Goal: Task Accomplishment & Management: Manage account settings

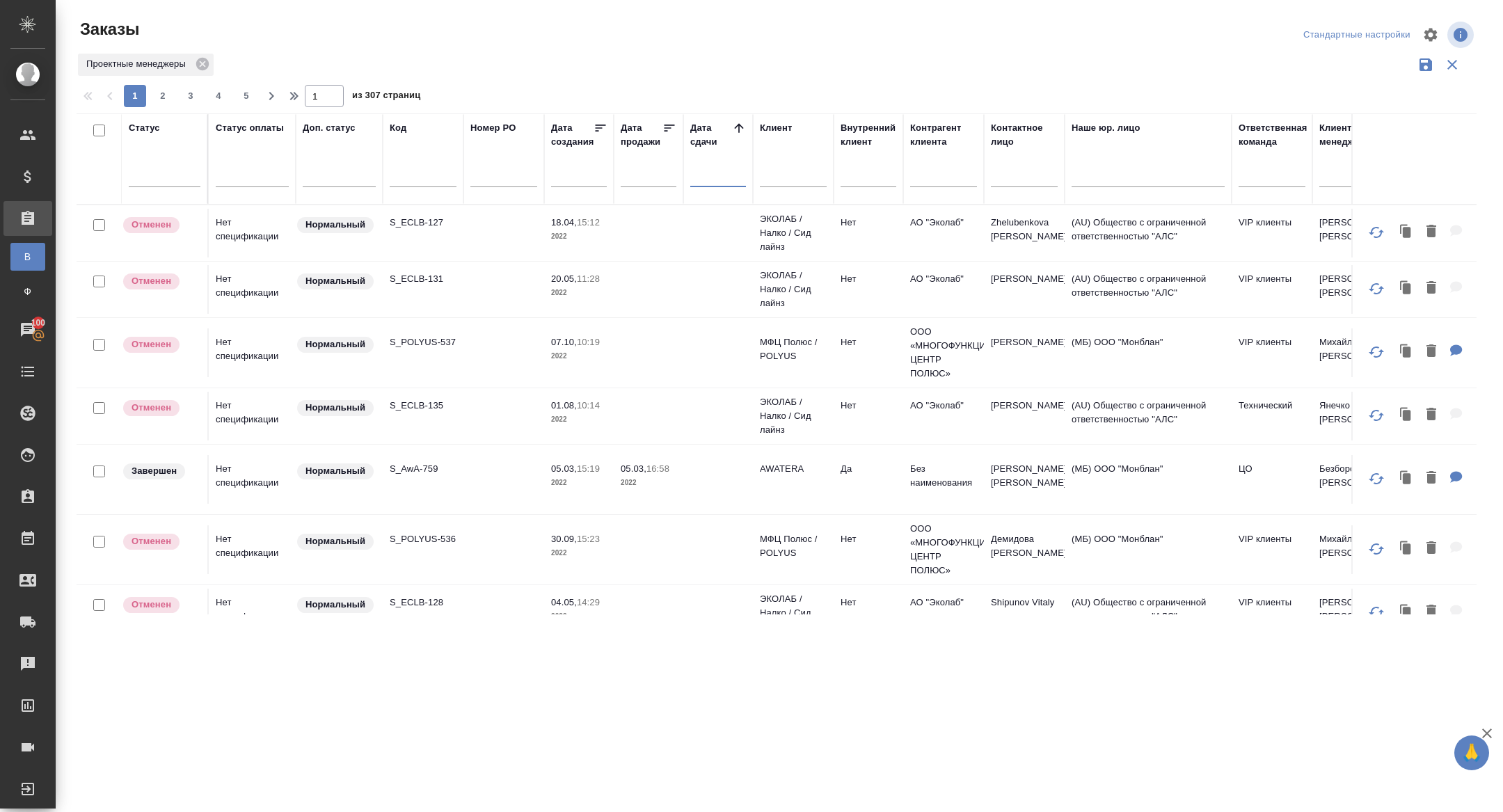
select select "8"
click at [707, 172] on input "text" at bounding box center [722, 175] width 47 height 19
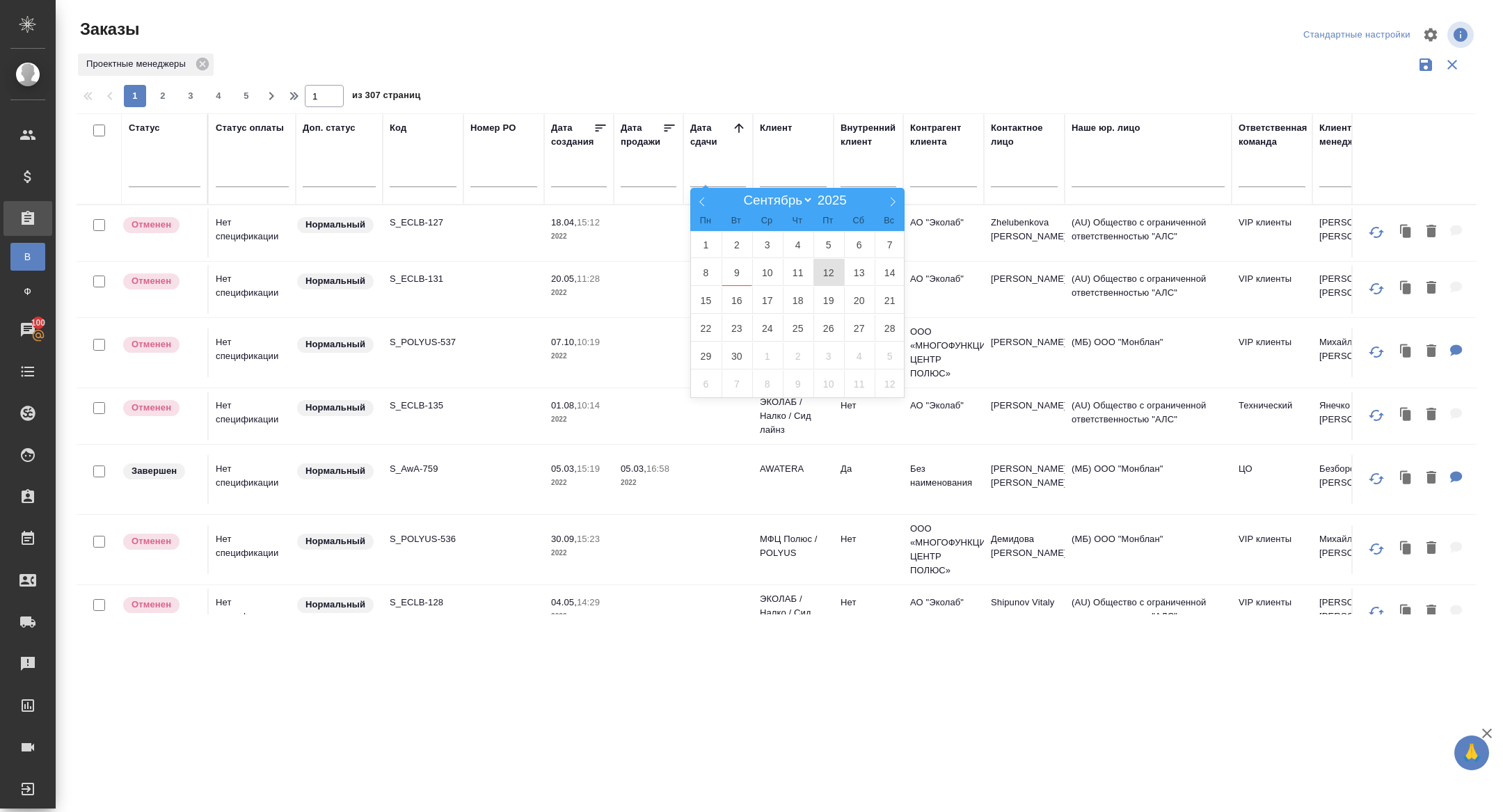
click at [828, 272] on span "12" at bounding box center [828, 273] width 31 height 27
type div "2025-09-11T21:00:00.000Z"
click at [851, 272] on span "13" at bounding box center [859, 273] width 31 height 27
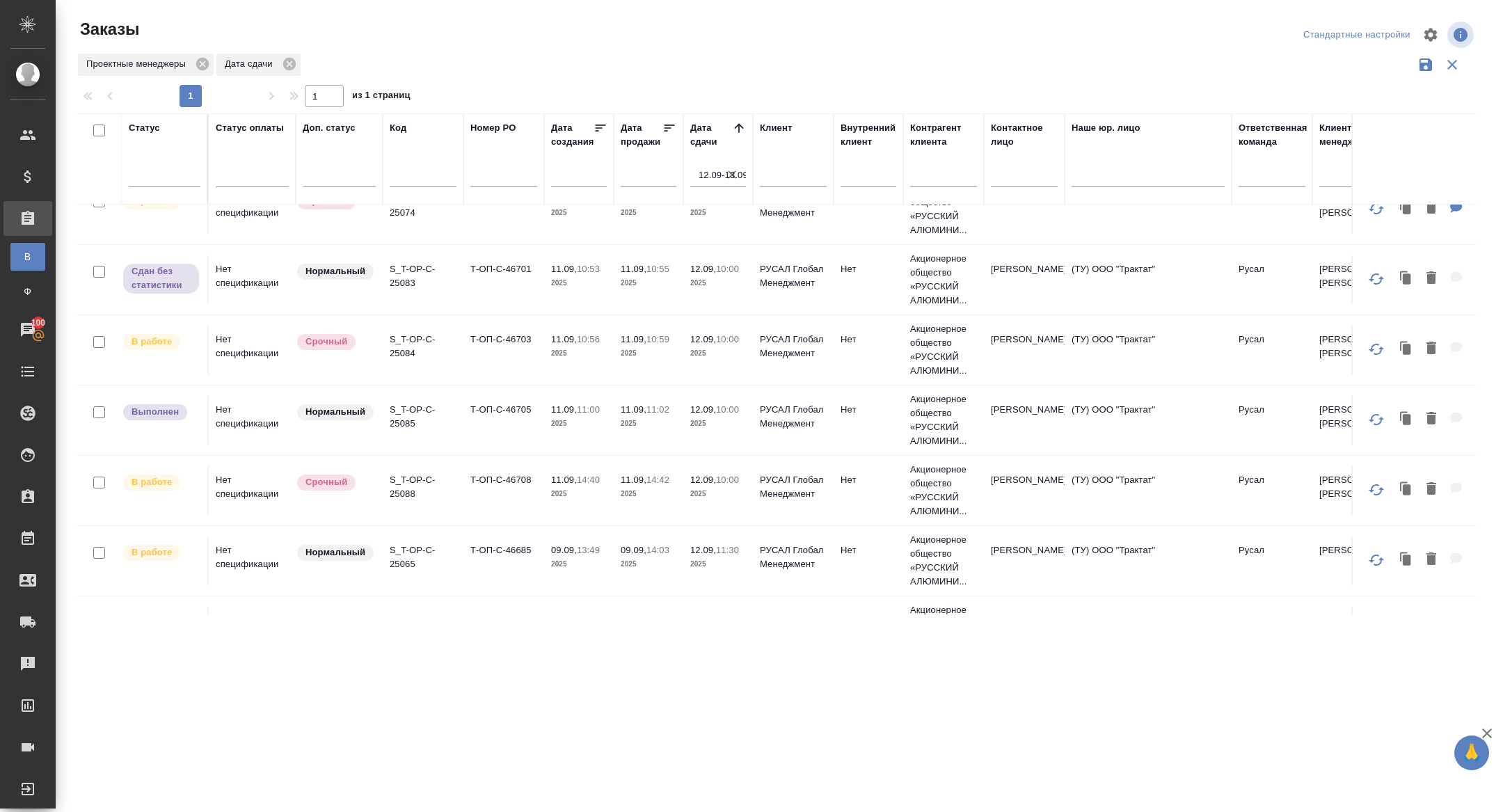
scroll to position [102, 0]
click at [402, 334] on p "S_T-OP-C-25084" at bounding box center [423, 344] width 67 height 28
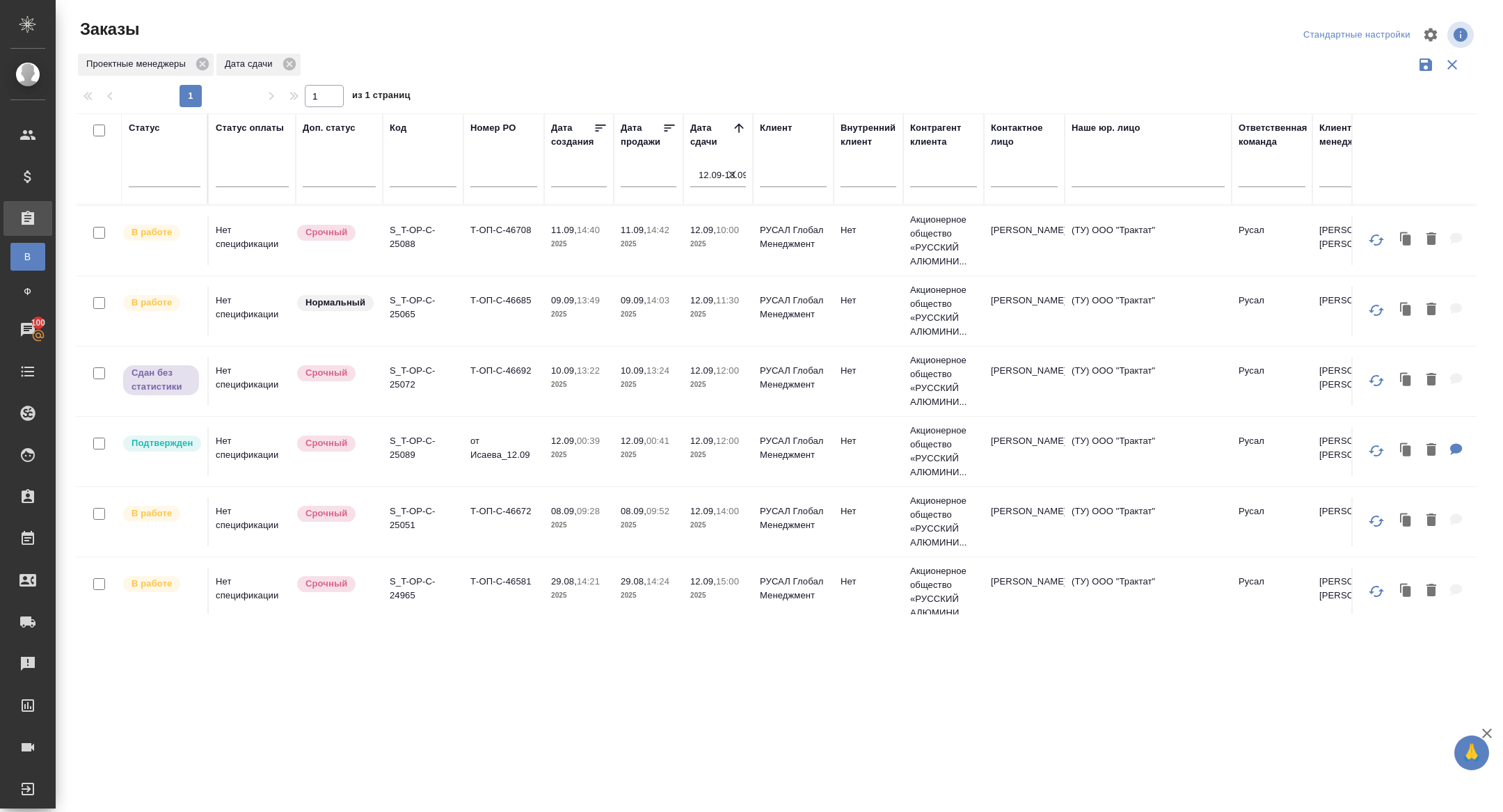
scroll to position [365, 0]
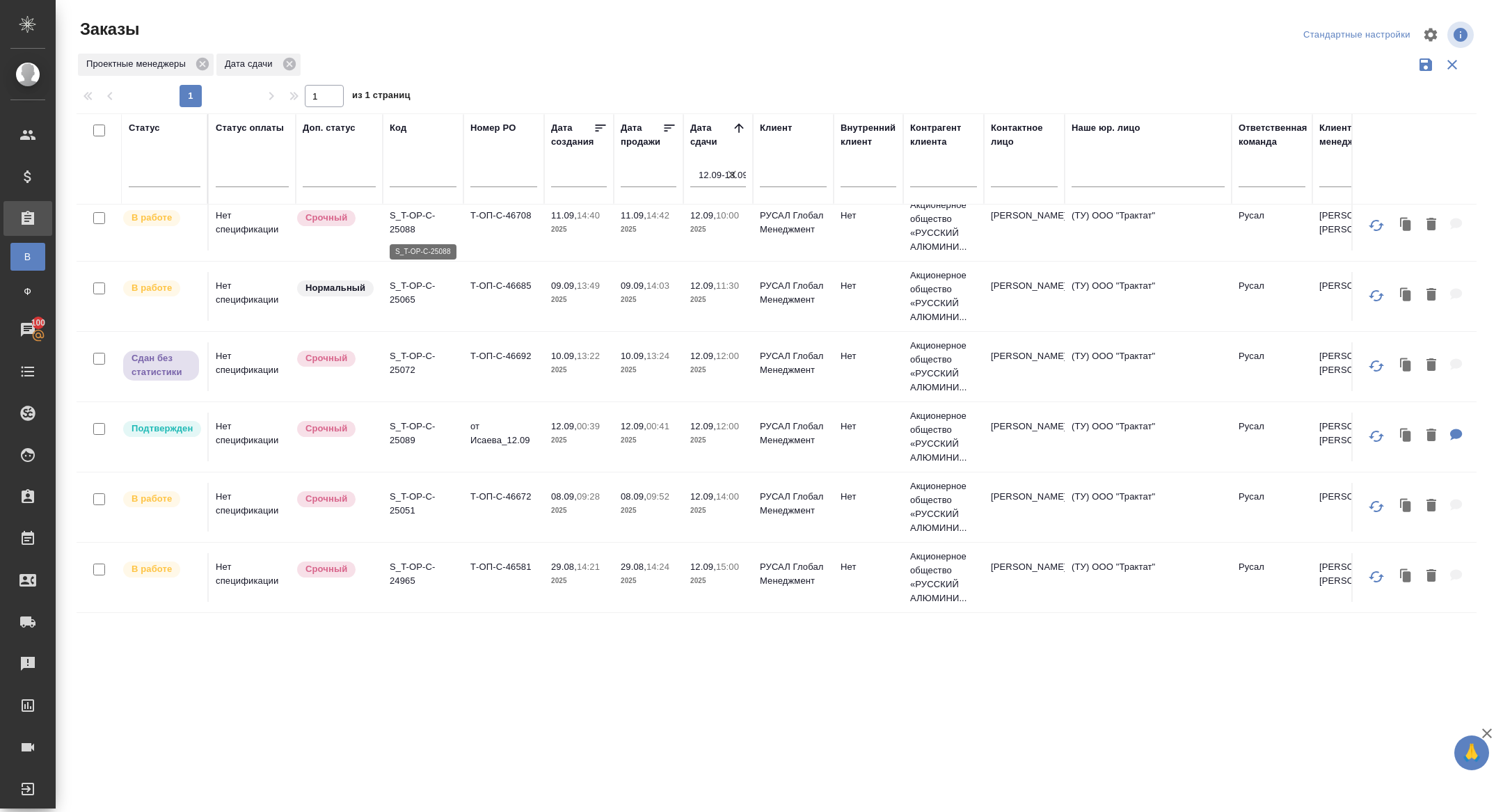
click at [406, 218] on p "S_T-OP-C-25088" at bounding box center [423, 222] width 67 height 28
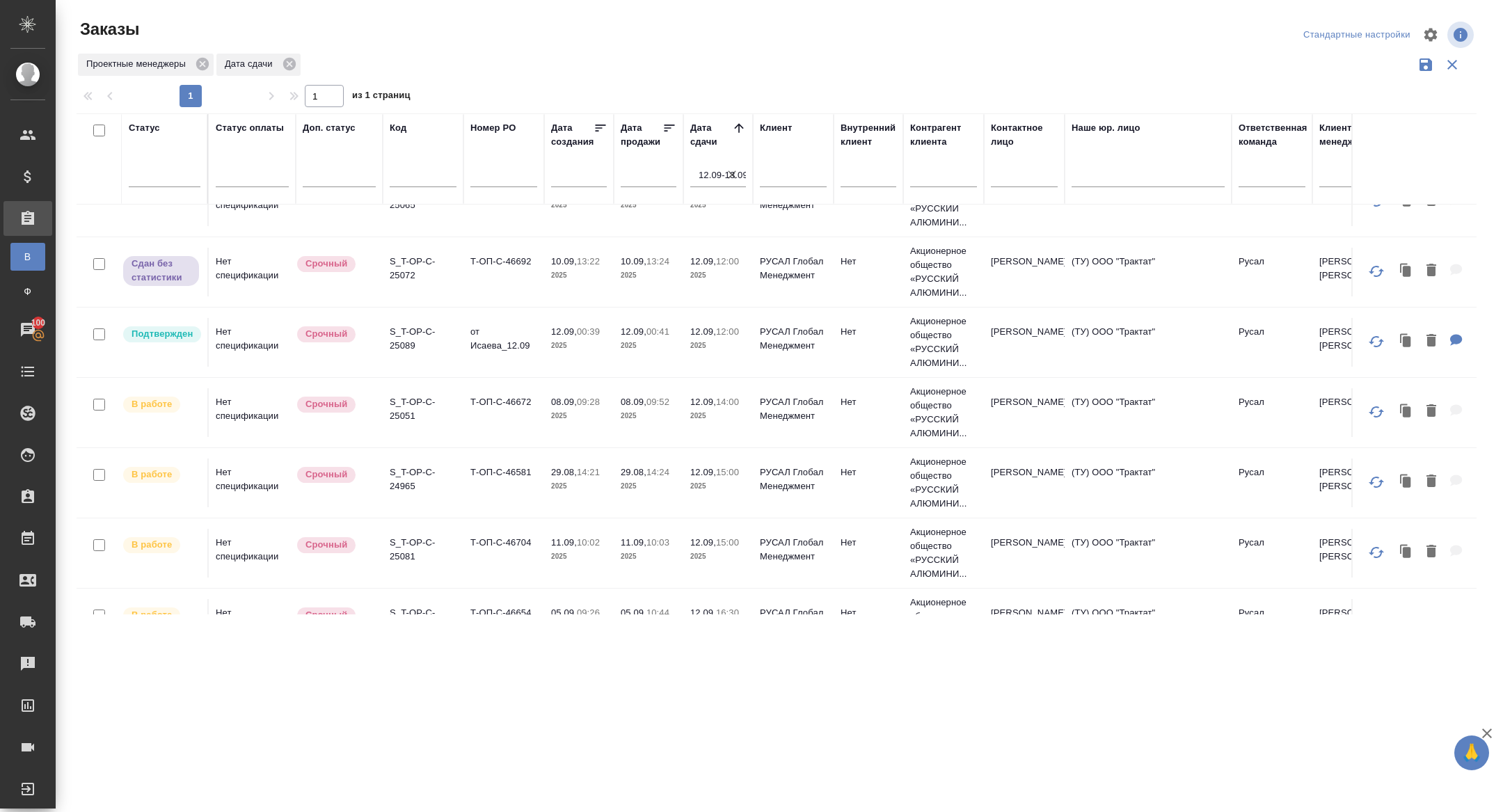
scroll to position [495, 0]
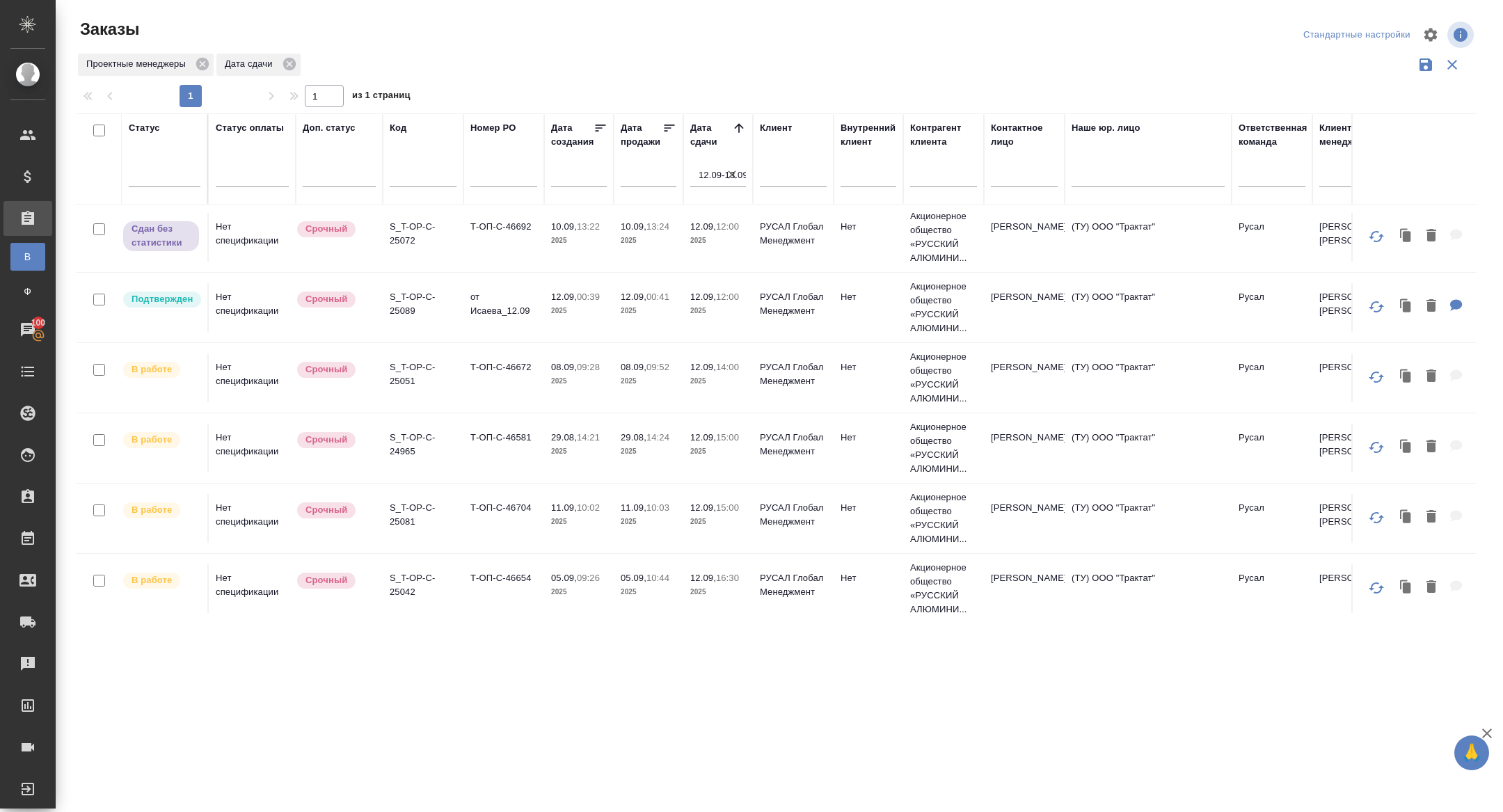
click at [406, 302] on p "S_T-OP-C-25089" at bounding box center [423, 304] width 67 height 28
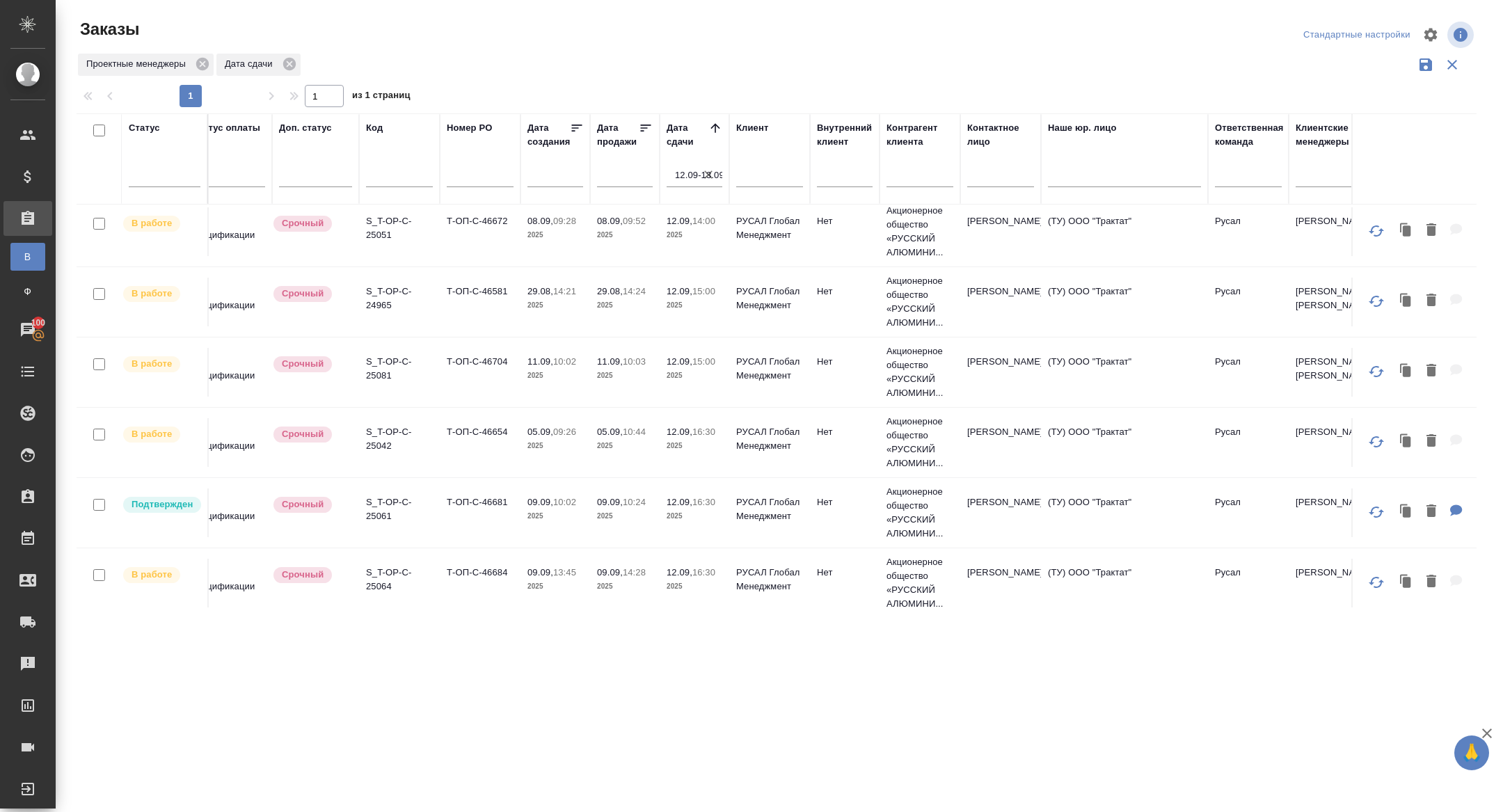
scroll to position [640, 0]
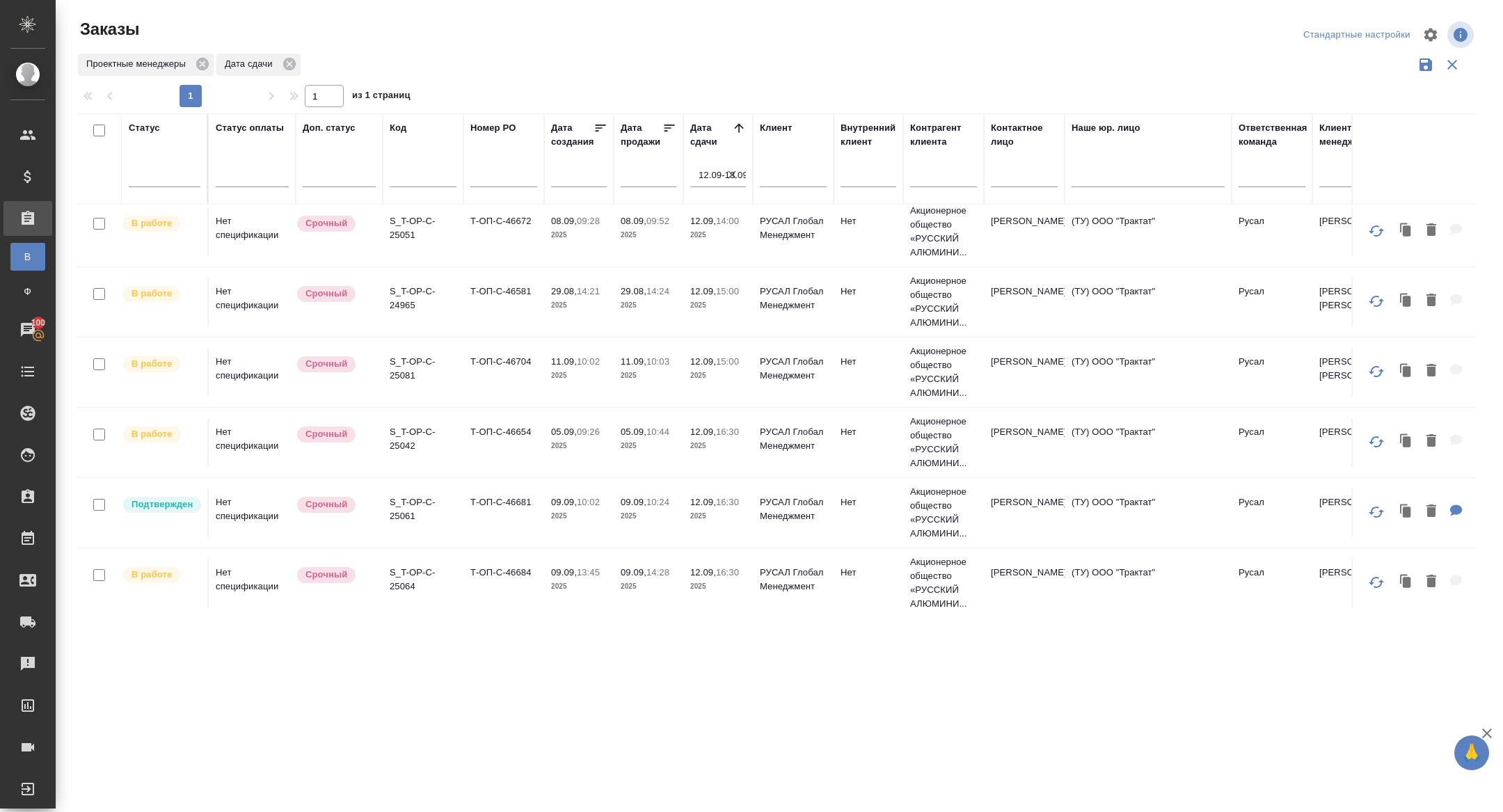
click at [402, 233] on p "S_T-OP-C-25051" at bounding box center [423, 228] width 67 height 28
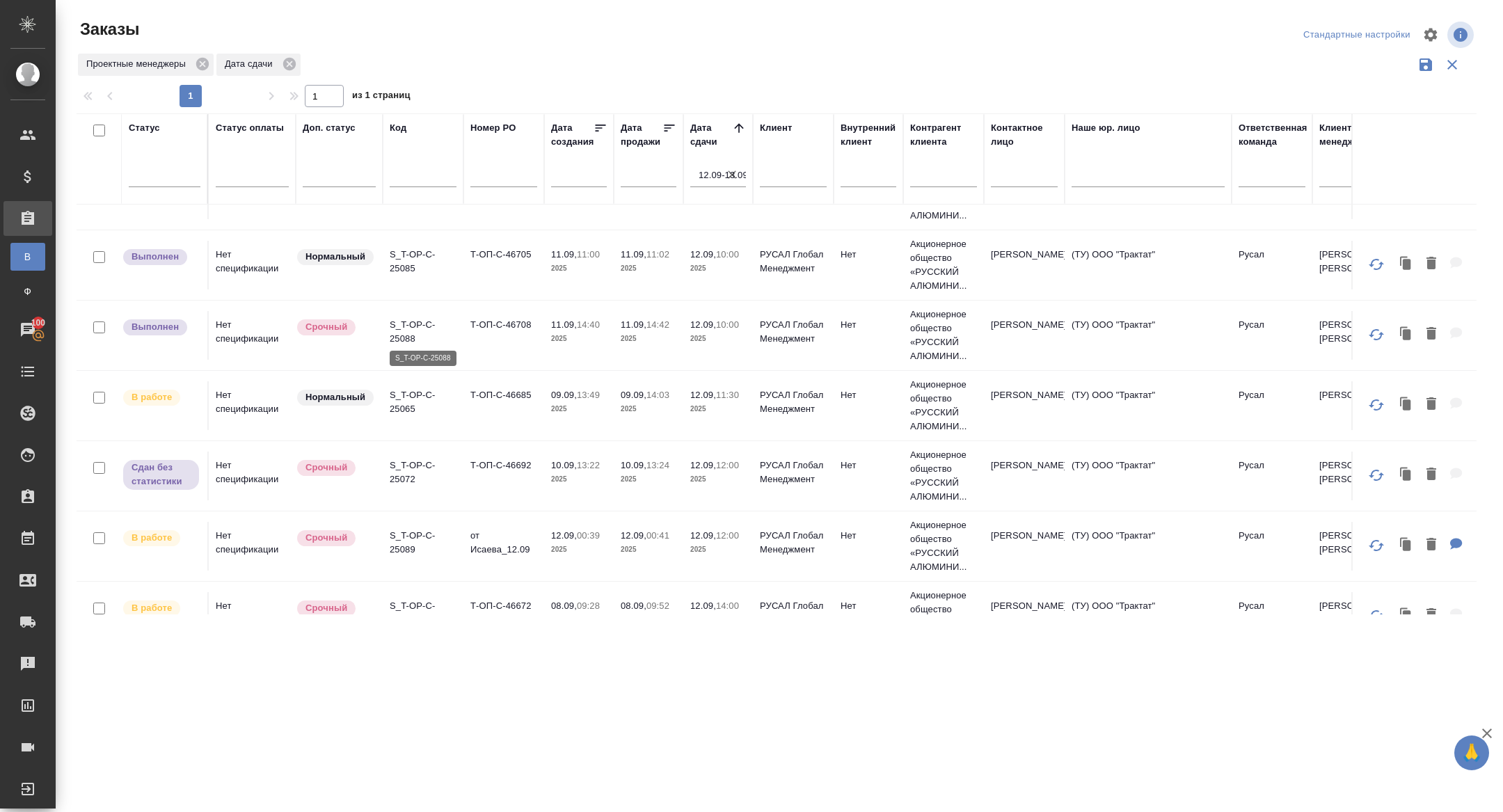
scroll to position [259, 0]
click at [390, 392] on p "S_T-OP-C-25065" at bounding box center [423, 399] width 67 height 28
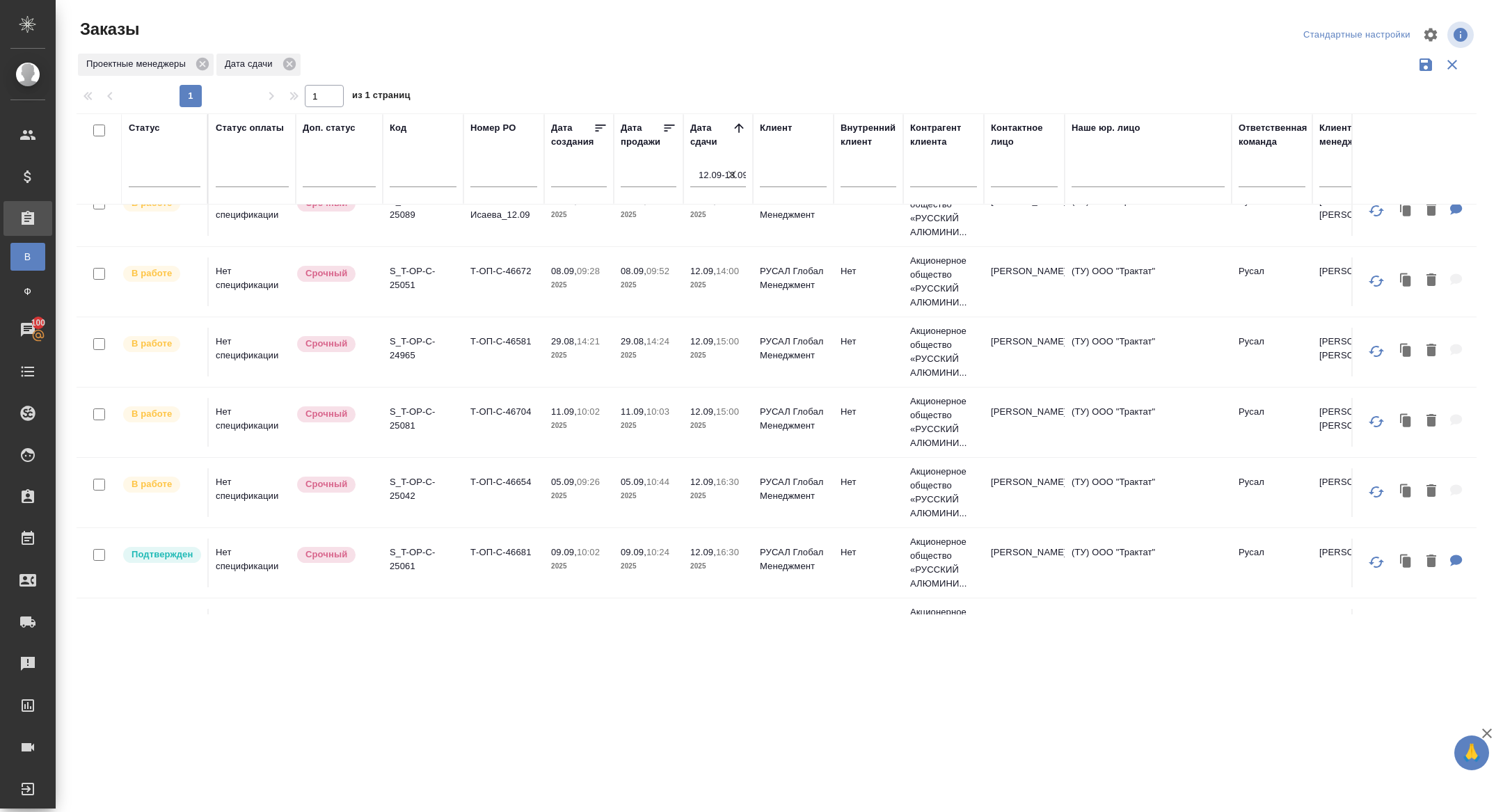
scroll to position [640, 0]
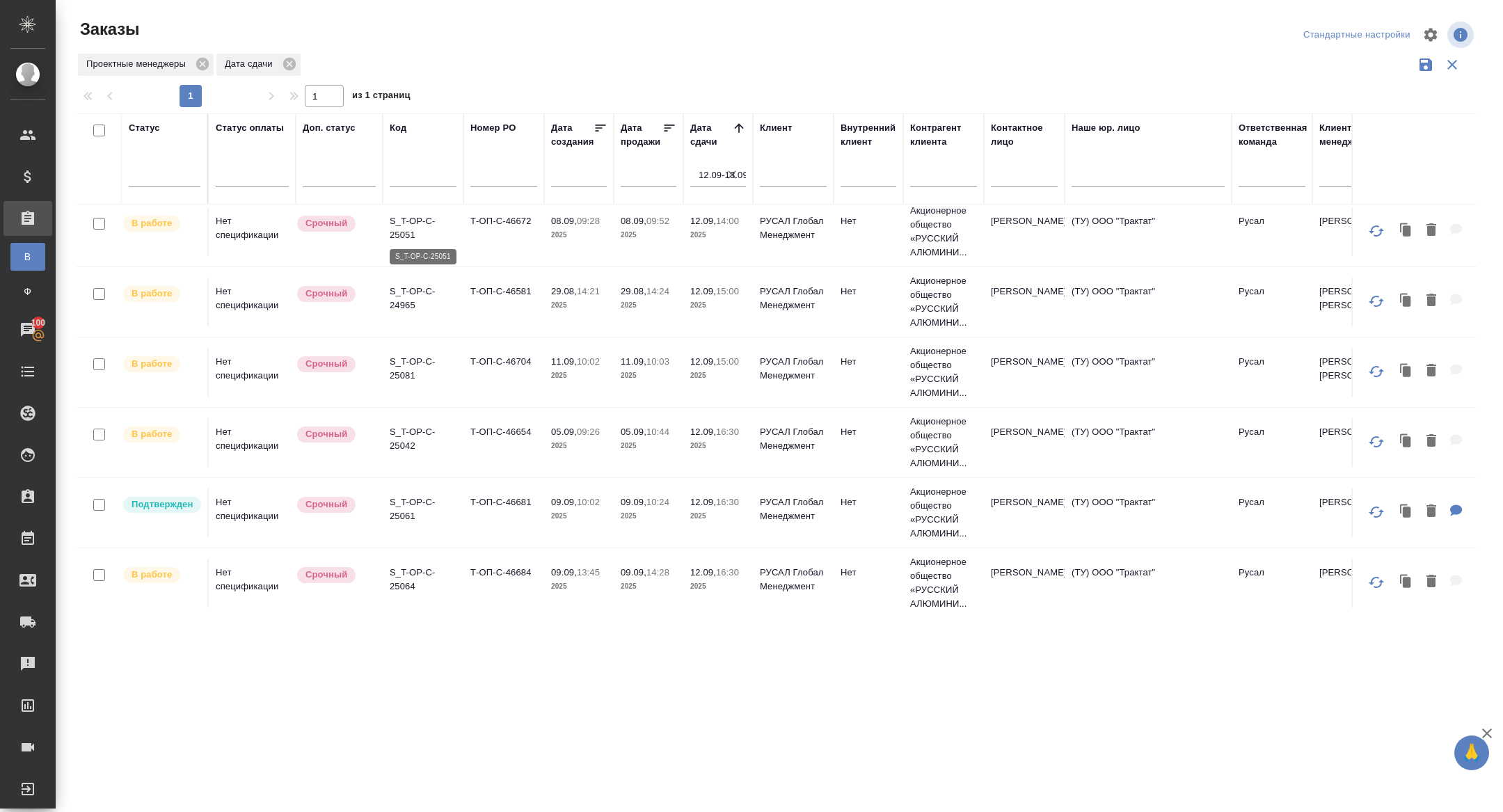
click at [404, 227] on p "S_T-OP-C-25051" at bounding box center [423, 228] width 67 height 28
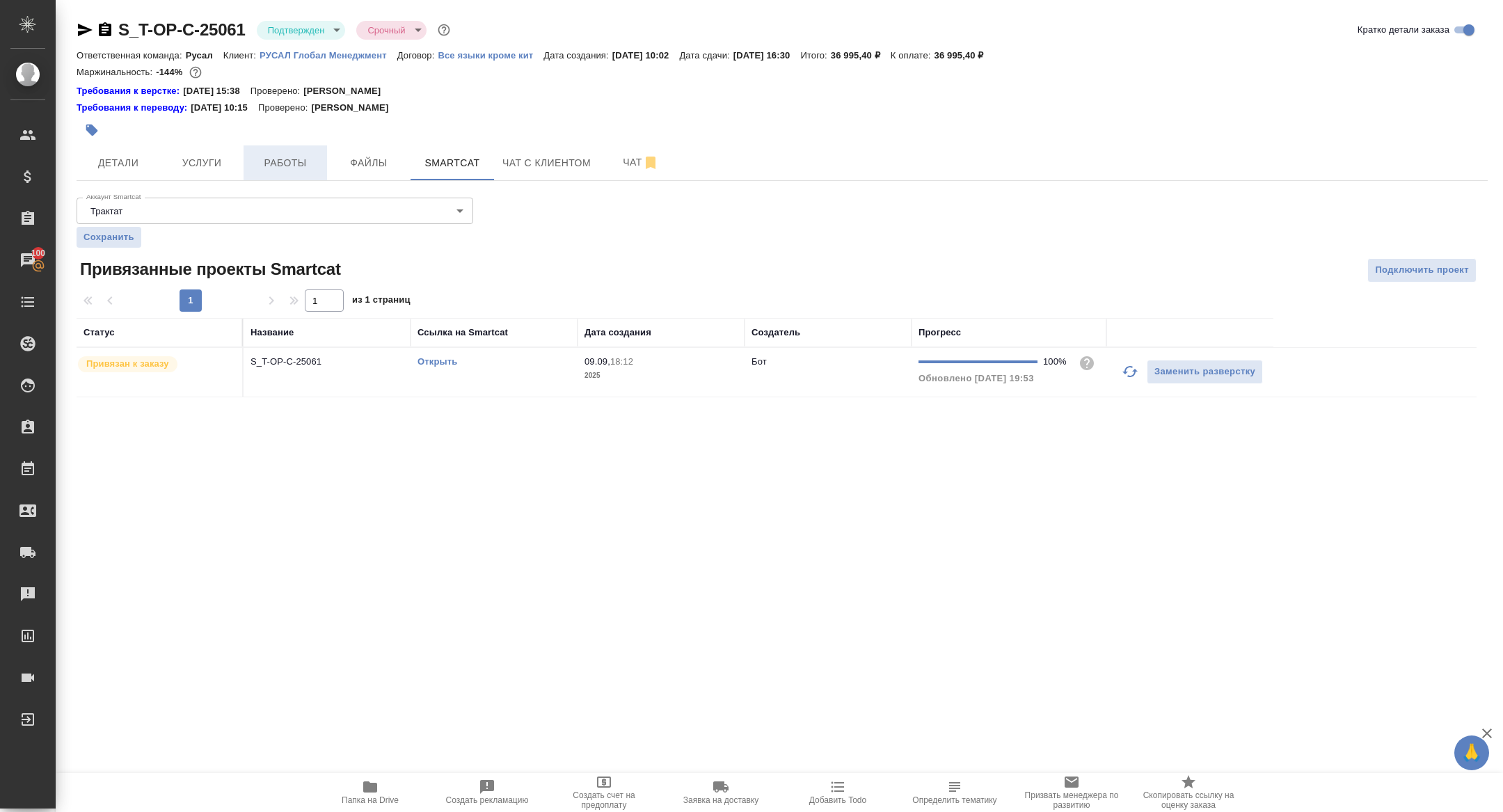
click at [277, 167] on span "Работы" at bounding box center [285, 163] width 67 height 17
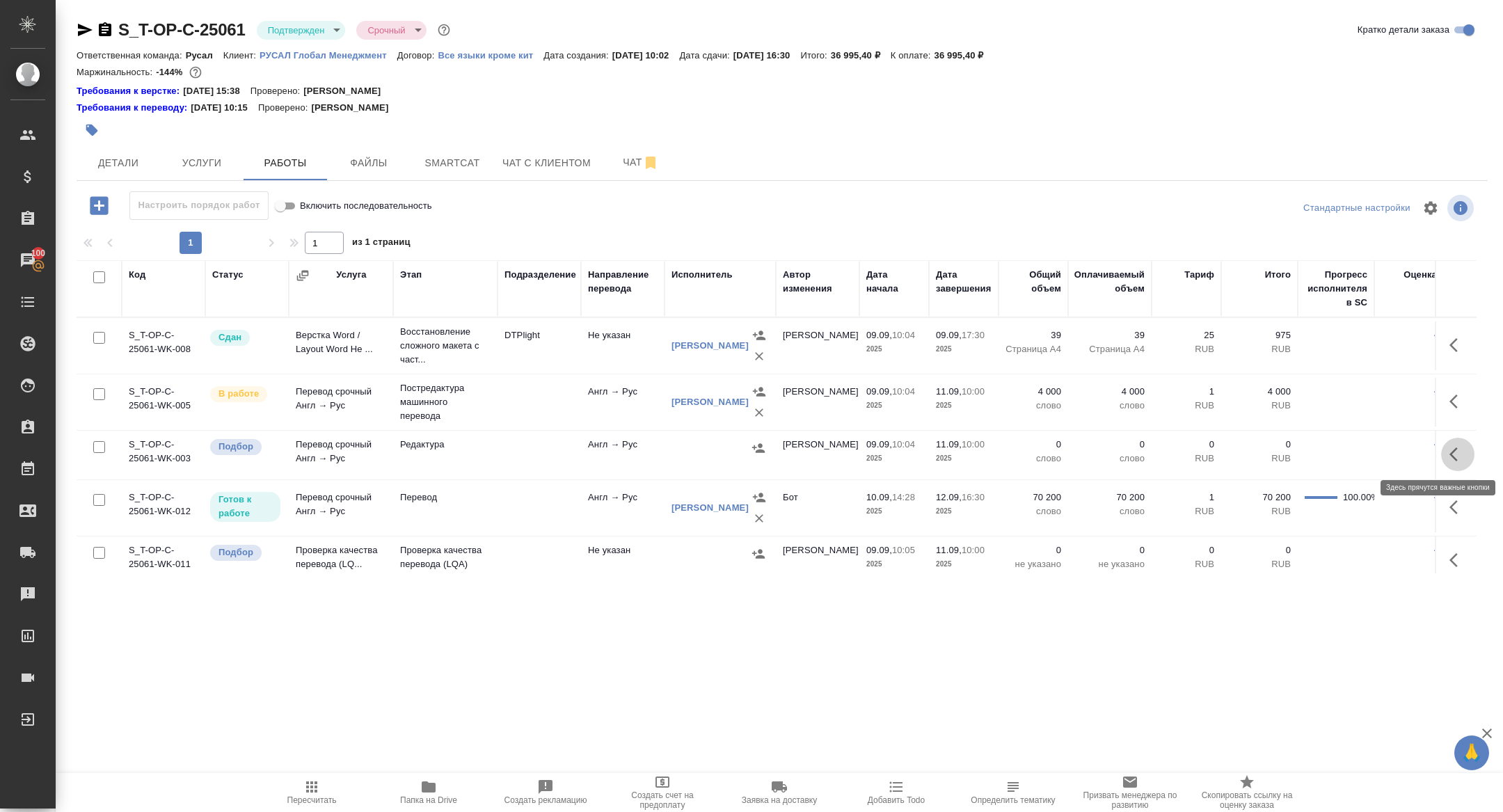
click at [1450, 441] on button "button" at bounding box center [1457, 454] width 33 height 33
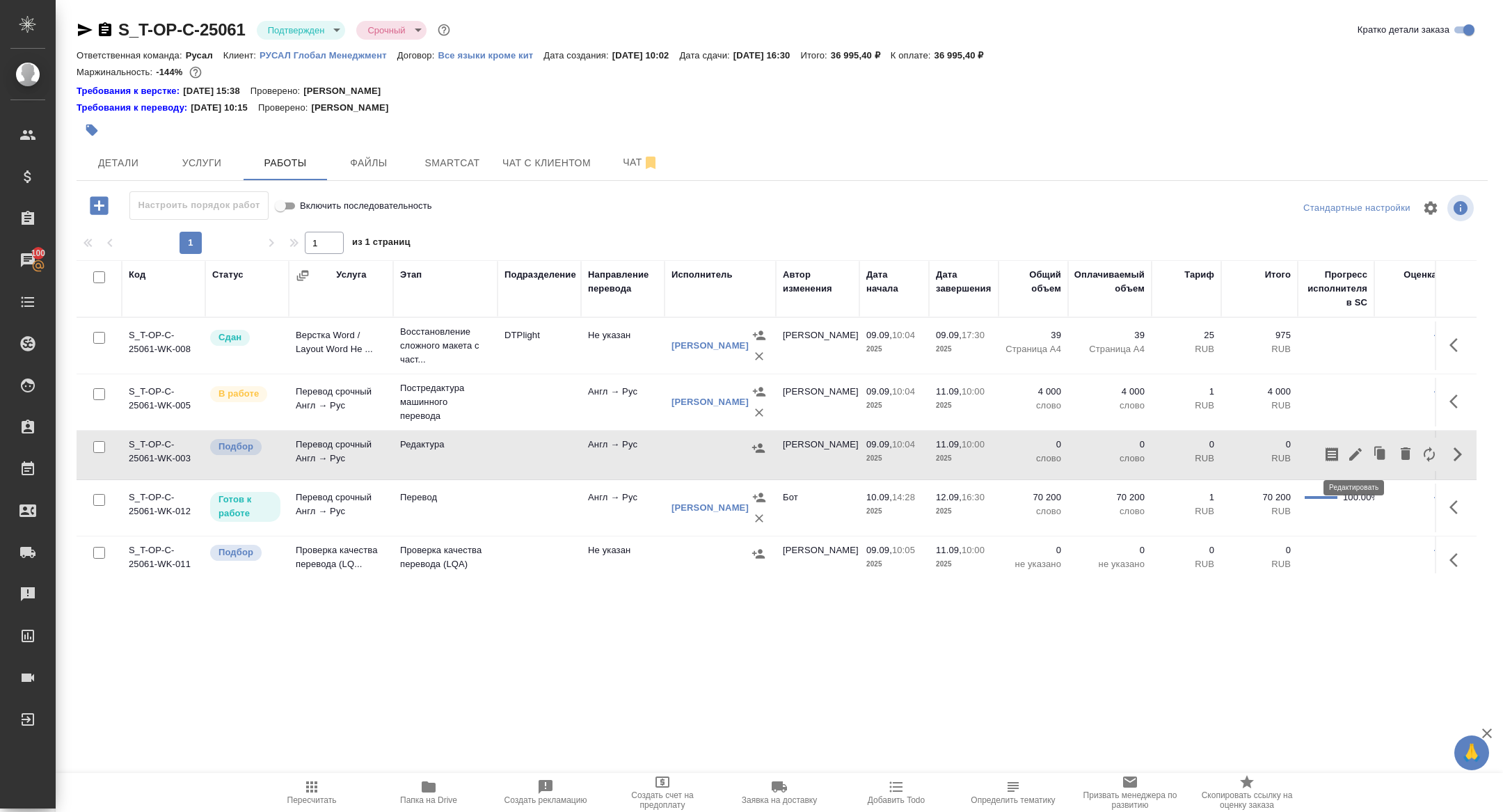
click at [1351, 444] on button "button" at bounding box center [1355, 454] width 23 height 33
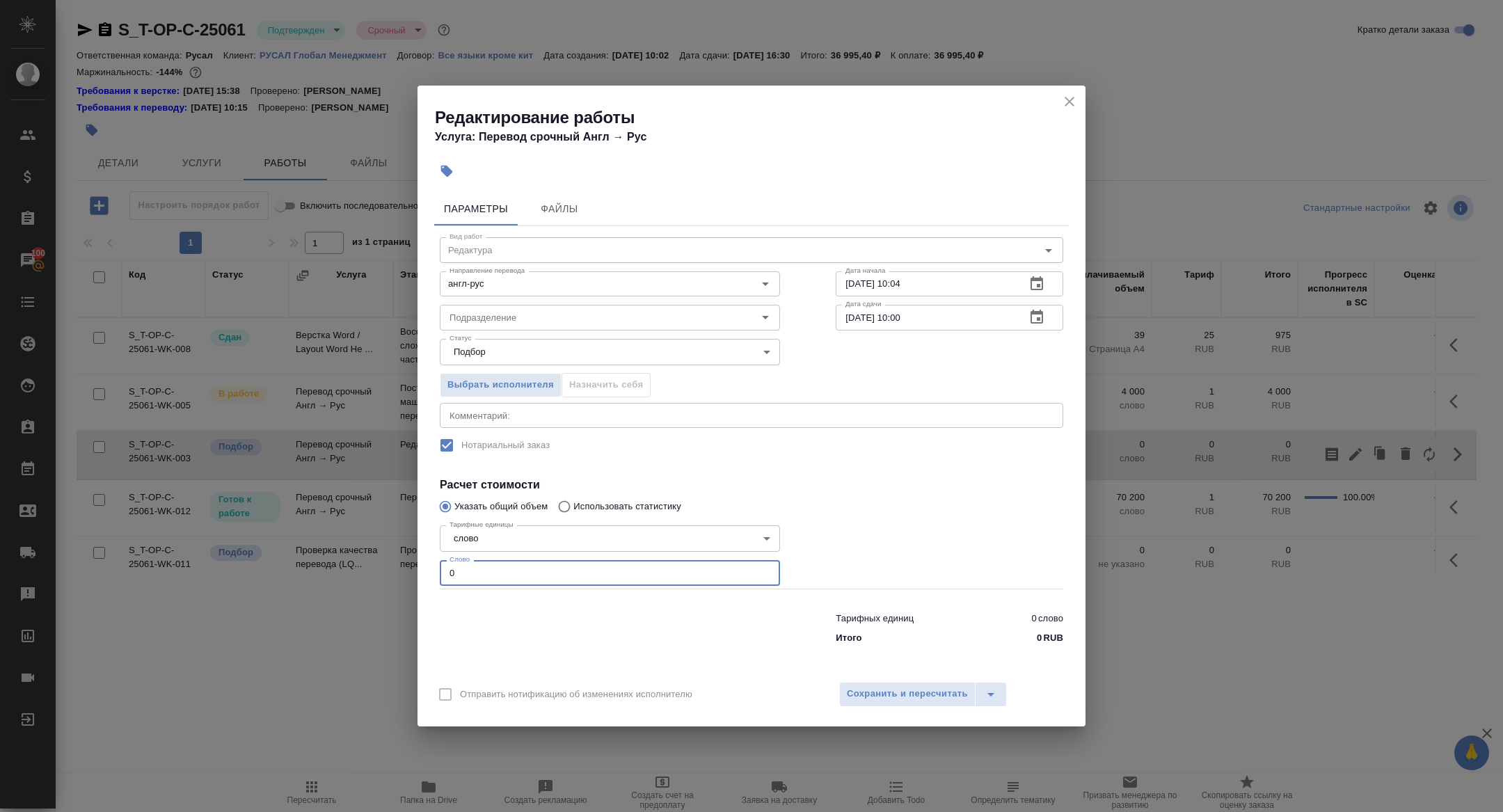
drag, startPoint x: 484, startPoint y: 581, endPoint x: 374, endPoint y: 550, distance: 114.3
click at [374, 550] on div "Редактирование работы Услуга: Перевод срочный Англ → Рус Параметры Файлы Вид ра…" at bounding box center [752, 406] width 1503 height 812
type input "4000"
click at [1035, 317] on icon "button" at bounding box center [1036, 317] width 16 height 16
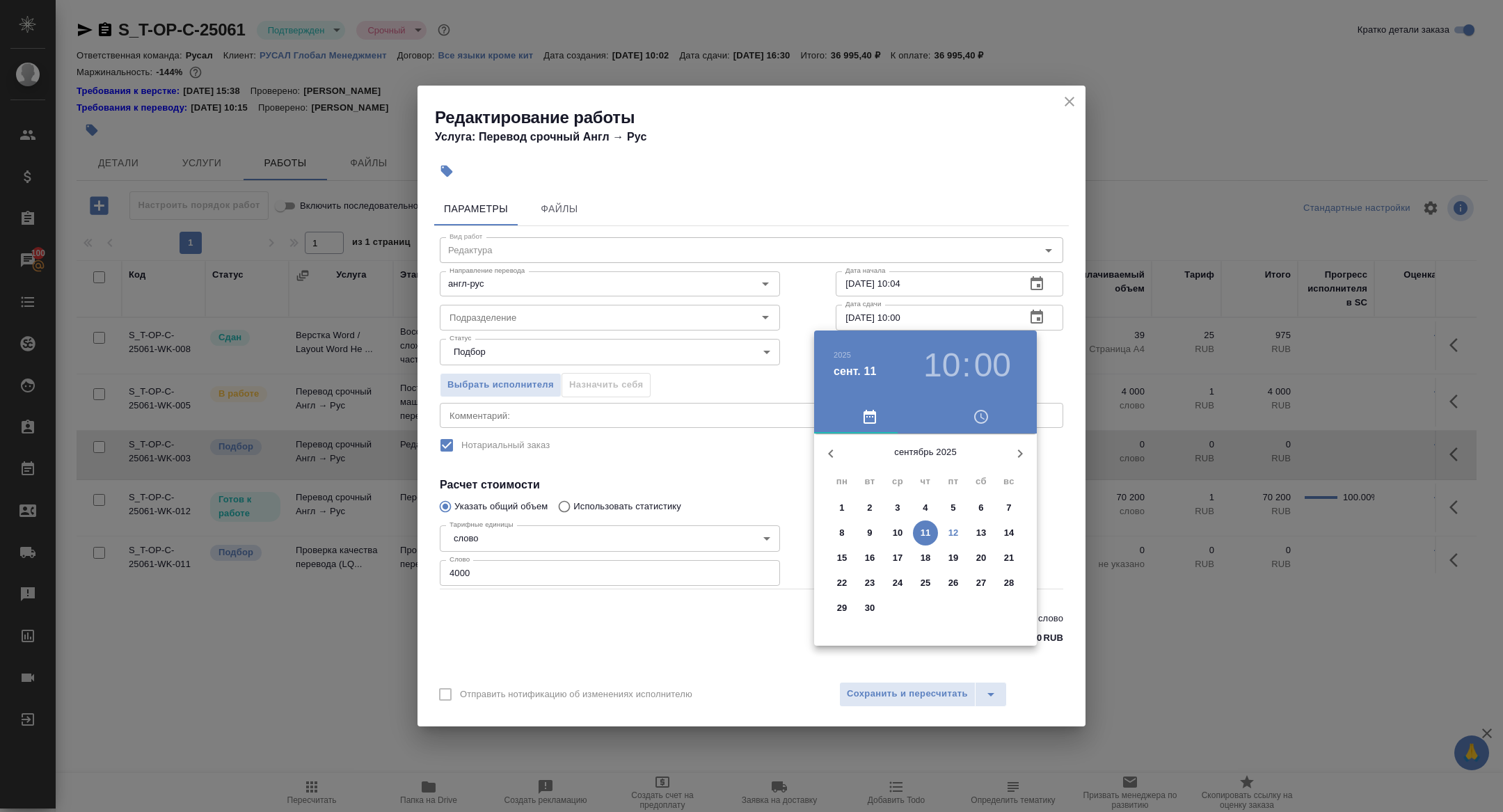
click at [953, 531] on p "12" at bounding box center [954, 533] width 11 height 14
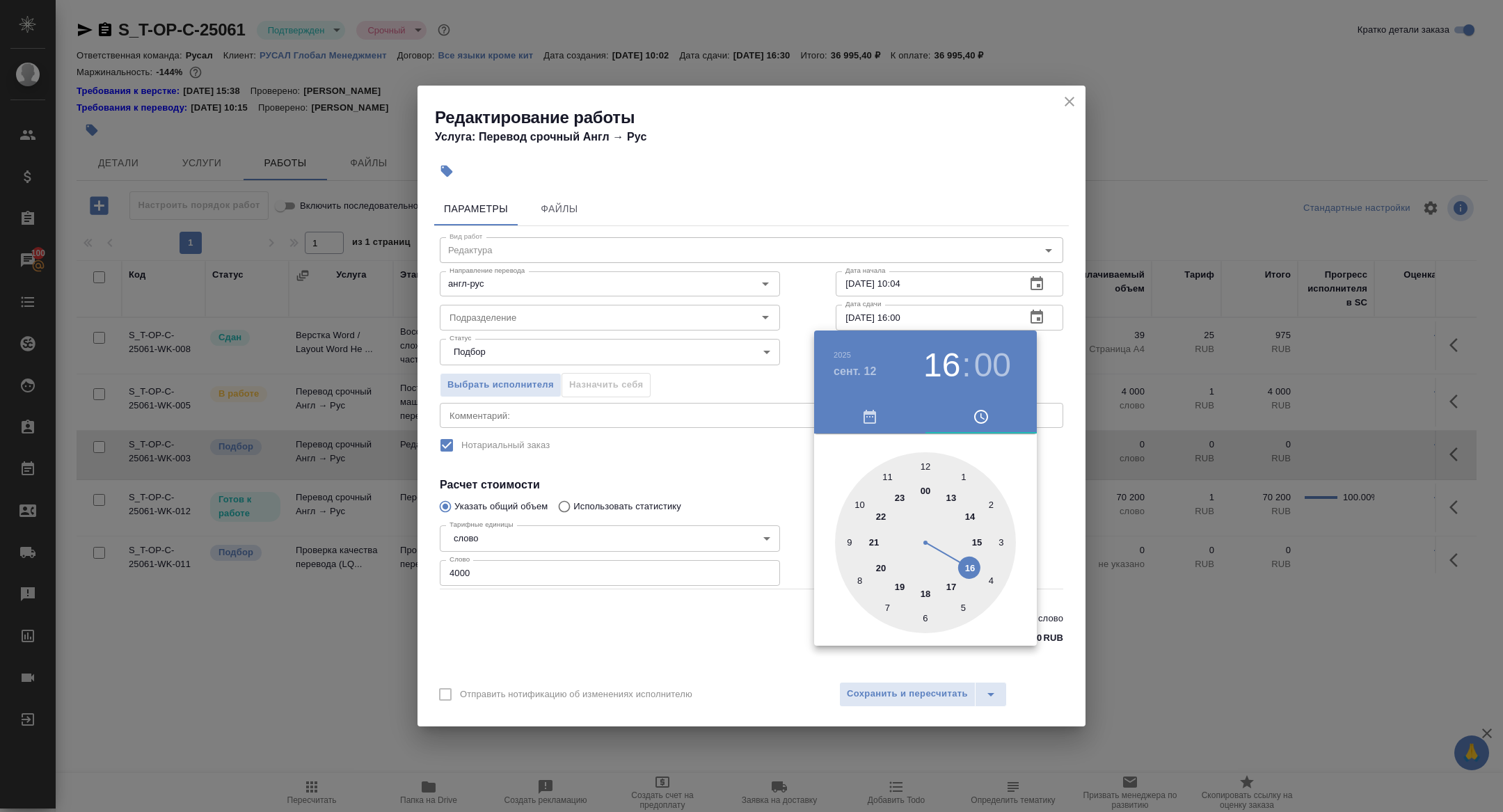
click at [967, 569] on div at bounding box center [925, 543] width 181 height 181
type input "12.09.2025 16:30"
click at [923, 614] on div at bounding box center [925, 543] width 181 height 181
click at [734, 633] on div at bounding box center [752, 406] width 1503 height 812
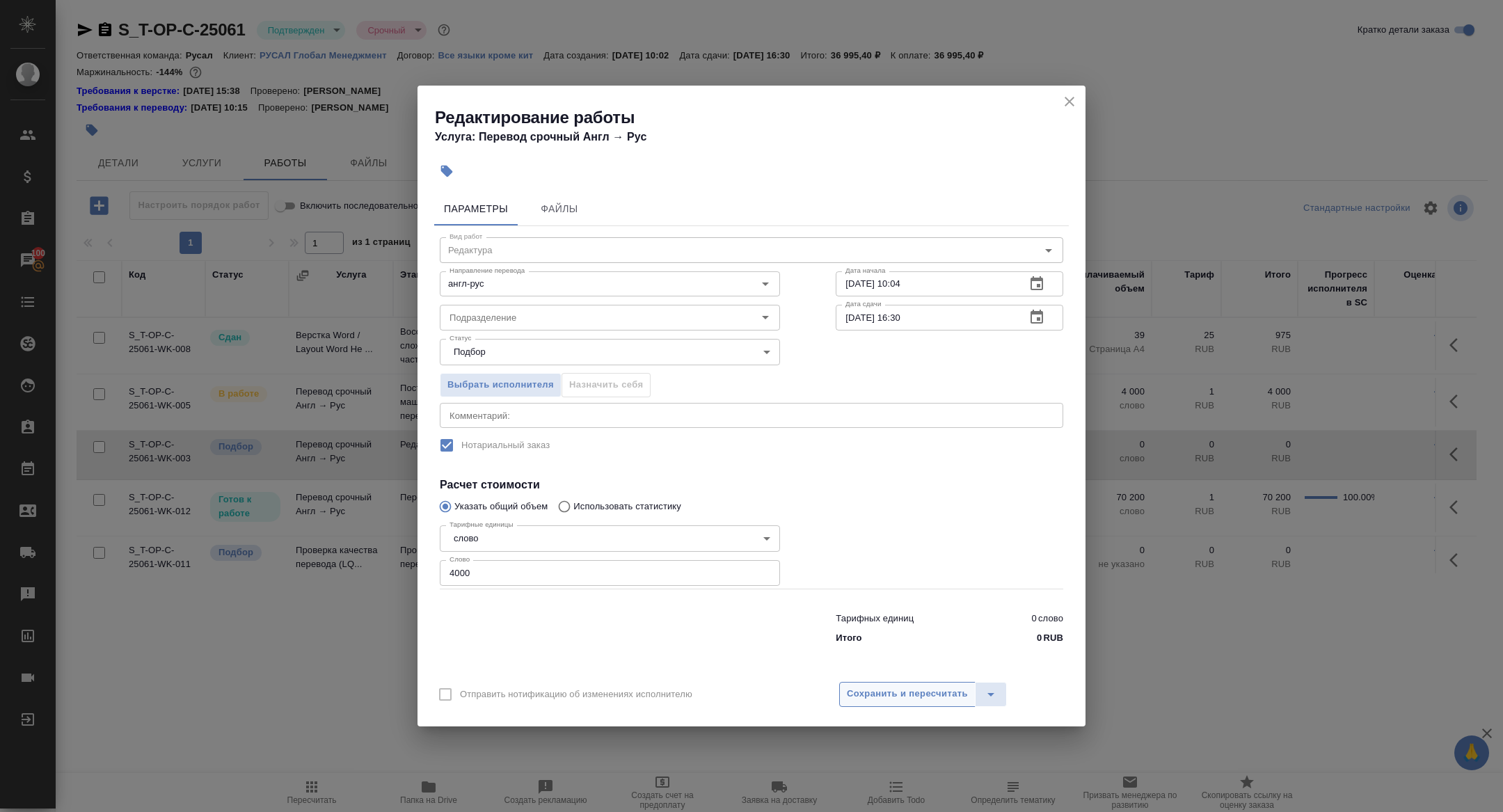
click at [938, 698] on span "Сохранить и пересчитать" at bounding box center [907, 694] width 121 height 16
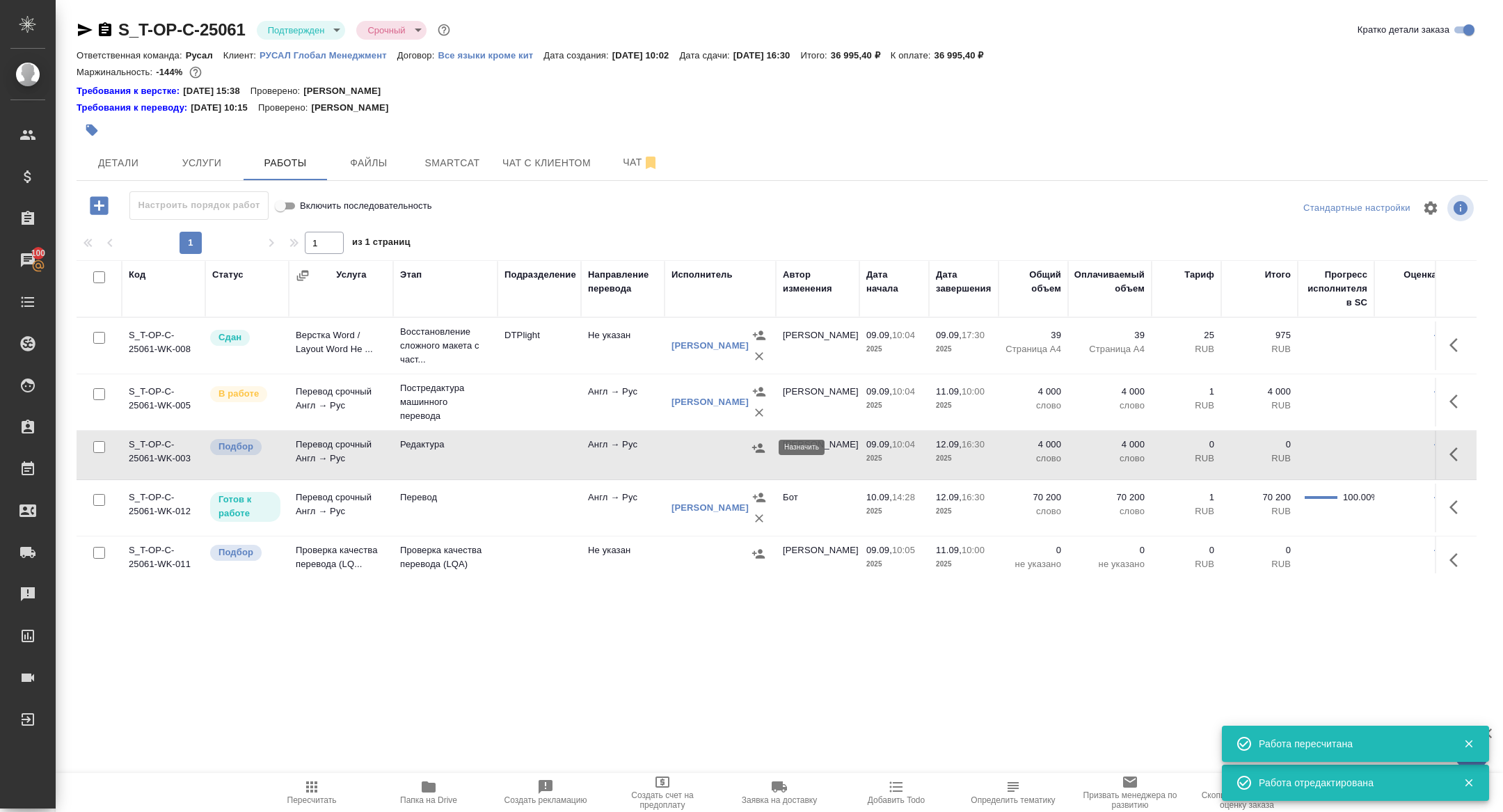
click at [759, 448] on icon "button" at bounding box center [759, 448] width 14 height 14
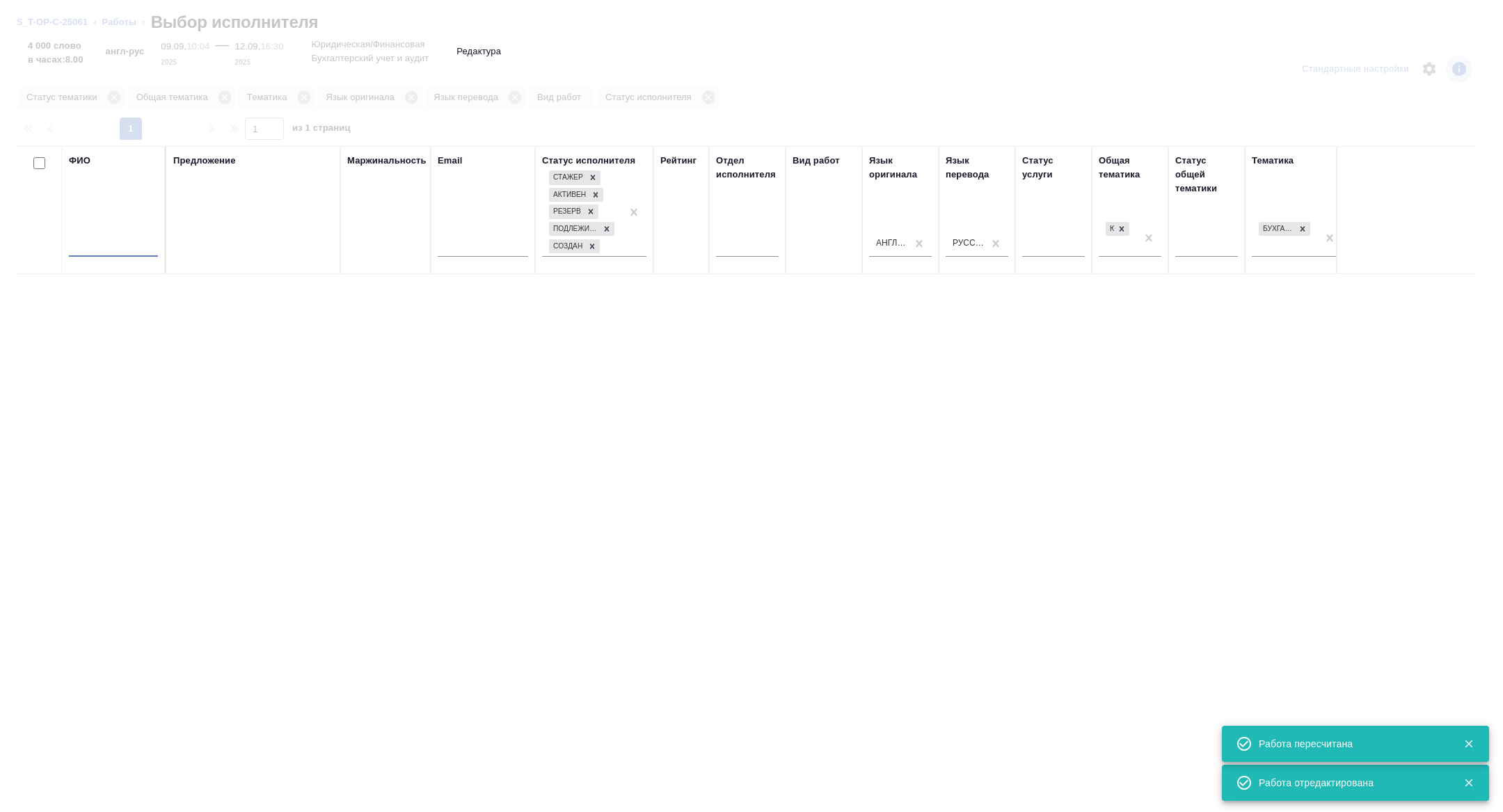
click at [117, 242] on input "text" at bounding box center [113, 248] width 89 height 17
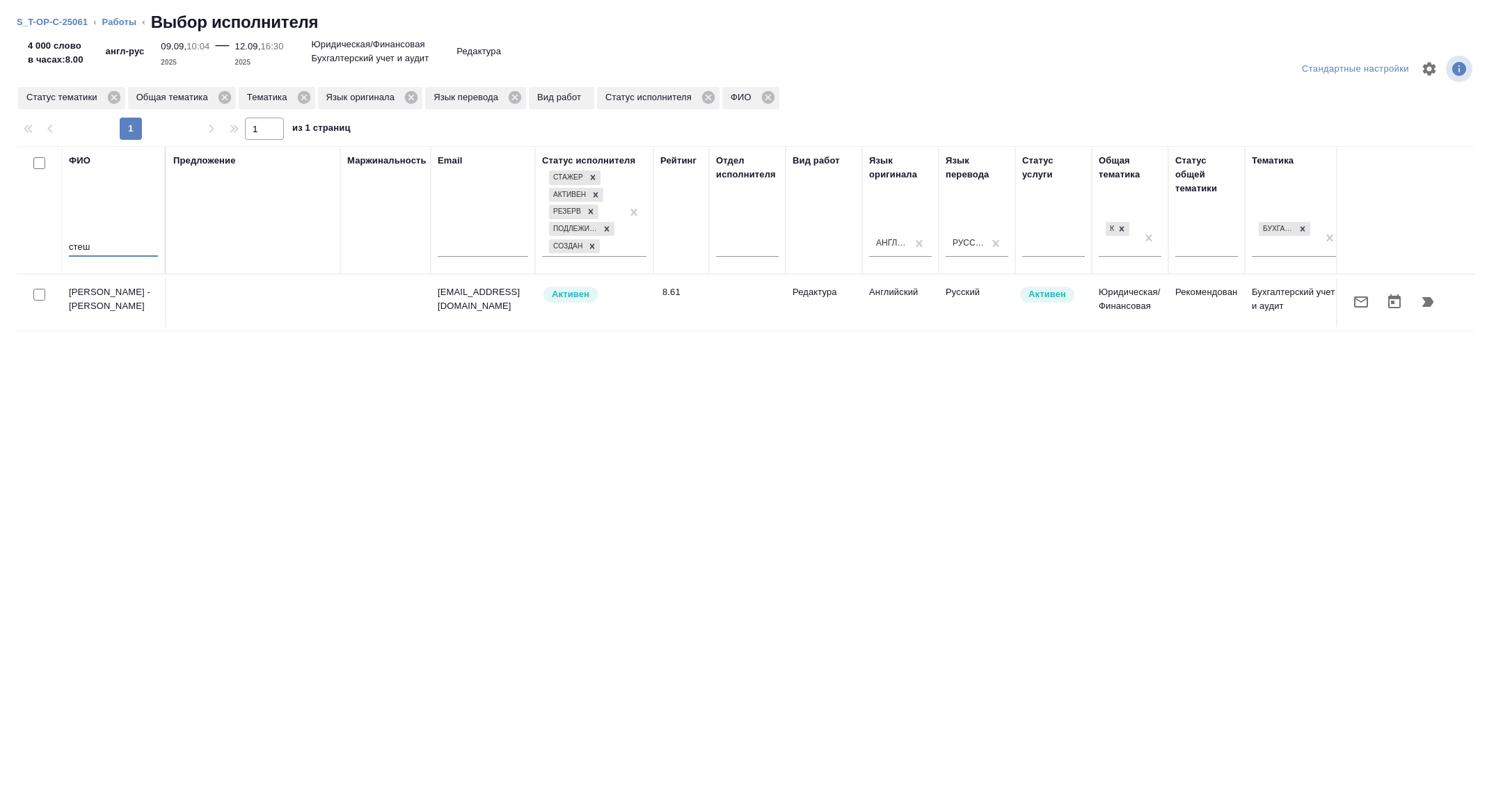
type input "стеш"
click at [1354, 308] on icon "button" at bounding box center [1361, 302] width 16 height 16
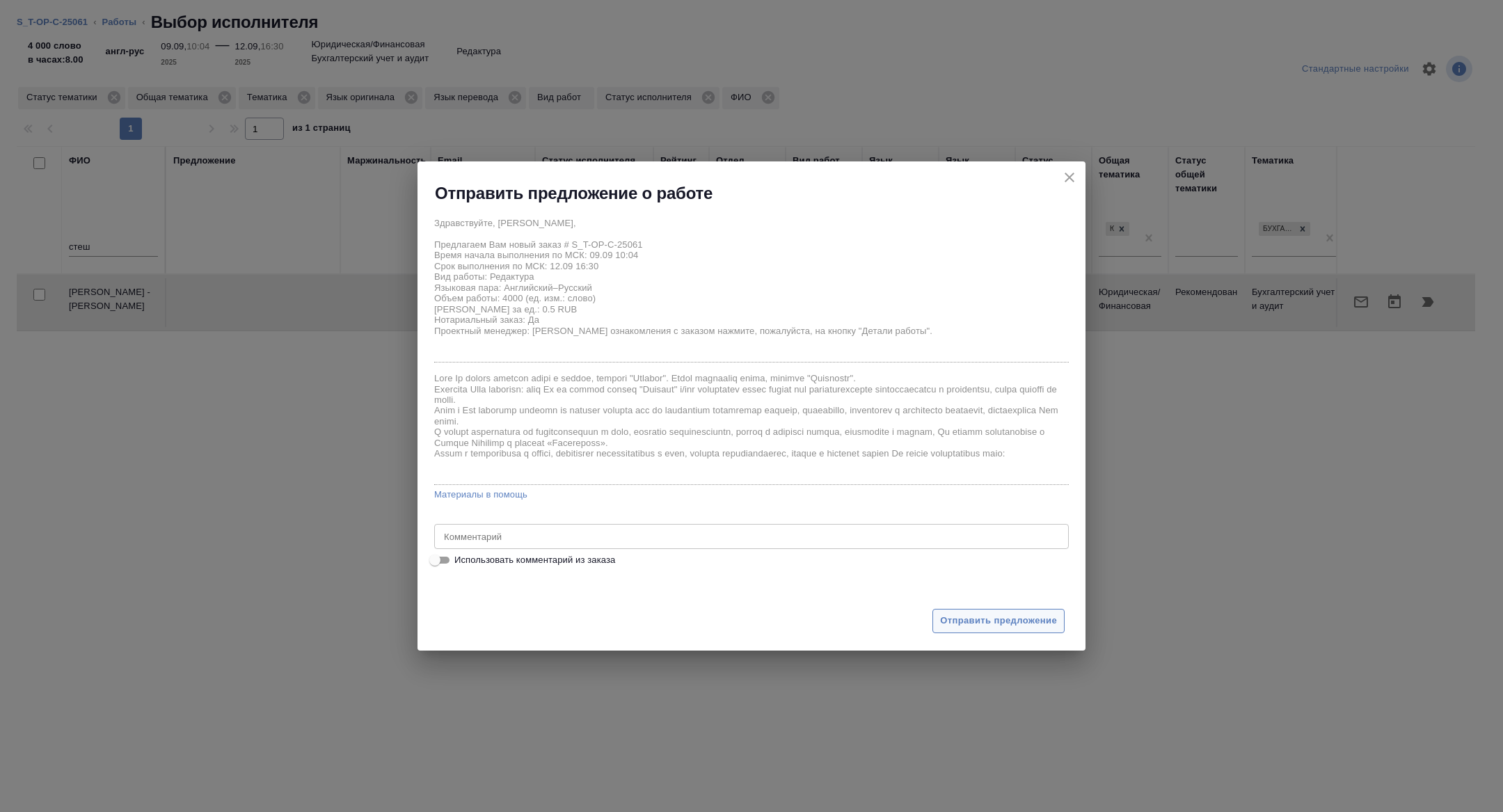
click at [977, 624] on span "Отправить предложение" at bounding box center [998, 621] width 117 height 16
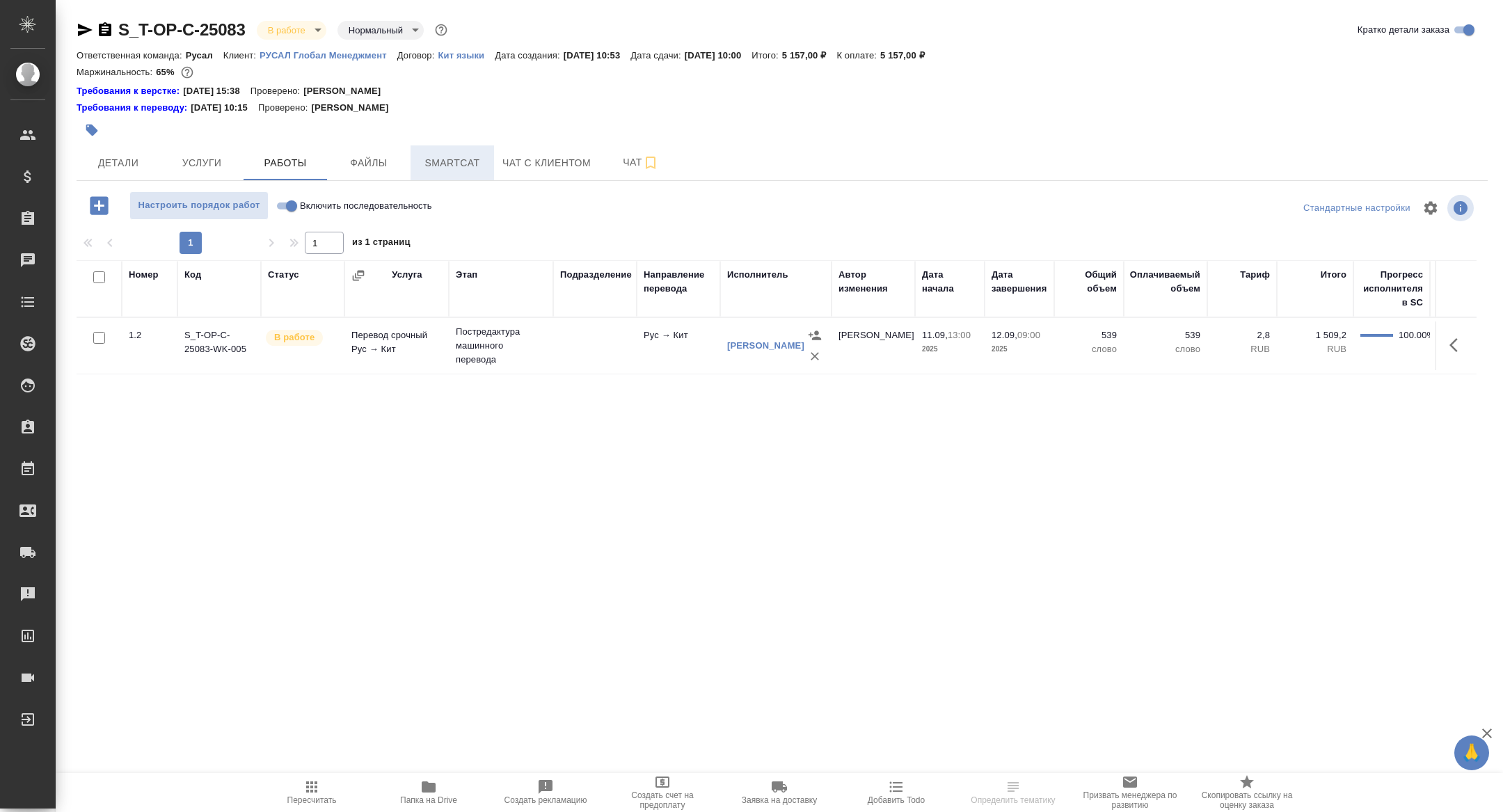
click at [448, 170] on span "Smartcat" at bounding box center [453, 163] width 67 height 17
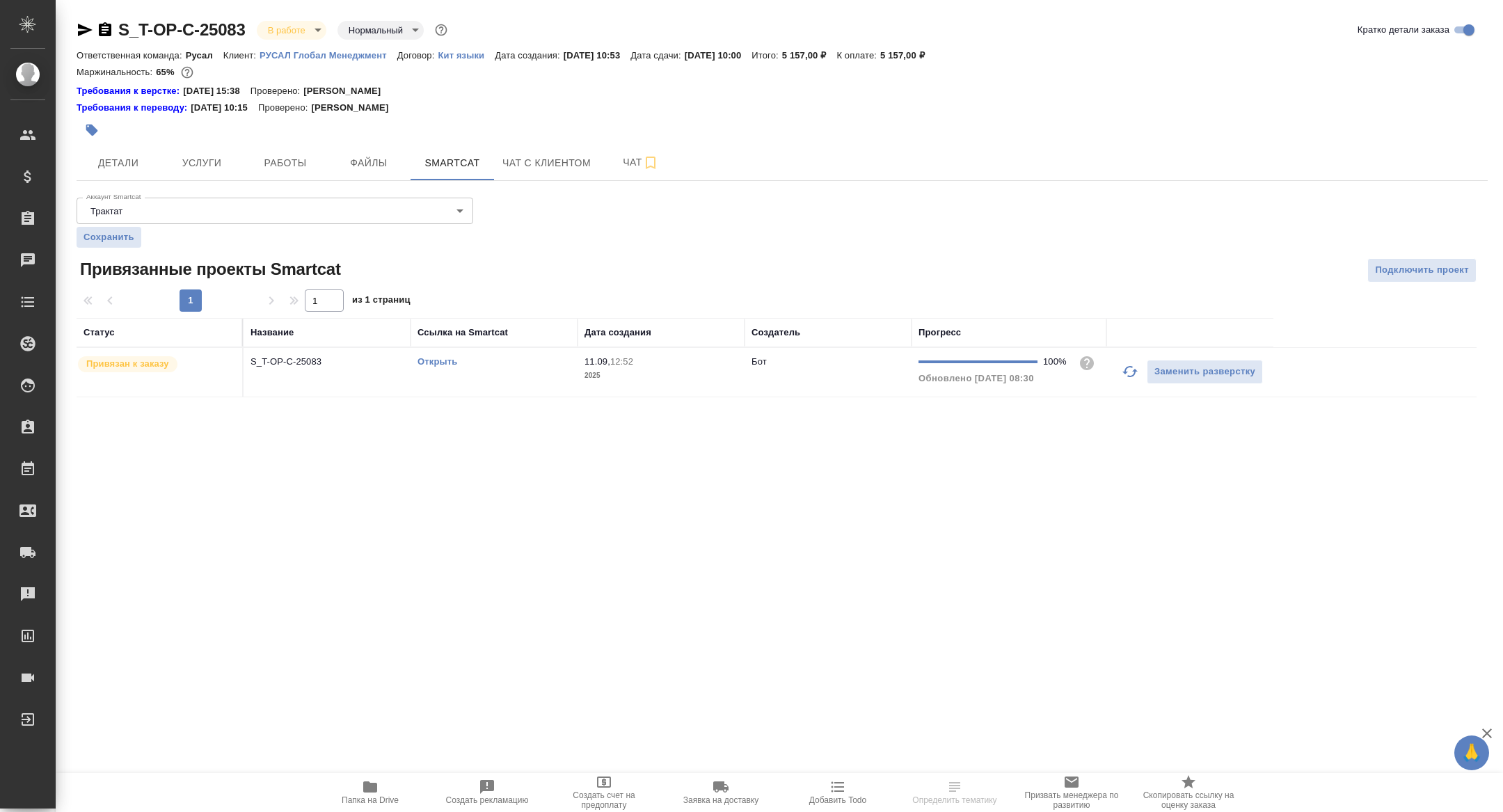
click at [443, 358] on link "Открыть" at bounding box center [438, 362] width 40 height 11
click at [283, 390] on td "S_T-OP-C-25083" at bounding box center [327, 372] width 167 height 48
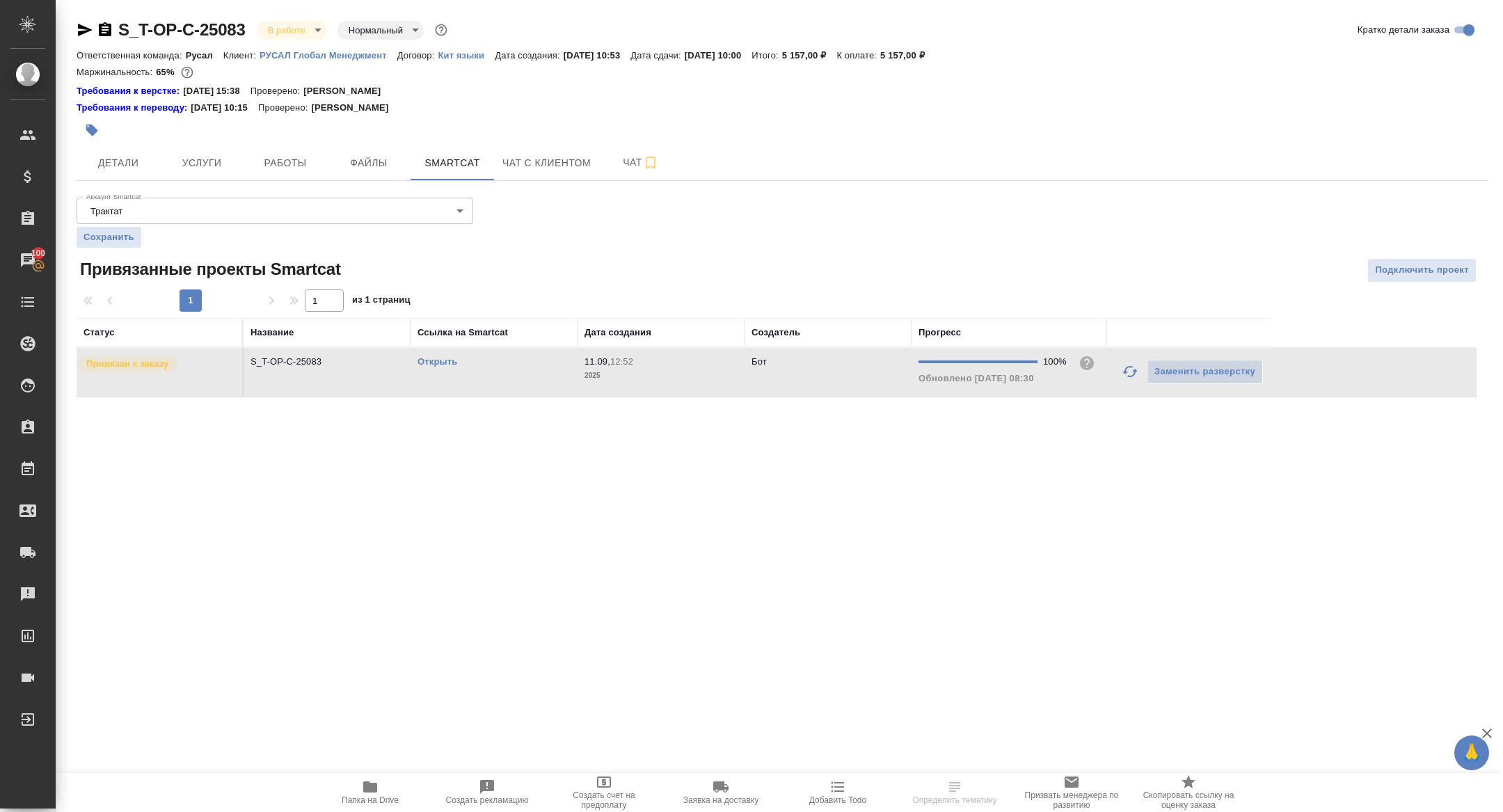
click at [283, 390] on td "S_T-OP-C-25083" at bounding box center [327, 372] width 167 height 48
click at [381, 789] on span "Папка на Drive" at bounding box center [370, 791] width 100 height 26
click at [132, 163] on span "Детали" at bounding box center [118, 163] width 67 height 17
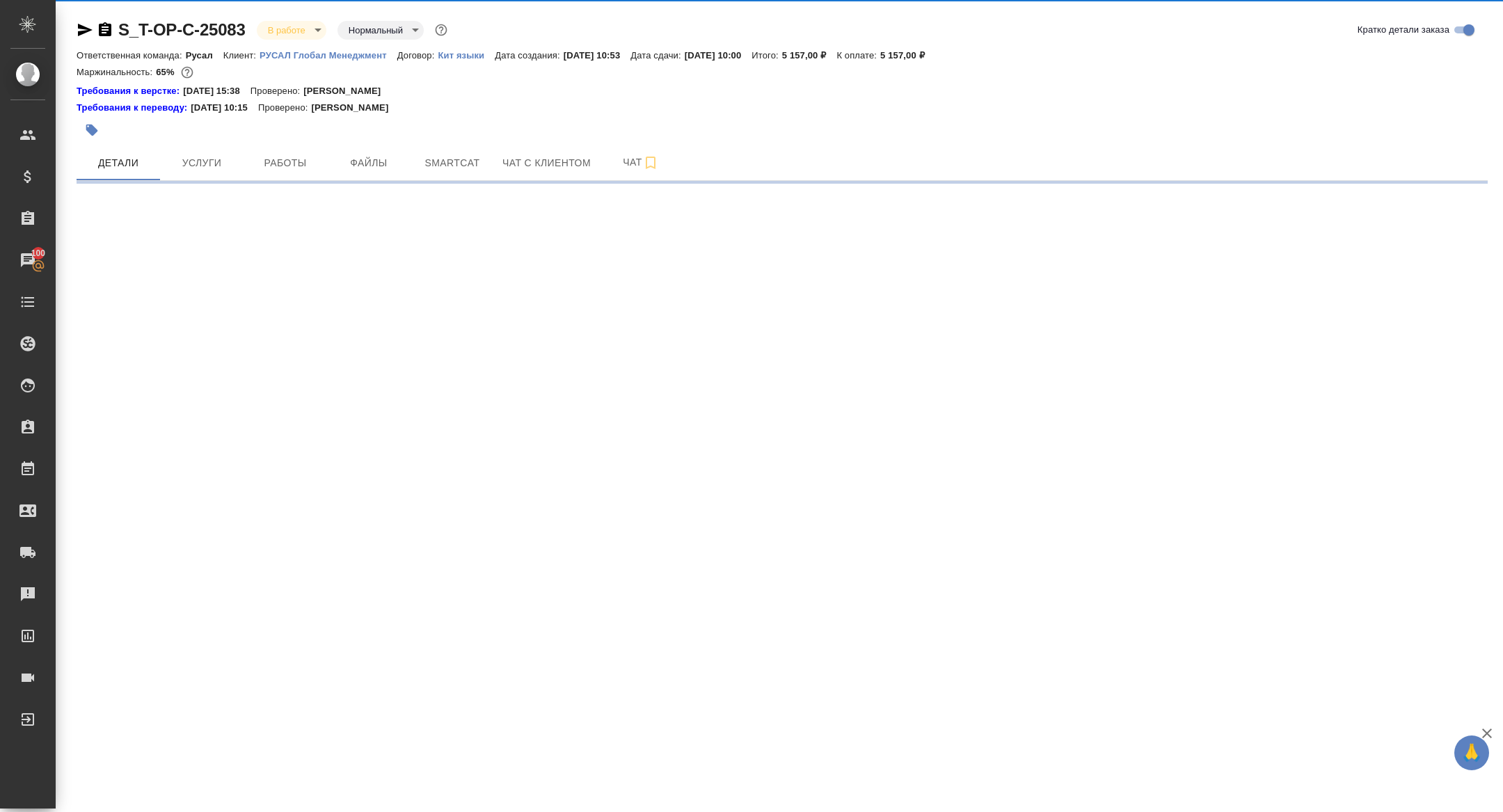
select select "RU"
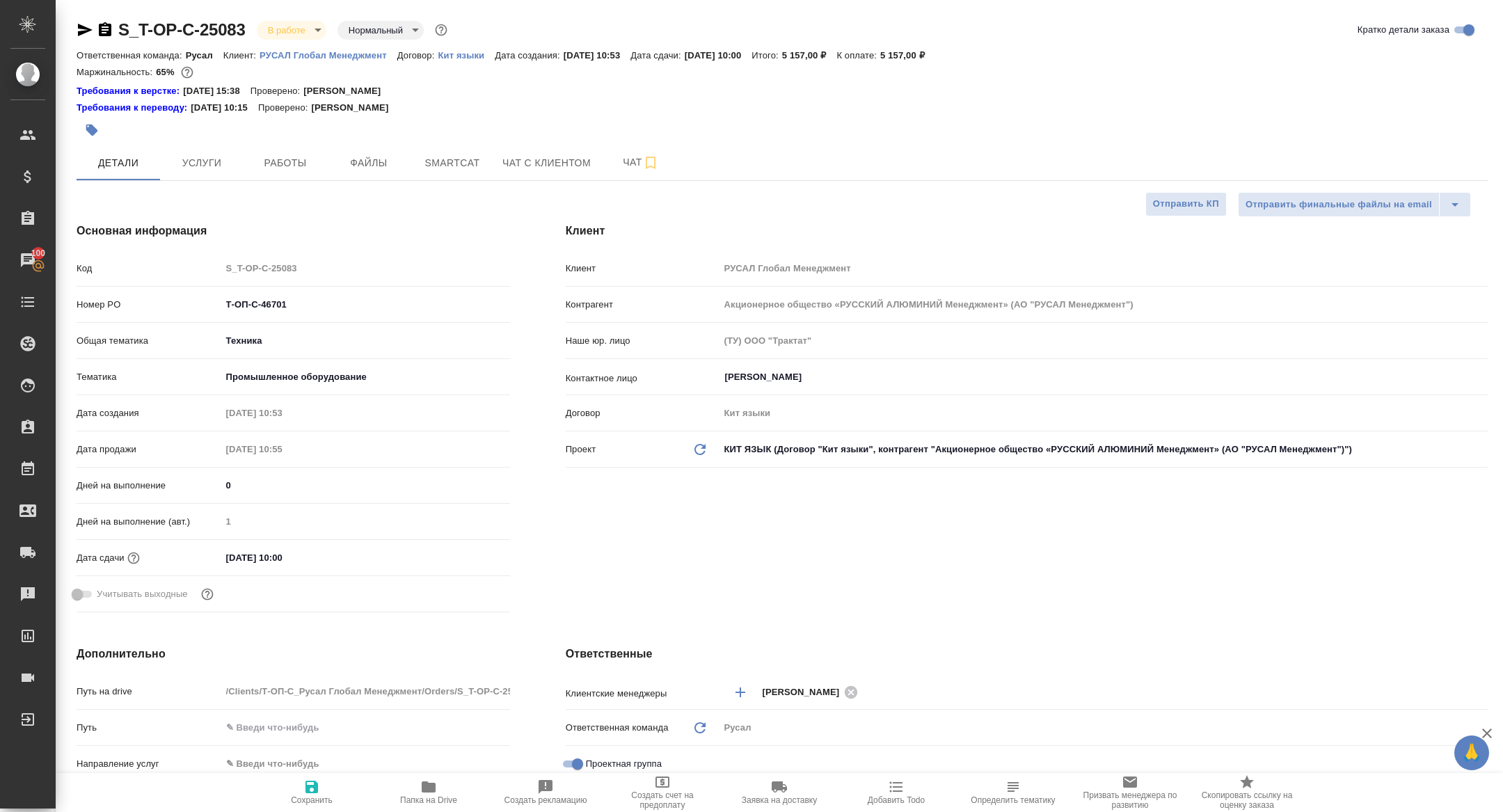
type textarea "x"
type input "[PERSON_NAME]"
type input "Журавлева Александра"
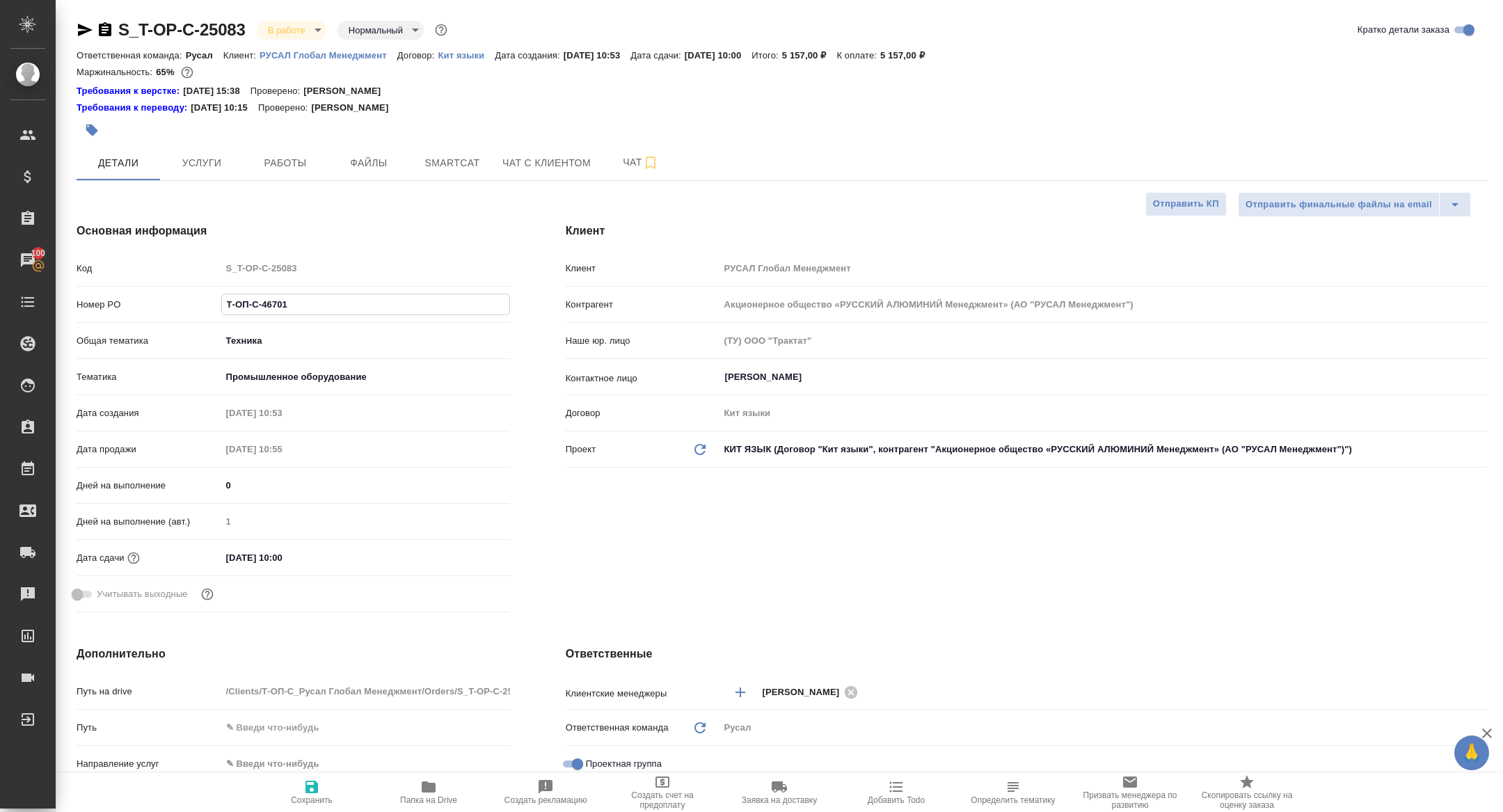
drag, startPoint x: 318, startPoint y: 312, endPoint x: 152, endPoint y: 305, distance: 166.1
click at [153, 305] on div "Номер PO Т-ОП-С-46701" at bounding box center [293, 305] width 433 height 24
type textarea "x"
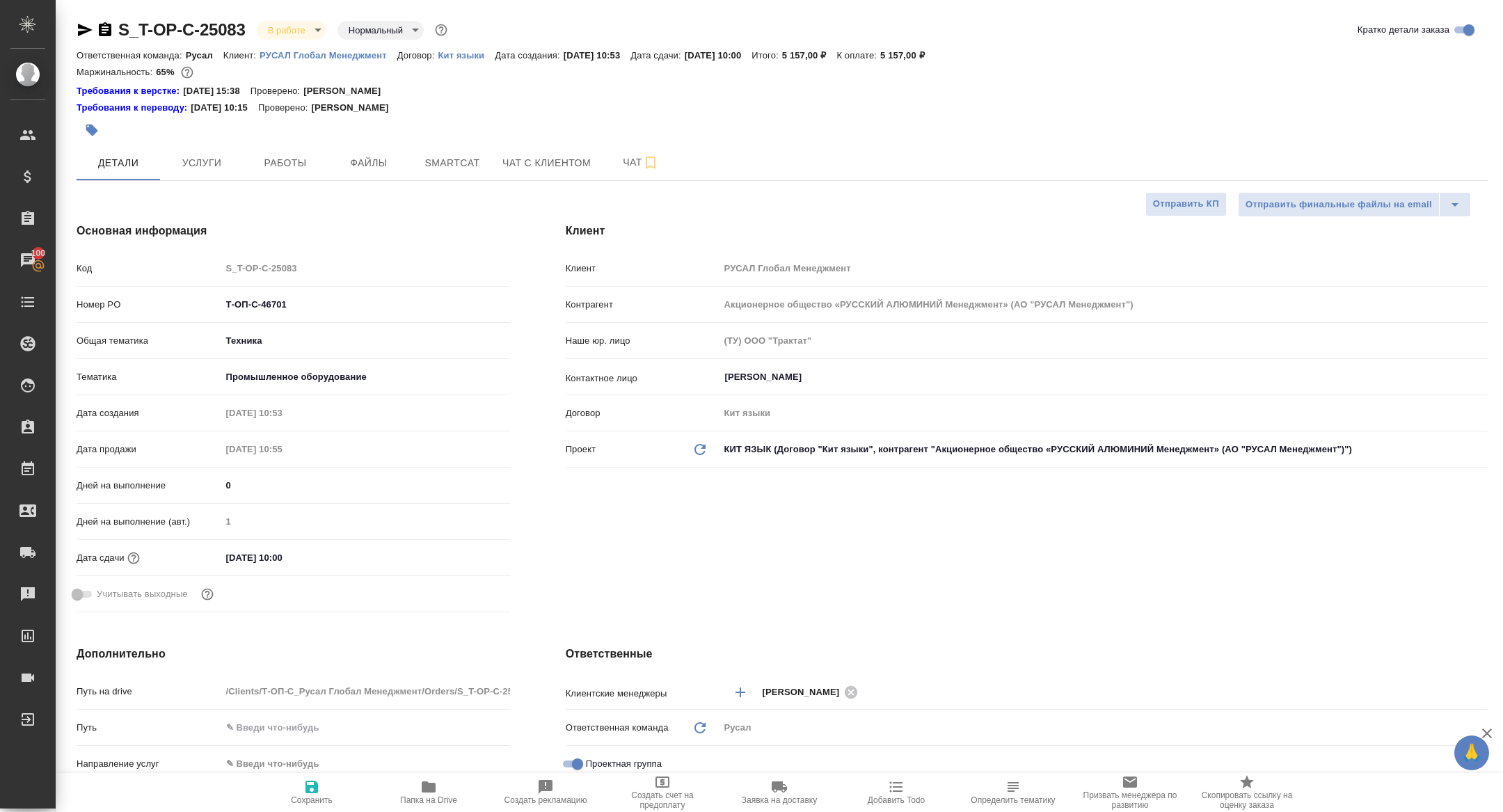
type textarea "x"
click at [280, 153] on button "Работы" at bounding box center [285, 162] width 83 height 35
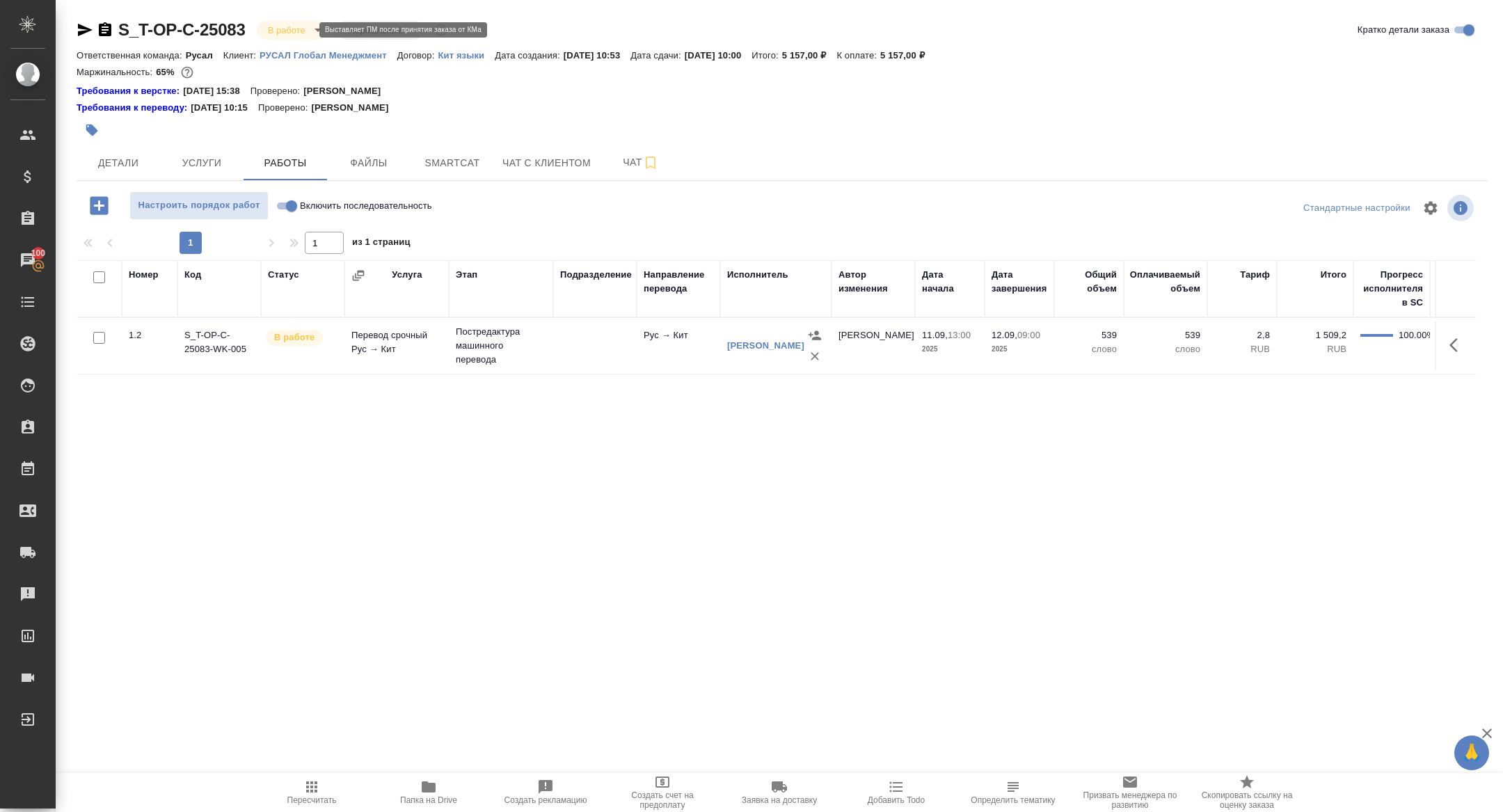
click at [297, 27] on body "🙏 .cls-1 fill:#fff; AWATERA Zhuravleva Alexandra Клиенты Спецификации Заказы 10…" at bounding box center [752, 406] width 1503 height 812
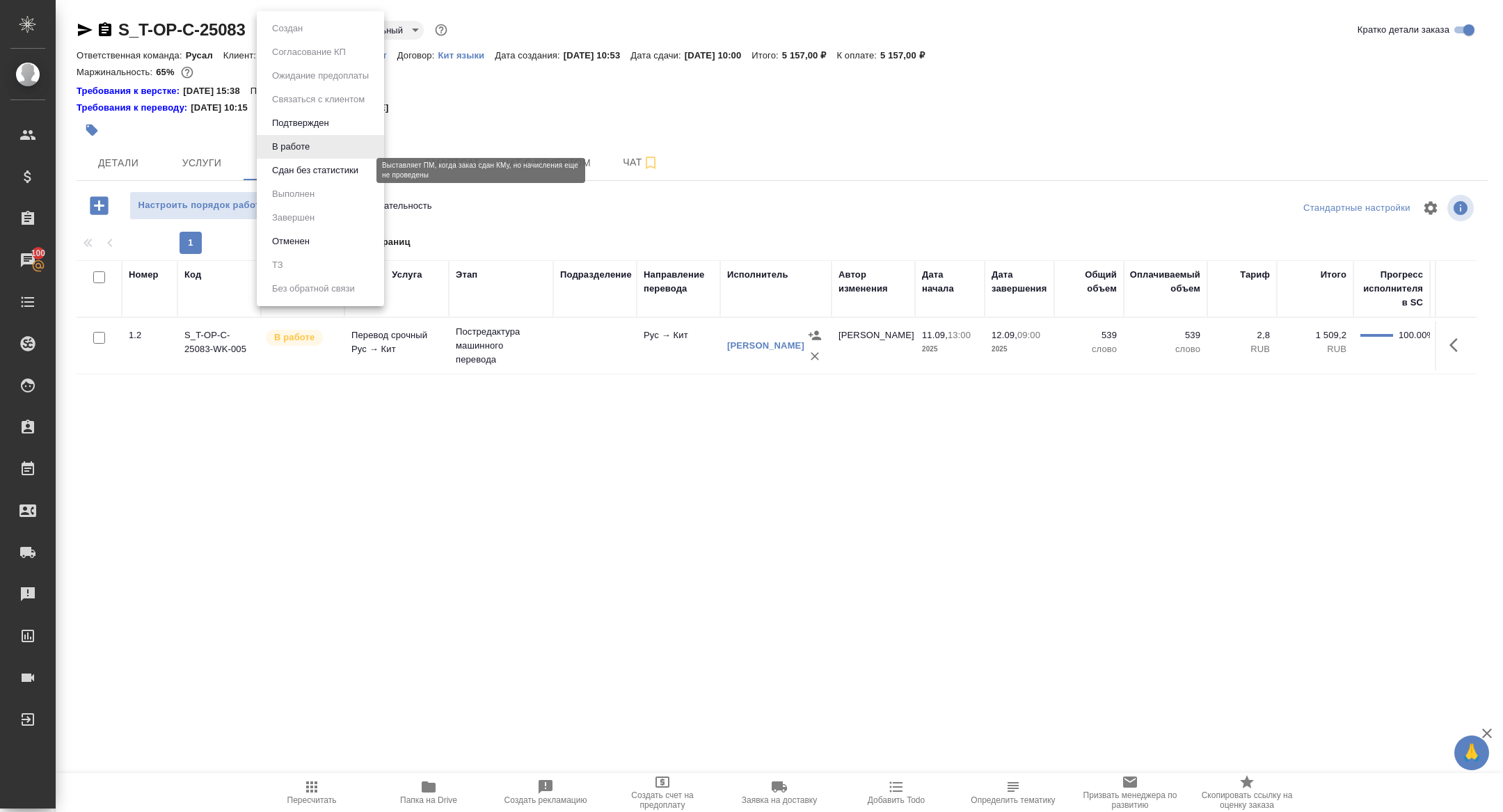
click at [320, 167] on button "Сдан без статистики" at bounding box center [315, 171] width 95 height 16
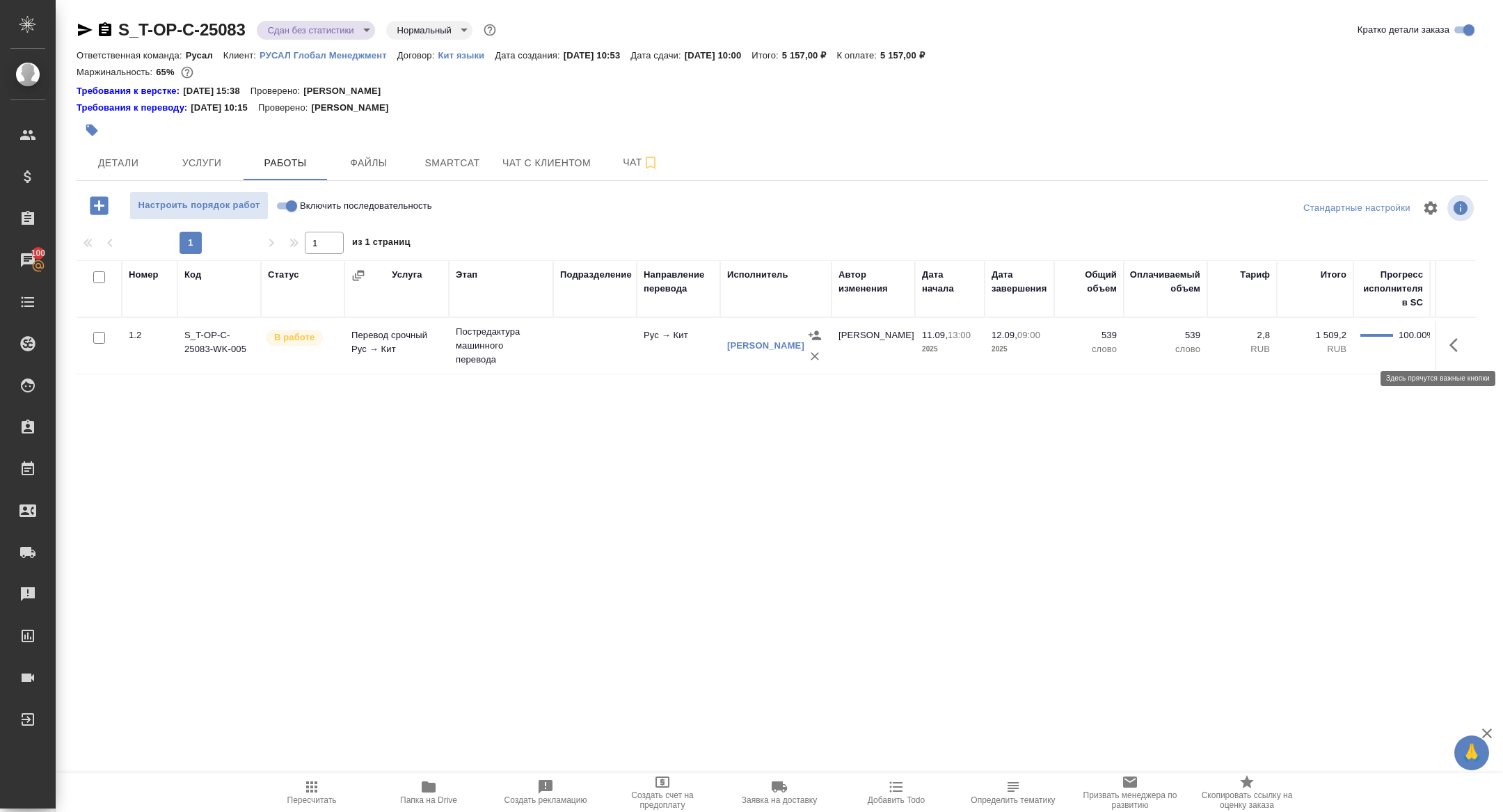
click at [1451, 343] on icon "button" at bounding box center [1454, 345] width 9 height 14
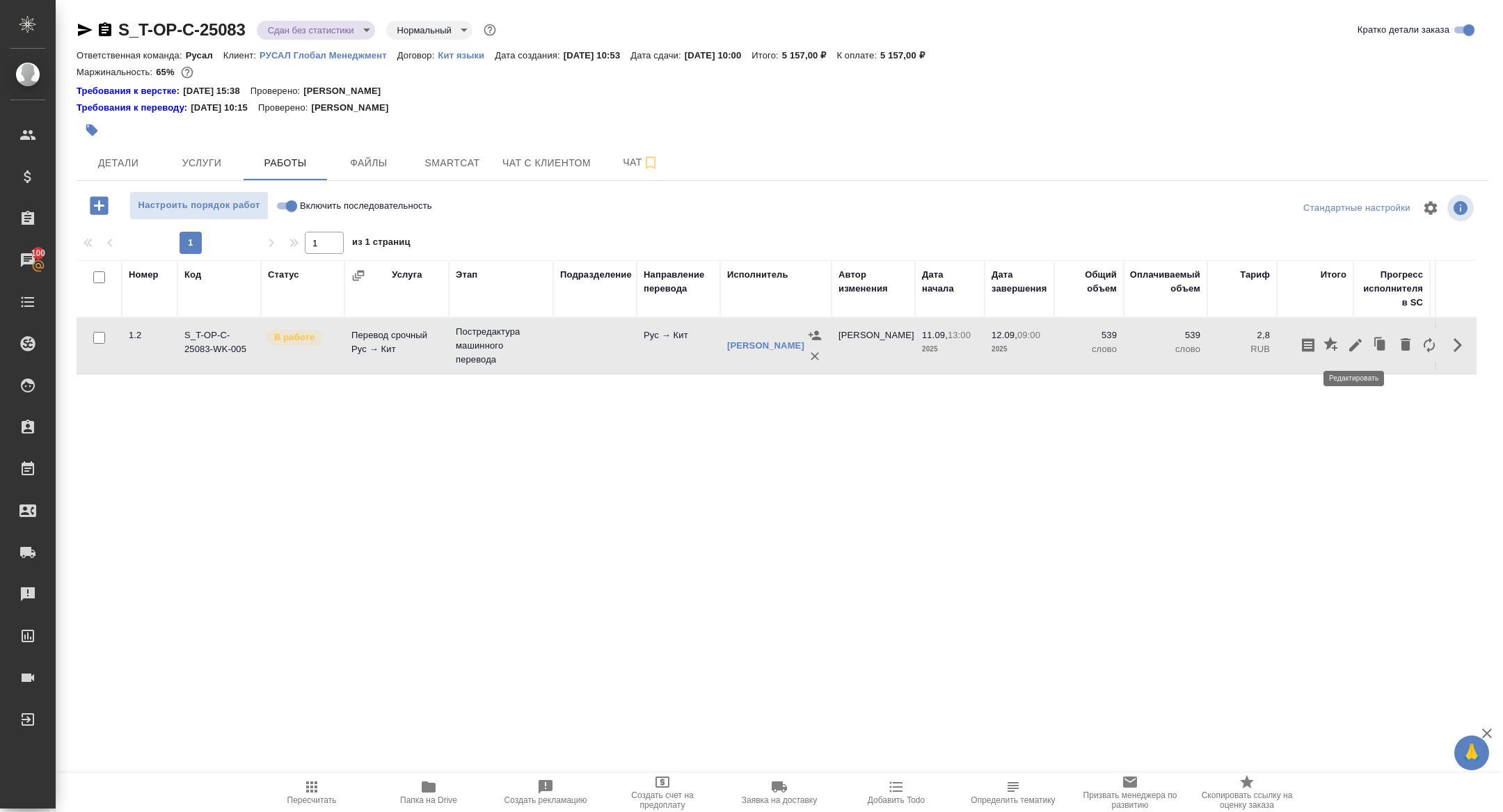
click at [1360, 341] on icon "button" at bounding box center [1356, 345] width 13 height 13
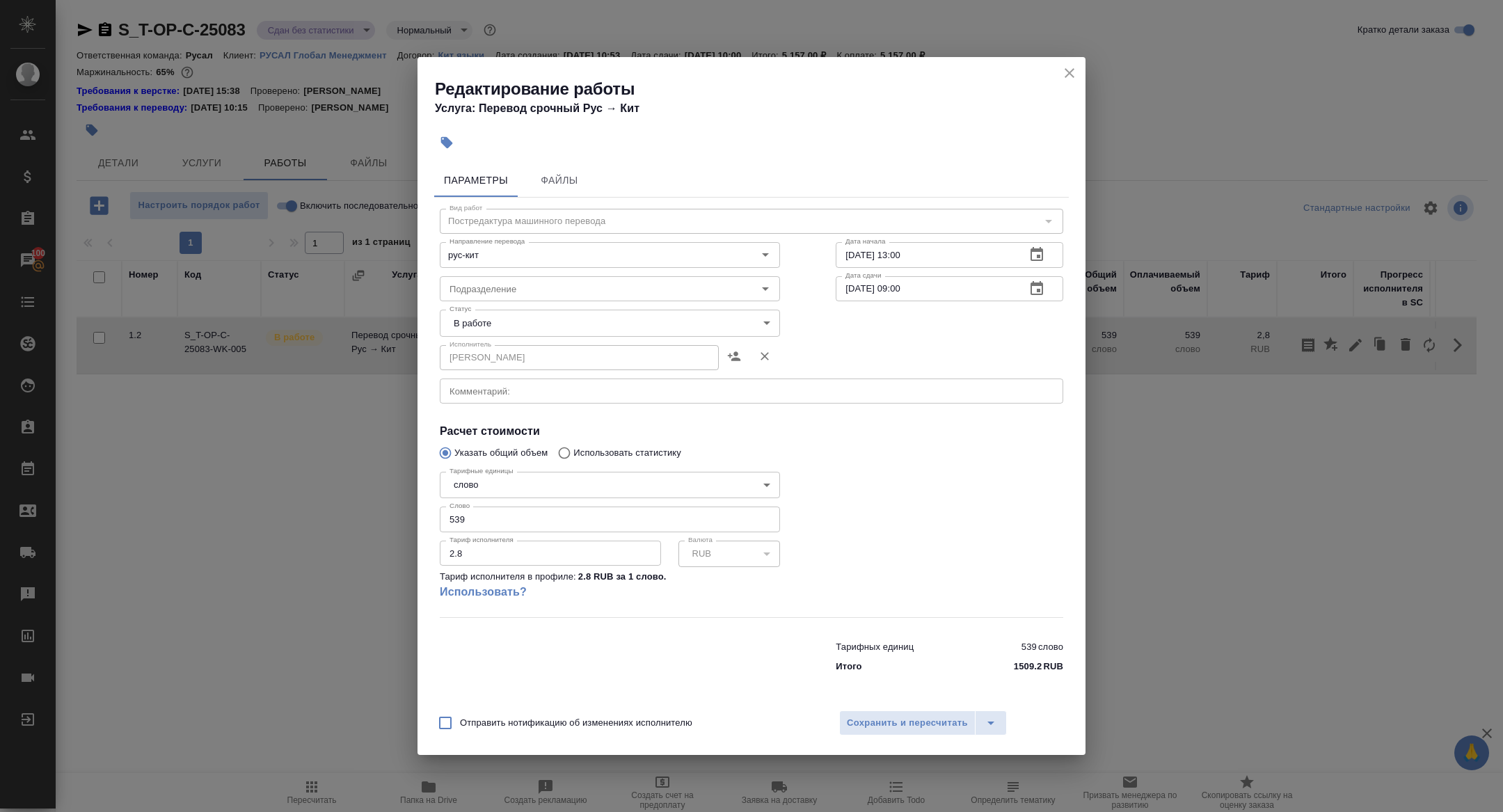
click at [516, 310] on body "🙏 .cls-1 fill:#fff; AWATERA Zhuravleva Alexandra Клиенты Спецификации Заказы 10…" at bounding box center [752, 406] width 1503 height 812
click at [497, 367] on li "Сдан" at bounding box center [610, 370] width 340 height 23
type input "closed"
click at [904, 727] on span "Сохранить и пересчитать" at bounding box center [907, 723] width 121 height 16
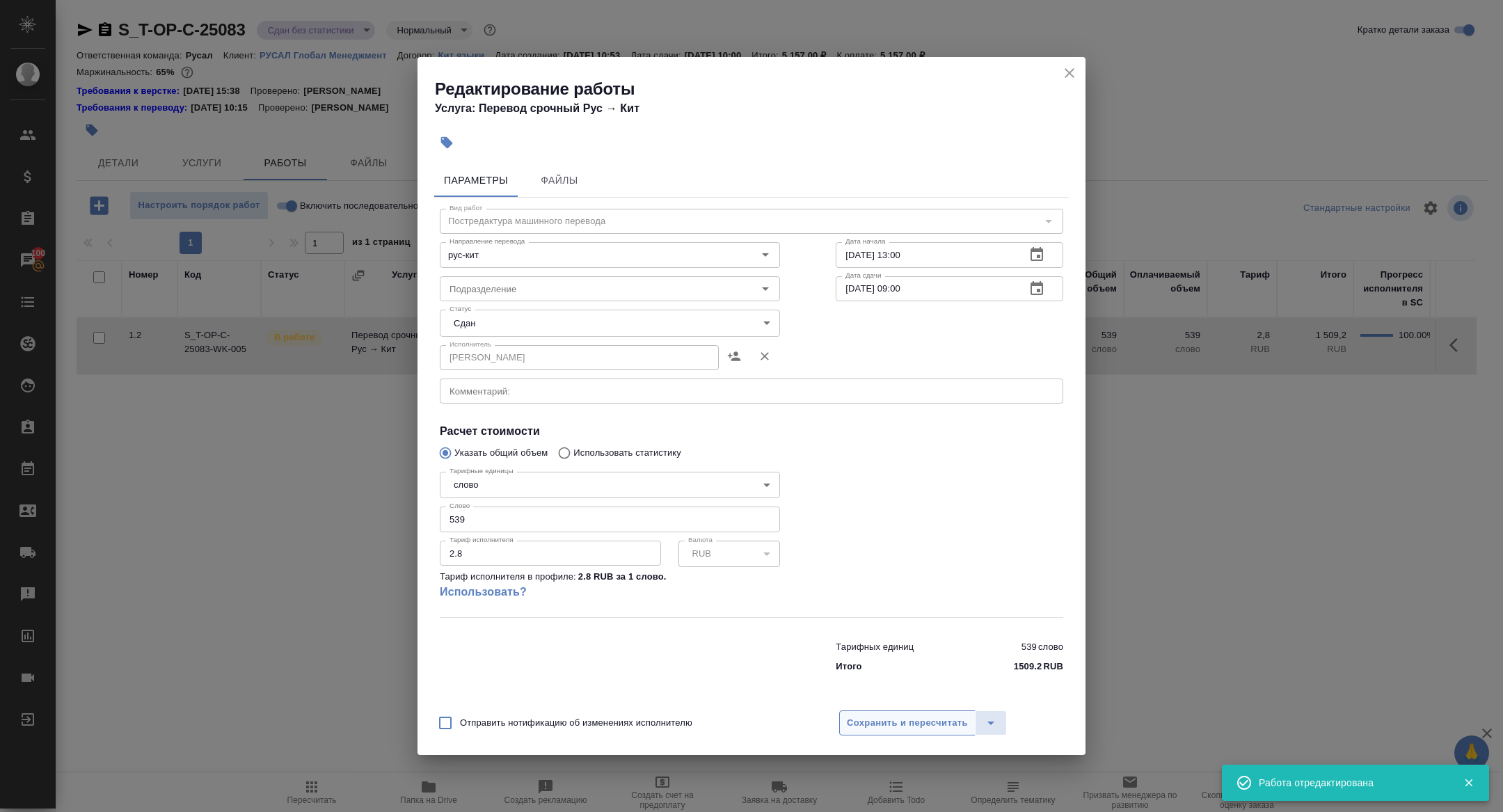
click at [904, 727] on span "Сохранить и пересчитать" at bounding box center [907, 723] width 121 height 16
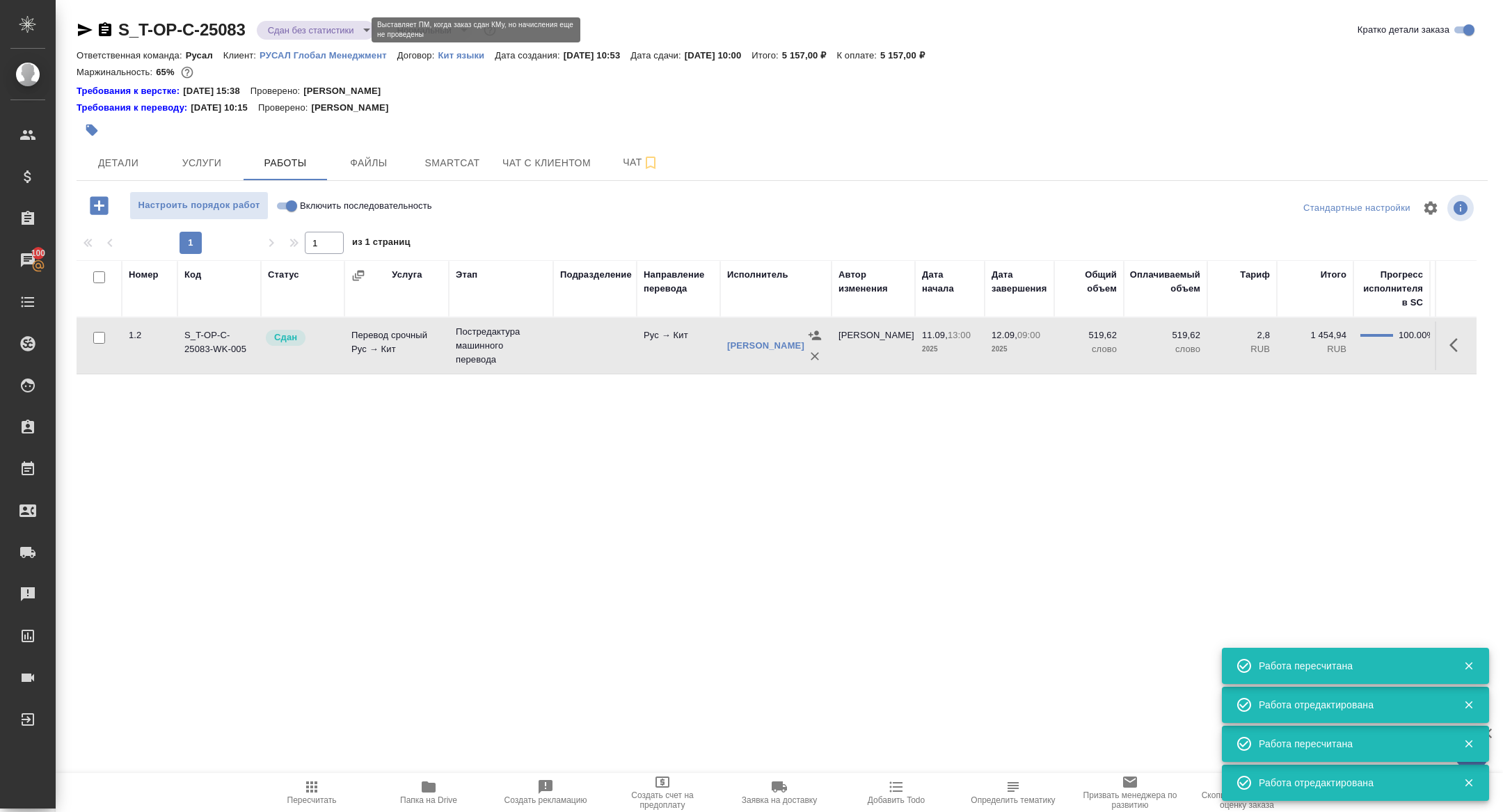
click at [317, 30] on body "🙏 .cls-1 fill:#fff; AWATERA Zhuravleva Alexandra Клиенты Спецификации Заказы 10…" at bounding box center [752, 406] width 1503 height 812
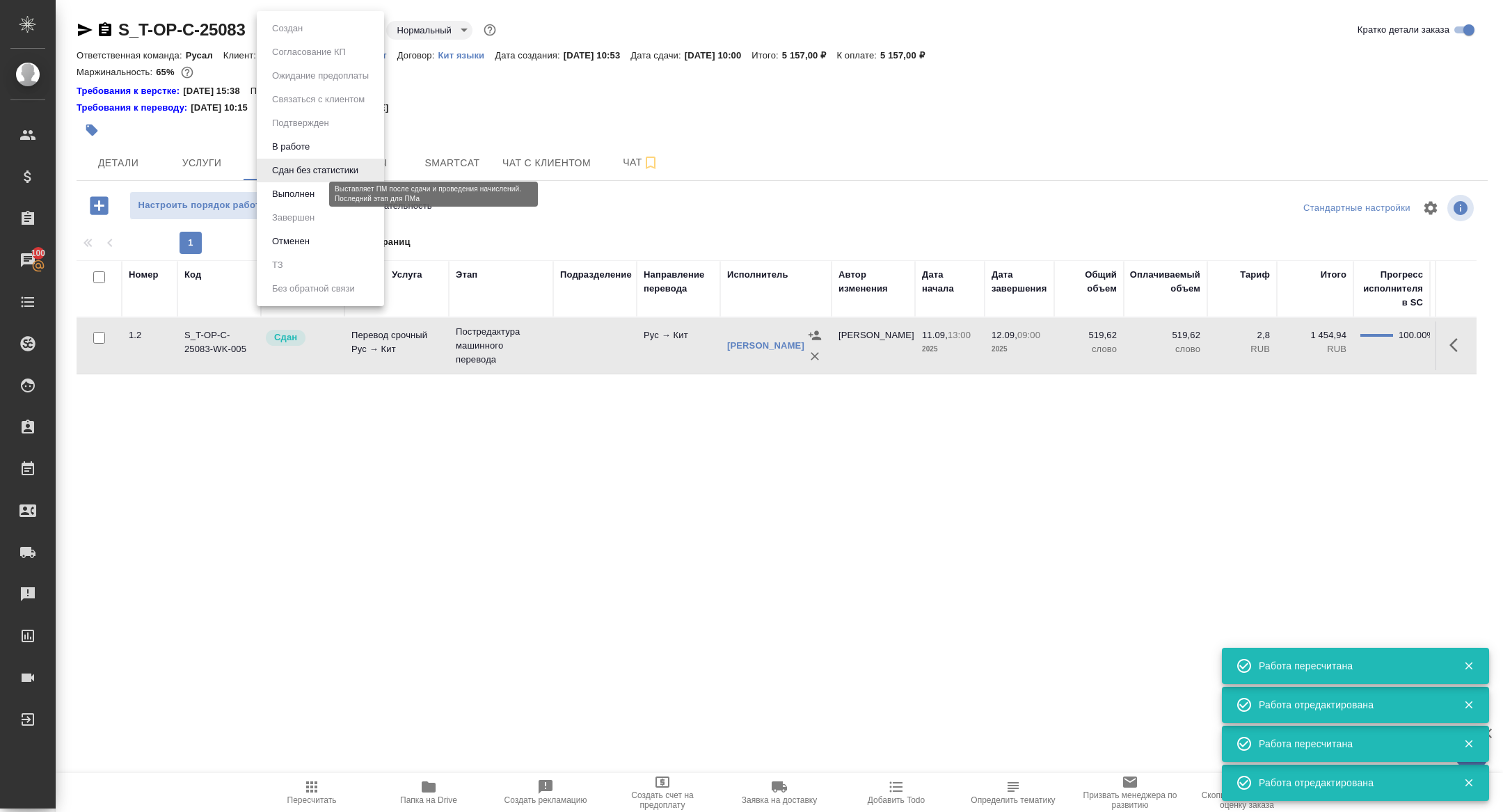
click at [297, 188] on button "Выполнен" at bounding box center [292, 194] width 51 height 16
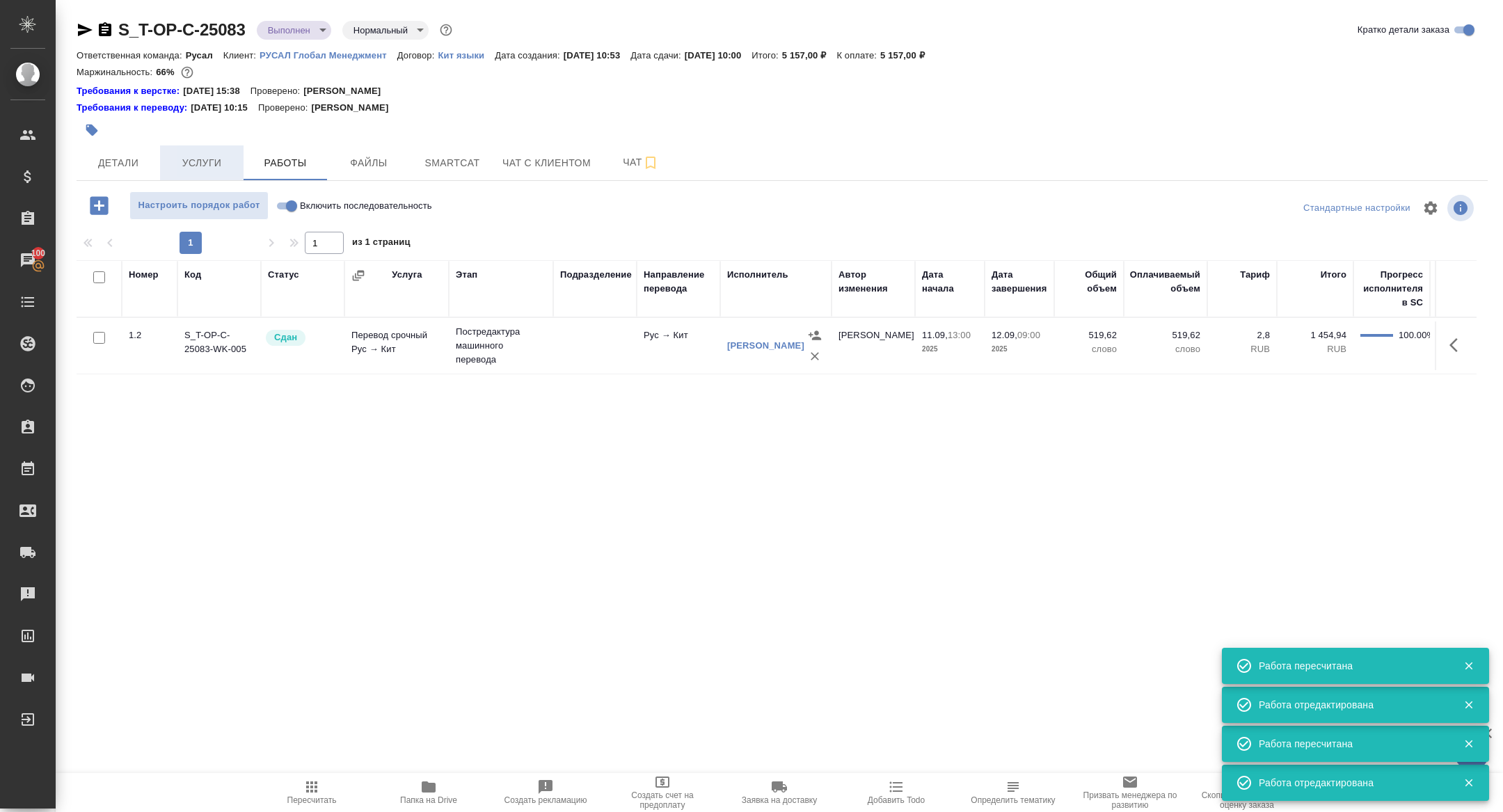
click at [216, 171] on span "Услуги" at bounding box center [202, 163] width 67 height 17
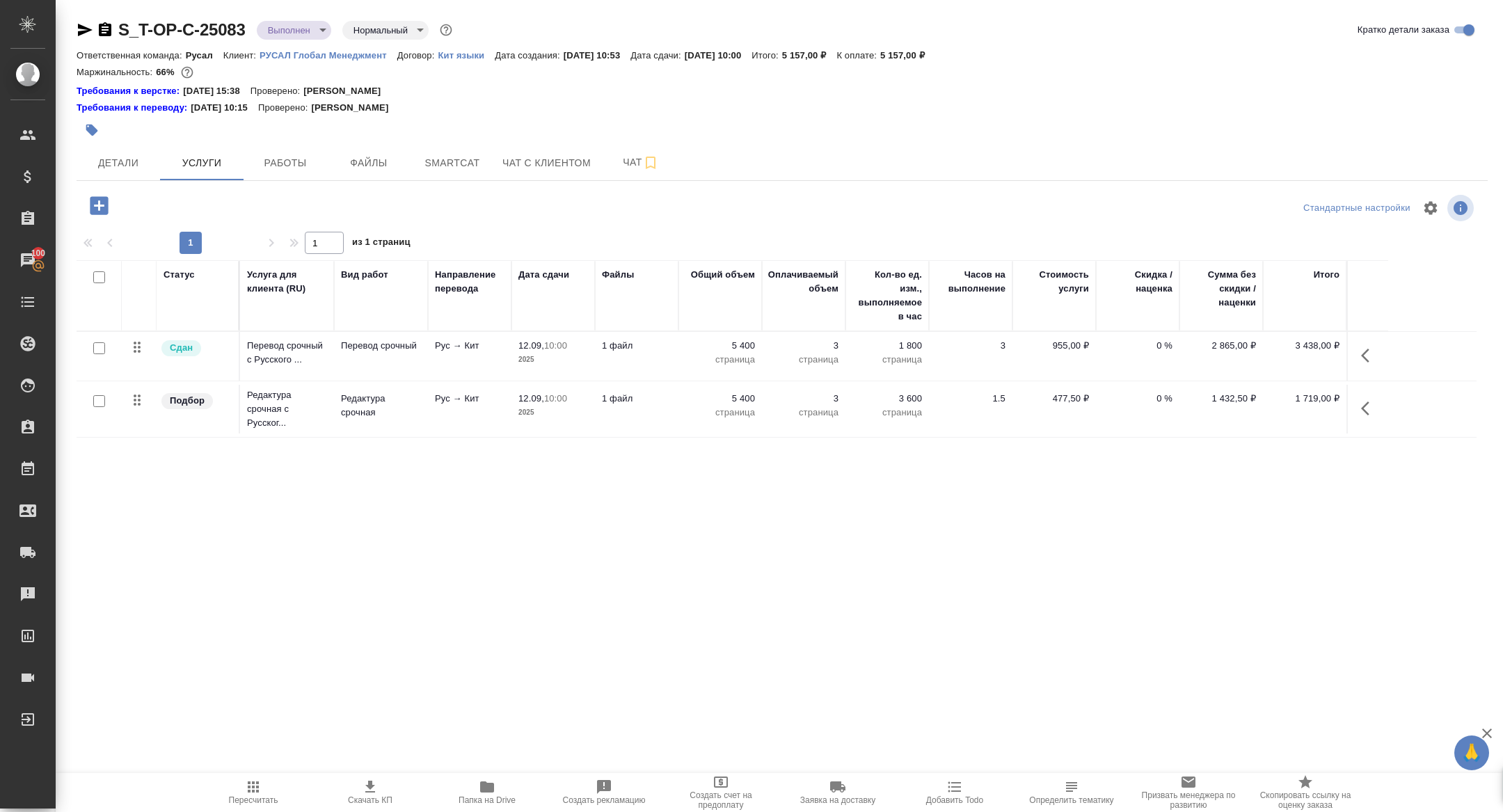
click at [1359, 346] on button "button" at bounding box center [1369, 355] width 33 height 33
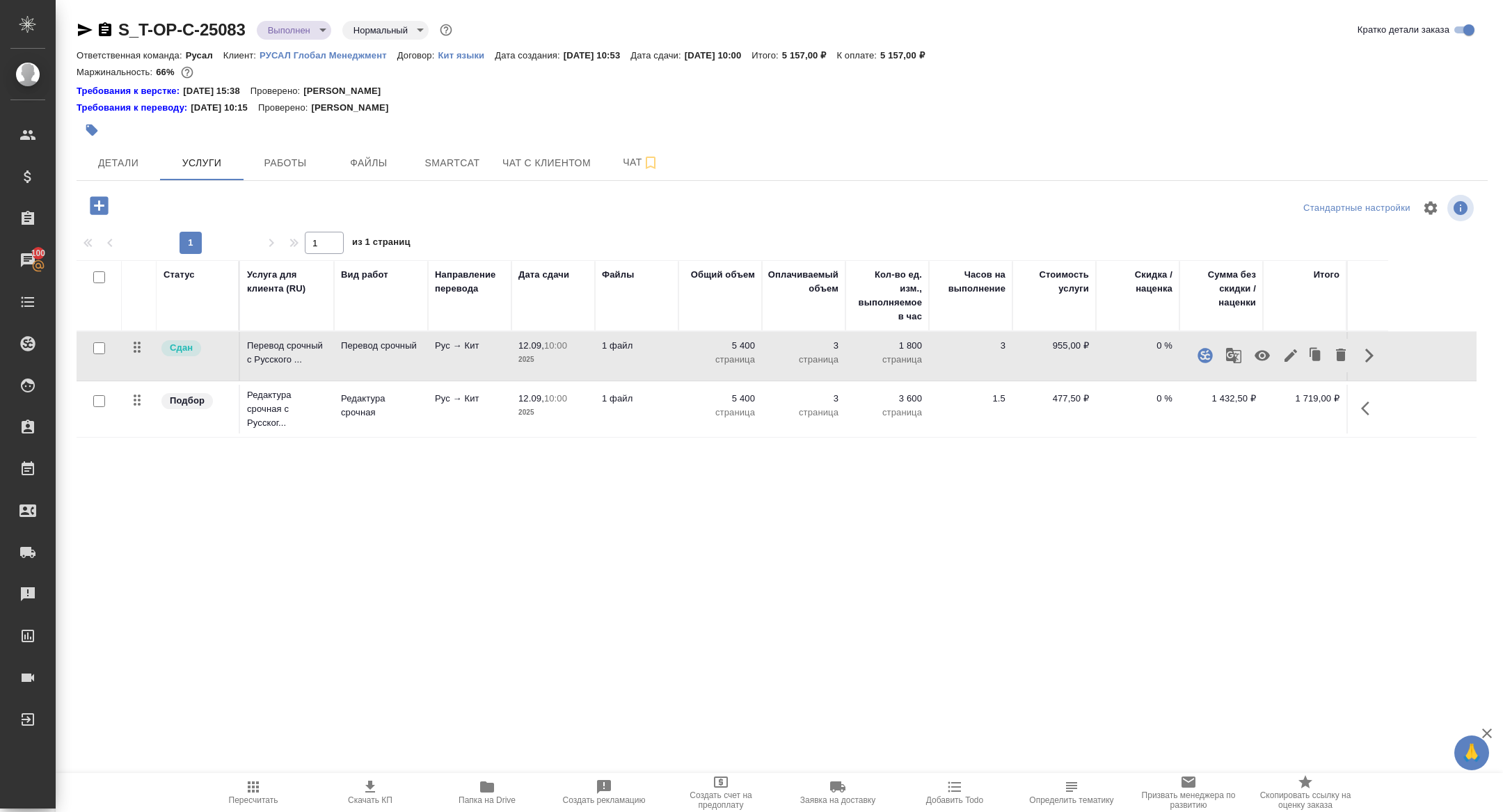
click at [1289, 353] on icon "button" at bounding box center [1290, 355] width 16 height 16
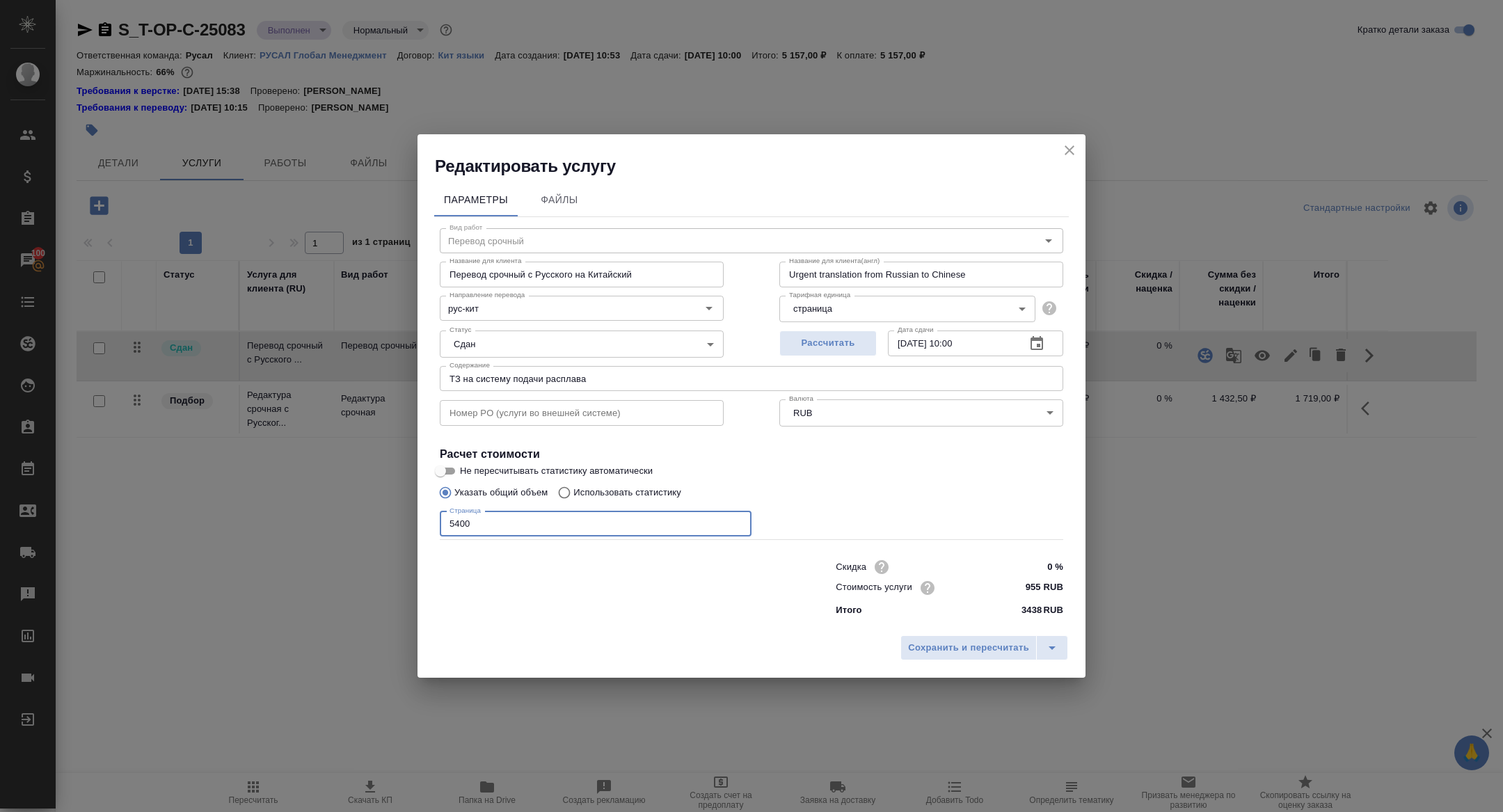
drag, startPoint x: 459, startPoint y: 522, endPoint x: 444, endPoint y: 522, distance: 15.0
click at [445, 522] on input "5400" at bounding box center [596, 524] width 312 height 25
type input "10000"
click at [962, 661] on div "Сохранить и пересчитать" at bounding box center [752, 653] width 668 height 49
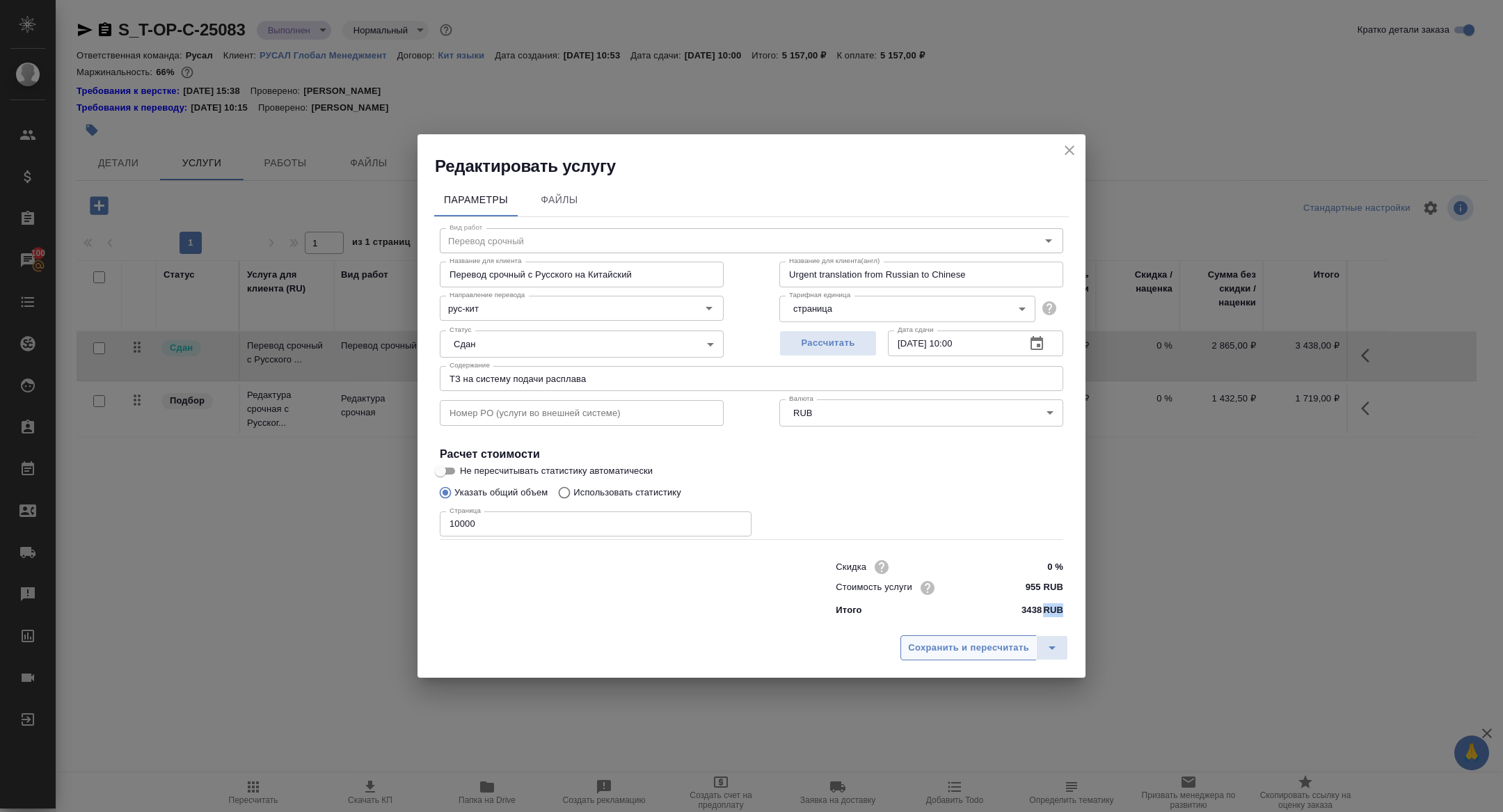
click at [956, 648] on span "Сохранить и пересчитать" at bounding box center [969, 648] width 121 height 16
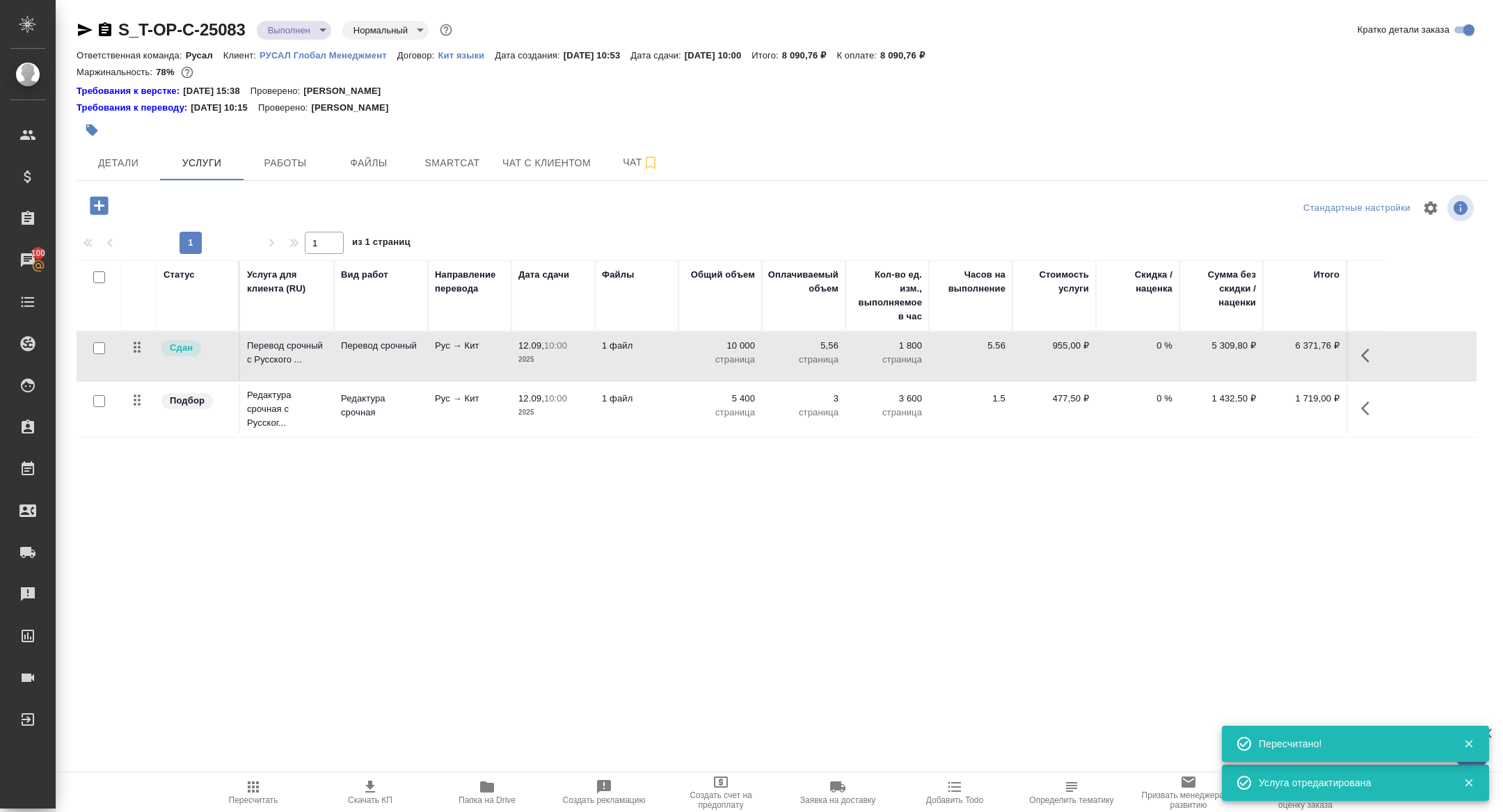
click at [1374, 418] on button "button" at bounding box center [1369, 408] width 33 height 33
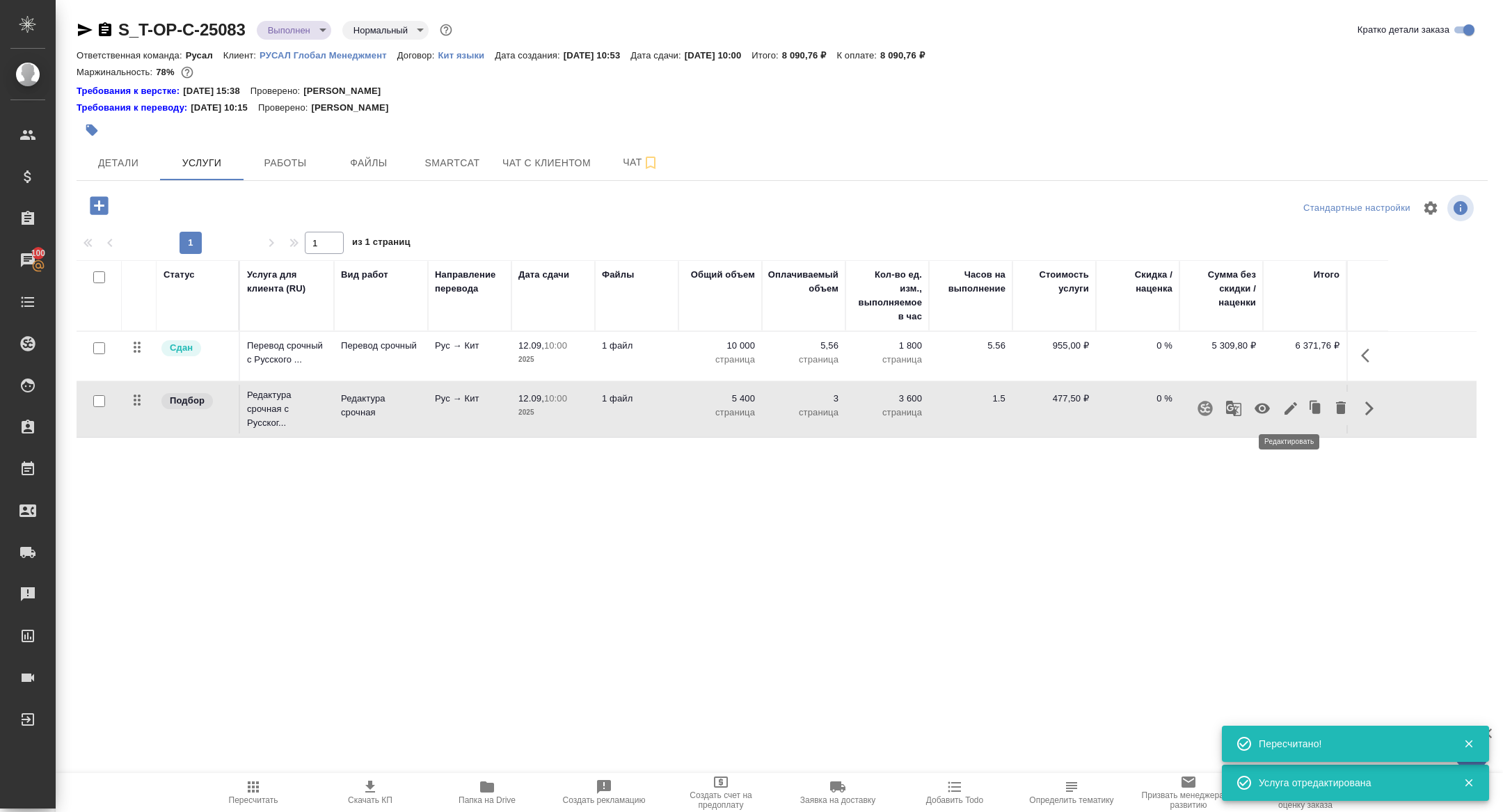
click at [1288, 412] on icon "button" at bounding box center [1291, 408] width 13 height 13
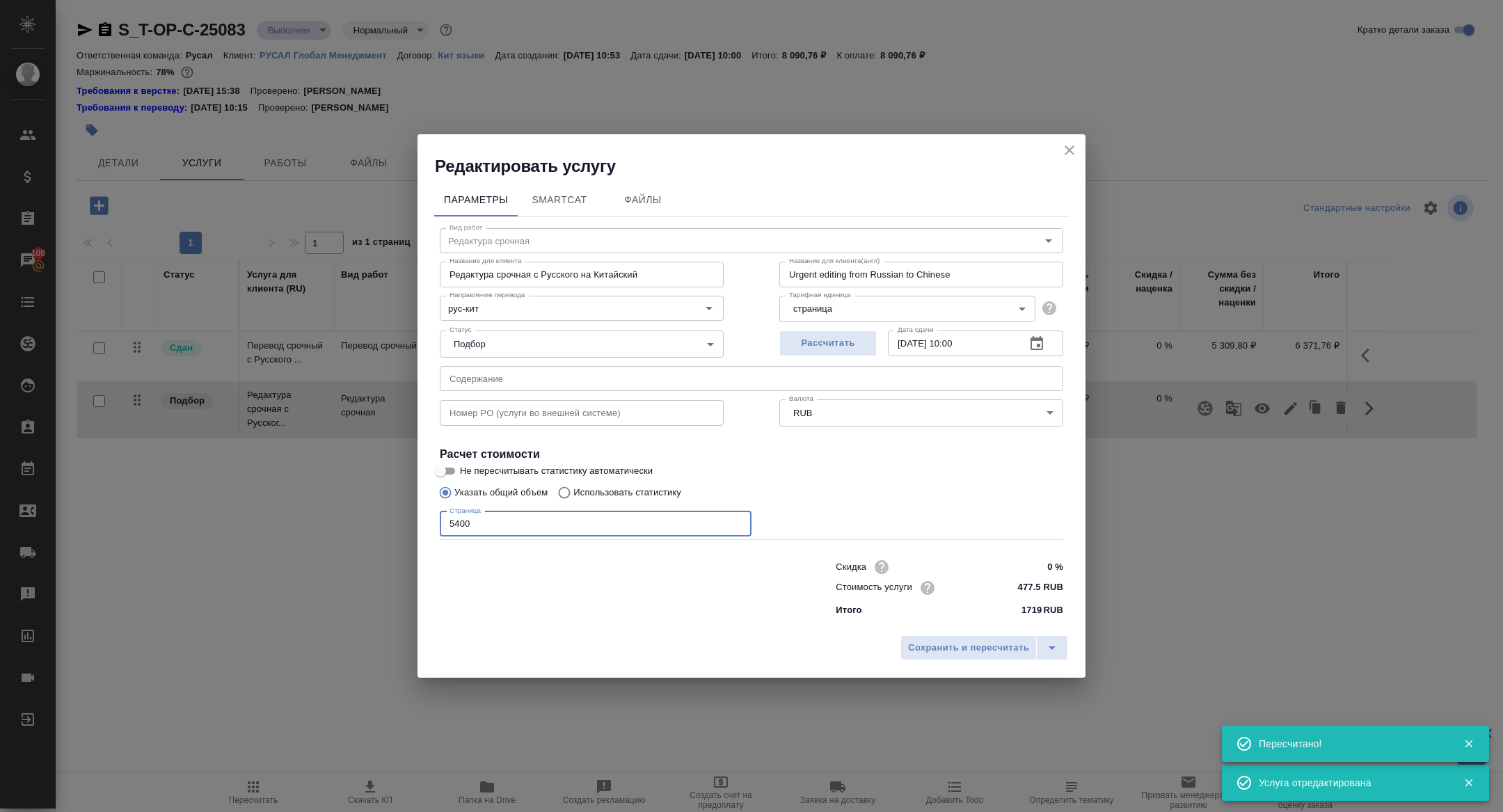
drag, startPoint x: 453, startPoint y: 526, endPoint x: 438, endPoint y: 524, distance: 15.1
click at [438, 524] on div "Вид работ Редактура срочная Вид работ Название для клиента Редактура срочная с …" at bounding box center [752, 420] width 635 height 406
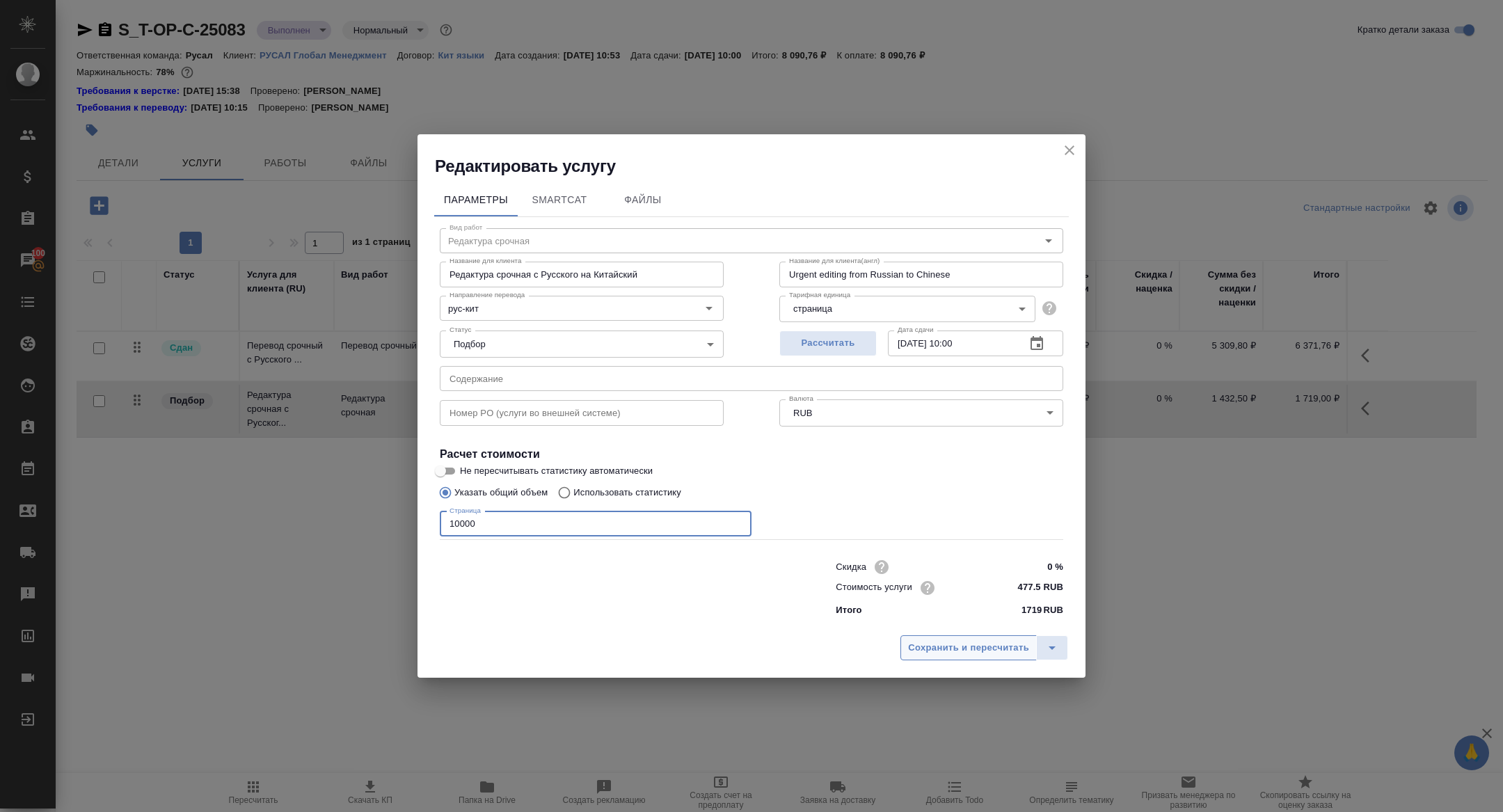
type input "10000"
click at [934, 637] on button "Сохранить и пересчитать" at bounding box center [969, 648] width 137 height 25
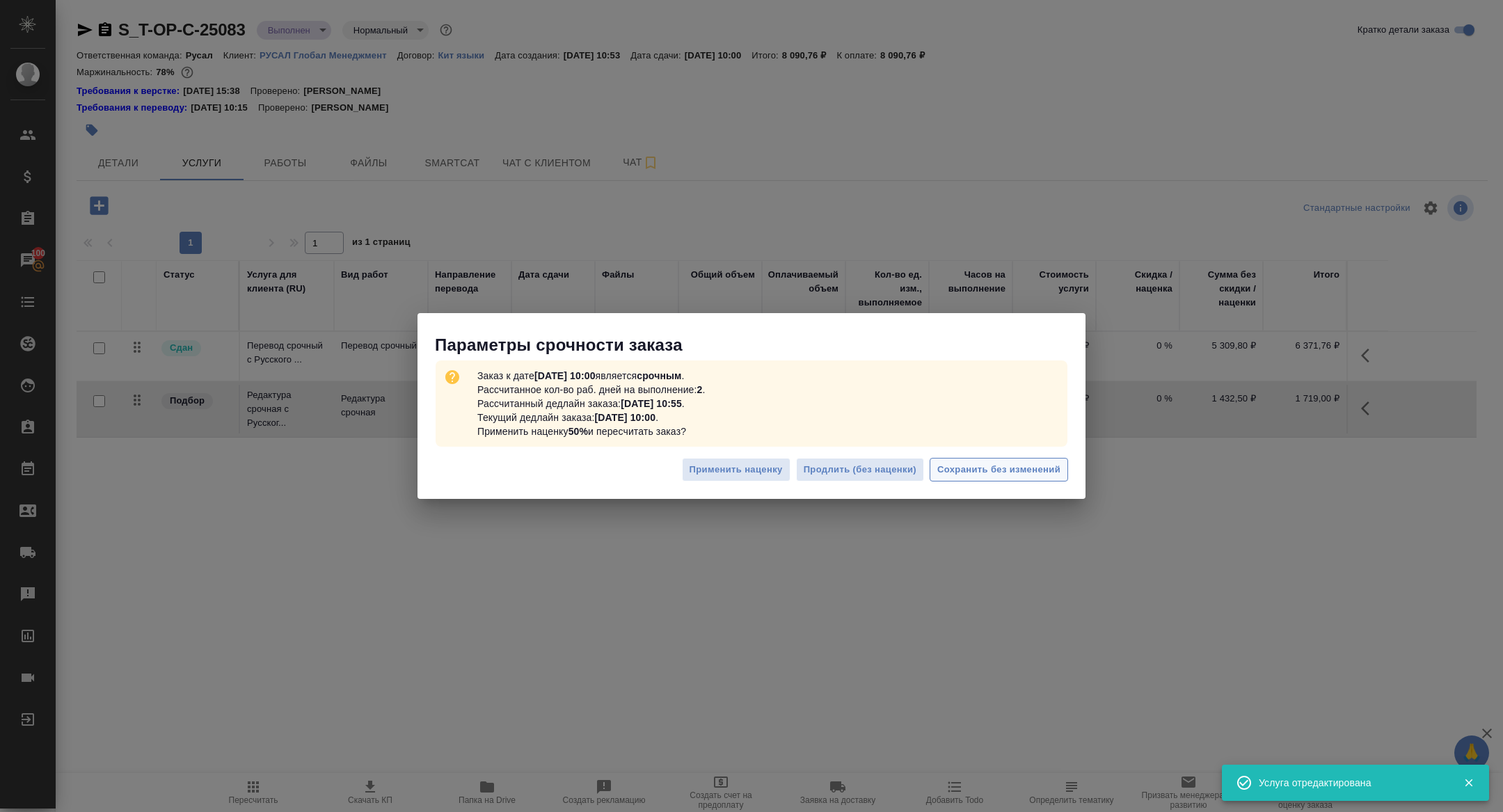
click at [997, 469] on span "Сохранить без изменений" at bounding box center [998, 470] width 123 height 16
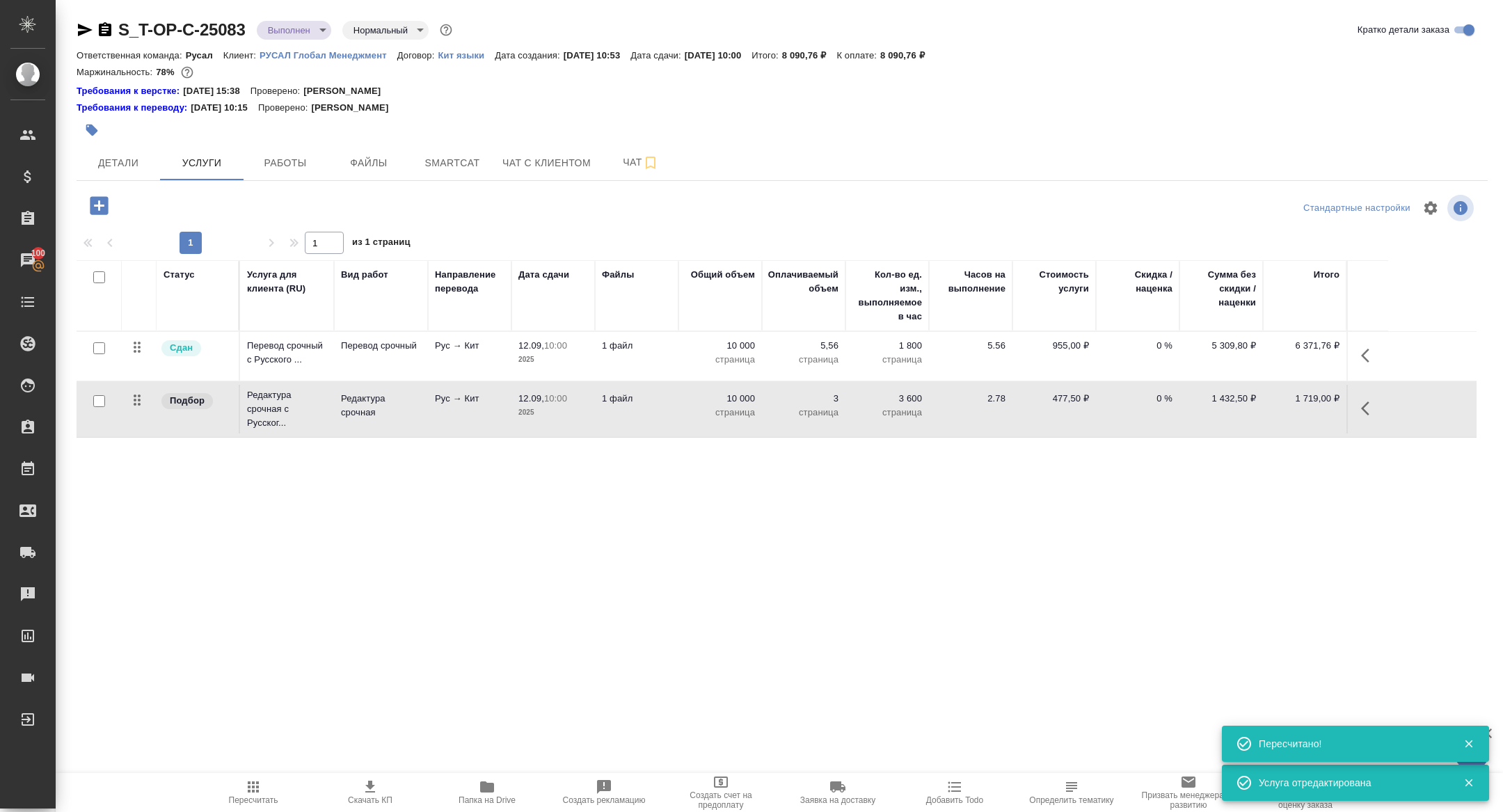
type input "urgent"
click at [1361, 355] on icon "button" at bounding box center [1365, 356] width 9 height 14
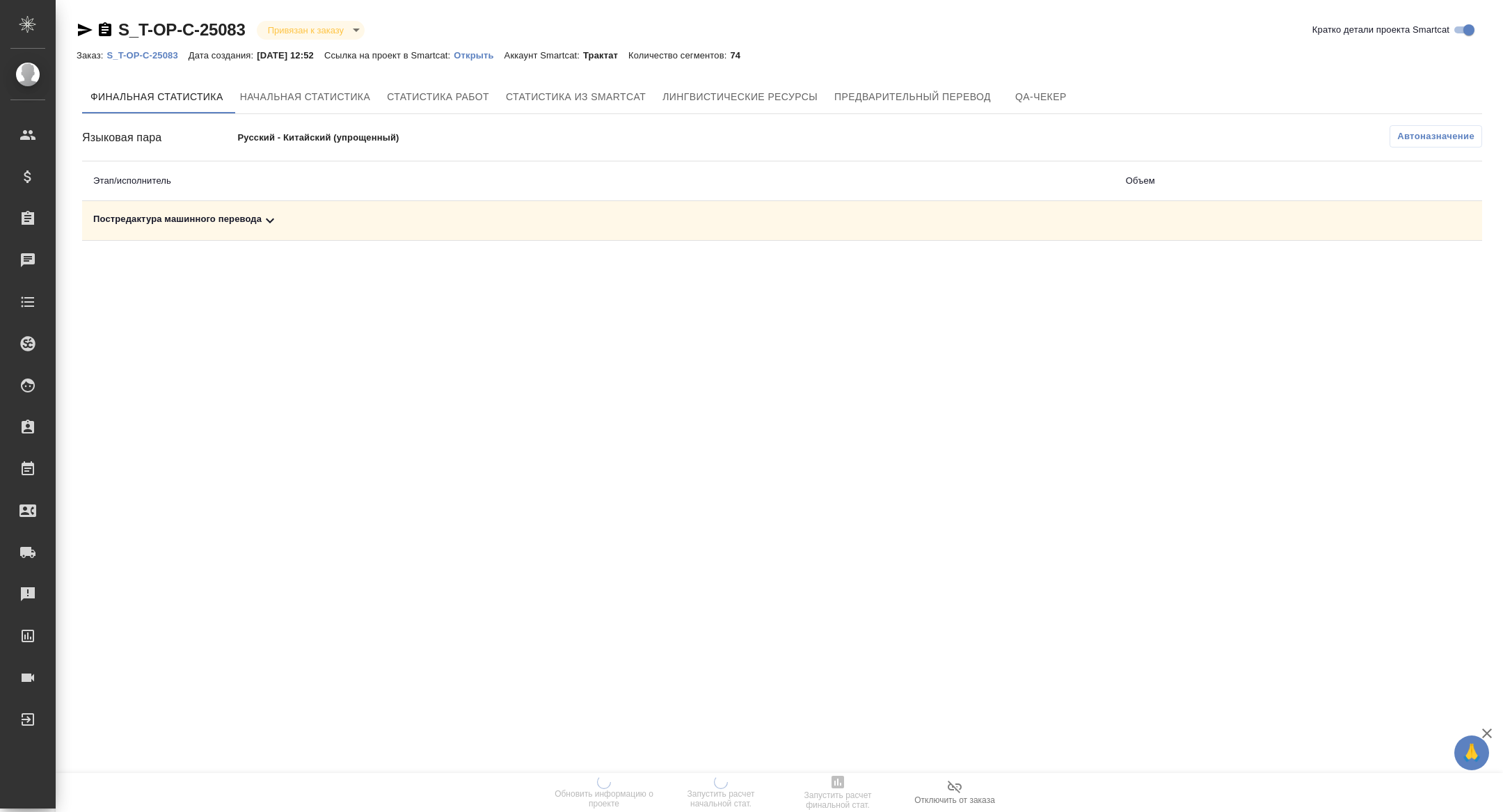
click at [238, 213] on div "Постредактура машинного перевода" at bounding box center [598, 220] width 1011 height 16
click at [845, 788] on icon "button" at bounding box center [837, 781] width 16 height 16
click at [272, 226] on icon at bounding box center [270, 220] width 16 height 16
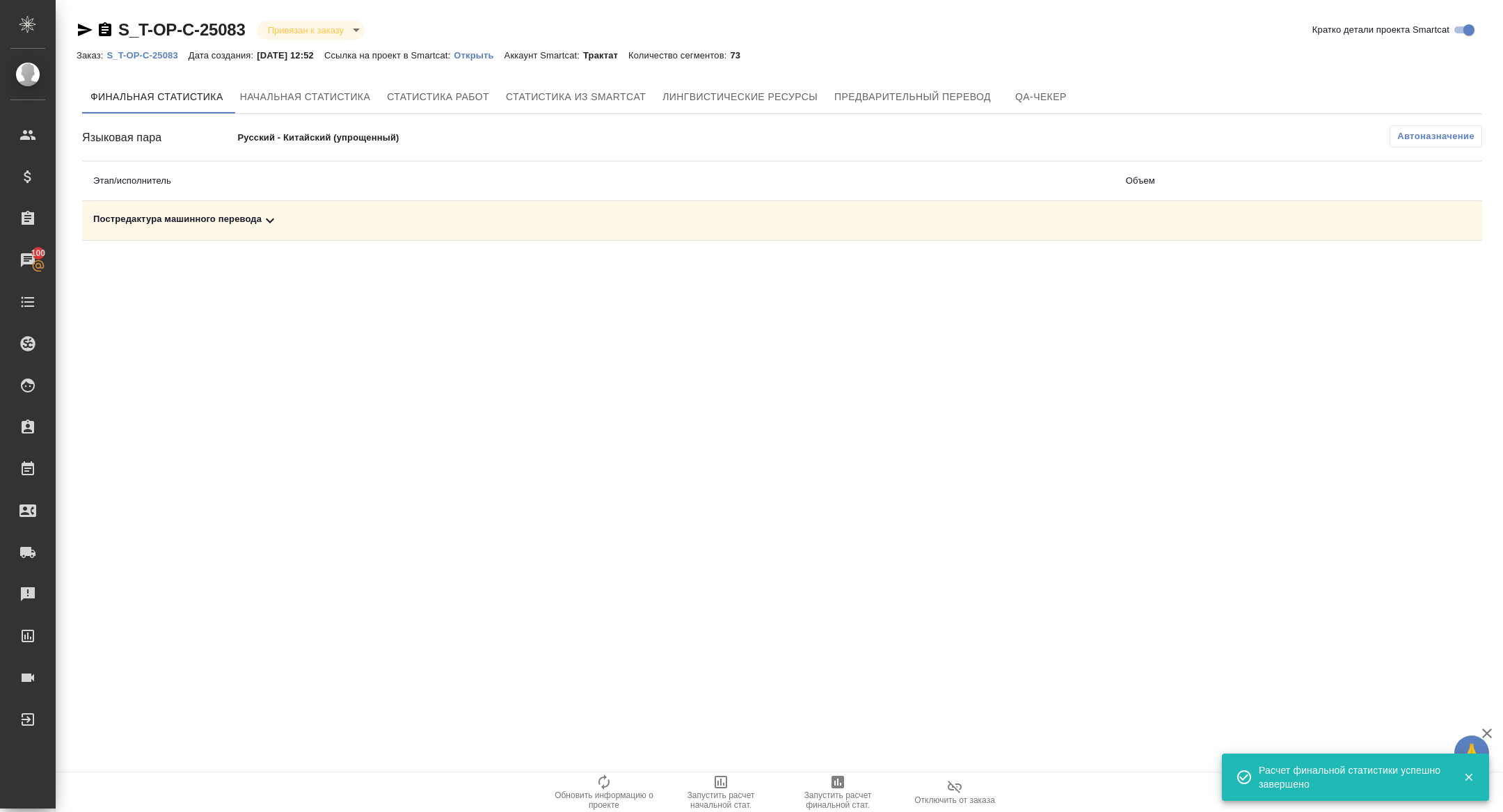
click at [294, 221] on div "Постредактура машинного перевода" at bounding box center [598, 220] width 1011 height 16
click at [1415, 272] on icon "button" at bounding box center [1422, 270] width 14 height 13
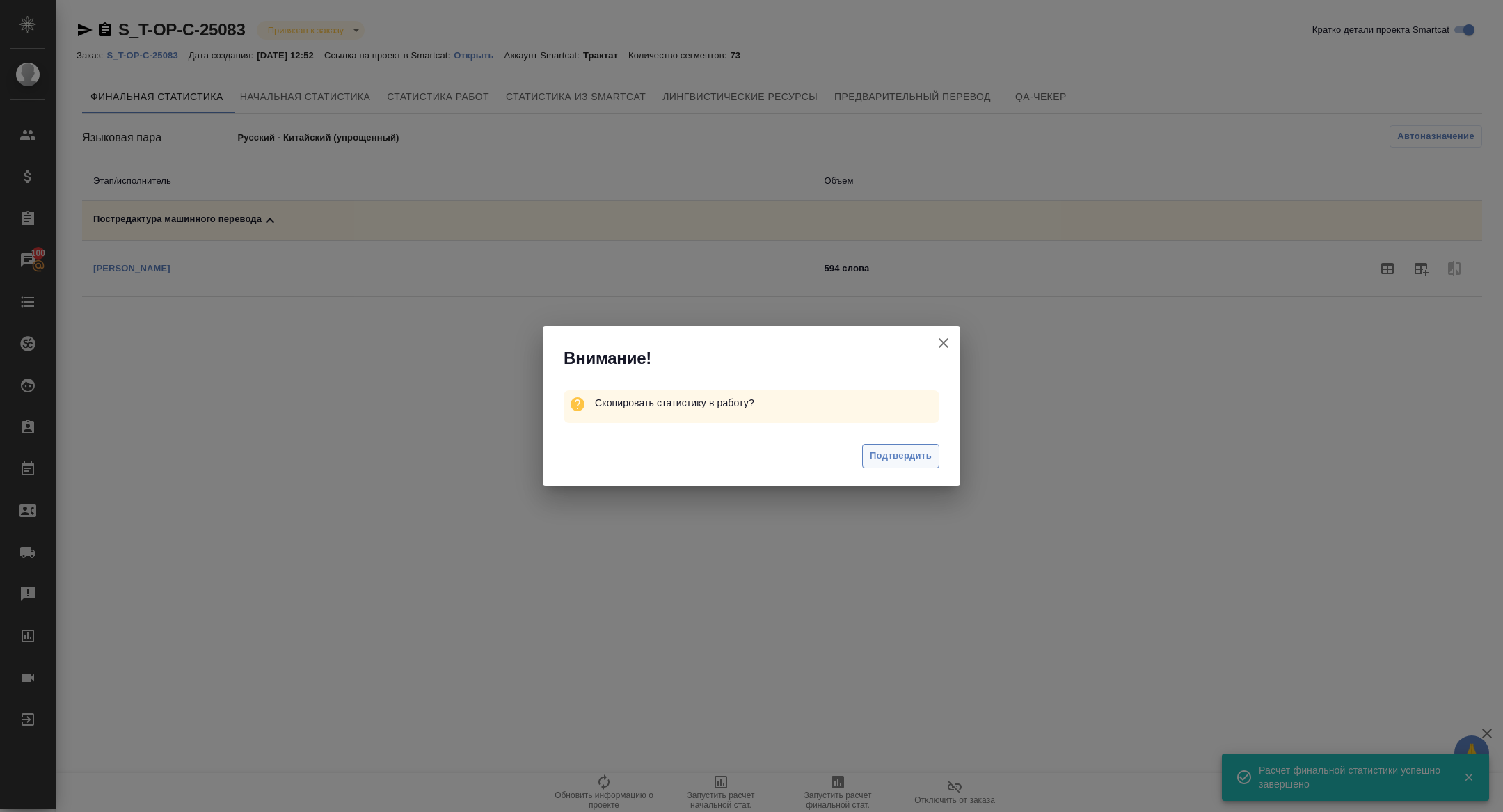
click at [905, 461] on span "Подтвердить" at bounding box center [900, 456] width 62 height 16
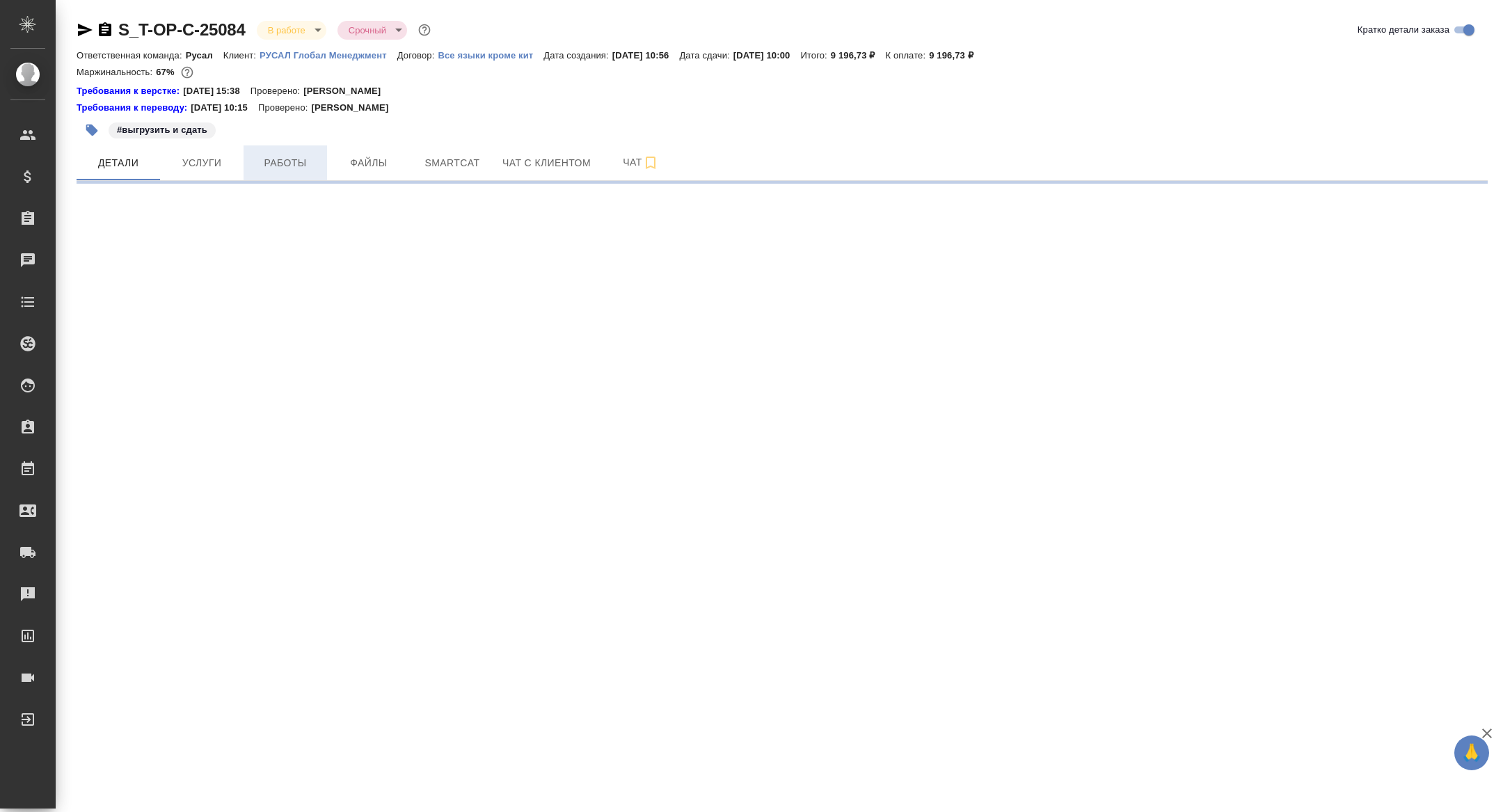
select select "RU"
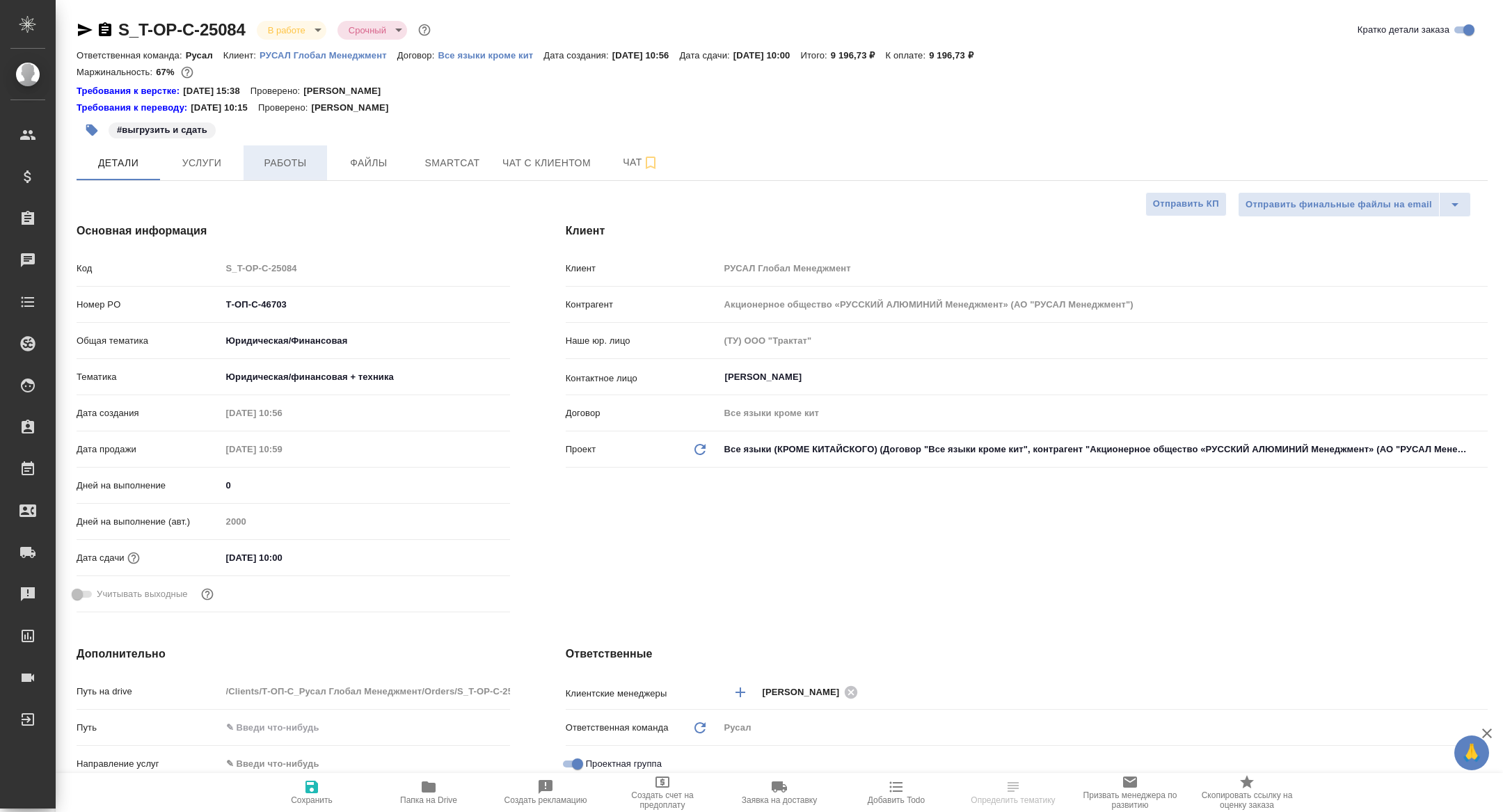
type textarea "x"
click at [297, 167] on span "Работы" at bounding box center [285, 163] width 67 height 17
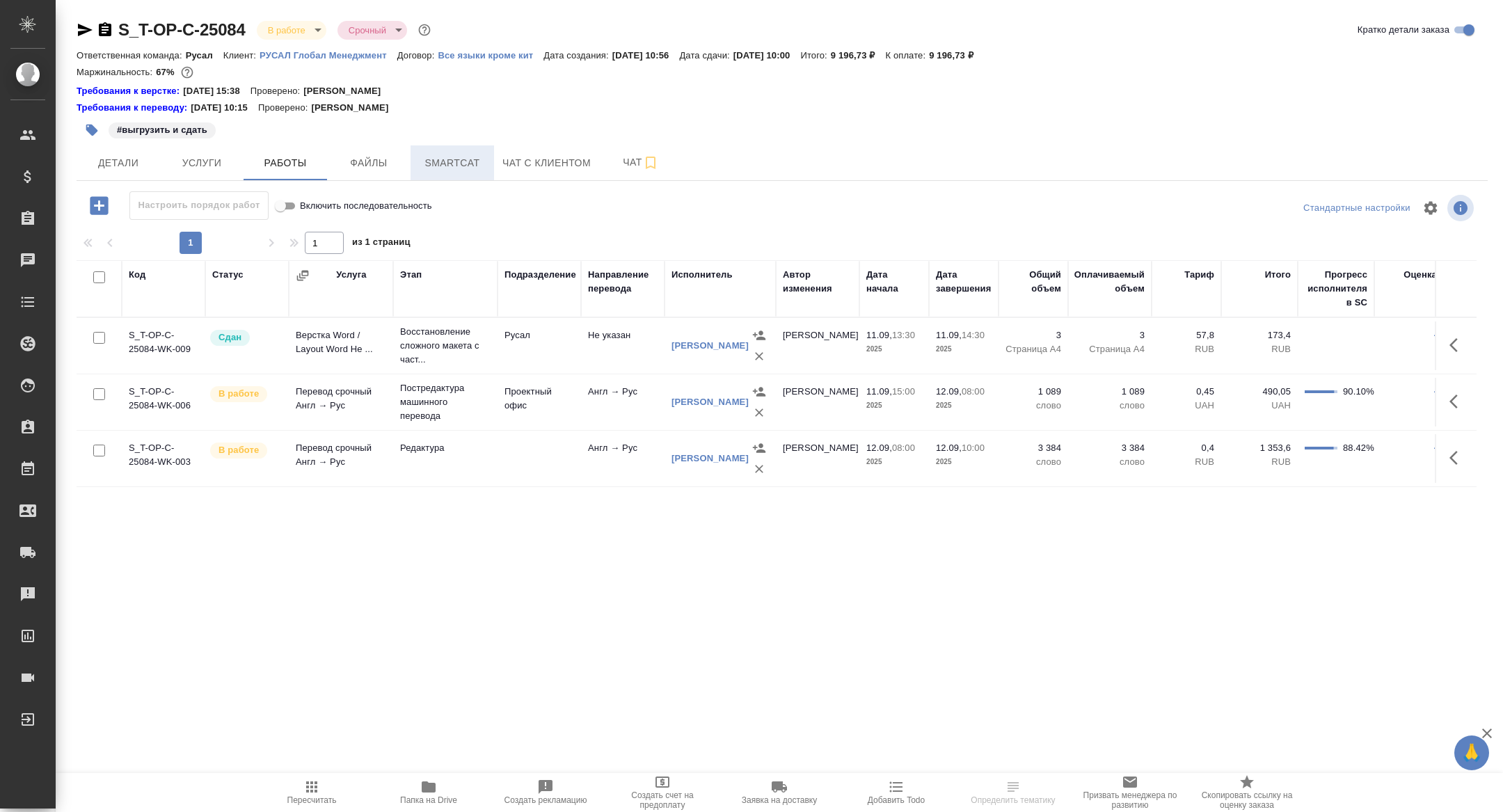
click at [467, 162] on span "Smartcat" at bounding box center [453, 163] width 67 height 17
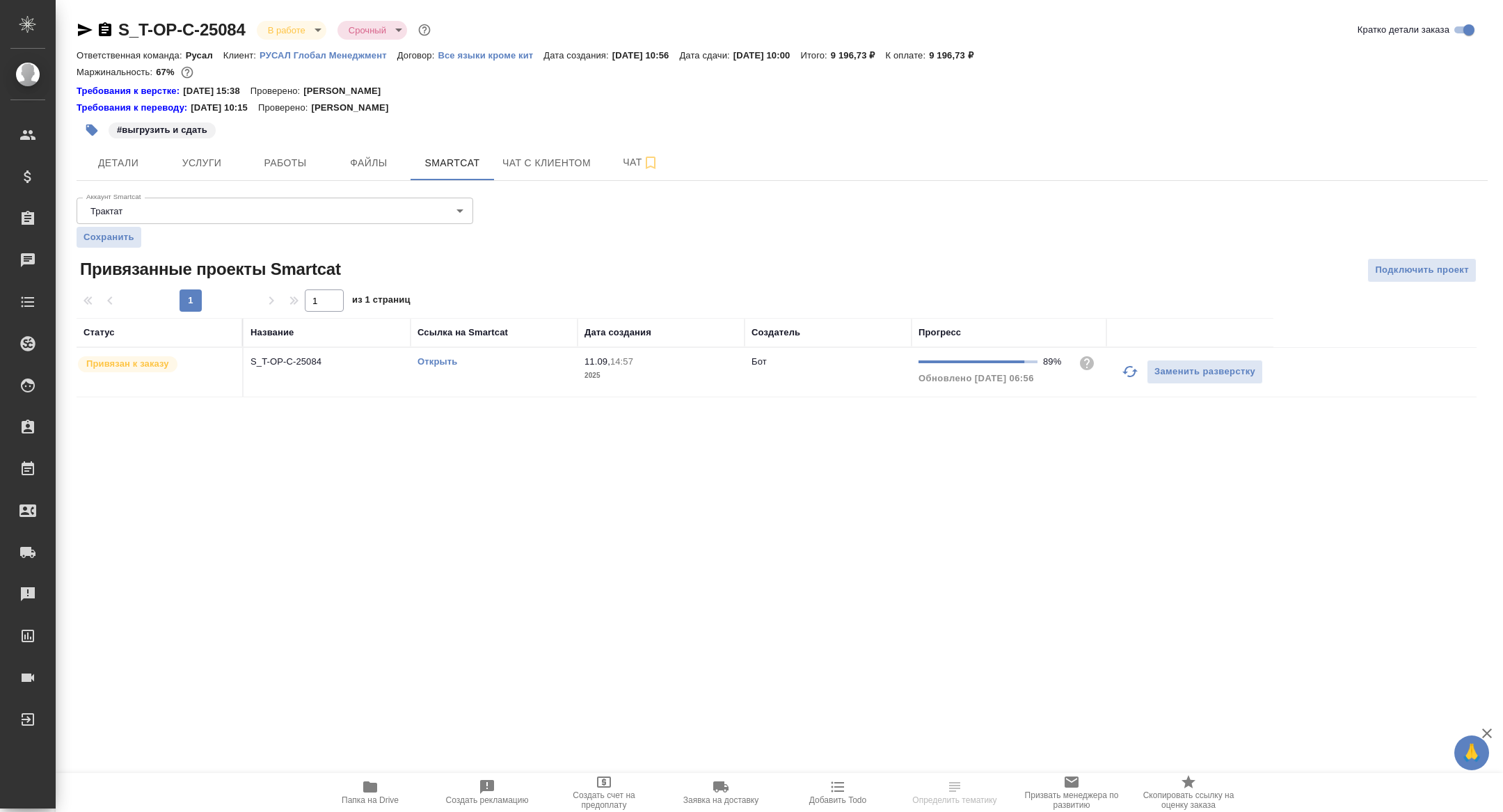
click at [443, 358] on link "Открыть" at bounding box center [438, 362] width 40 height 11
click at [301, 159] on span "Работы" at bounding box center [285, 163] width 67 height 17
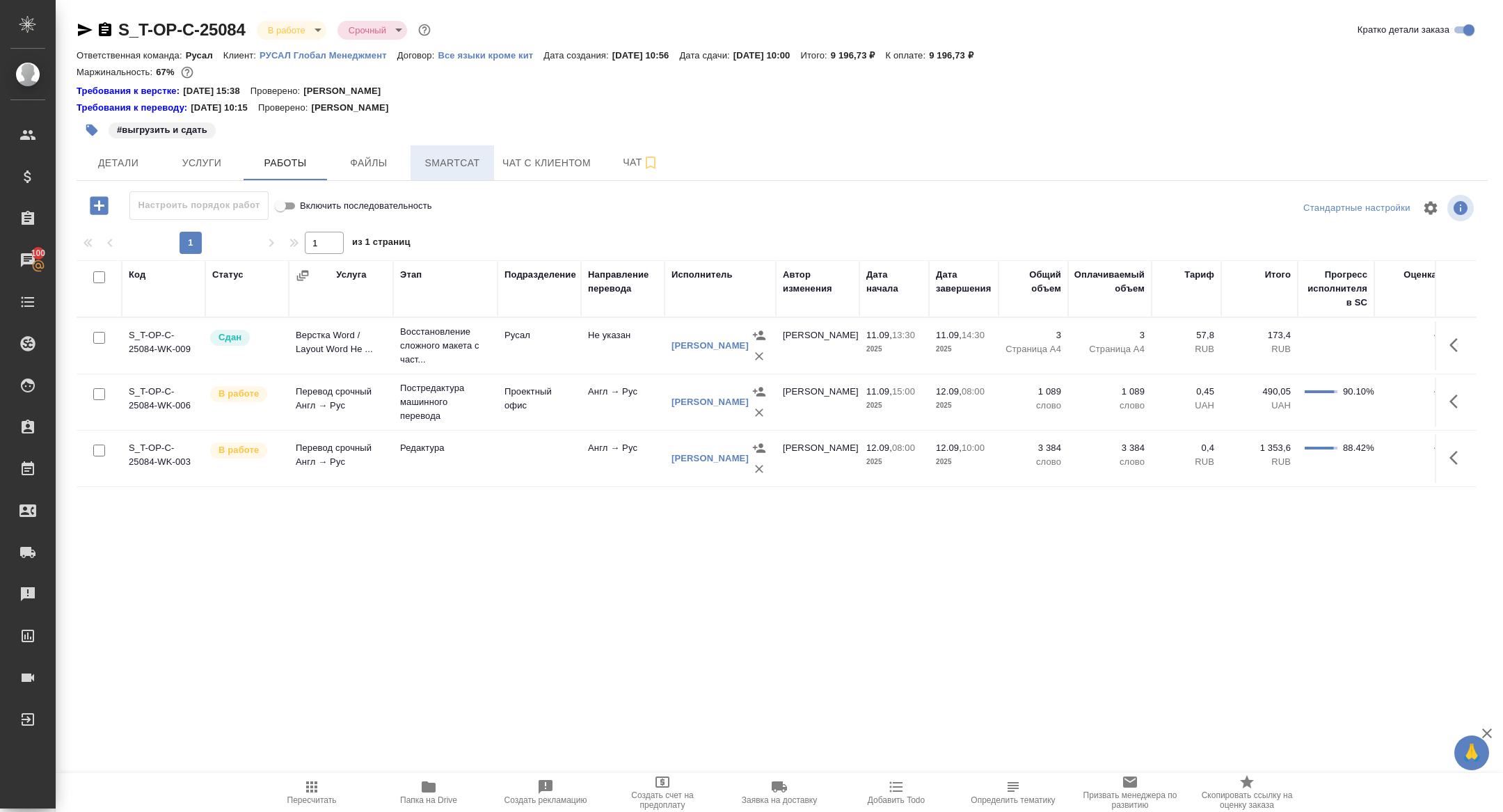
click at [428, 155] on span "Smartcat" at bounding box center [453, 163] width 67 height 17
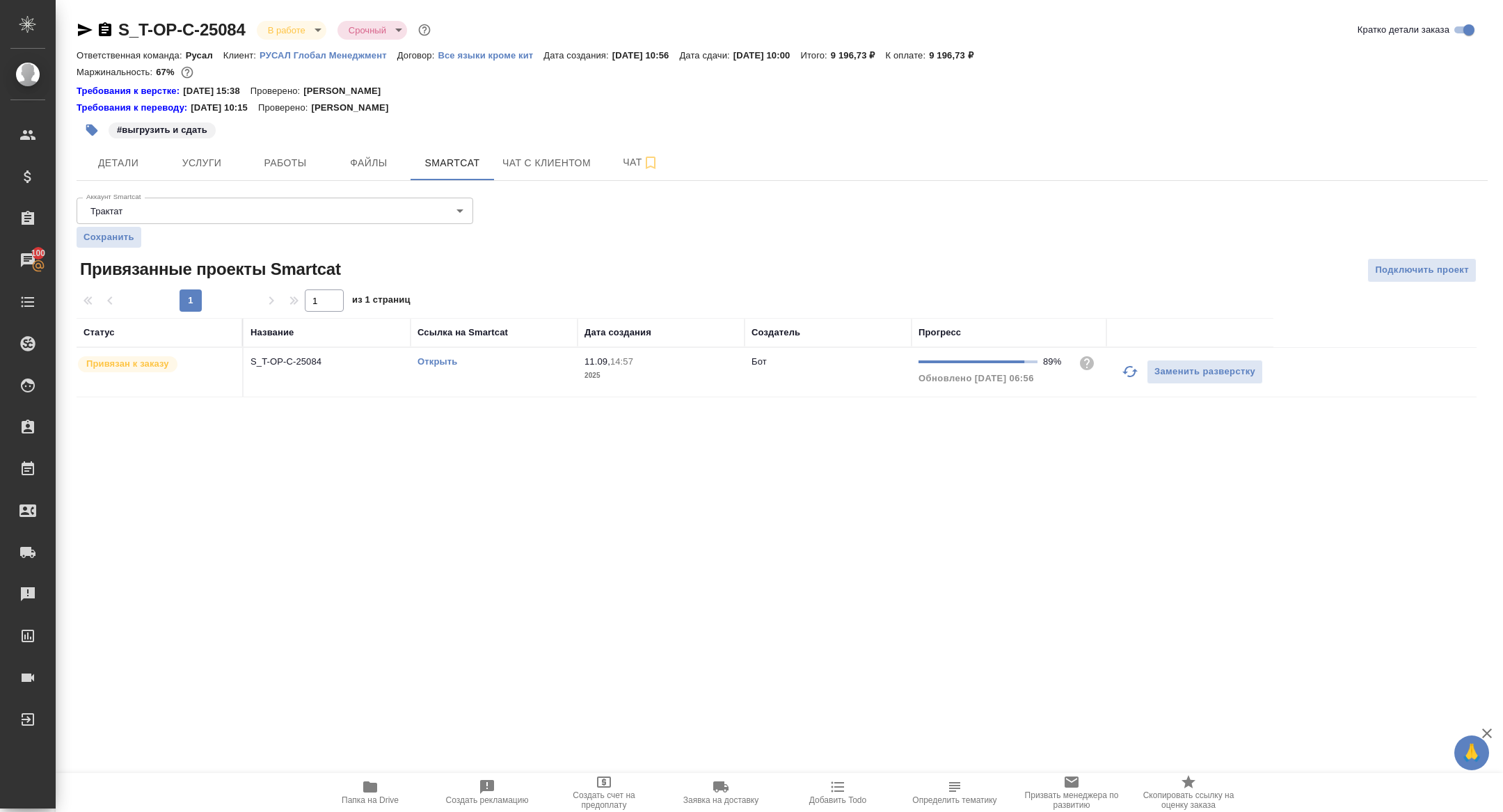
click at [1127, 374] on icon "button" at bounding box center [1129, 371] width 16 height 16
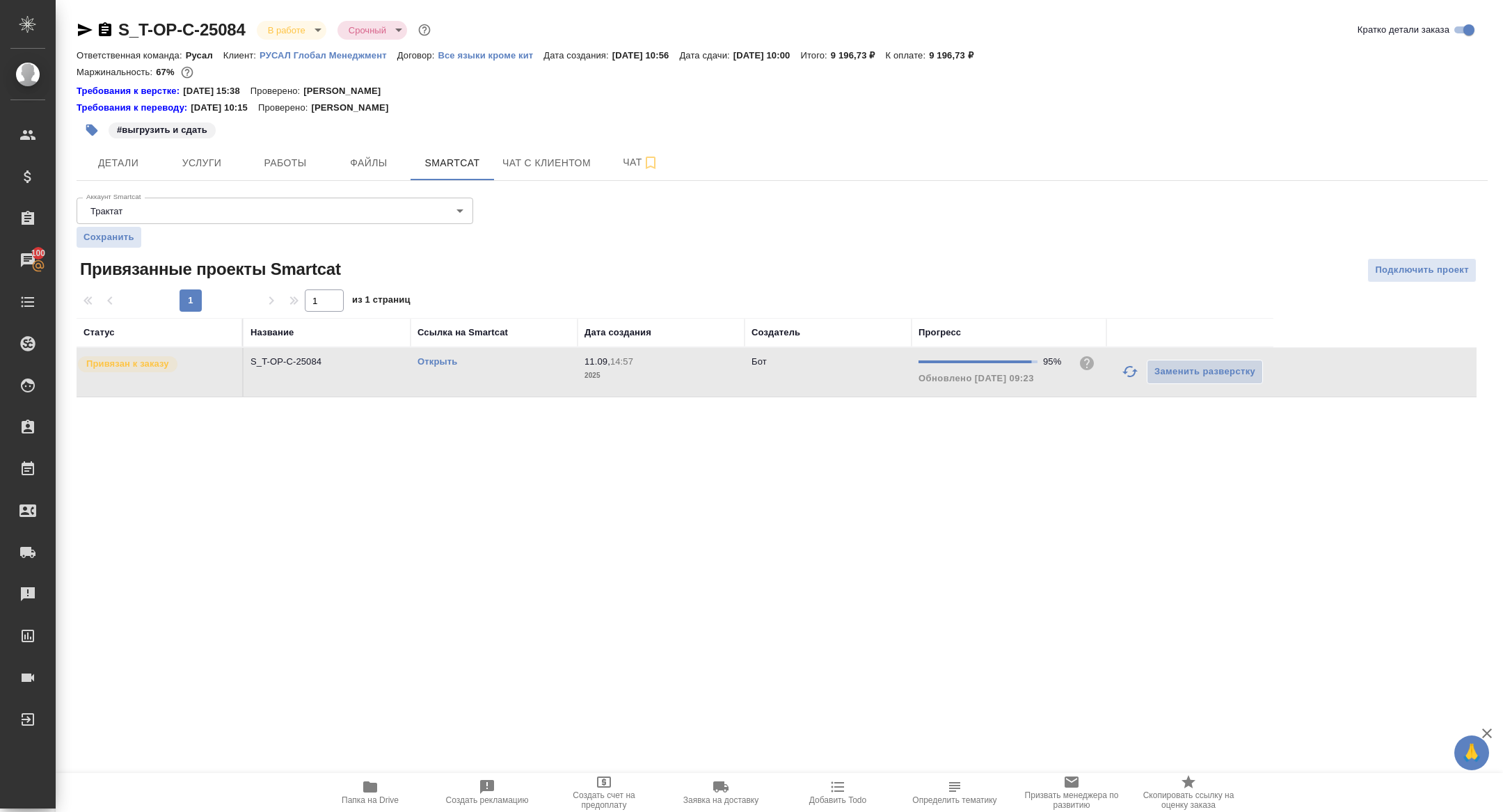
click at [1138, 387] on div at bounding box center [1129, 371] width 33 height 33
click at [1132, 371] on icon "button" at bounding box center [1129, 371] width 16 height 16
click at [1132, 377] on icon "button" at bounding box center [1129, 371] width 16 height 16
click at [429, 359] on link "Открыть" at bounding box center [438, 362] width 40 height 11
click at [1132, 363] on icon "button" at bounding box center [1129, 371] width 16 height 16
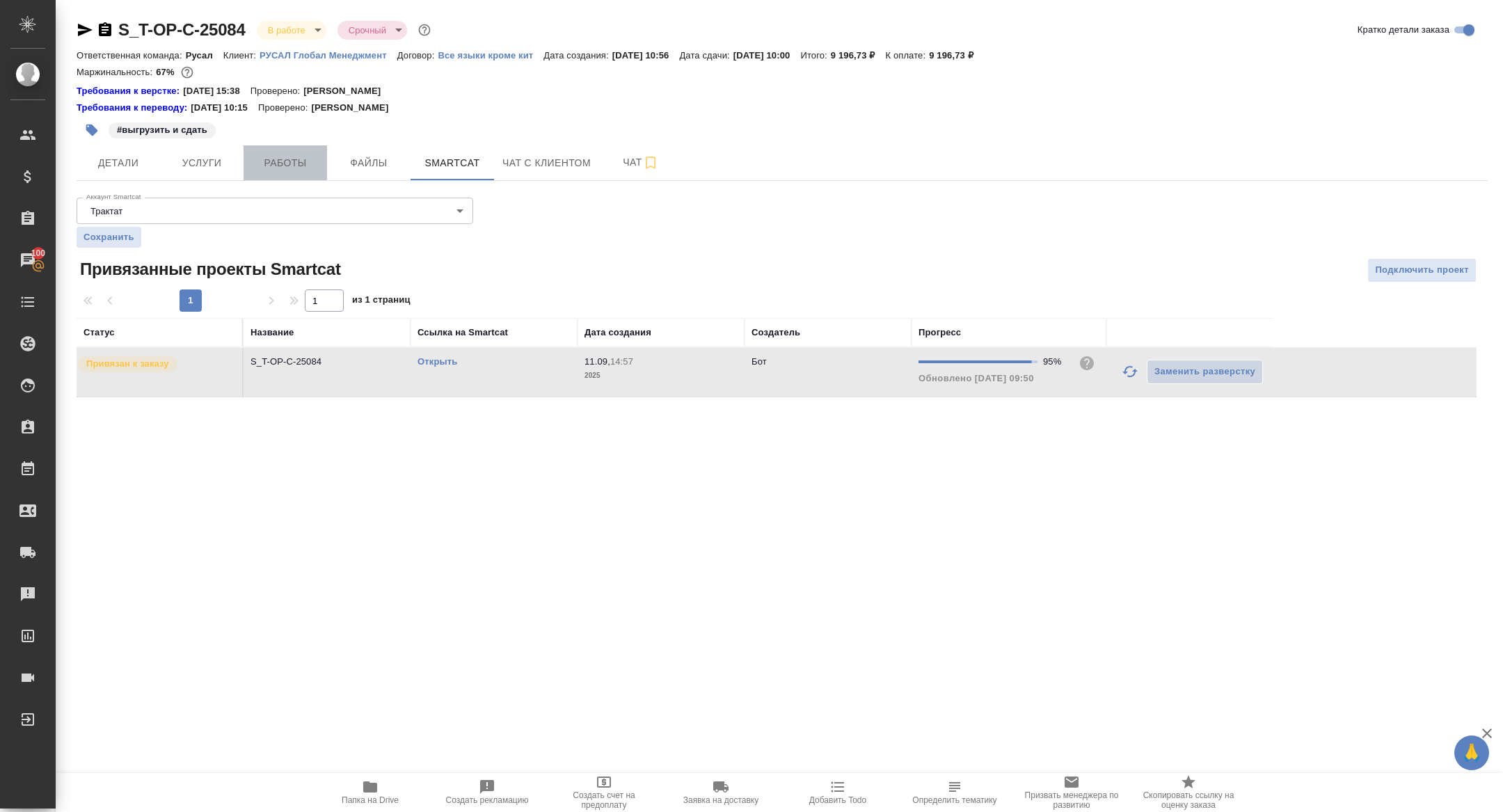
click at [283, 157] on span "Работы" at bounding box center [285, 163] width 67 height 17
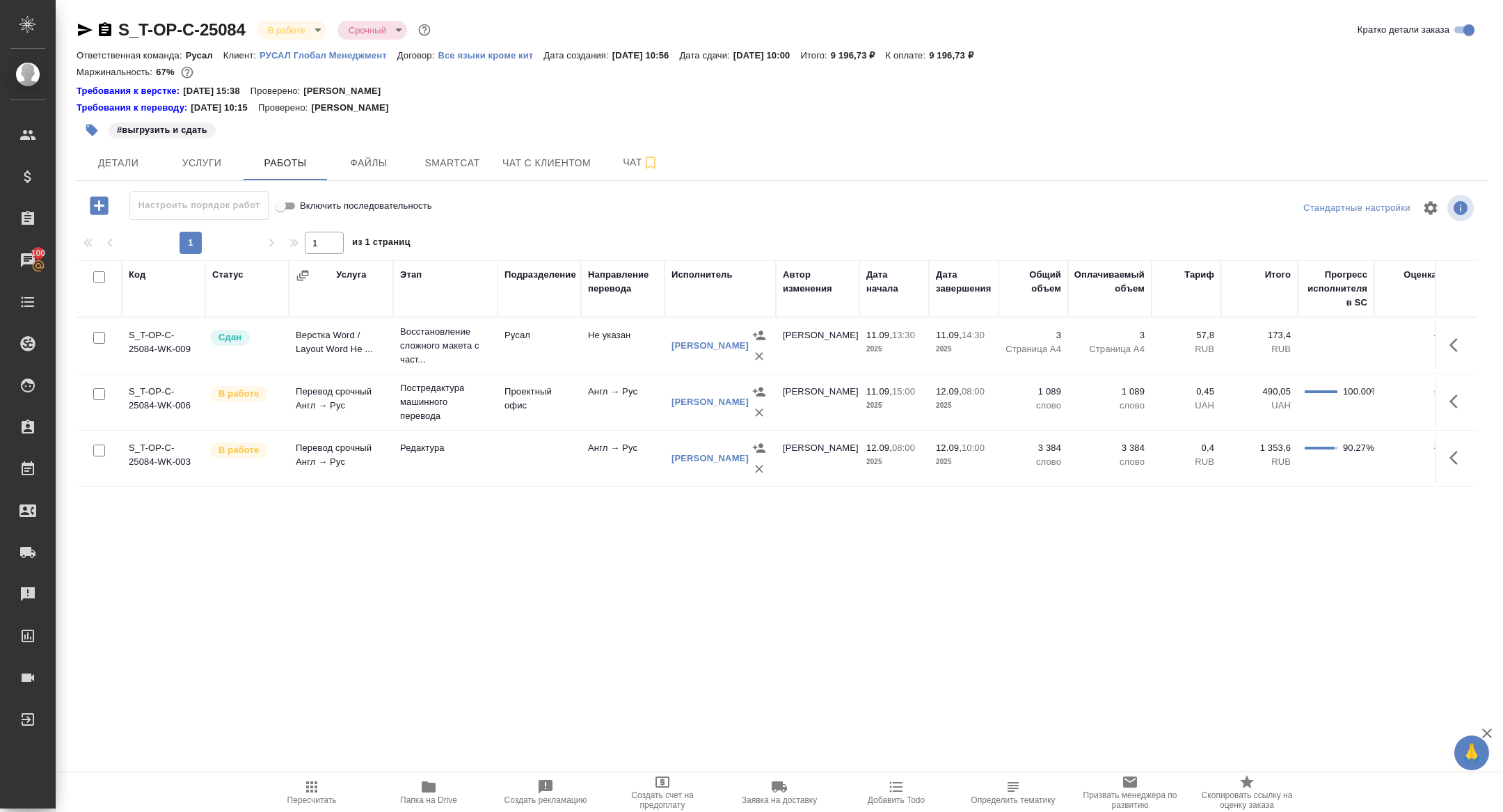
click at [450, 794] on span "Папка на Drive" at bounding box center [428, 791] width 100 height 26
click at [131, 164] on span "Детали" at bounding box center [118, 163] width 67 height 17
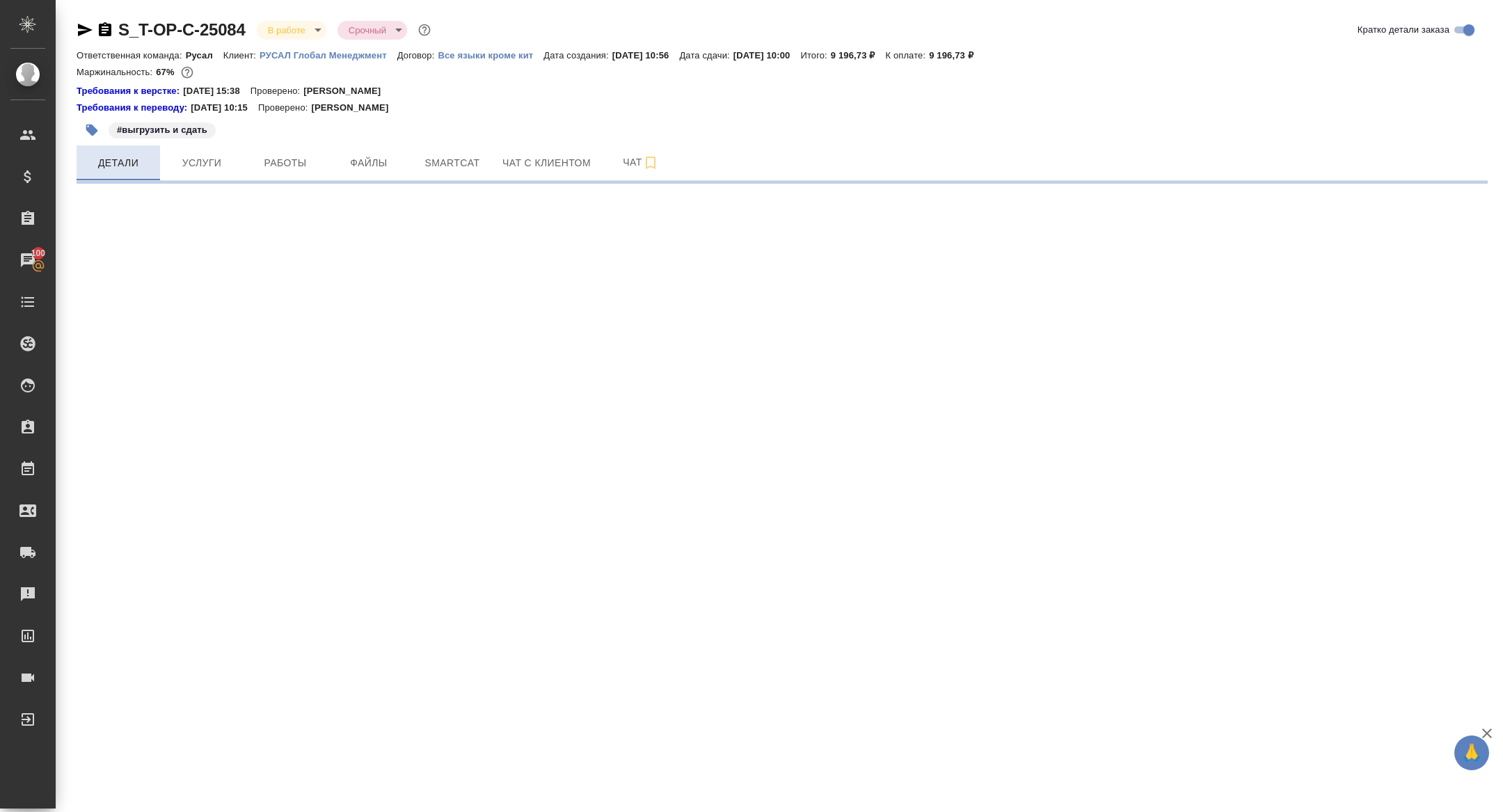
select select "RU"
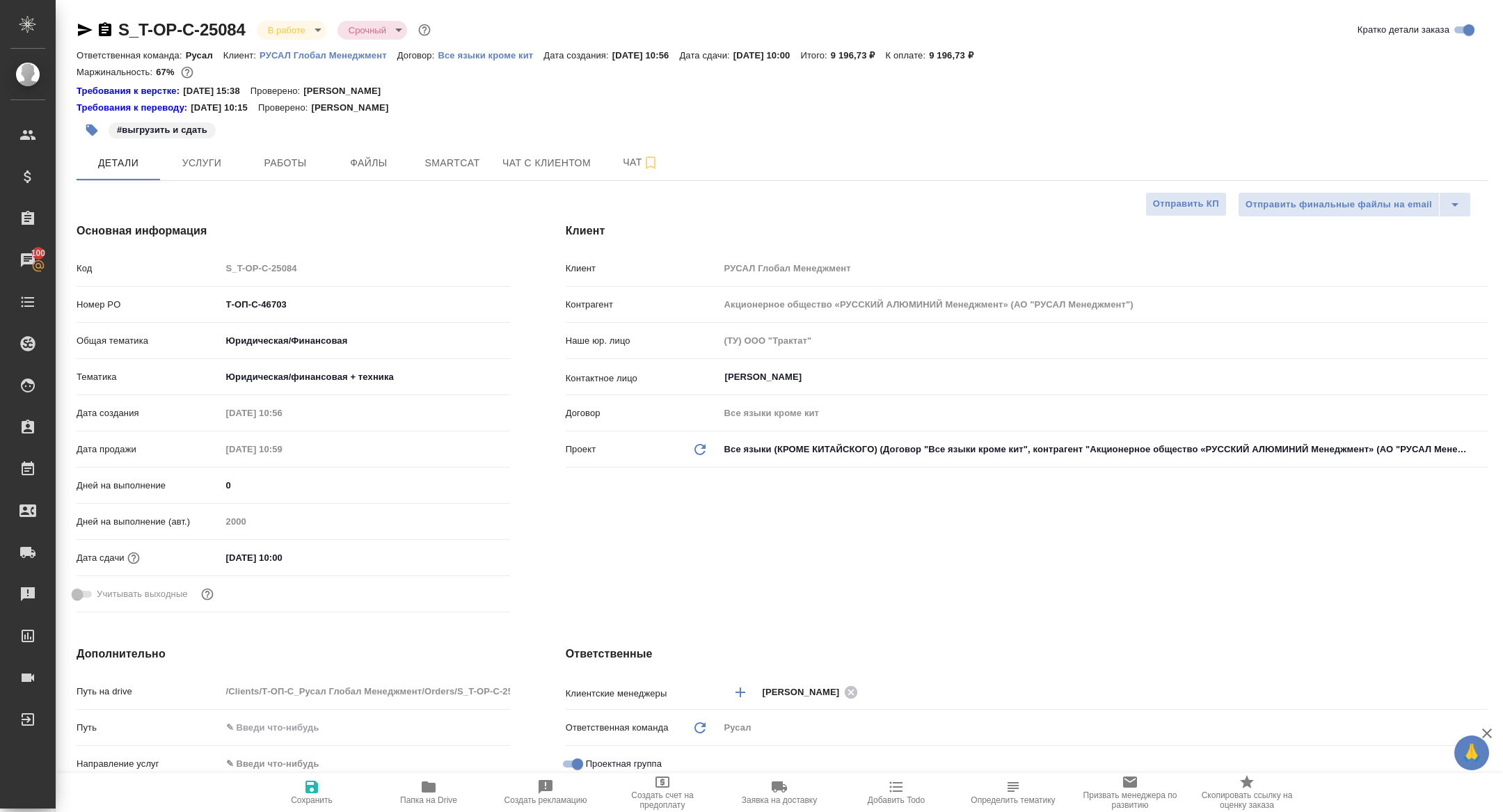
type textarea "x"
type input "[PERSON_NAME]"
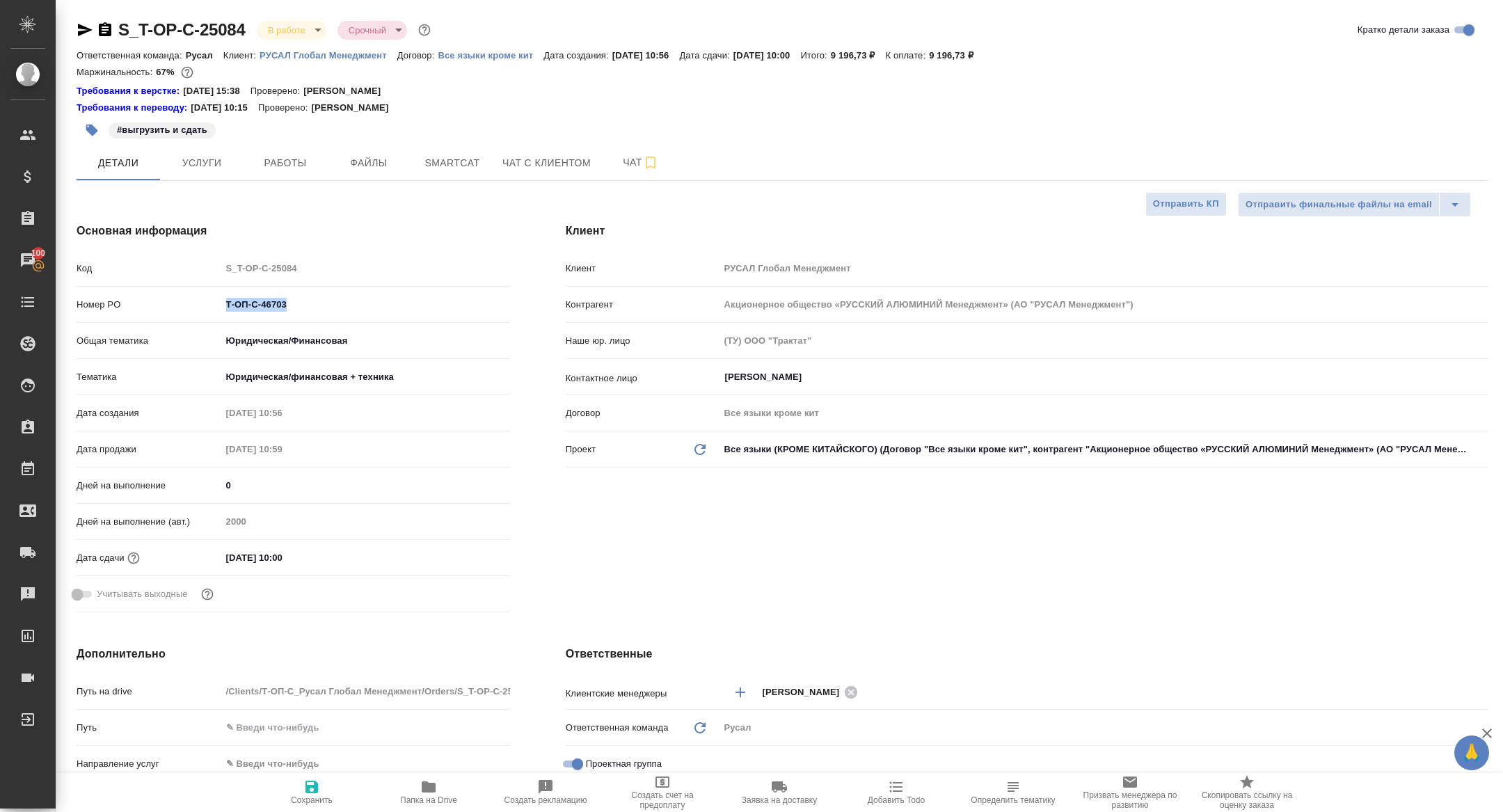
drag, startPoint x: 310, startPoint y: 317, endPoint x: 243, endPoint y: 296, distance: 70.2
click at [243, 295] on div "Номер PO Т-ОП-С-46703" at bounding box center [293, 310] width 433 height 36
copy input "text"
type textarea "x"
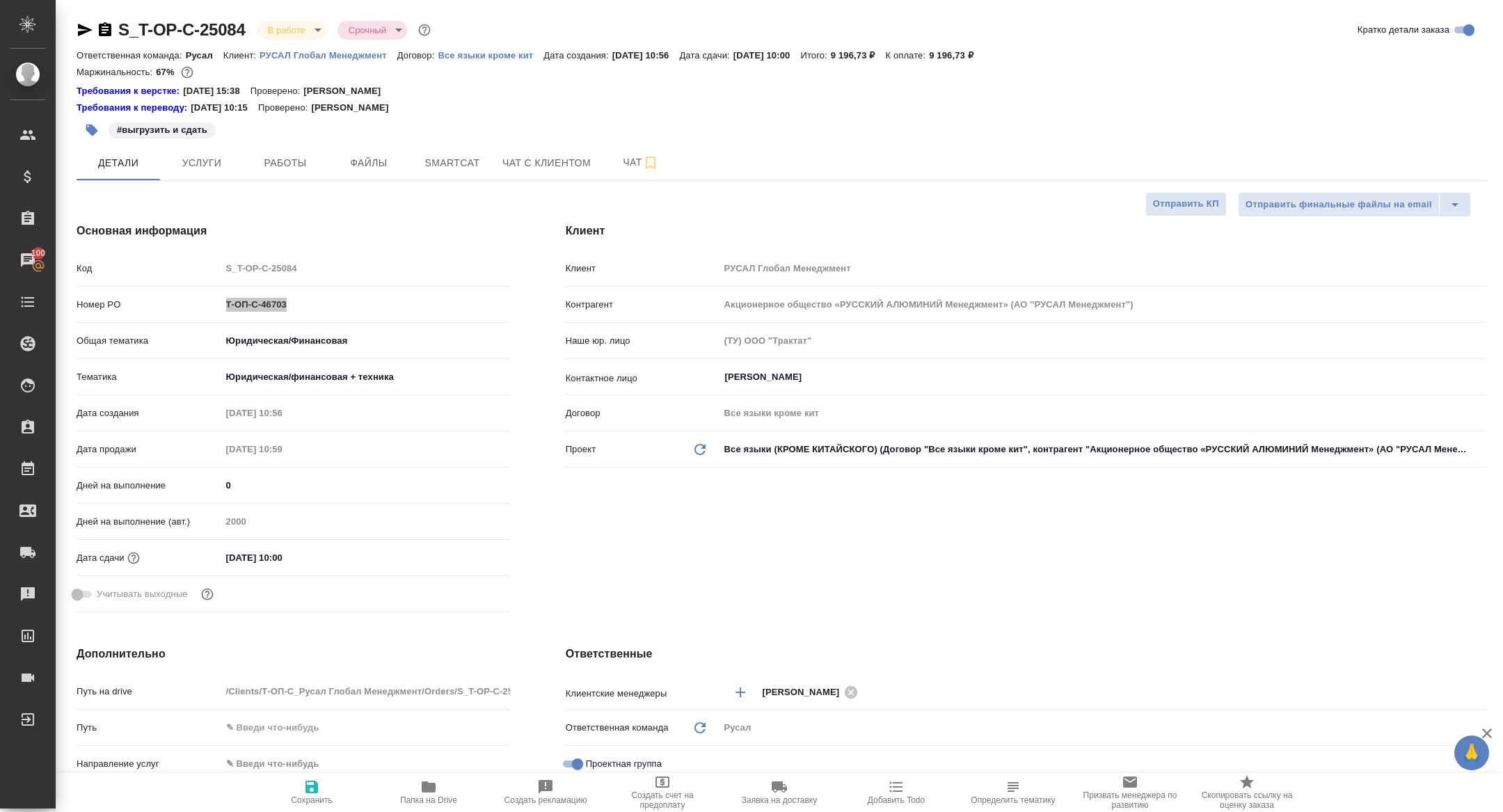
type textarea "x"
click at [456, 159] on span "Smartcat" at bounding box center [453, 163] width 67 height 17
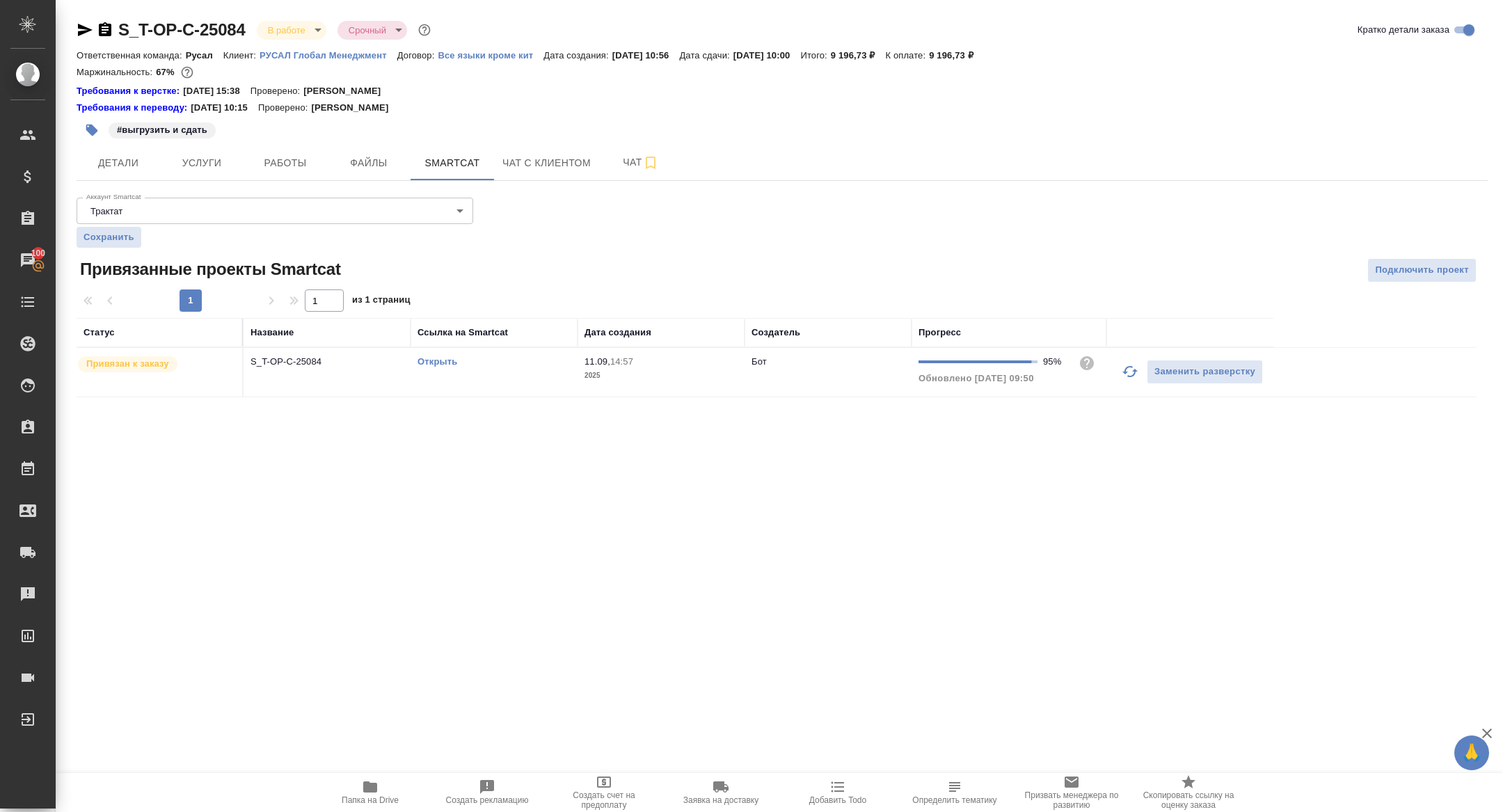
click at [273, 362] on p "S_T-OP-C-25084" at bounding box center [327, 362] width 153 height 14
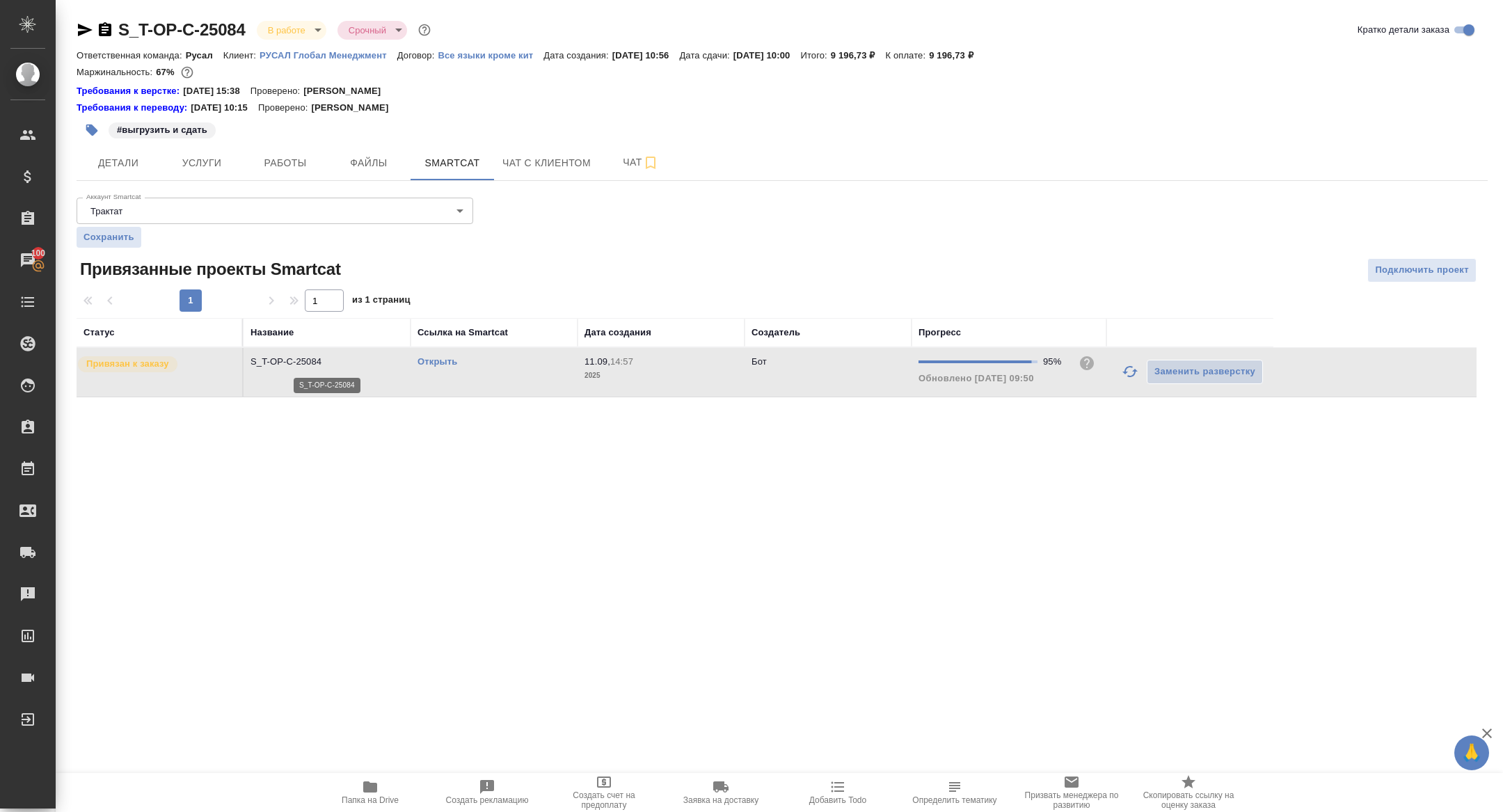
click at [273, 362] on p "S_T-OP-C-25084" at bounding box center [327, 362] width 153 height 14
click at [289, 176] on button "Работы" at bounding box center [285, 162] width 83 height 35
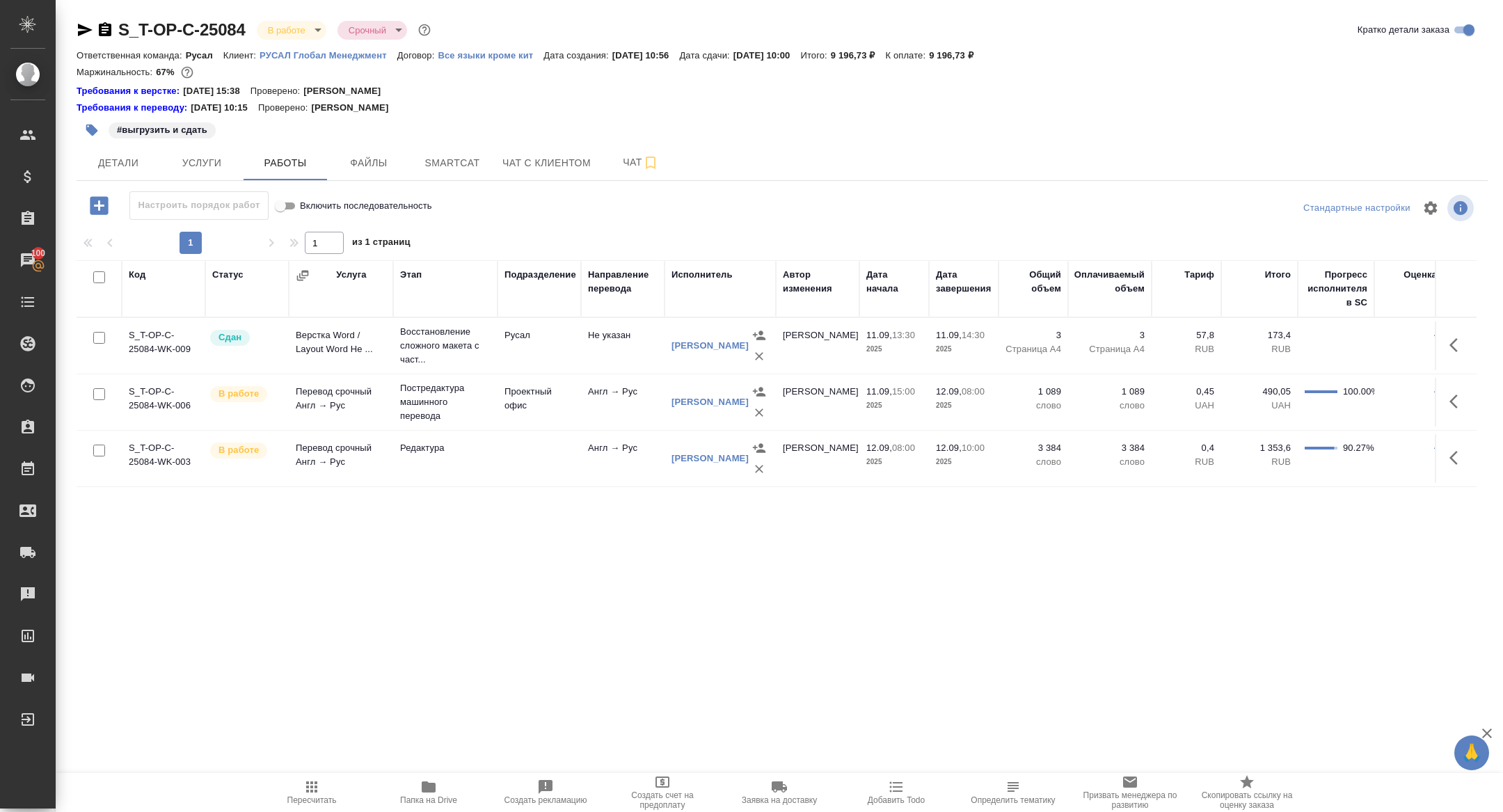
click at [1464, 450] on icon "button" at bounding box center [1457, 458] width 16 height 16
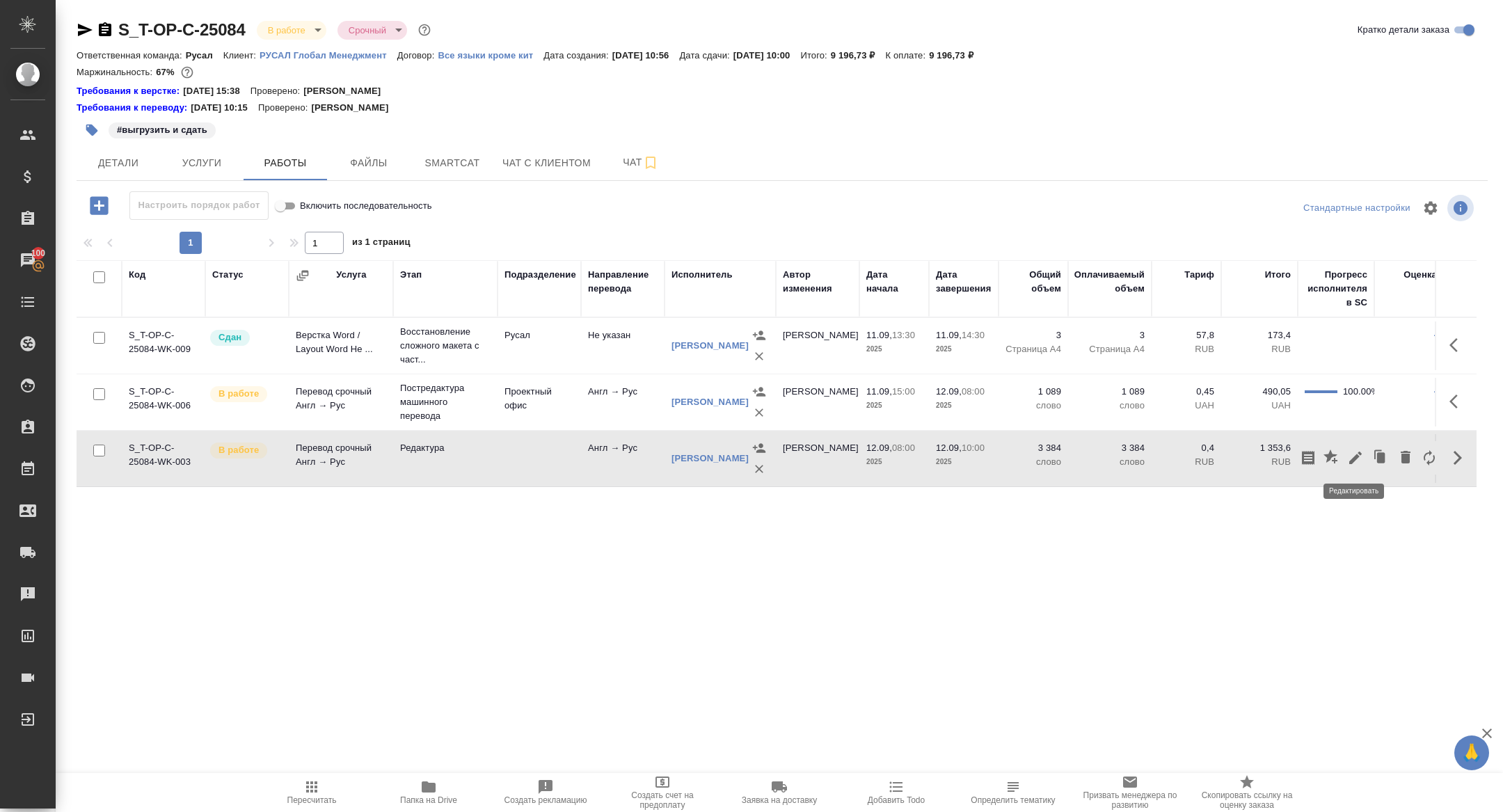
click at [1359, 453] on icon "button" at bounding box center [1356, 458] width 13 height 13
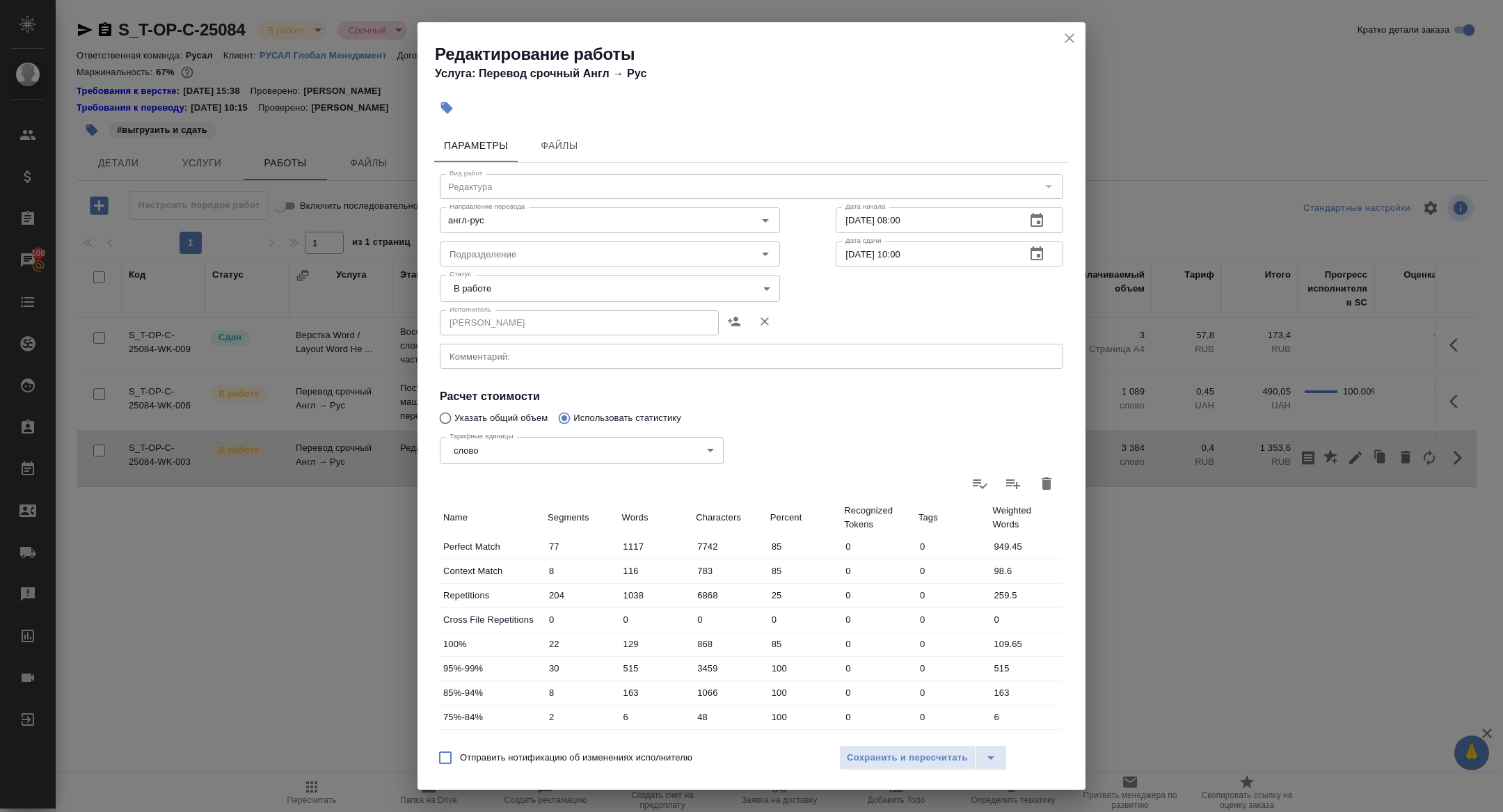
click at [478, 277] on body "🙏 .cls-1 fill:#fff; AWATERA Zhuravleva Alexandra Клиенты Спецификации Заказы 10…" at bounding box center [752, 406] width 1503 height 812
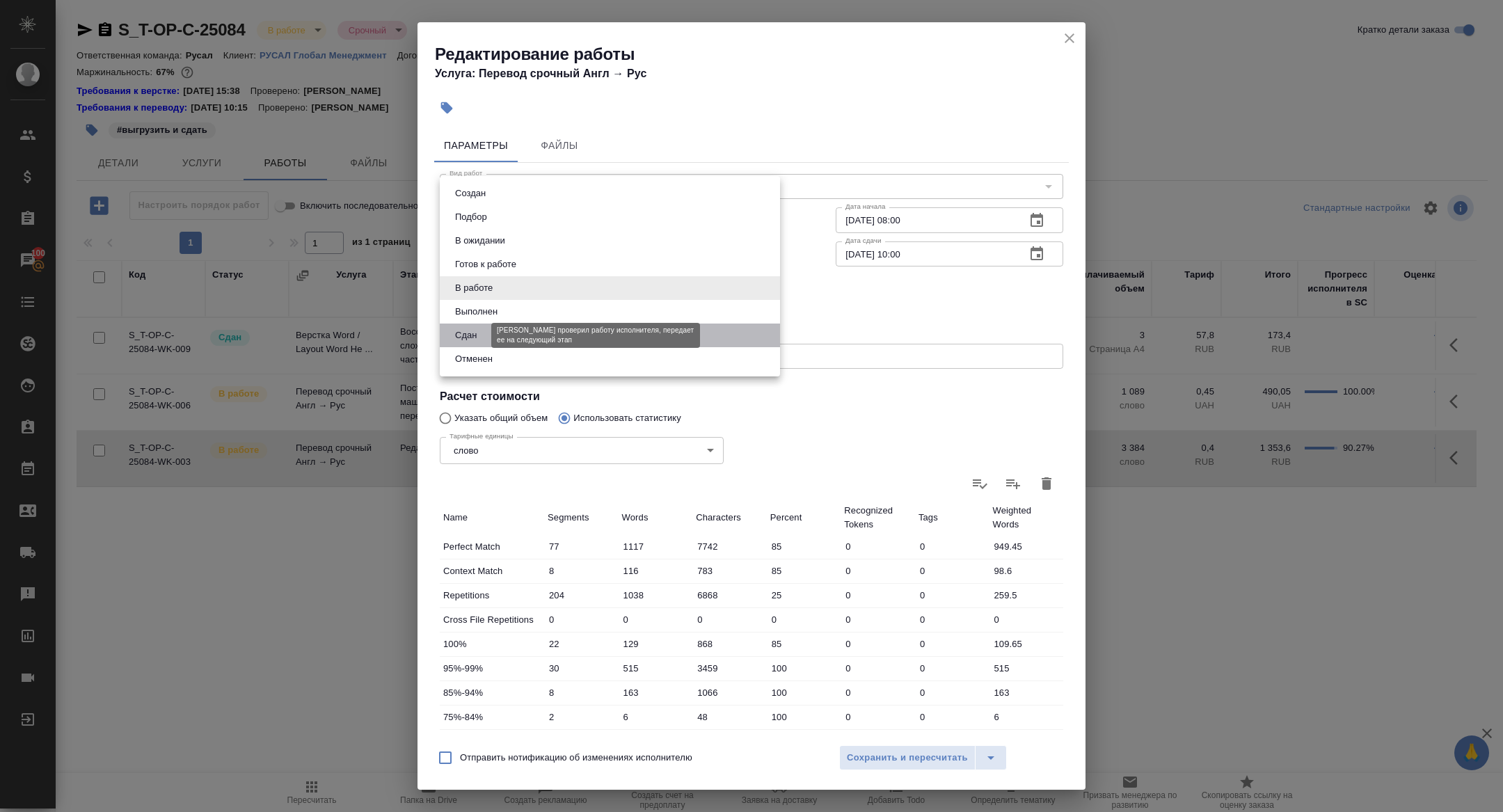
click at [475, 328] on button "Сдан" at bounding box center [466, 335] width 30 height 16
type input "closed"
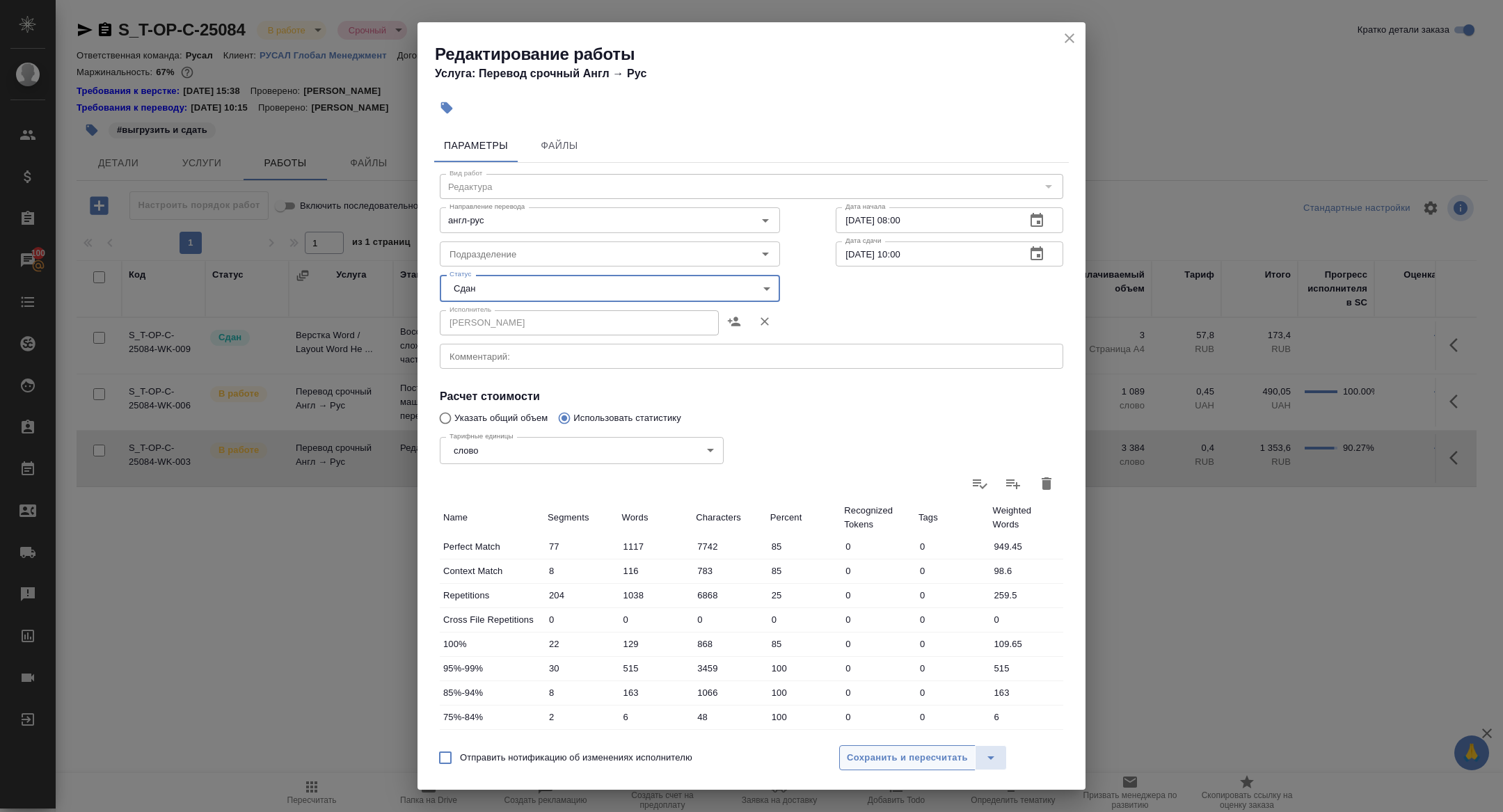
click at [934, 747] on button "Сохранить и пересчитать" at bounding box center [907, 757] width 137 height 25
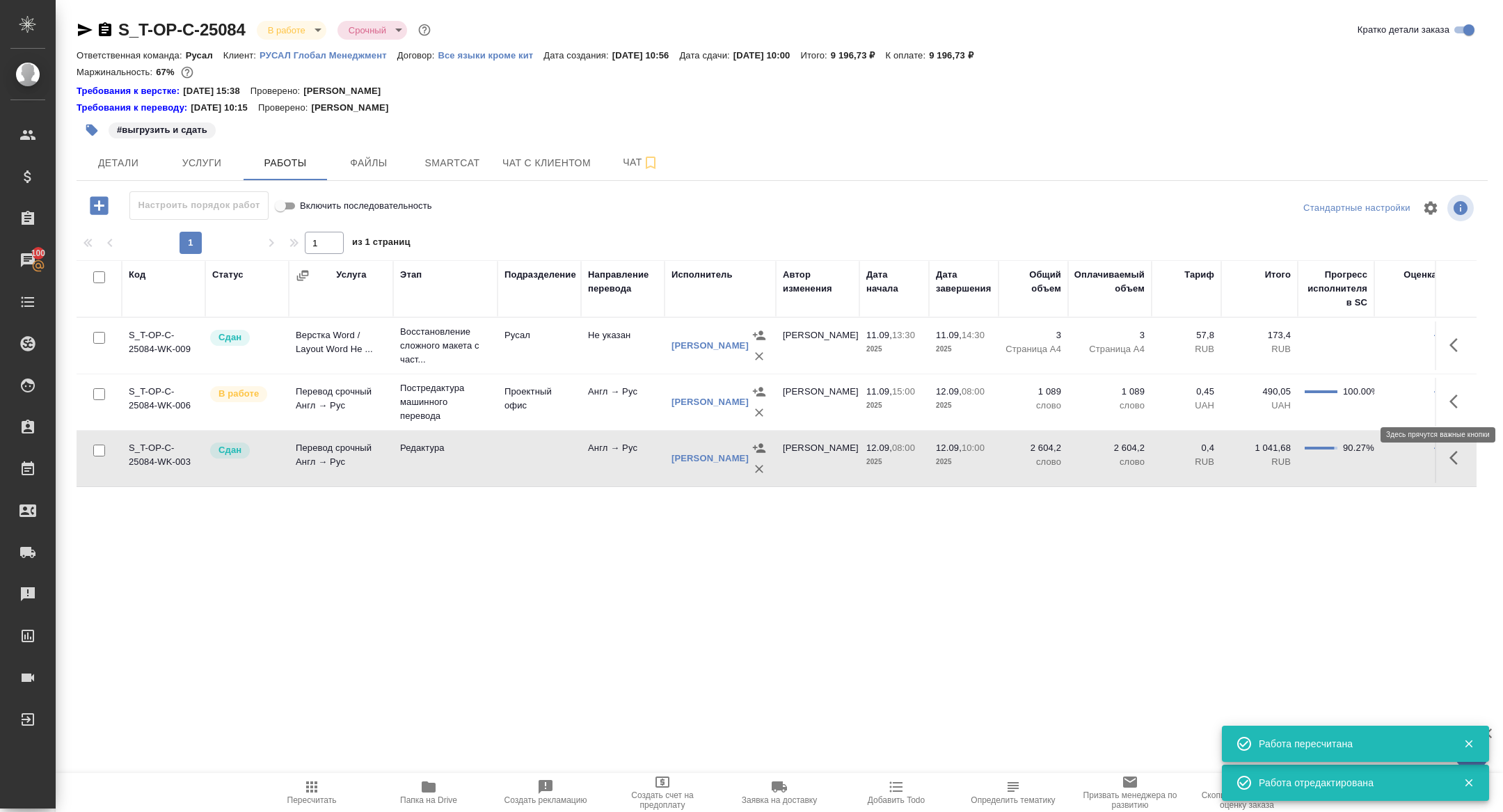
click at [1454, 404] on icon "button" at bounding box center [1457, 401] width 16 height 16
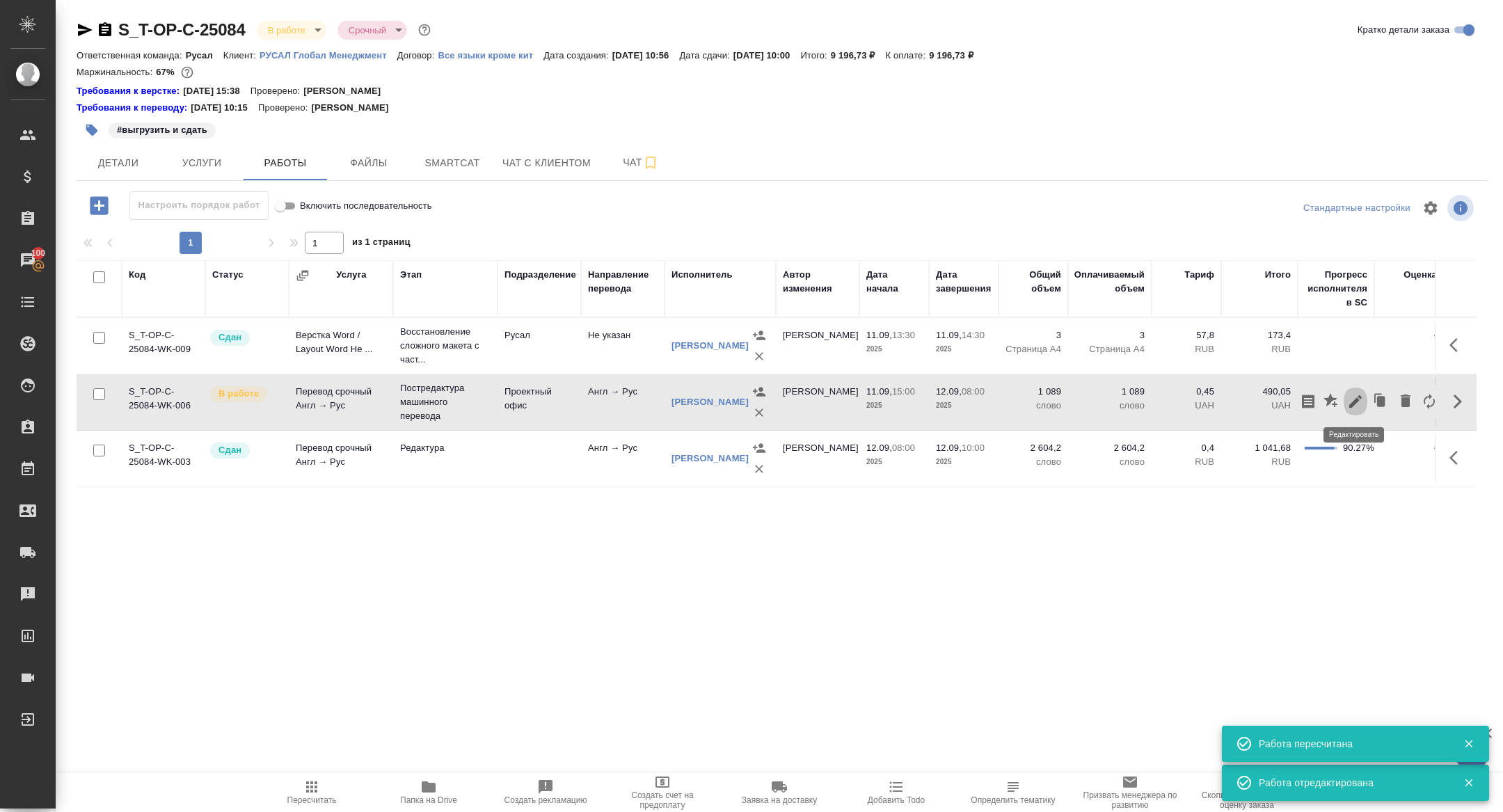
click at [1354, 405] on icon "button" at bounding box center [1355, 401] width 16 height 16
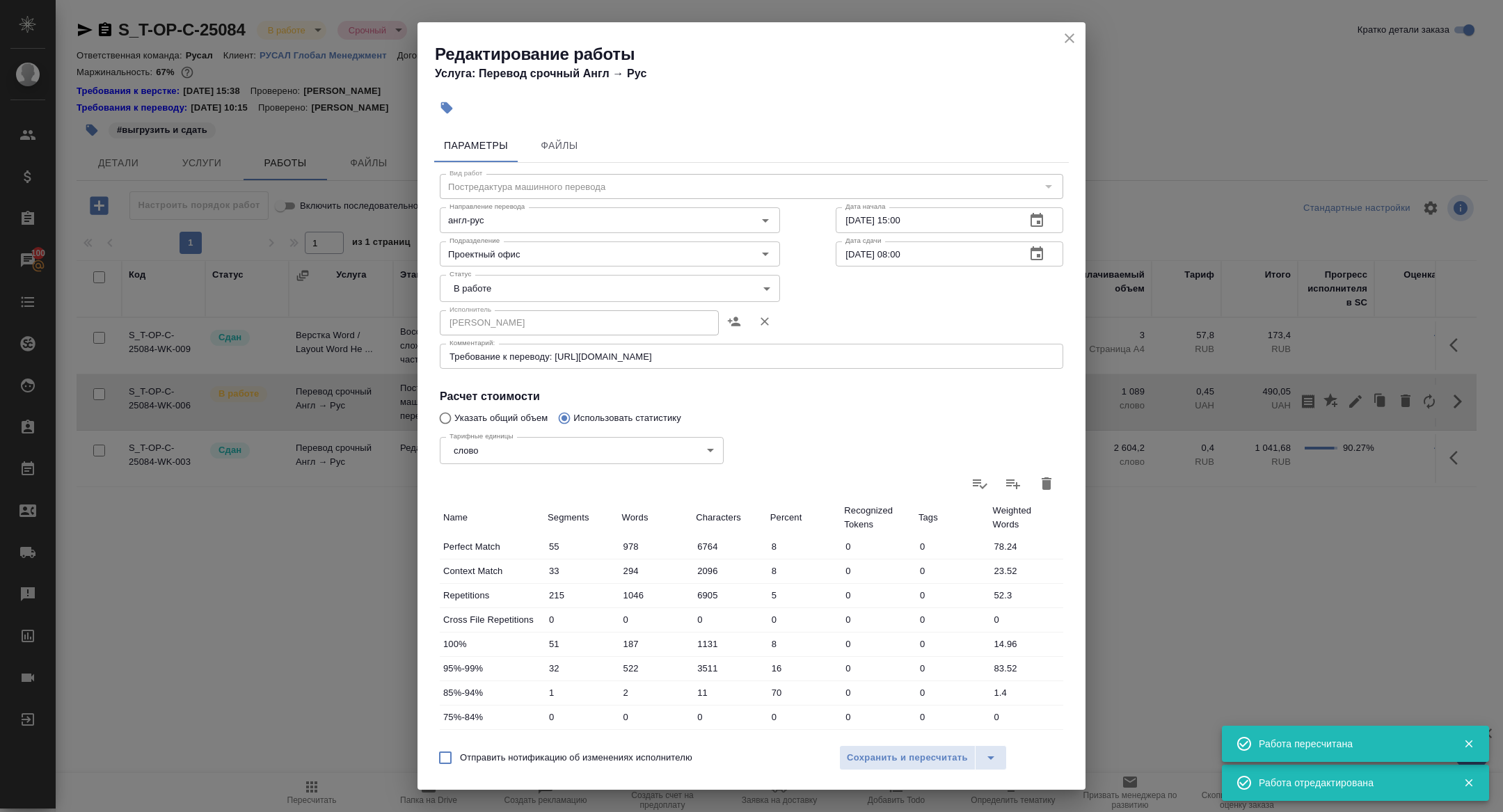
click at [477, 285] on body "🙏 .cls-1 fill:#fff; AWATERA Zhuravleva Alexandra Клиенты Спецификации Заказы 10…" at bounding box center [752, 406] width 1503 height 812
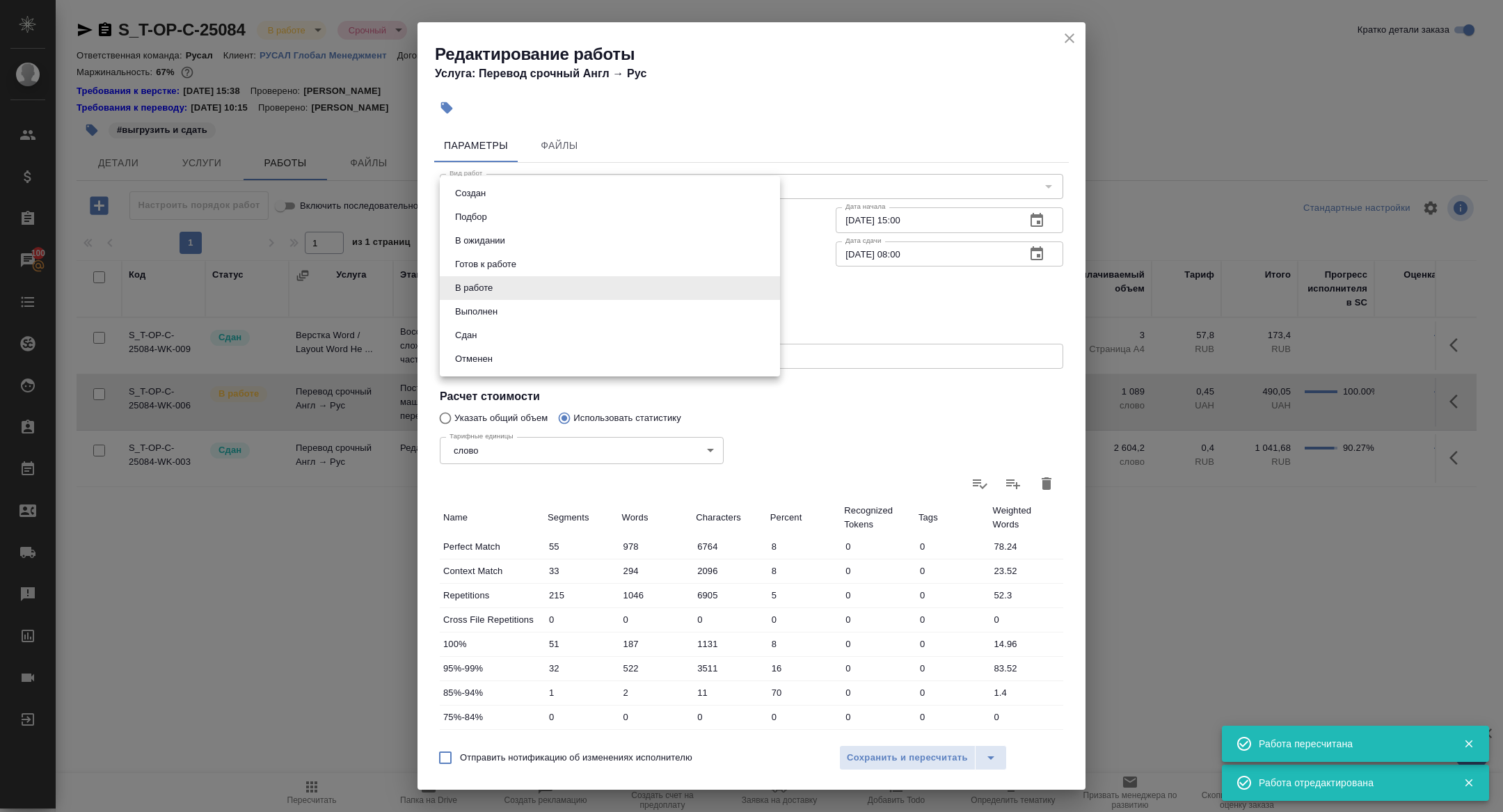
click at [485, 332] on li "Сдан" at bounding box center [610, 335] width 340 height 23
type input "closed"
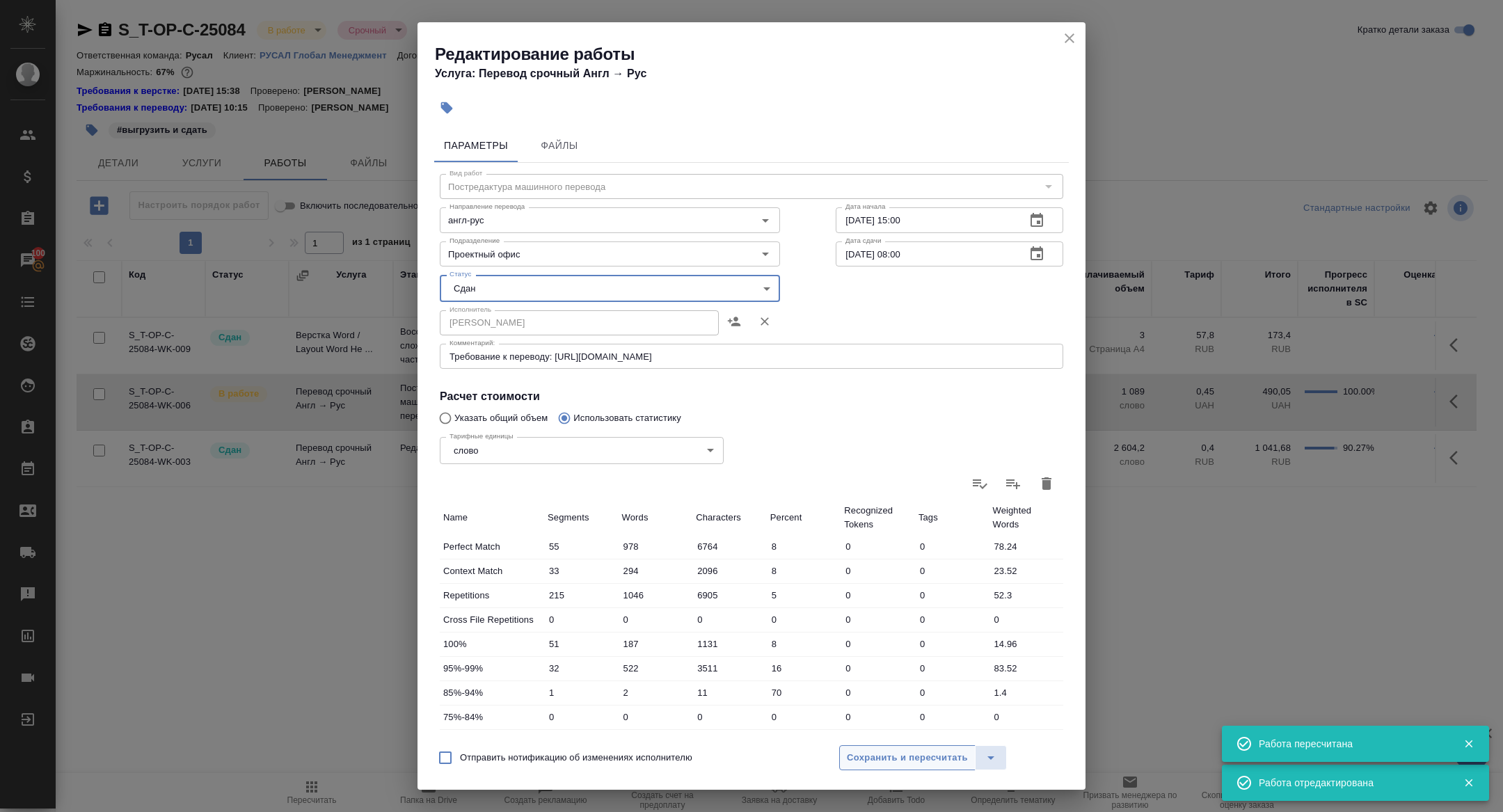
click at [909, 764] on span "Сохранить и пересчитать" at bounding box center [907, 758] width 121 height 16
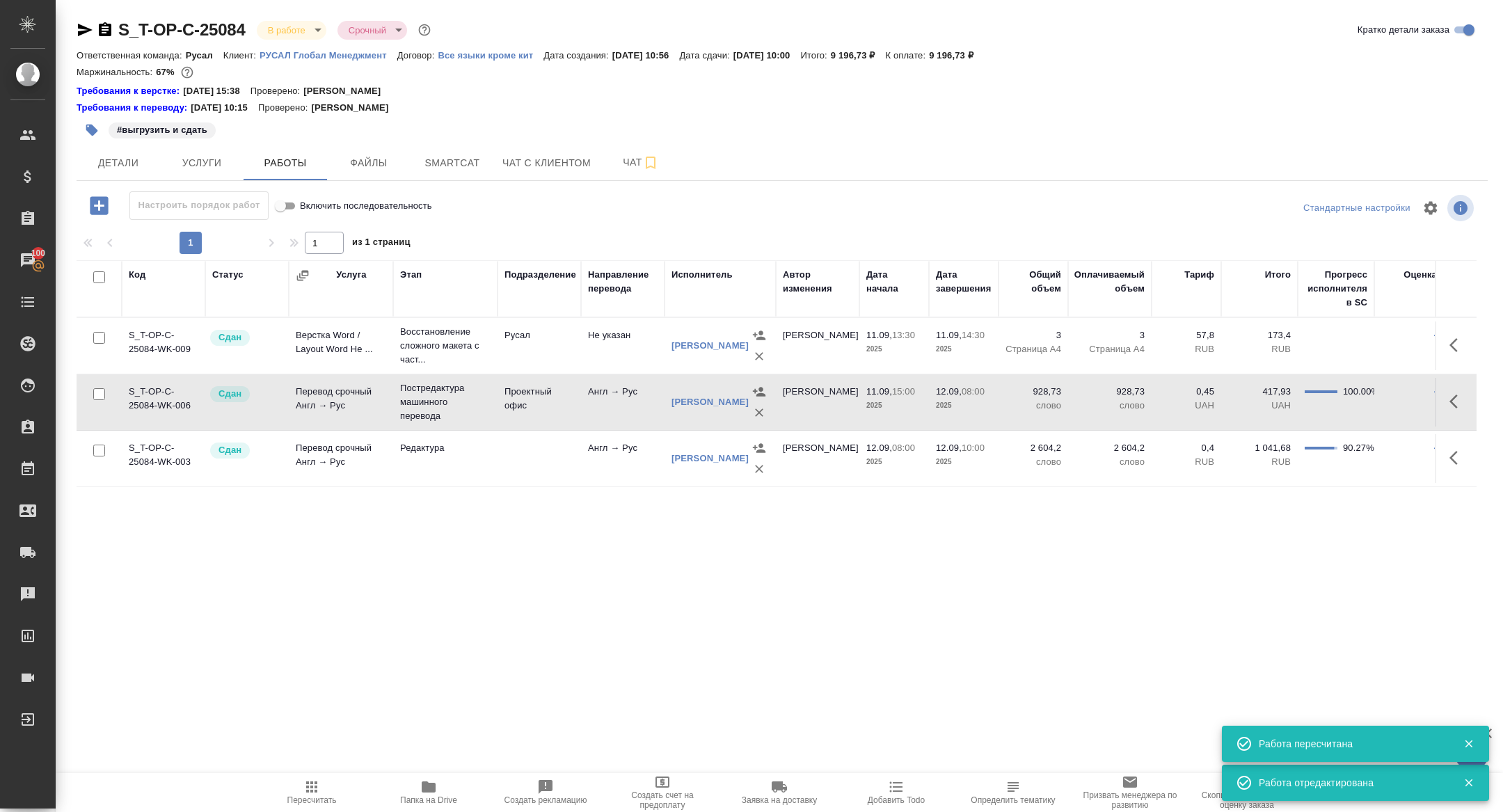
click at [290, 24] on body "🙏 .cls-1 fill:#fff; AWATERA Zhuravleva Alexandra Клиенты Спецификации Заказы 10…" at bounding box center [752, 406] width 1503 height 812
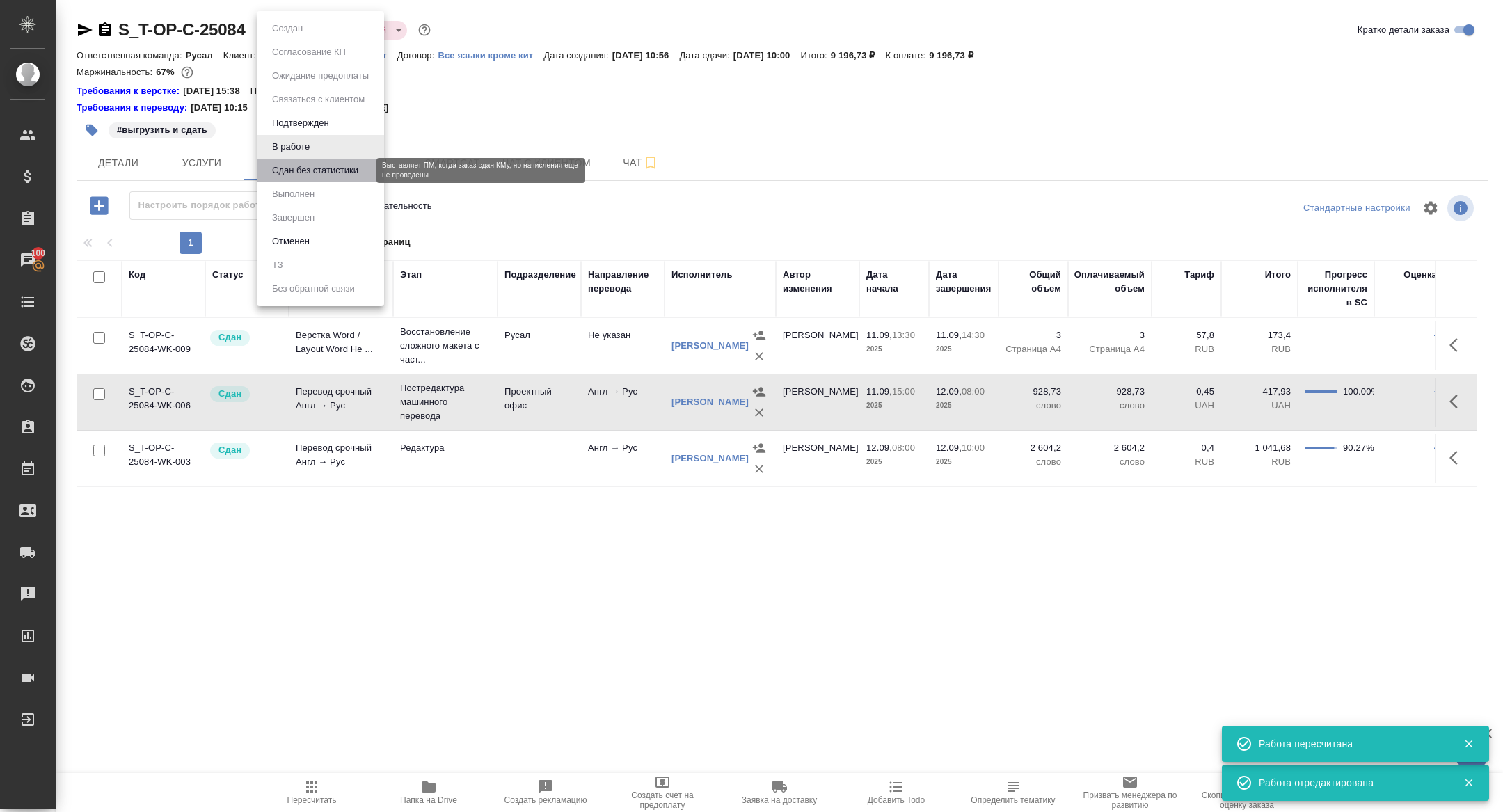
click at [295, 167] on button "Сдан без статистики" at bounding box center [315, 171] width 95 height 16
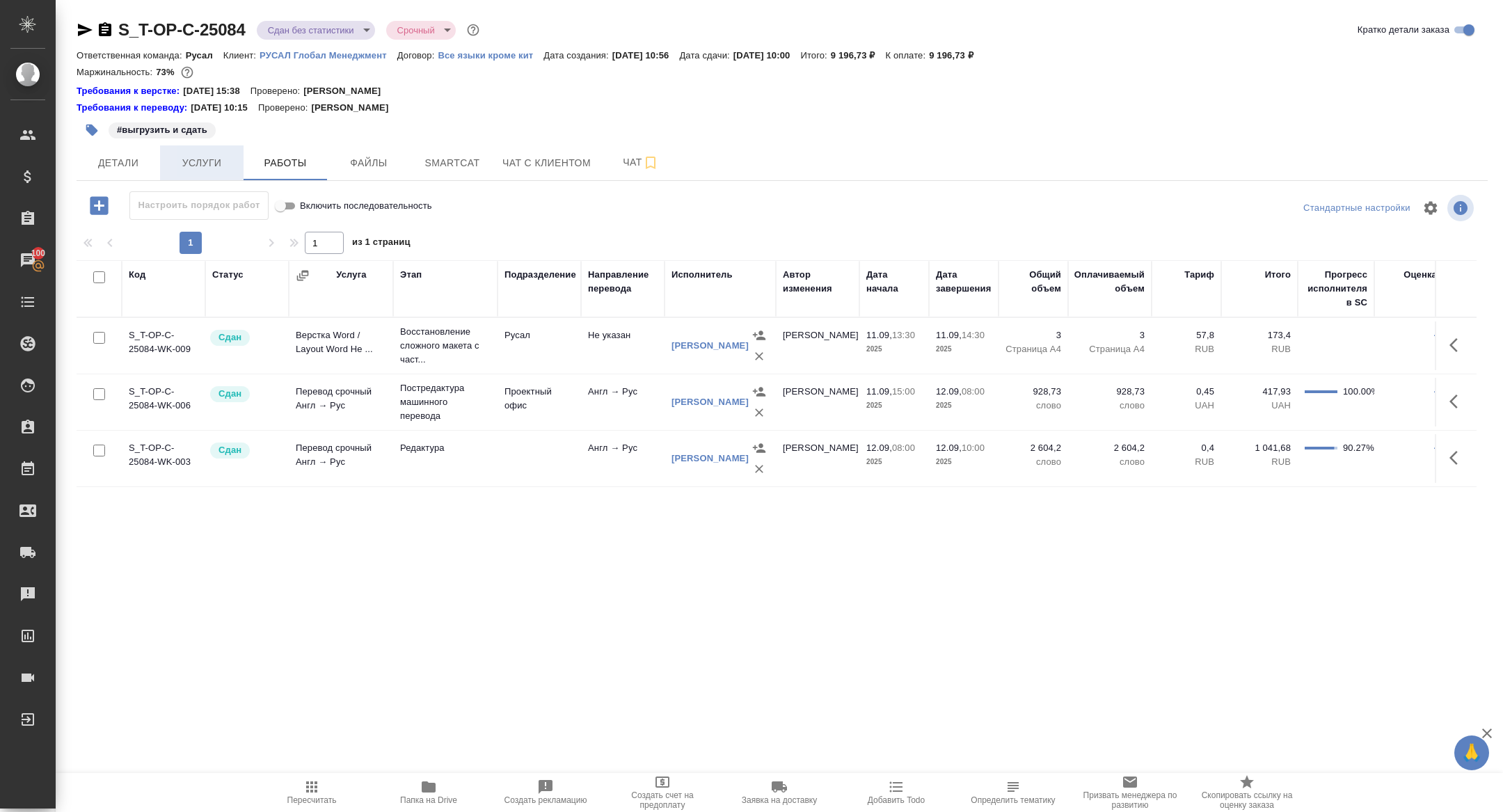
click at [206, 158] on span "Услуги" at bounding box center [202, 163] width 67 height 17
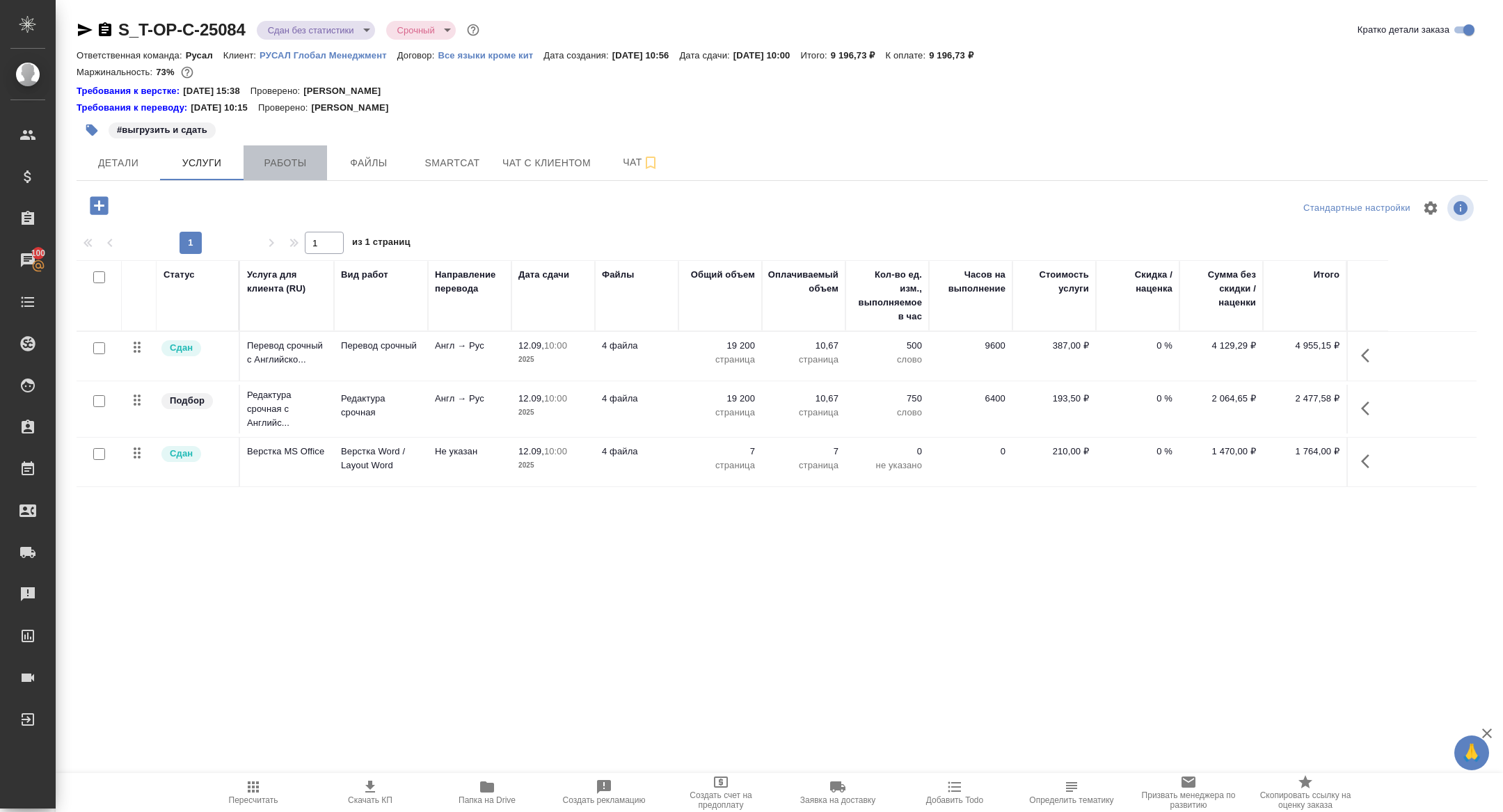
click at [288, 161] on span "Работы" at bounding box center [285, 163] width 67 height 17
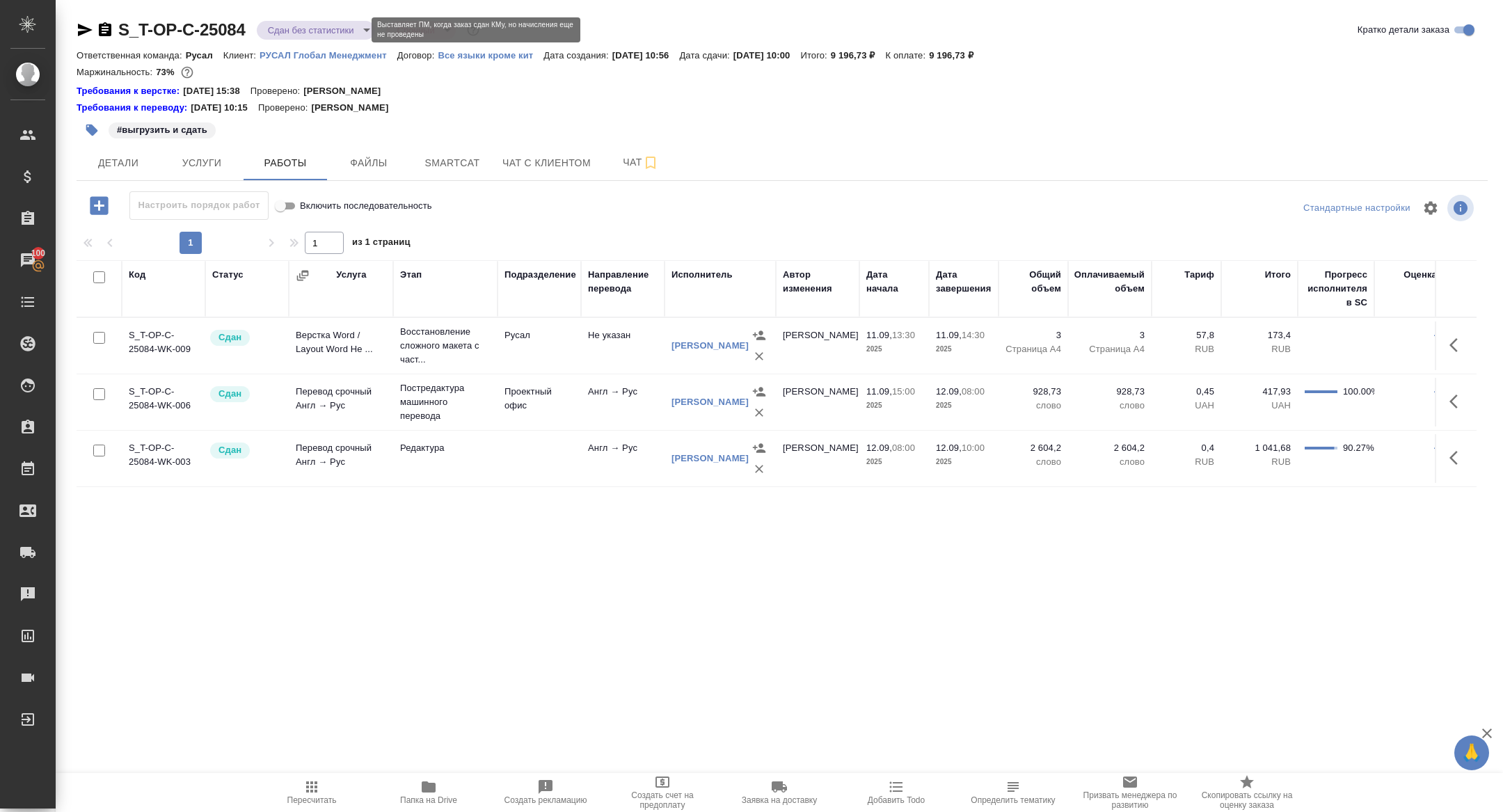
click at [303, 30] on body "🙏 .cls-1 fill:#fff; AWATERA Zhuravleva Alexandra Клиенты Спецификации Заказы 10…" at bounding box center [752, 406] width 1503 height 812
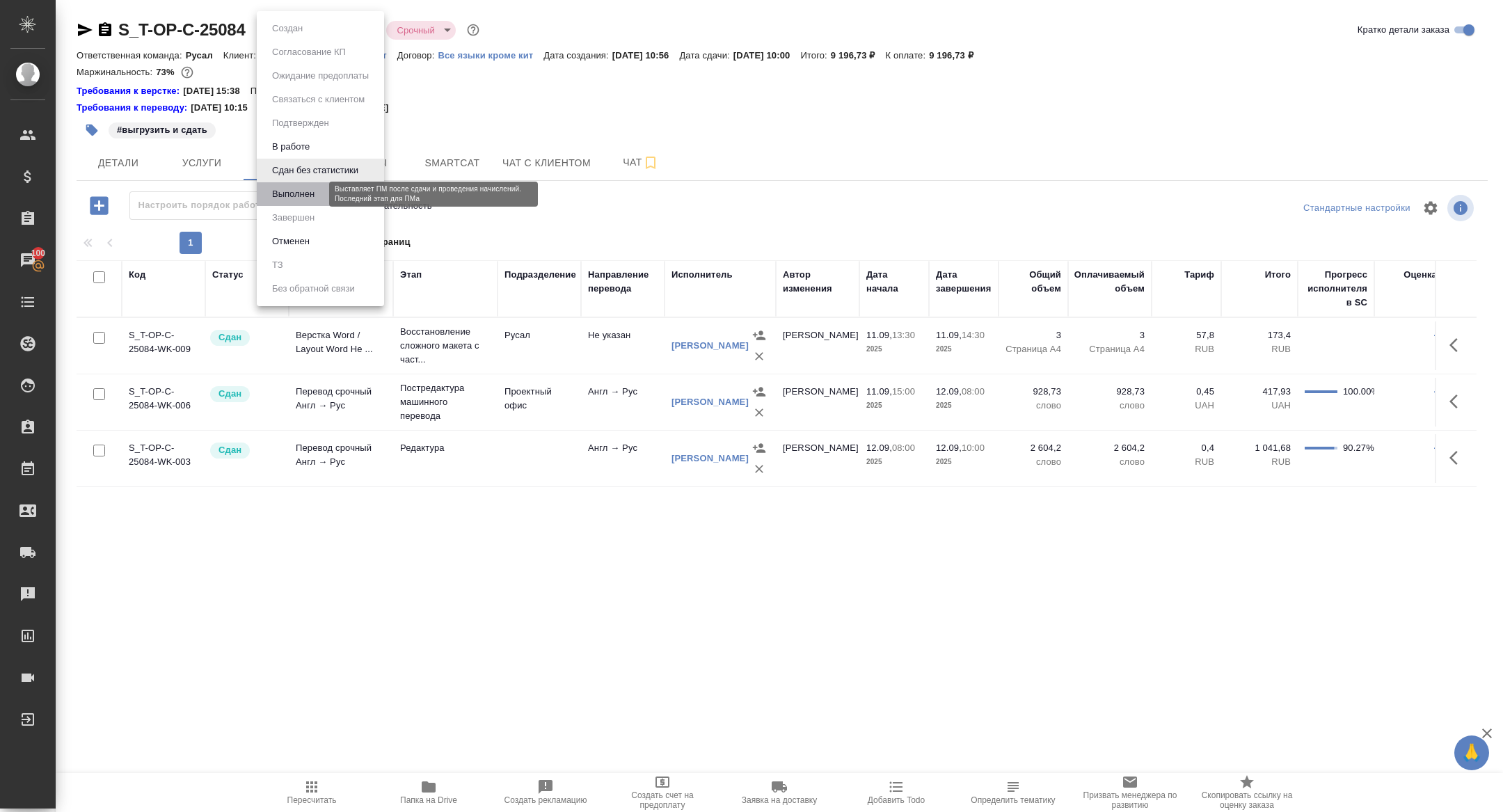
click at [300, 186] on button "Выполнен" at bounding box center [292, 194] width 51 height 16
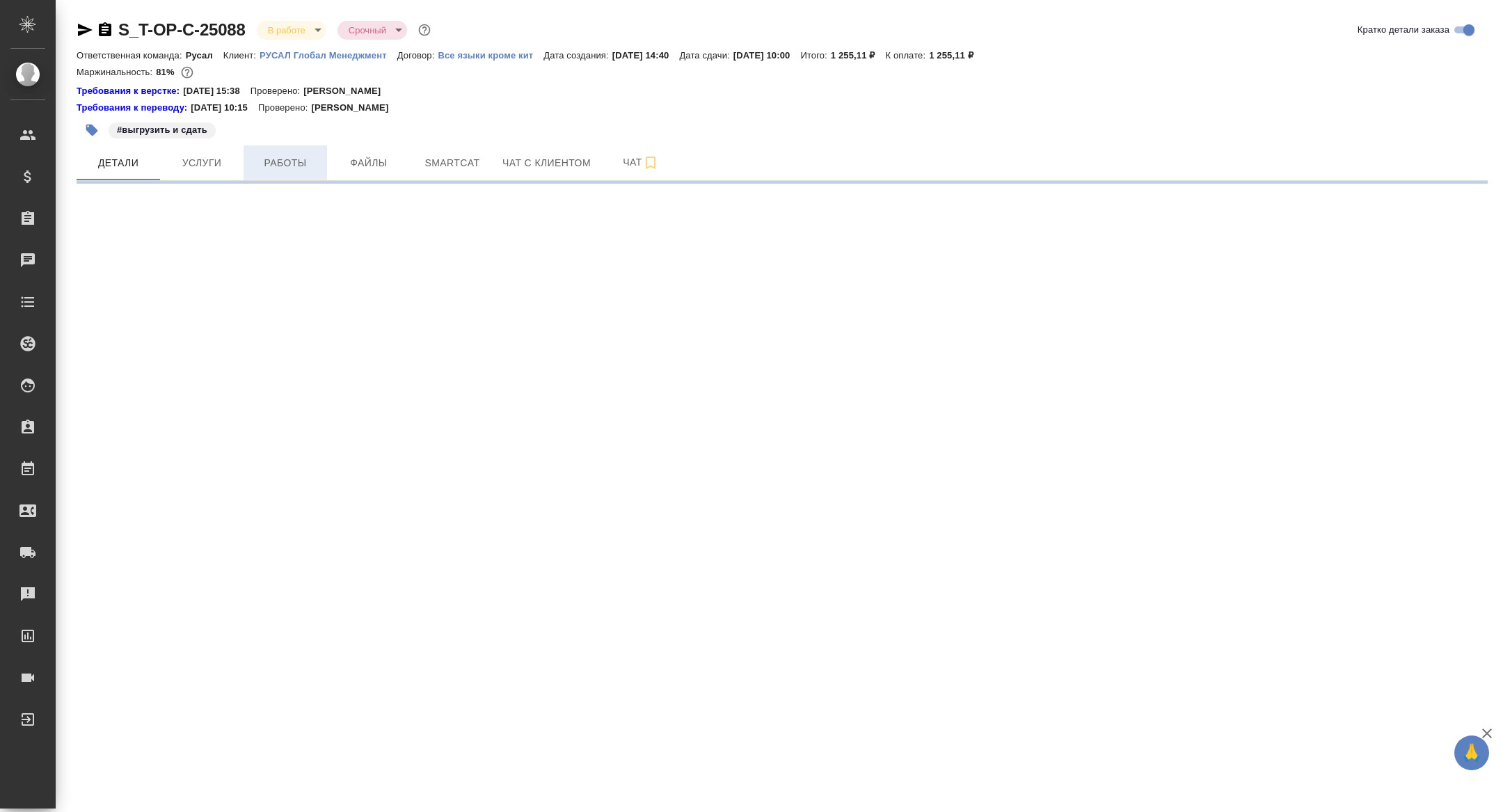
select select "RU"
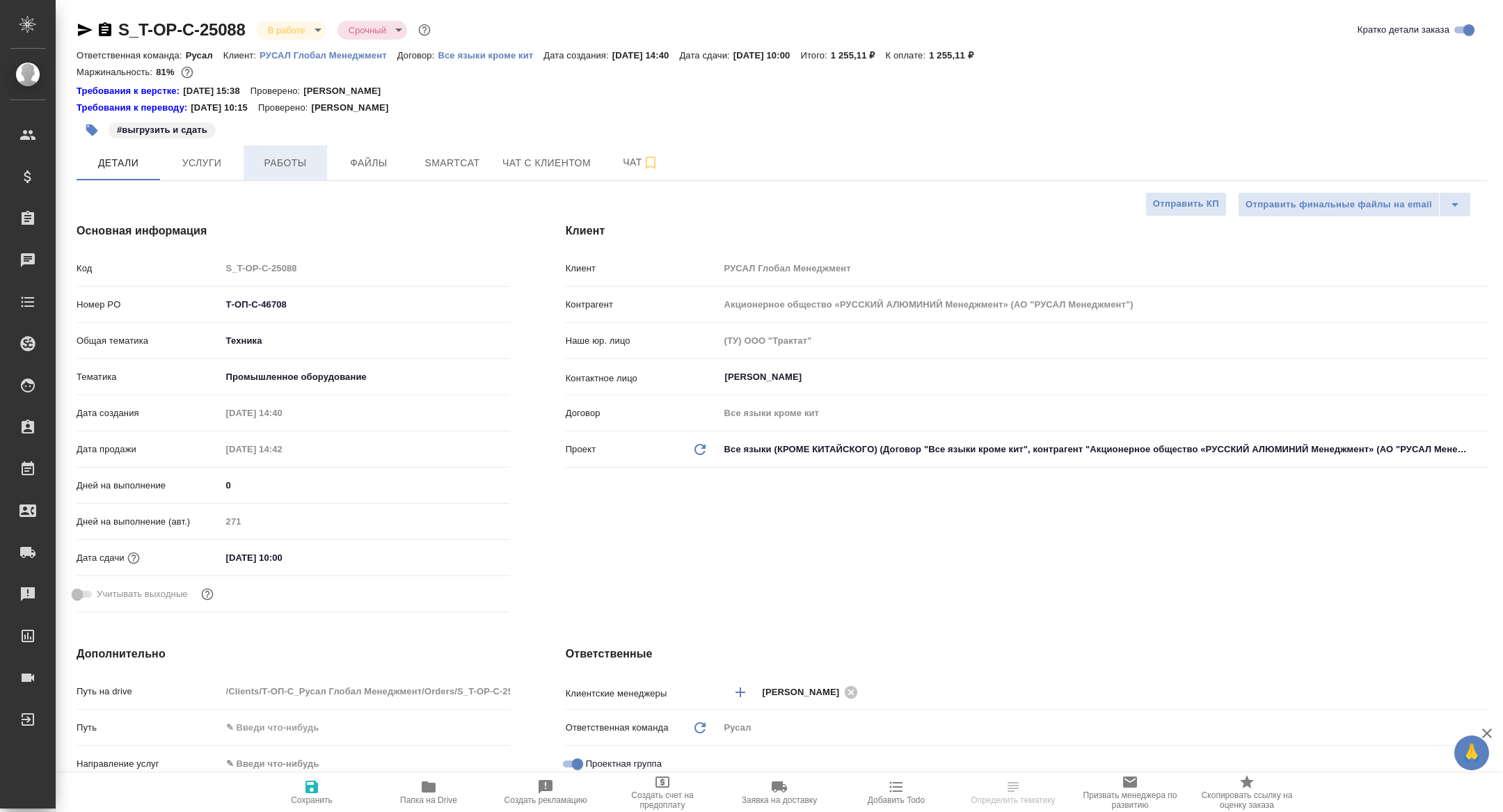
click at [284, 166] on span "Работы" at bounding box center [285, 163] width 67 height 17
type textarea "x"
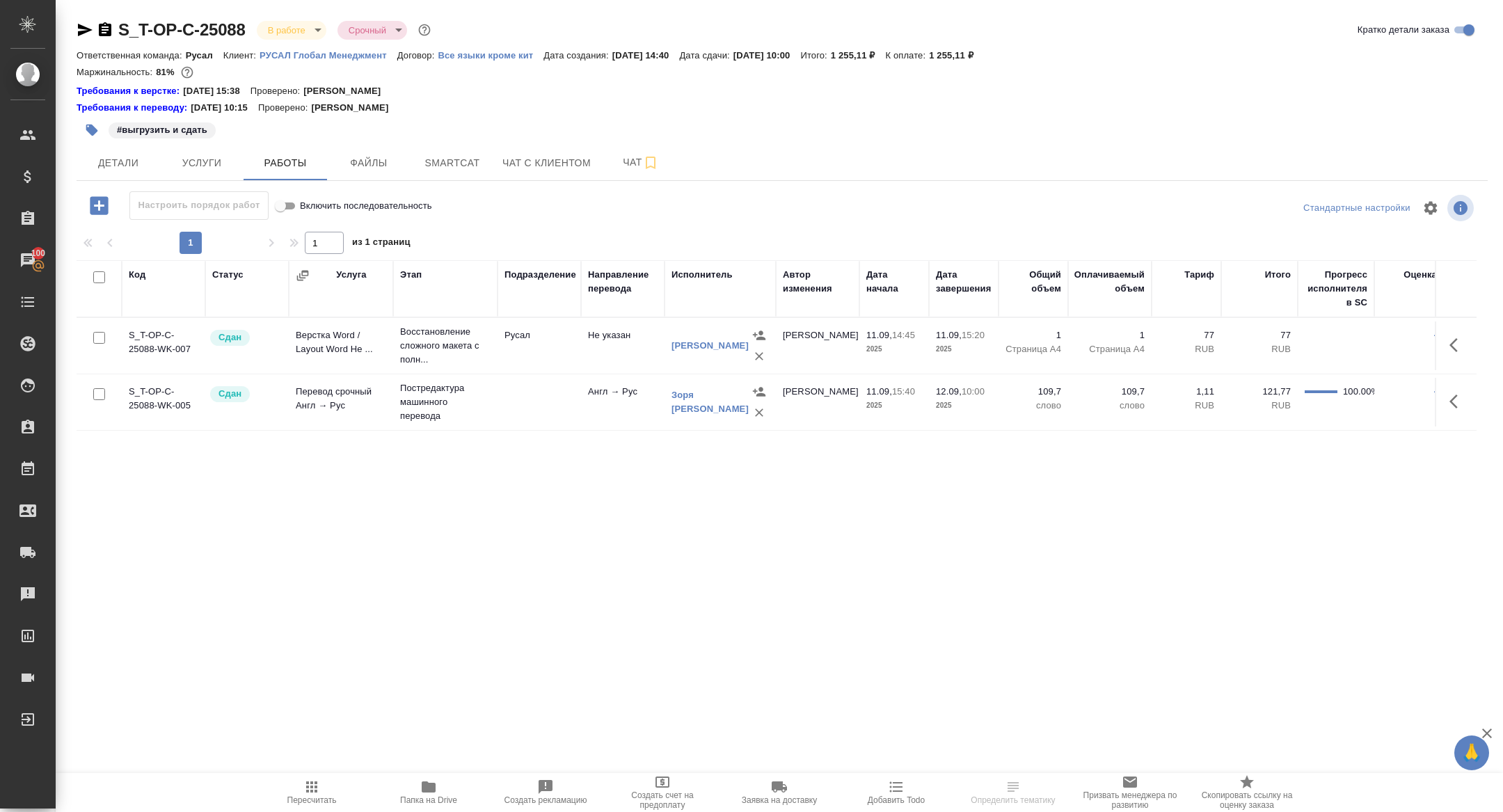
click at [449, 808] on button "Папка на Drive" at bounding box center [428, 792] width 117 height 39
click at [132, 166] on span "Детали" at bounding box center [118, 163] width 67 height 17
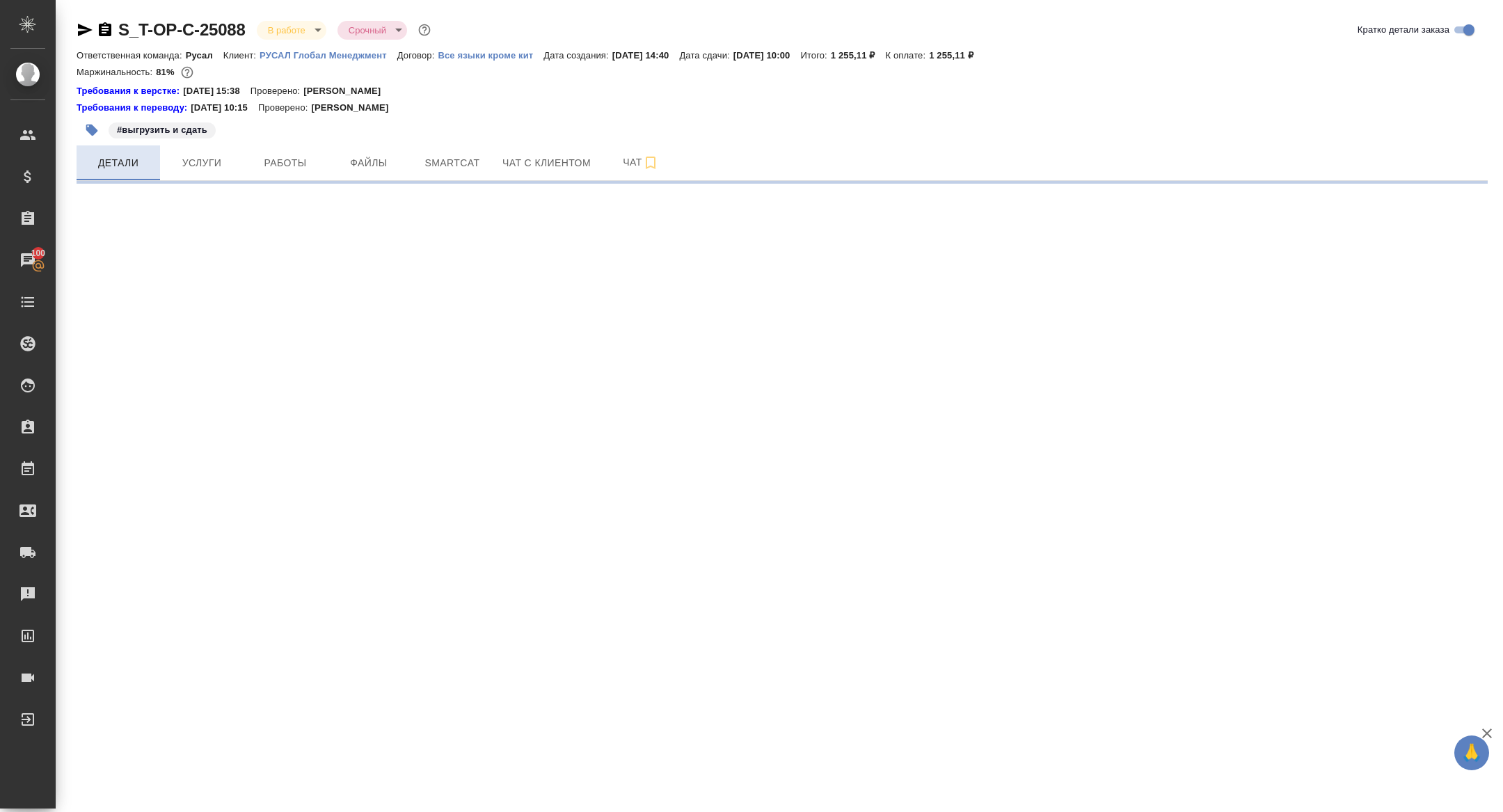
select select "RU"
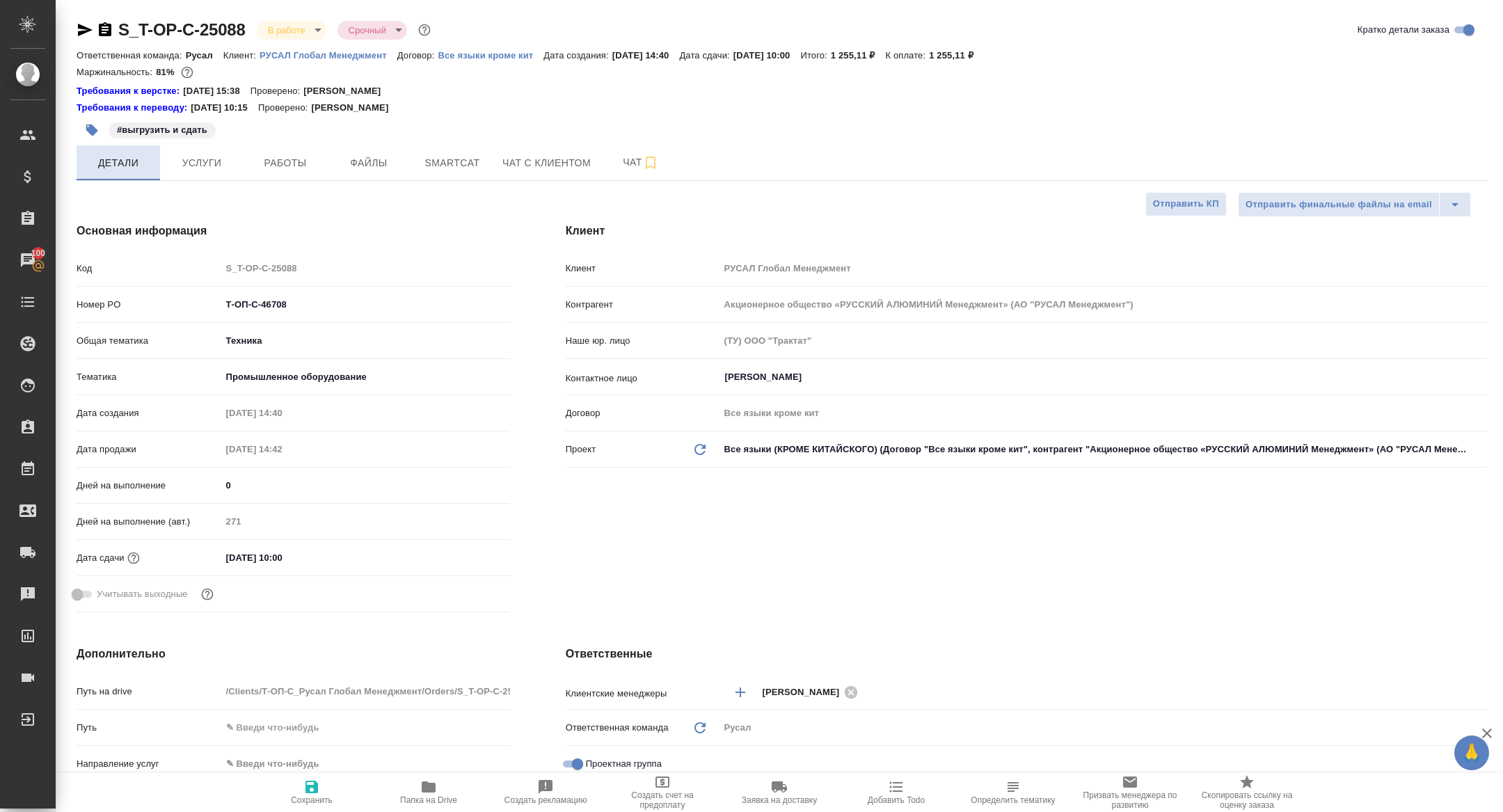
type textarea "x"
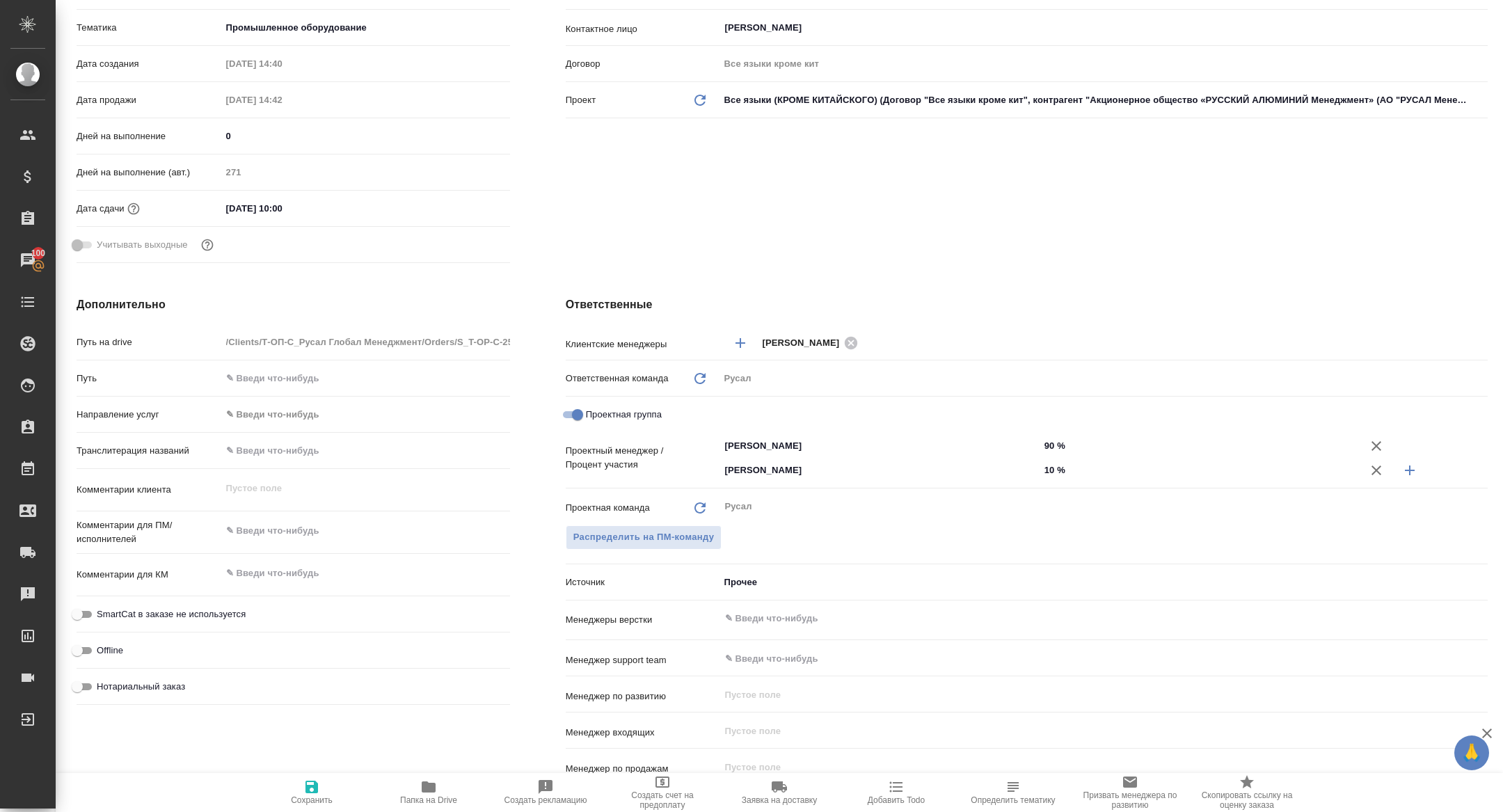
scroll to position [352, 0]
type textarea "x"
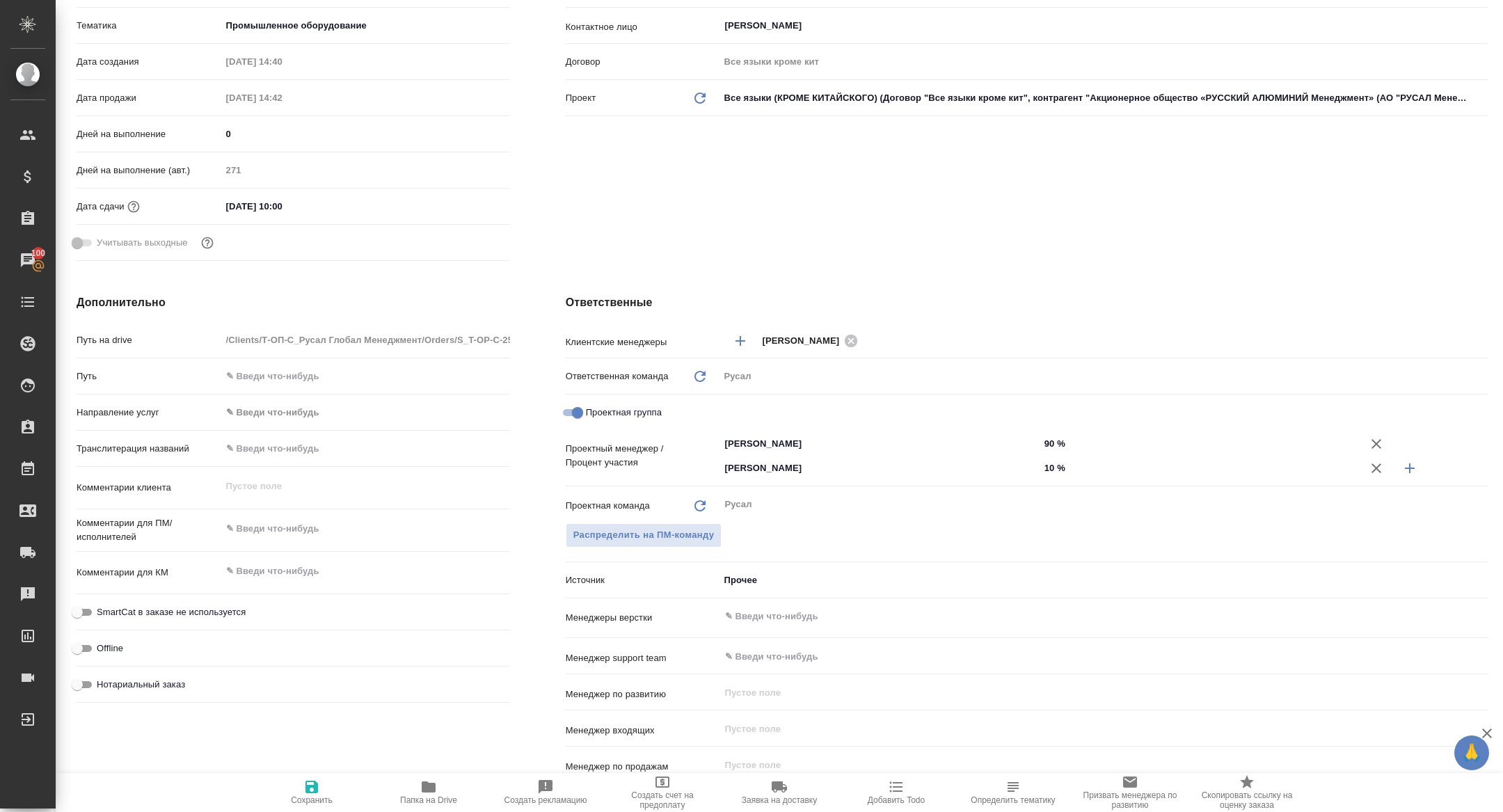
type textarea "x"
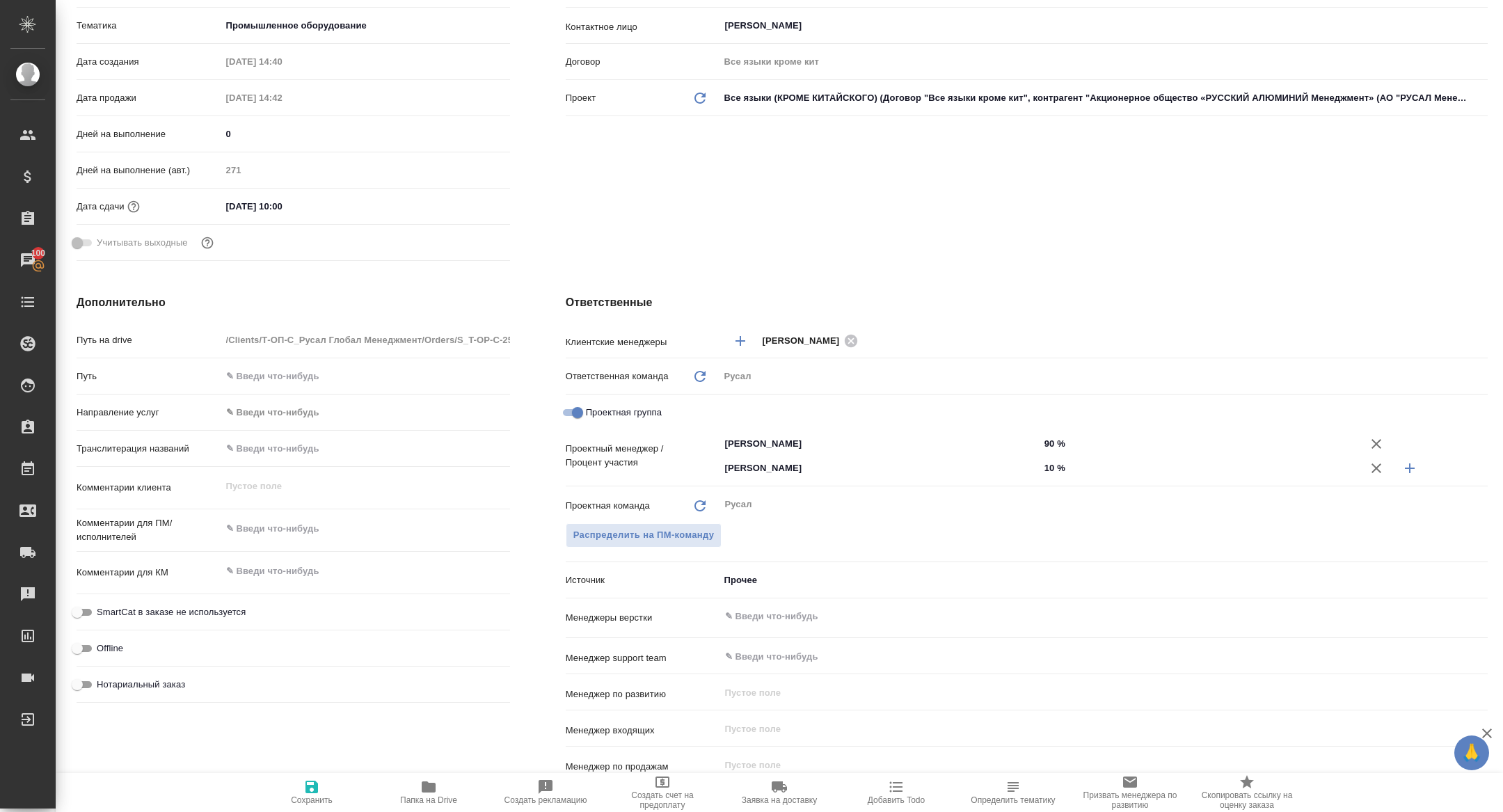
type textarea "x"
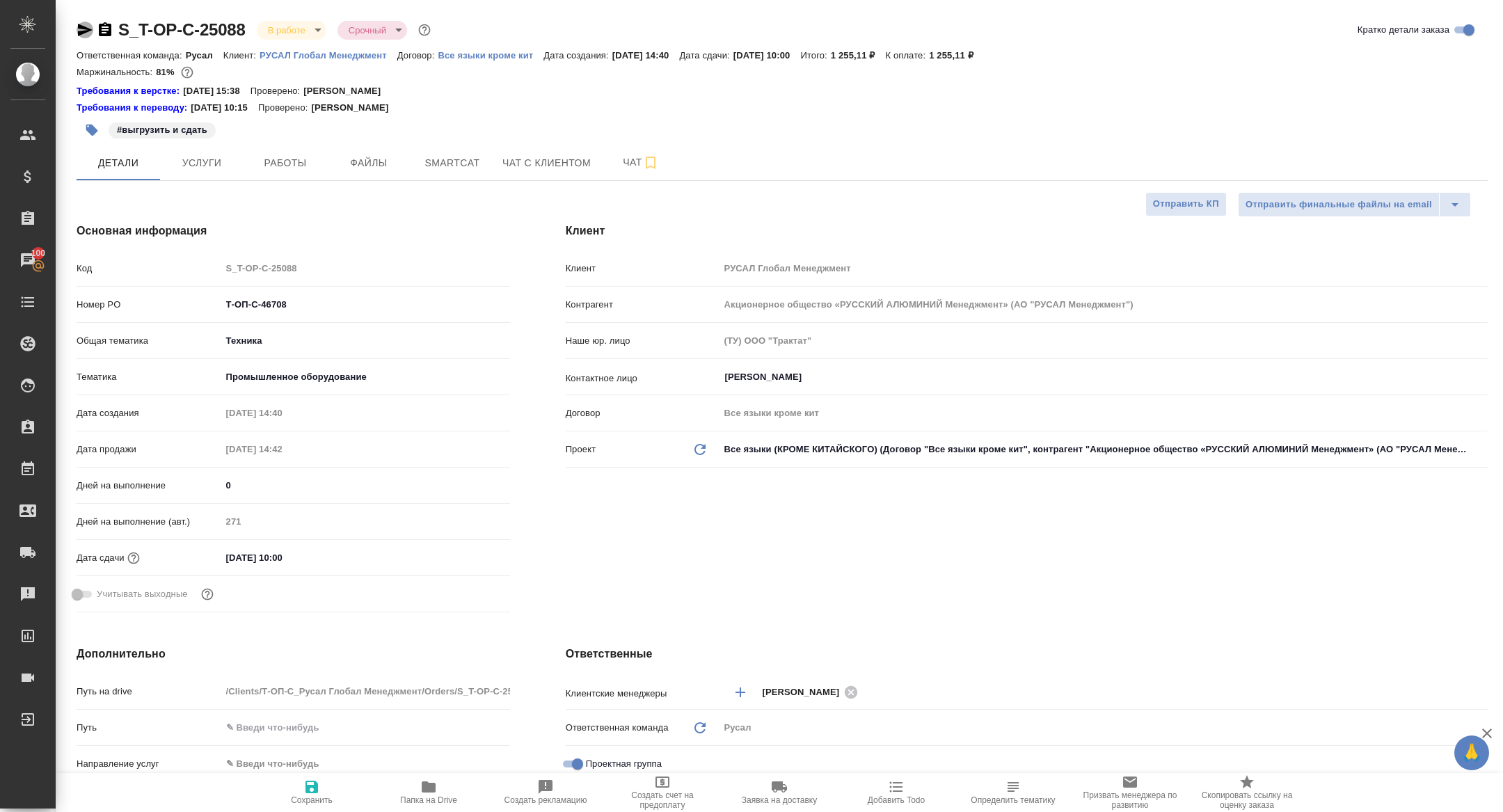
click at [85, 28] on icon "button" at bounding box center [85, 30] width 15 height 13
type textarea "x"
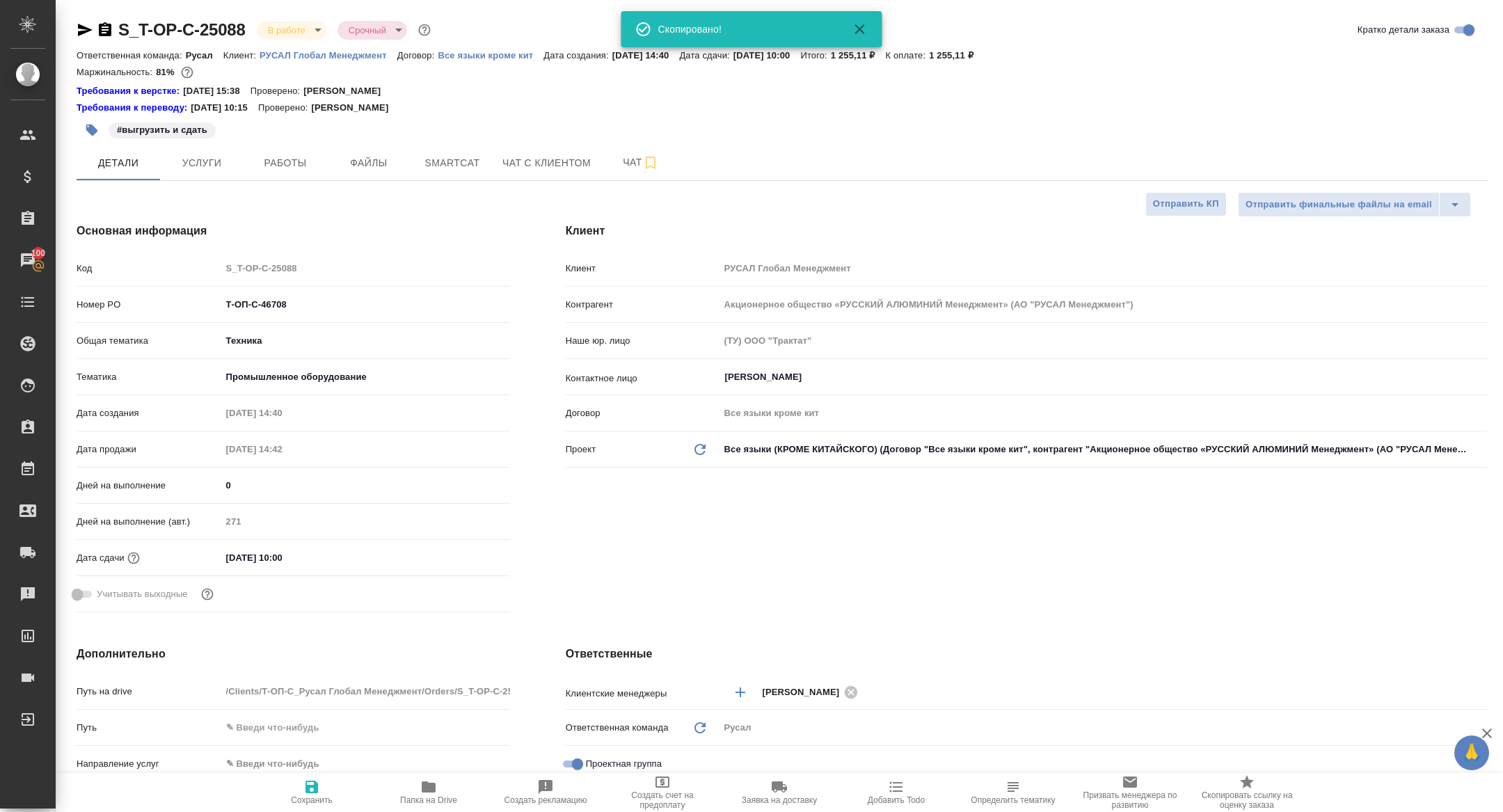
type textarea "x"
drag, startPoint x: 303, startPoint y: 306, endPoint x: 152, endPoint y: 295, distance: 151.4
click at [152, 295] on div "Номер PO Т-ОП-С-46708" at bounding box center [293, 305] width 433 height 24
type textarea "x"
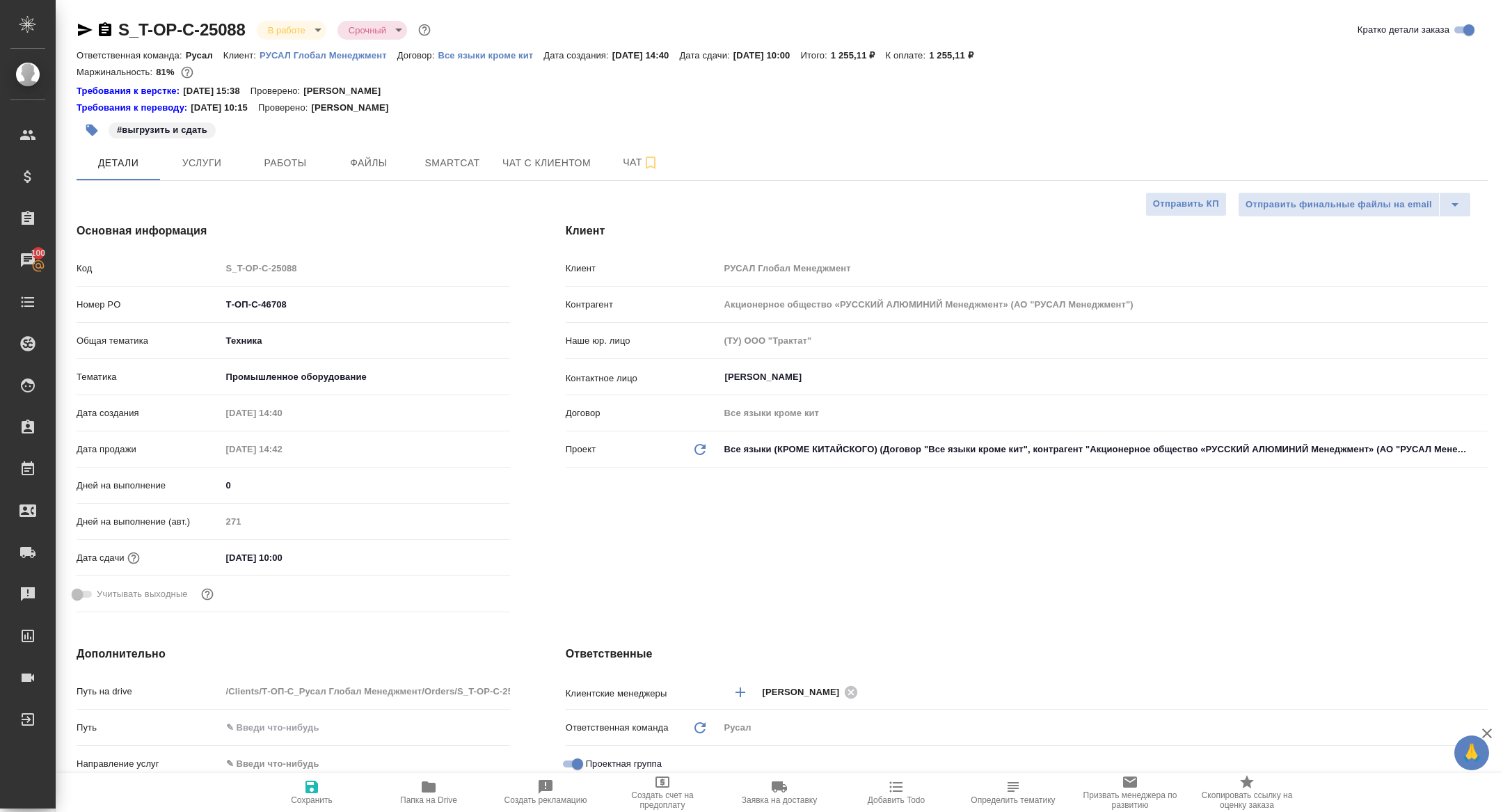
type textarea "x"
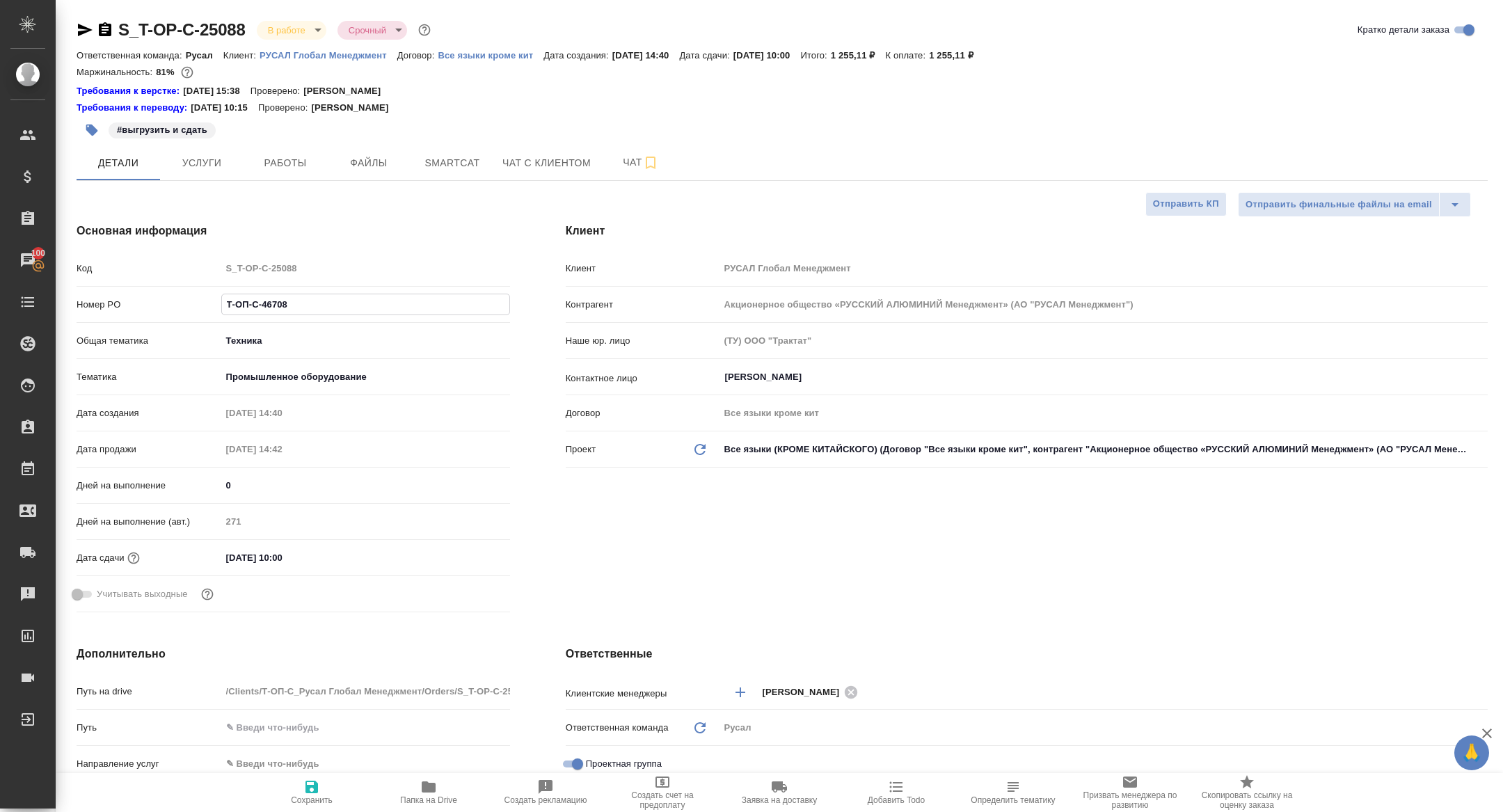
click at [300, 29] on body "🙏 .cls-1 fill:#fff; AWATERA [PERSON_NAME] Спецификации Заказы 100 Чаты Todo Про…" at bounding box center [752, 406] width 1503 height 812
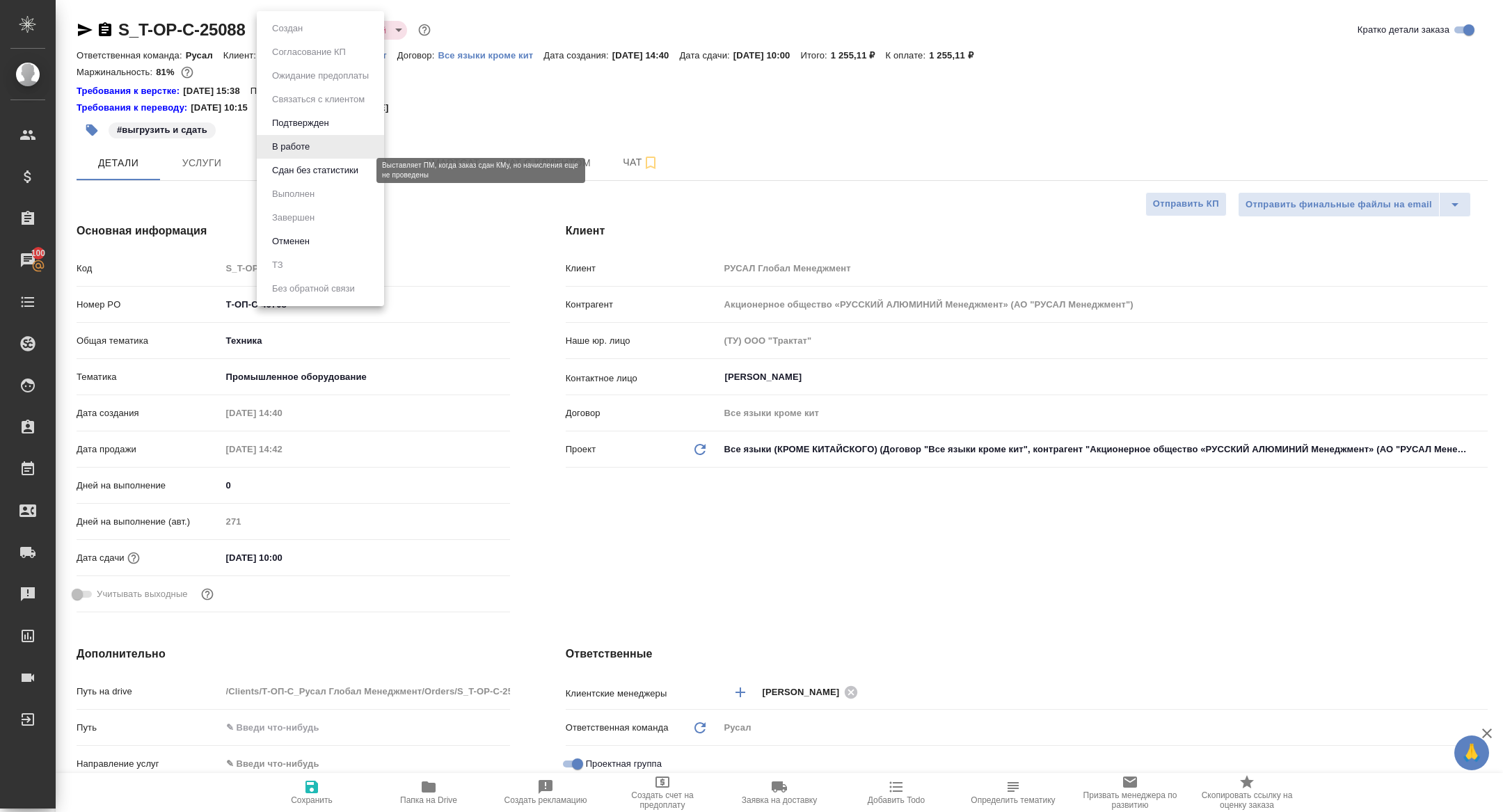
click at [300, 170] on button "Сдан без статистики" at bounding box center [315, 171] width 95 height 16
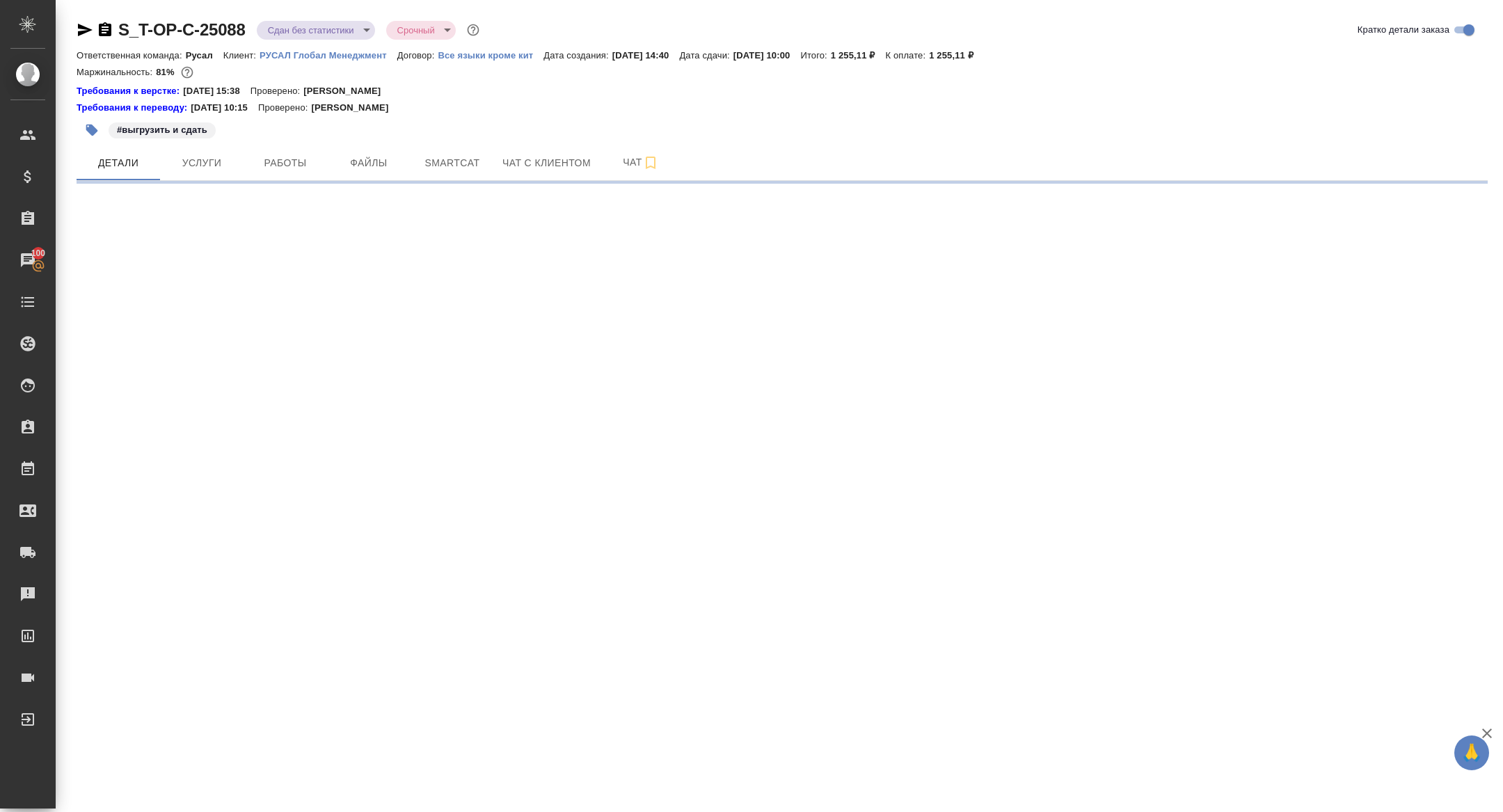
select select "RU"
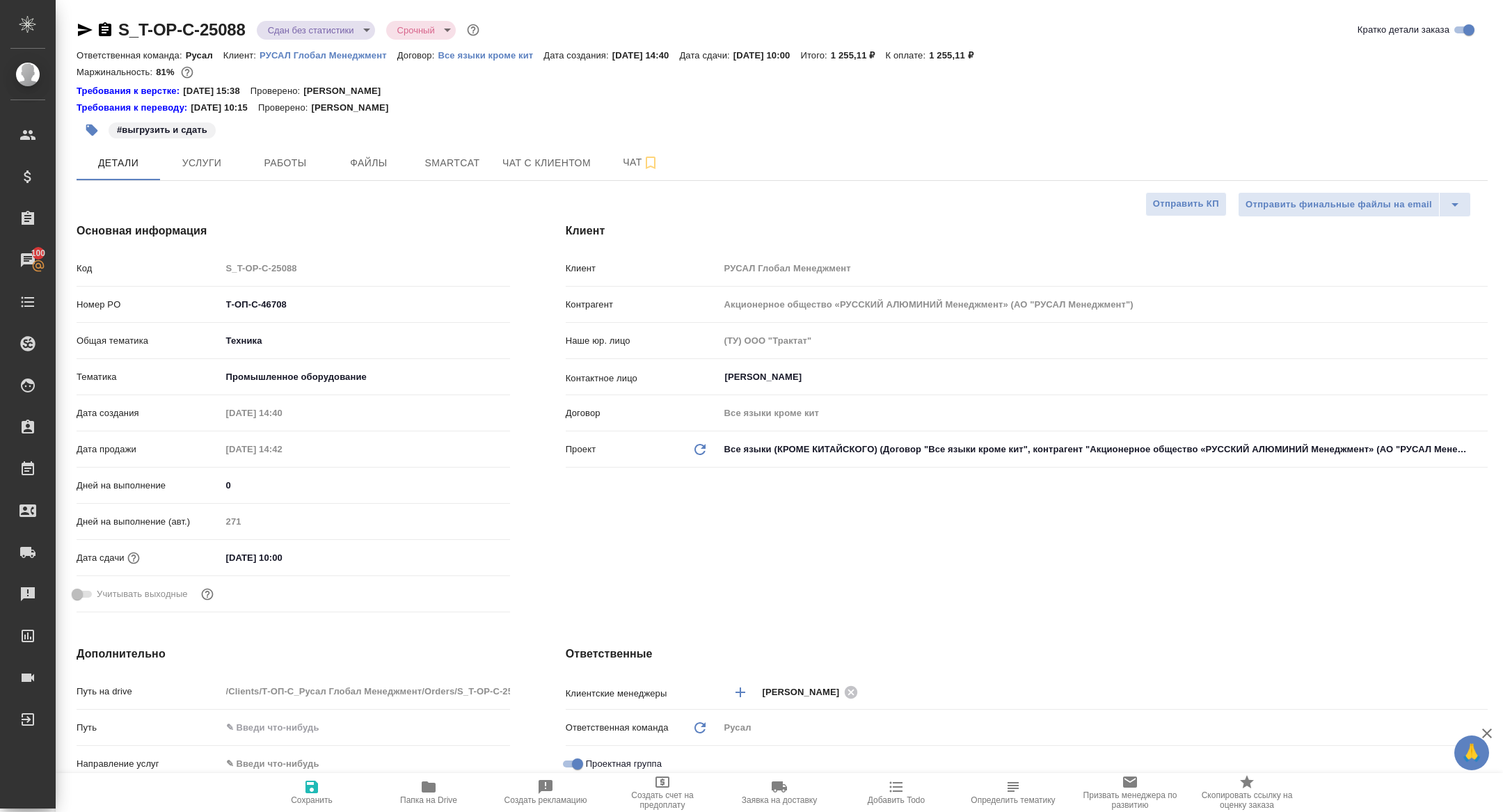
type textarea "x"
click at [80, 27] on icon "button" at bounding box center [85, 30] width 15 height 13
type textarea "x"
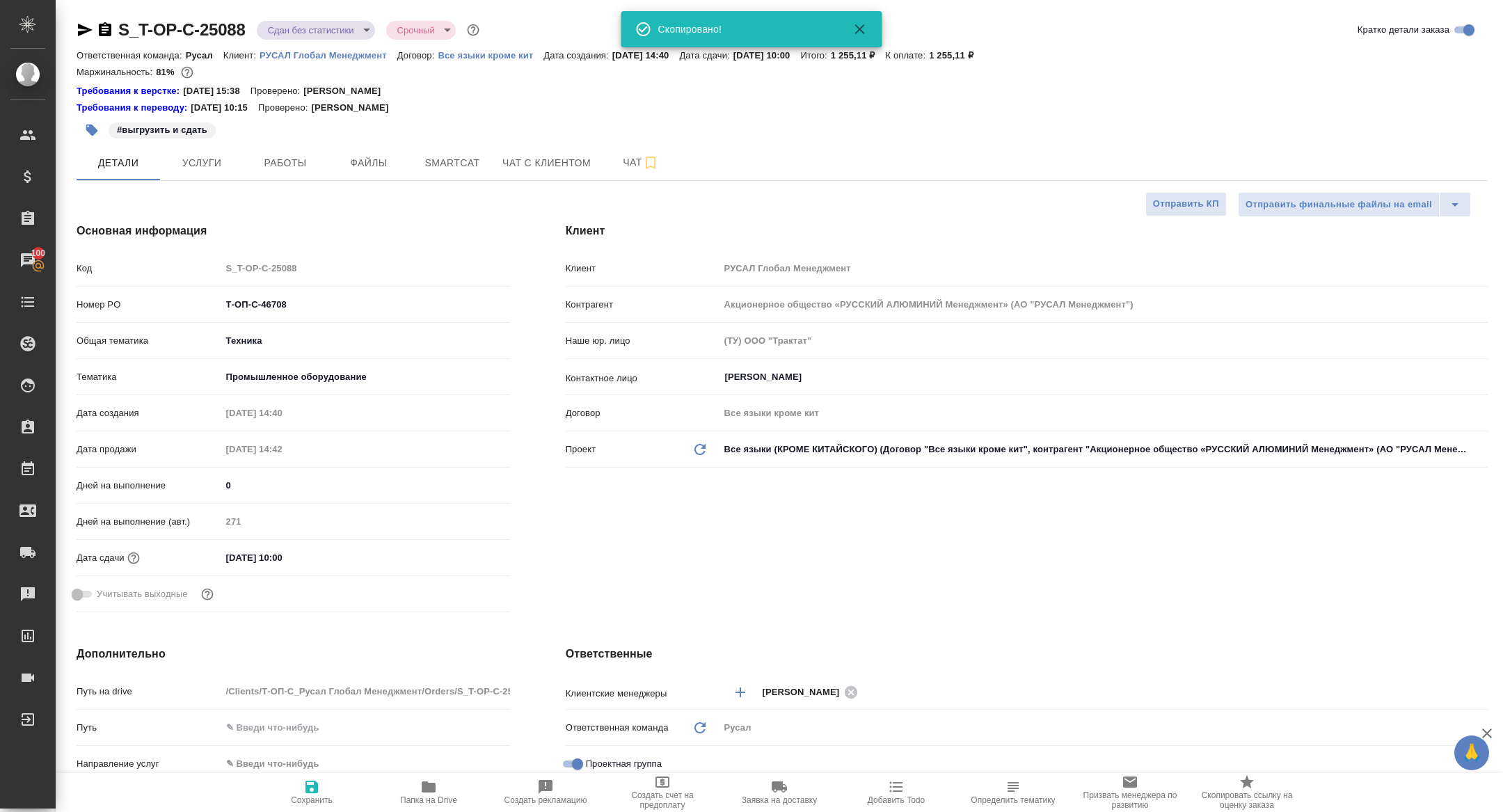
type textarea "x"
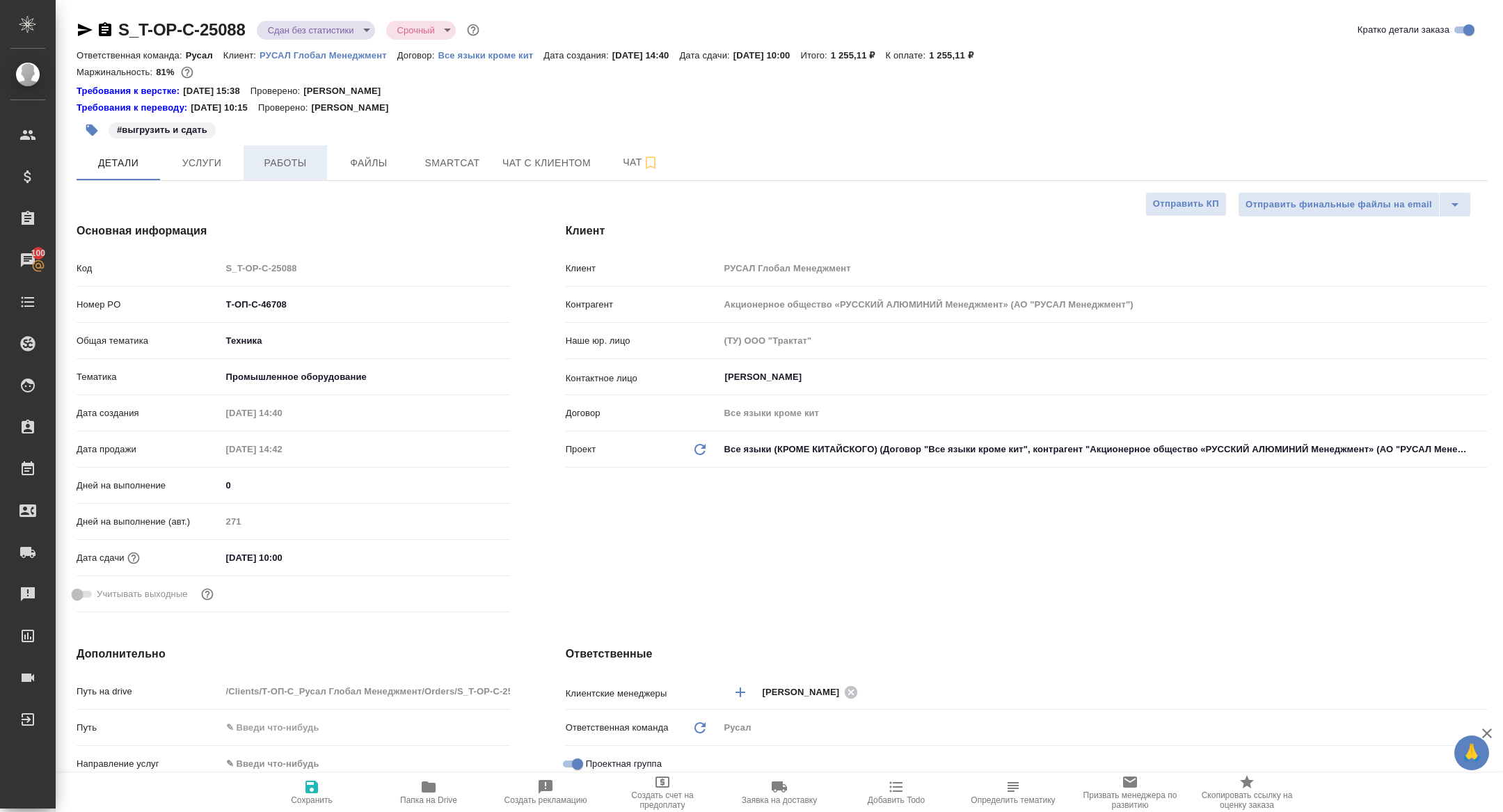
click at [274, 150] on button "Работы" at bounding box center [285, 162] width 83 height 35
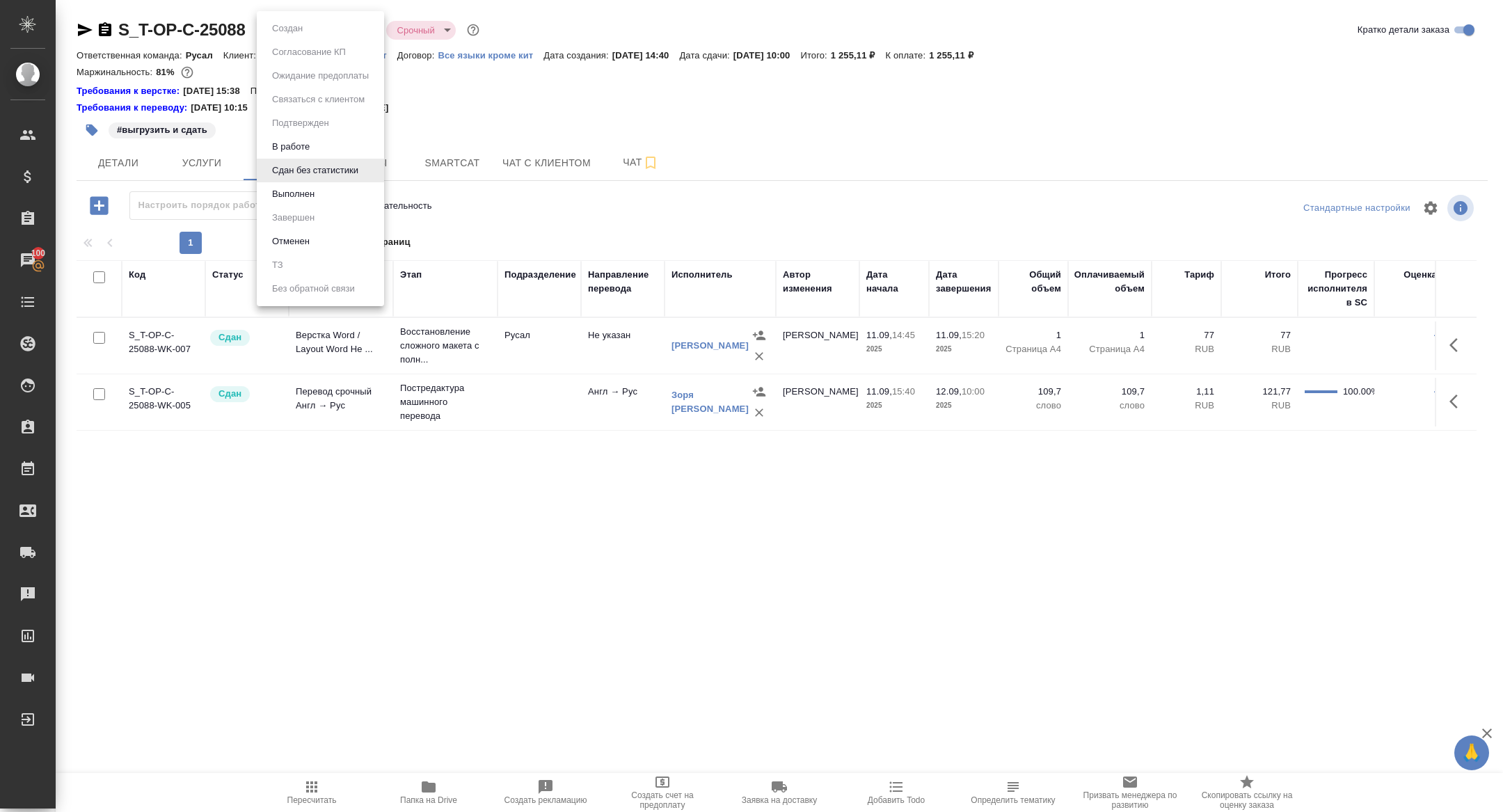
click at [311, 26] on body "🙏 .cls-1 fill:#fff; AWATERA Zhuravleva Alexandra Клиенты Спецификации Заказы 10…" at bounding box center [752, 406] width 1503 height 812
click at [285, 192] on button "Выполнен" at bounding box center [292, 194] width 51 height 16
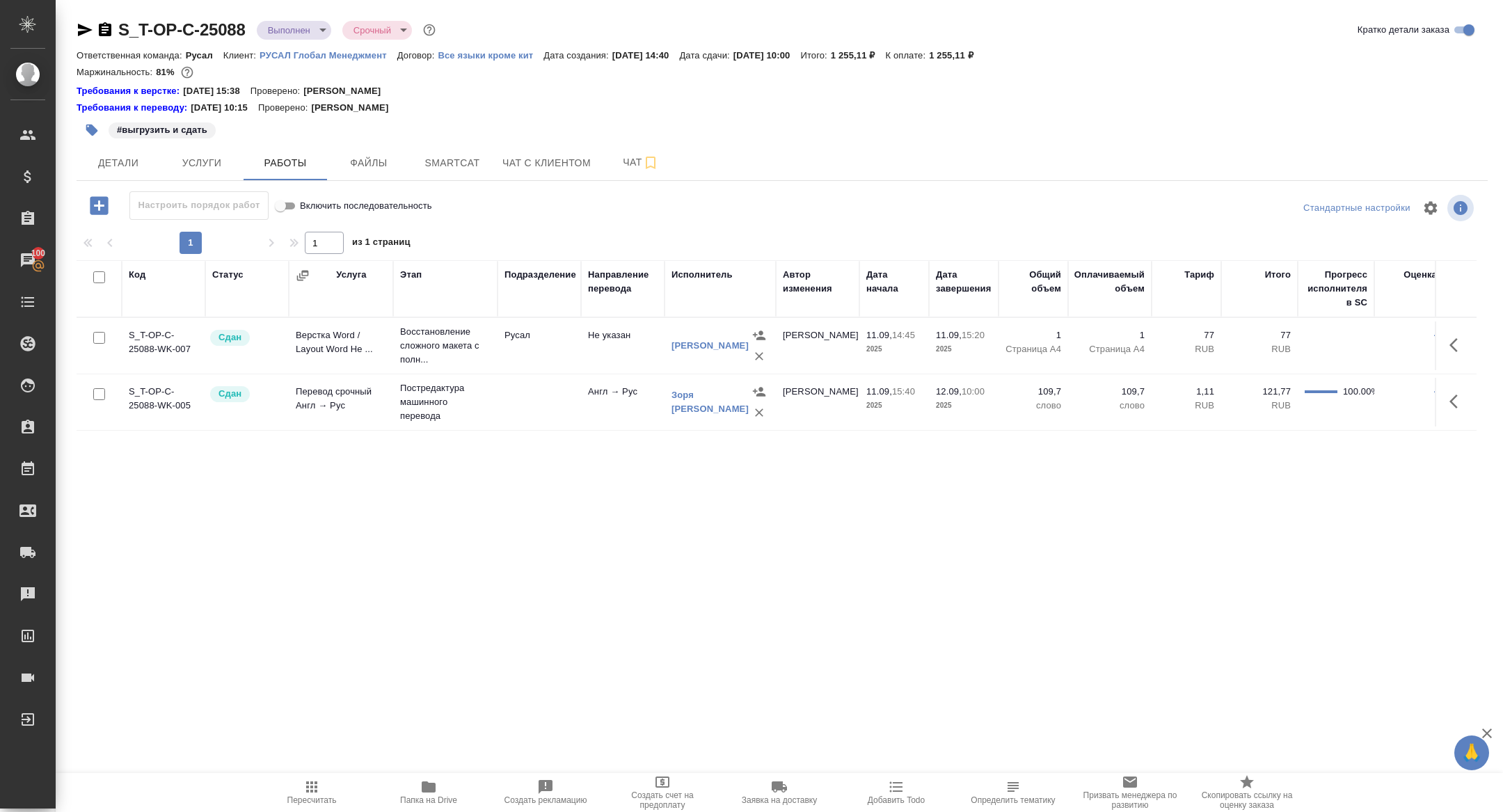
click at [418, 779] on span "Папка на Drive" at bounding box center [428, 791] width 100 height 26
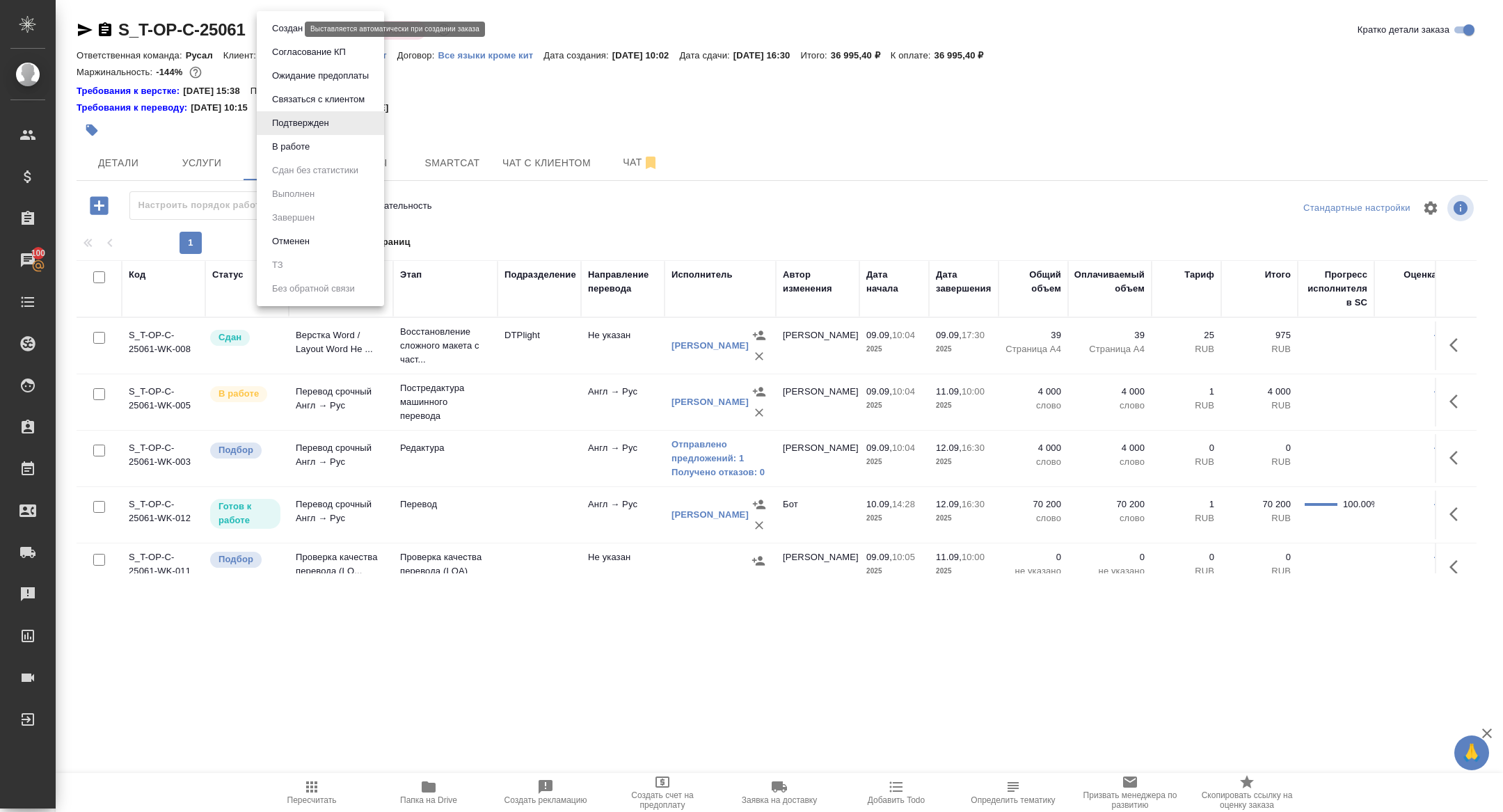
click at [283, 26] on body "🙏 .cls-1 fill:#fff; AWATERA [PERSON_NAME] Спецификации Заказы 100 Чаты Todo Про…" at bounding box center [752, 406] width 1503 height 812
click at [321, 149] on li "В работе" at bounding box center [320, 147] width 127 height 23
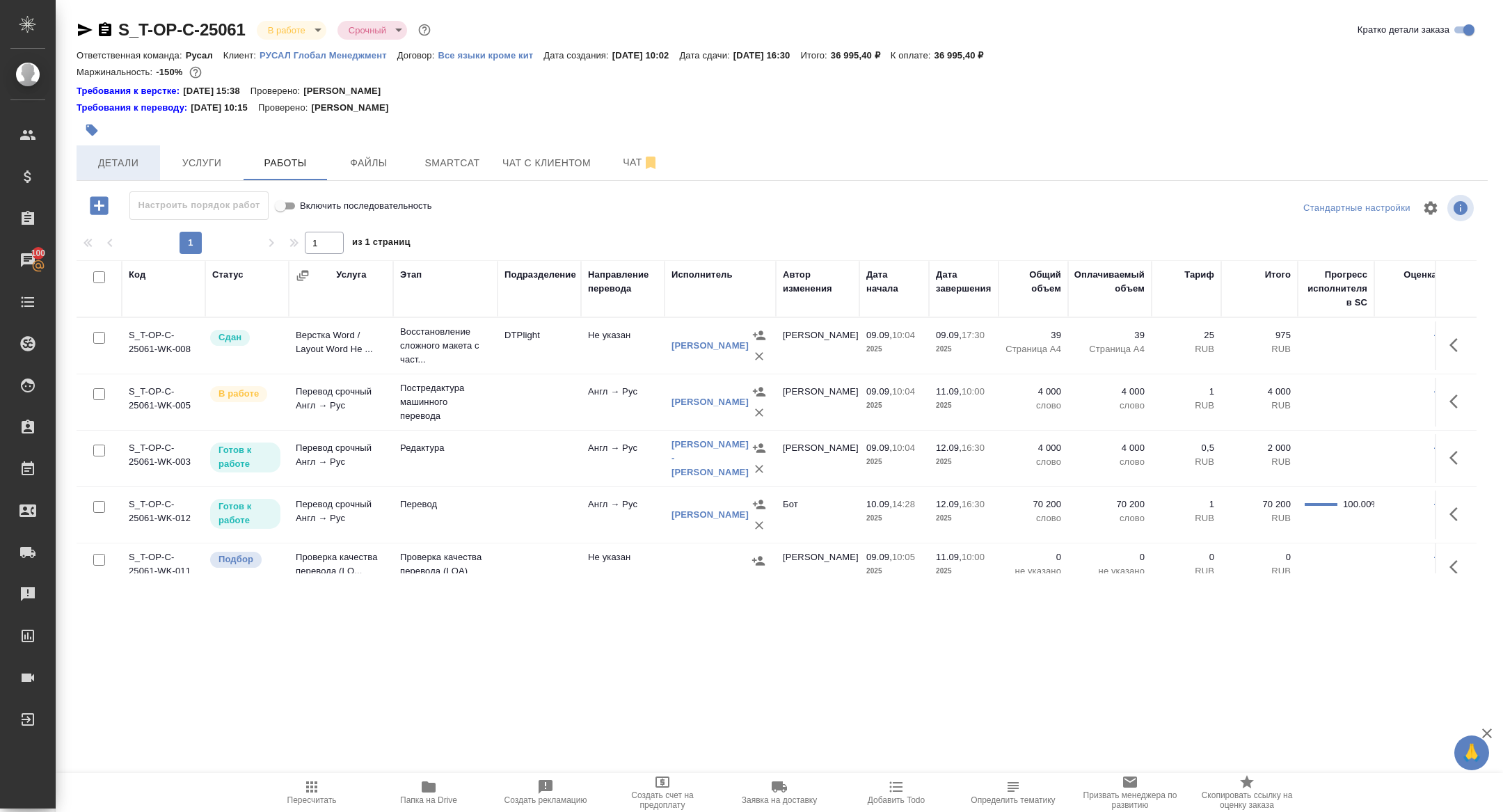
click at [125, 167] on span "Детали" at bounding box center [118, 163] width 67 height 17
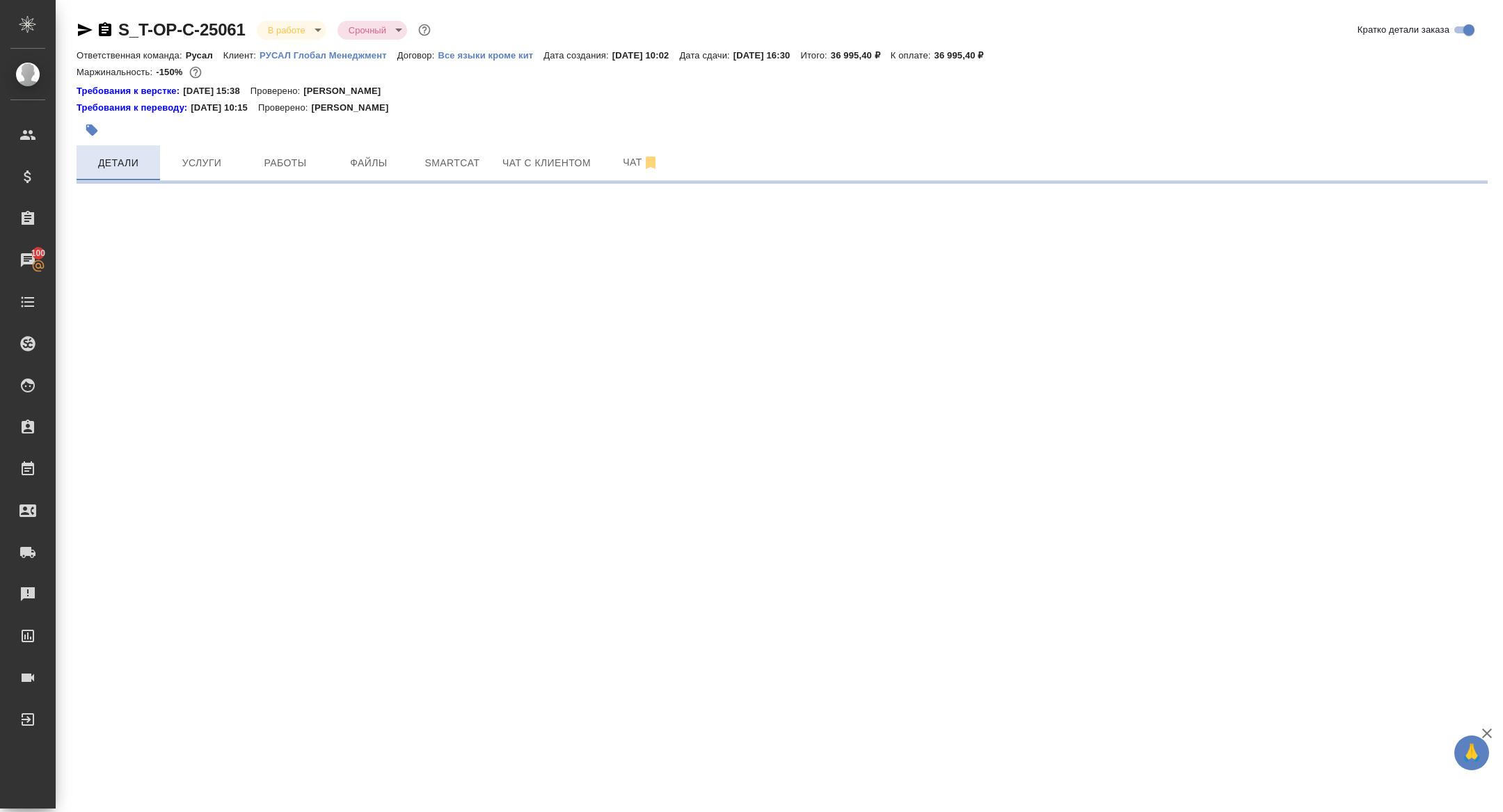
select select "RU"
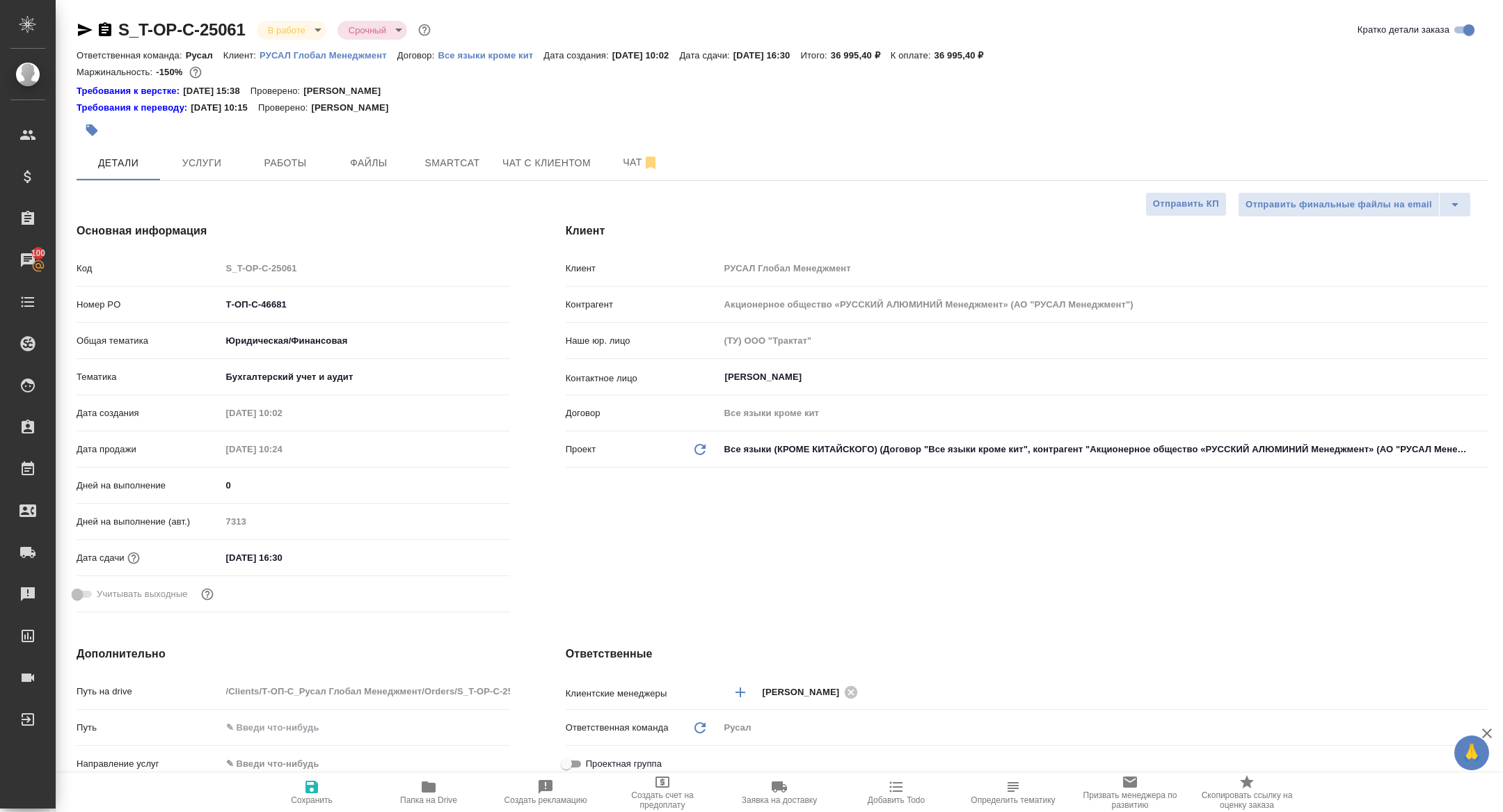
type textarea "x"
click at [471, 159] on span "Smartcat" at bounding box center [453, 163] width 67 height 17
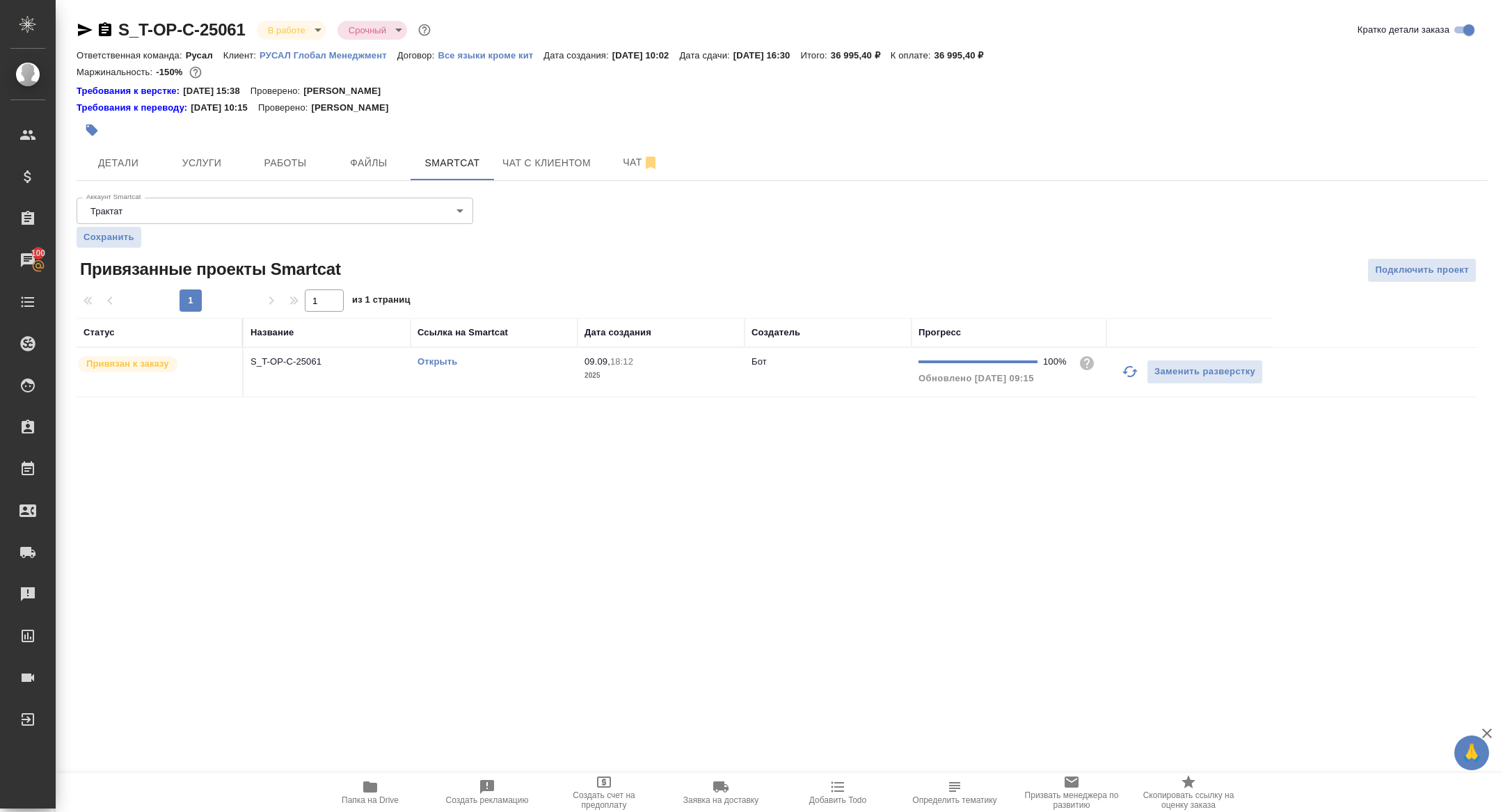
click at [438, 357] on link "Открыть" at bounding box center [438, 362] width 40 height 11
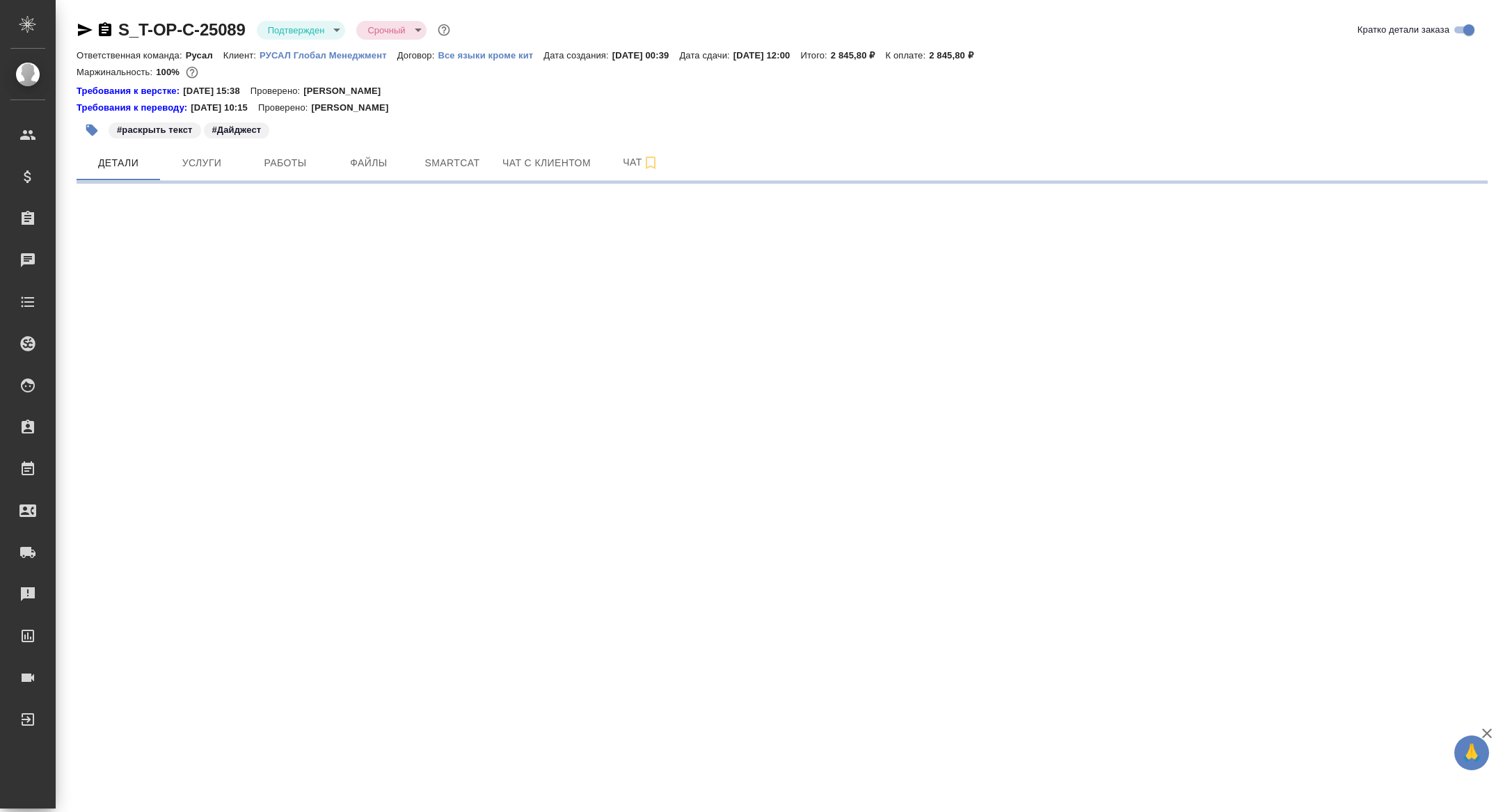
select select "RU"
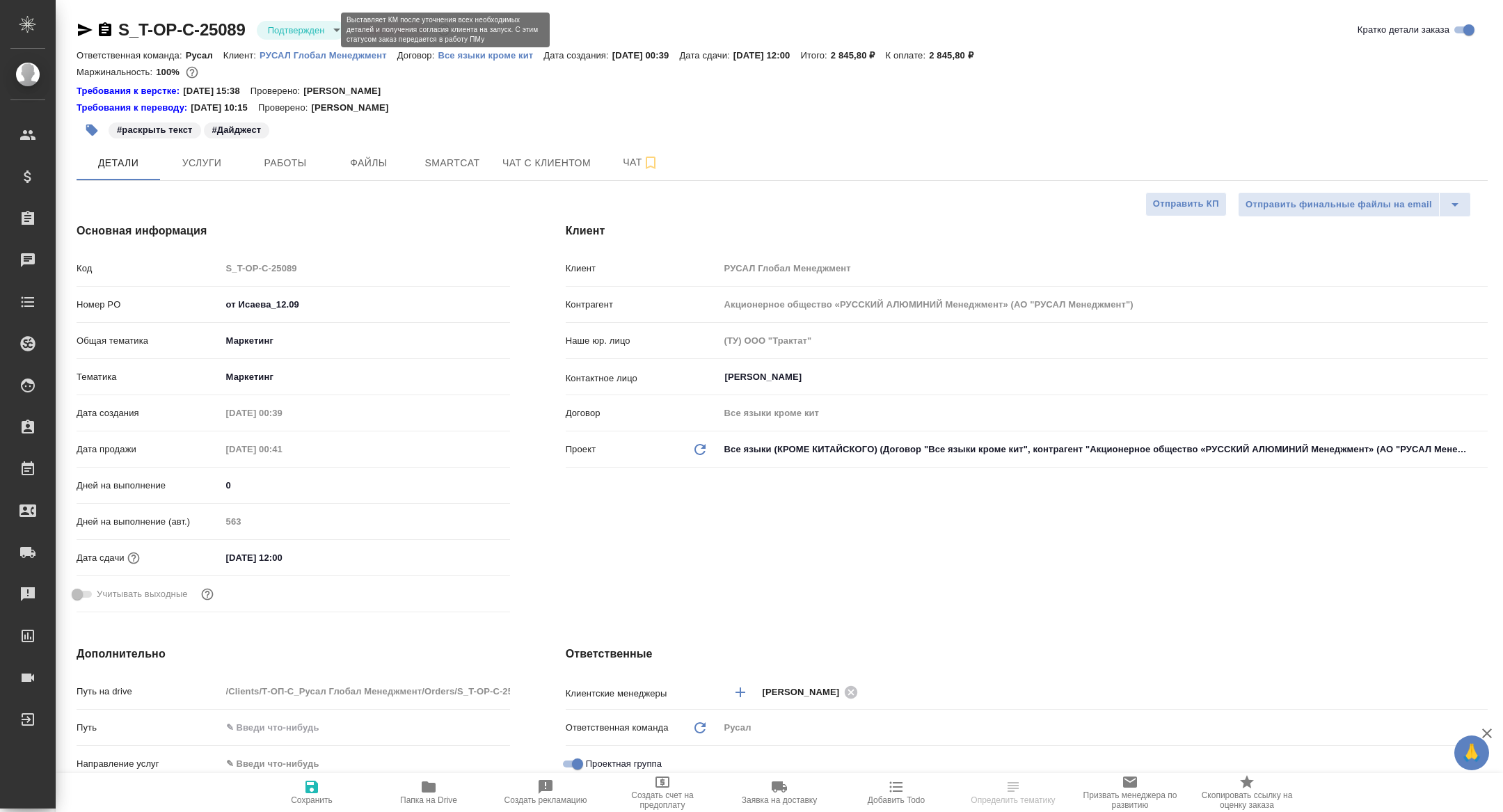
click at [274, 29] on body "🙏 .cls-1 fill:#fff; AWATERA [PERSON_NAME] Спецификации Заказы Чаты Todo Проекты…" at bounding box center [752, 406] width 1503 height 812
type textarea "x"
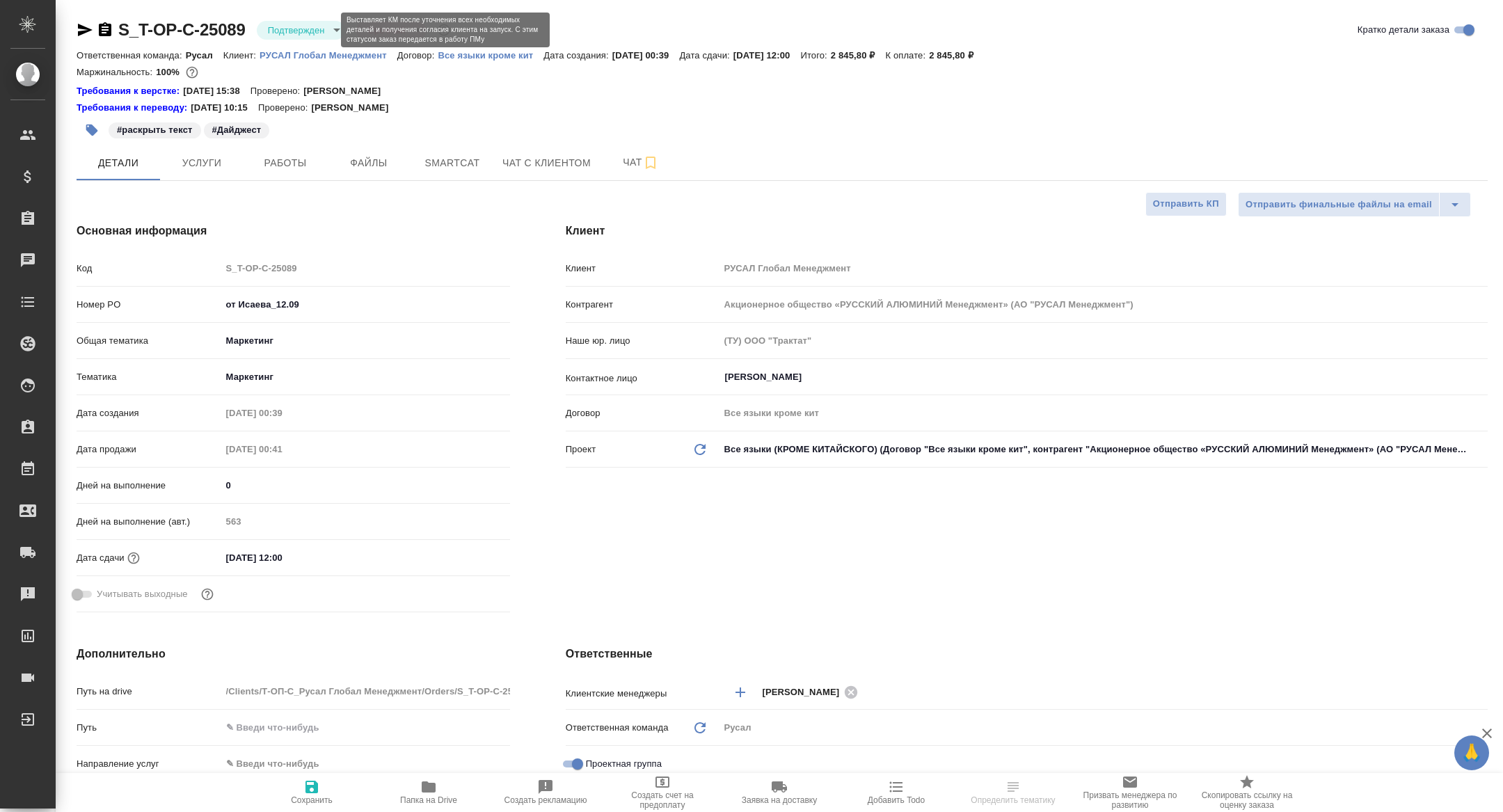
type textarea "x"
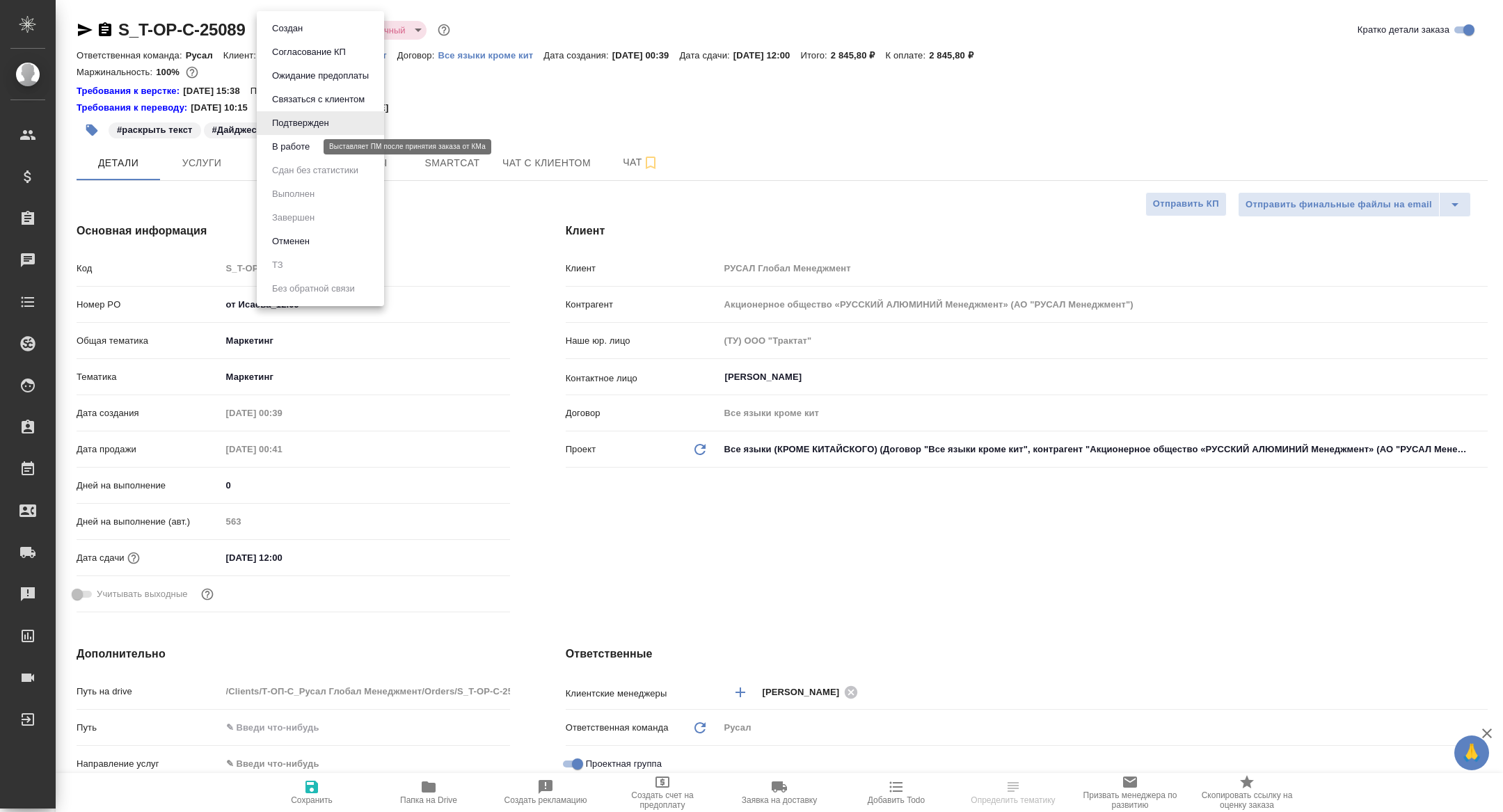
click at [283, 142] on button "В работе" at bounding box center [290, 147] width 46 height 16
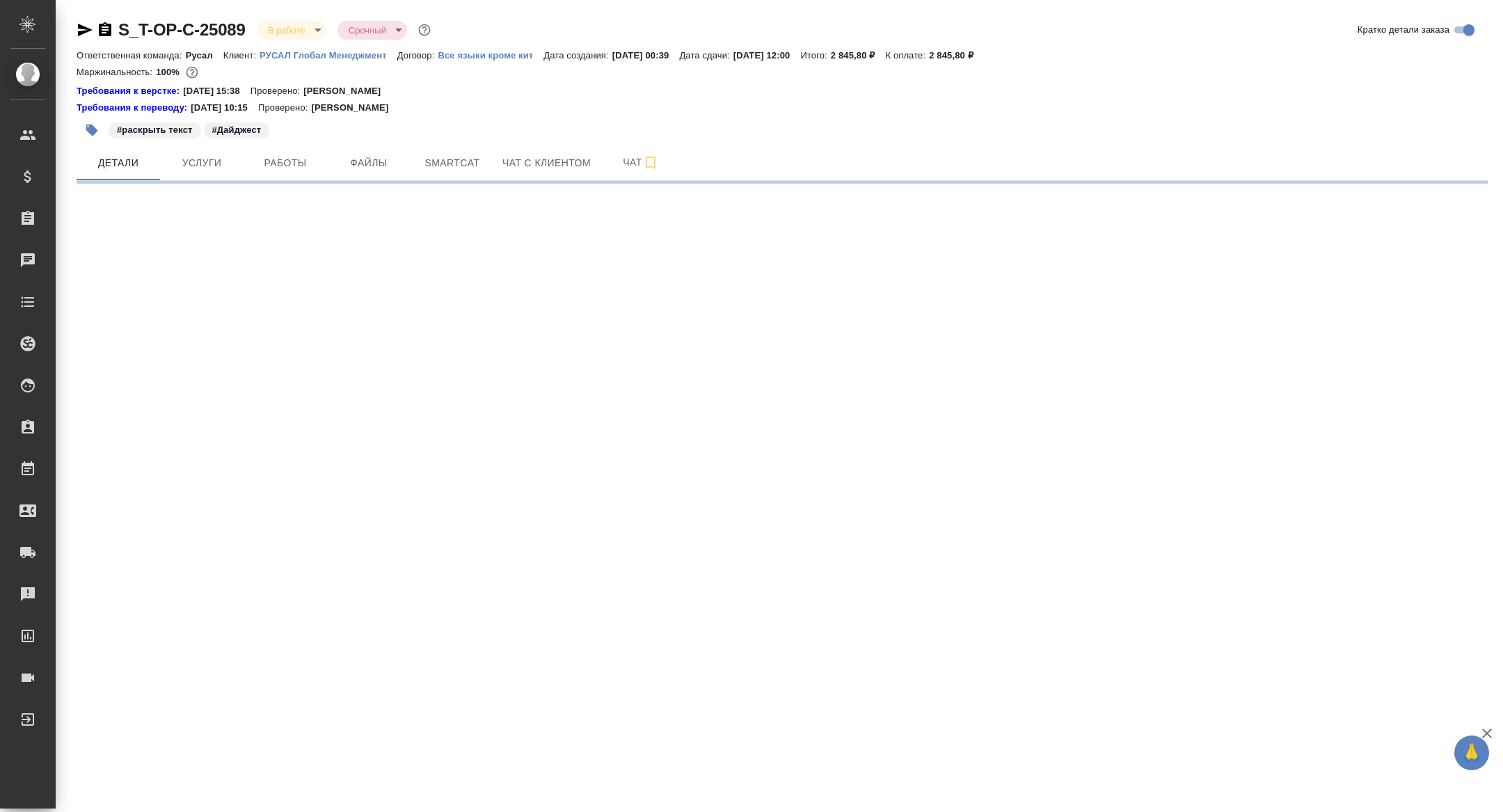
click at [259, 164] on span "Работы" at bounding box center [285, 163] width 67 height 17
select select "RU"
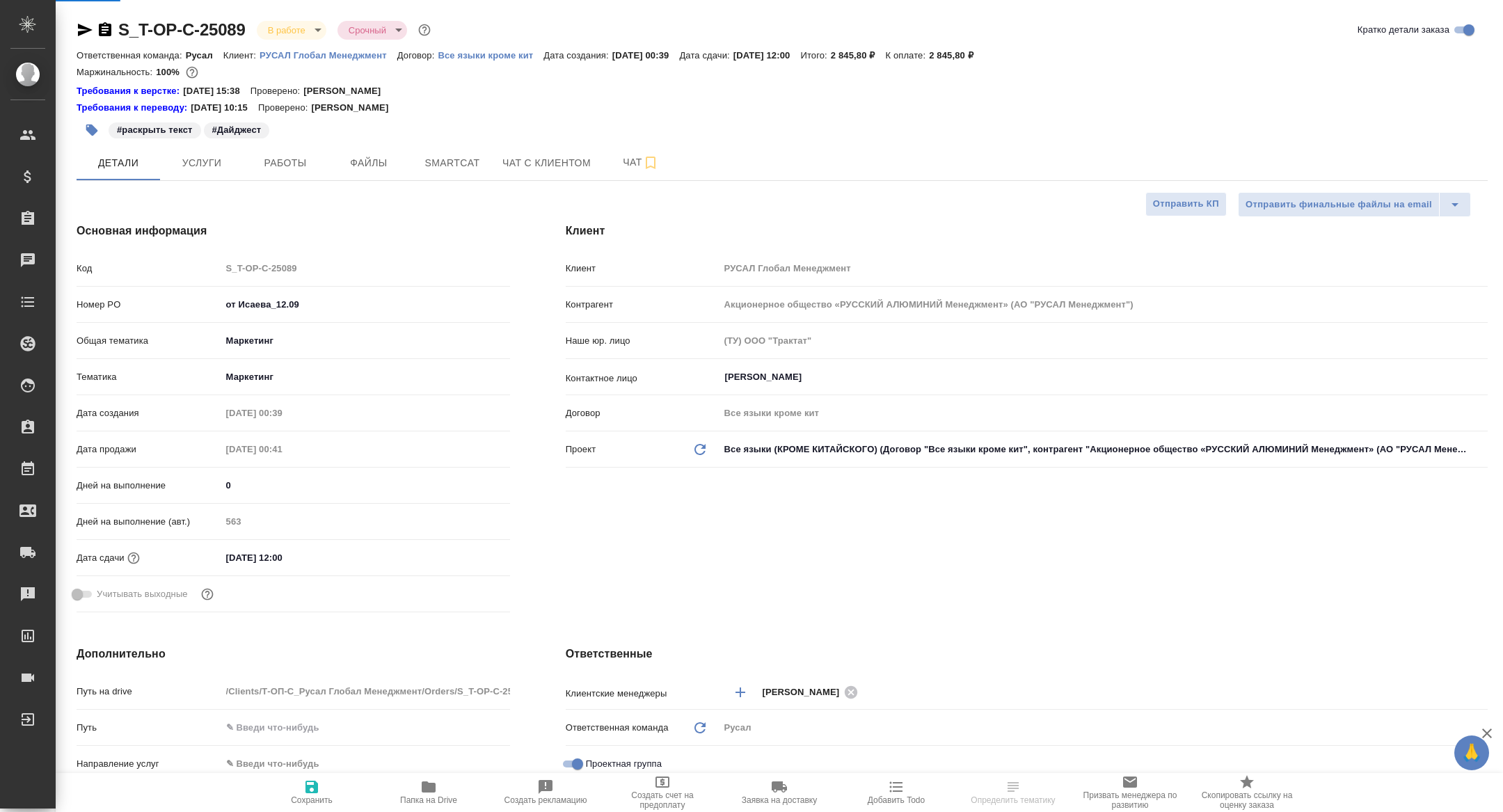
type textarea "x"
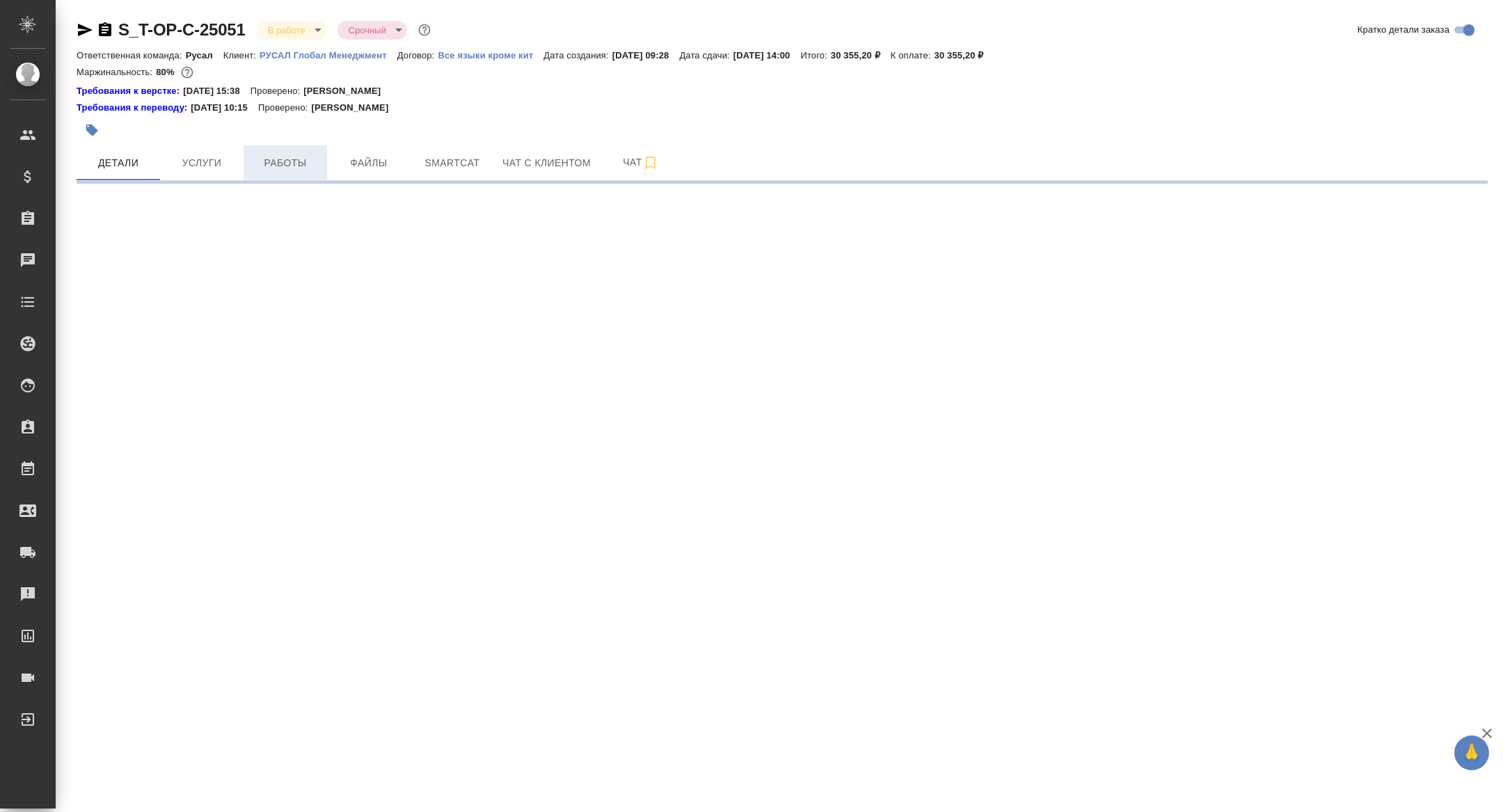
select select "RU"
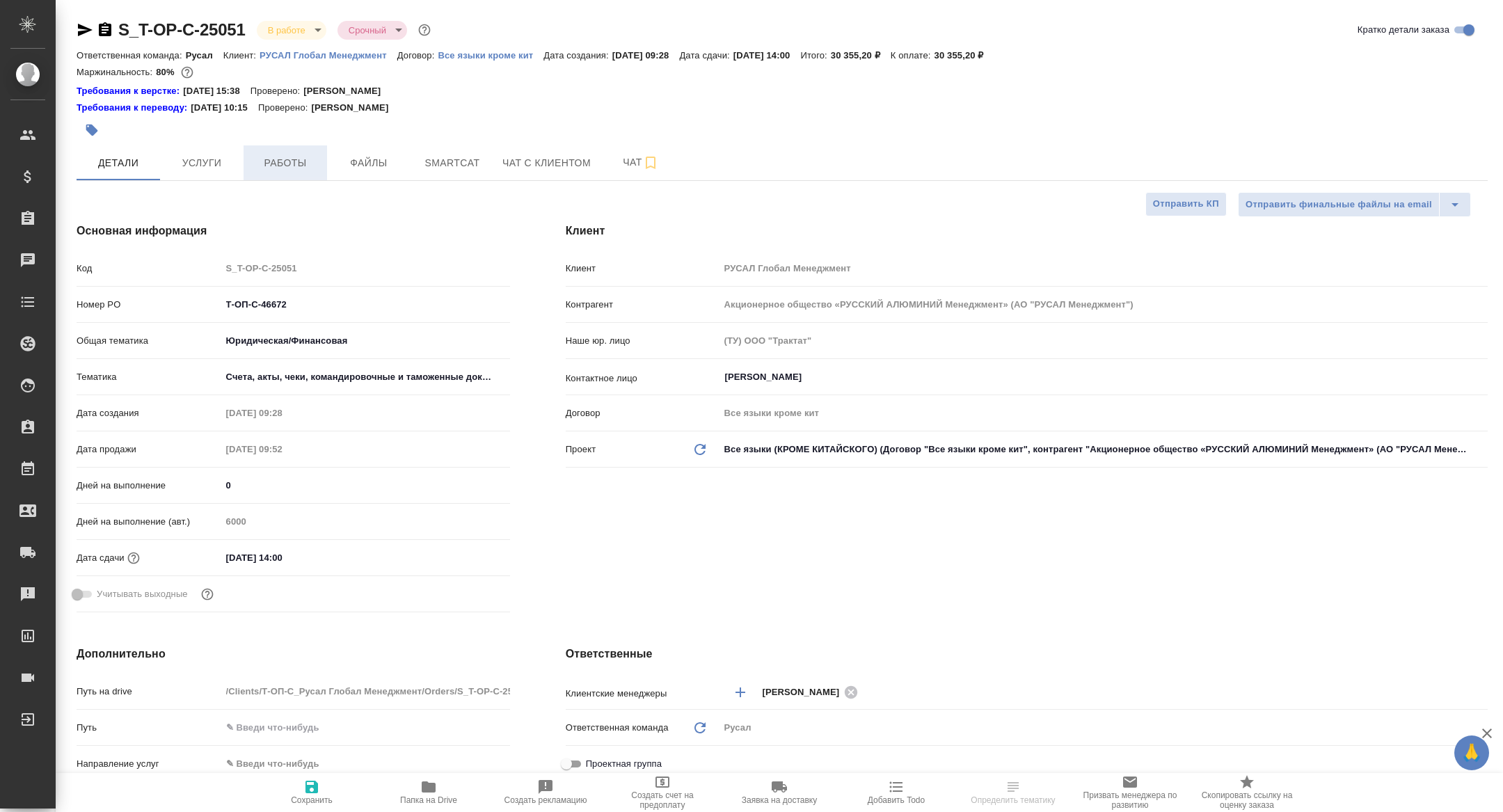
click at [279, 159] on span "Работы" at bounding box center [285, 163] width 67 height 17
type textarea "x"
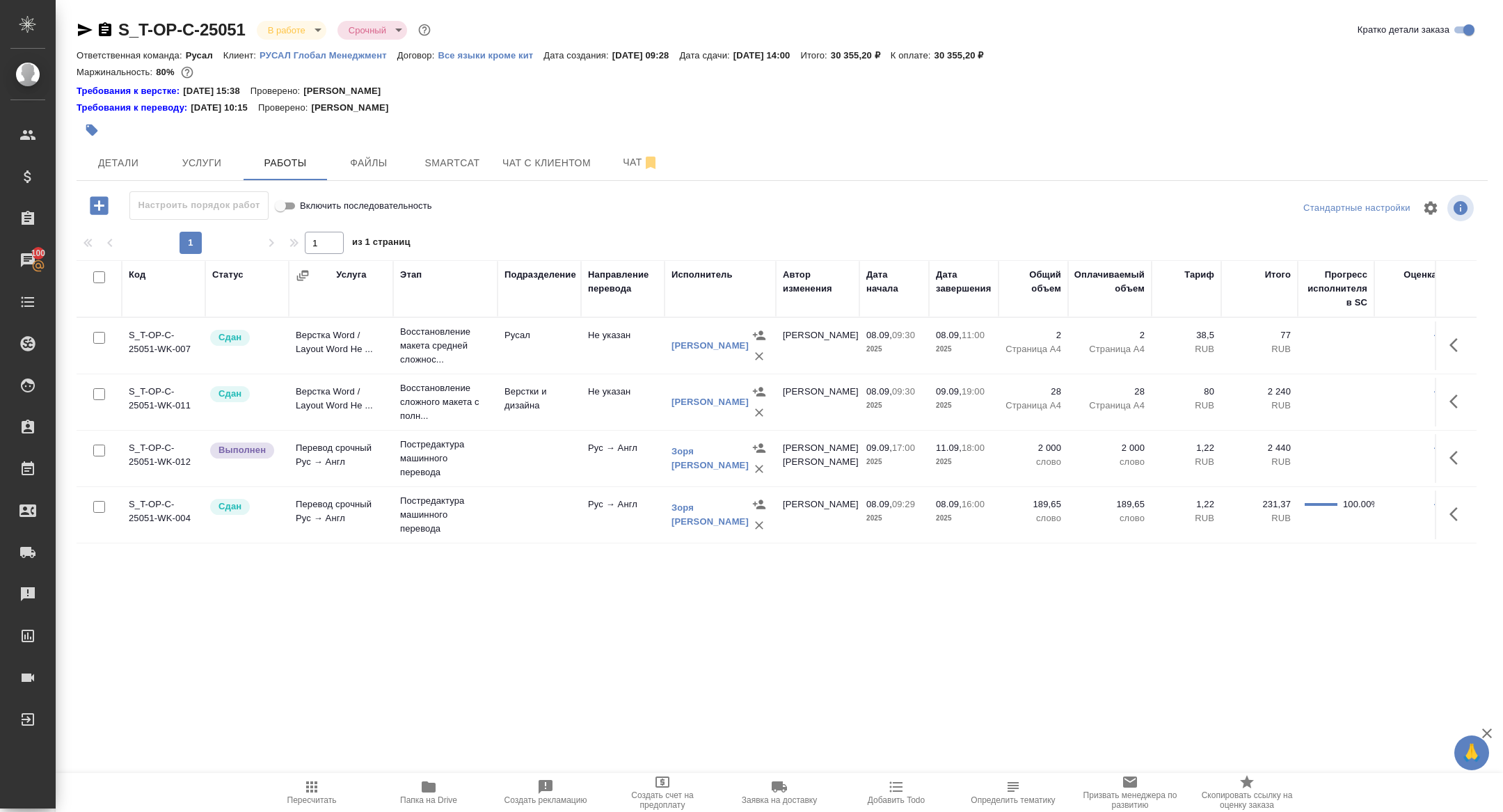
click at [424, 791] on icon "button" at bounding box center [428, 787] width 14 height 11
click at [112, 173] on button "Детали" at bounding box center [118, 162] width 83 height 35
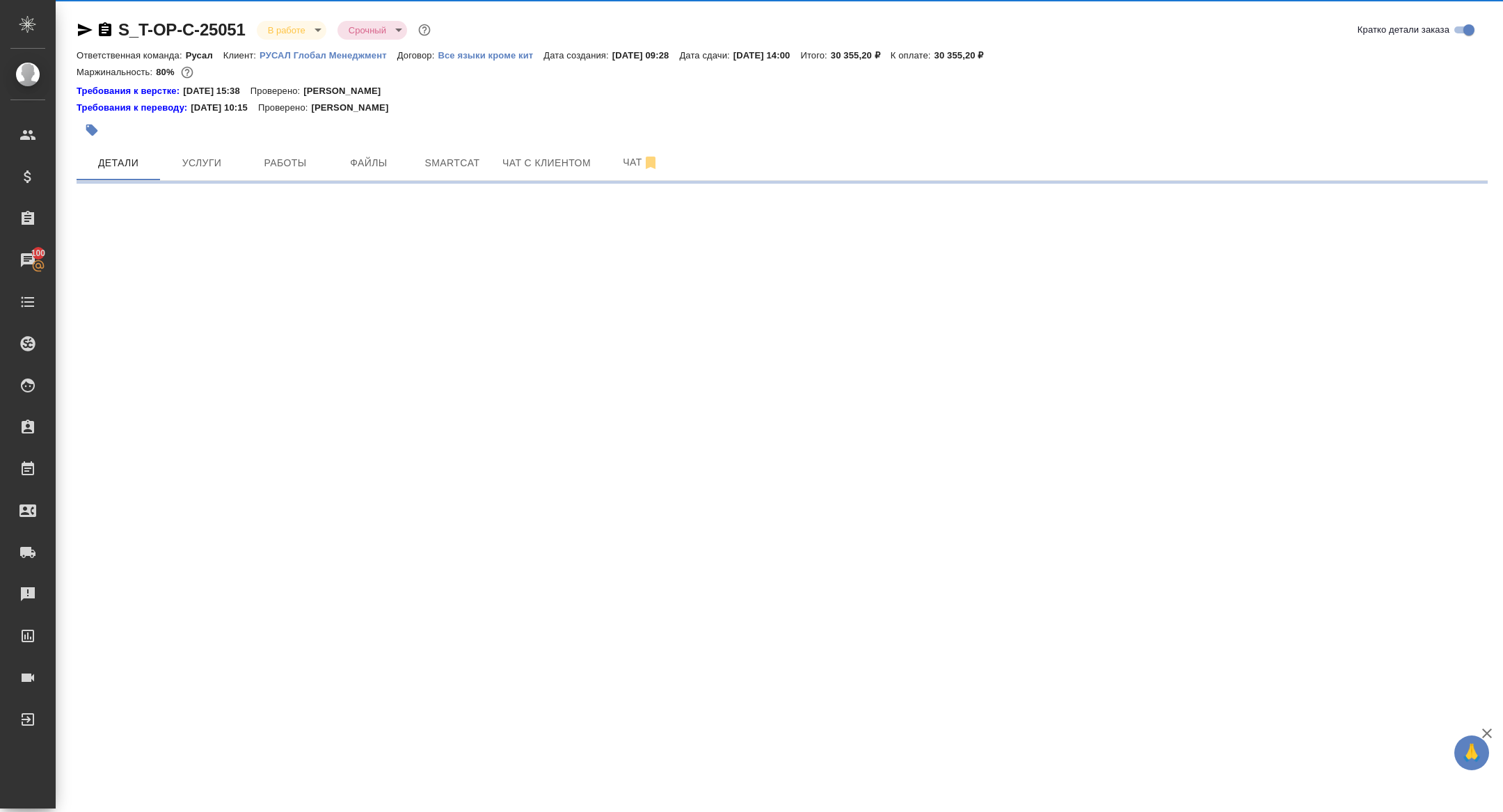
select select "RU"
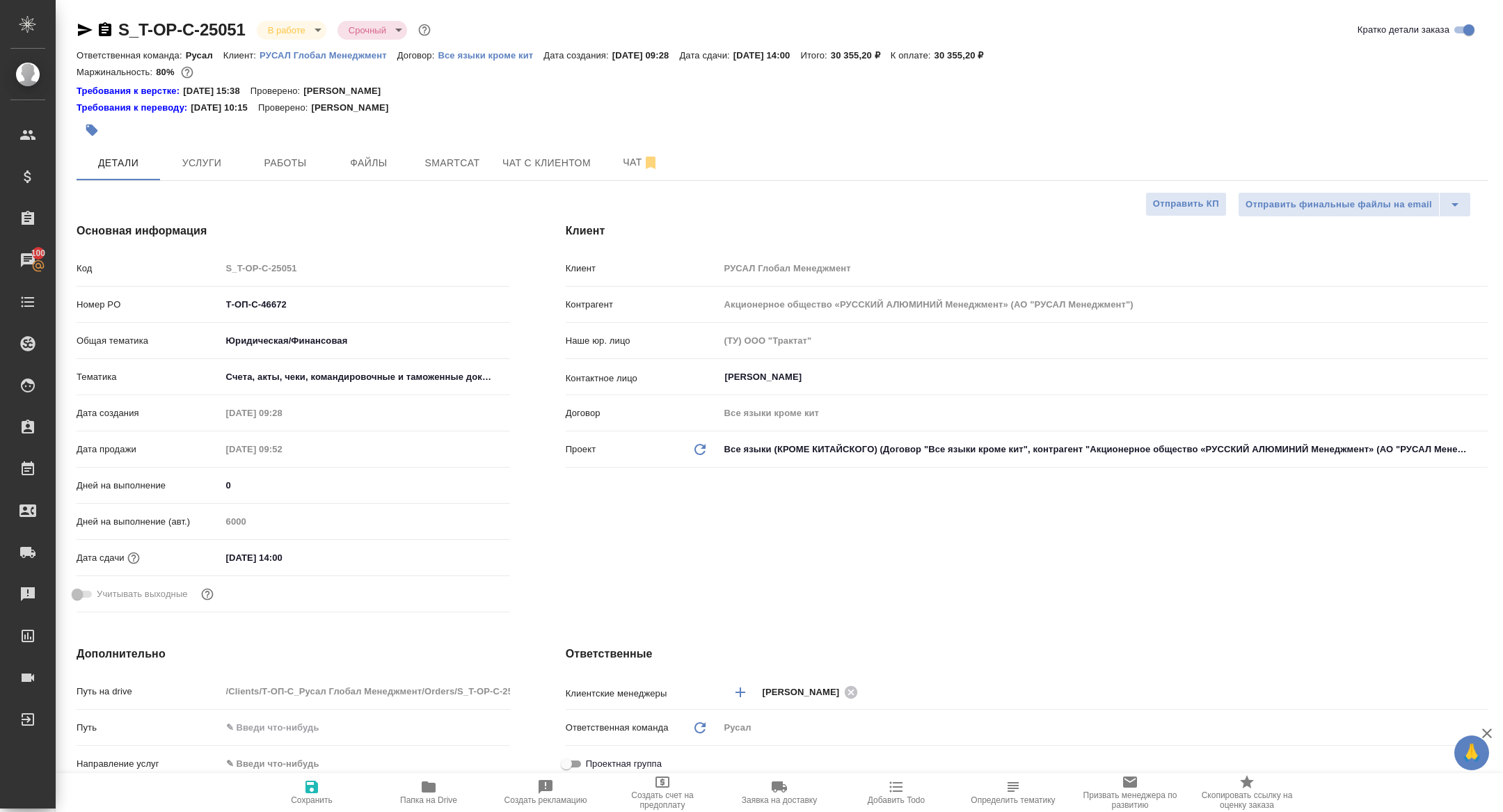
type textarea "x"
click at [311, 162] on span "Работы" at bounding box center [285, 163] width 67 height 17
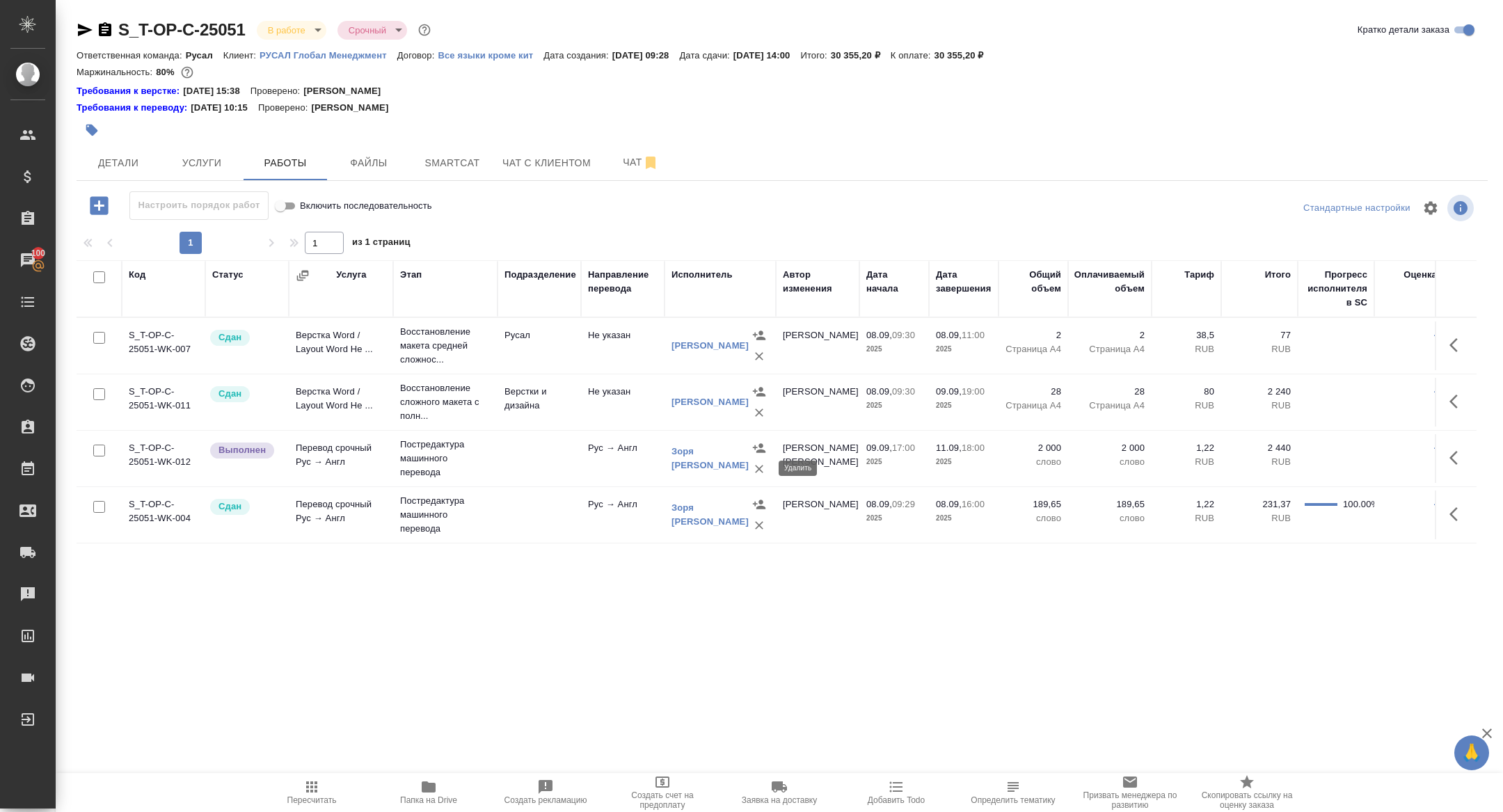
click at [760, 469] on icon "button" at bounding box center [759, 469] width 9 height 9
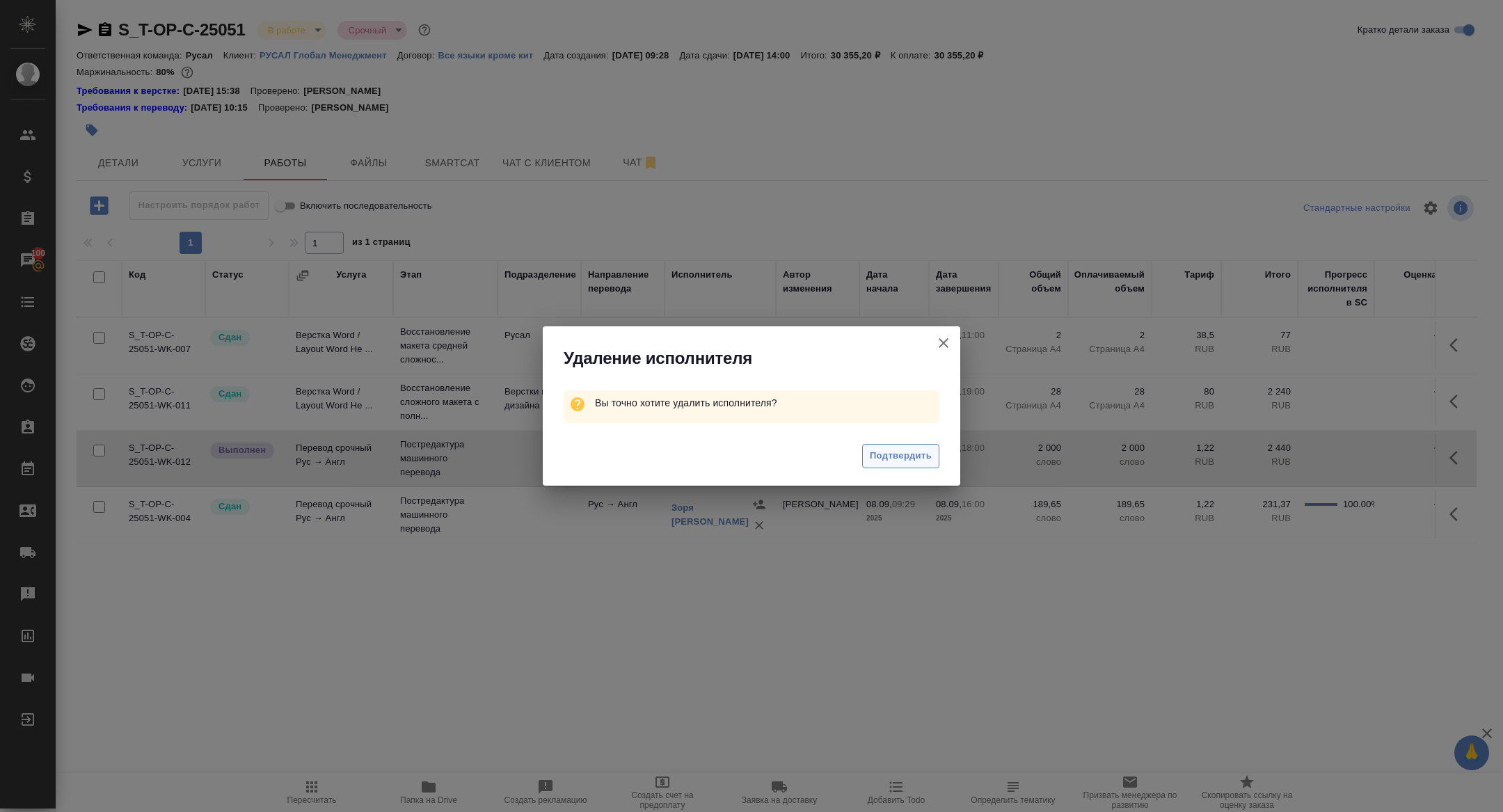
click at [914, 463] on span "Подтвердить" at bounding box center [900, 456] width 62 height 16
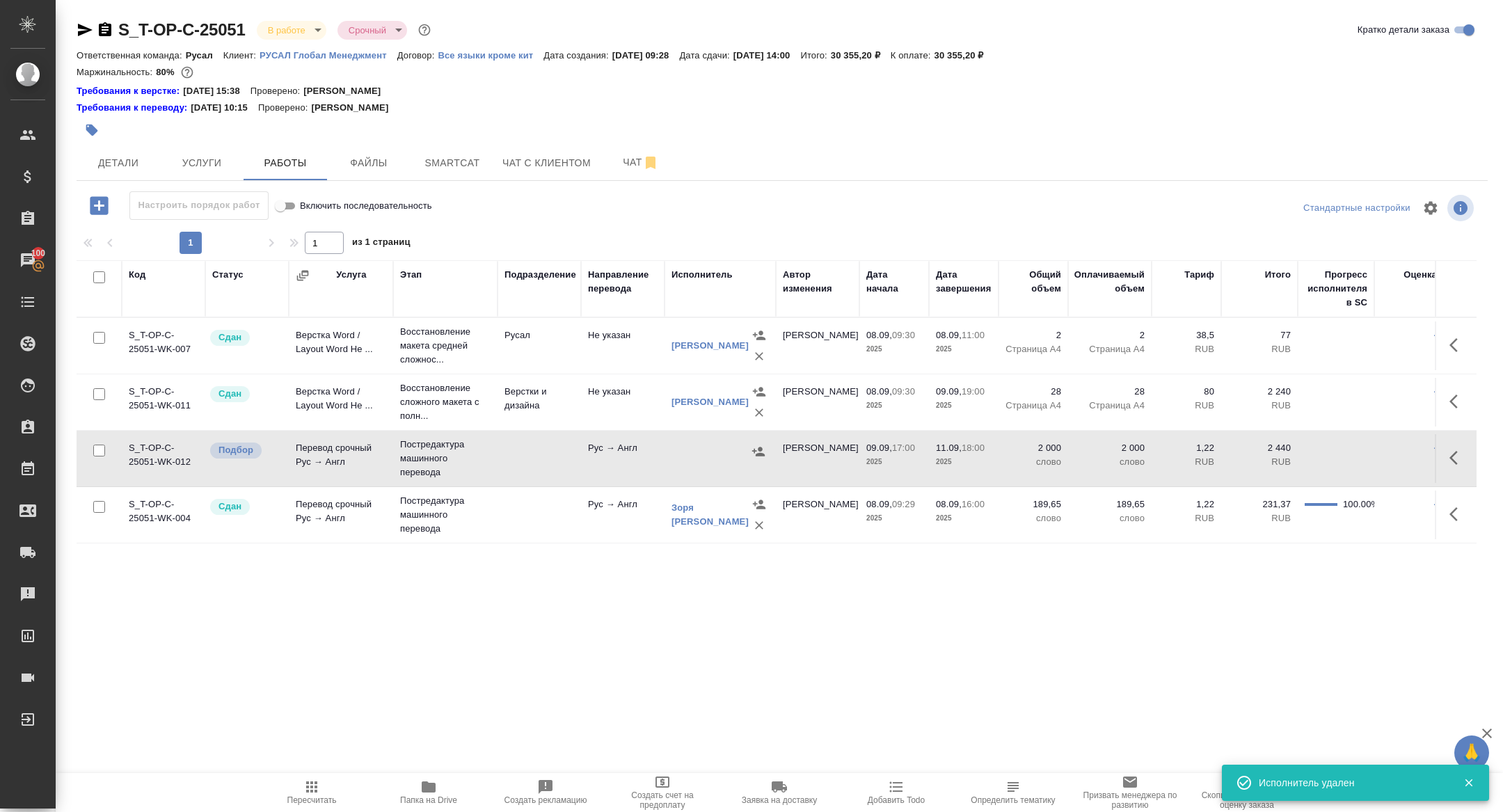
click at [1460, 466] on button "button" at bounding box center [1457, 458] width 33 height 33
click at [1384, 451] on icon "button" at bounding box center [1380, 458] width 19 height 19
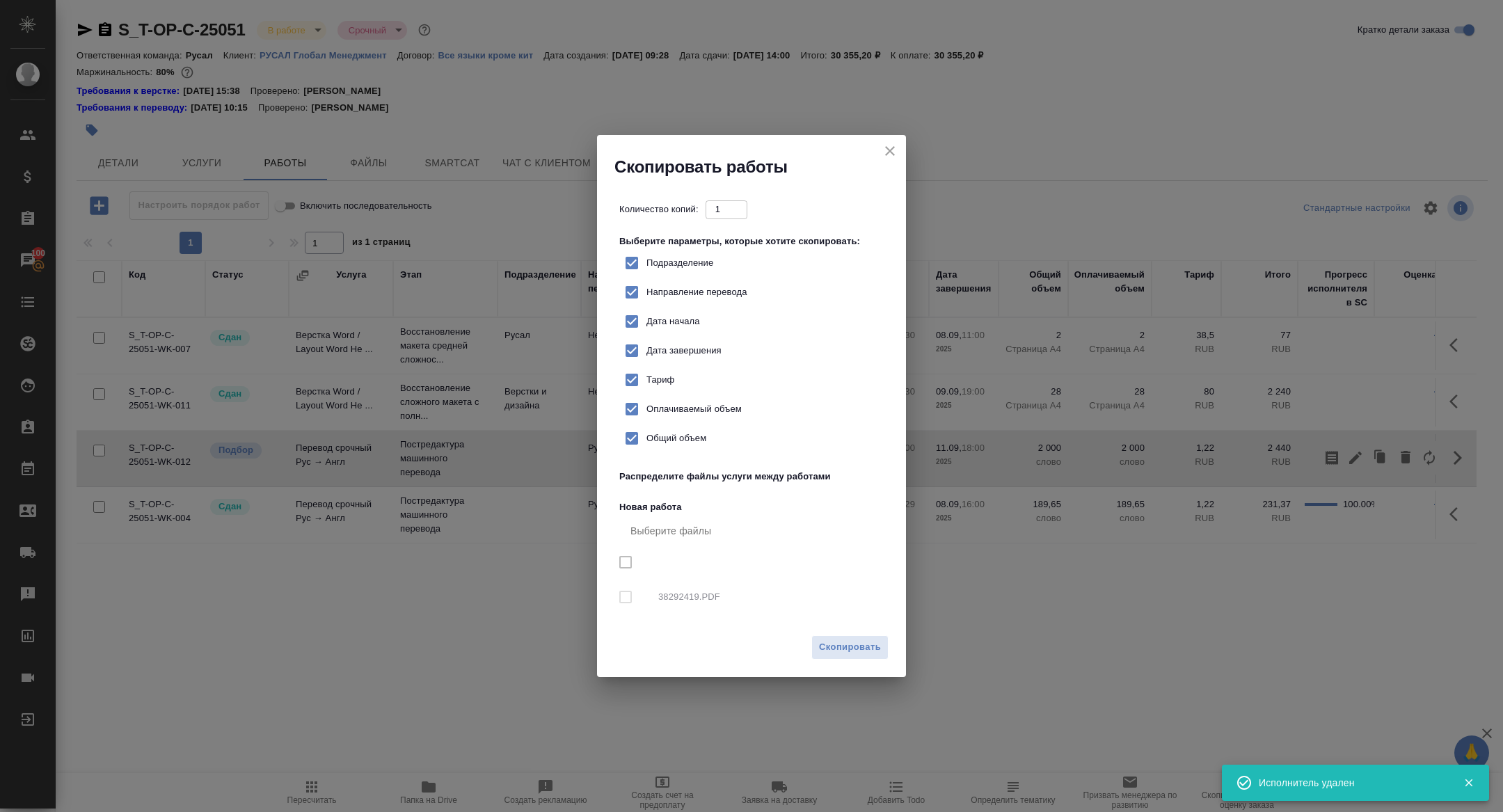
checkbox input "true"
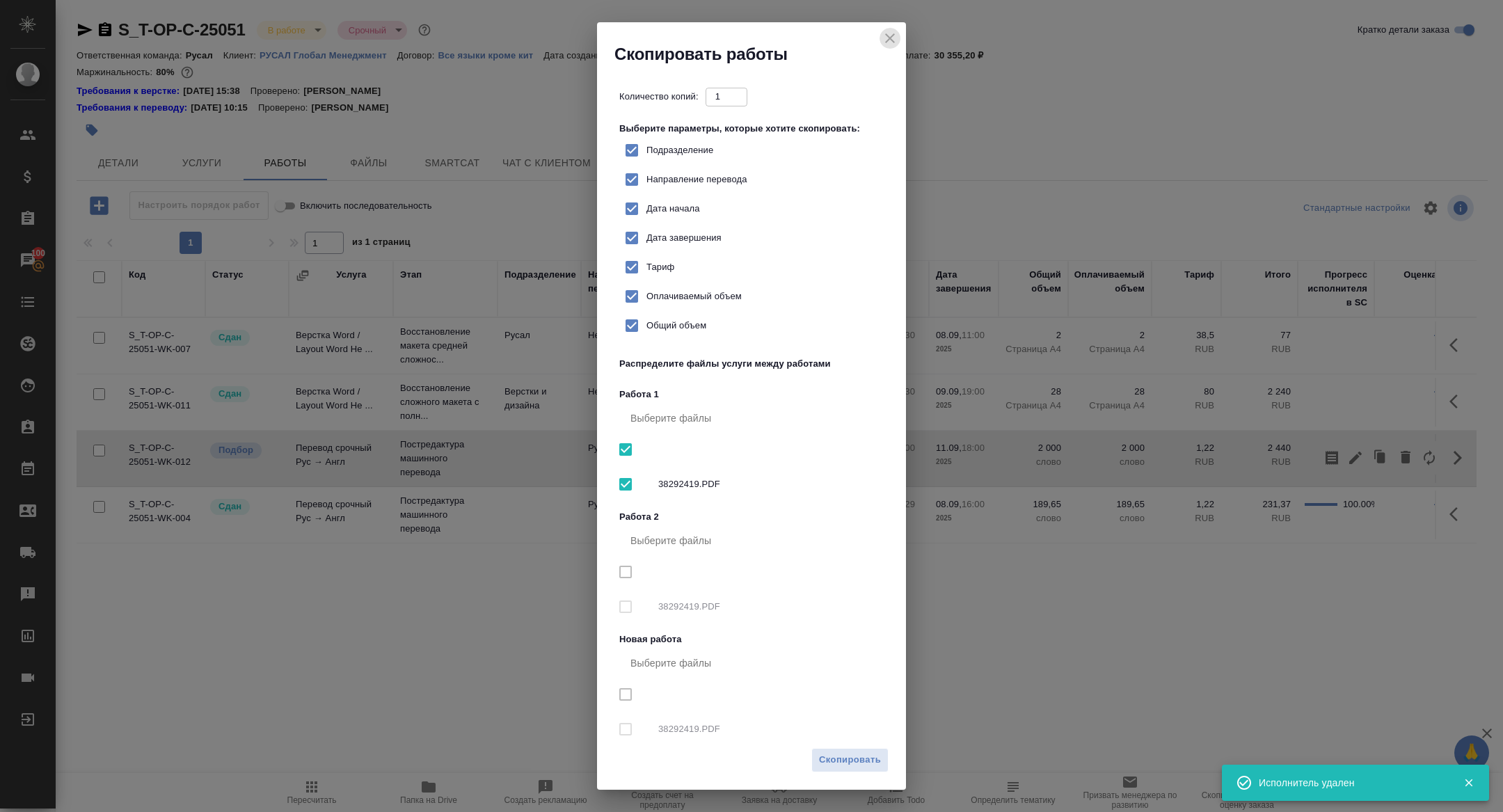
click at [885, 33] on icon "close" at bounding box center [890, 38] width 16 height 16
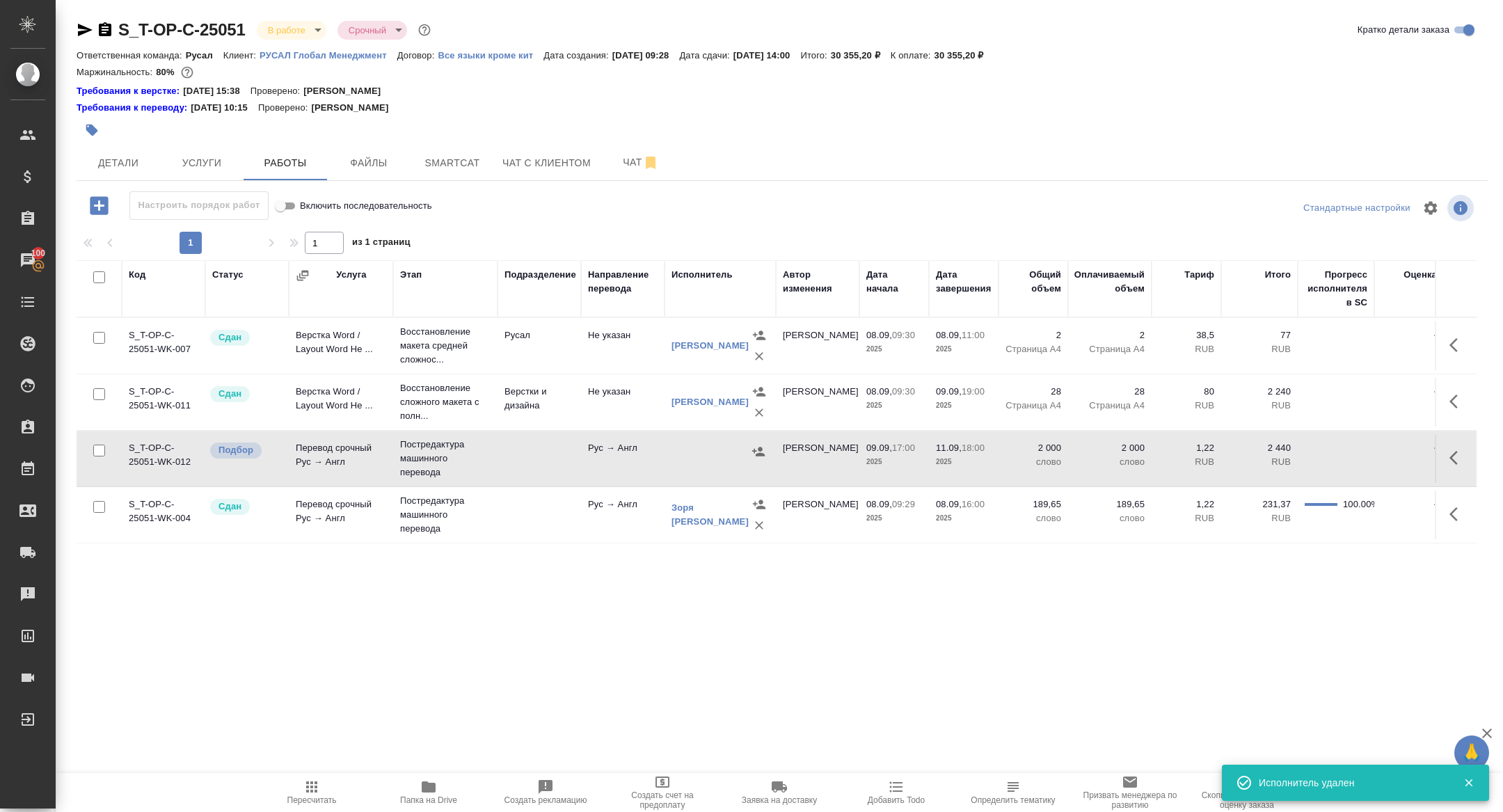
click at [1460, 456] on icon "button" at bounding box center [1457, 458] width 16 height 16
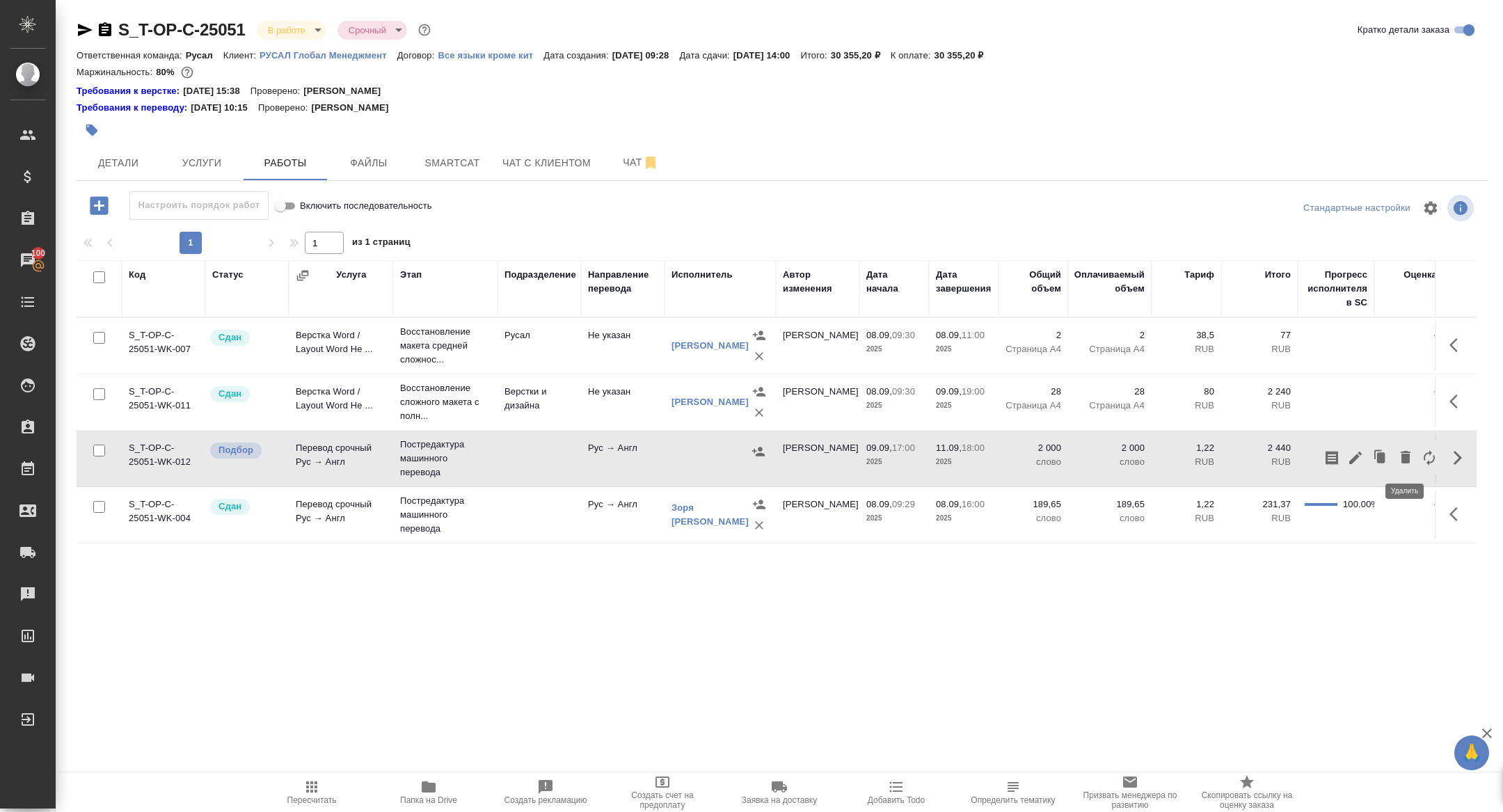
click at [1408, 455] on icon "button" at bounding box center [1406, 458] width 10 height 13
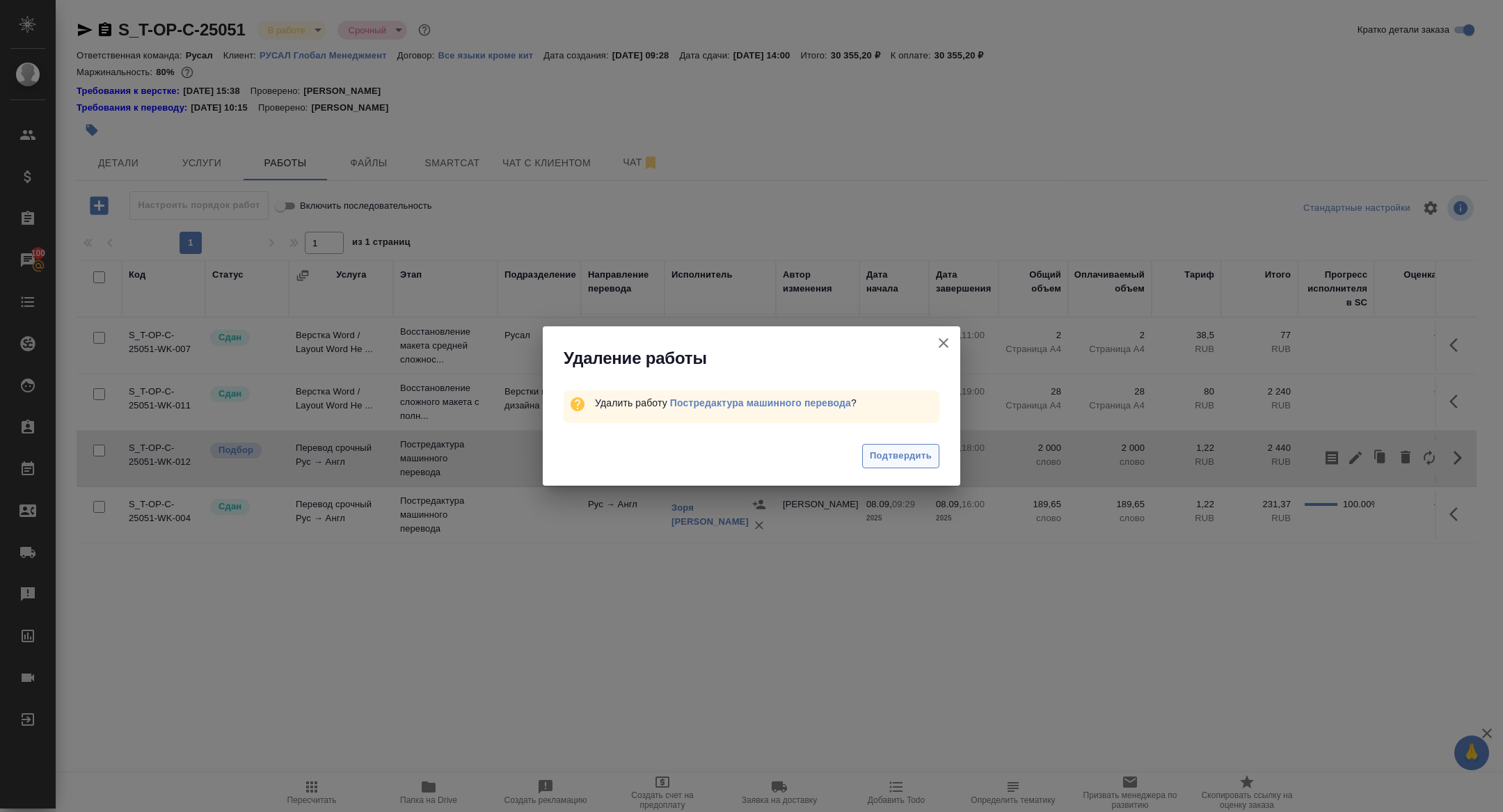
click at [909, 462] on span "Подтвердить" at bounding box center [900, 456] width 62 height 16
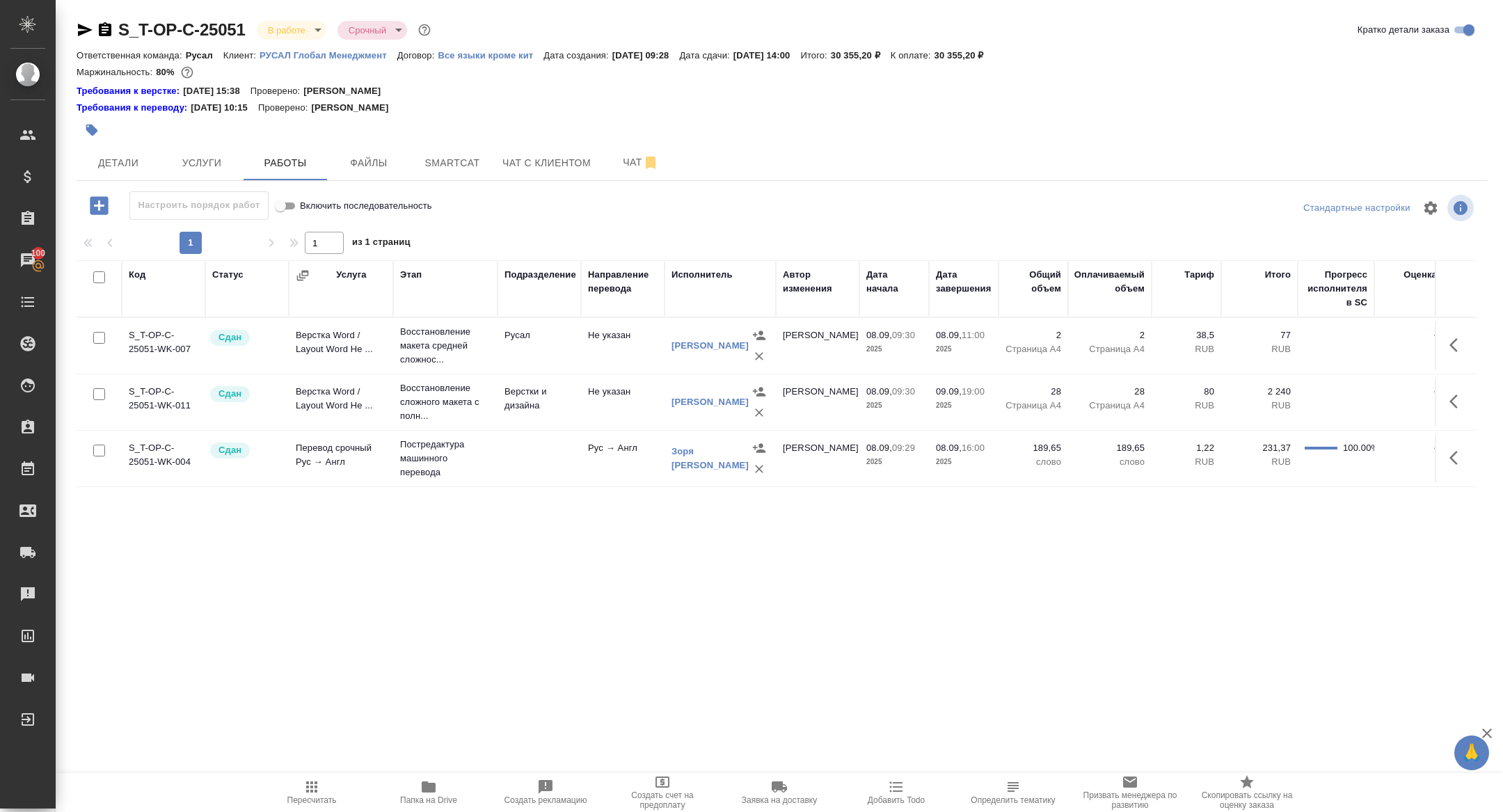
click at [99, 207] on icon "button" at bounding box center [99, 206] width 24 height 24
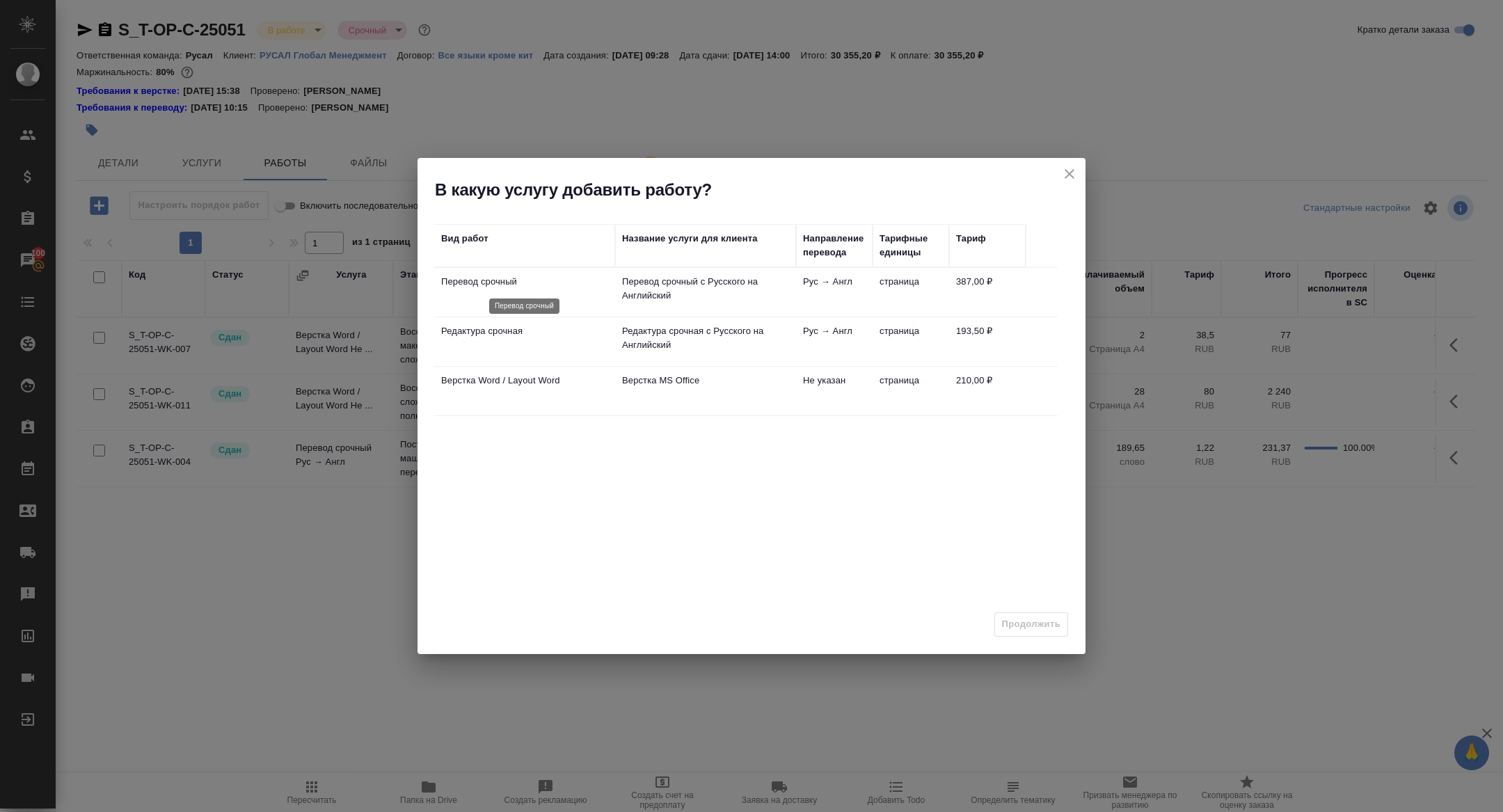
click at [482, 285] on p "Перевод срочный" at bounding box center [524, 282] width 167 height 14
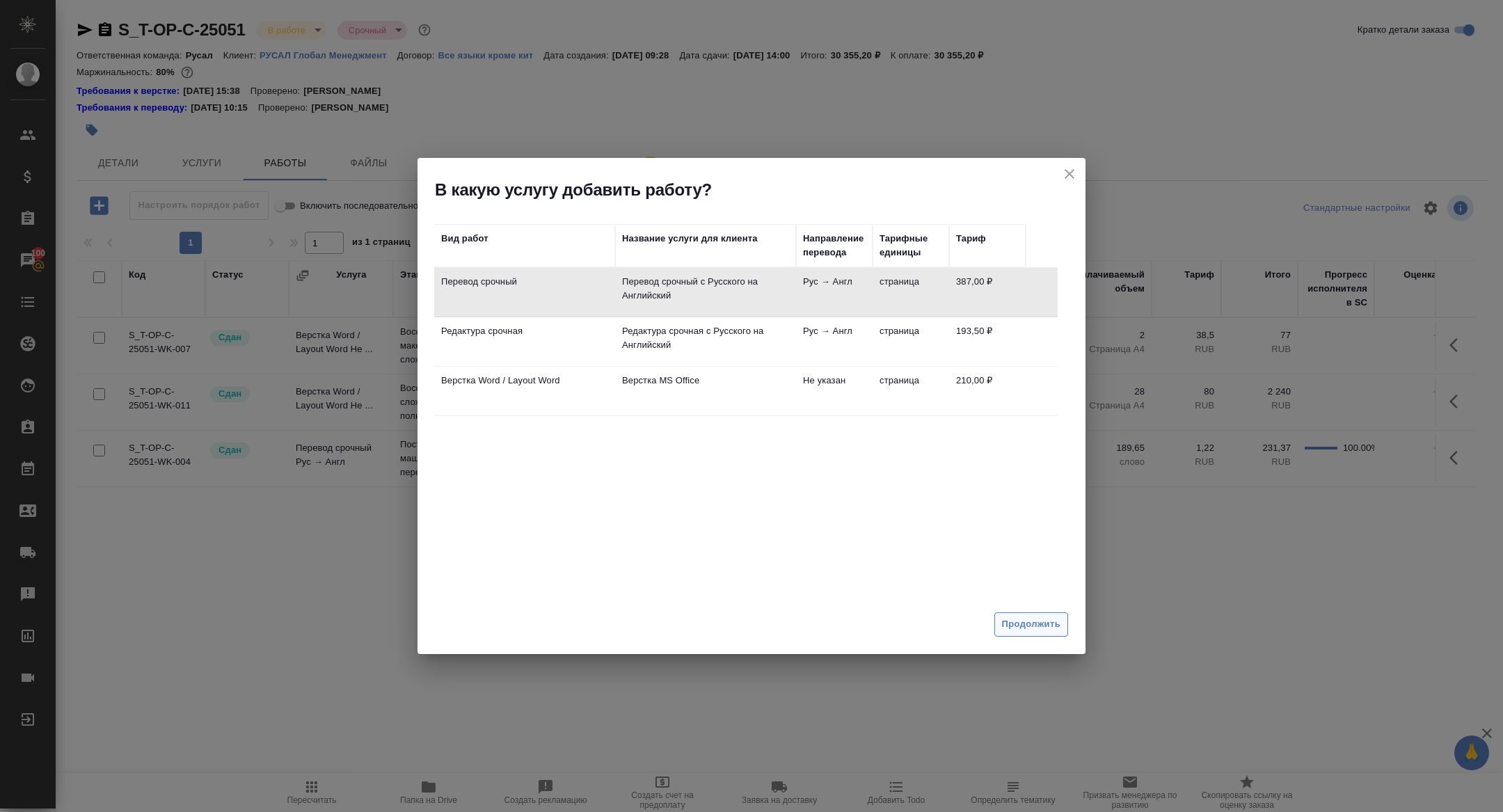
click at [1030, 618] on span "Продолжить" at bounding box center [1031, 624] width 58 height 16
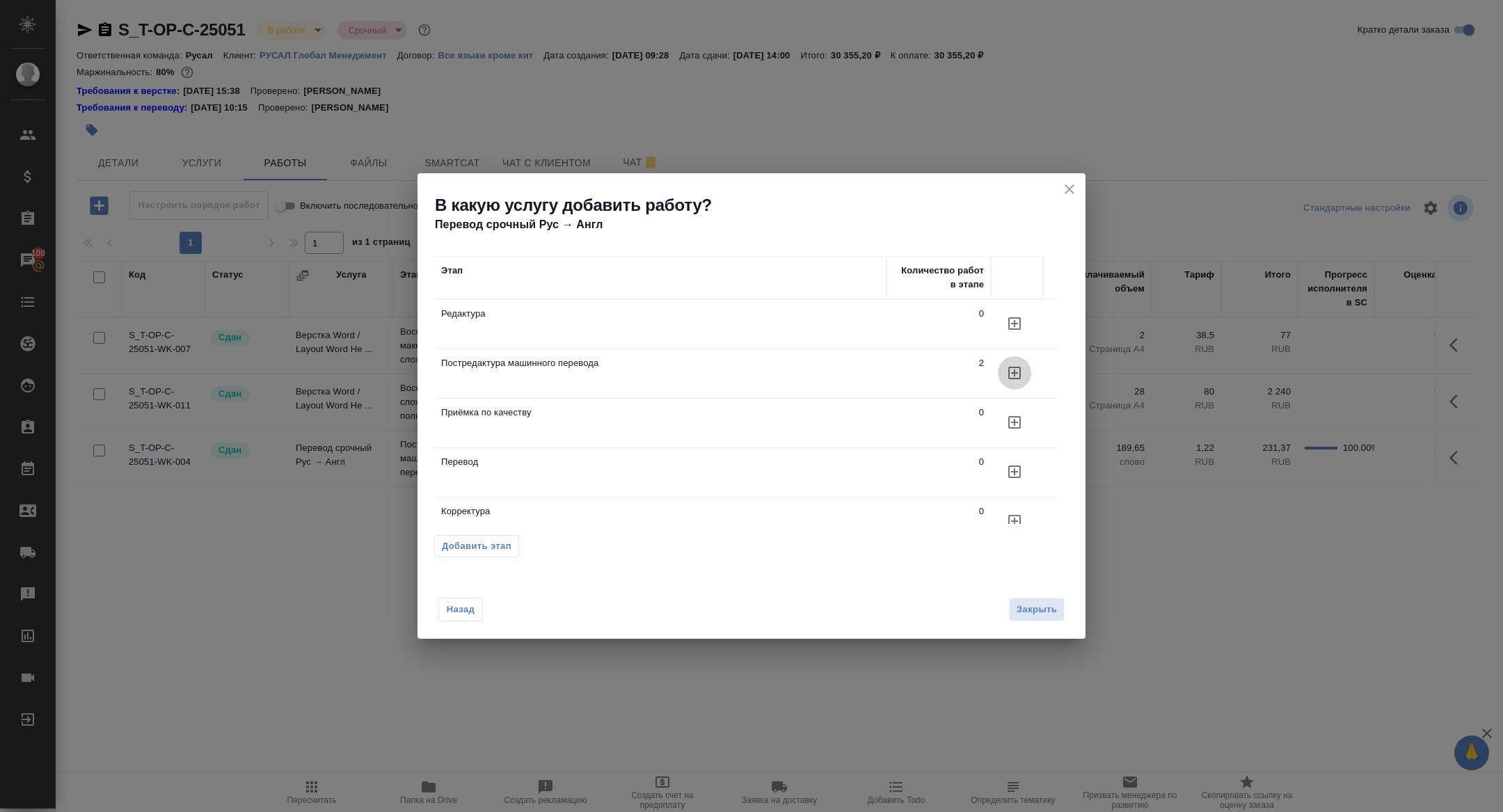
click at [1023, 364] on button "button" at bounding box center [1014, 373] width 33 height 33
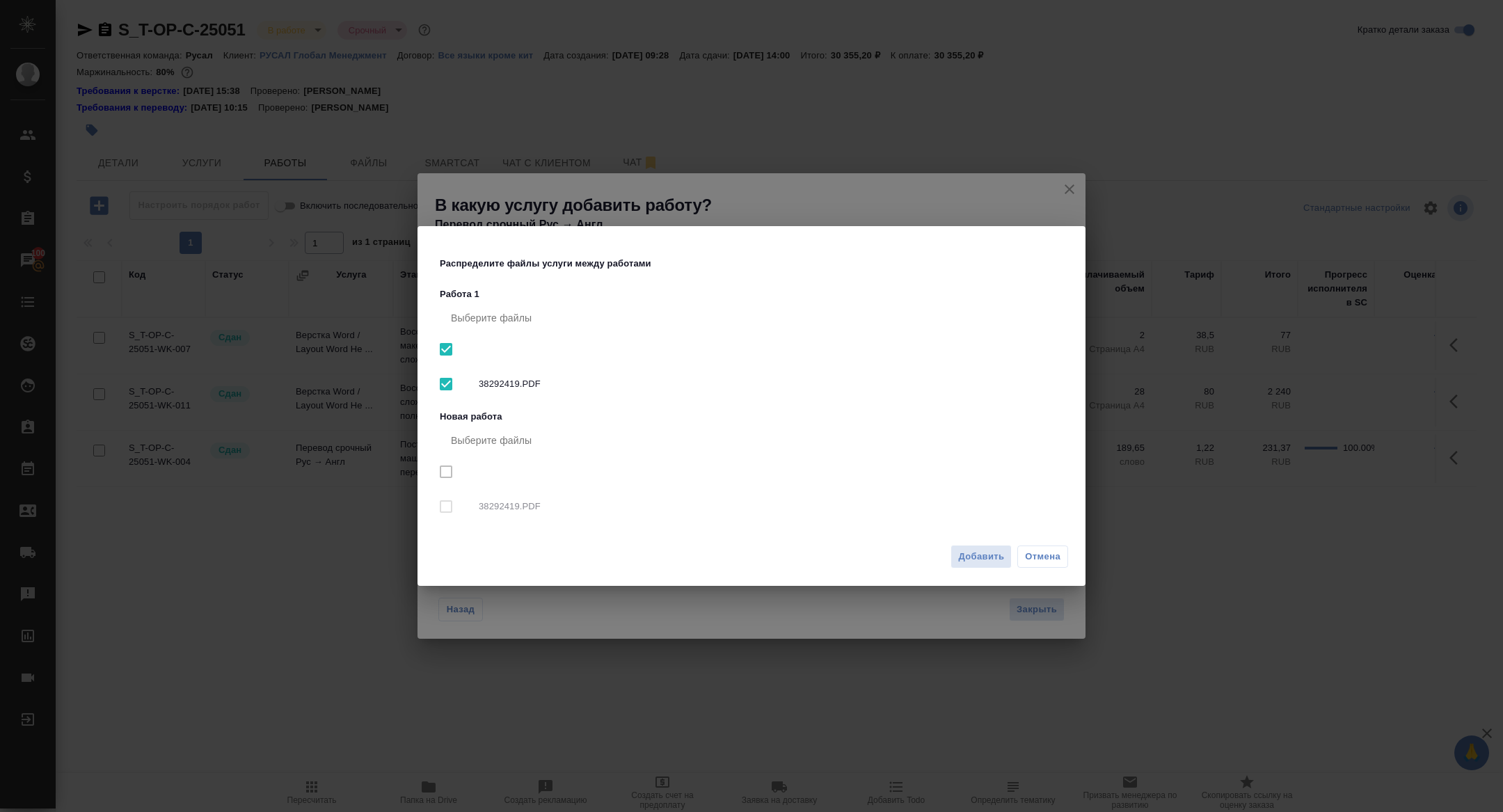
click at [1074, 204] on div "Распределите файлы услуги между работами Работа 1 Выберите файлы 38292419.PDF Н…" at bounding box center [752, 406] width 1503 height 812
click at [1043, 558] on span "Отмена" at bounding box center [1043, 557] width 36 height 14
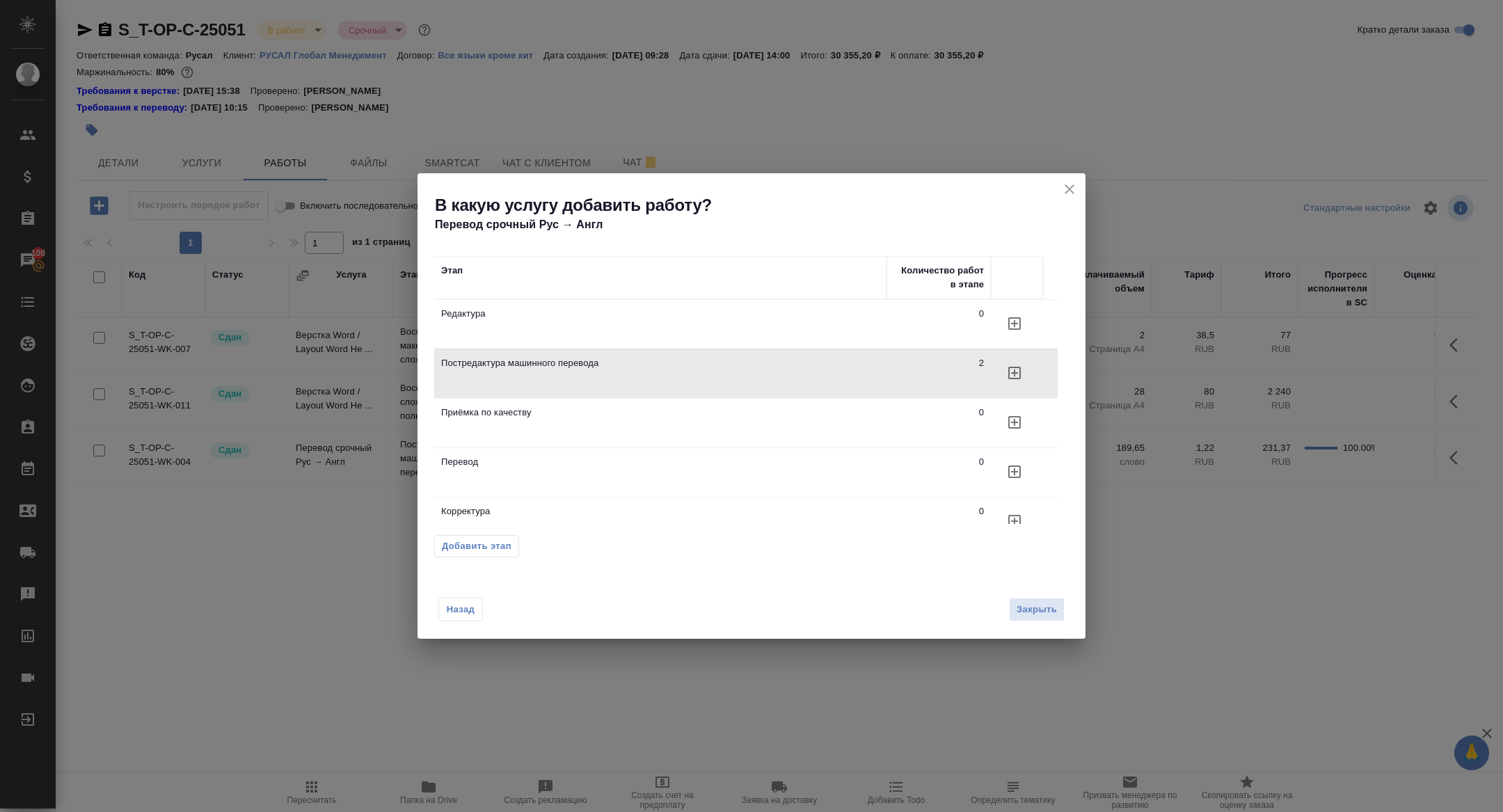
click at [1075, 194] on icon "close" at bounding box center [1069, 189] width 16 height 16
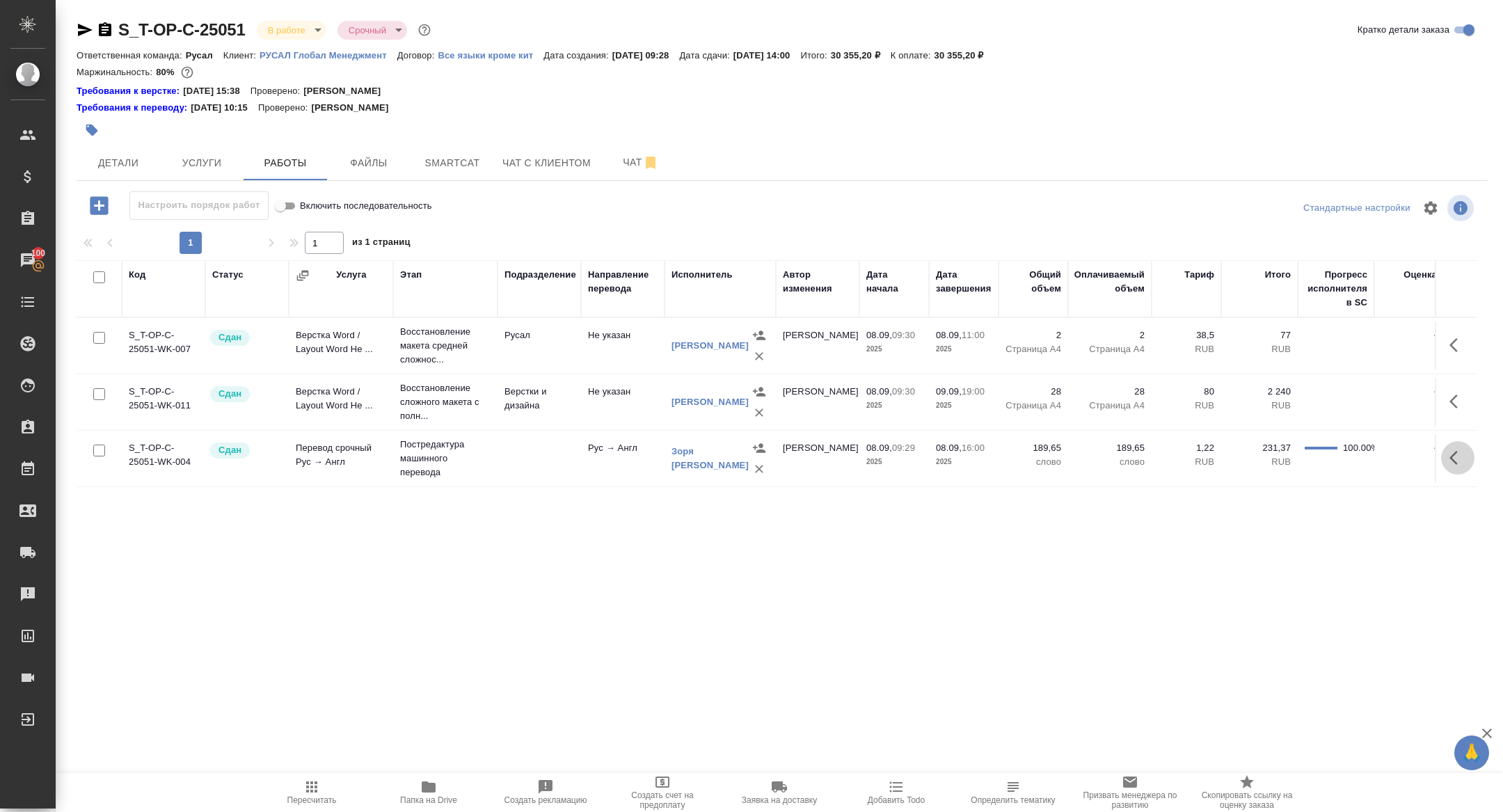
click at [1453, 458] on icon "button" at bounding box center [1457, 458] width 16 height 16
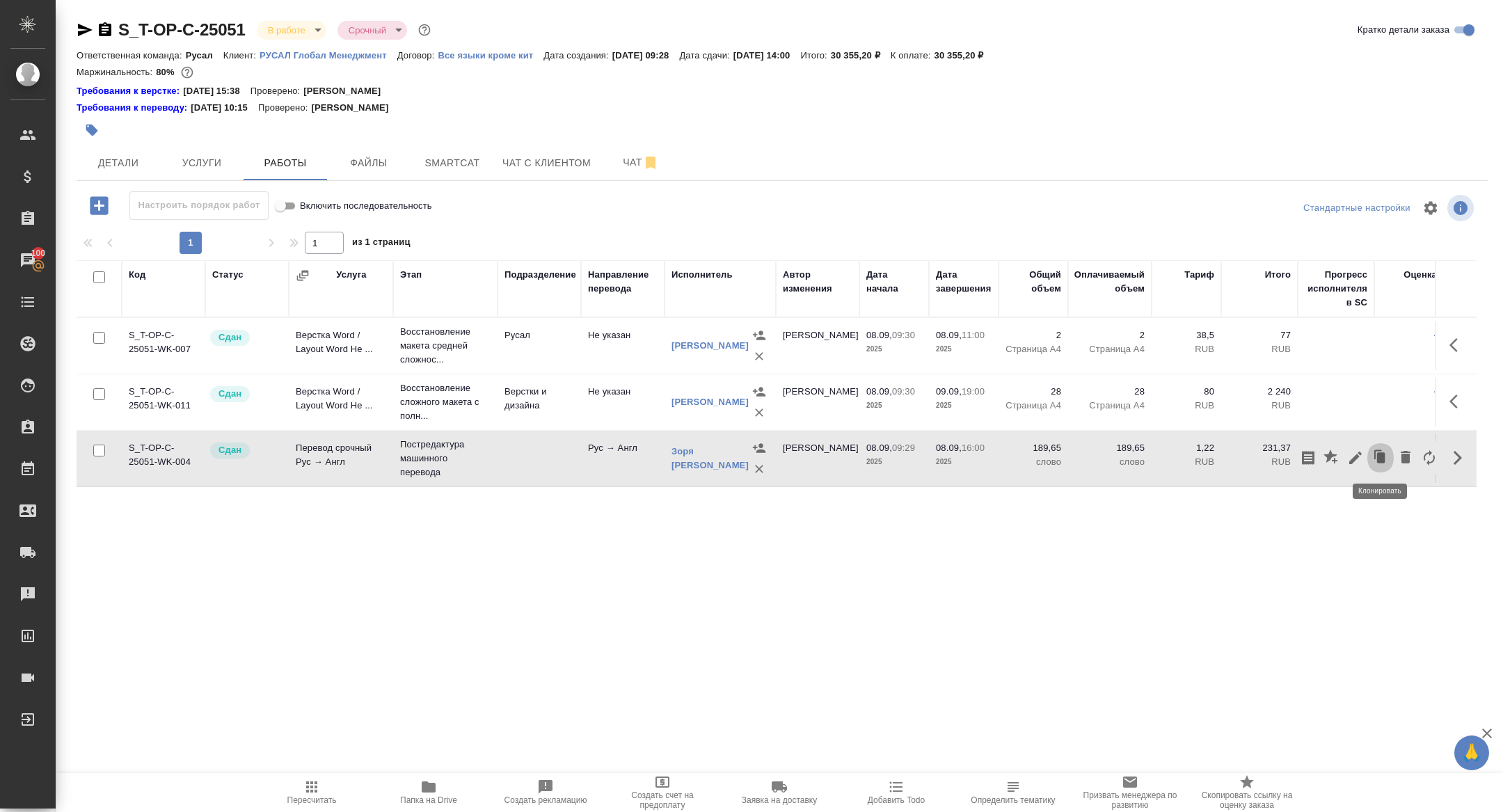
click at [1379, 453] on icon "button" at bounding box center [1381, 458] width 9 height 11
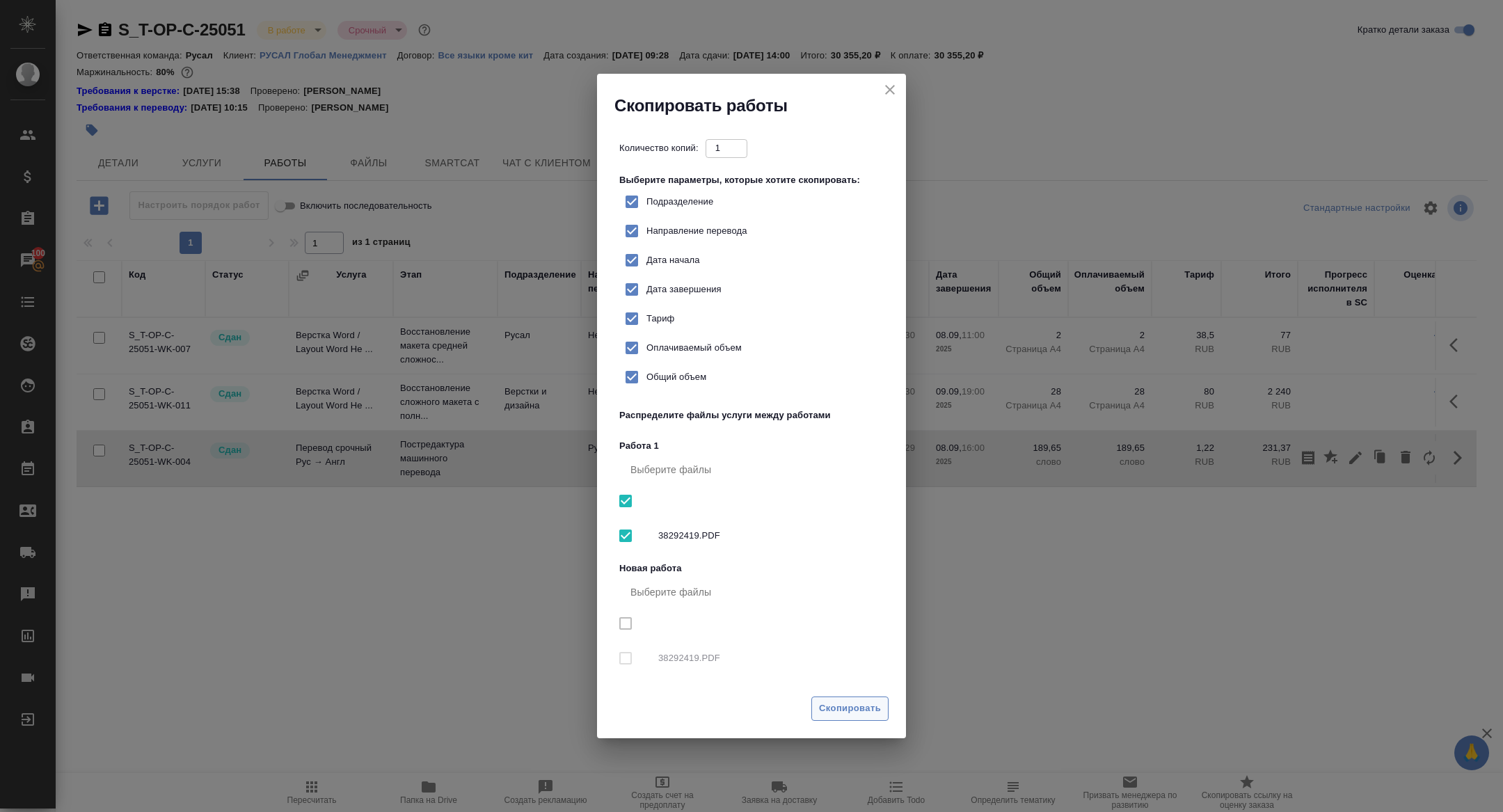
click at [843, 705] on span "Скопировать" at bounding box center [850, 709] width 62 height 16
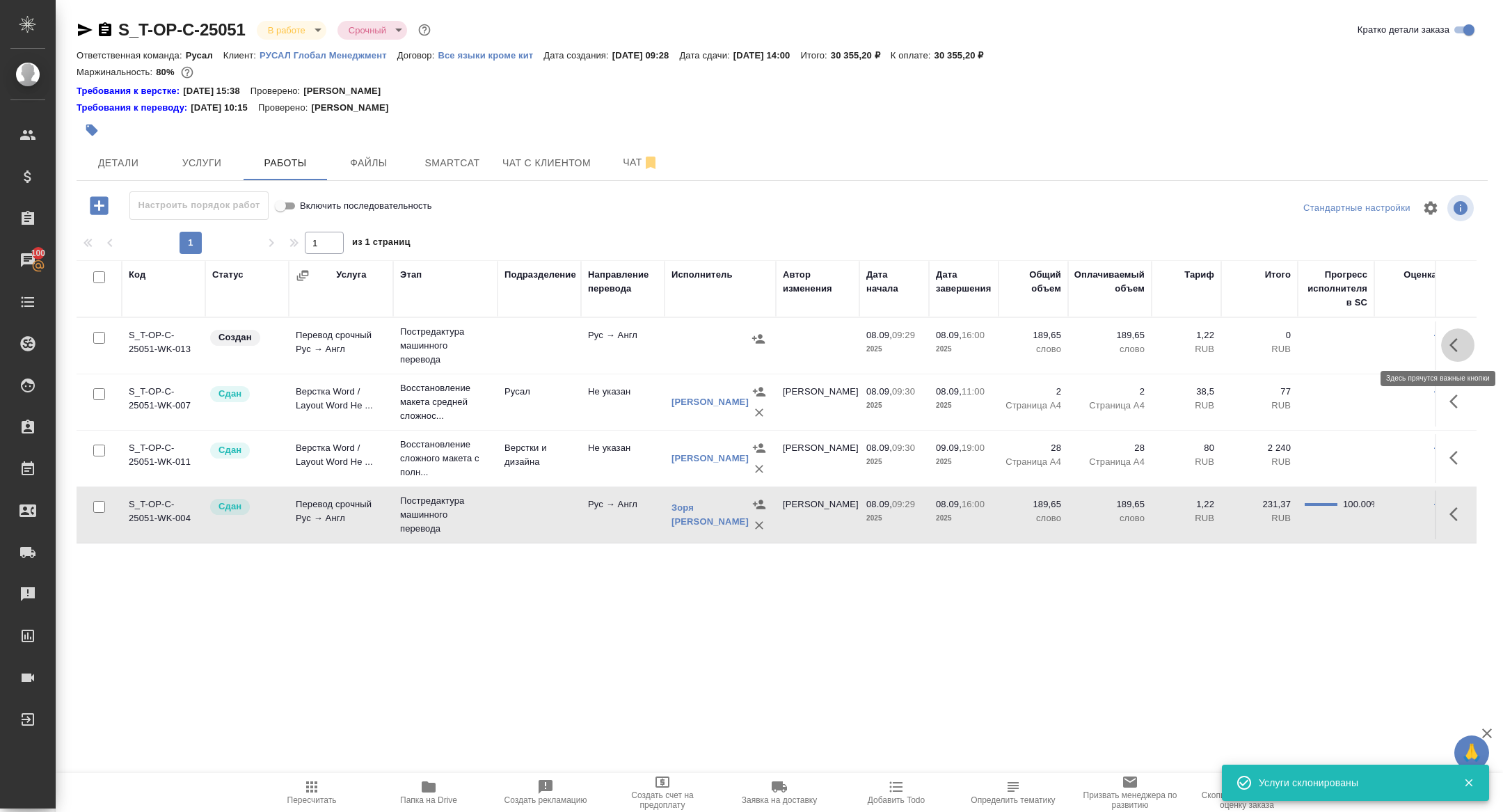
click at [1460, 332] on button "button" at bounding box center [1457, 344] width 33 height 33
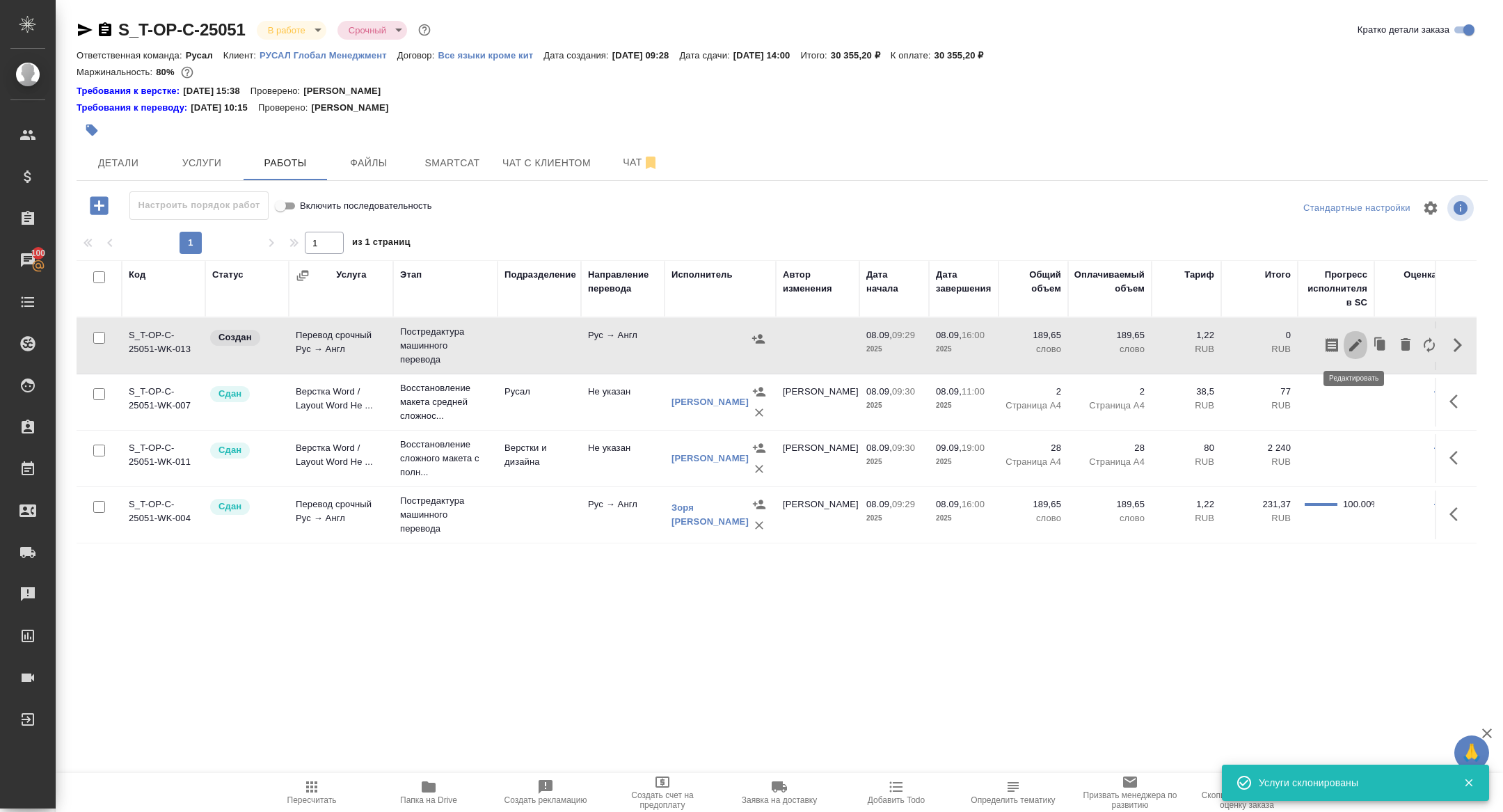
click at [1347, 344] on icon "button" at bounding box center [1355, 344] width 16 height 16
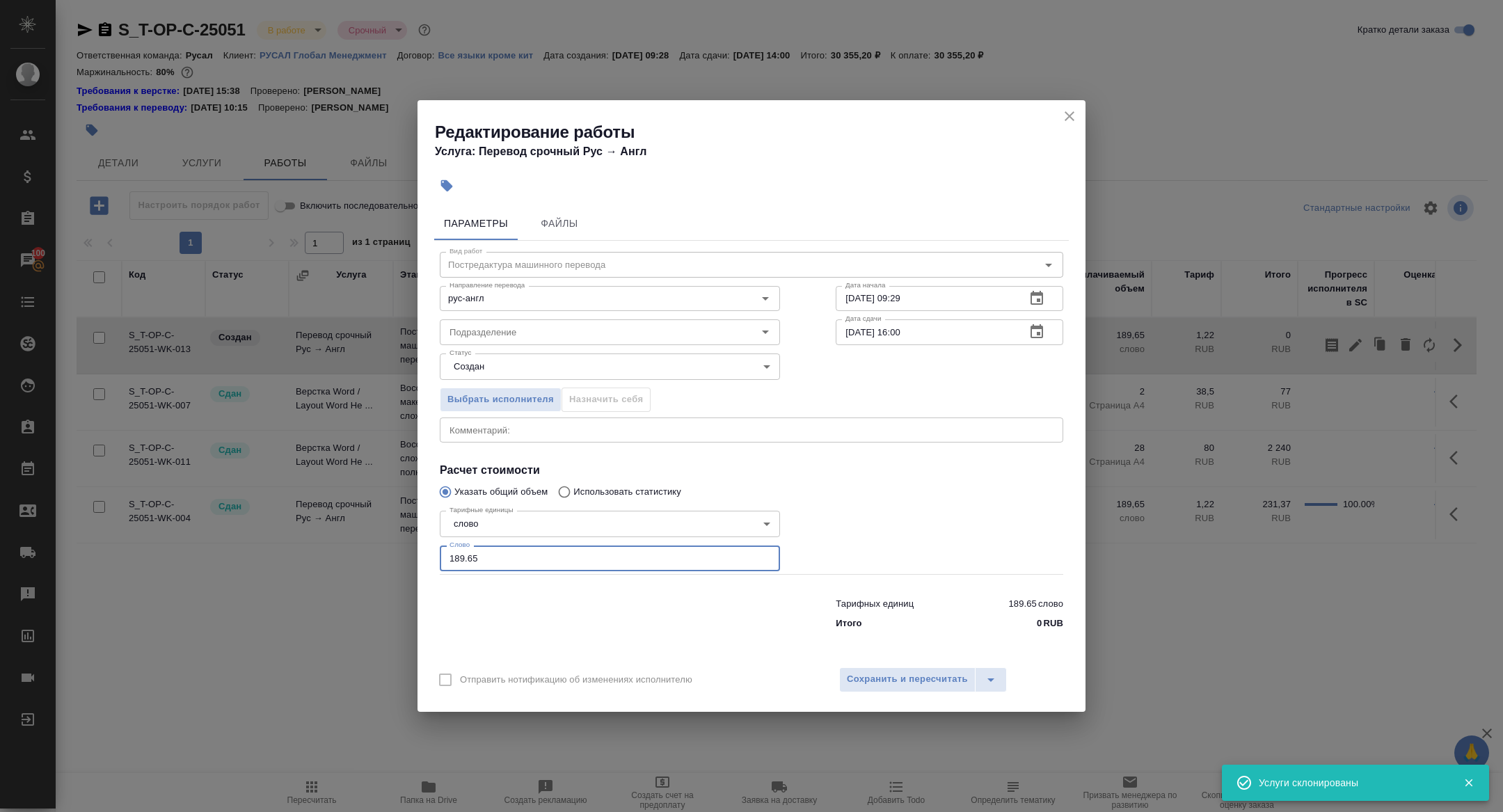
drag, startPoint x: 475, startPoint y: 568, endPoint x: 373, endPoint y: 532, distance: 108.2
click at [373, 532] on div "Редактирование работы Услуга: Перевод срочный Рус → Англ Параметры Файлы Вид ра…" at bounding box center [752, 406] width 1503 height 812
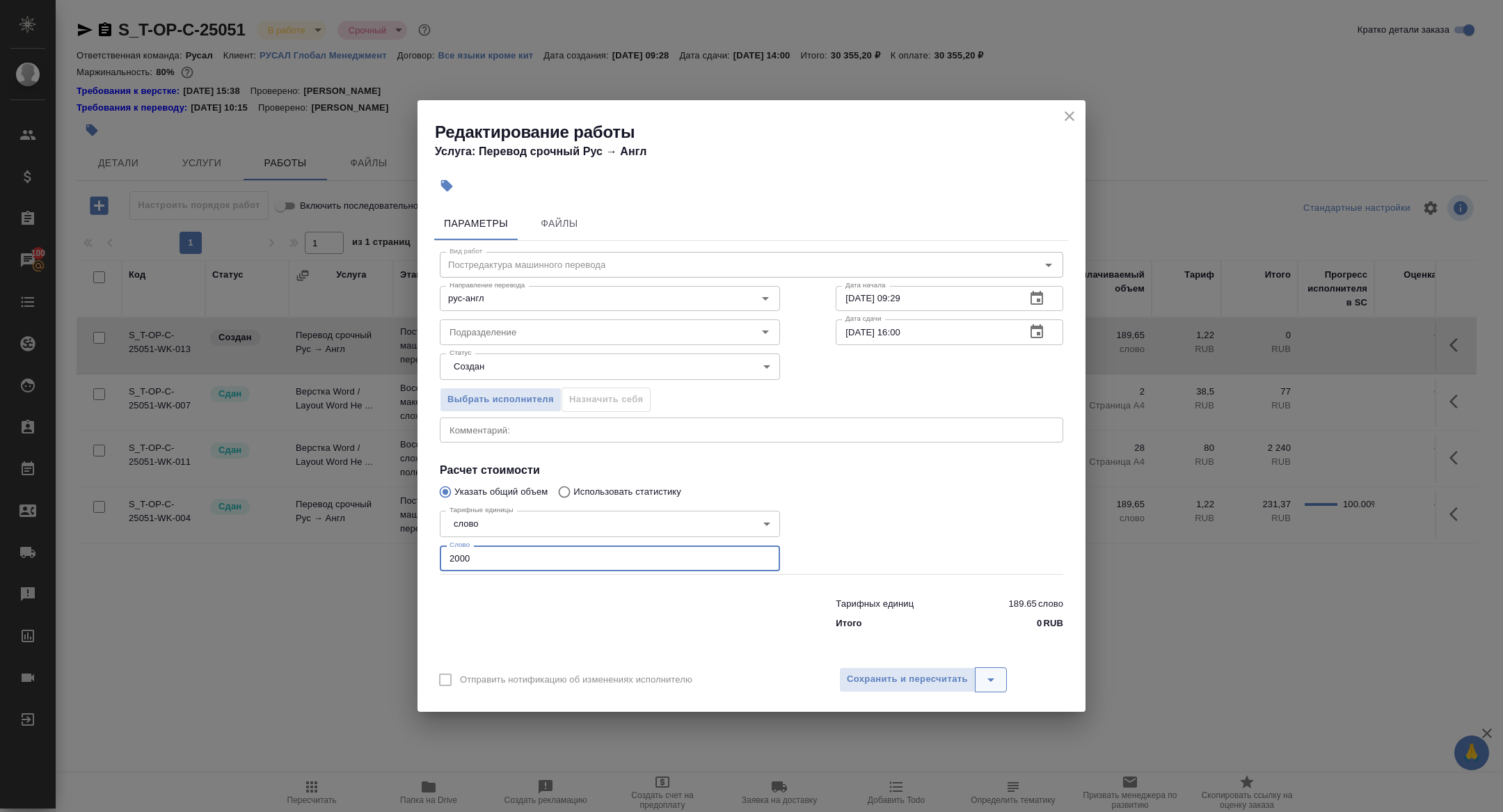
type input "2000"
click at [977, 672] on button "split button" at bounding box center [991, 680] width 32 height 25
click at [904, 680] on span "Сохранить и пересчитать" at bounding box center [907, 679] width 121 height 16
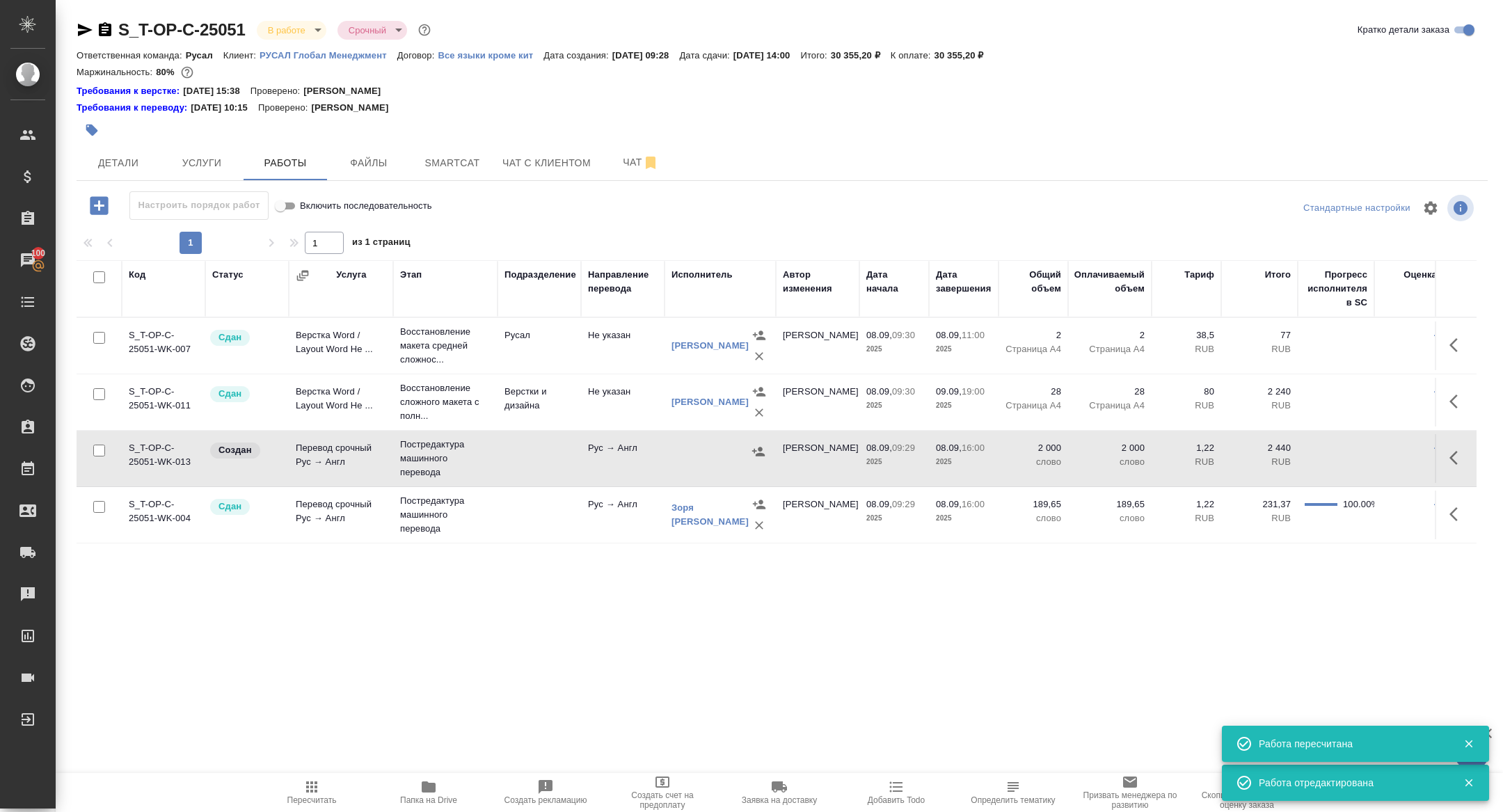
click at [756, 453] on icon "button" at bounding box center [759, 451] width 13 height 9
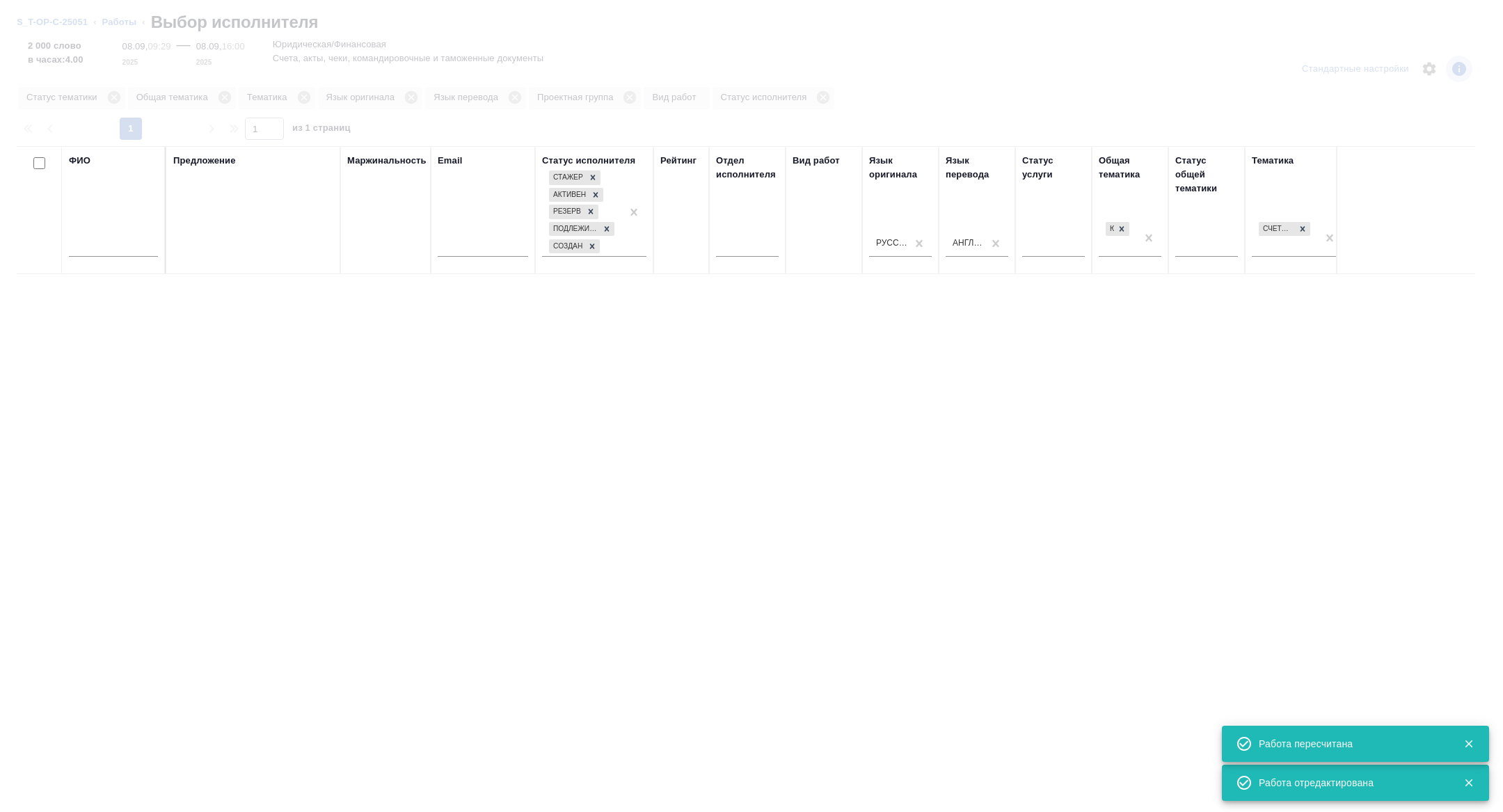
click at [132, 241] on input "text" at bounding box center [113, 248] width 89 height 17
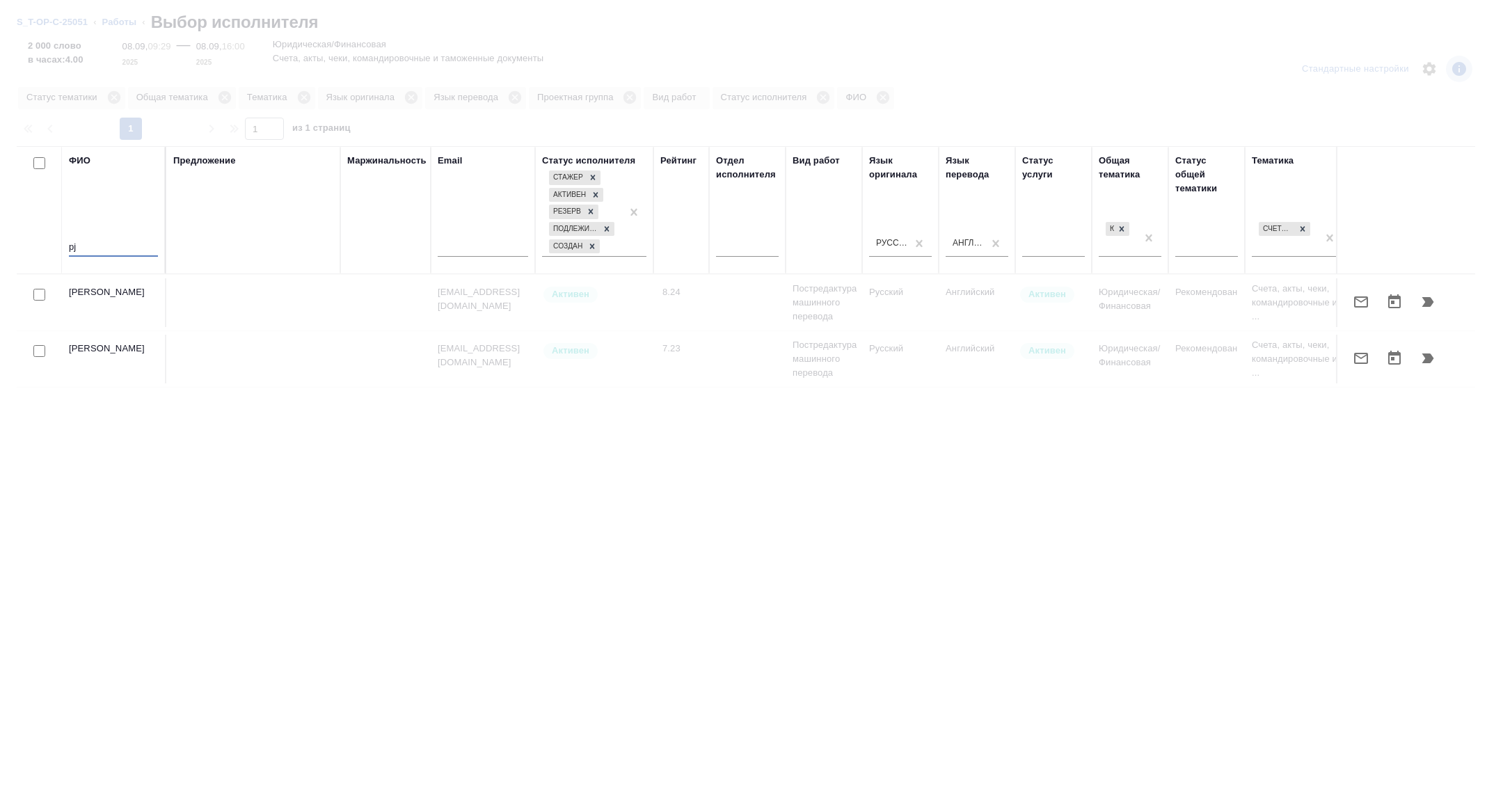
type input "p"
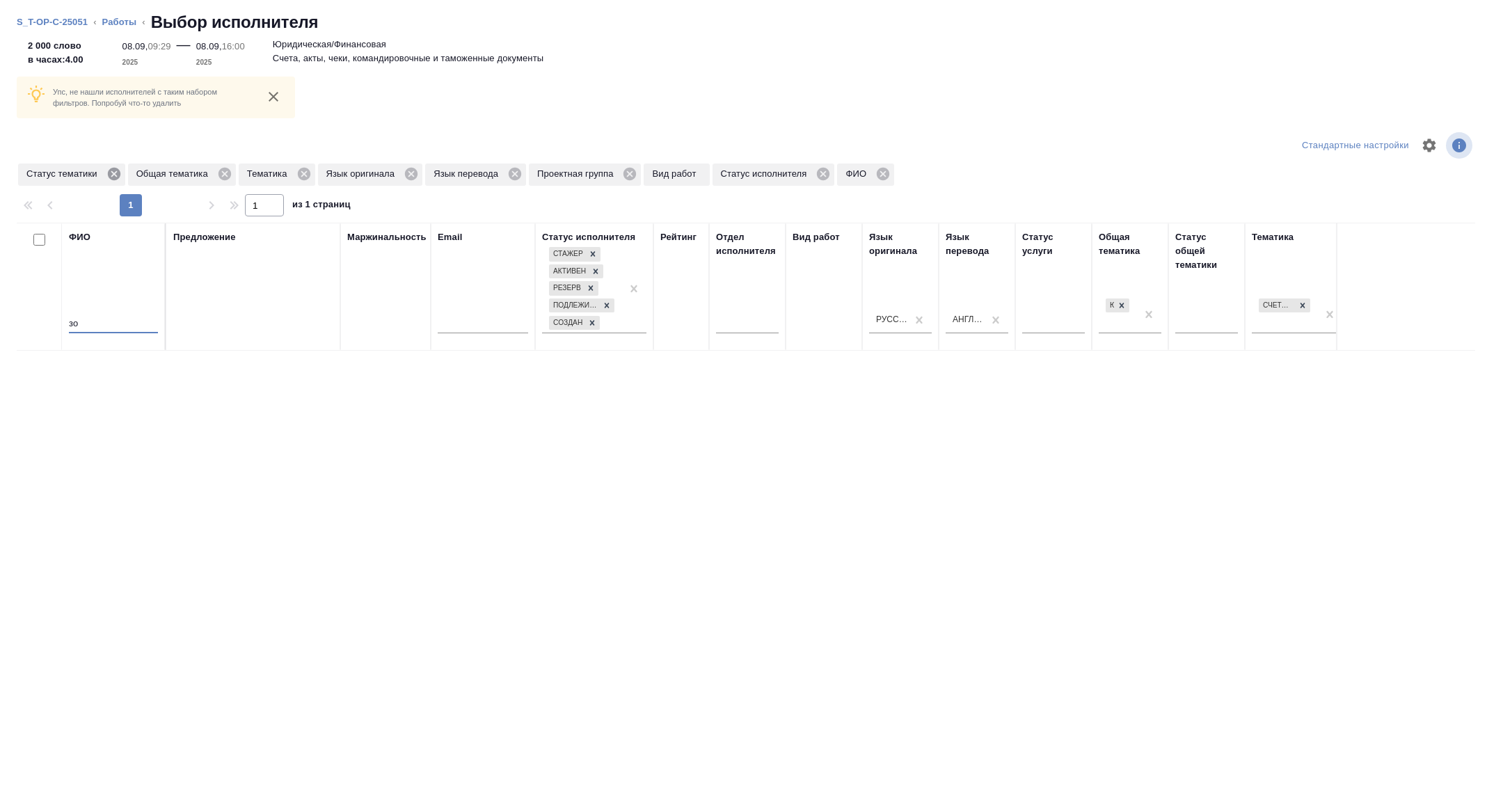
type input "зо"
click at [117, 167] on icon at bounding box center [115, 174] width 16 height 16
click at [191, 176] on icon at bounding box center [194, 174] width 16 height 16
click at [119, 172] on icon at bounding box center [115, 174] width 13 height 13
click at [334, 172] on icon at bounding box center [331, 174] width 16 height 16
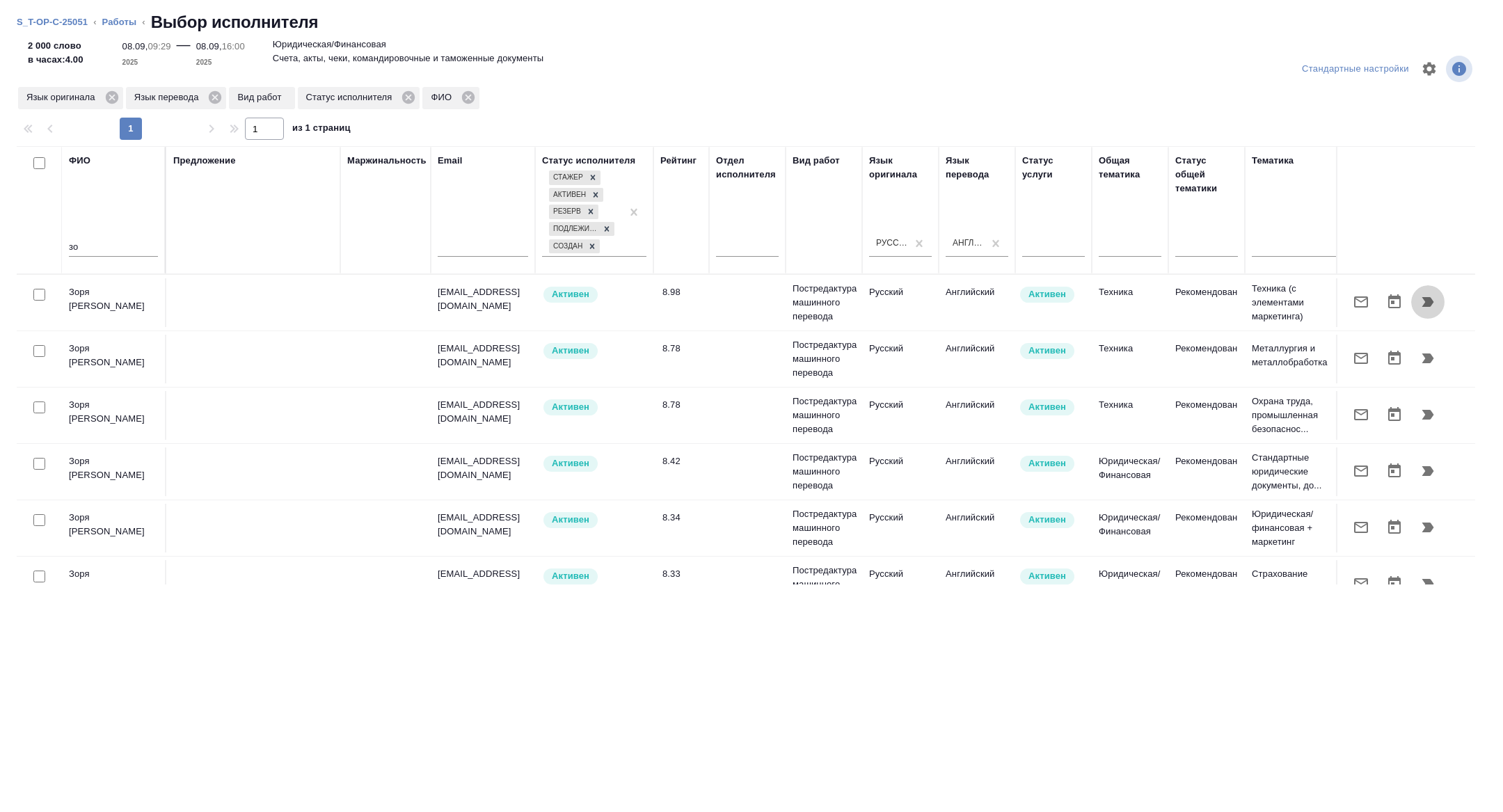
click at [1430, 307] on icon "button" at bounding box center [1428, 302] width 16 height 16
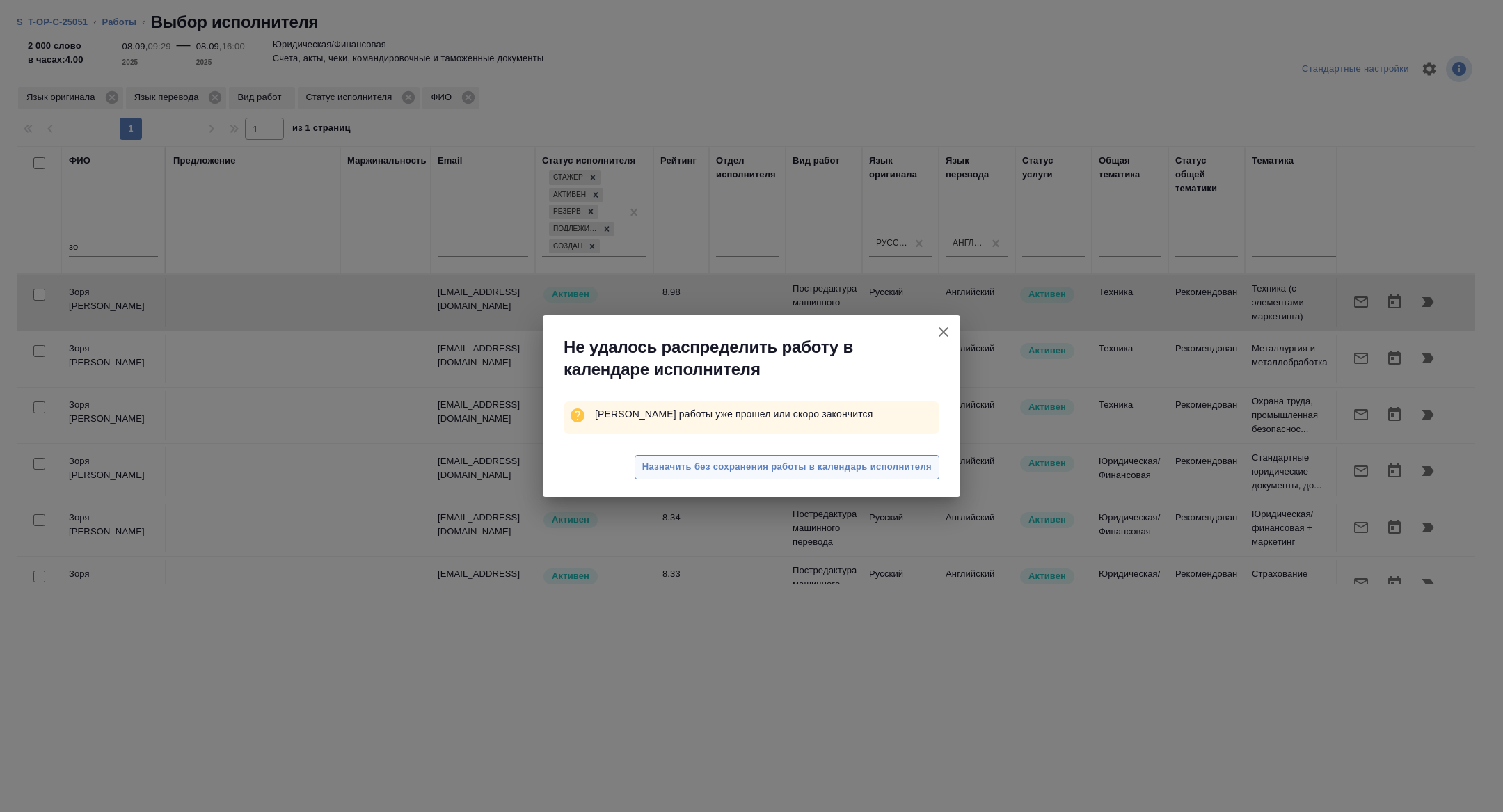
click at [886, 468] on span "Назначить без сохранения работы в календарь исполнителя" at bounding box center [786, 467] width 290 height 16
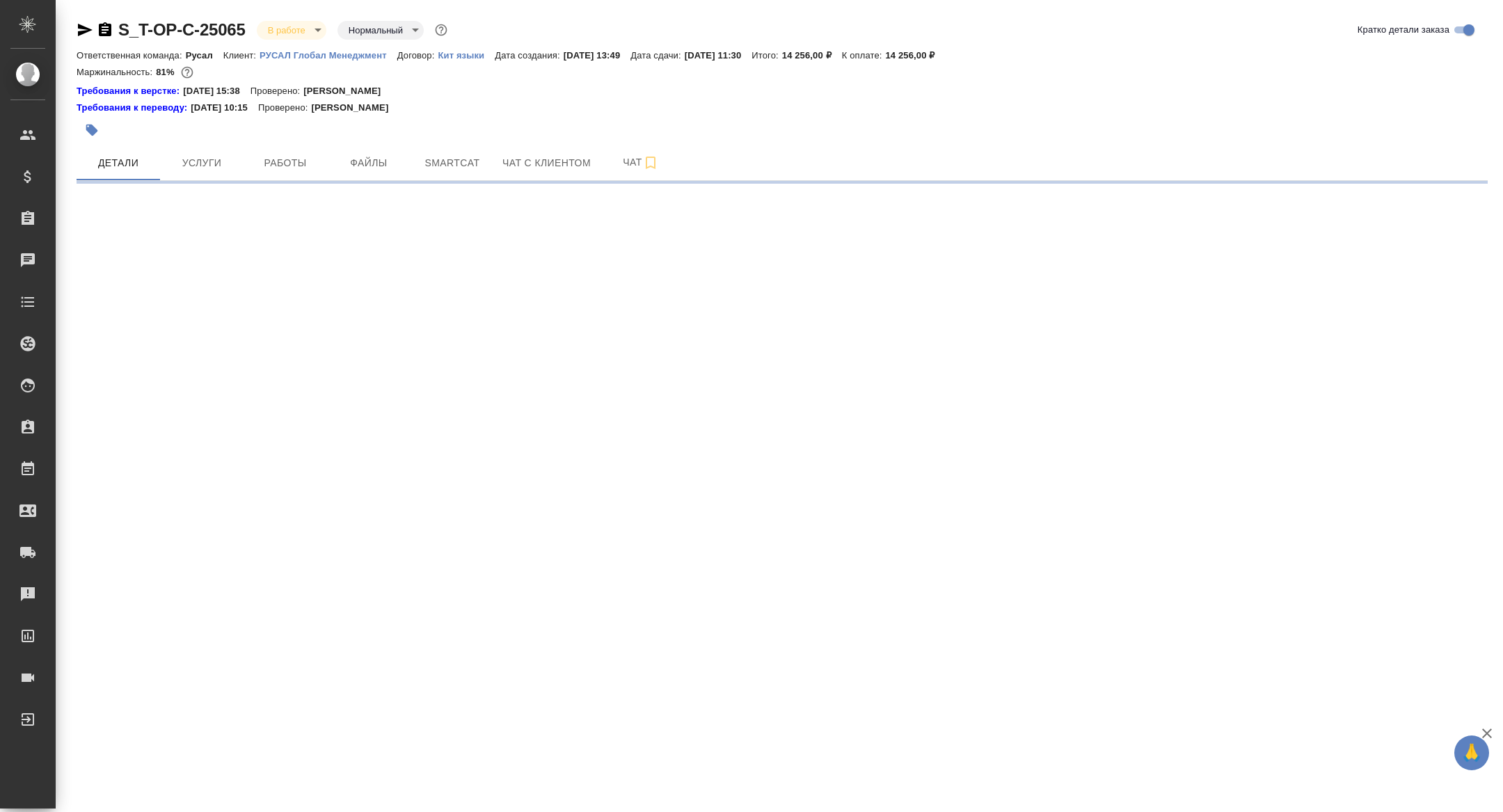
select select "RU"
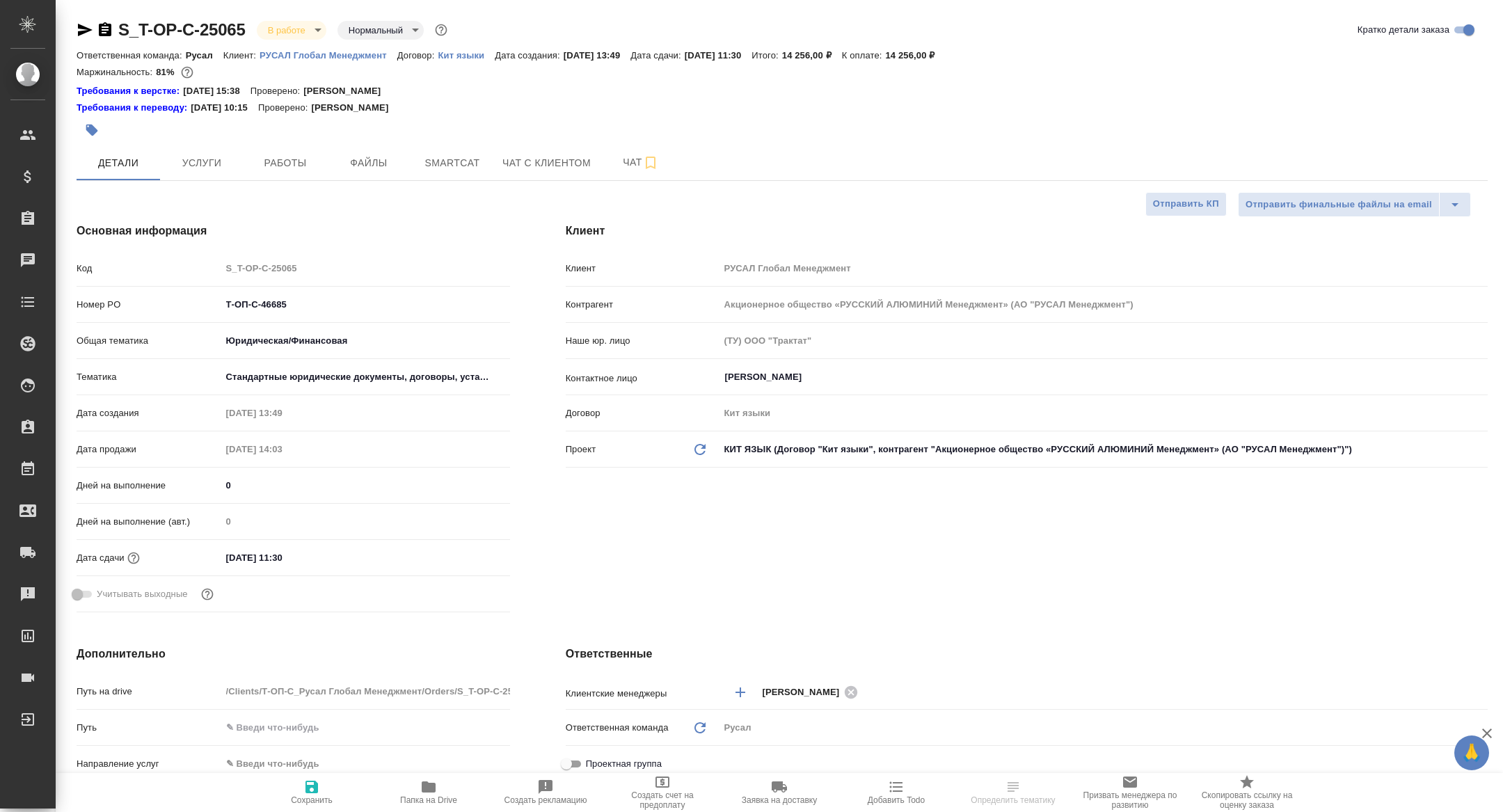
type textarea "x"
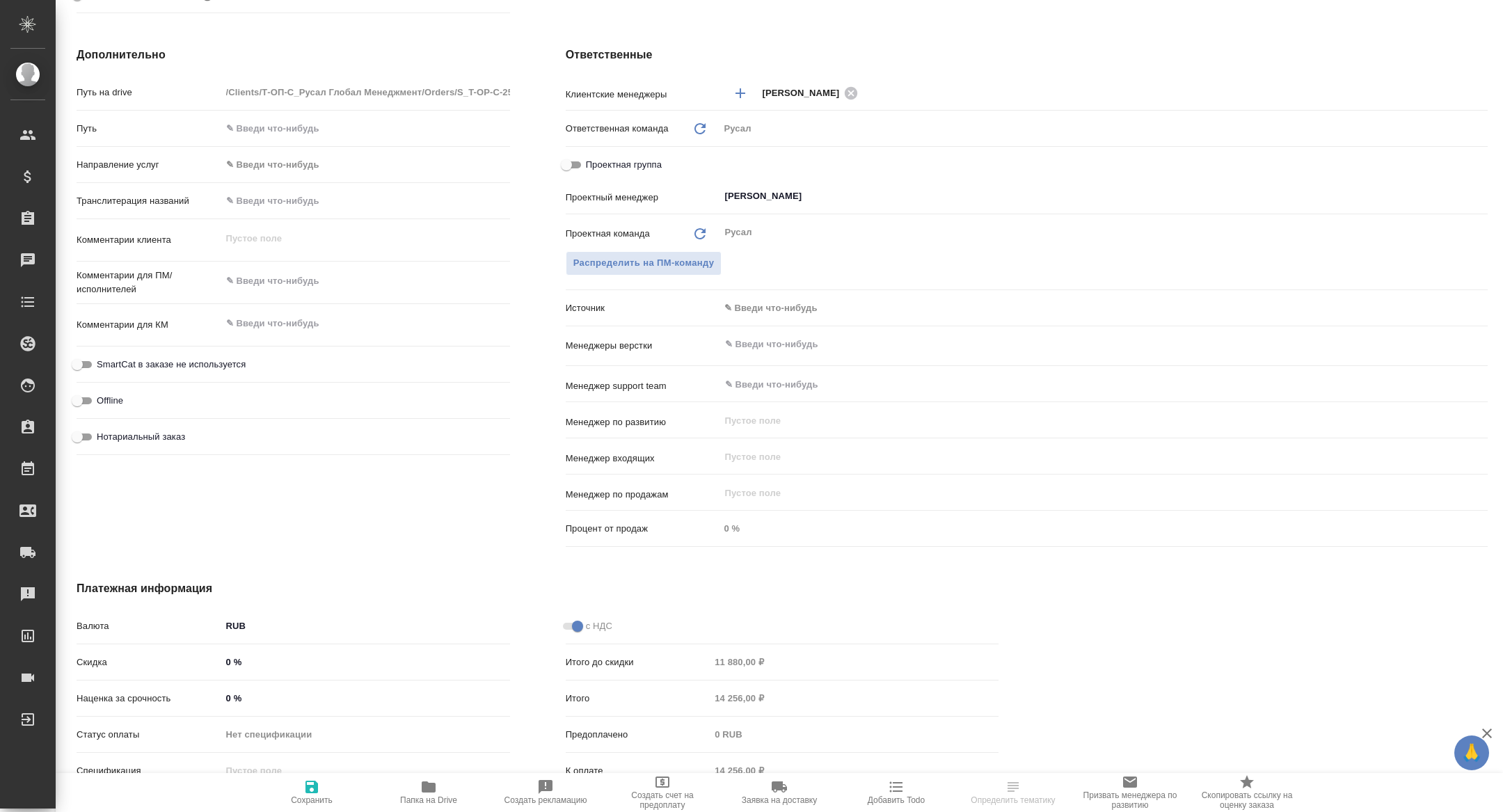
type textarea "x"
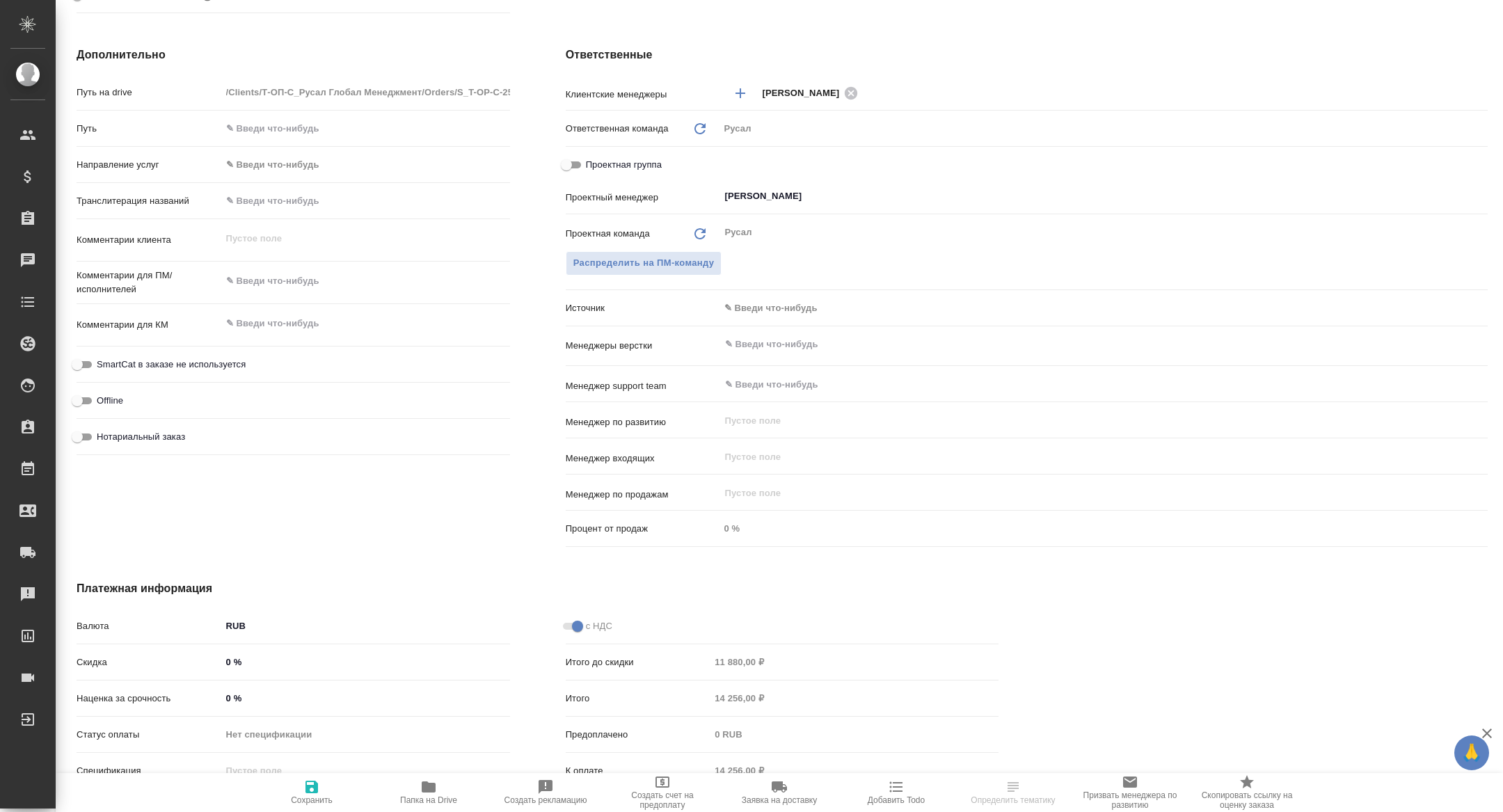
type textarea "x"
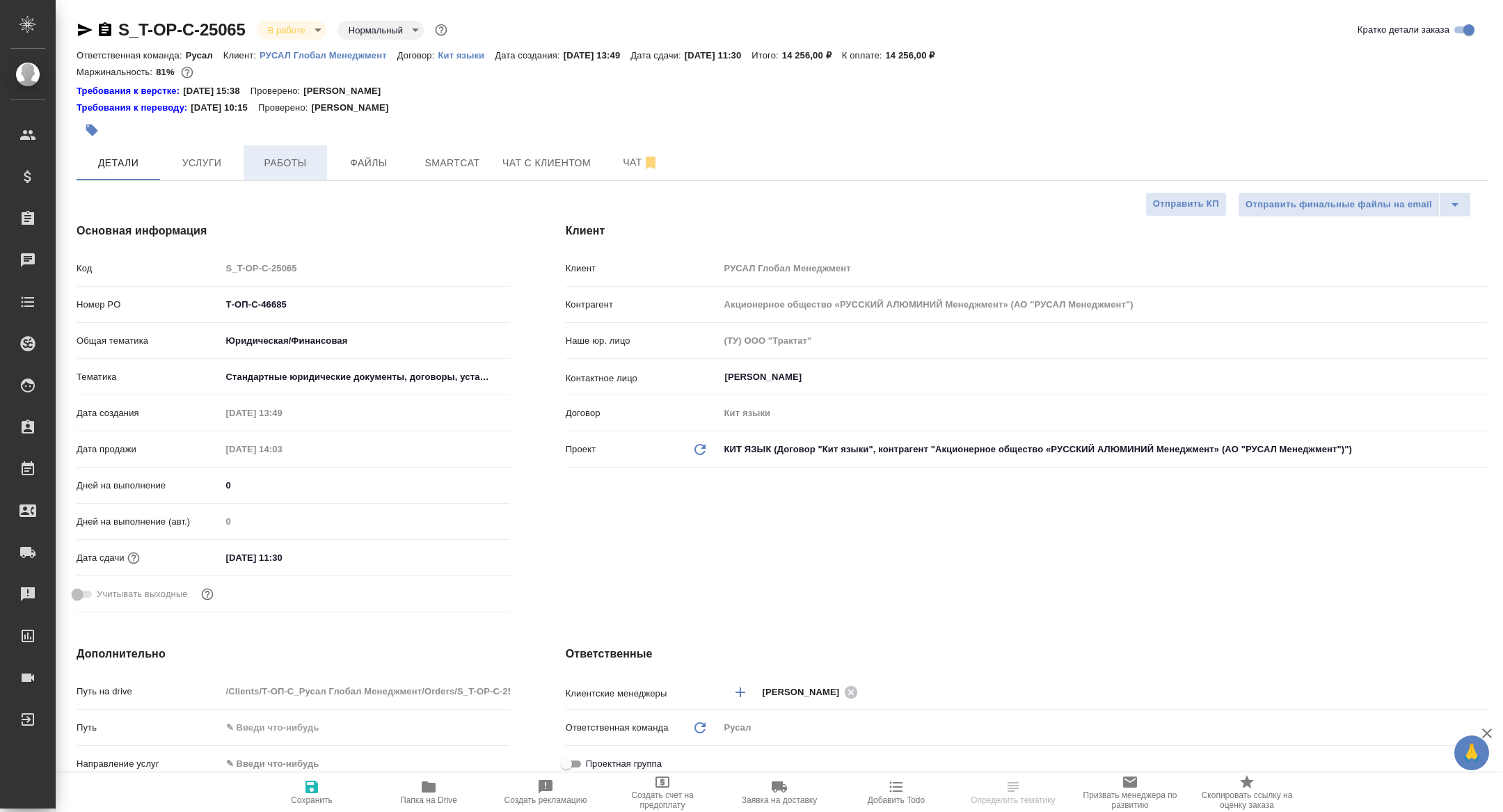
click at [300, 157] on span "Работы" at bounding box center [285, 163] width 67 height 17
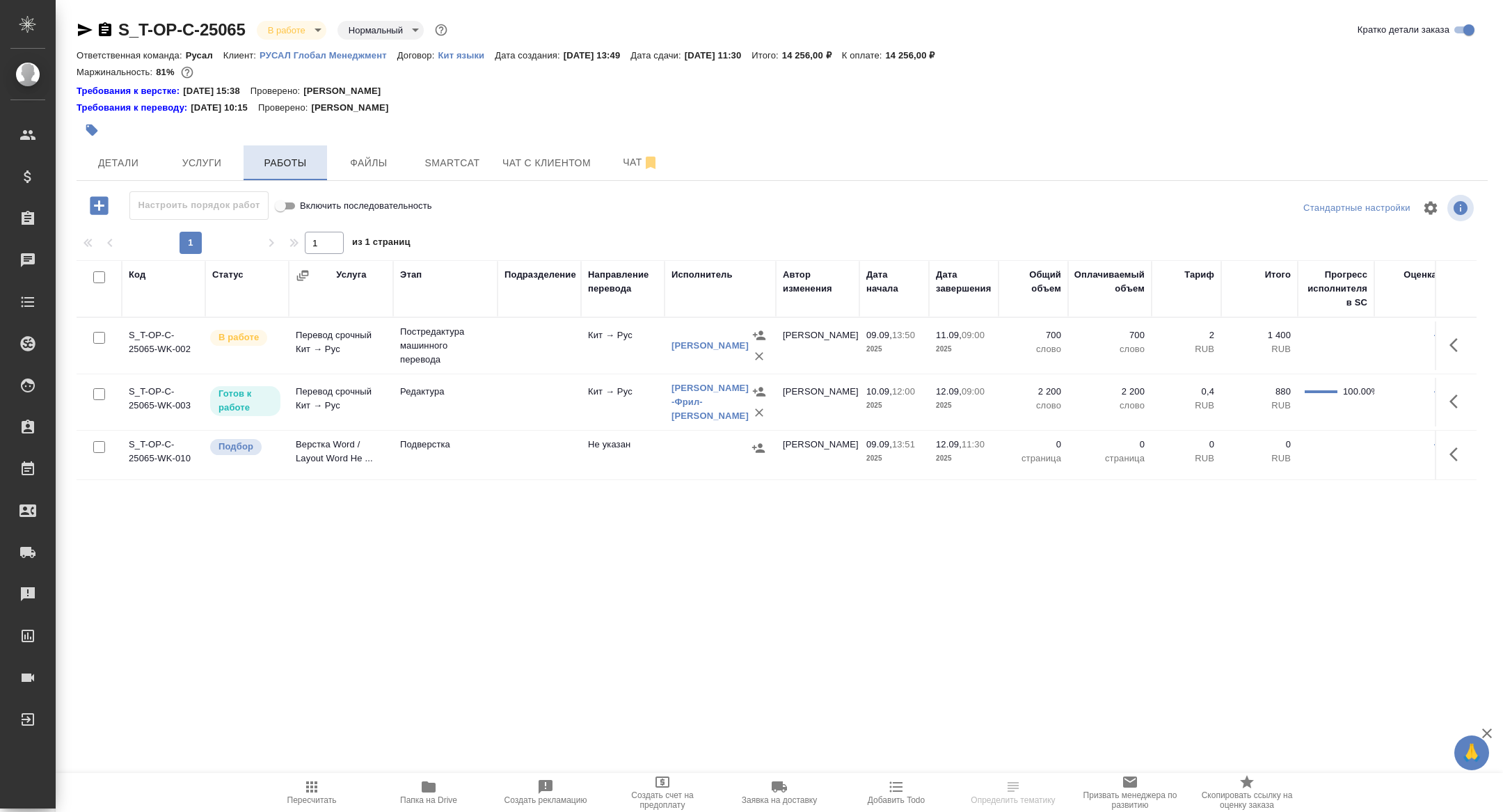
click at [300, 157] on span "Работы" at bounding box center [285, 163] width 67 height 17
click at [457, 163] on span "Smartcat" at bounding box center [453, 163] width 67 height 17
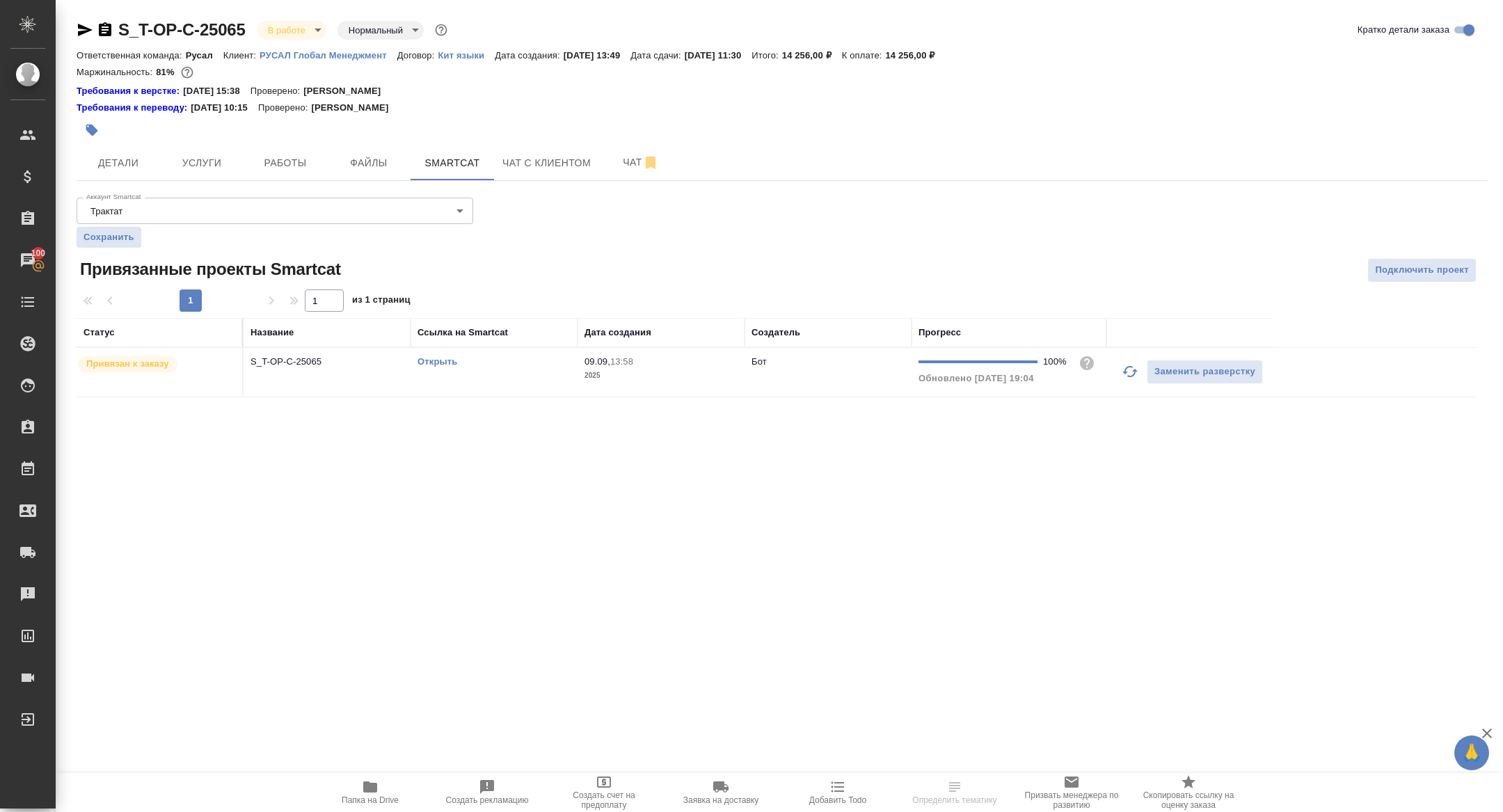
click at [435, 364] on link "Открыть" at bounding box center [438, 362] width 40 height 11
click at [374, 787] on icon "button" at bounding box center [370, 787] width 14 height 11
click at [307, 31] on body "🙏 .cls-1 fill:#fff; AWATERA [PERSON_NAME] Спецификации Заказы 100 Чаты Todo Про…" at bounding box center [752, 406] width 1503 height 812
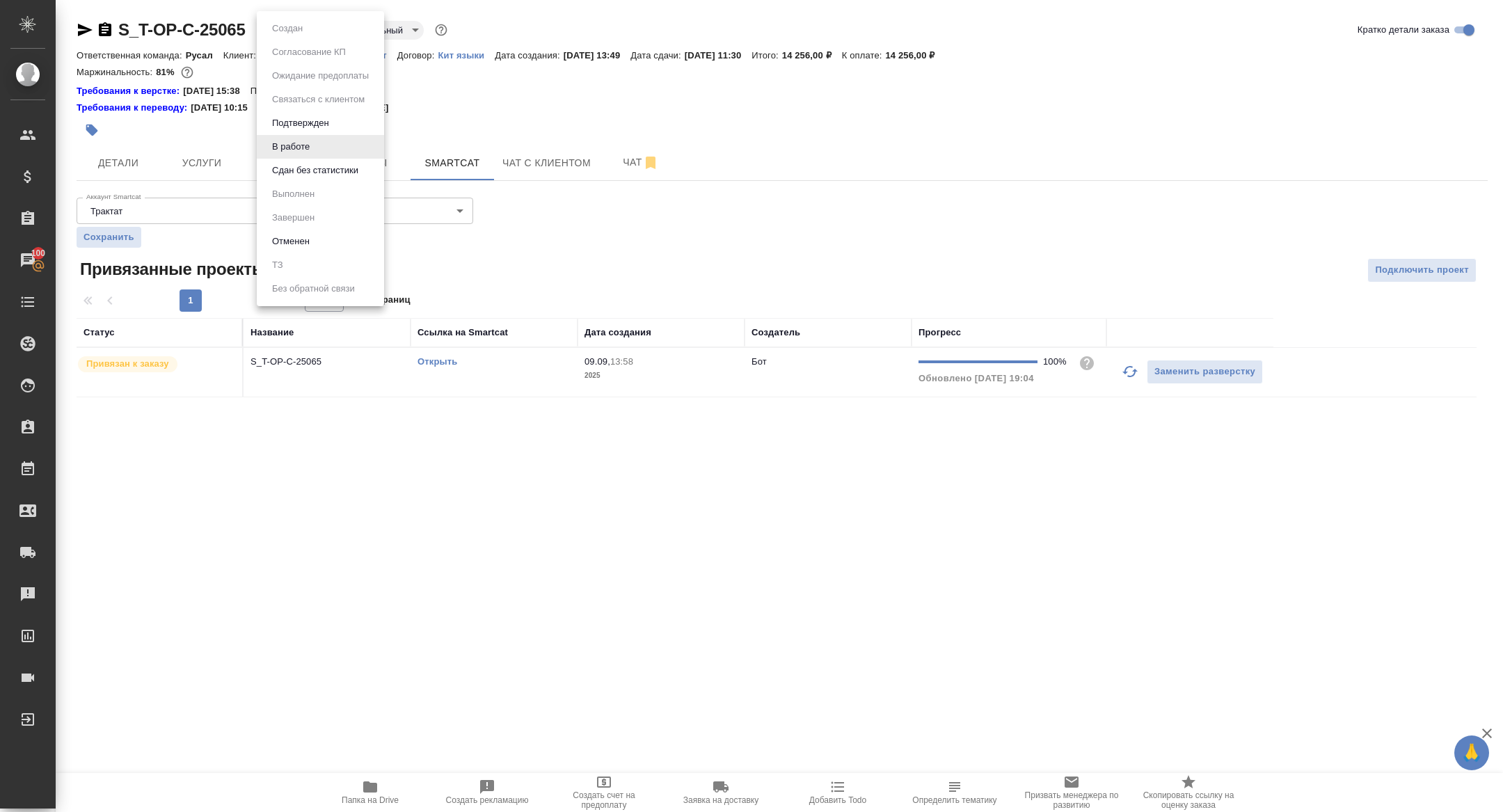
click at [290, 173] on button "Сдан без статистики" at bounding box center [315, 171] width 95 height 16
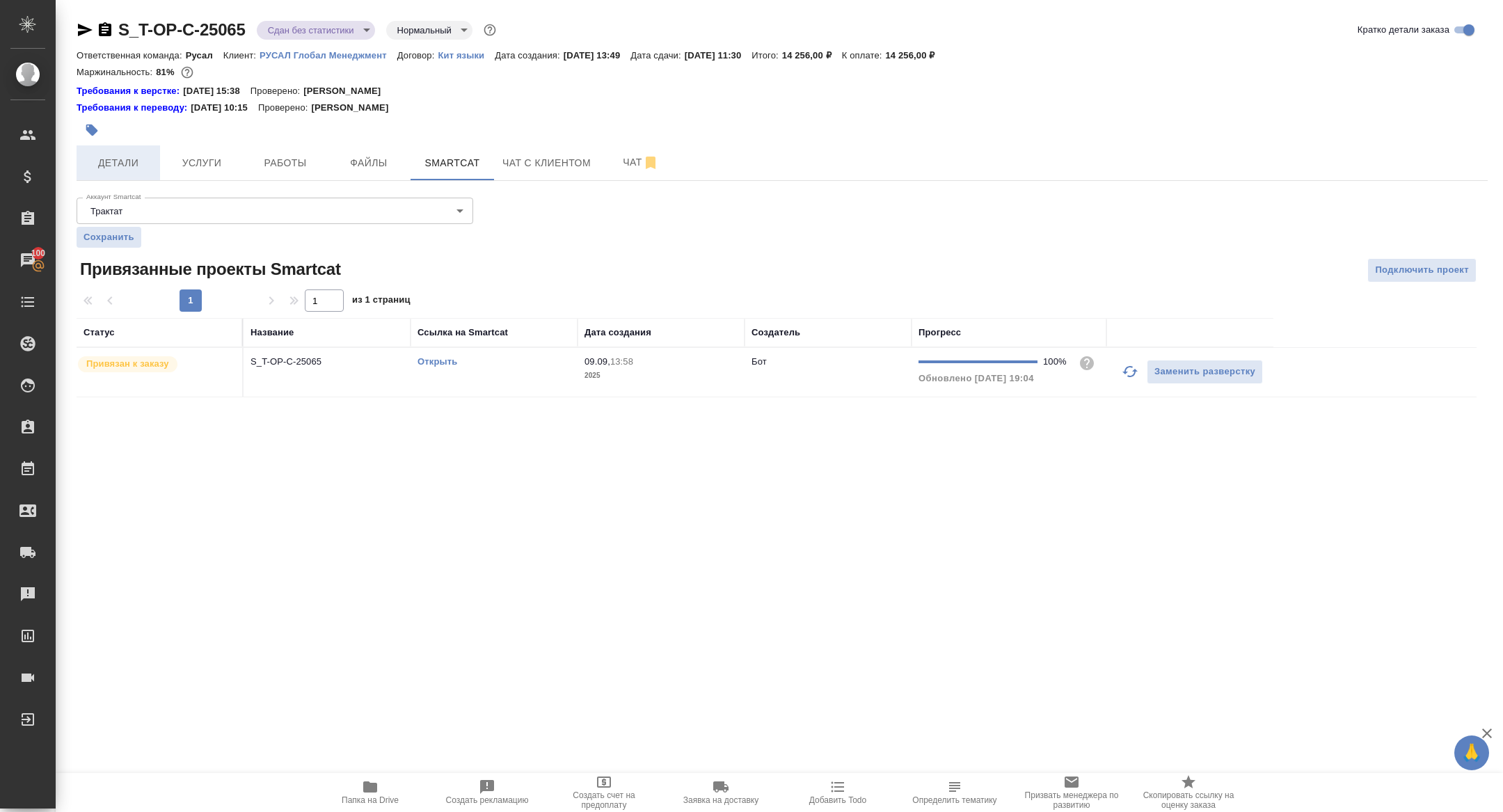
click at [117, 164] on span "Детали" at bounding box center [118, 163] width 67 height 17
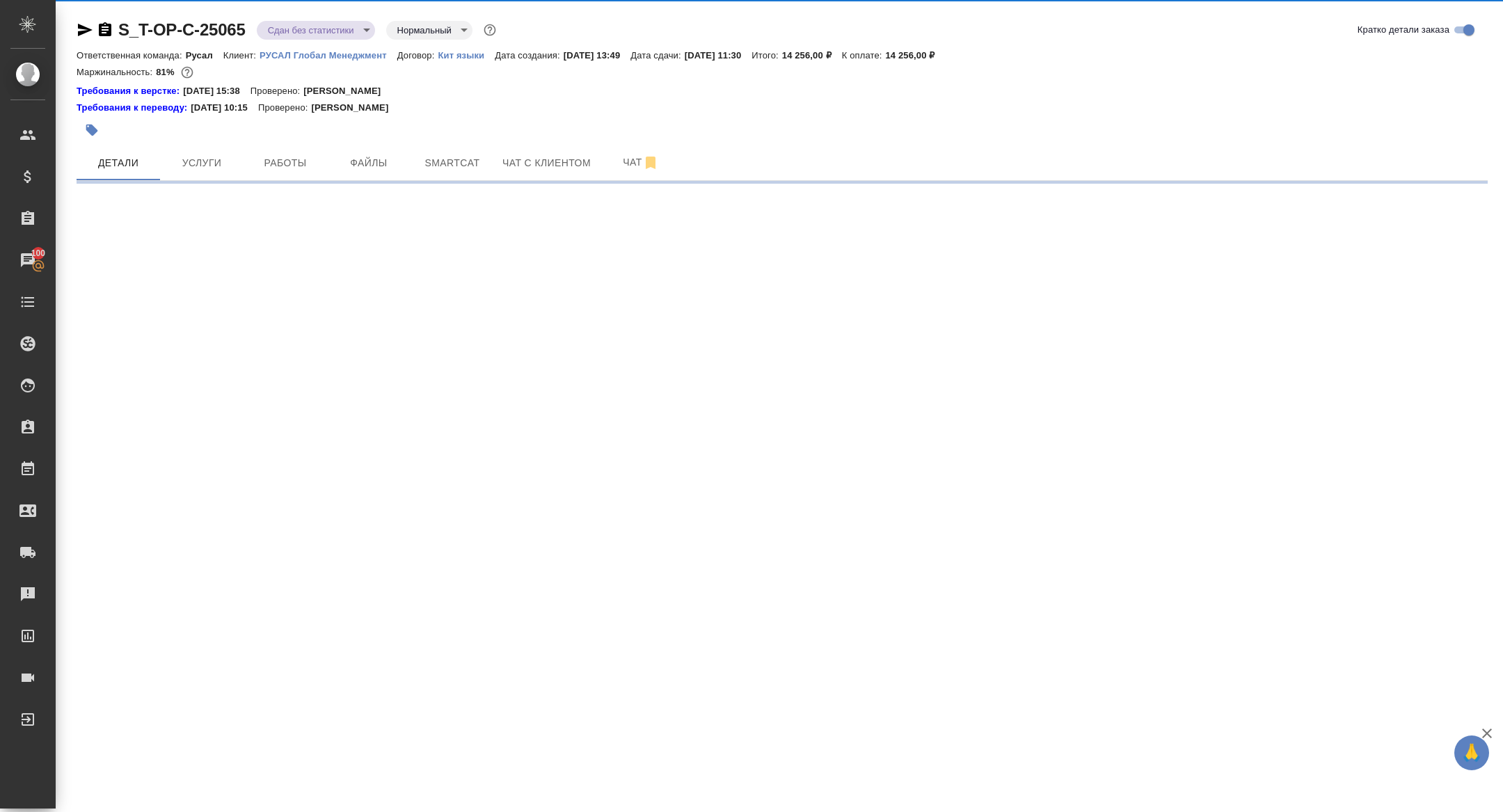
select select "RU"
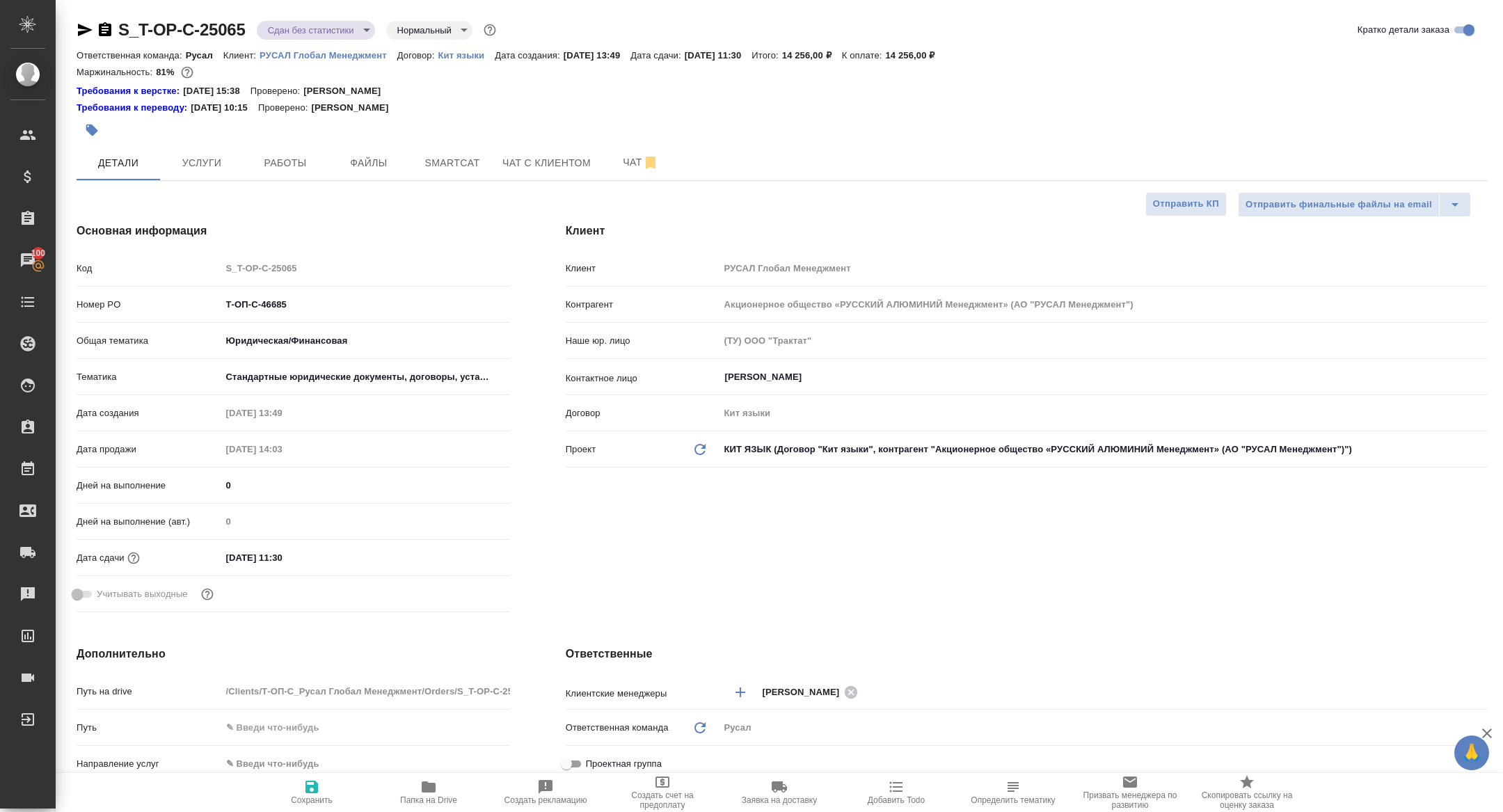
type textarea "x"
drag, startPoint x: 310, startPoint y: 302, endPoint x: 159, endPoint y: 297, distance: 151.1
click at [160, 297] on div "Номер PO Т-ОП-С-46685" at bounding box center [293, 305] width 433 height 24
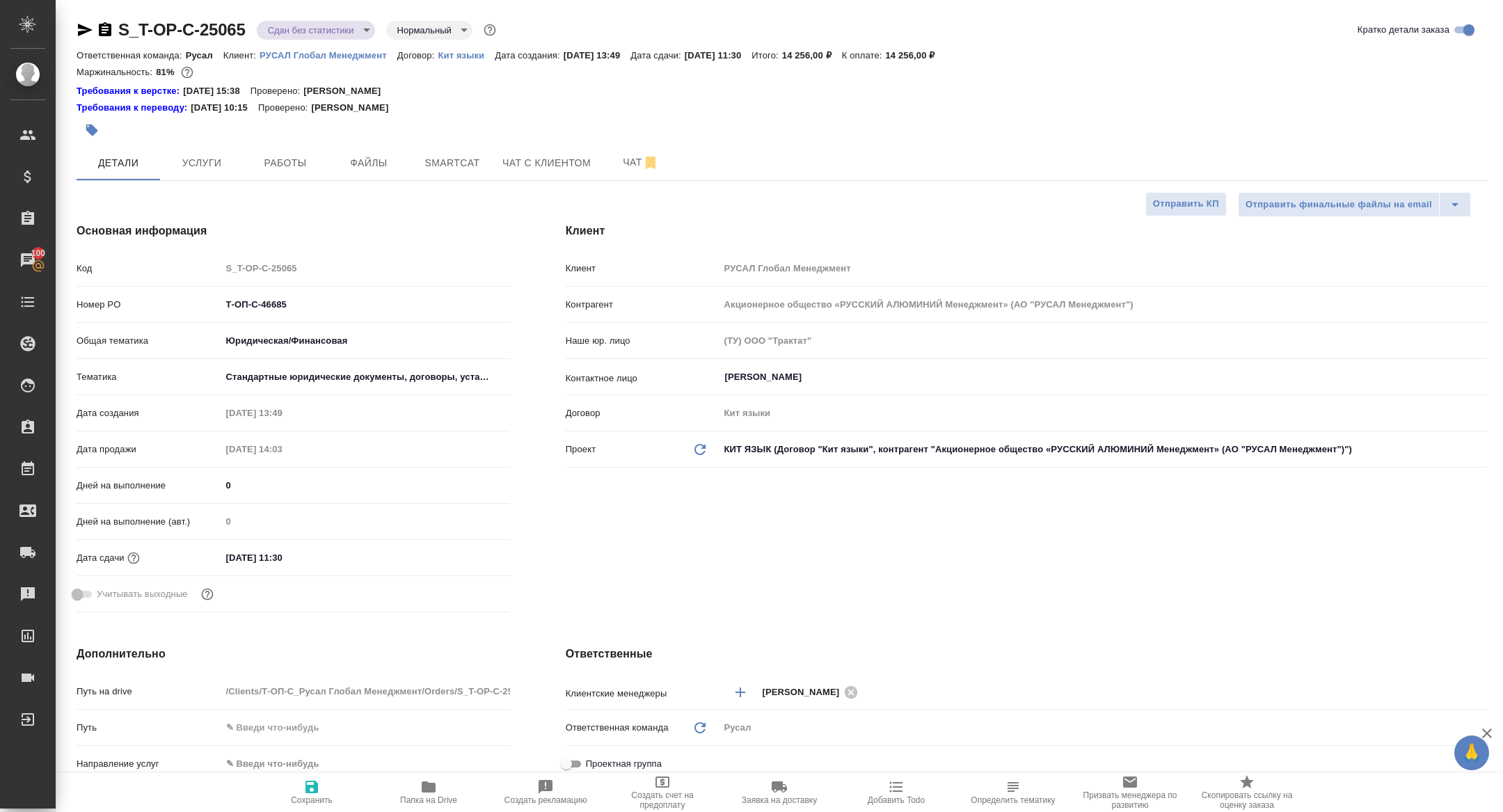
type textarea "x"
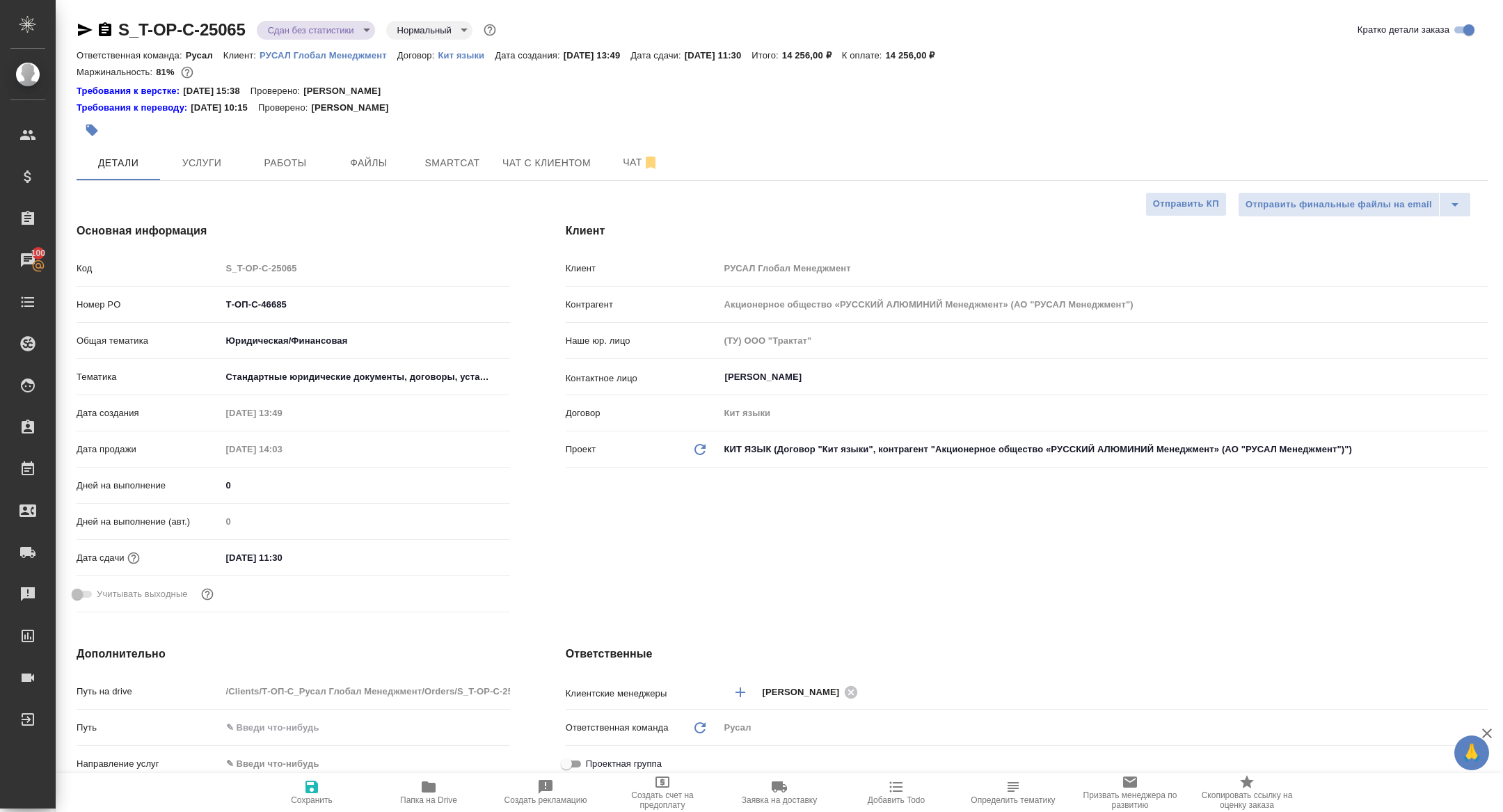
type textarea "x"
click at [291, 23] on body "🙏 .cls-1 fill:#fff; AWATERA [PERSON_NAME] Спецификации Заказы 100 Чаты Todo Про…" at bounding box center [752, 406] width 1503 height 812
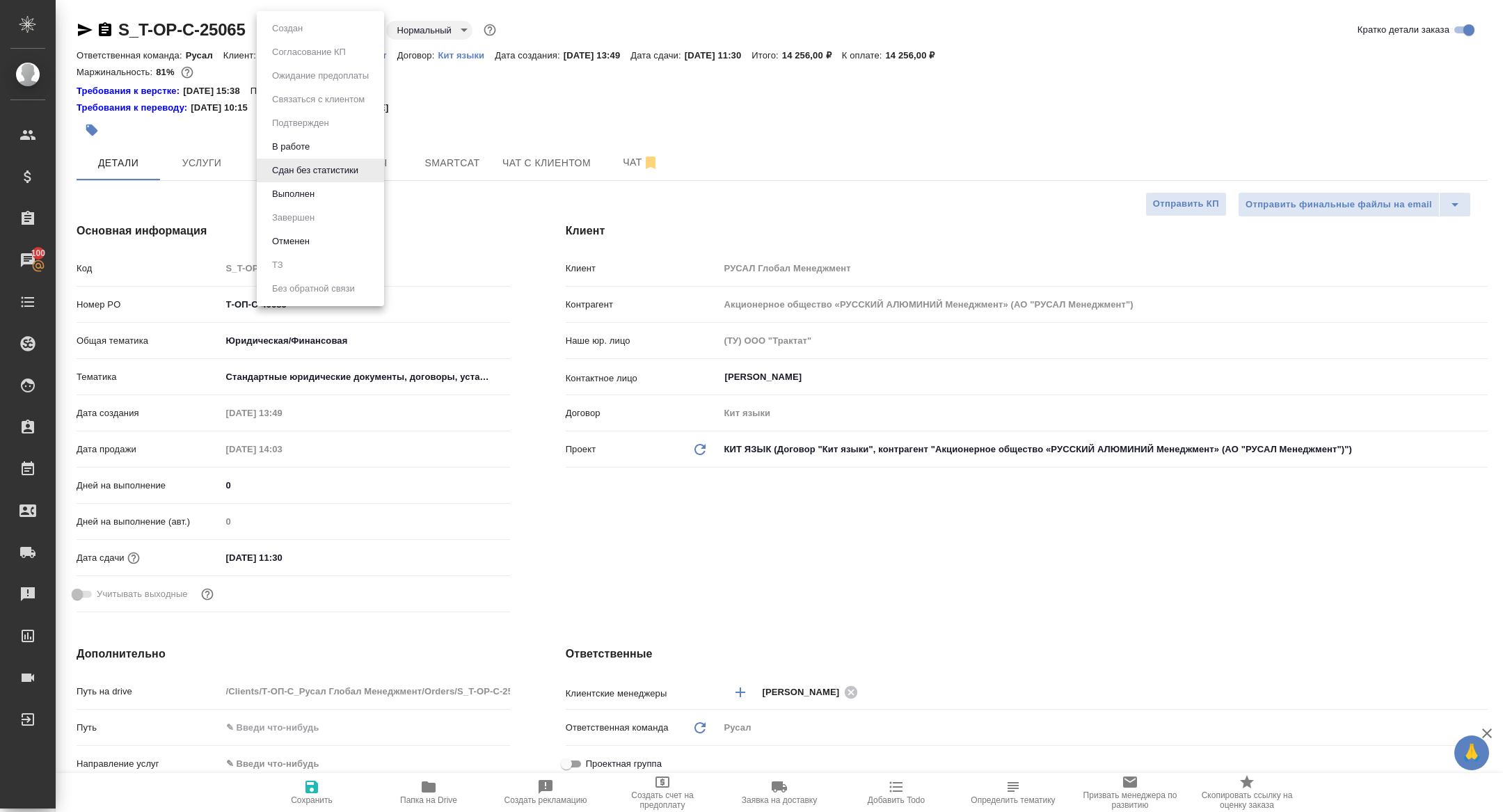
type textarea "x"
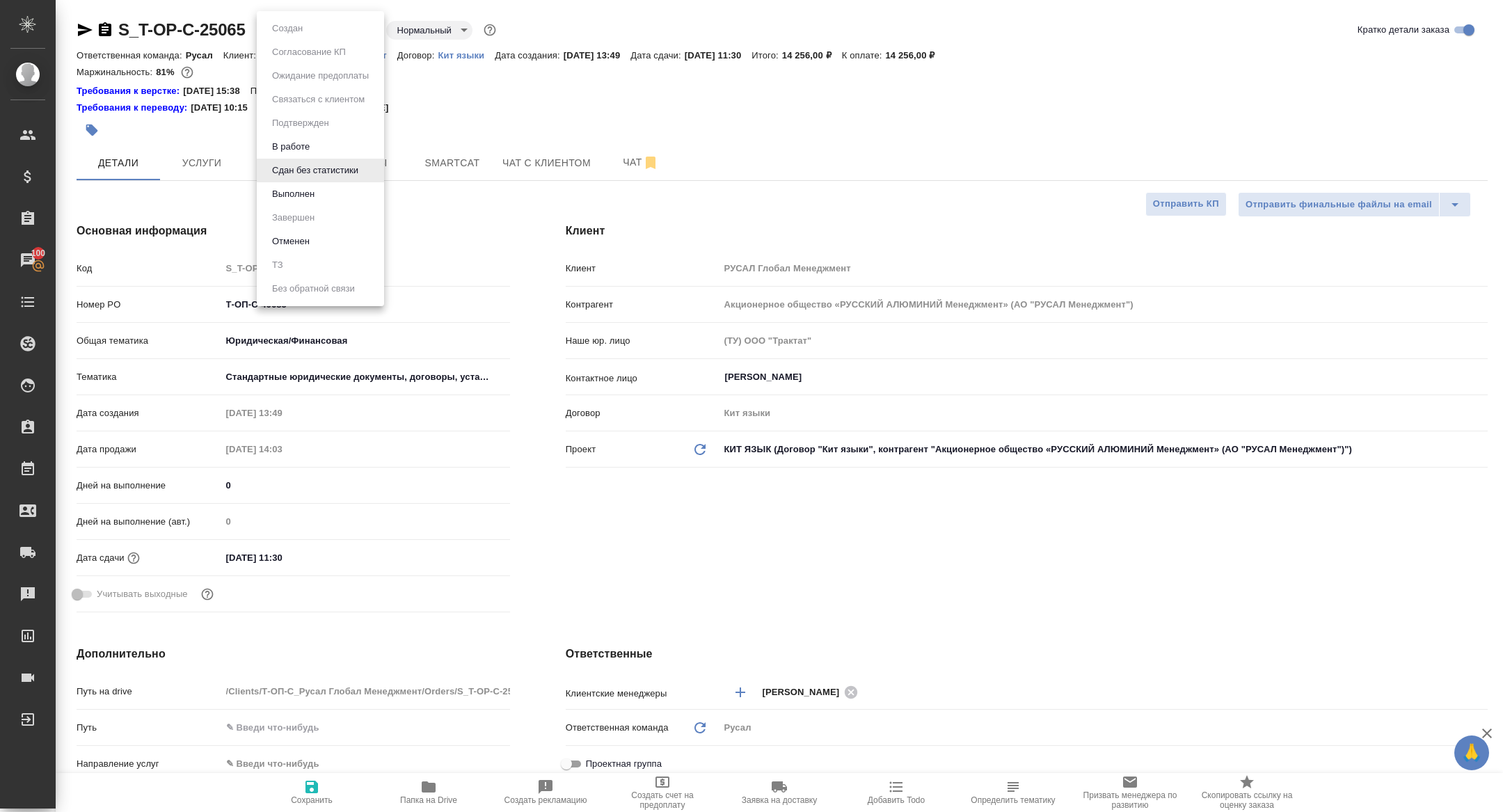
type textarea "x"
click at [533, 154] on div at bounding box center [752, 406] width 1503 height 812
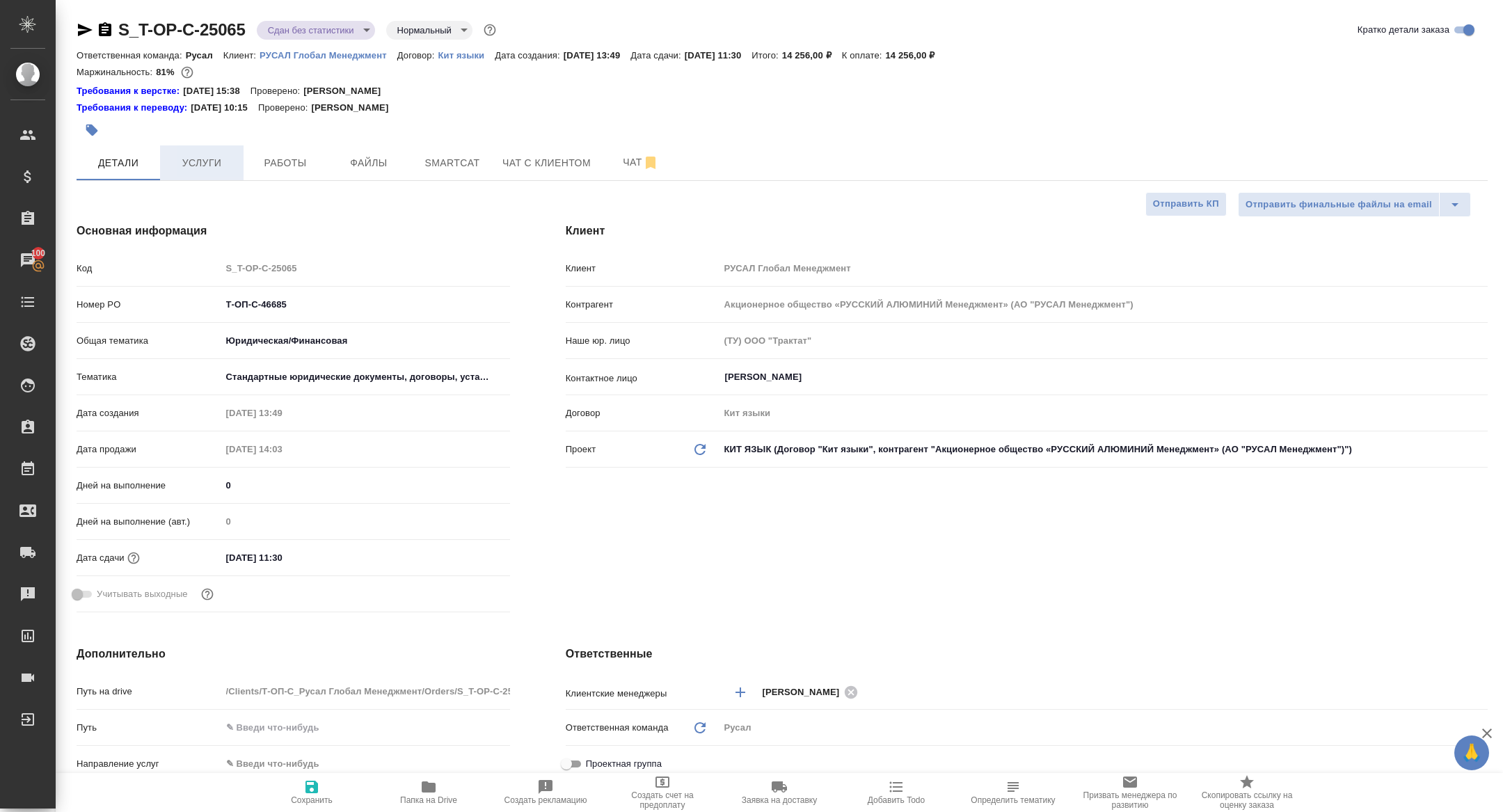
click at [218, 168] on span "Услуги" at bounding box center [202, 163] width 67 height 17
click at [246, 168] on button "Работы" at bounding box center [285, 162] width 83 height 35
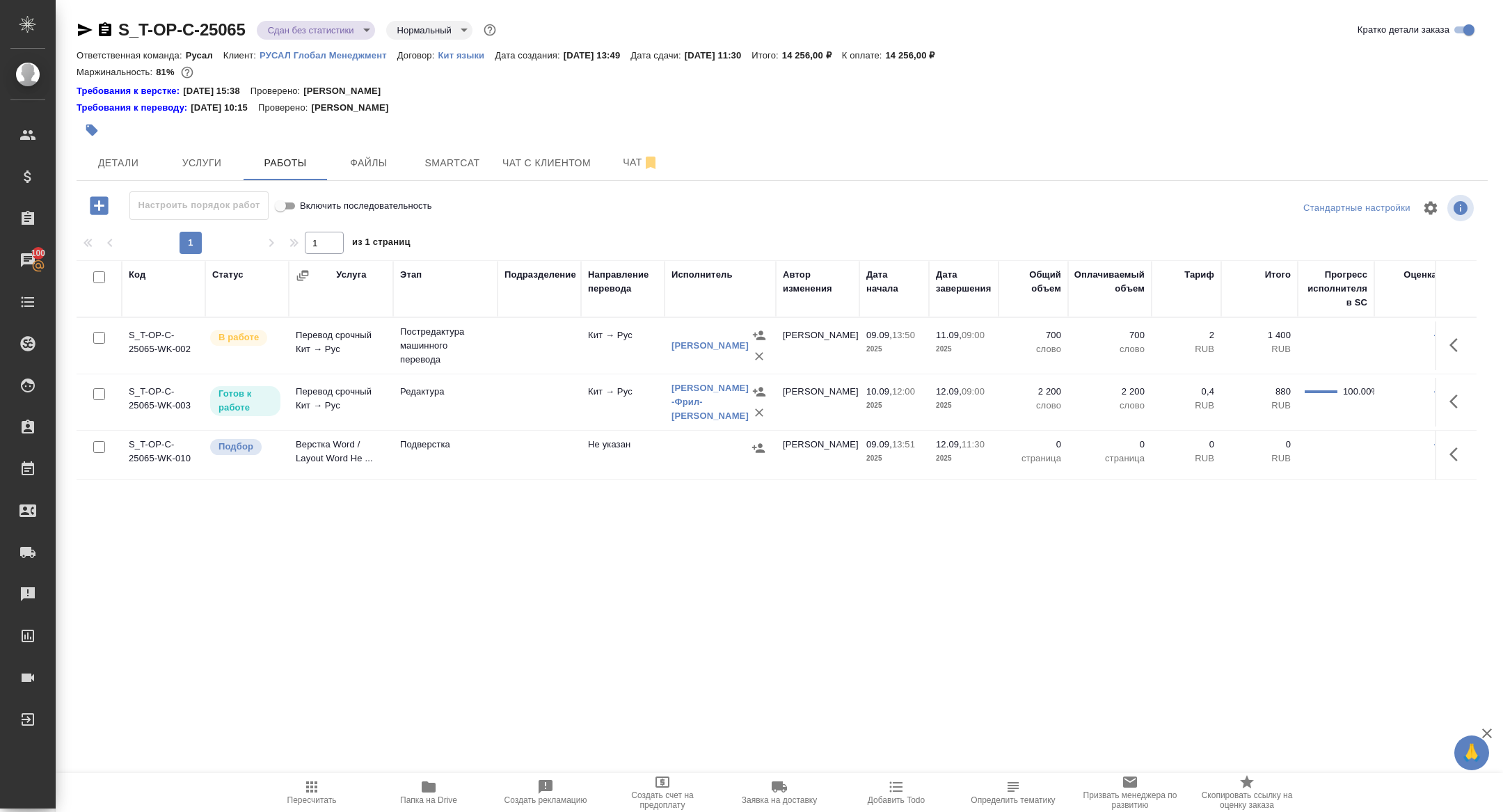
click at [100, 445] on input "checkbox" at bounding box center [99, 447] width 12 height 12
checkbox input "true"
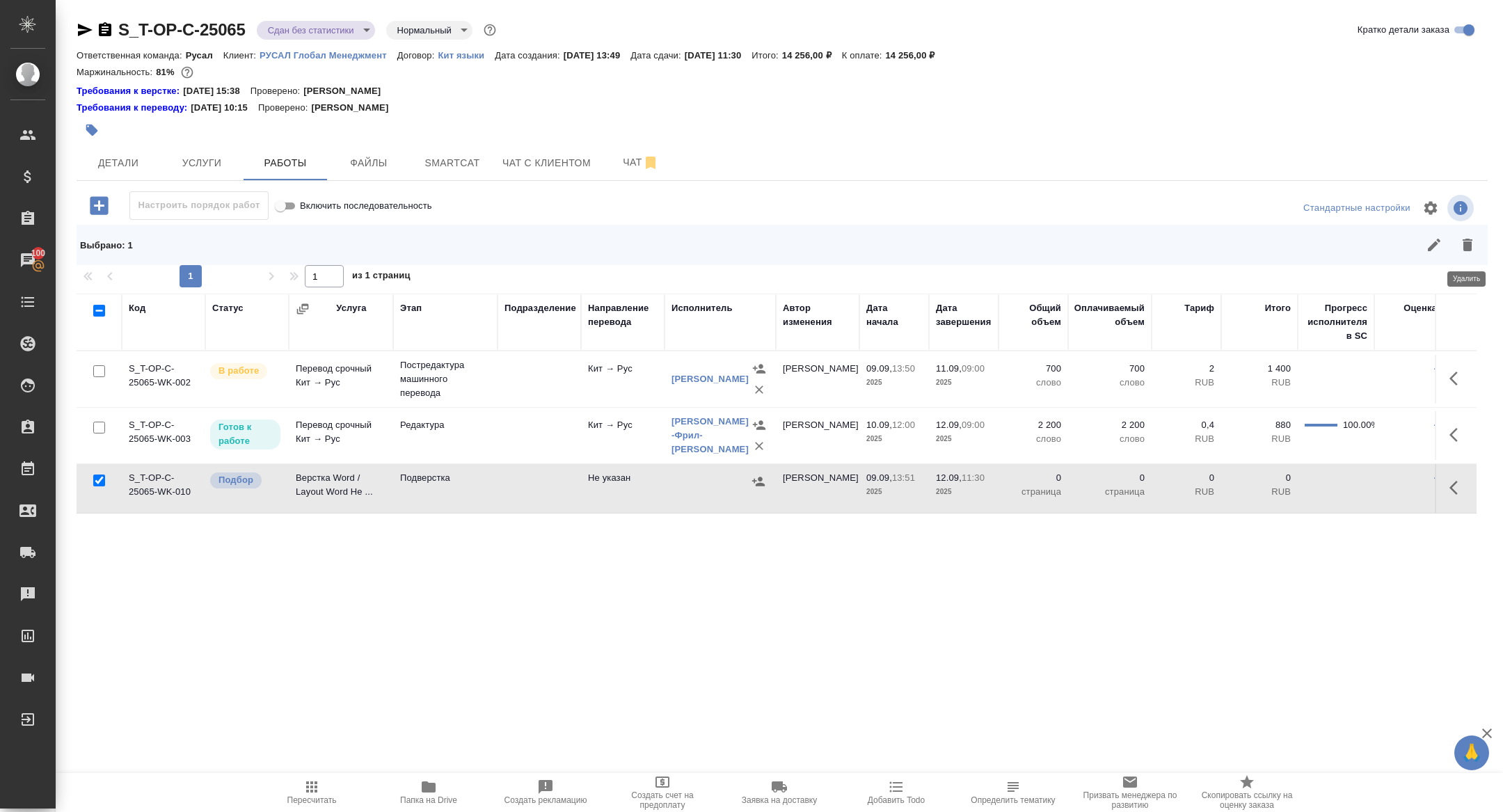
click at [1472, 245] on icon "button" at bounding box center [1467, 244] width 16 height 16
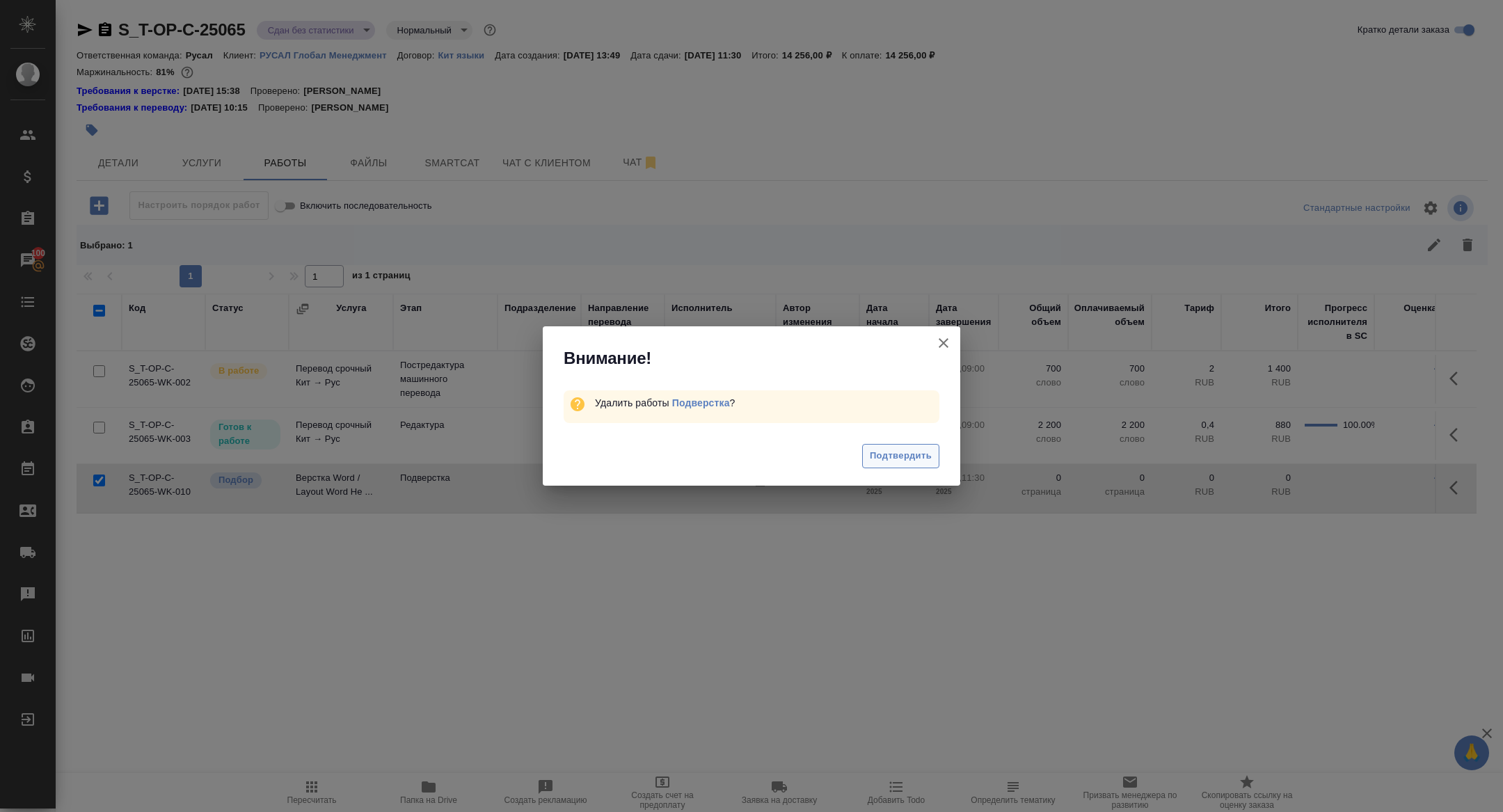
click at [908, 461] on span "Подтвердить" at bounding box center [900, 456] width 62 height 16
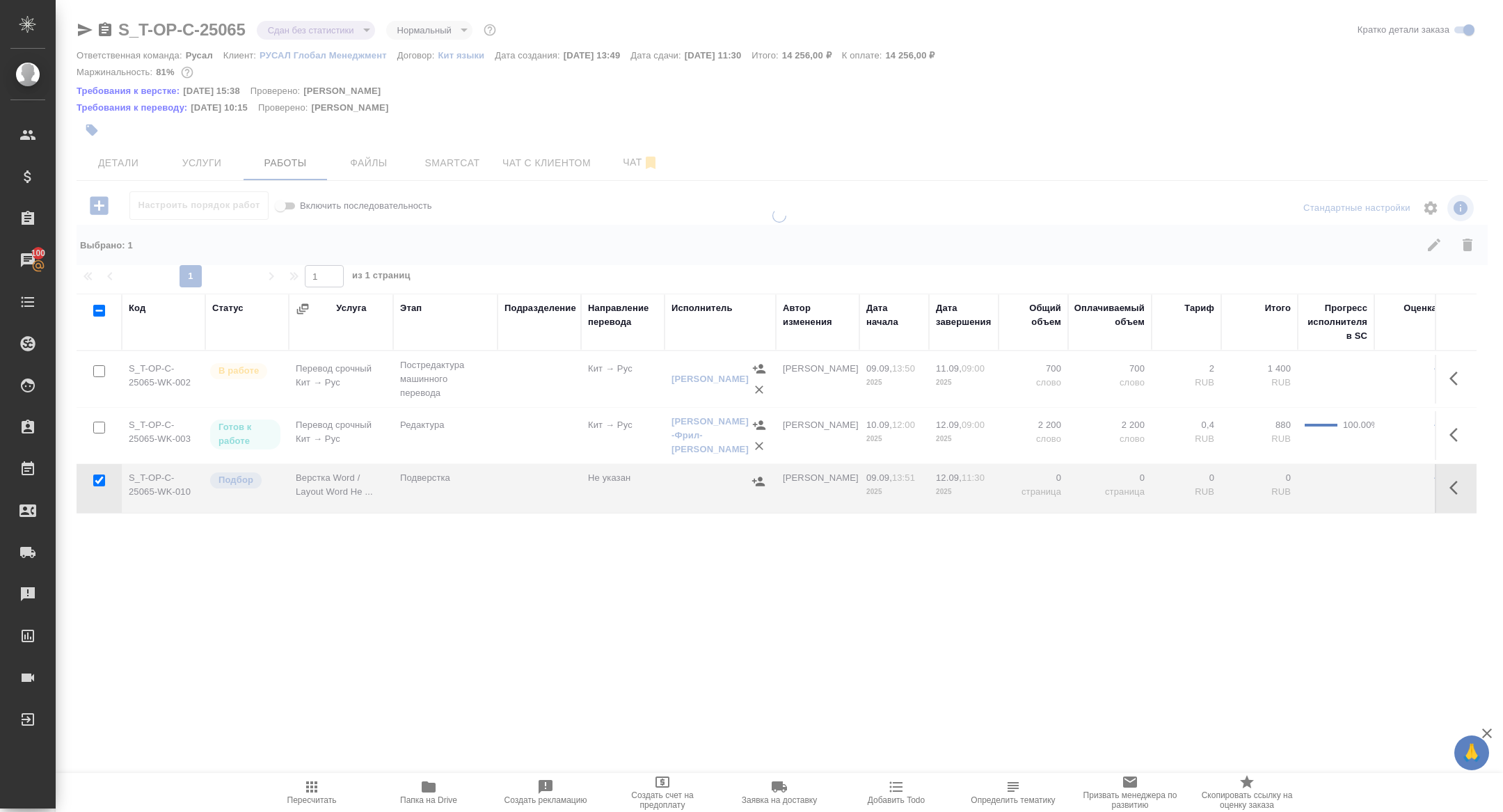
click at [442, 161] on span "Smartcat" at bounding box center [453, 163] width 67 height 17
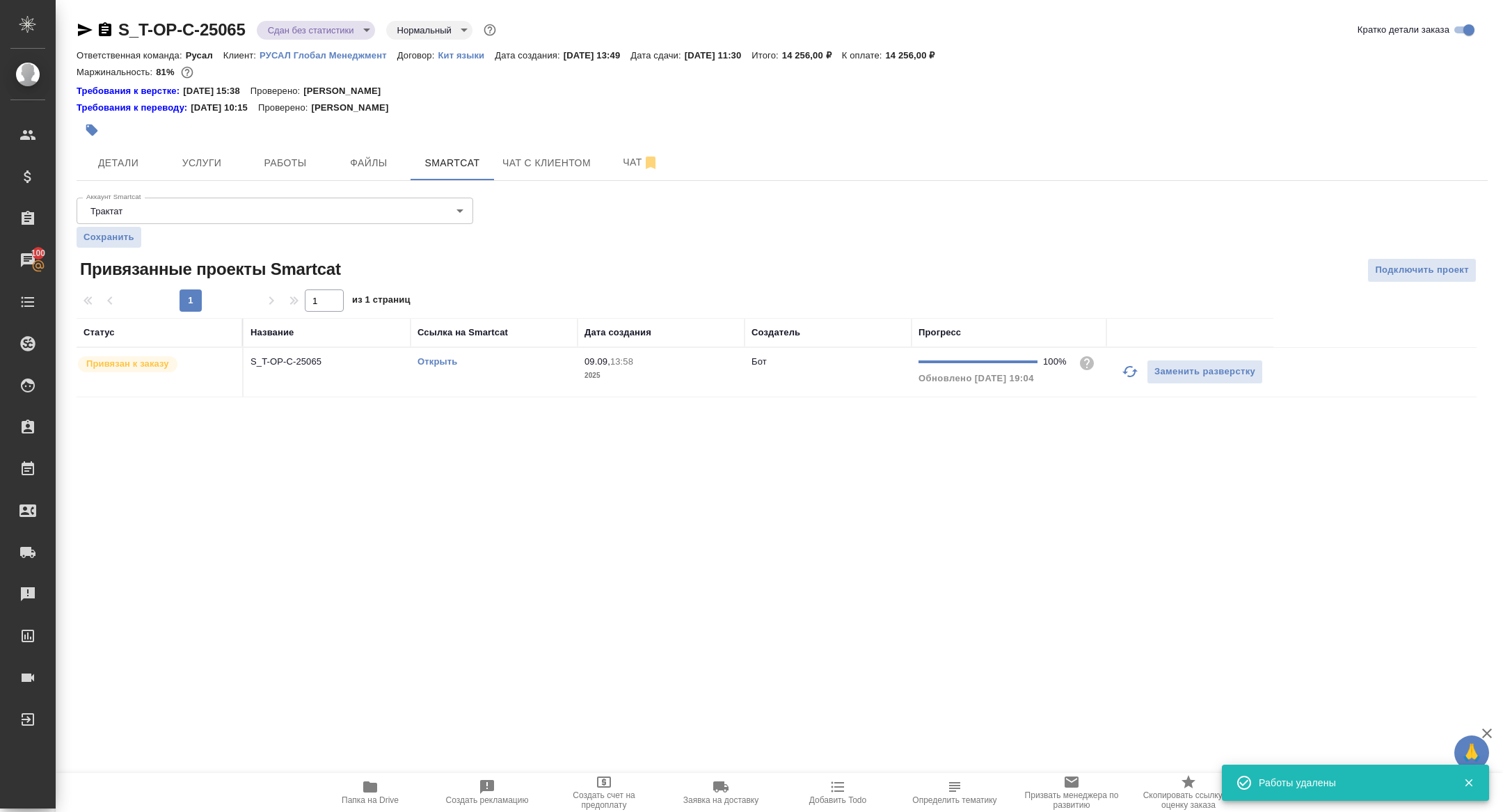
click at [267, 392] on td "S_T-OP-C-25065" at bounding box center [327, 372] width 167 height 48
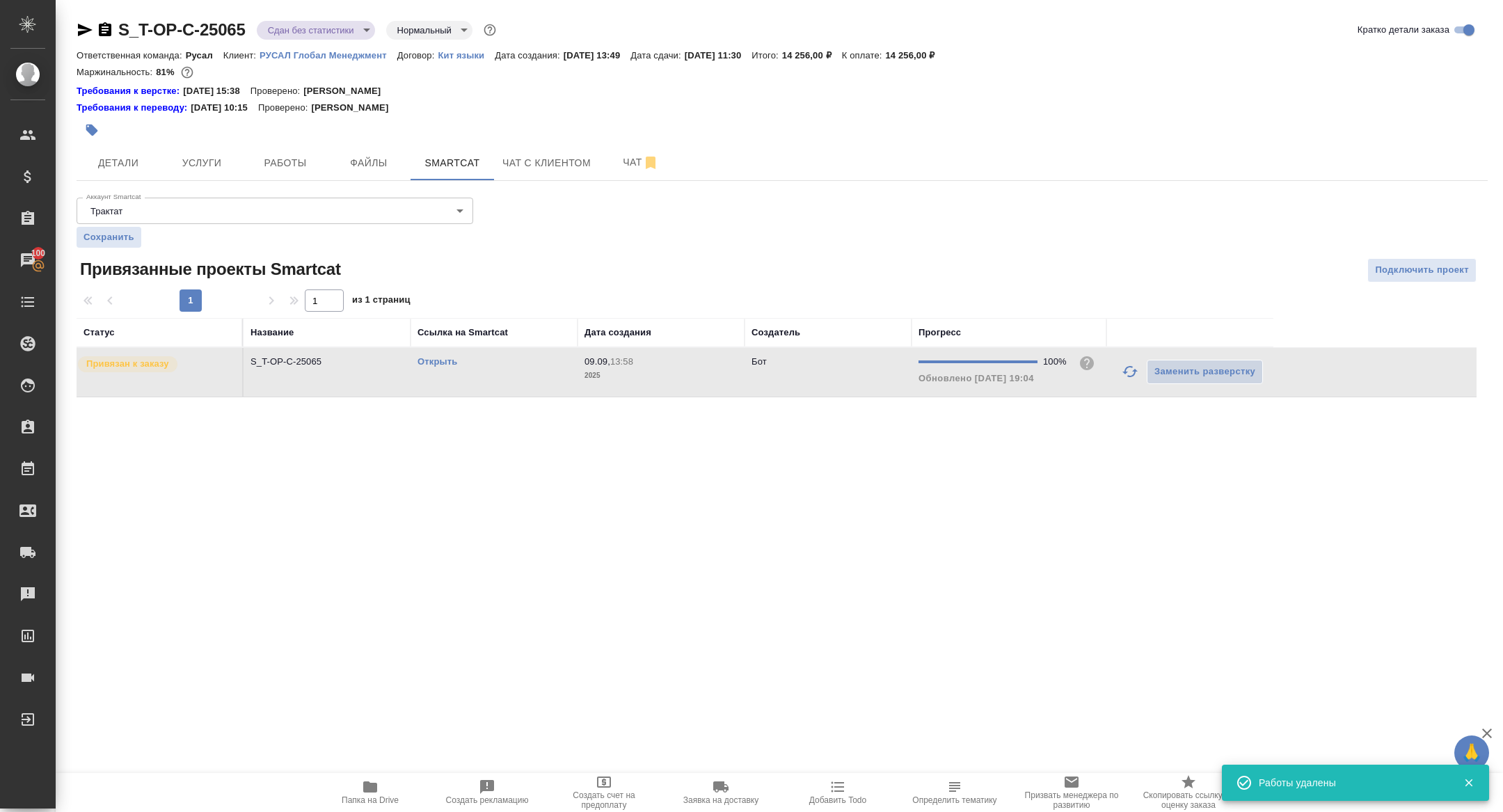
click at [267, 392] on td "S_T-OP-C-25065" at bounding box center [327, 372] width 167 height 48
click at [299, 140] on div at bounding box center [547, 130] width 941 height 31
click at [292, 157] on span "Работы" at bounding box center [285, 163] width 67 height 17
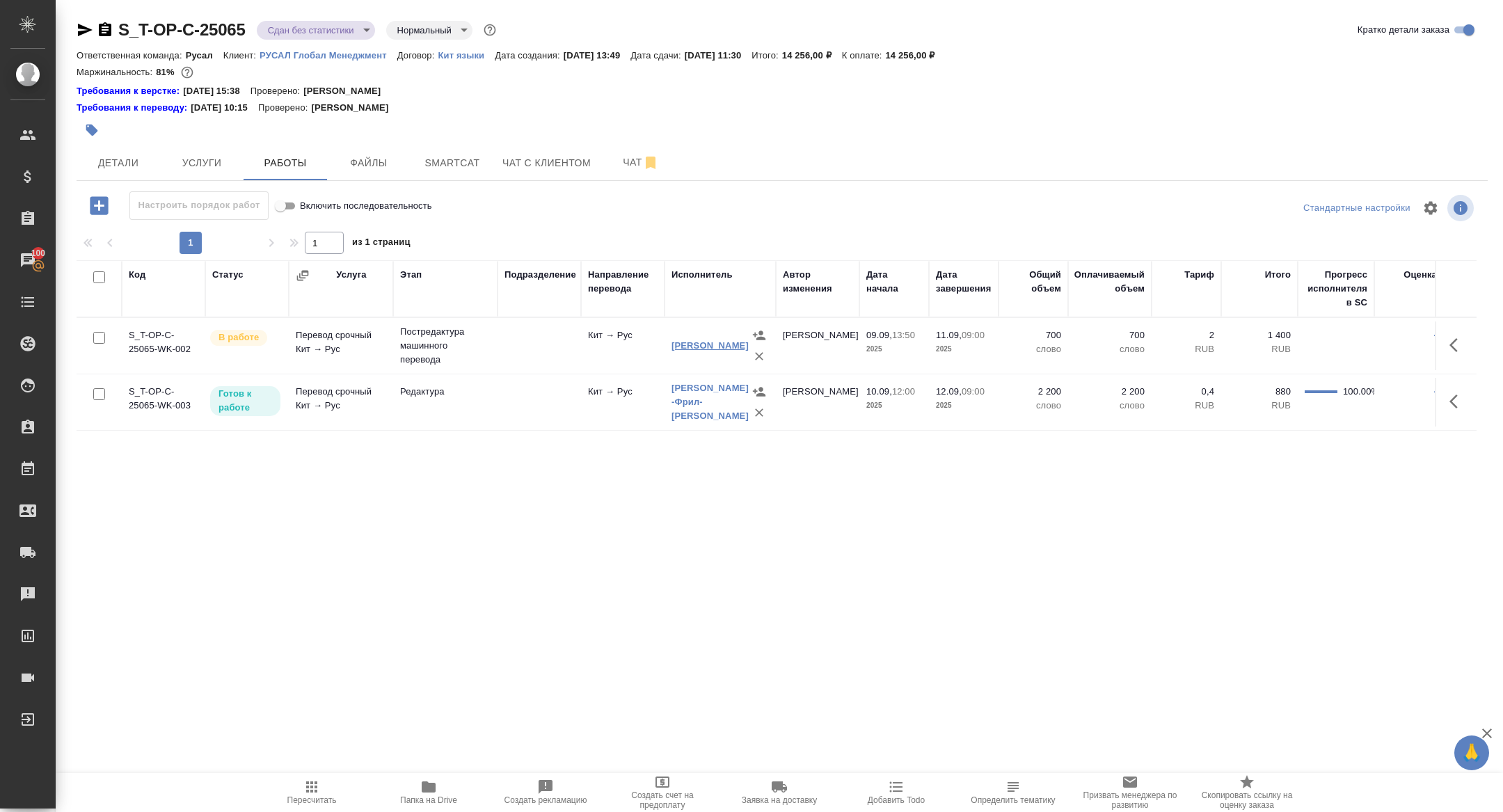
click at [697, 343] on link "[PERSON_NAME]" at bounding box center [710, 345] width 78 height 11
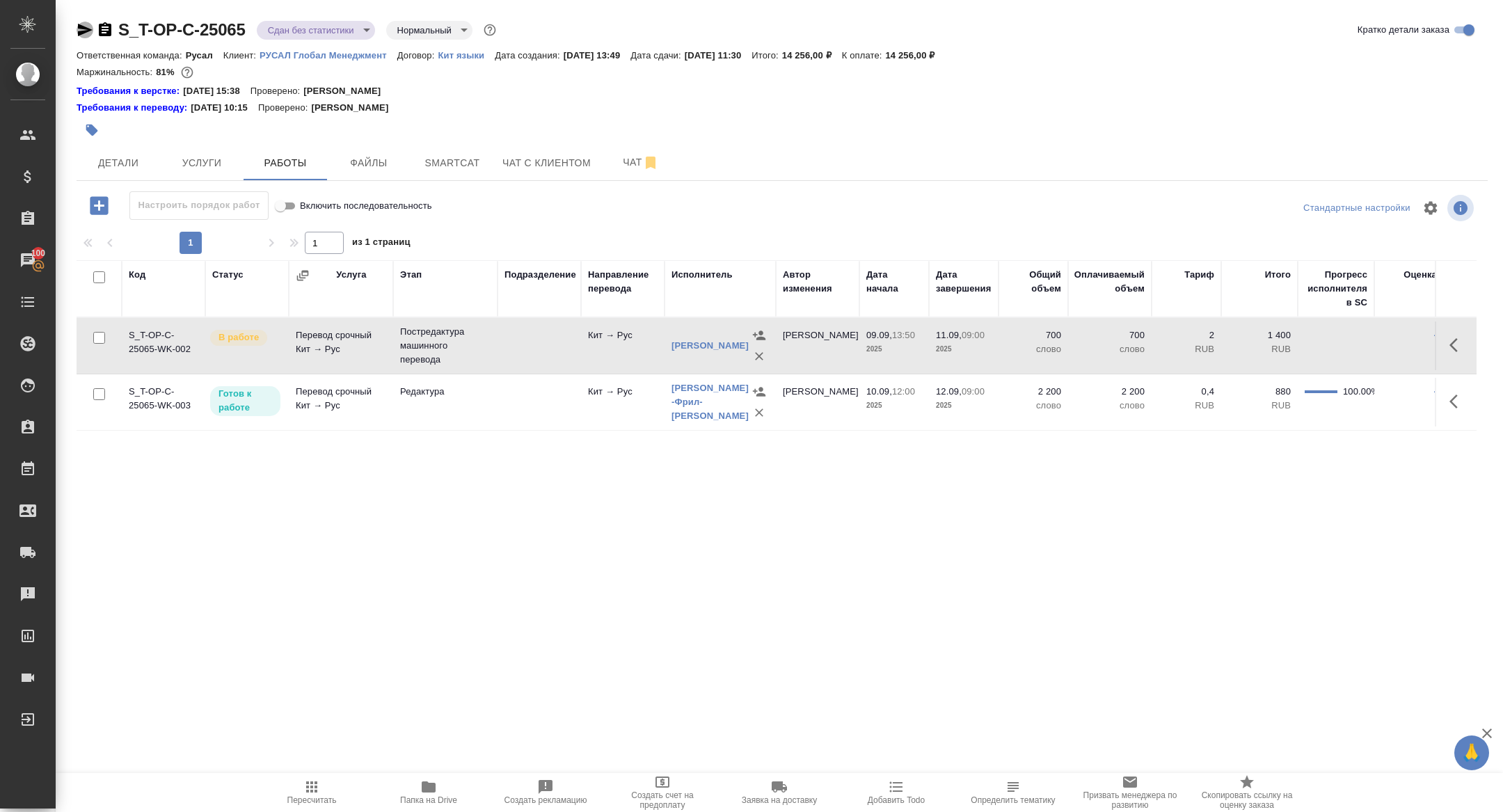
click at [77, 26] on icon "button" at bounding box center [85, 29] width 16 height 16
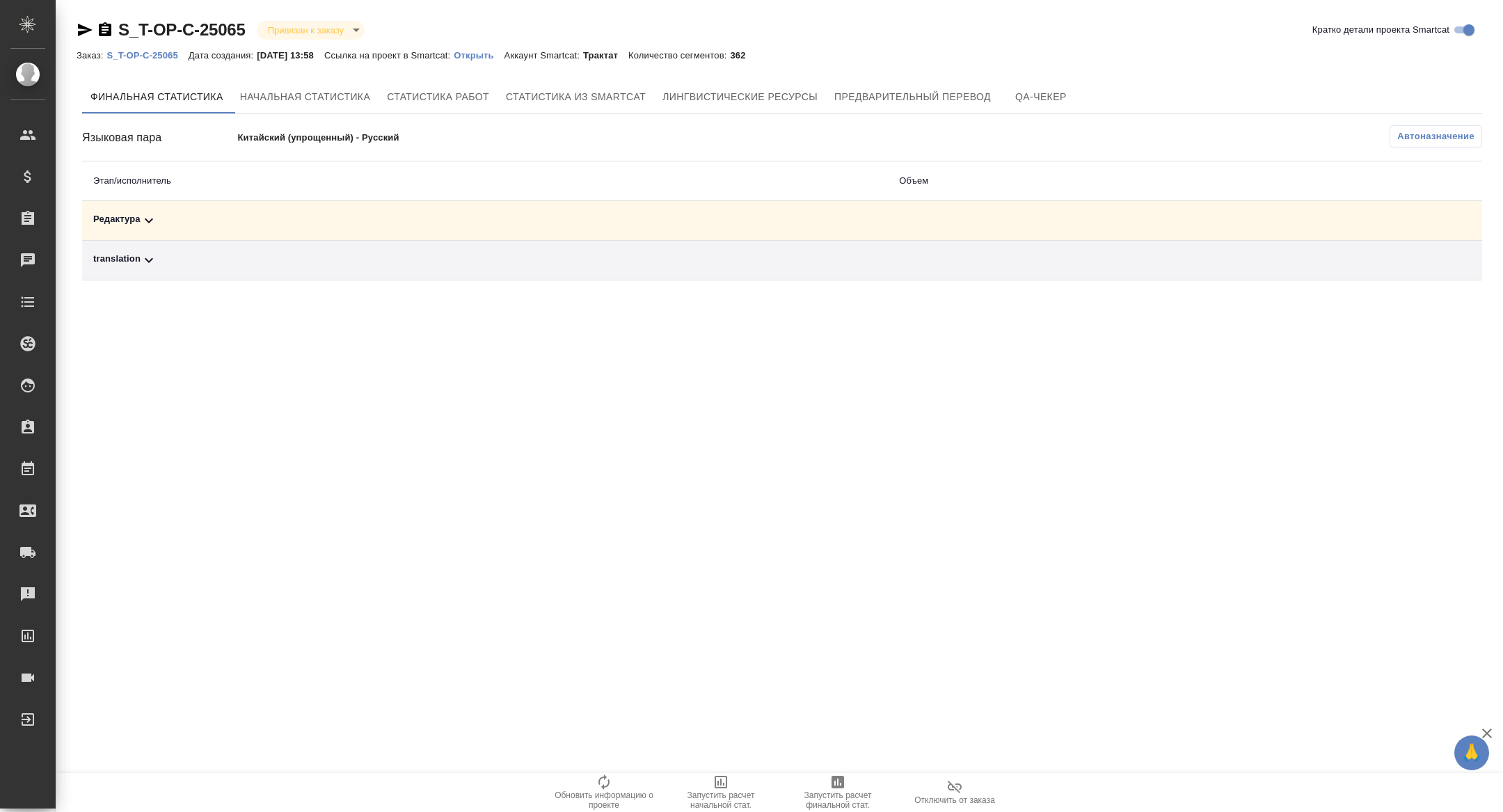
click at [241, 208] on td "Редактура" at bounding box center [485, 221] width 806 height 40
click at [211, 221] on div "Редактура" at bounding box center [485, 220] width 784 height 16
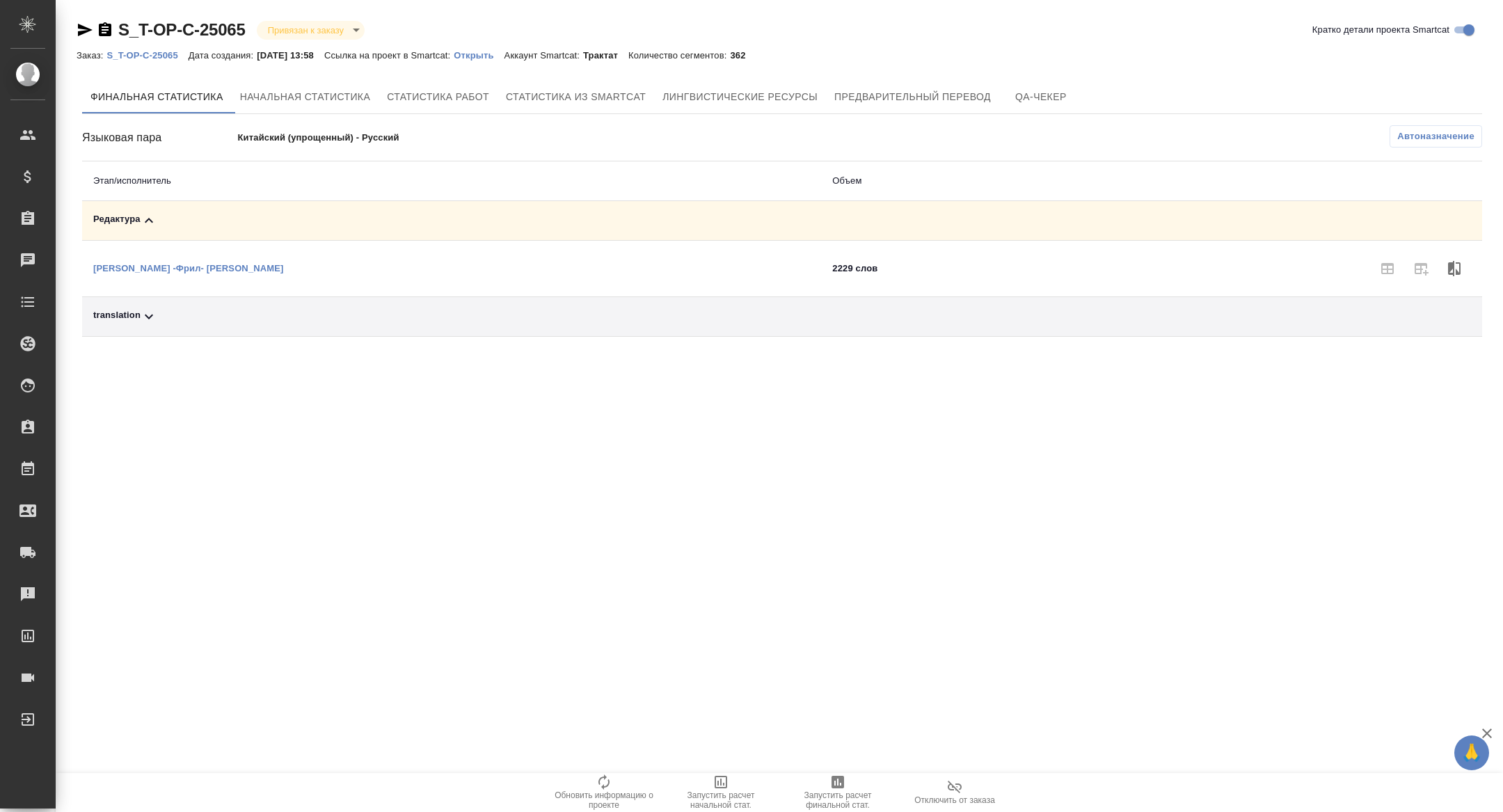
click at [193, 320] on div "translation" at bounding box center [451, 316] width 717 height 16
click at [1441, 148] on div "Автоназначение" at bounding box center [1015, 137] width 933 height 24
click at [1421, 137] on span "Автоназначение" at bounding box center [1435, 137] width 78 height 14
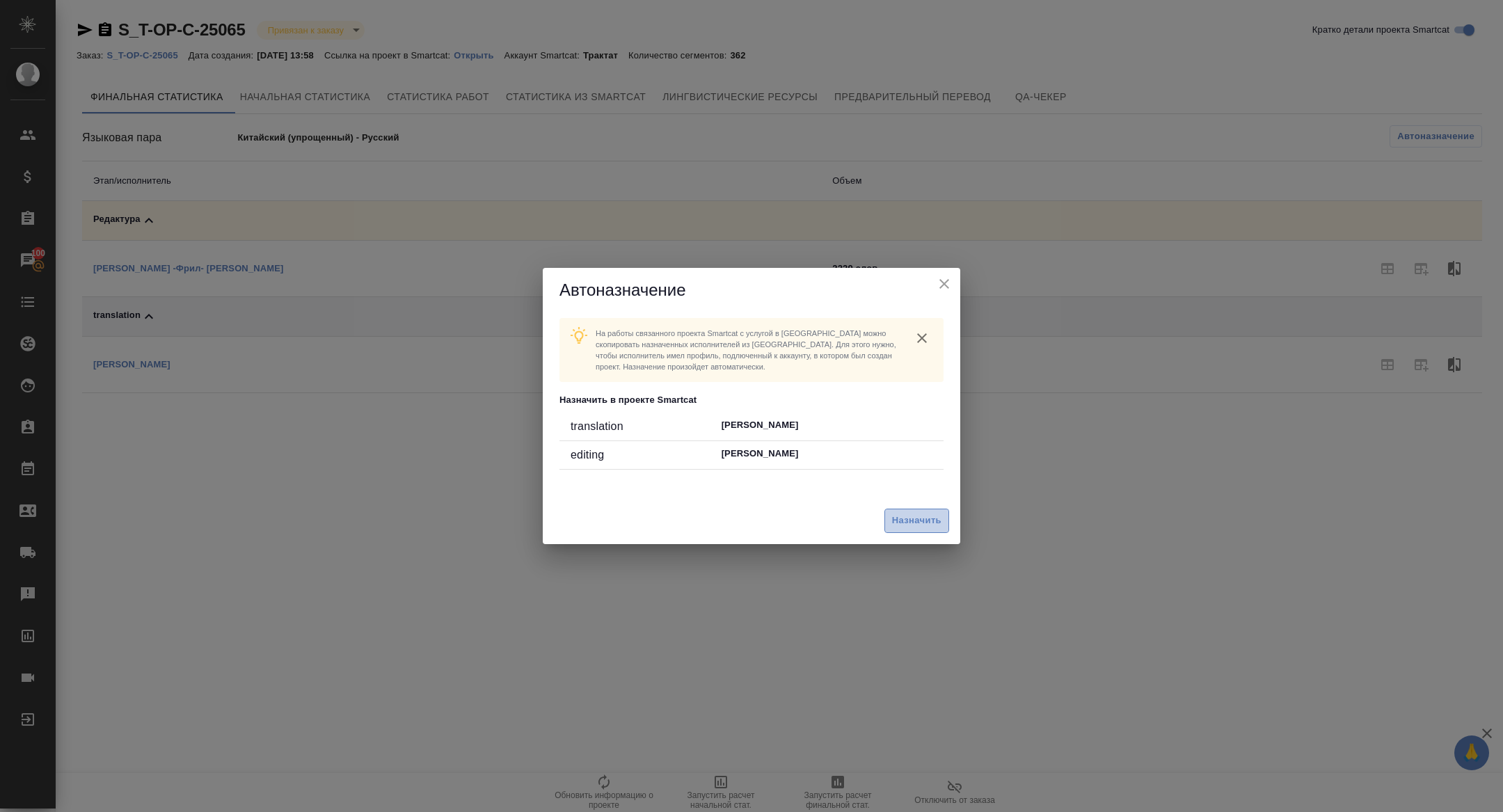
click at [912, 528] on button "Назначить" at bounding box center [917, 521] width 65 height 24
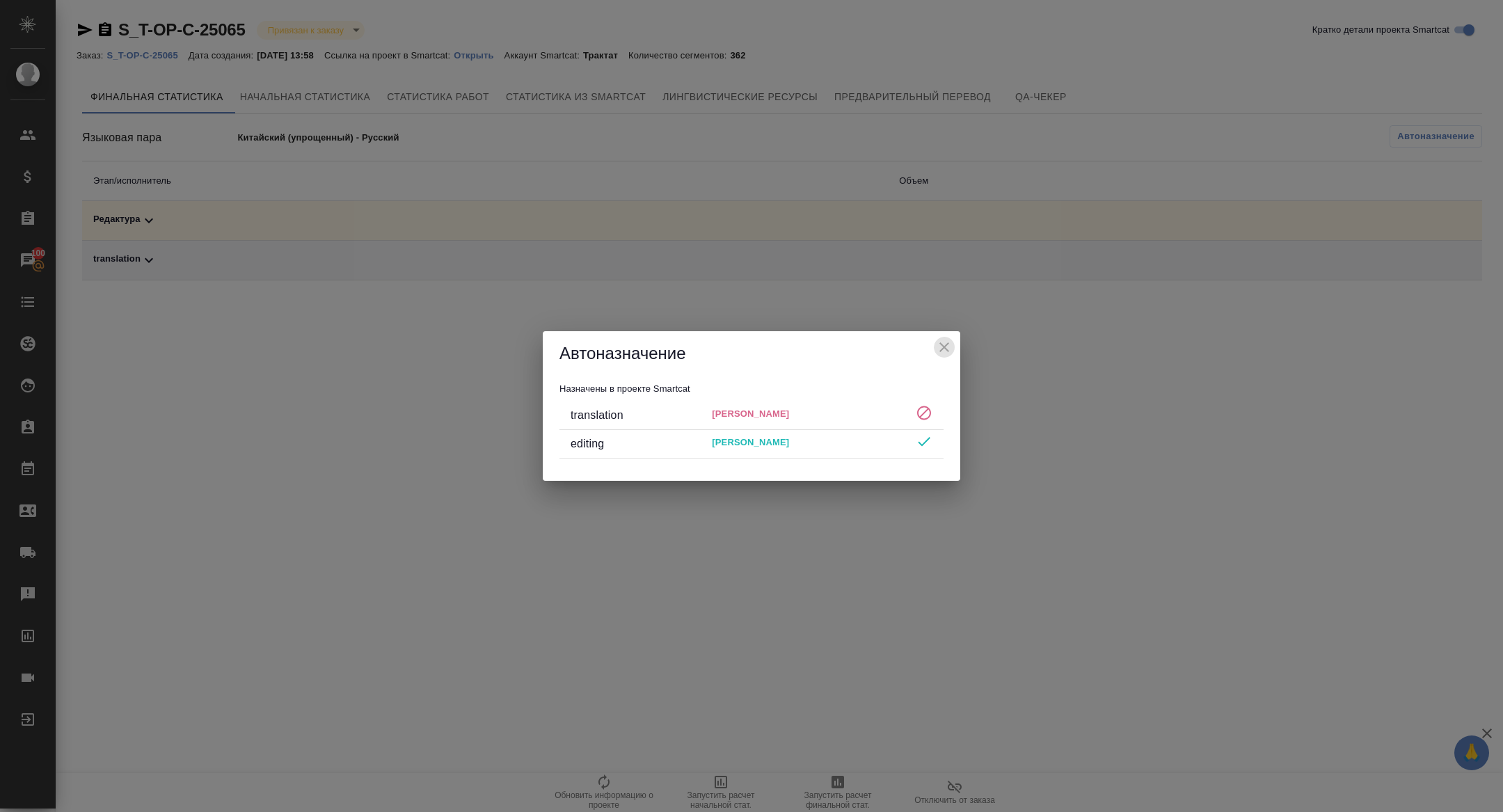
click at [944, 347] on icon "close" at bounding box center [944, 347] width 10 height 10
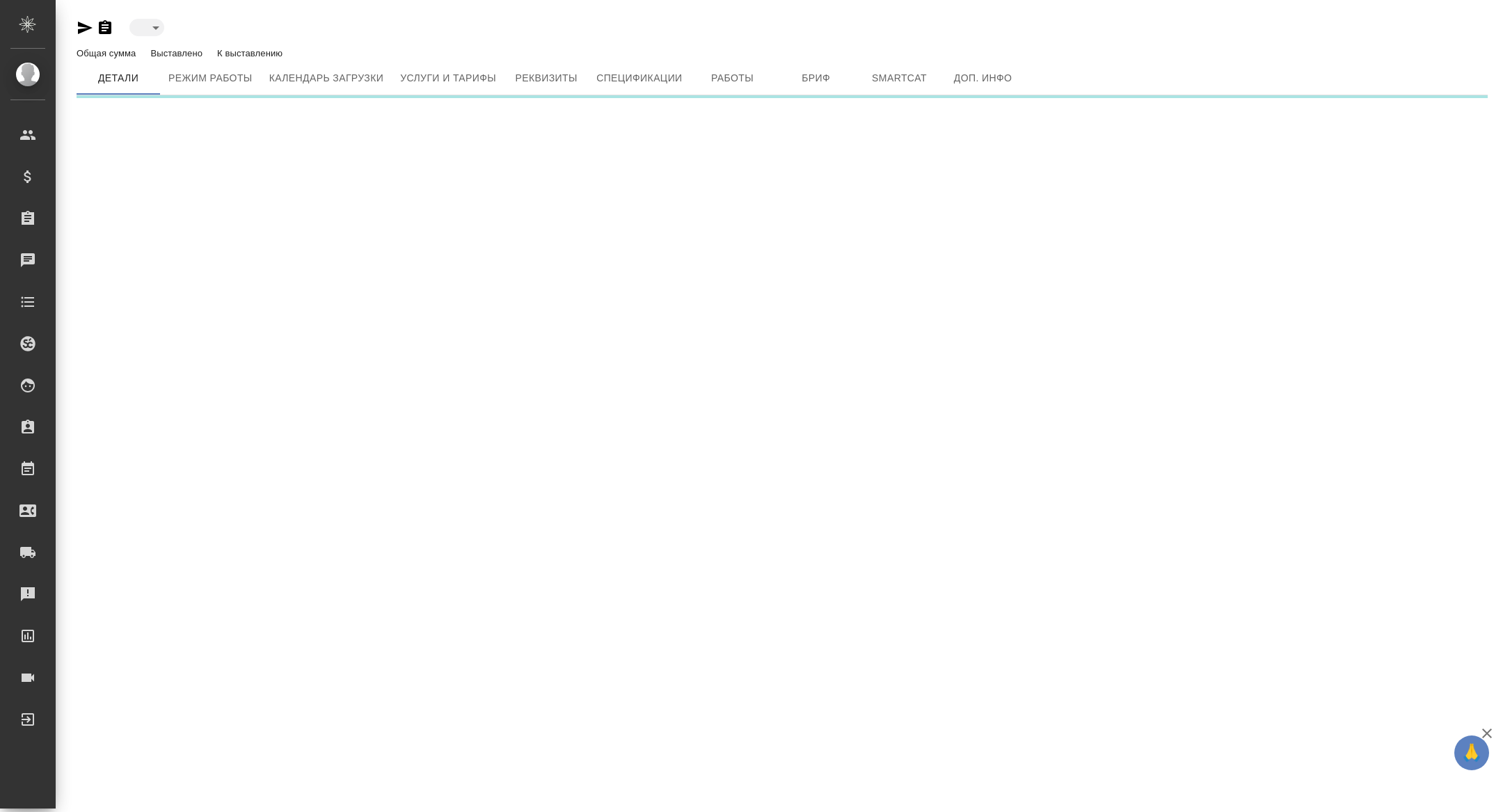
type input "active"
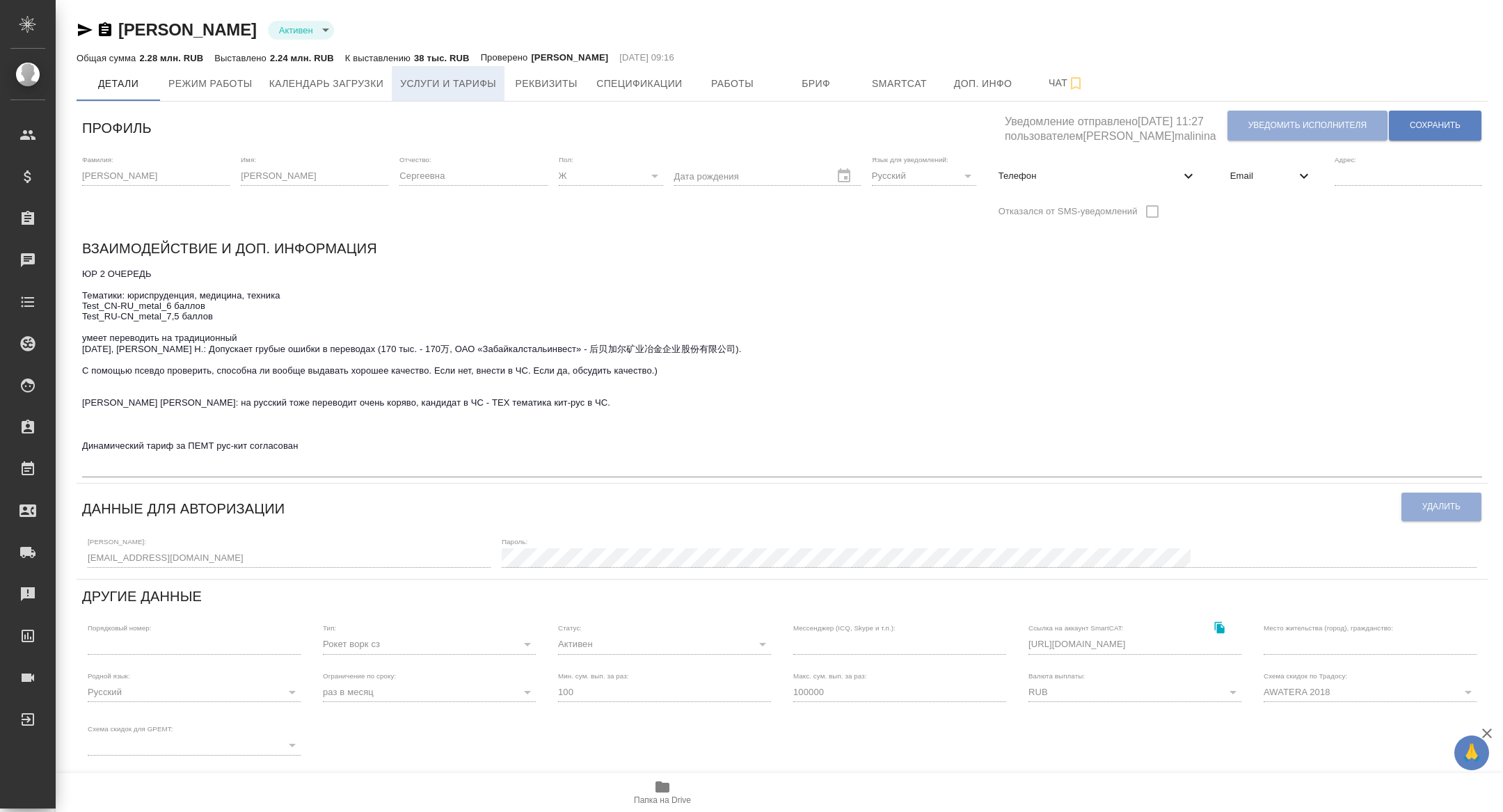
click at [483, 91] on span "Услуги и тарифы" at bounding box center [448, 84] width 96 height 17
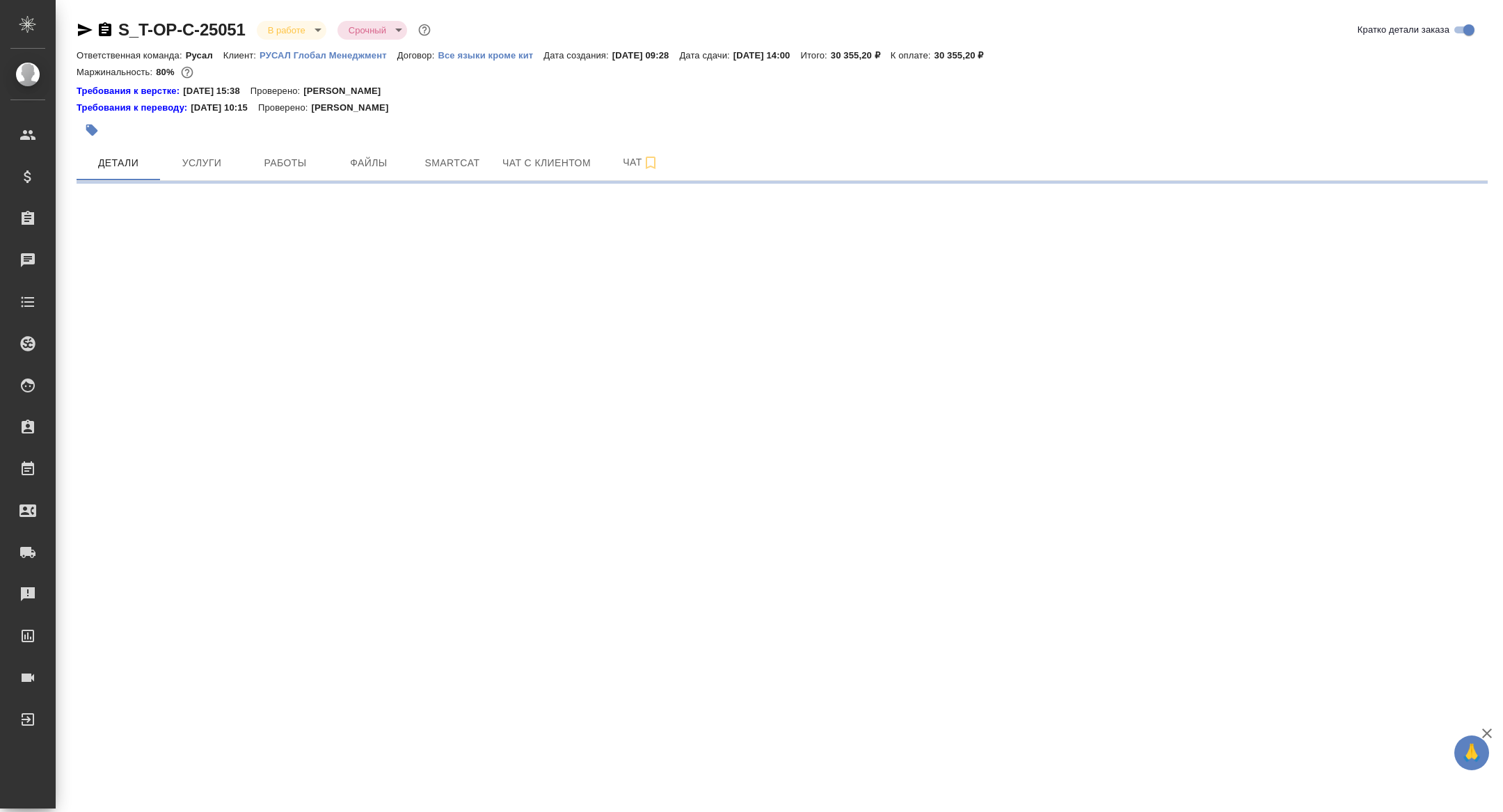
select select "RU"
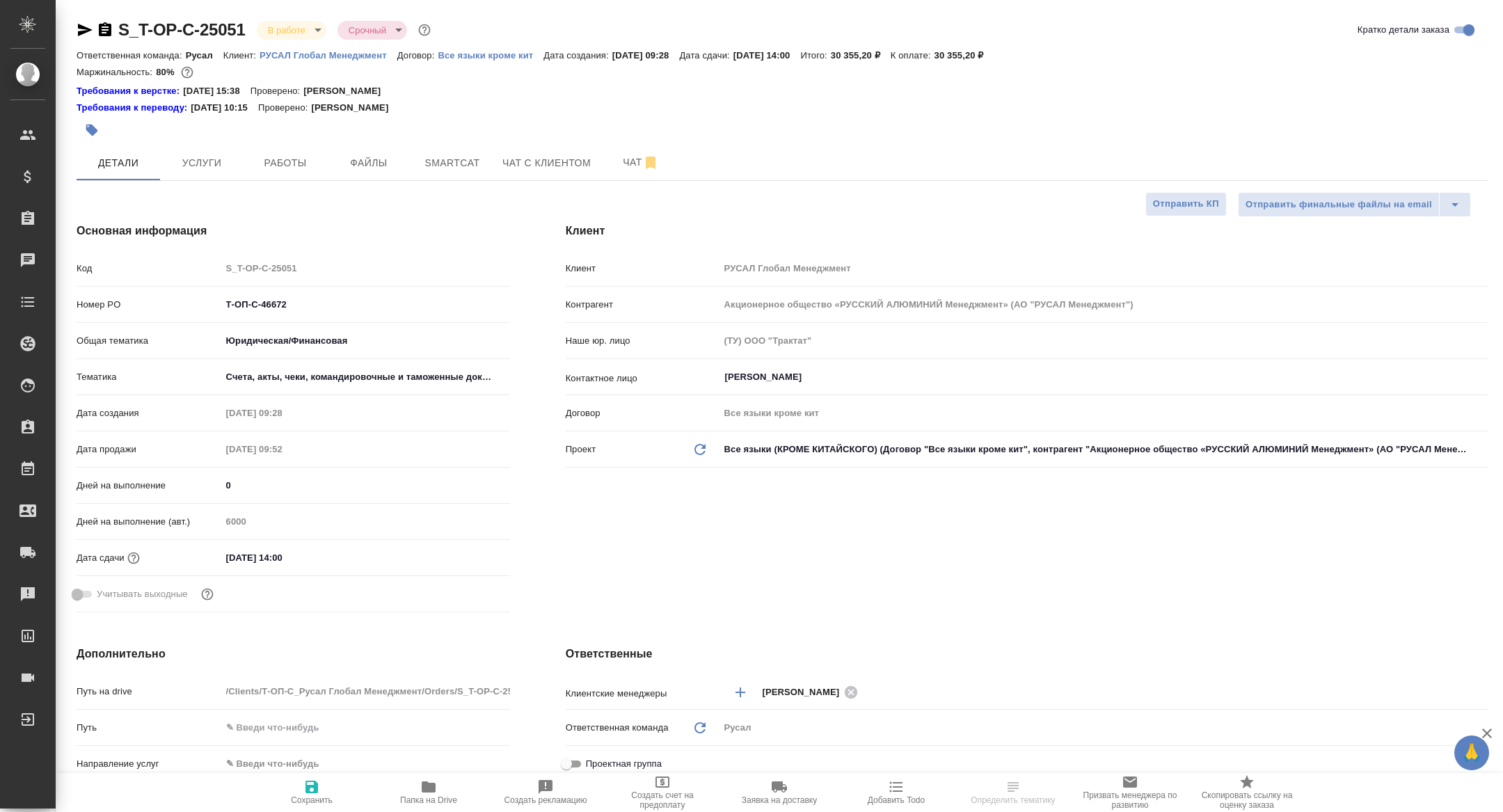
type textarea "x"
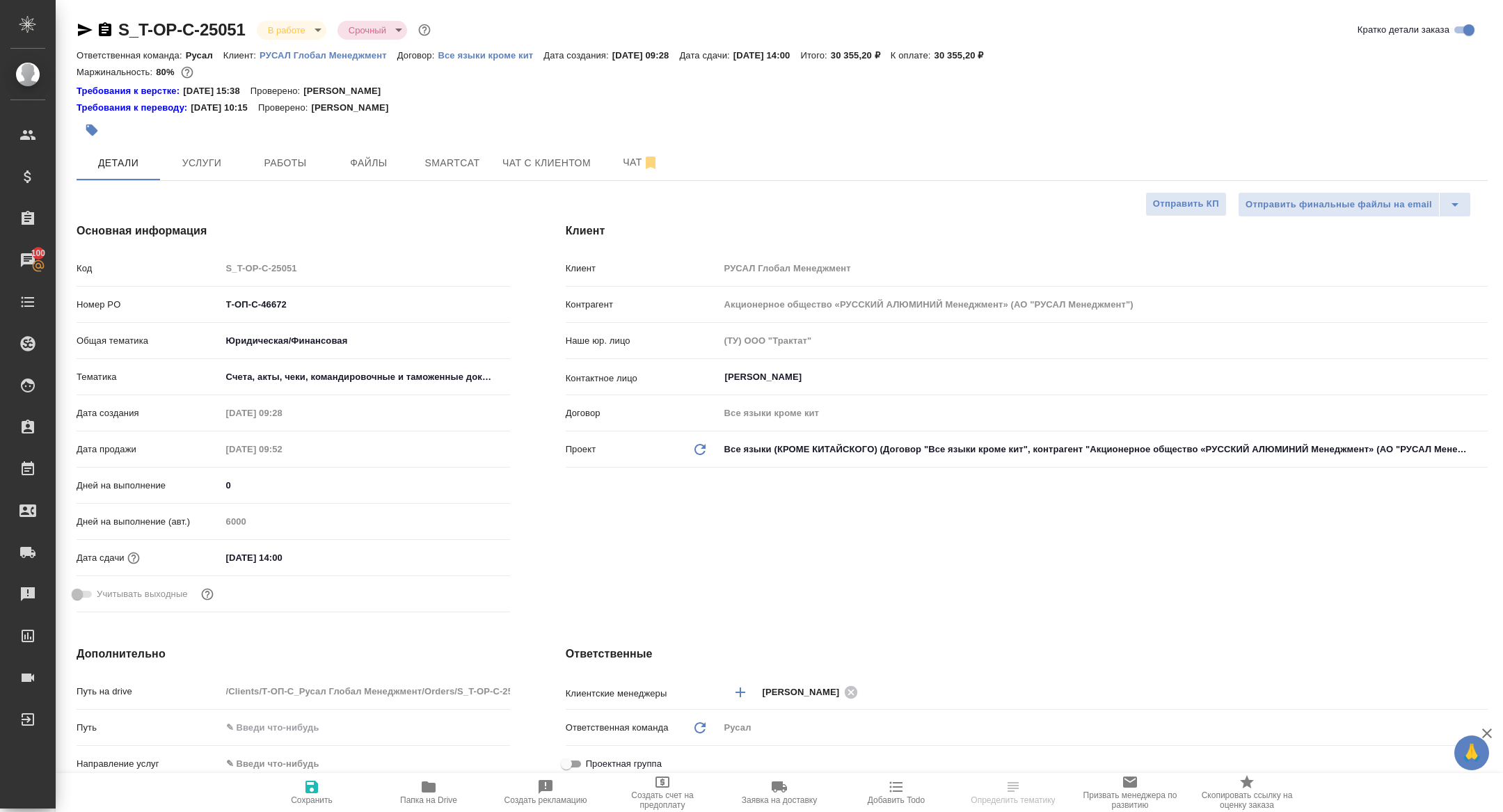
type textarea "x"
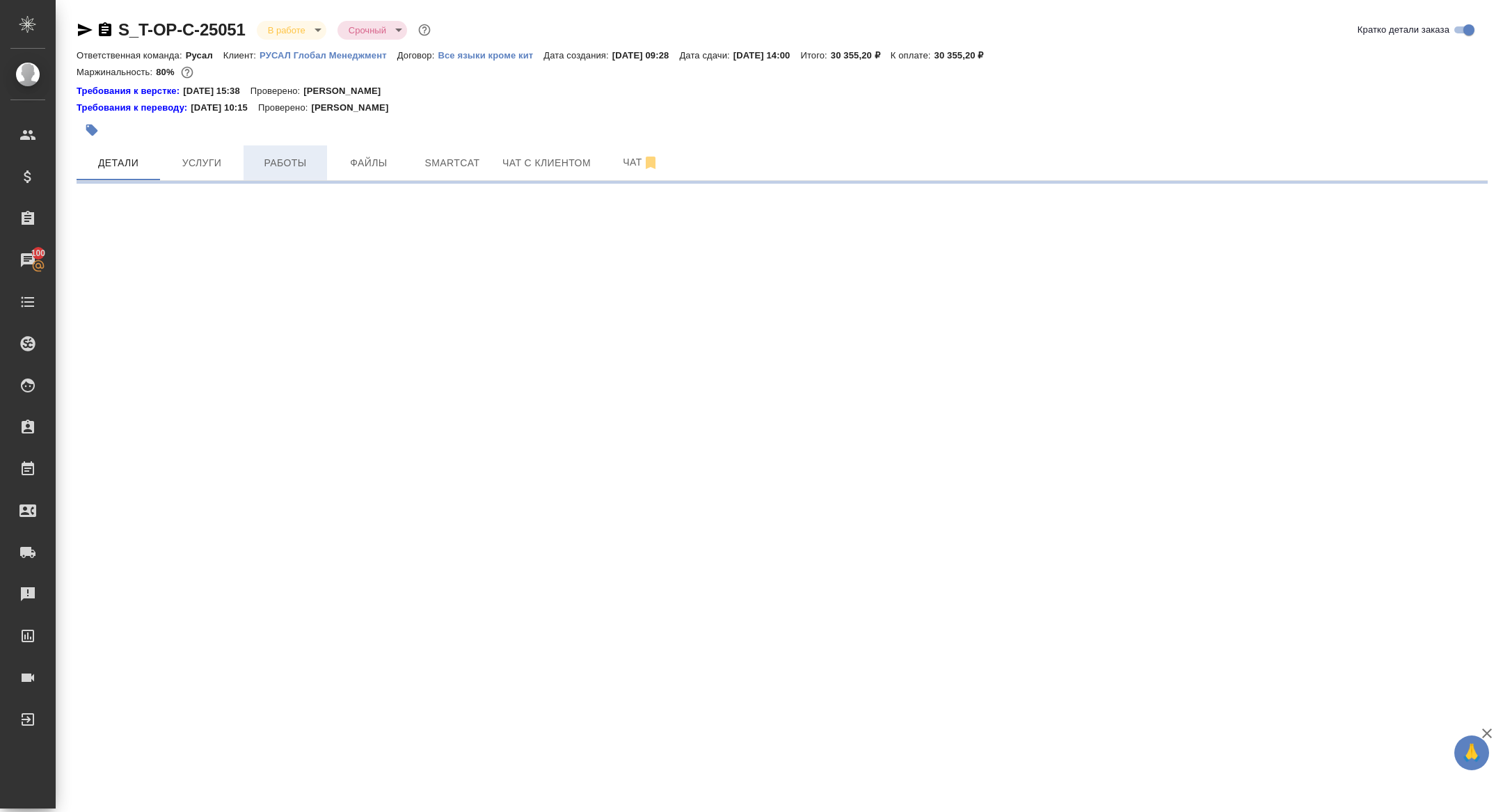
click at [265, 165] on span "Работы" at bounding box center [285, 163] width 67 height 17
select select "RU"
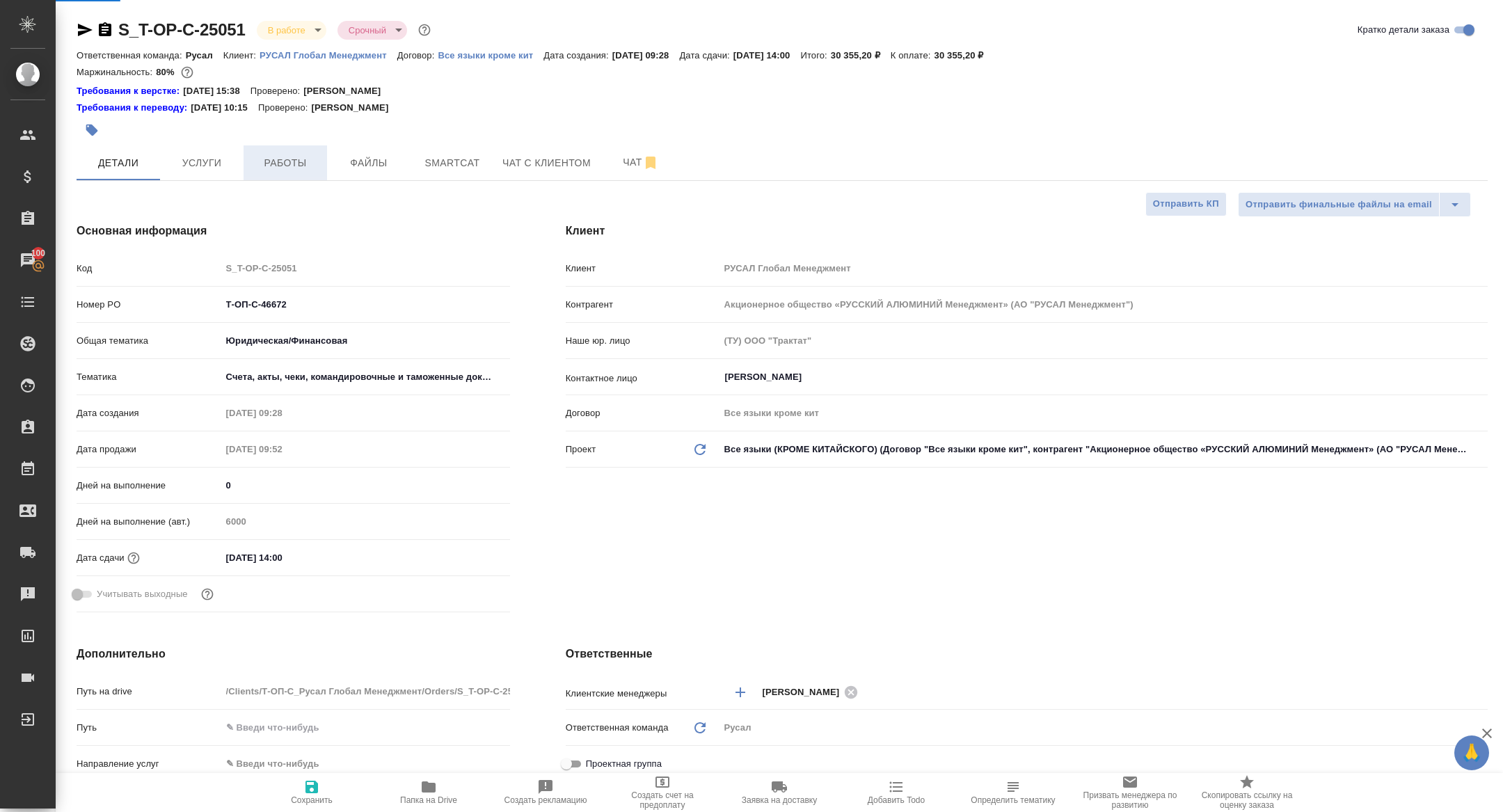
type textarea "x"
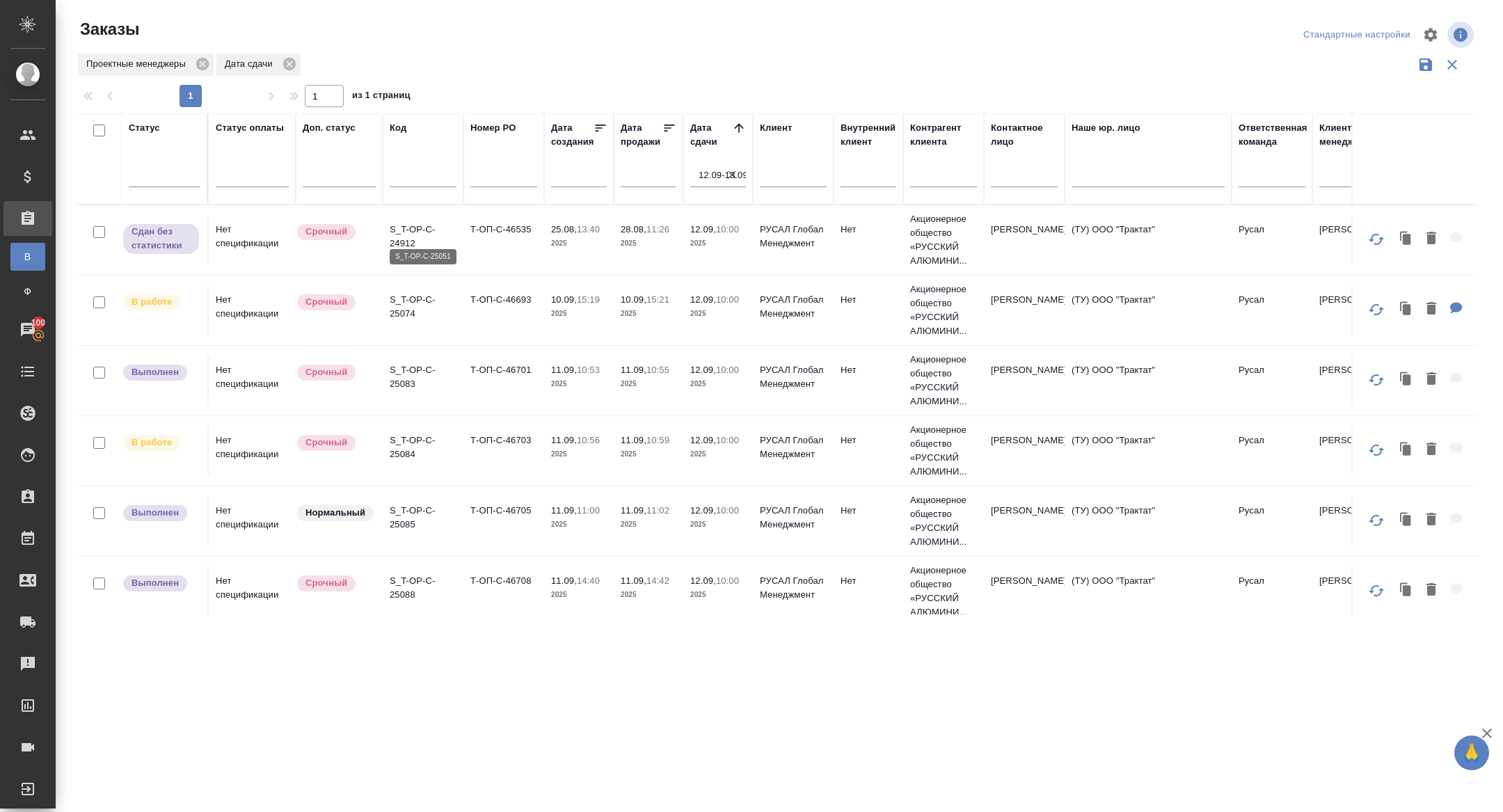
scroll to position [640, 0]
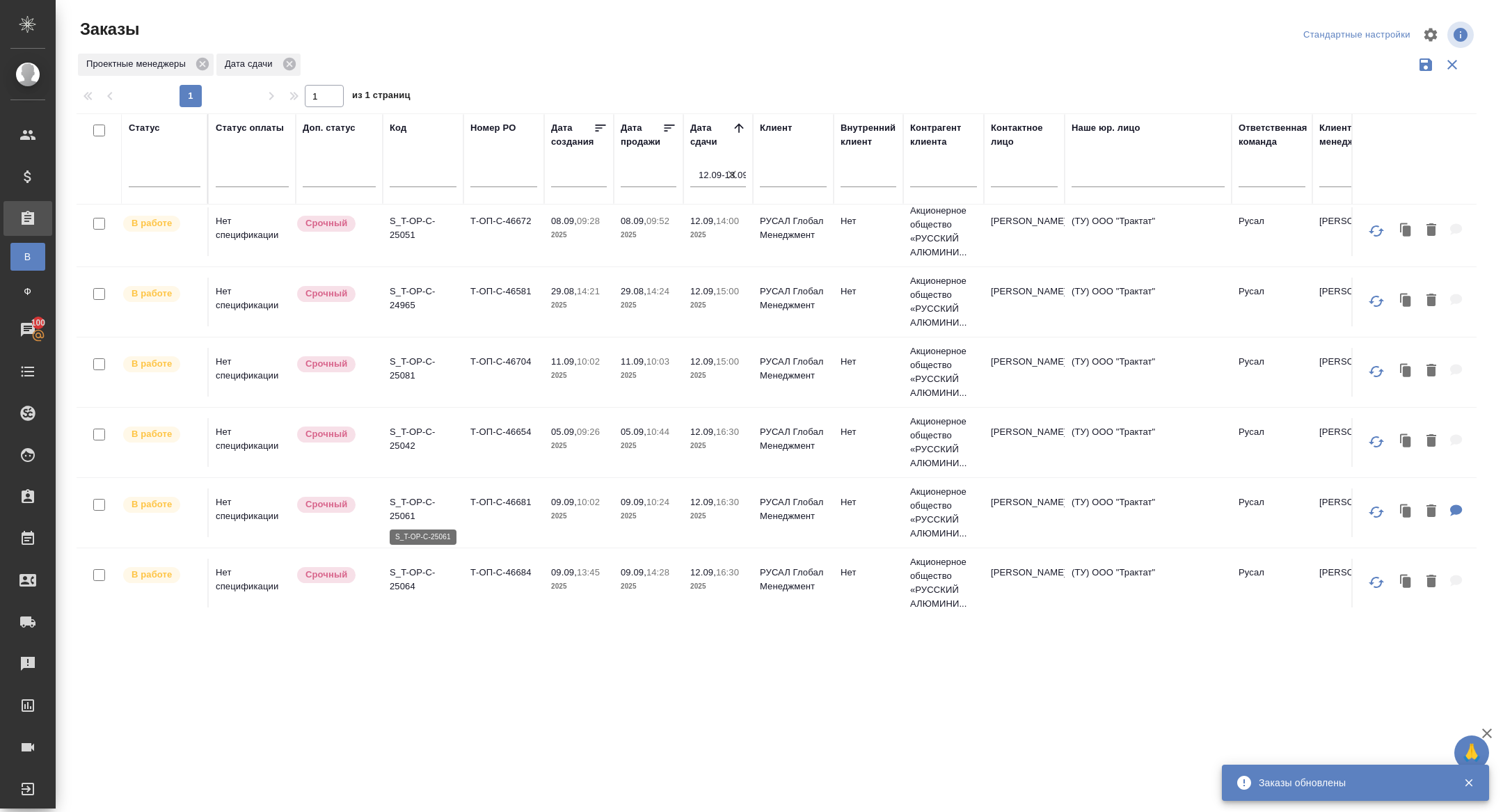
click at [412, 511] on p "S_T-OP-C-25061" at bounding box center [423, 509] width 67 height 28
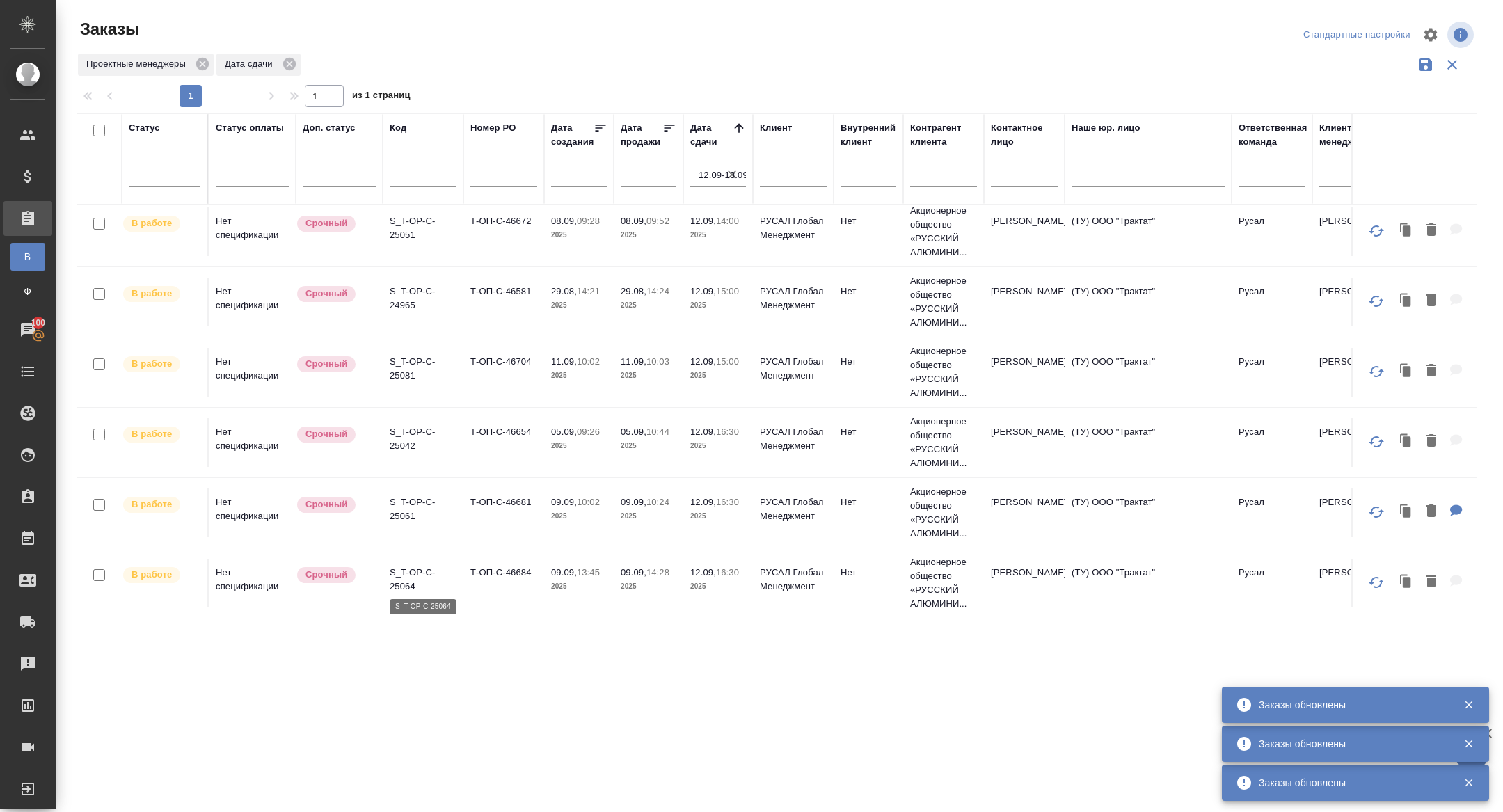
click at [417, 566] on p "S_T-OP-C-25064" at bounding box center [423, 579] width 67 height 28
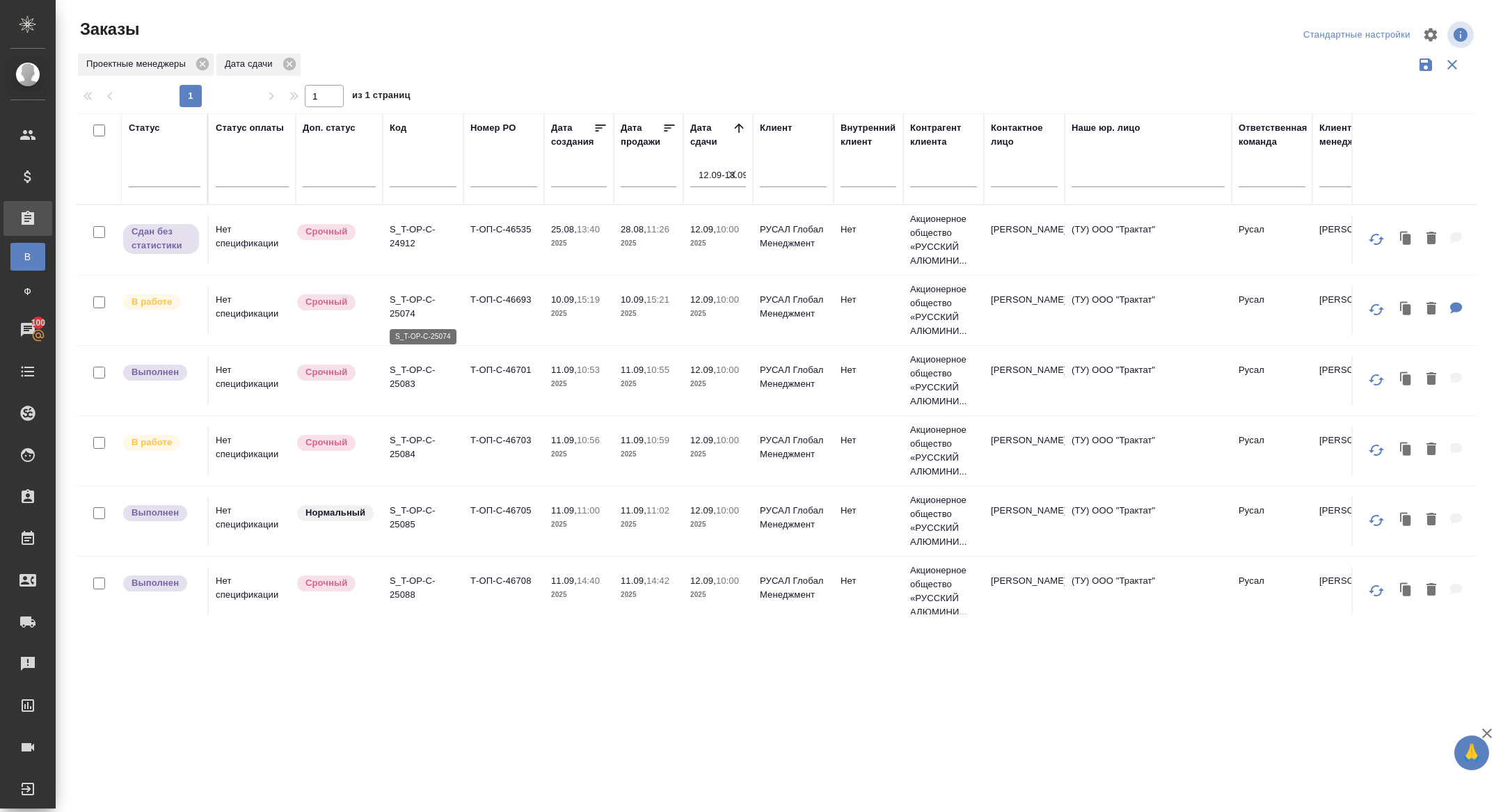
click at [418, 304] on p "S_T-OP-C-25074" at bounding box center [423, 307] width 67 height 28
click at [404, 238] on p "S_T-OP-C-24912" at bounding box center [423, 236] width 67 height 28
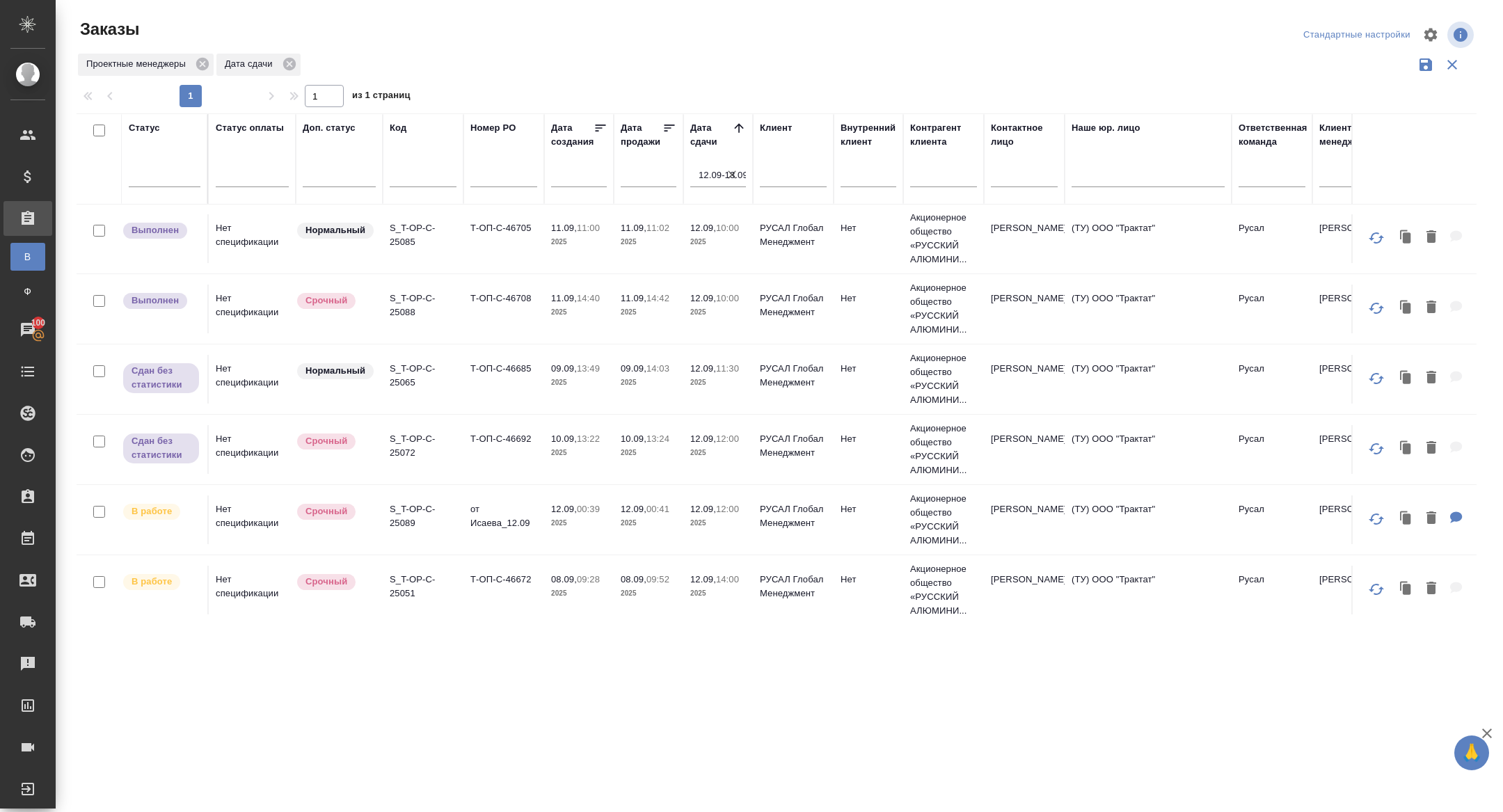
scroll to position [285, 0]
click at [411, 376] on p "S_T-OP-C-25065" at bounding box center [423, 373] width 67 height 28
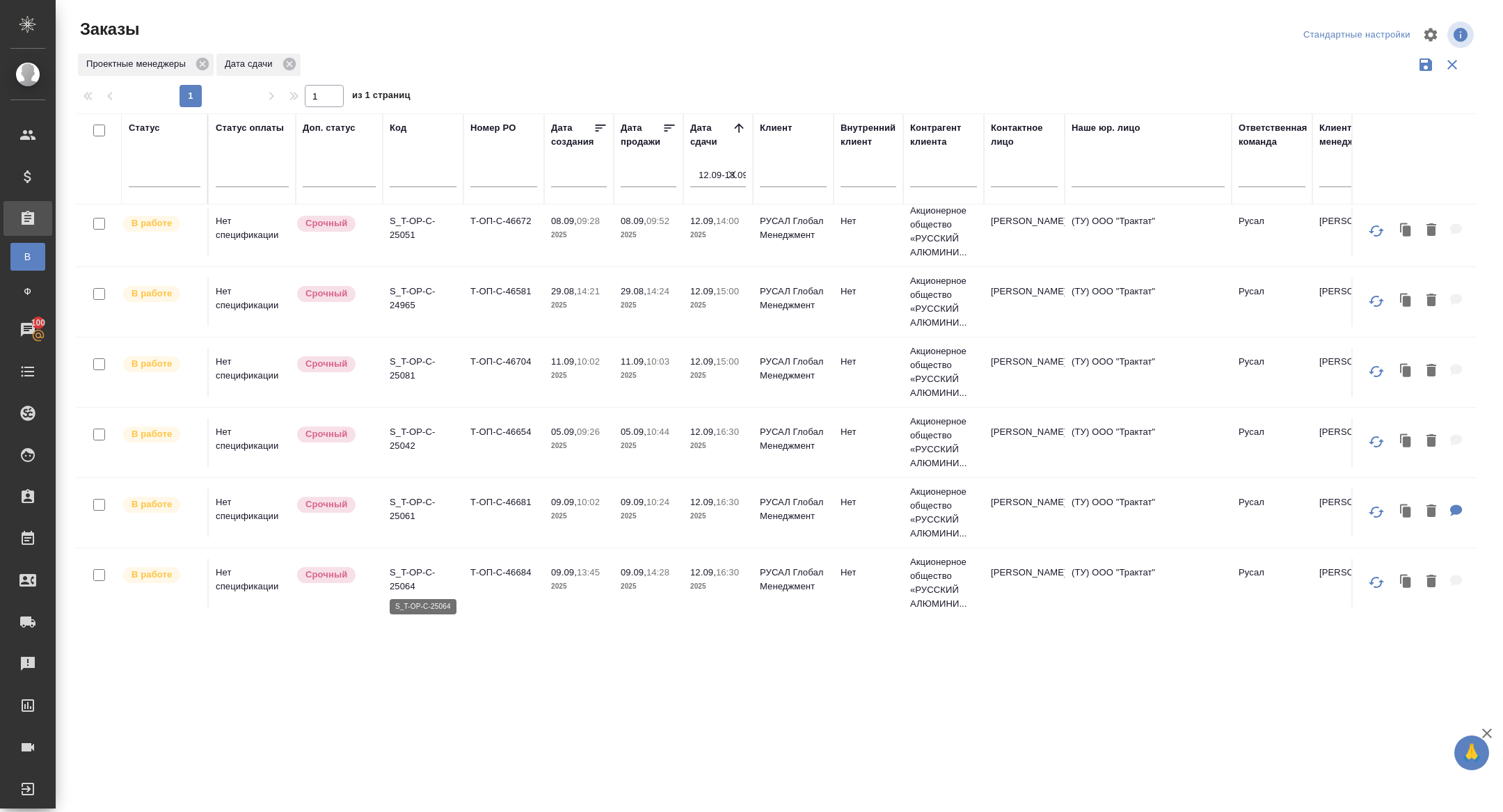
click at [409, 584] on p "S_T-OP-C-25064" at bounding box center [423, 579] width 67 height 28
click at [411, 303] on p "S_T-OP-C-25090" at bounding box center [423, 298] width 67 height 28
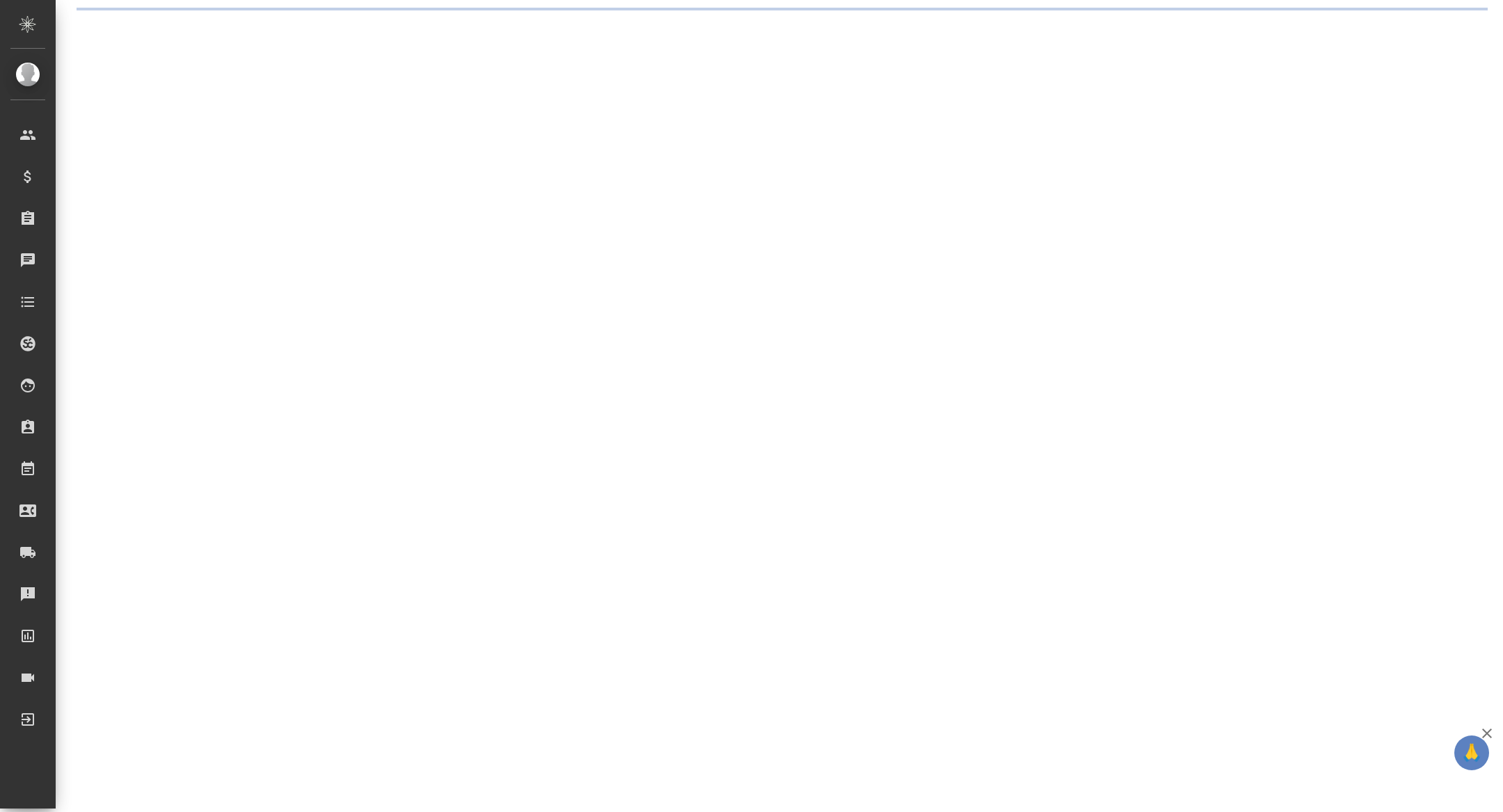
select select "RU"
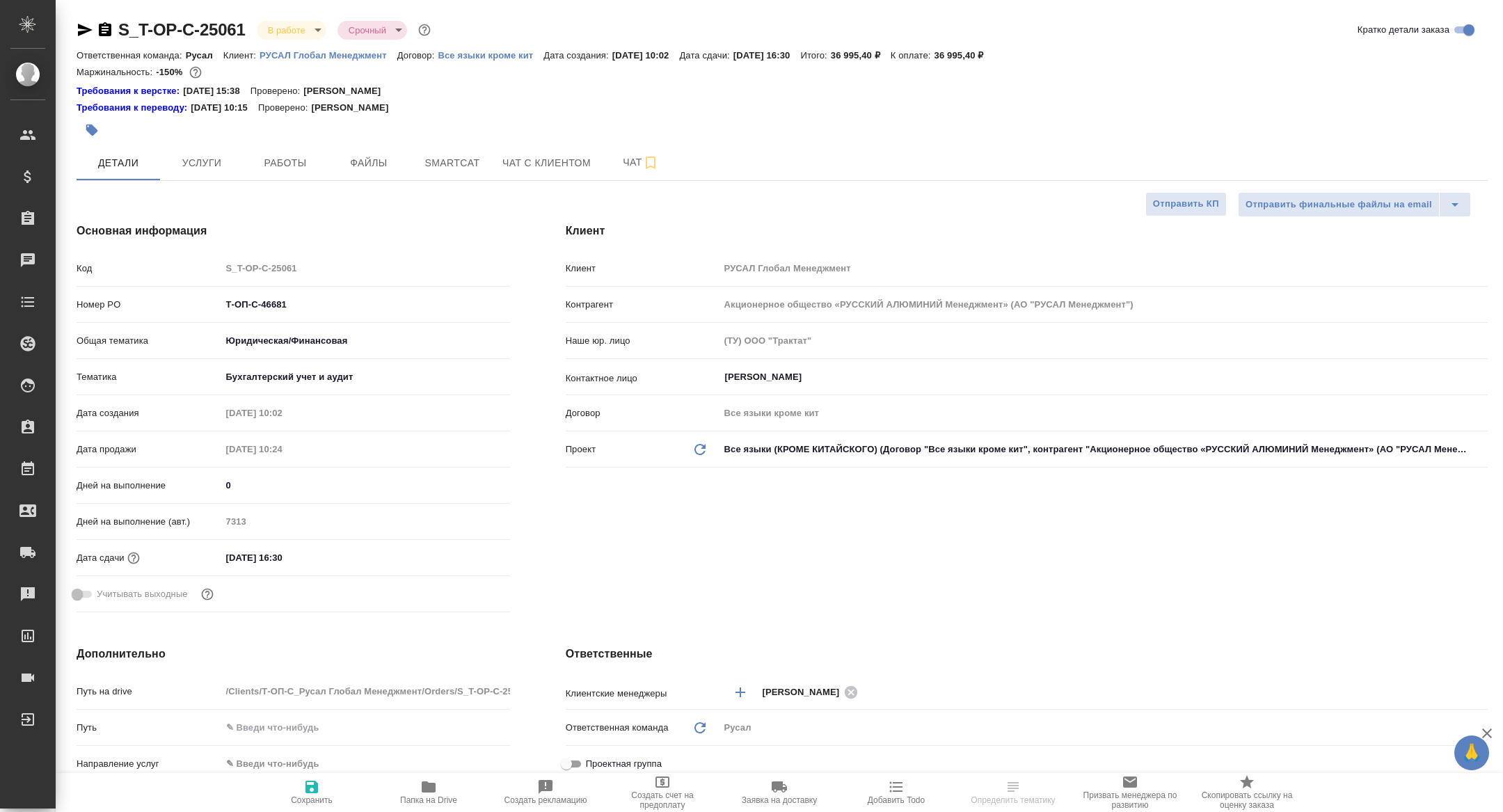
type textarea "x"
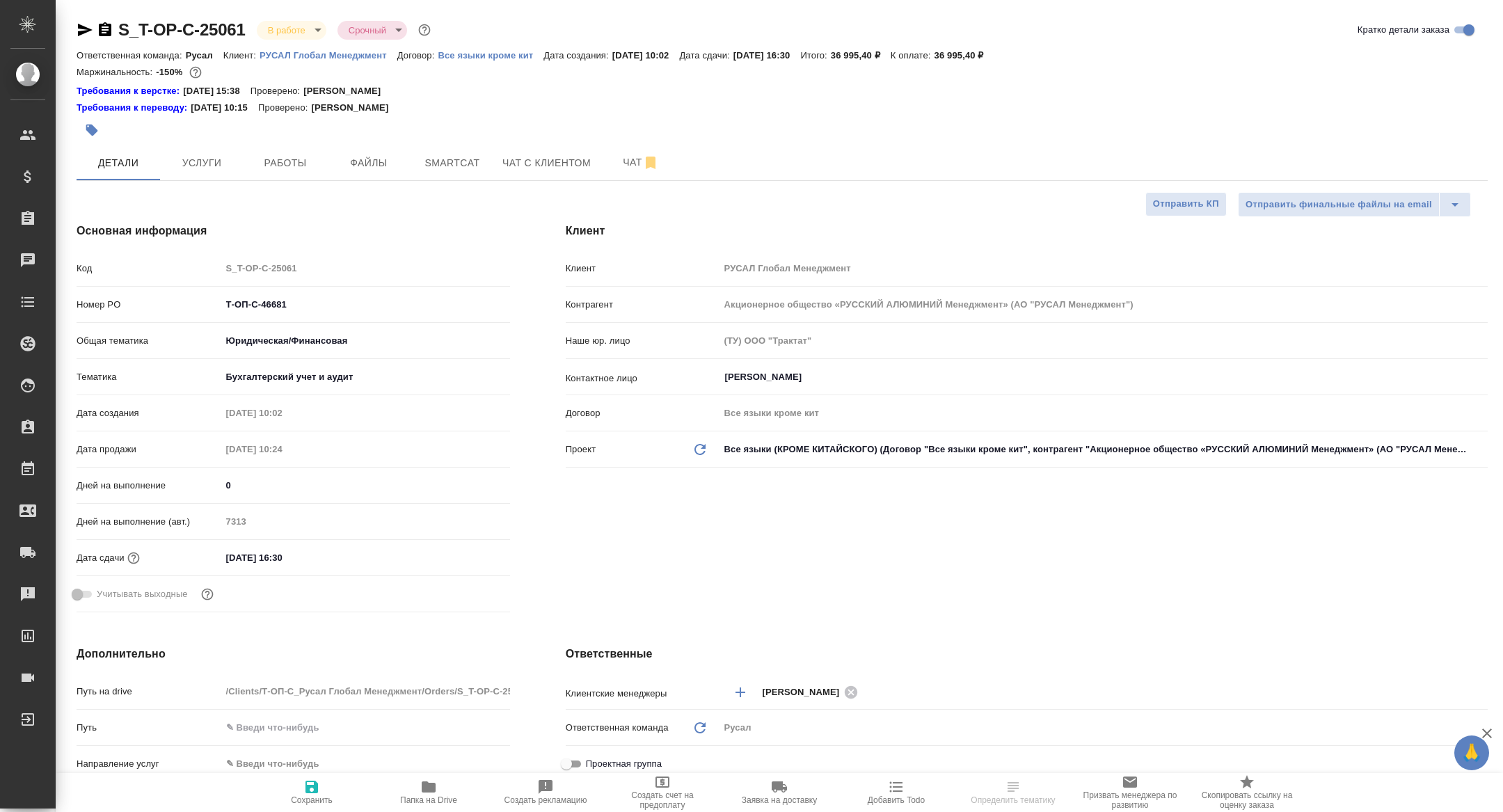
type textarea "x"
click at [297, 159] on span "Работы" at bounding box center [285, 163] width 67 height 17
select select "RU"
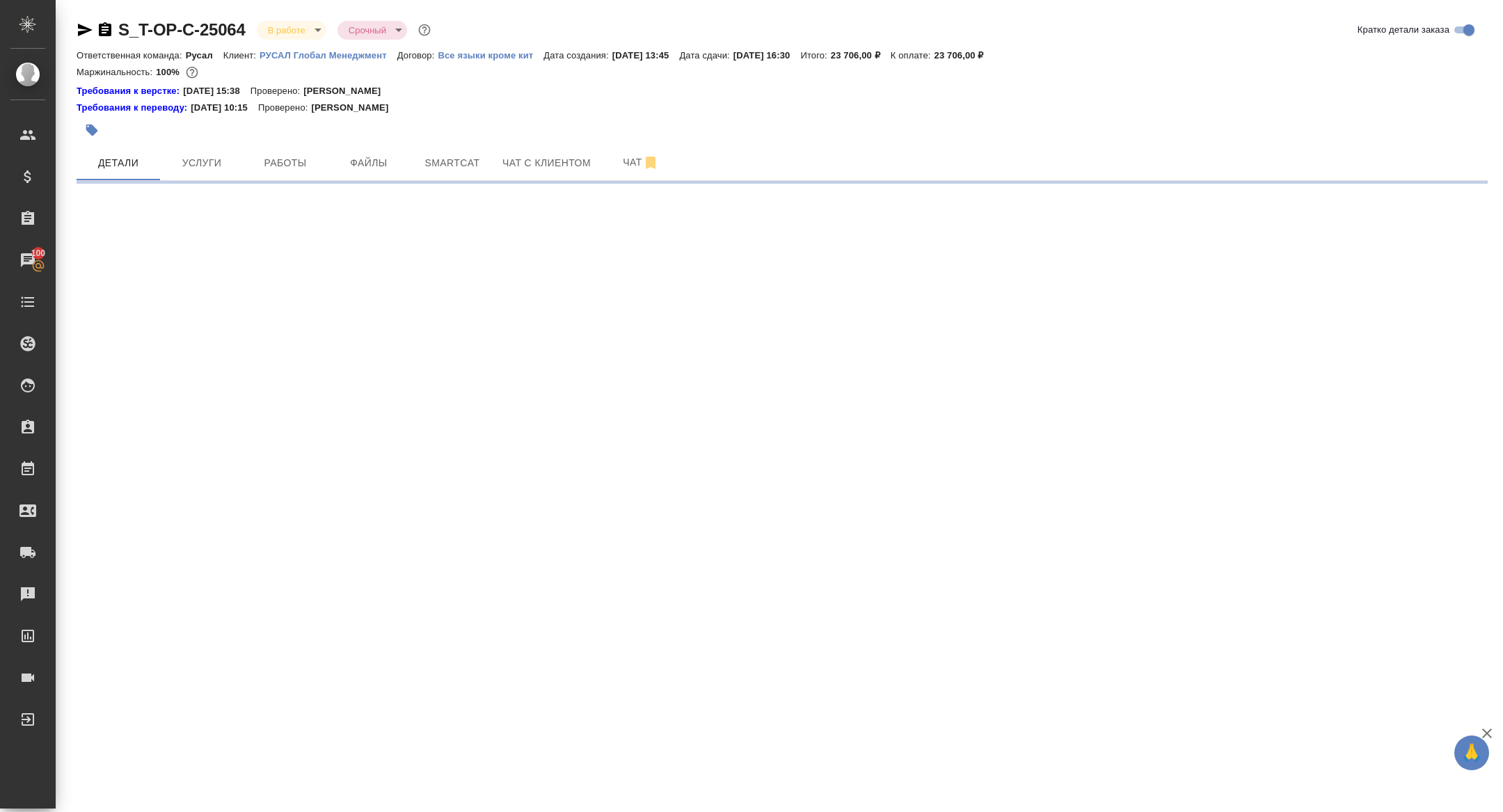
select select "RU"
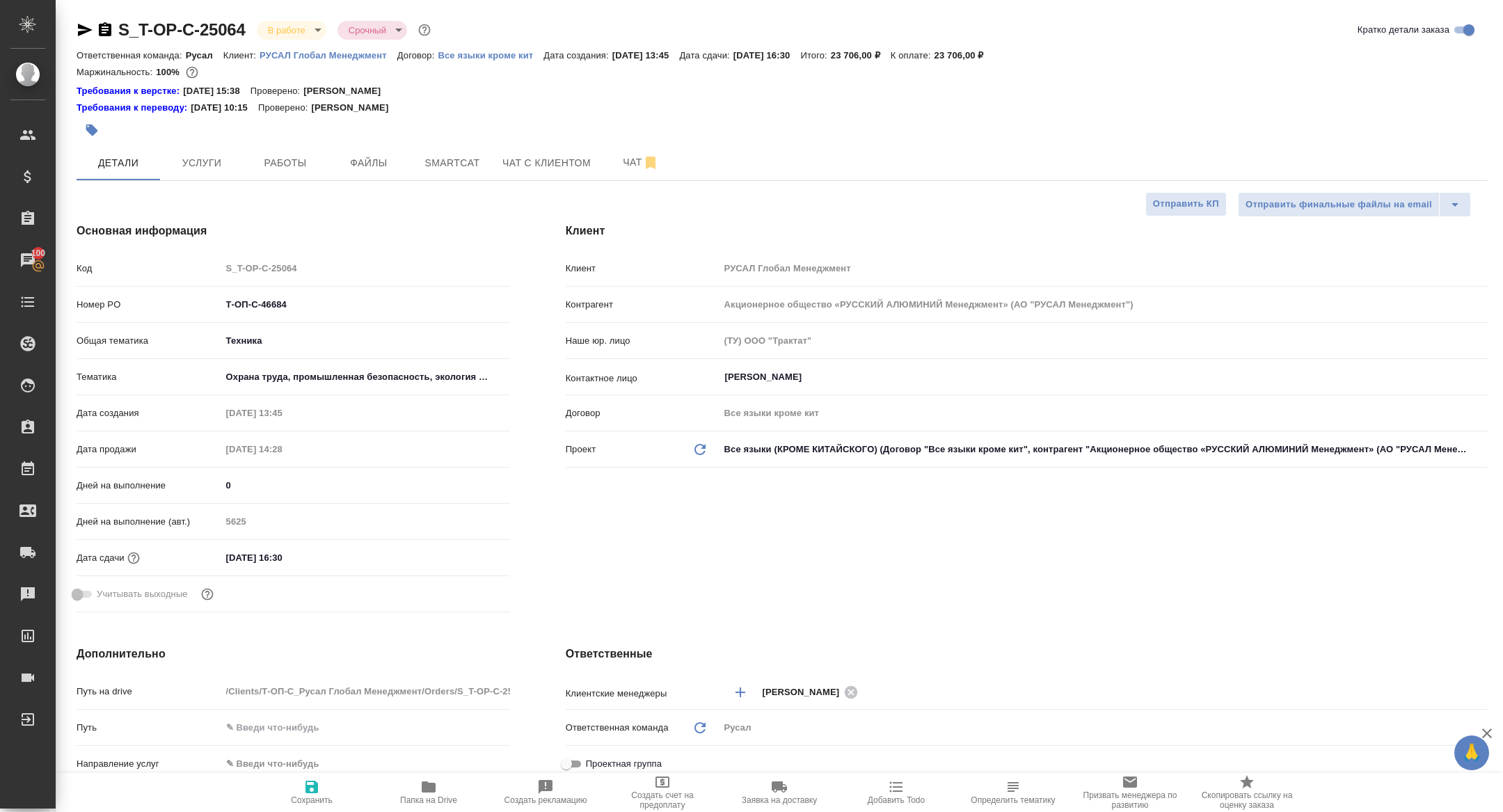
type textarea "x"
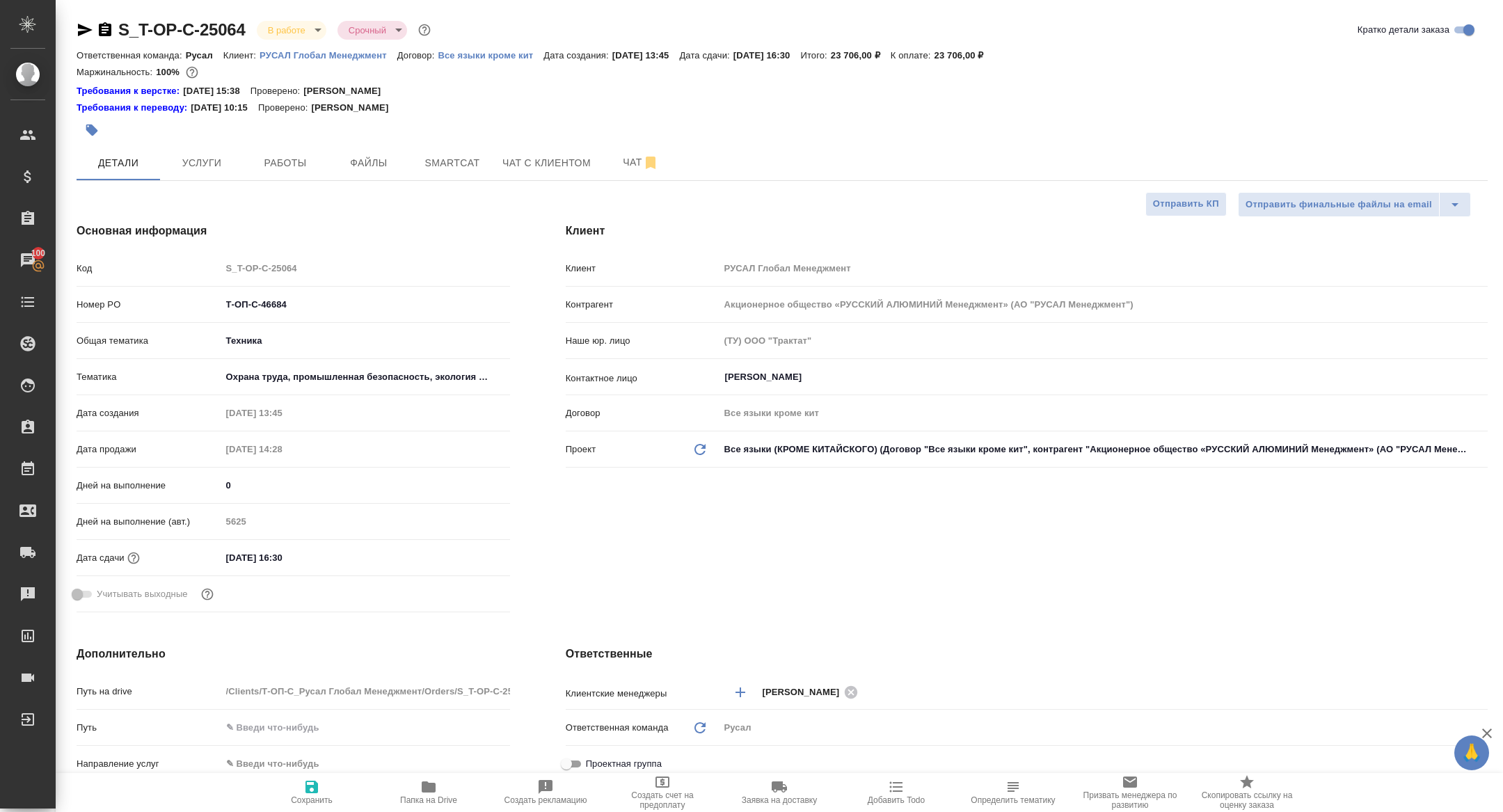
type textarea "x"
click at [290, 146] on button "Работы" at bounding box center [285, 162] width 83 height 35
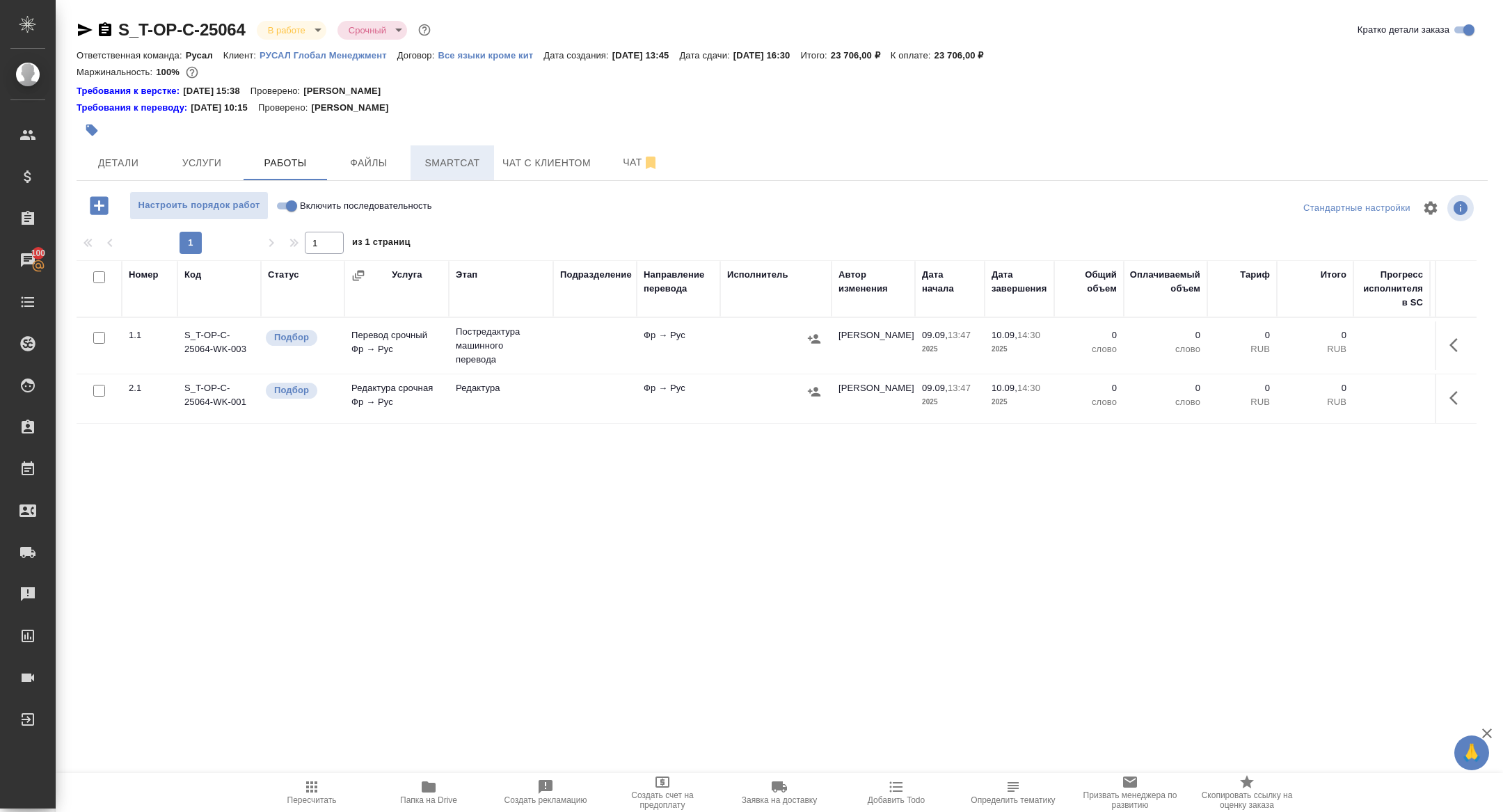
click at [454, 172] on button "Smartcat" at bounding box center [452, 162] width 83 height 35
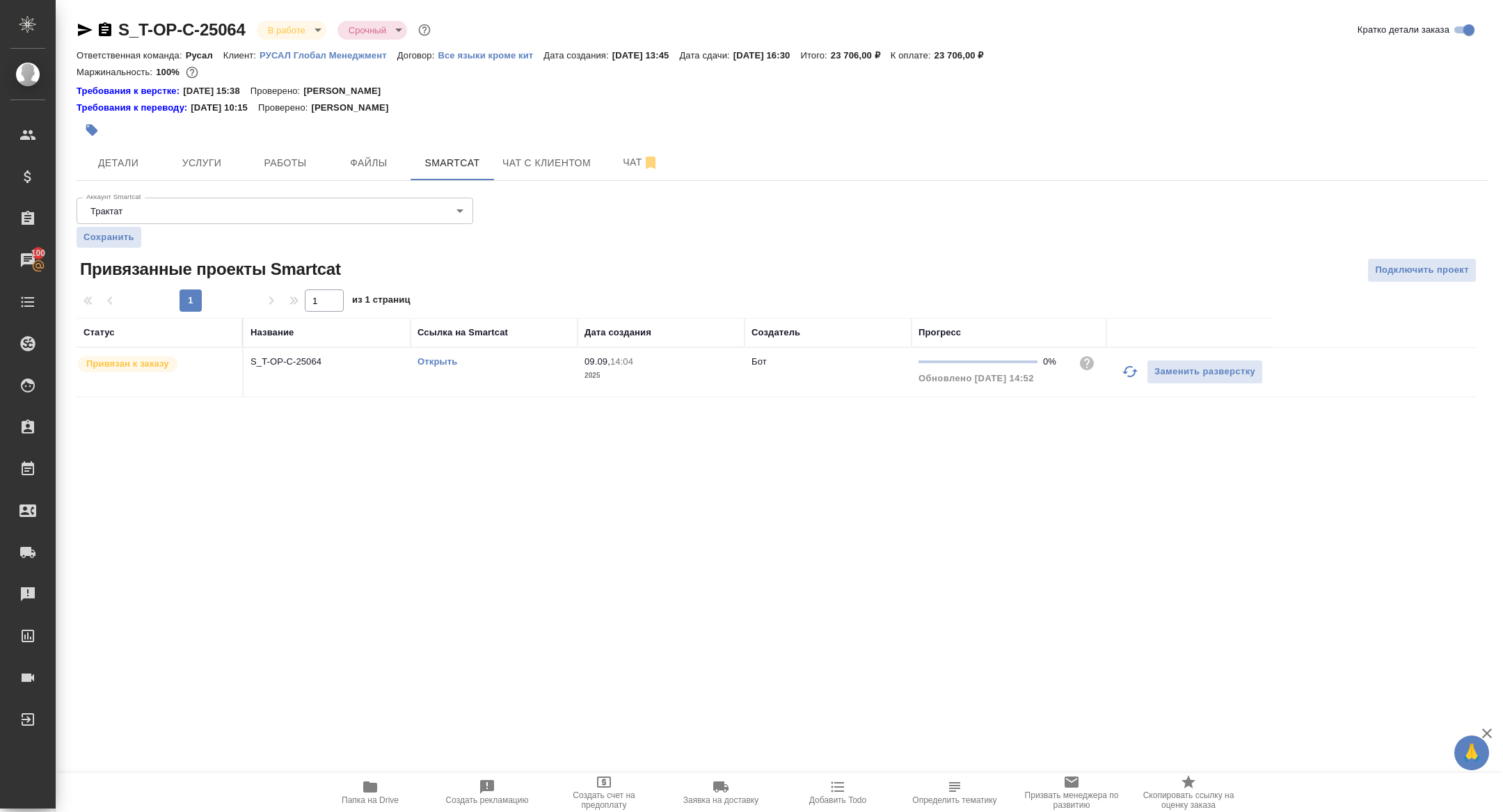
click at [429, 361] on link "Открыть" at bounding box center [438, 362] width 40 height 11
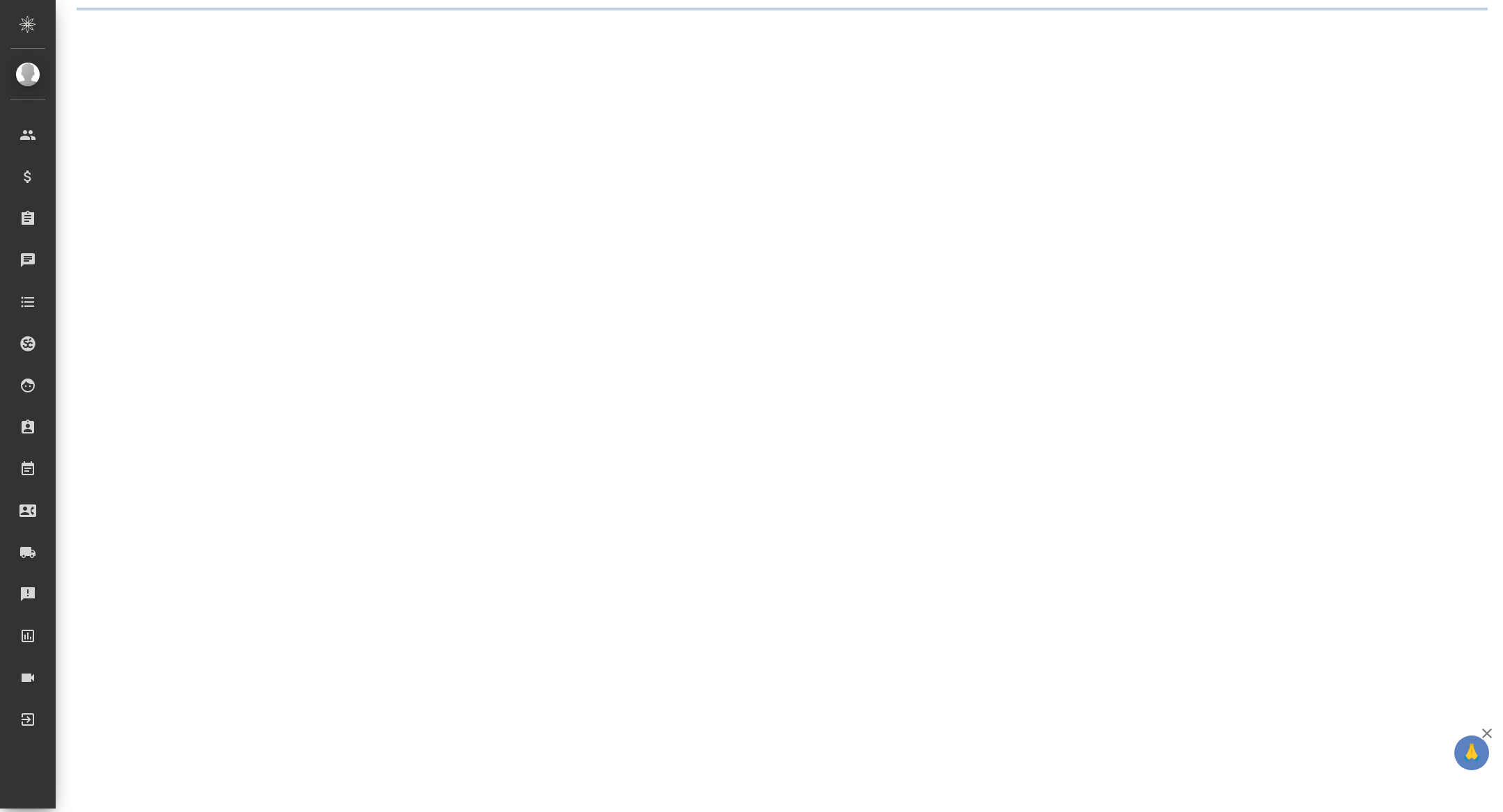
select select "RU"
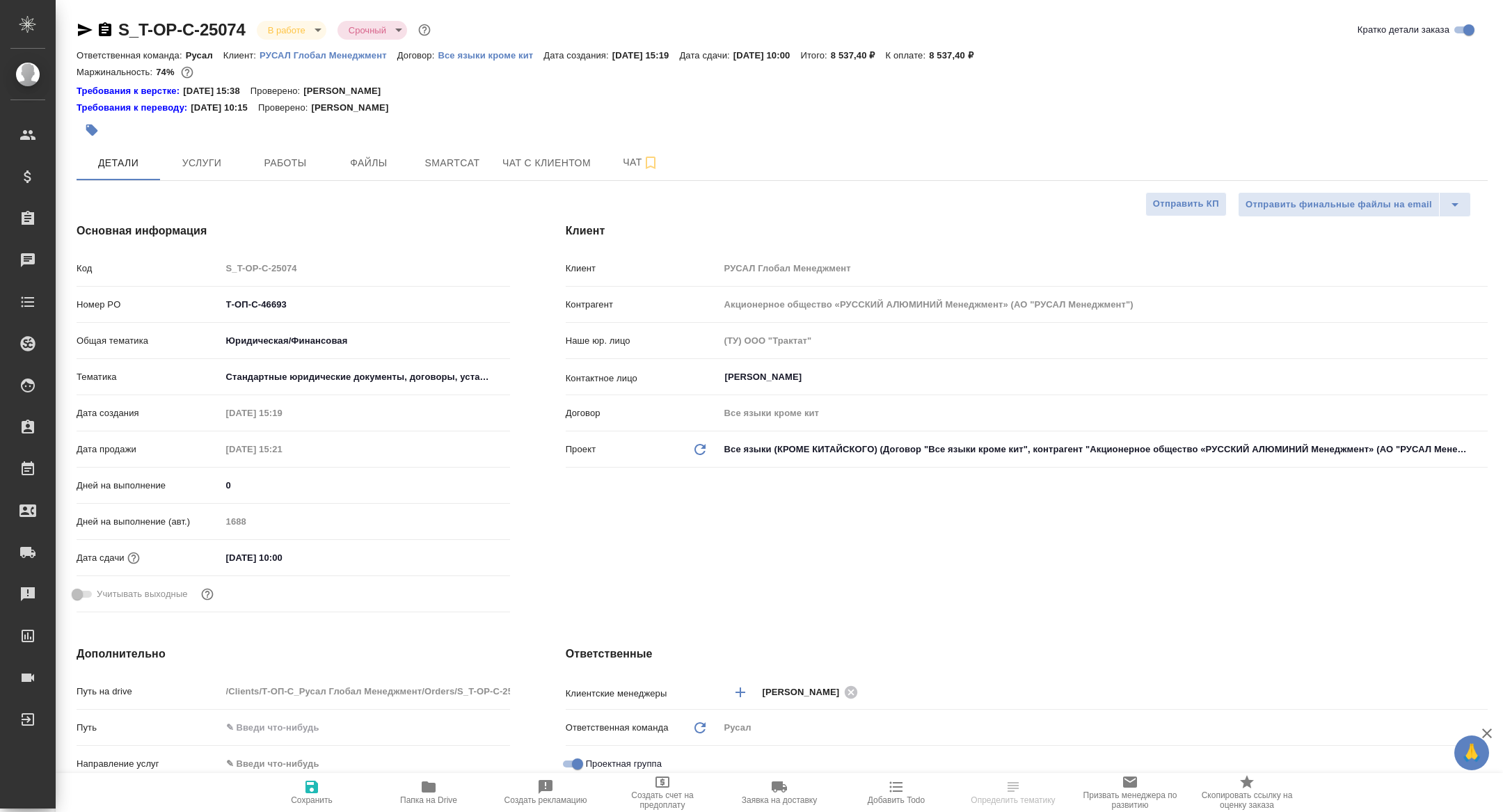
type textarea "x"
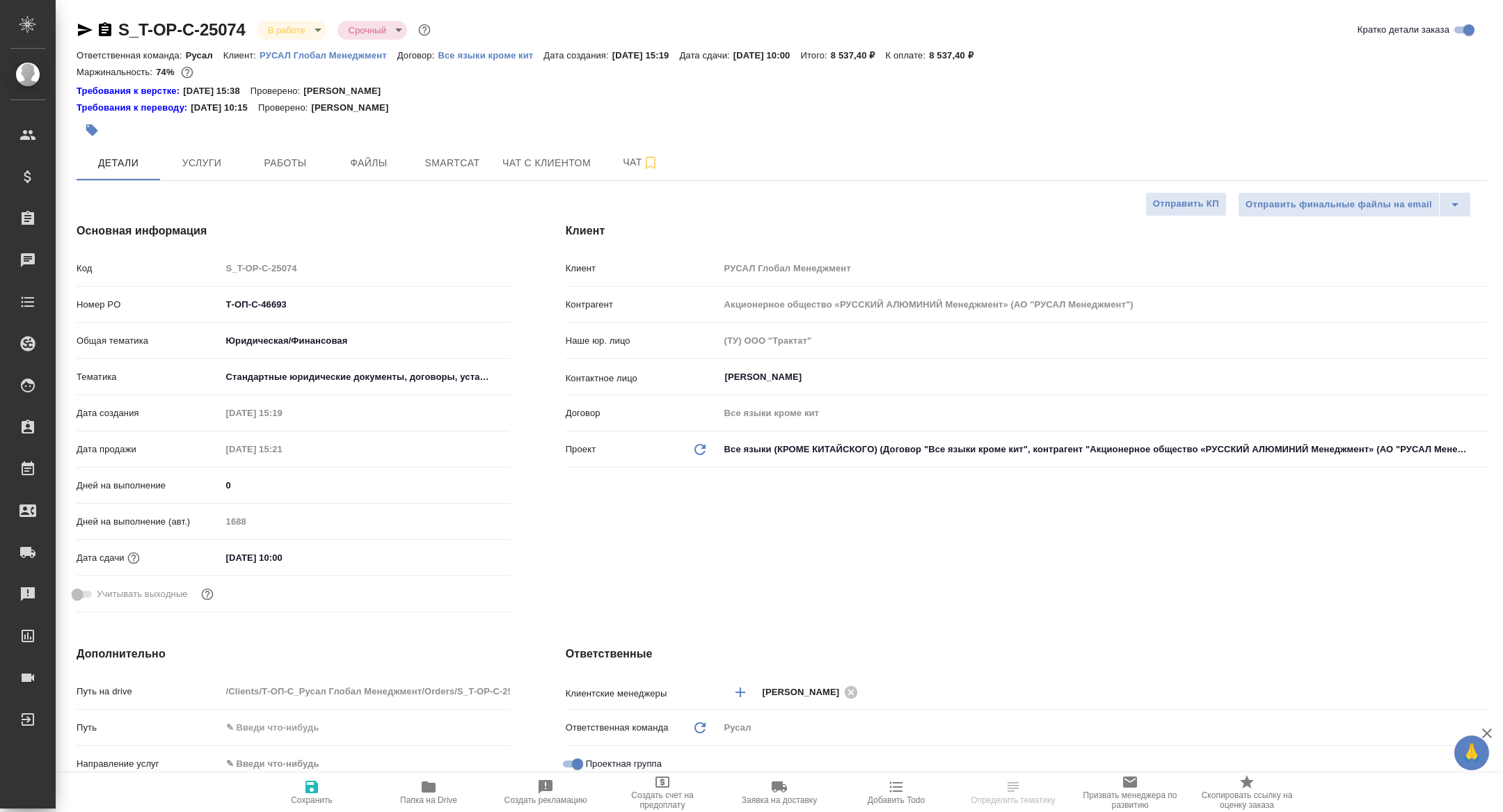
type textarea "x"
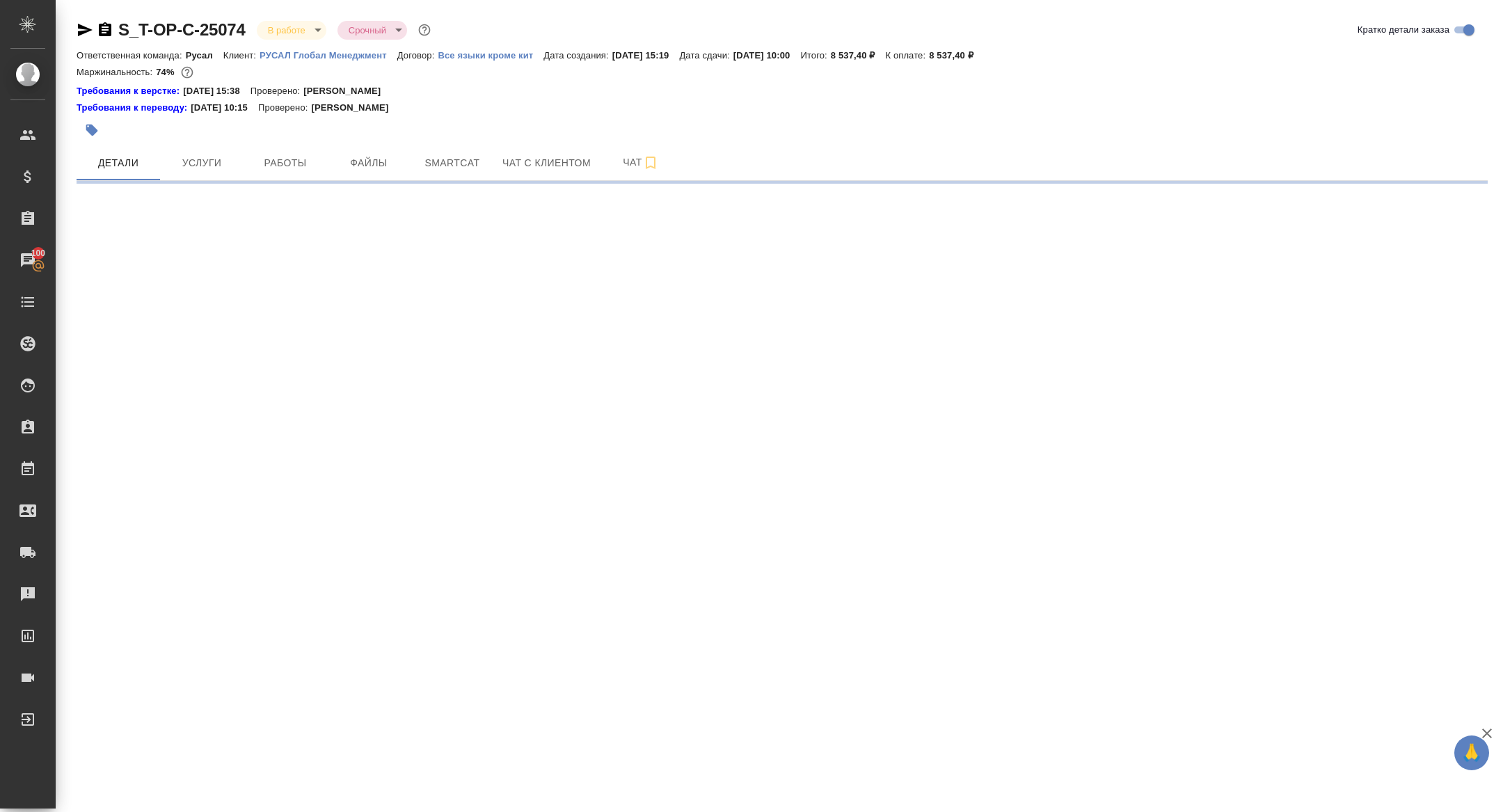
select select "RU"
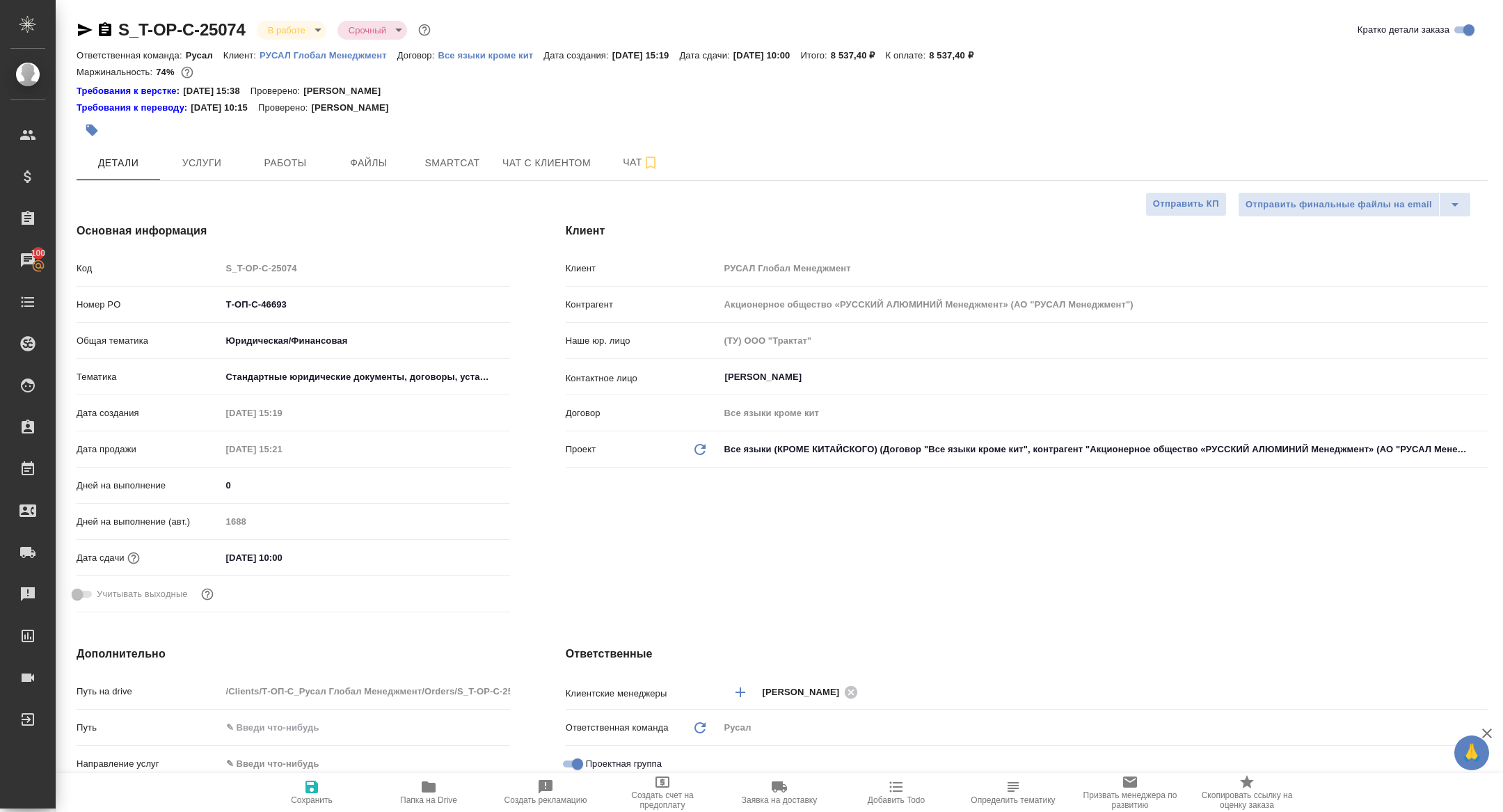
type textarea "x"
click at [435, 806] on button "Папка на Drive" at bounding box center [428, 792] width 117 height 39
type textarea "x"
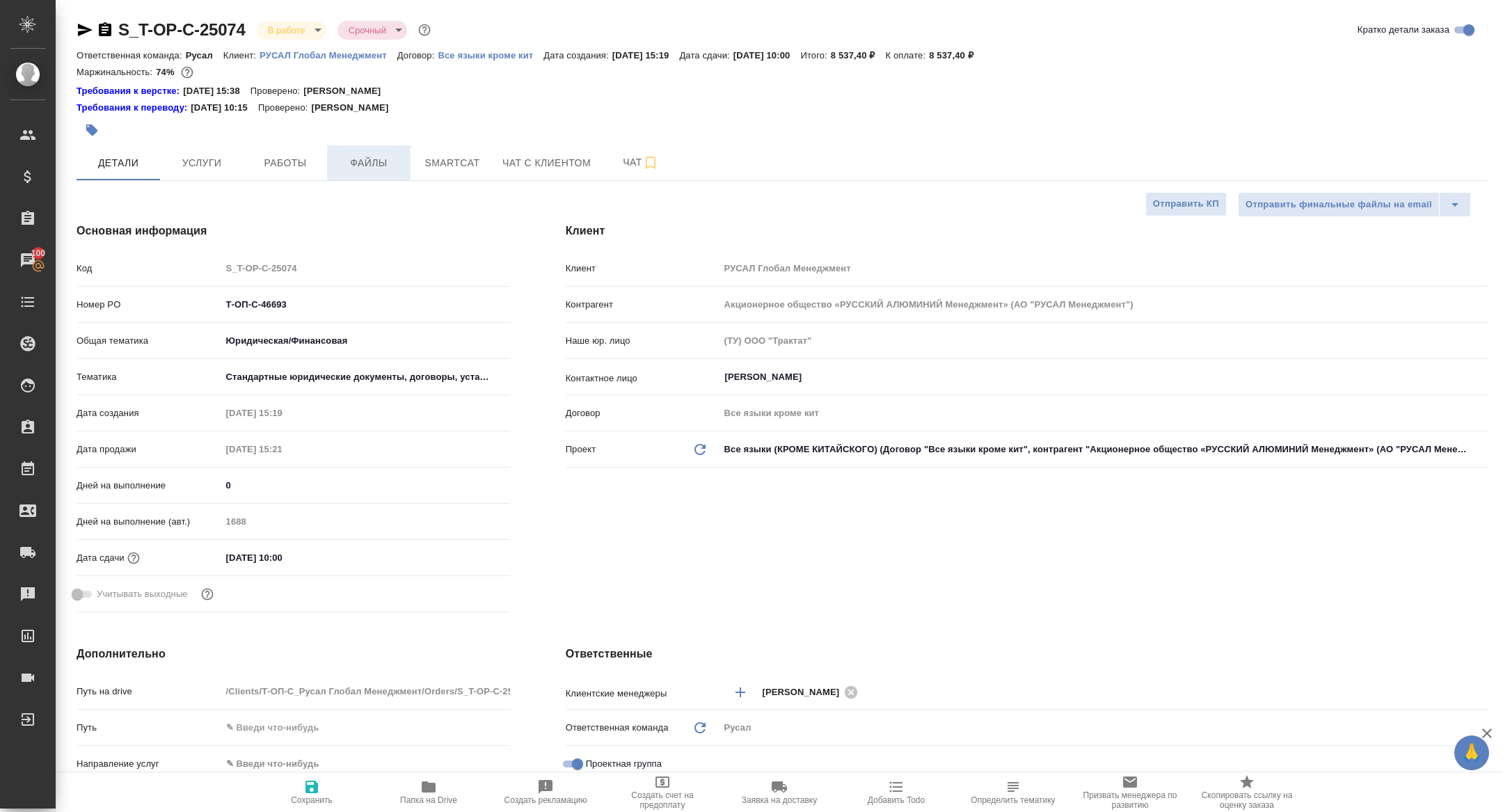
type textarea "x"
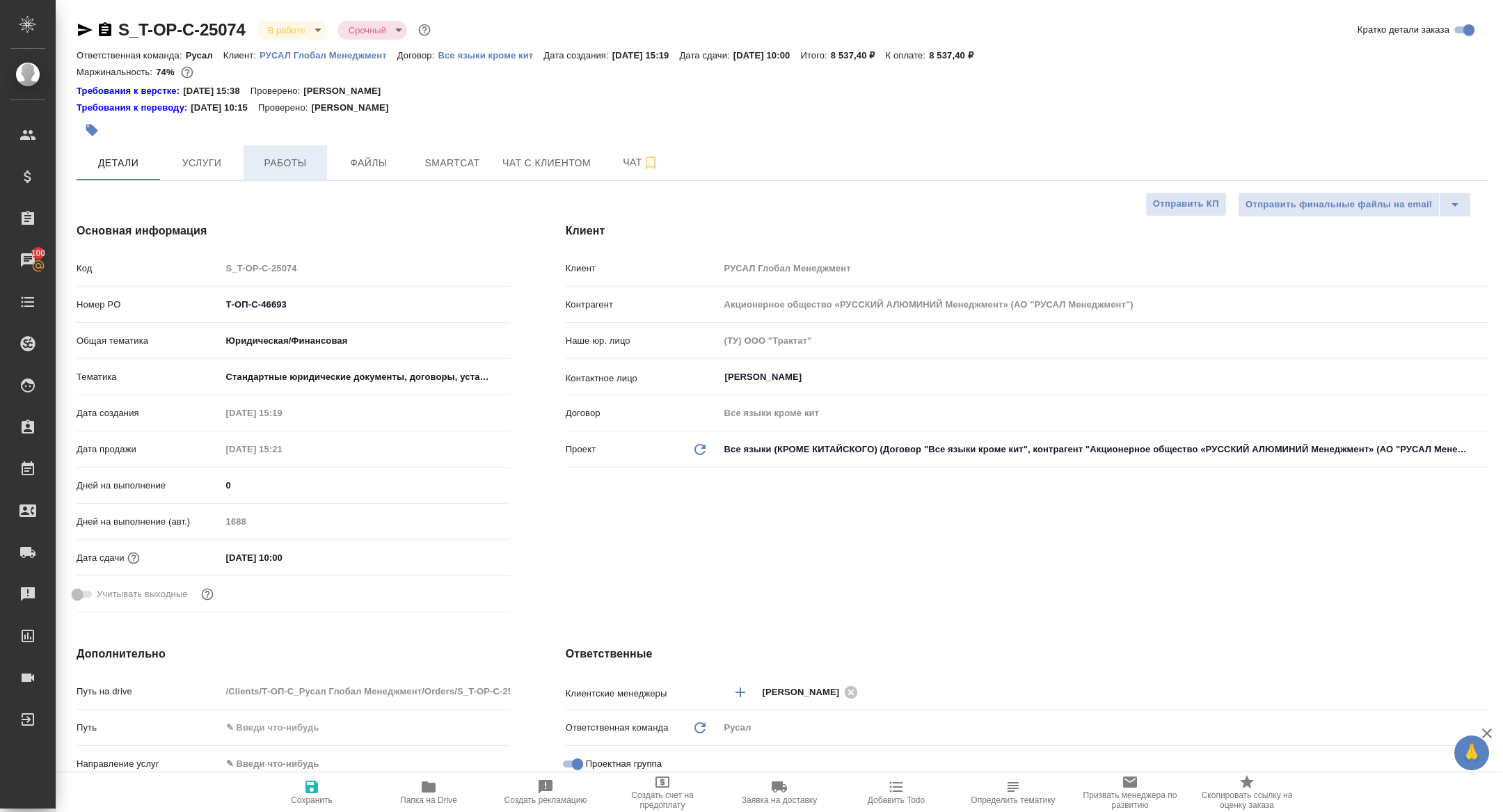
click at [290, 168] on span "Работы" at bounding box center [285, 163] width 67 height 17
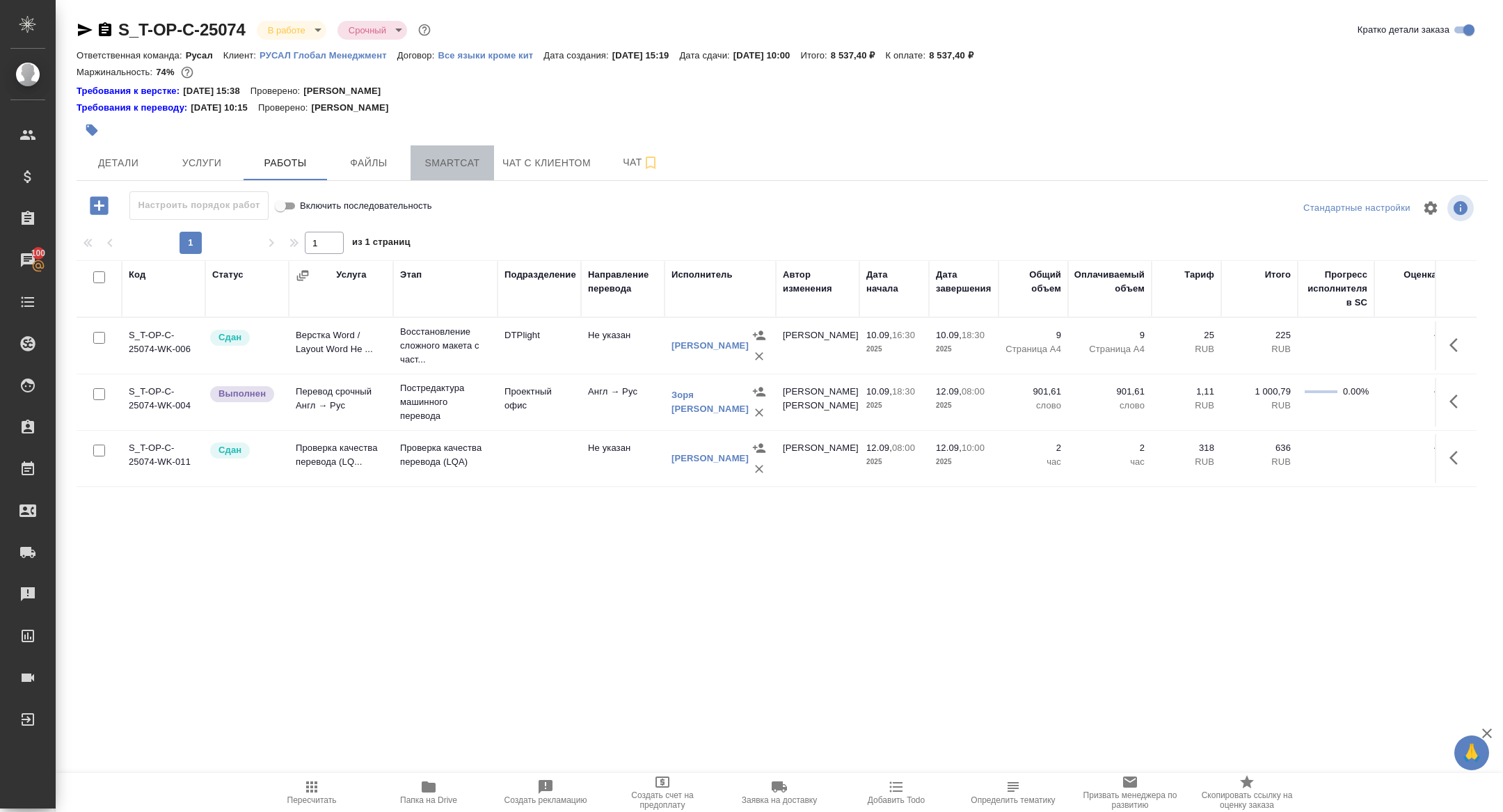
click at [454, 167] on span "Smartcat" at bounding box center [453, 163] width 67 height 17
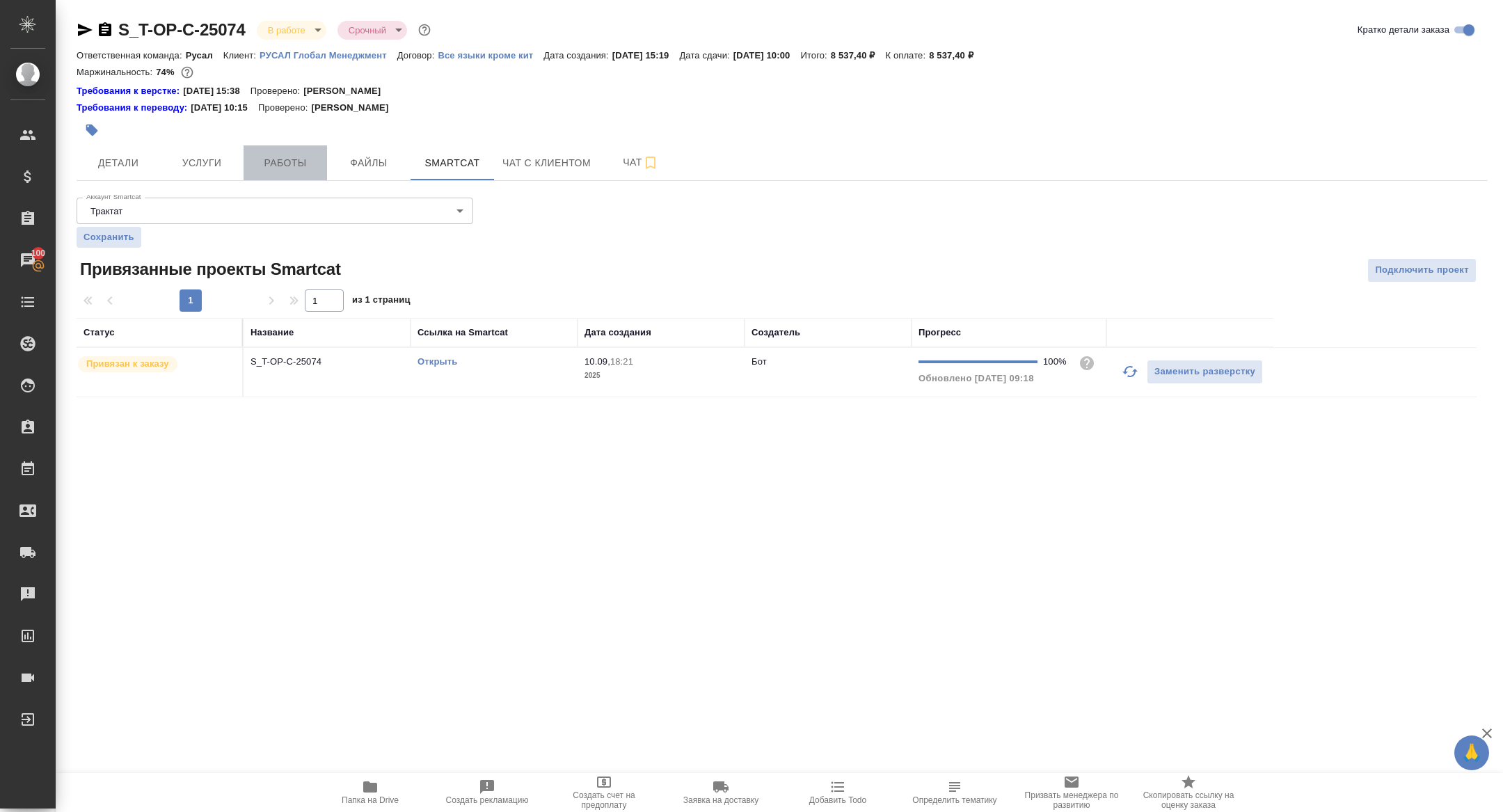
click at [280, 167] on span "Работы" at bounding box center [285, 163] width 67 height 17
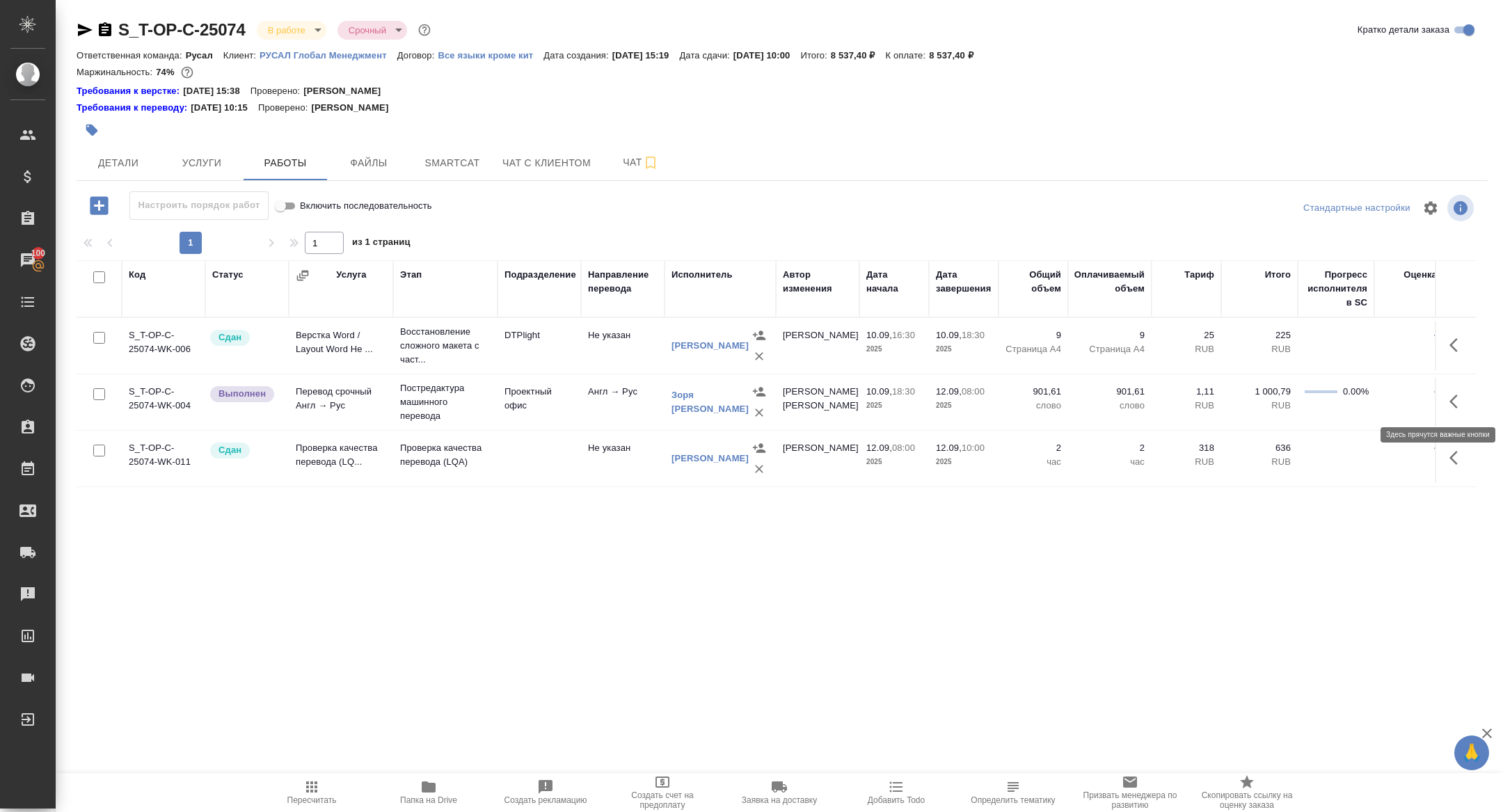
click at [1462, 410] on button "button" at bounding box center [1457, 401] width 33 height 33
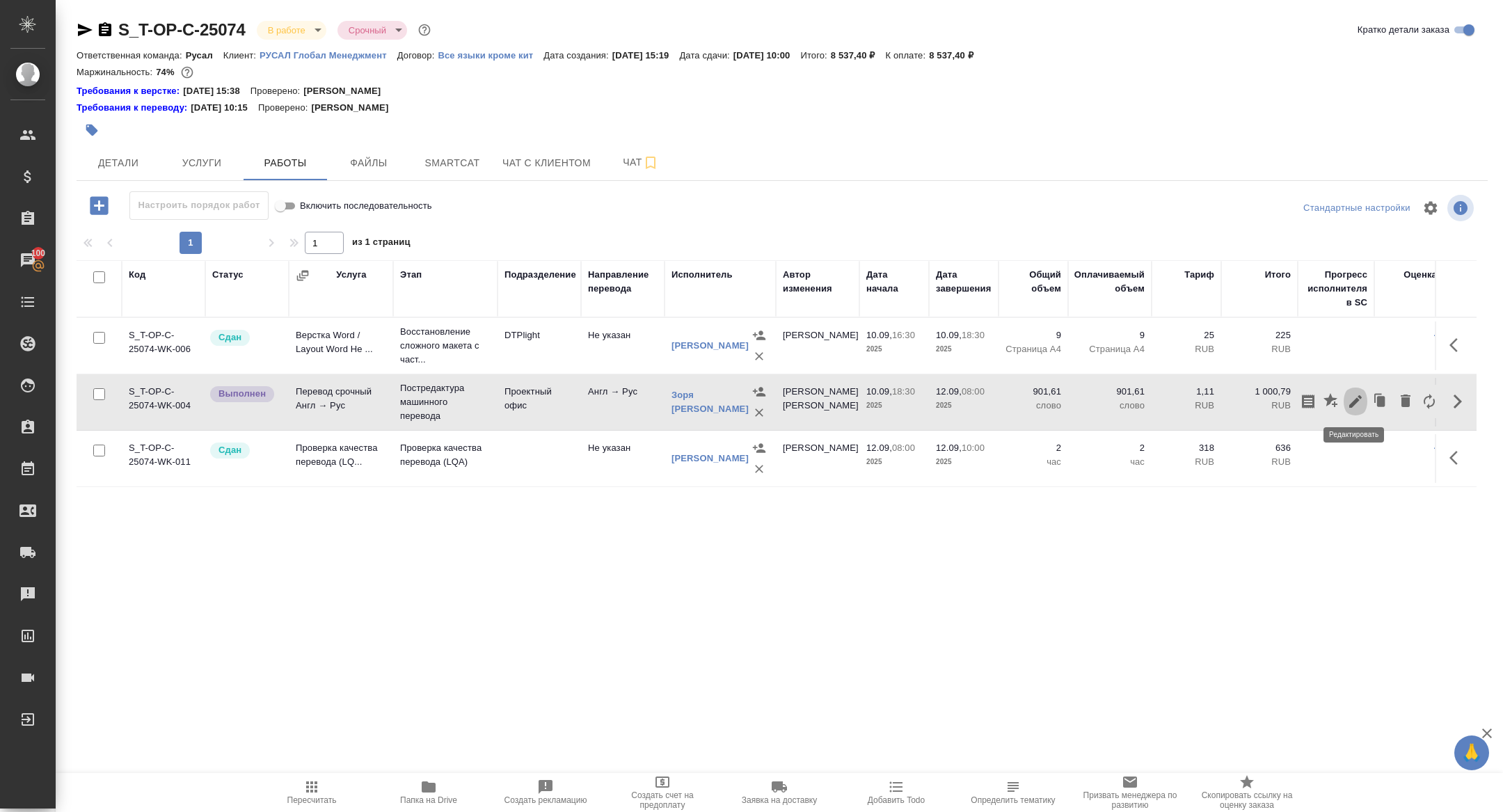
click at [1354, 399] on icon "button" at bounding box center [1355, 401] width 16 height 16
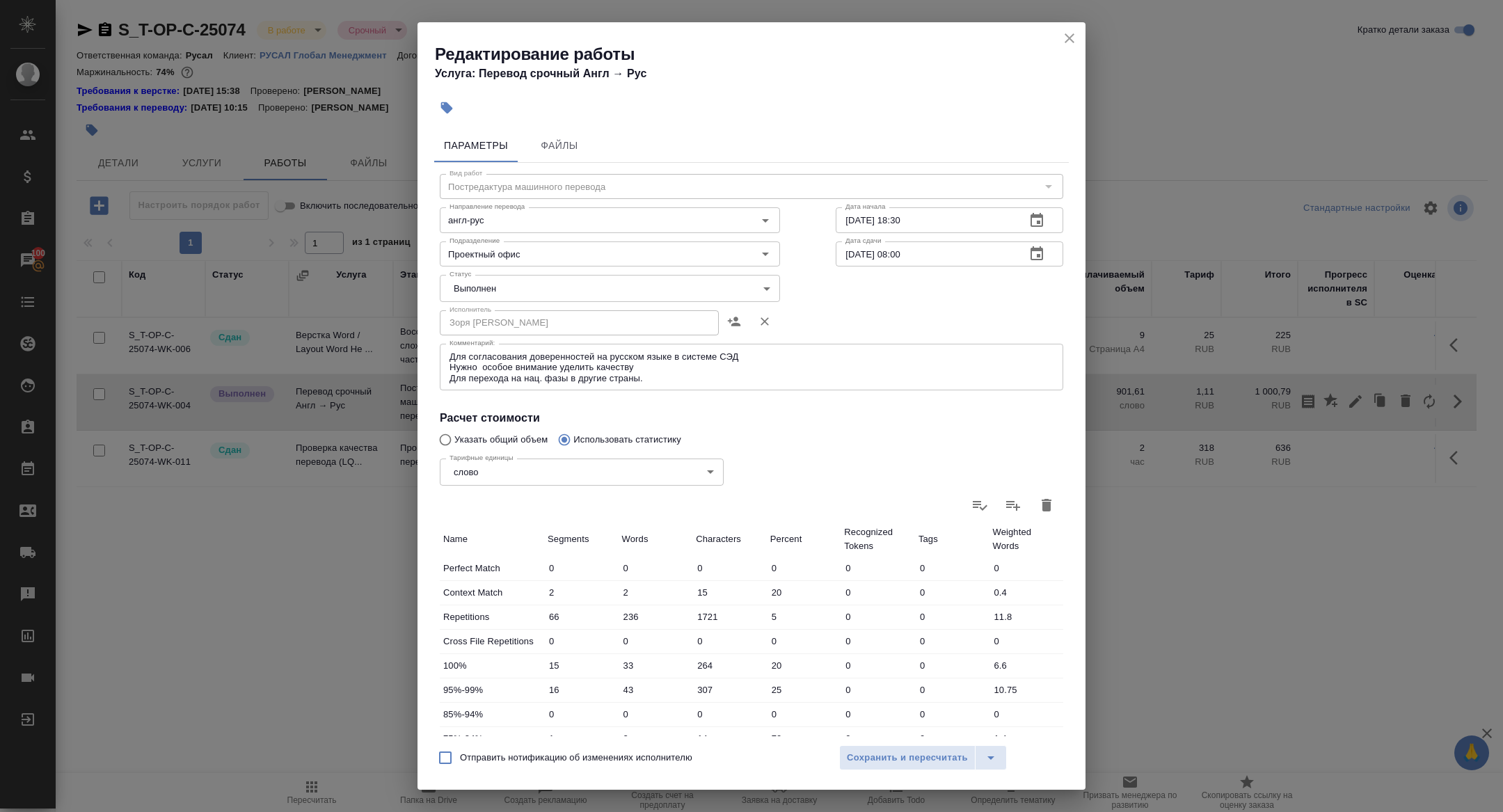
click at [484, 273] on div "Статус Выполнен completed Статус" at bounding box center [610, 286] width 396 height 90
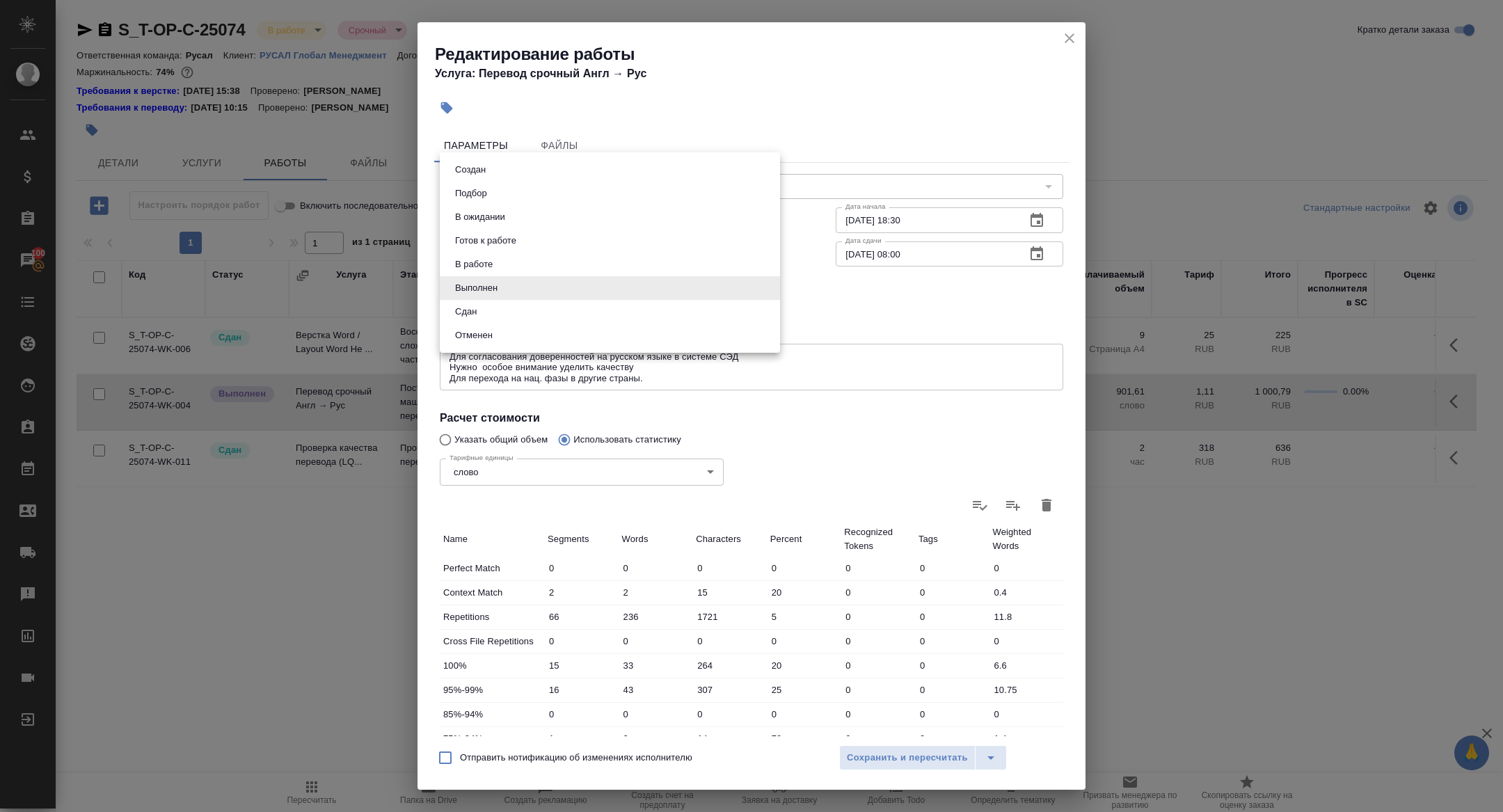
click at [484, 297] on body "🙏 .cls-1 fill:#fff; AWATERA Zhuravleva Alexandra Клиенты Спецификации Заказы 10…" at bounding box center [752, 406] width 1503 height 812
click at [478, 310] on button "Сдан" at bounding box center [466, 312] width 30 height 16
type input "closed"
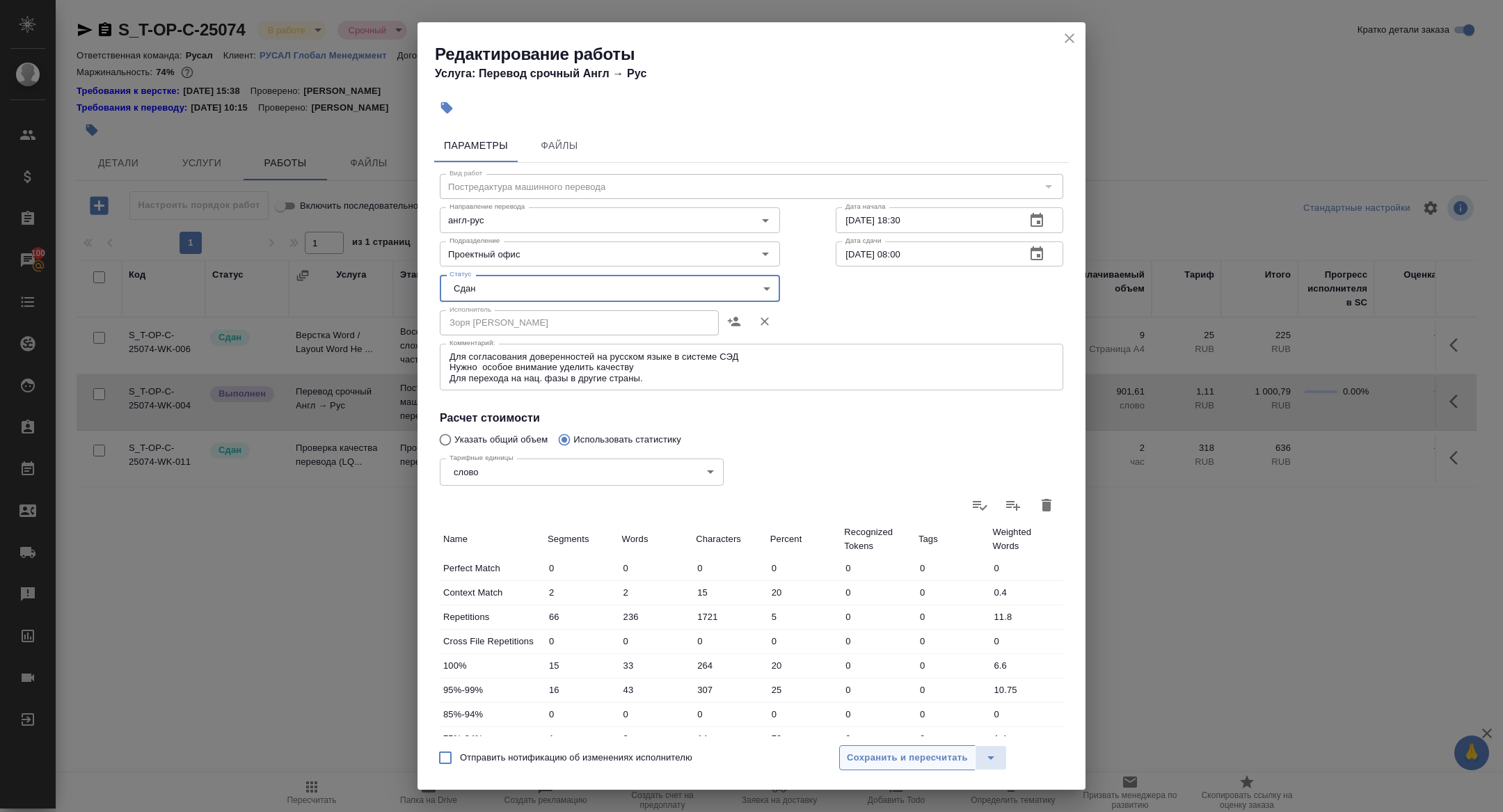
click at [909, 761] on span "Сохранить и пересчитать" at bounding box center [907, 758] width 121 height 16
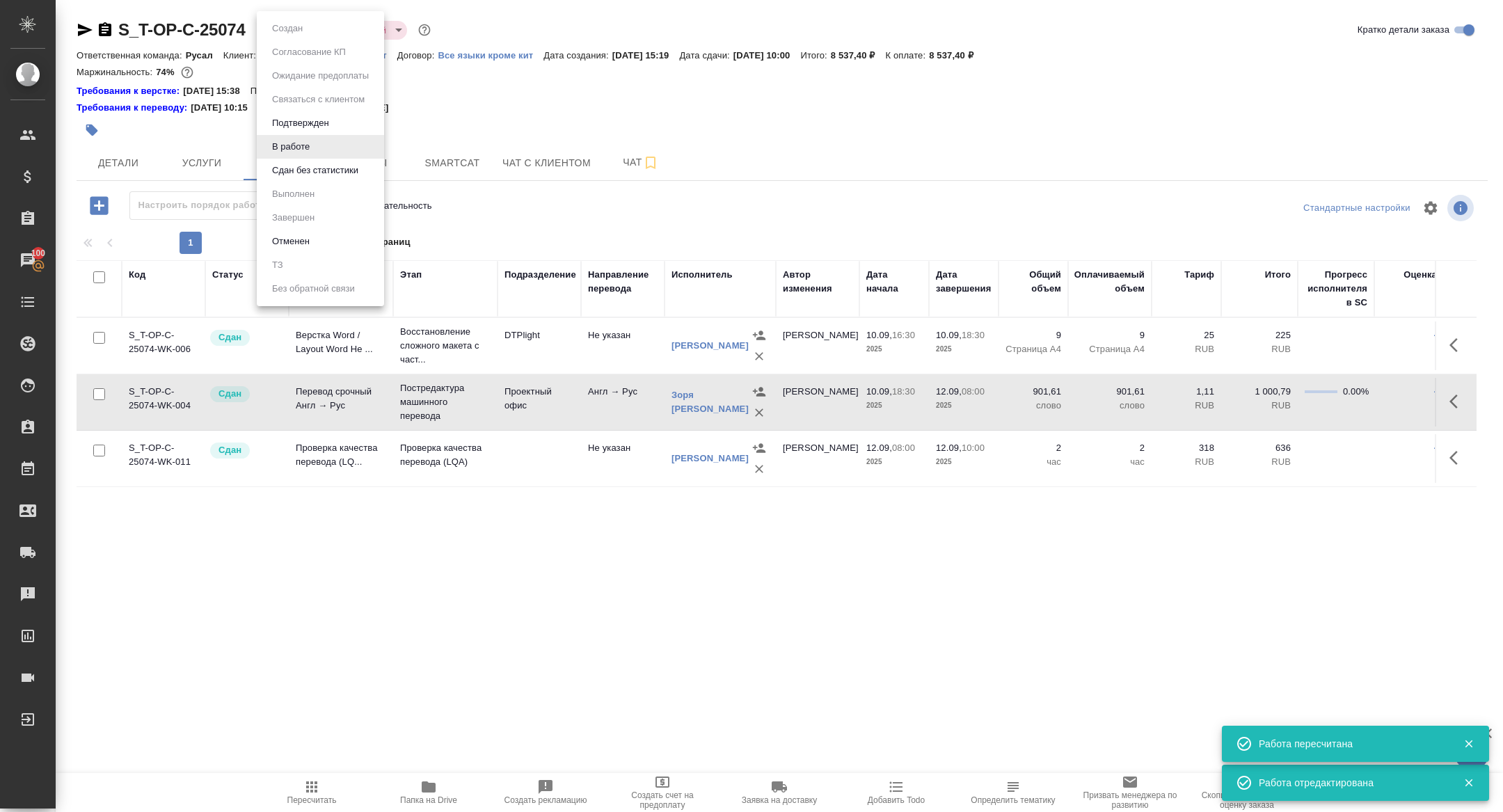
click at [296, 27] on body "🙏 .cls-1 fill:#fff; AWATERA Zhuravleva Alexandra Клиенты Спецификации Заказы 10…" at bounding box center [752, 406] width 1503 height 812
click at [305, 172] on button "Сдан без статистики" at bounding box center [315, 171] width 95 height 16
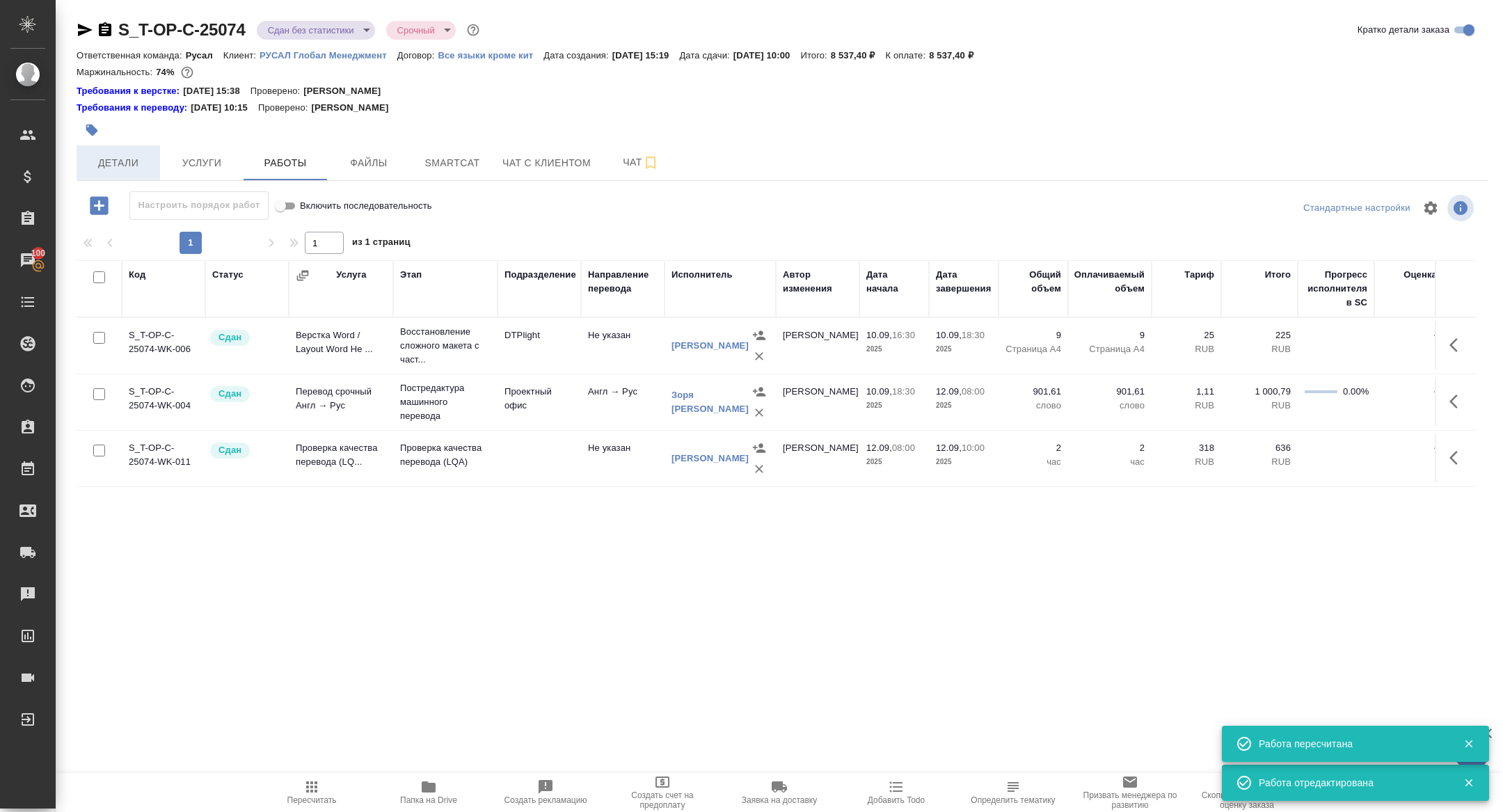
click at [130, 175] on button "Детали" at bounding box center [118, 162] width 83 height 35
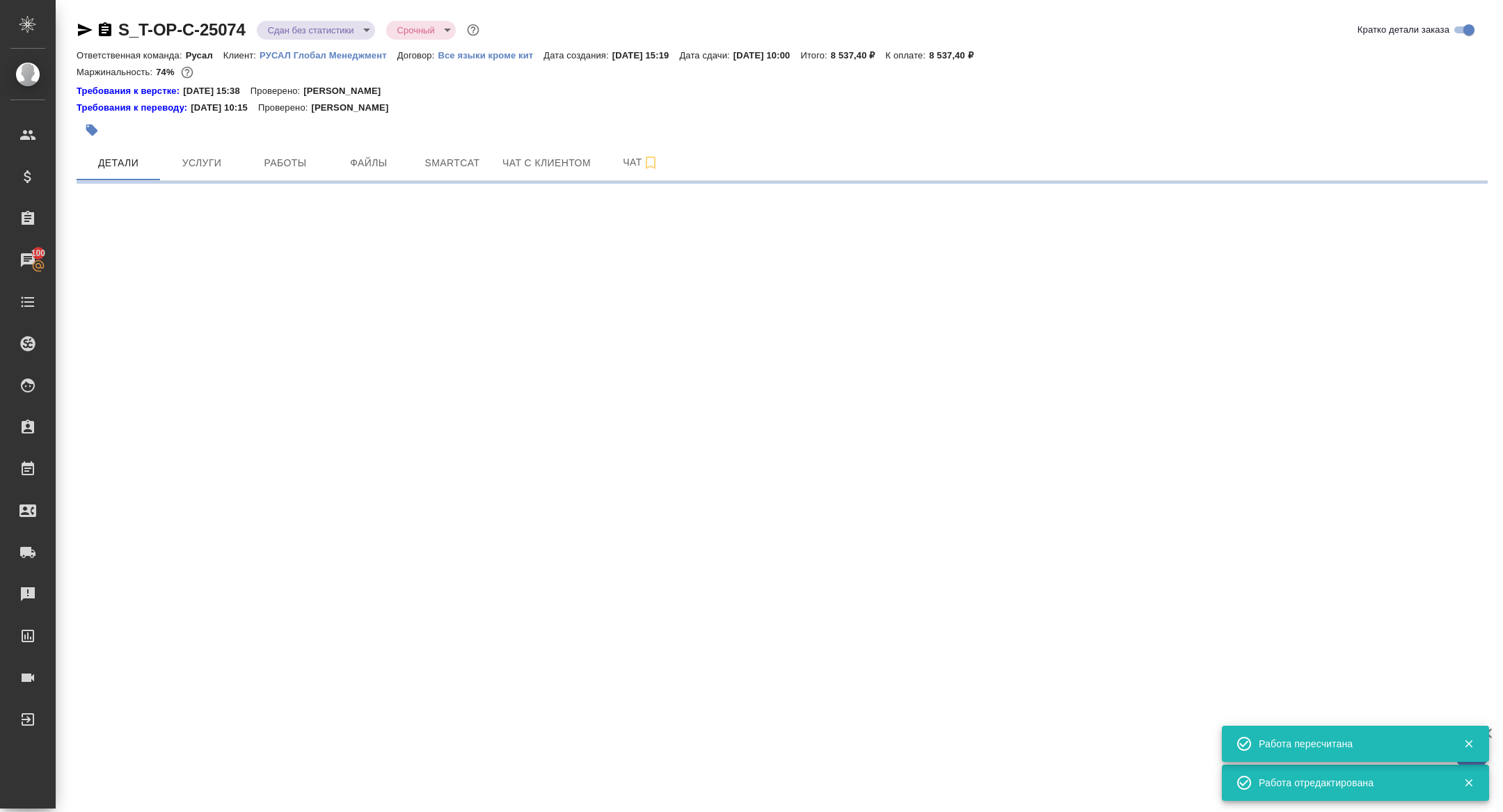
select select "RU"
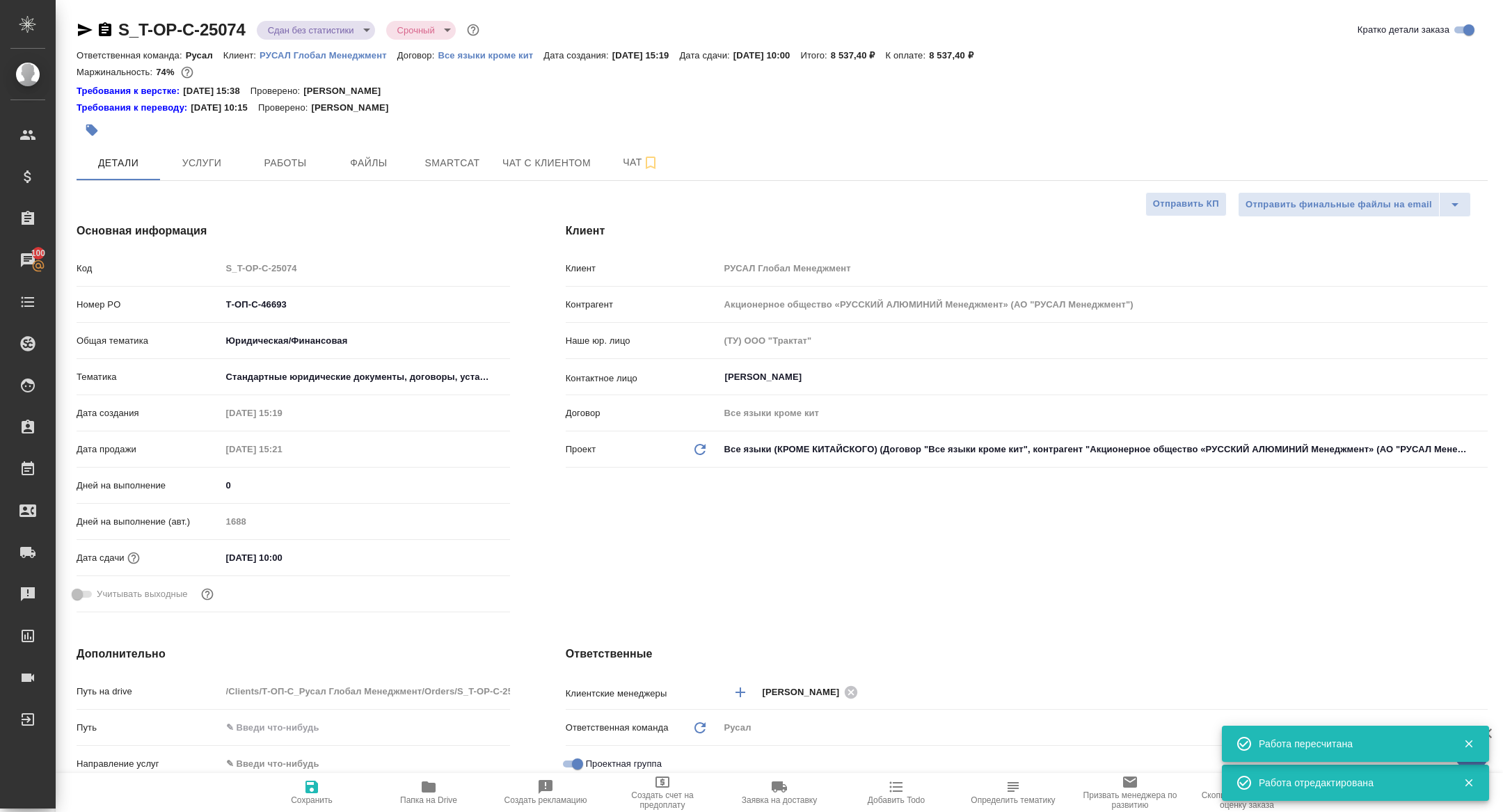
type textarea "x"
drag, startPoint x: 305, startPoint y: 298, endPoint x: 167, endPoint y: 298, distance: 138.0
click at [168, 298] on div "Номер PO Т-ОП-С-46693" at bounding box center [293, 305] width 433 height 24
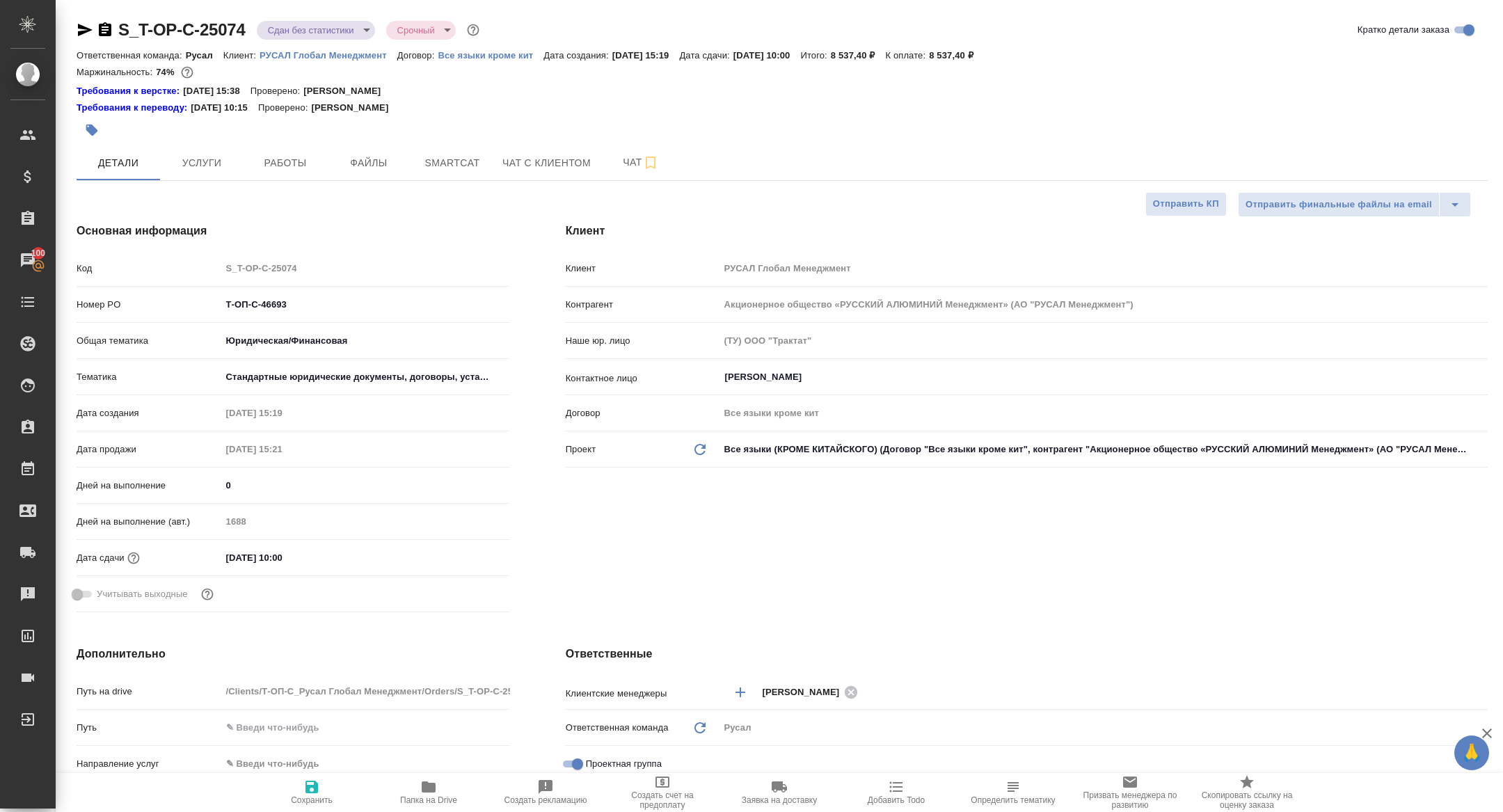
type textarea "x"
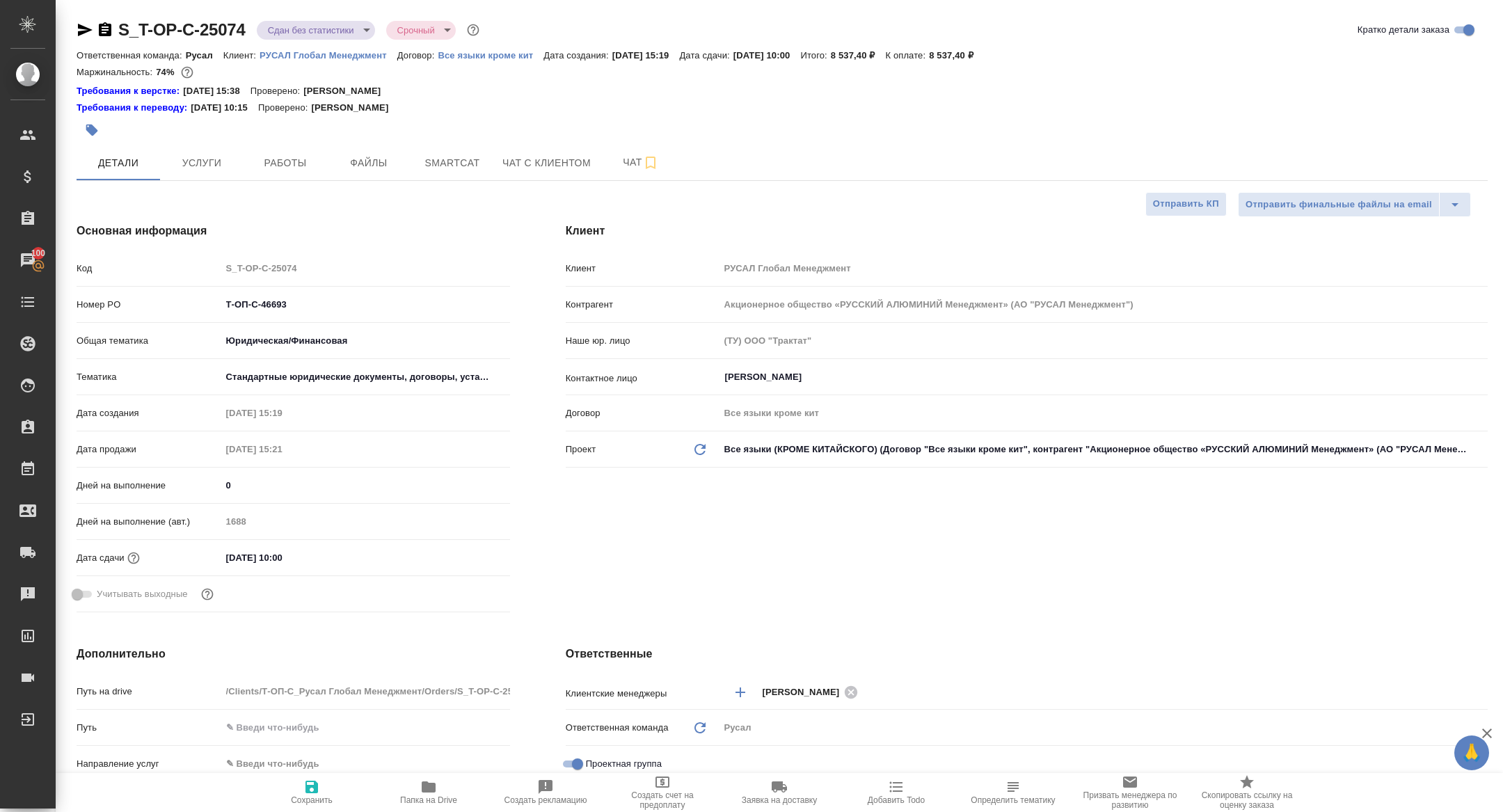
type textarea "x"
click at [327, 14] on div "S_T-OP-C-25074 Сдан без статистики distributed Срочный urgent Кратко детали зак…" at bounding box center [782, 745] width 1426 height 1490
click at [327, 38] on body "🙏 .cls-1 fill:#fff; AWATERA Zhuravleva Alexandra Клиенты Спецификации Заказы 10…" at bounding box center [752, 406] width 1503 height 812
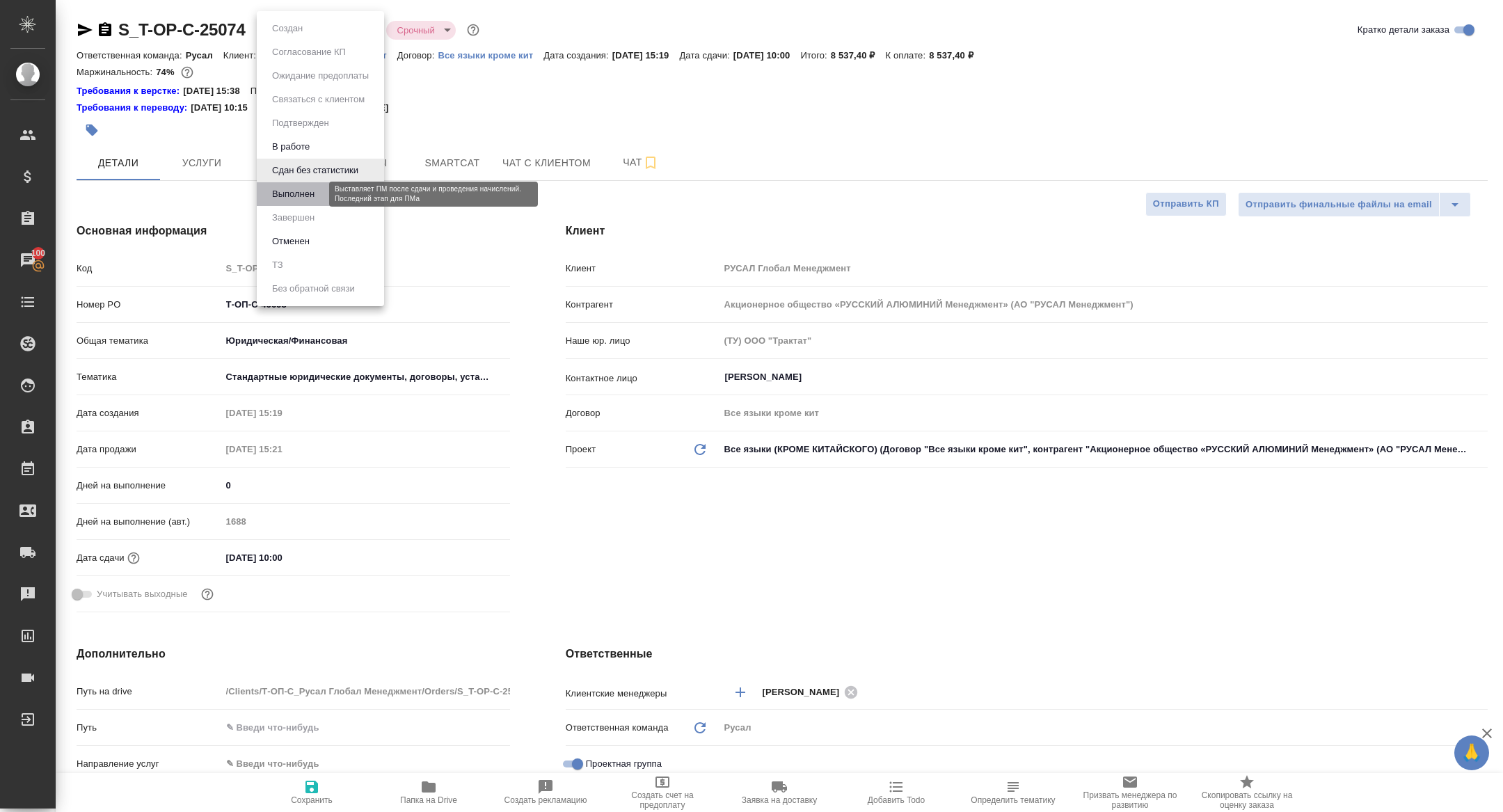
click at [316, 189] on button "Выполнен" at bounding box center [292, 194] width 51 height 16
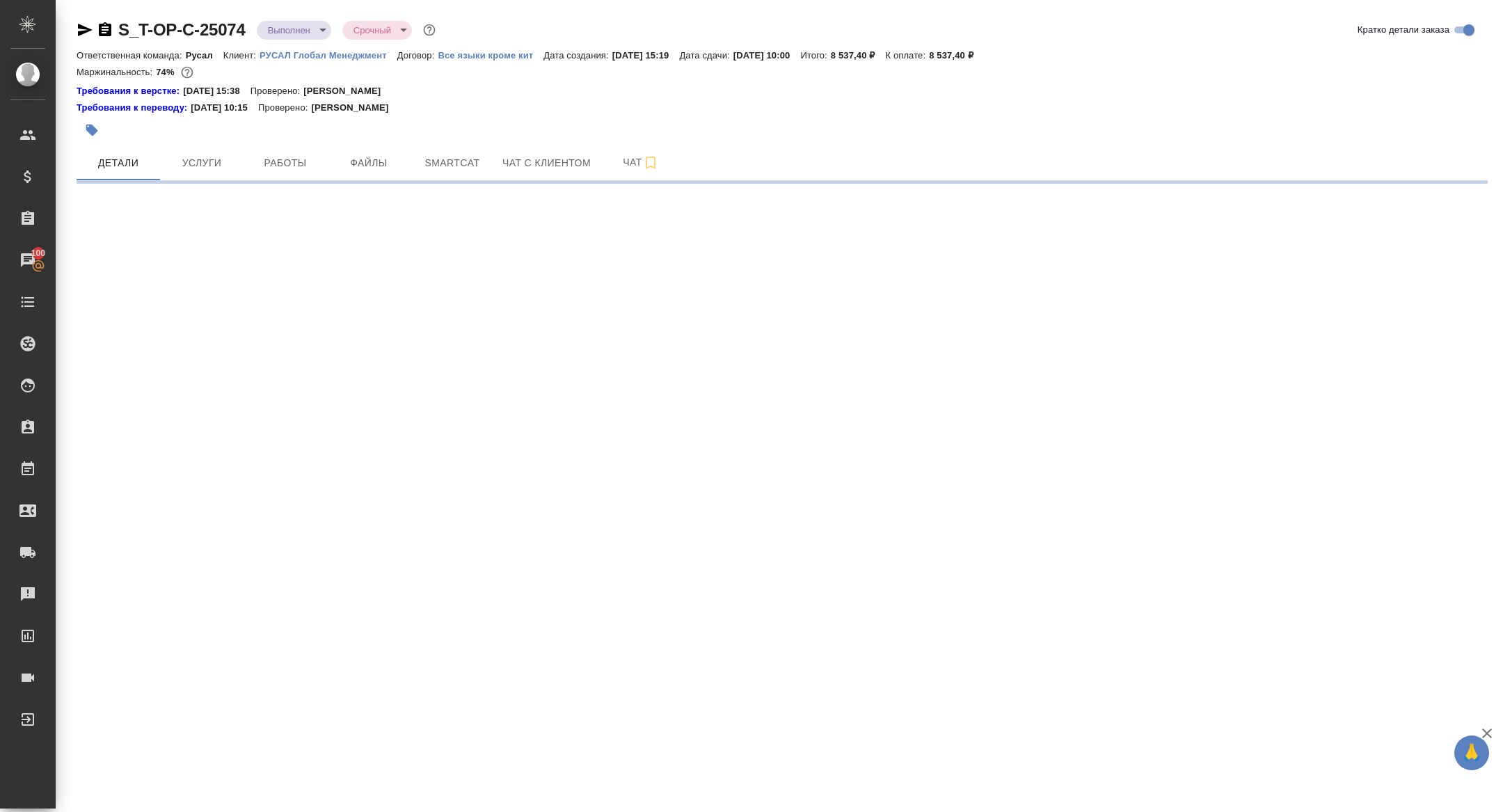
select select "RU"
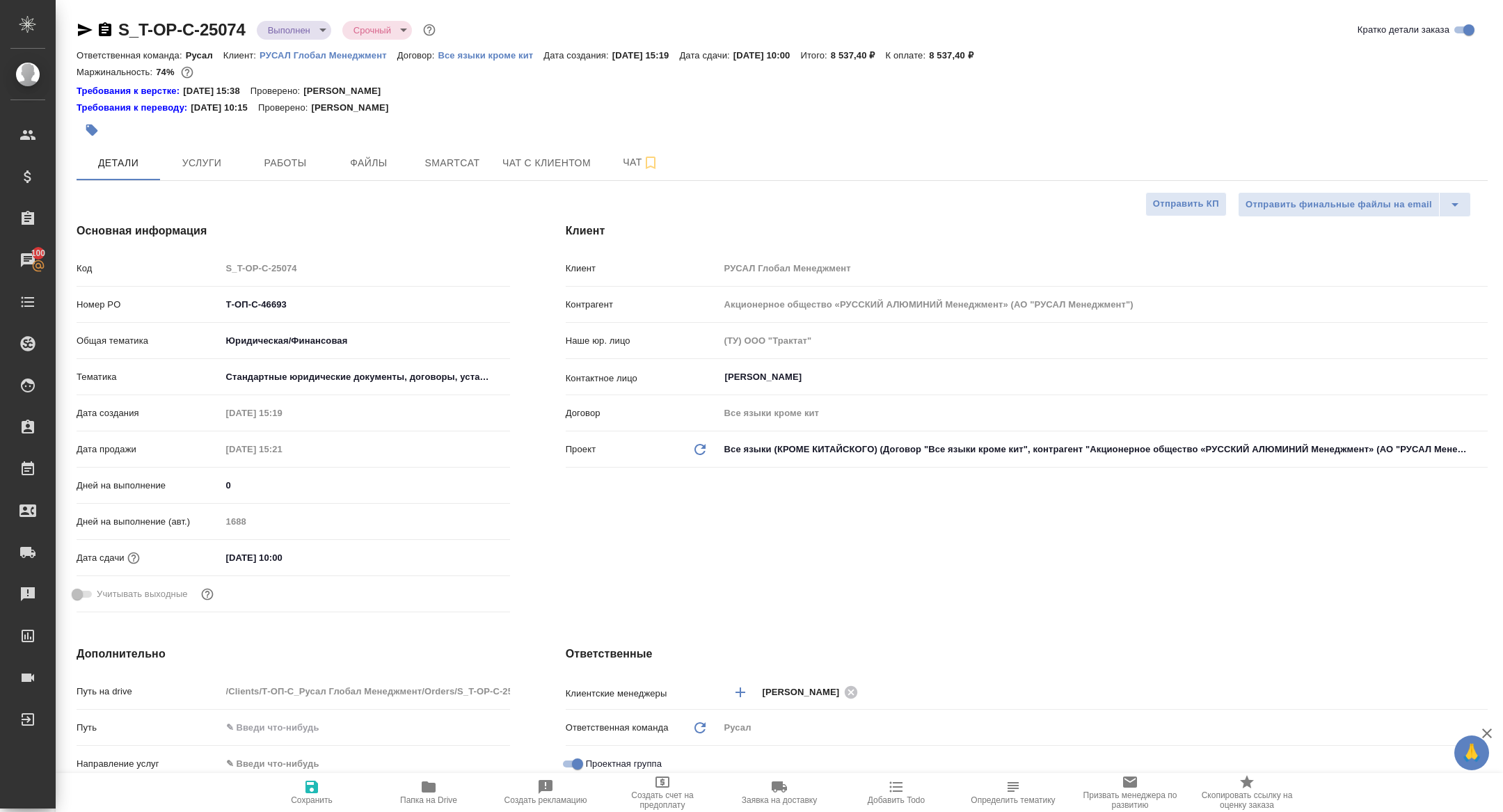
type textarea "x"
click at [295, 156] on span "Работы" at bounding box center [285, 163] width 67 height 17
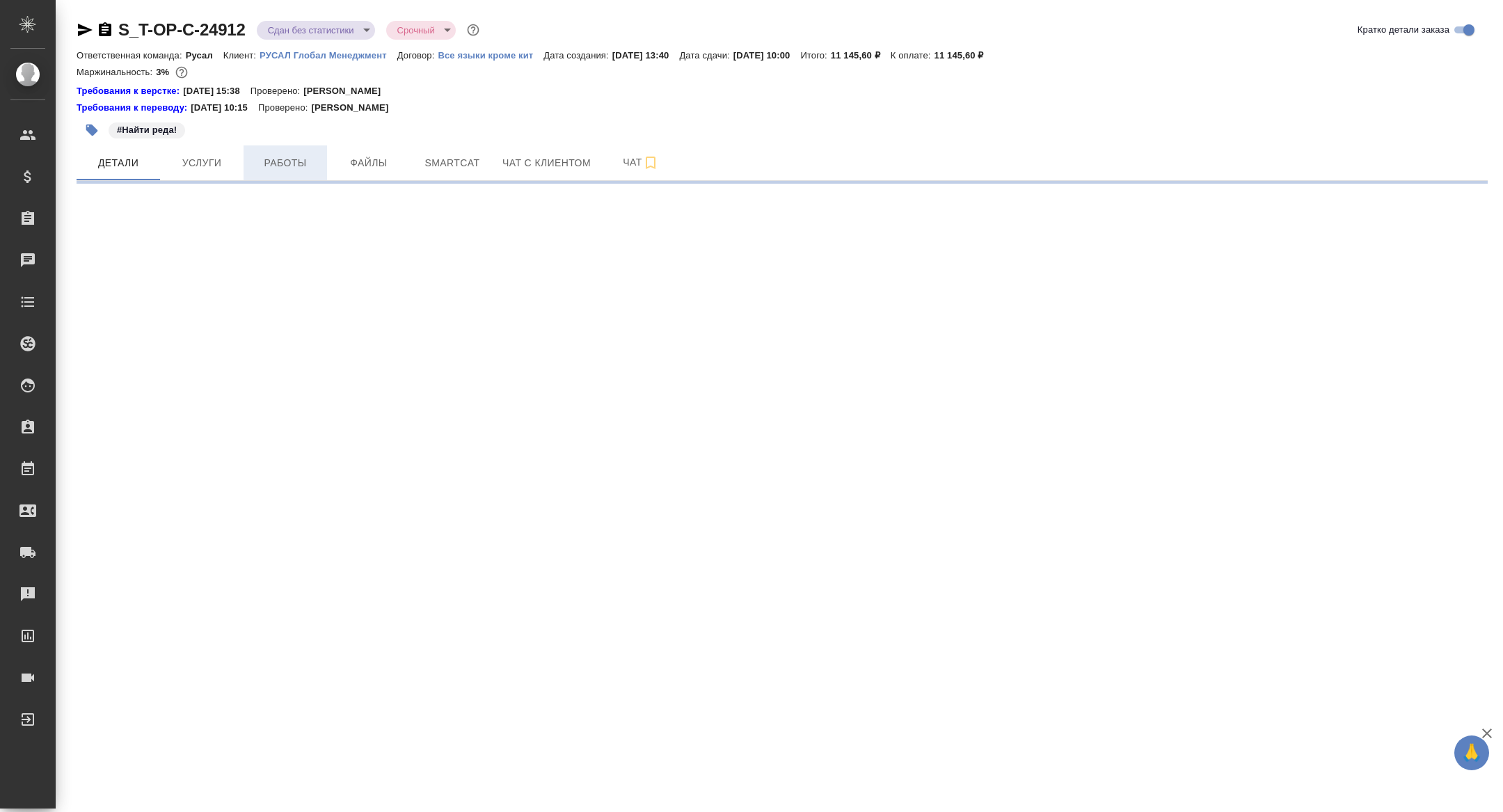
select select "RU"
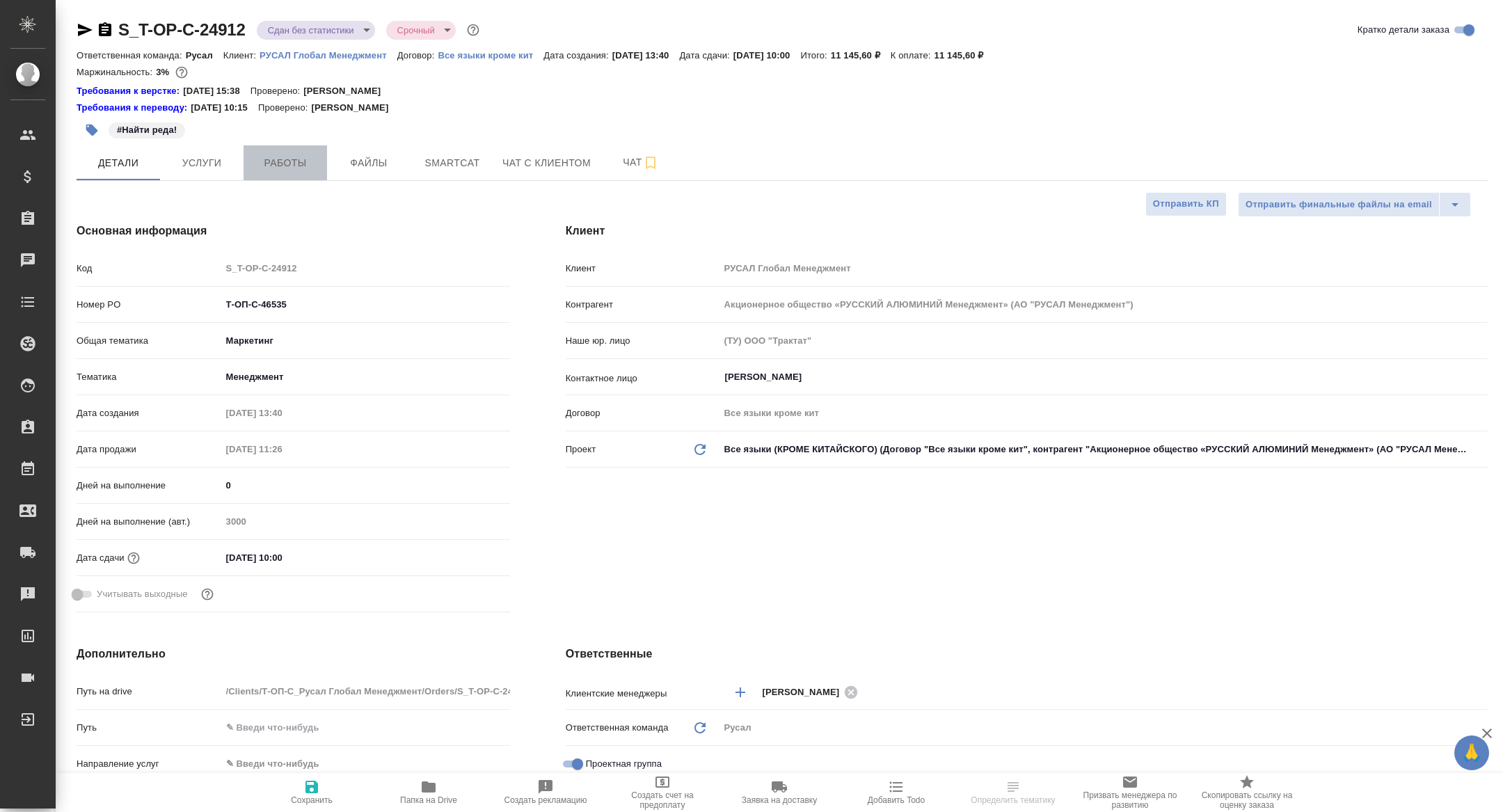
click at [275, 171] on span "Работы" at bounding box center [285, 163] width 67 height 17
type textarea "x"
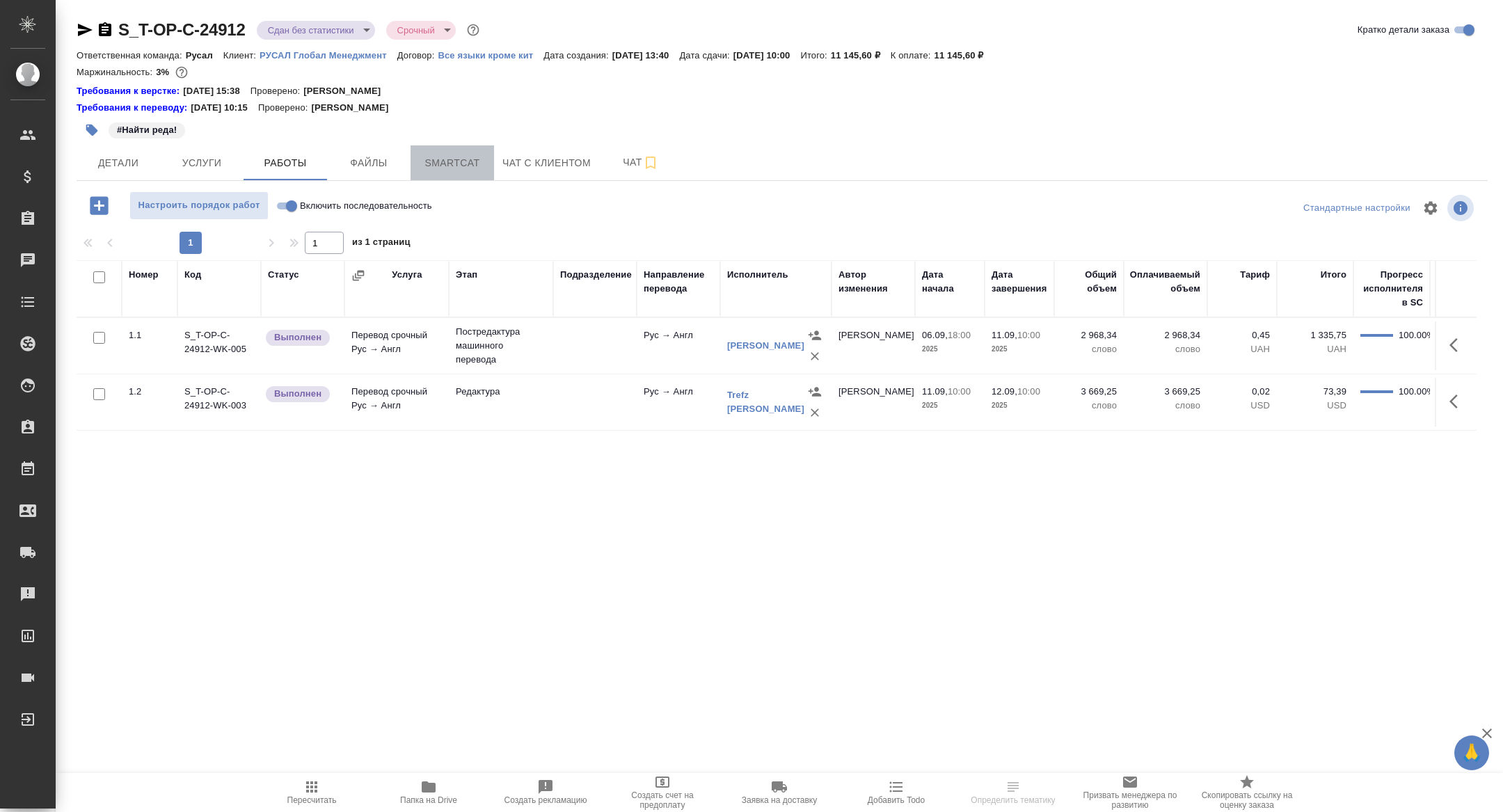
click at [441, 166] on span "Smartcat" at bounding box center [453, 163] width 67 height 17
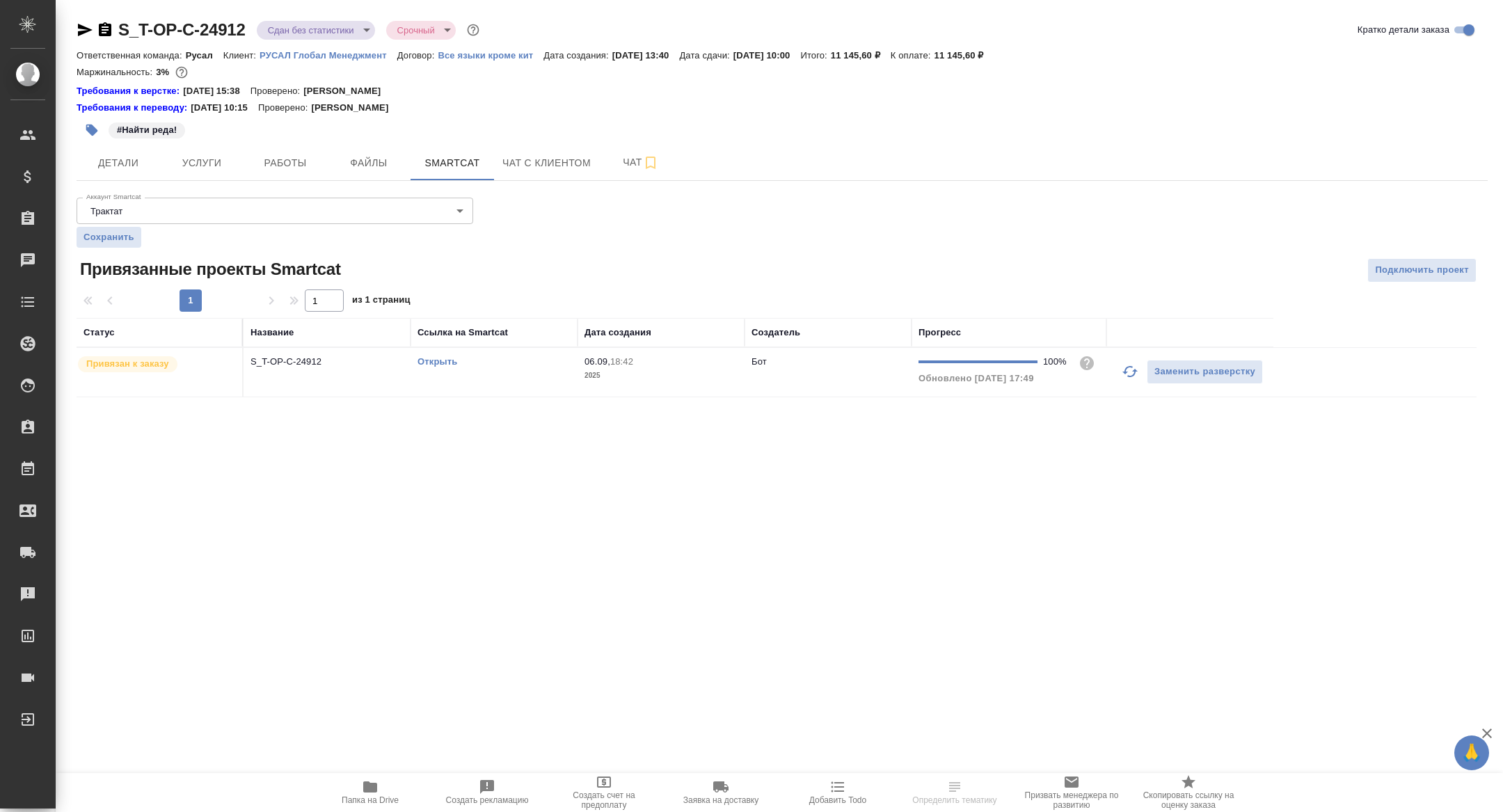
click at [282, 390] on td "S_T-OP-C-24912" at bounding box center [327, 372] width 167 height 48
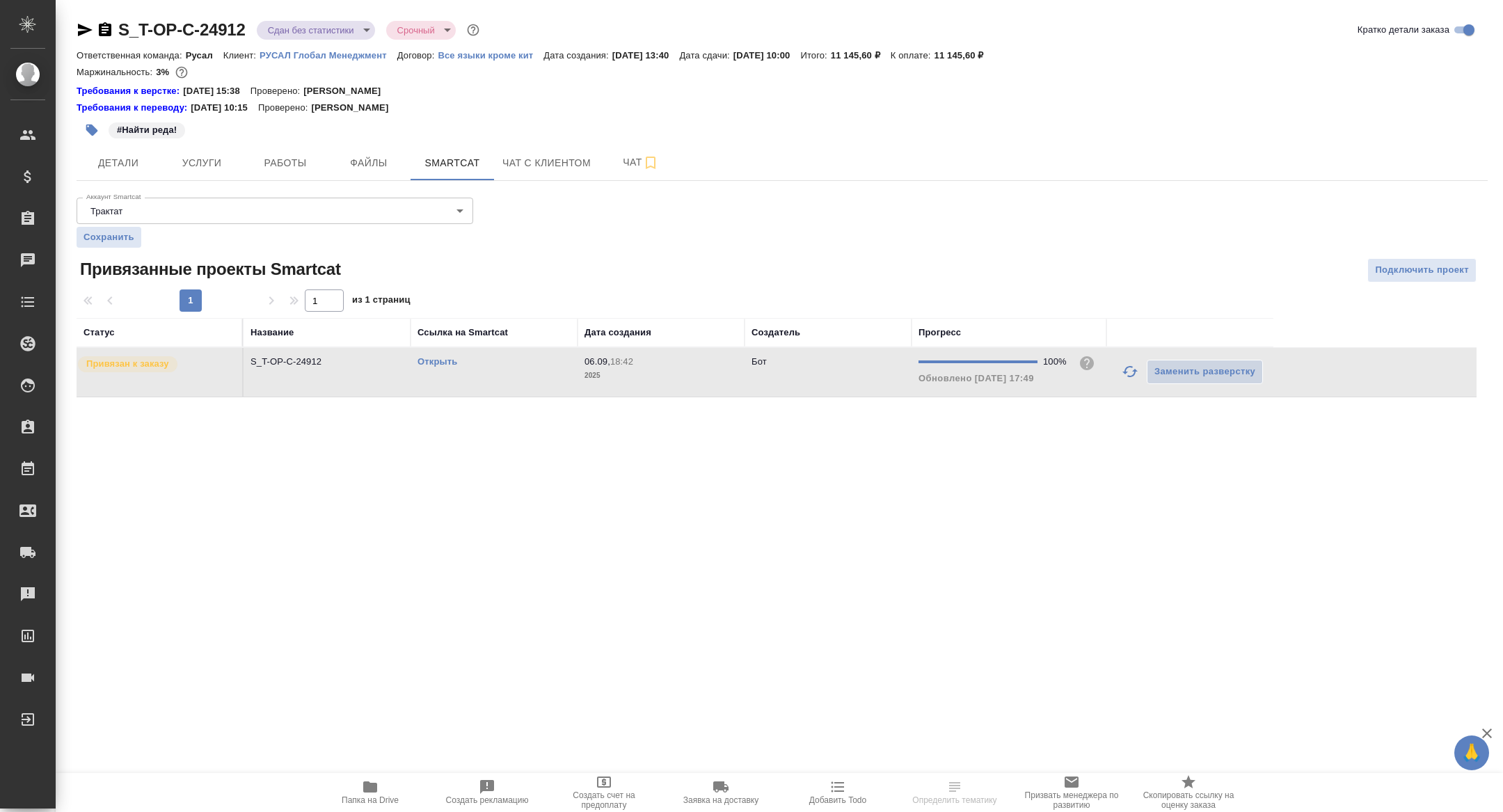
click at [282, 390] on td "S_T-OP-C-24912" at bounding box center [327, 372] width 167 height 48
click at [270, 151] on button "Работы" at bounding box center [285, 162] width 83 height 35
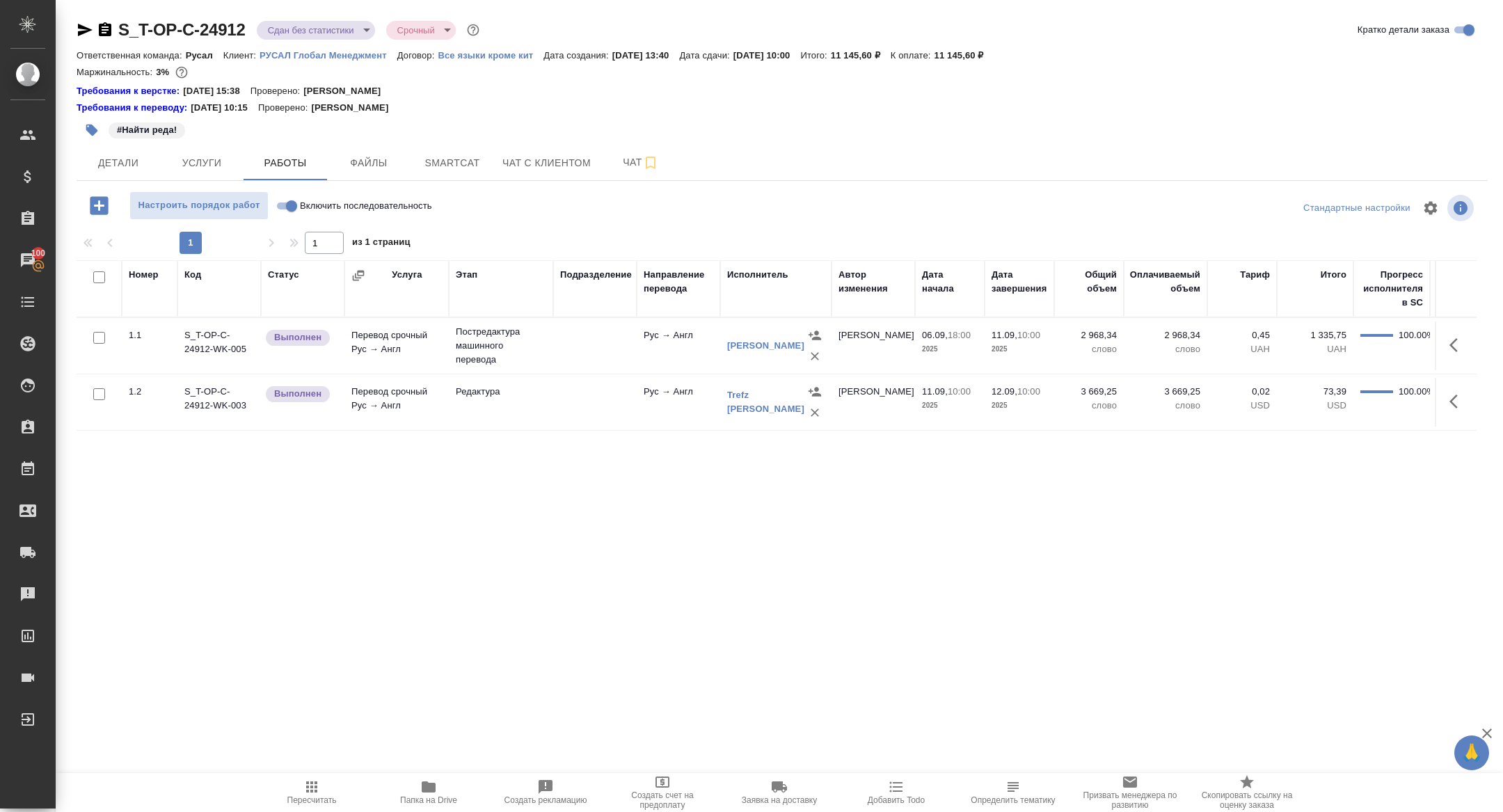
click at [1462, 391] on button "button" at bounding box center [1457, 401] width 33 height 33
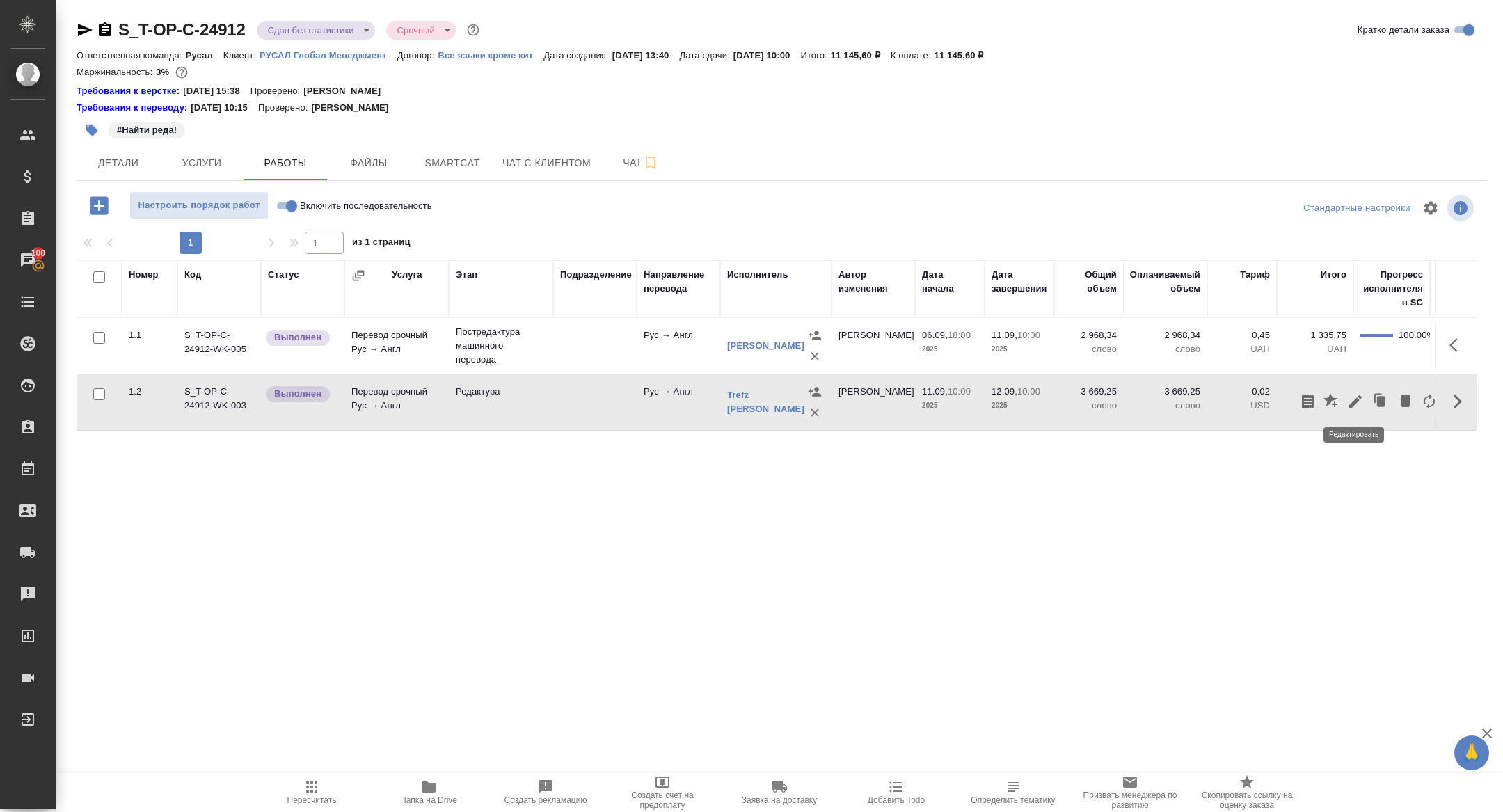
click at [1355, 401] on icon "button" at bounding box center [1356, 401] width 13 height 13
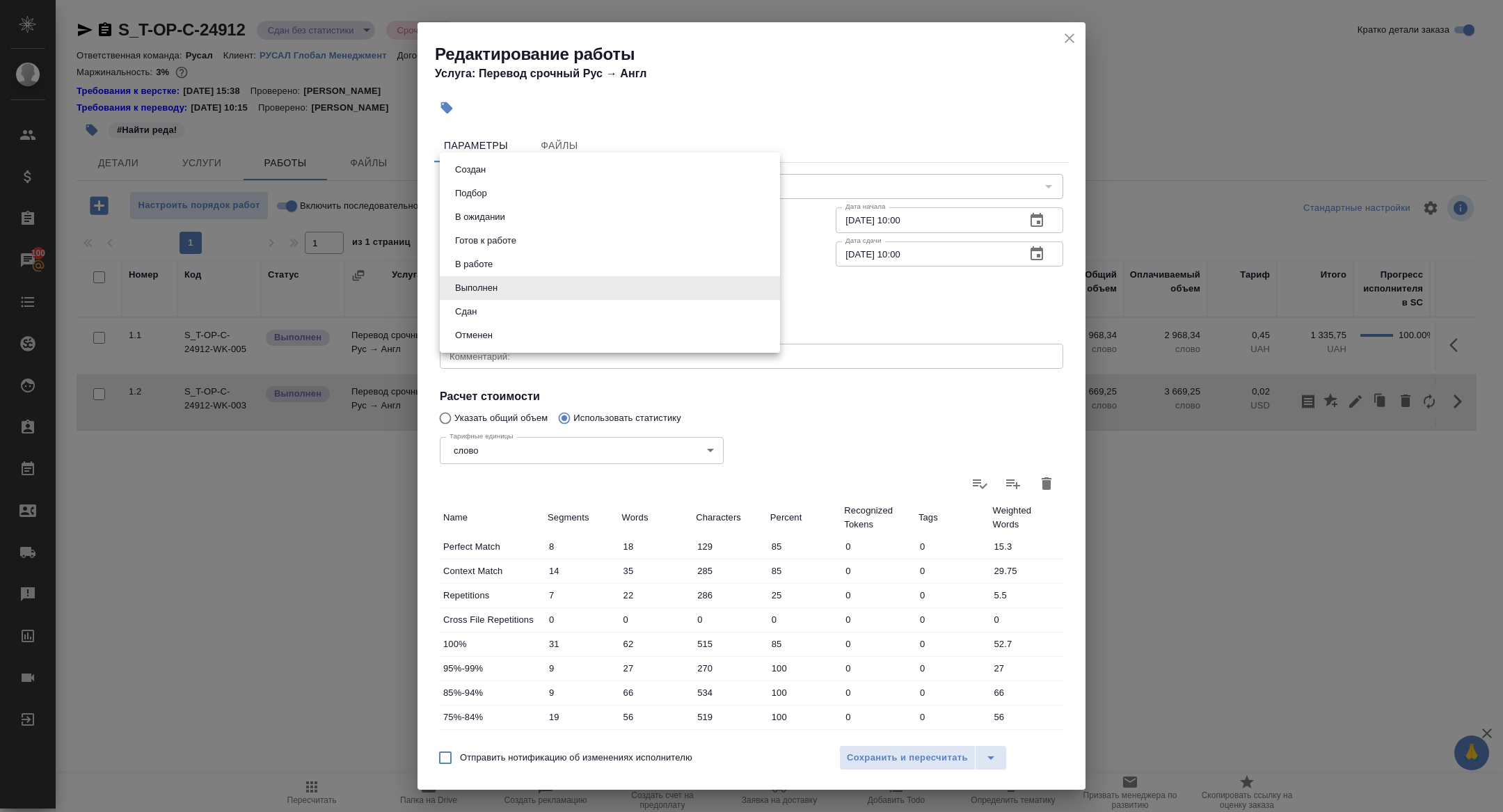
click at [478, 281] on body "🙏 .cls-1 fill:#fff; AWATERA [PERSON_NAME] Спецификации Заказы 100 Чаты Todo Про…" at bounding box center [752, 406] width 1503 height 812
click at [468, 312] on button "Сдан" at bounding box center [466, 312] width 30 height 16
type input "closed"
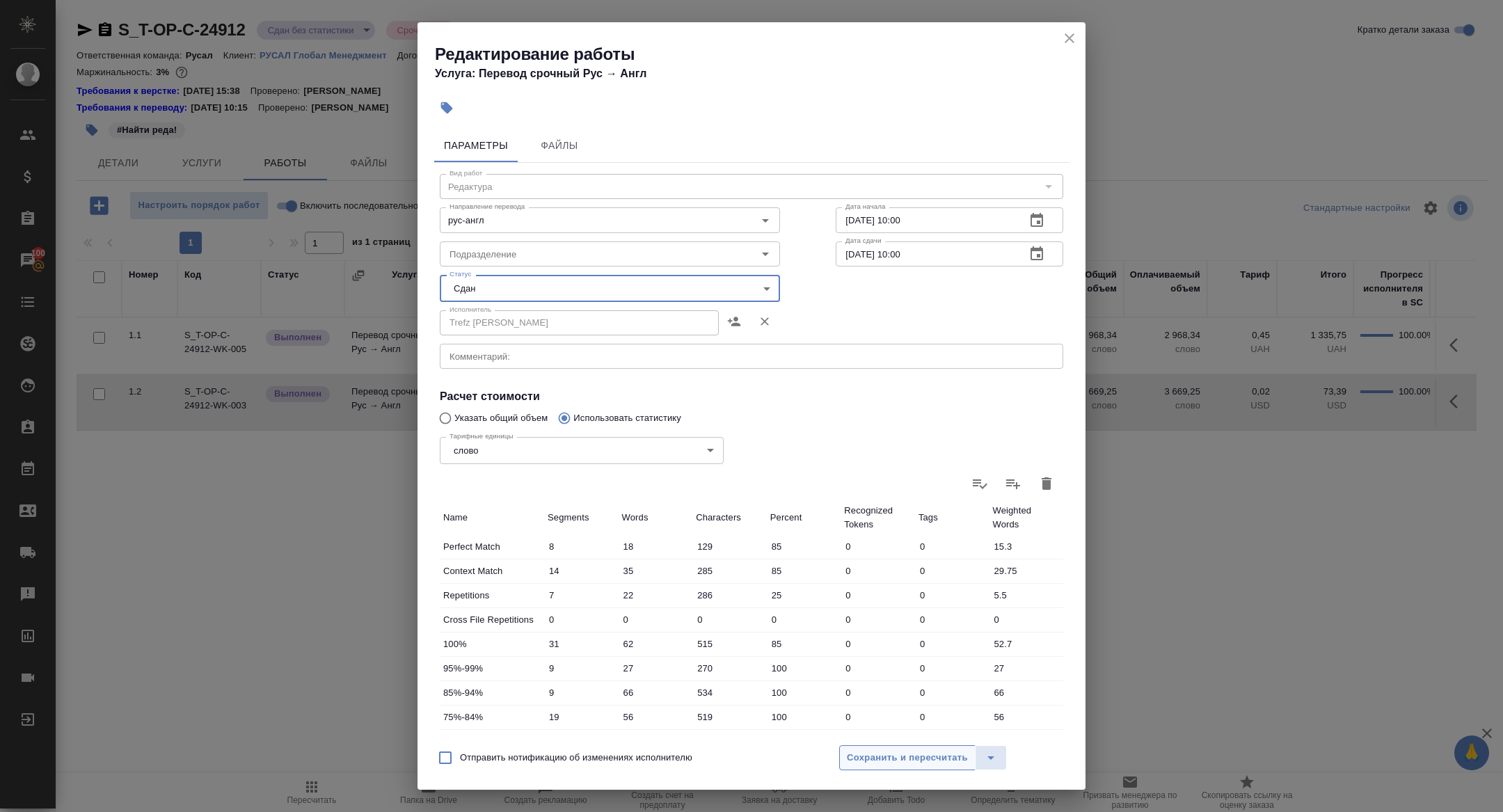
click at [902, 752] on span "Сохранить и пересчитать" at bounding box center [907, 758] width 121 height 16
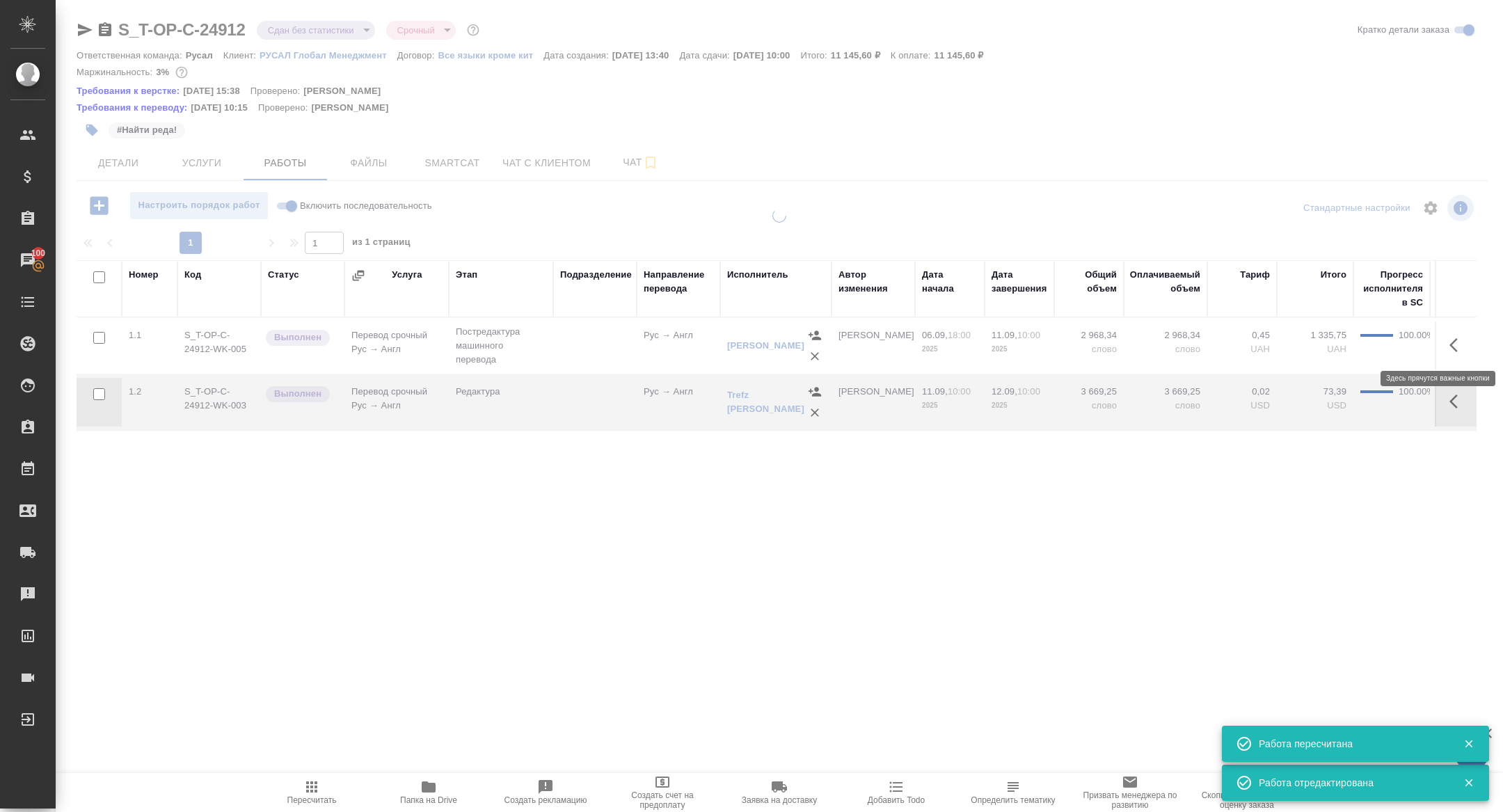
click at [1452, 341] on icon "button" at bounding box center [1454, 345] width 9 height 14
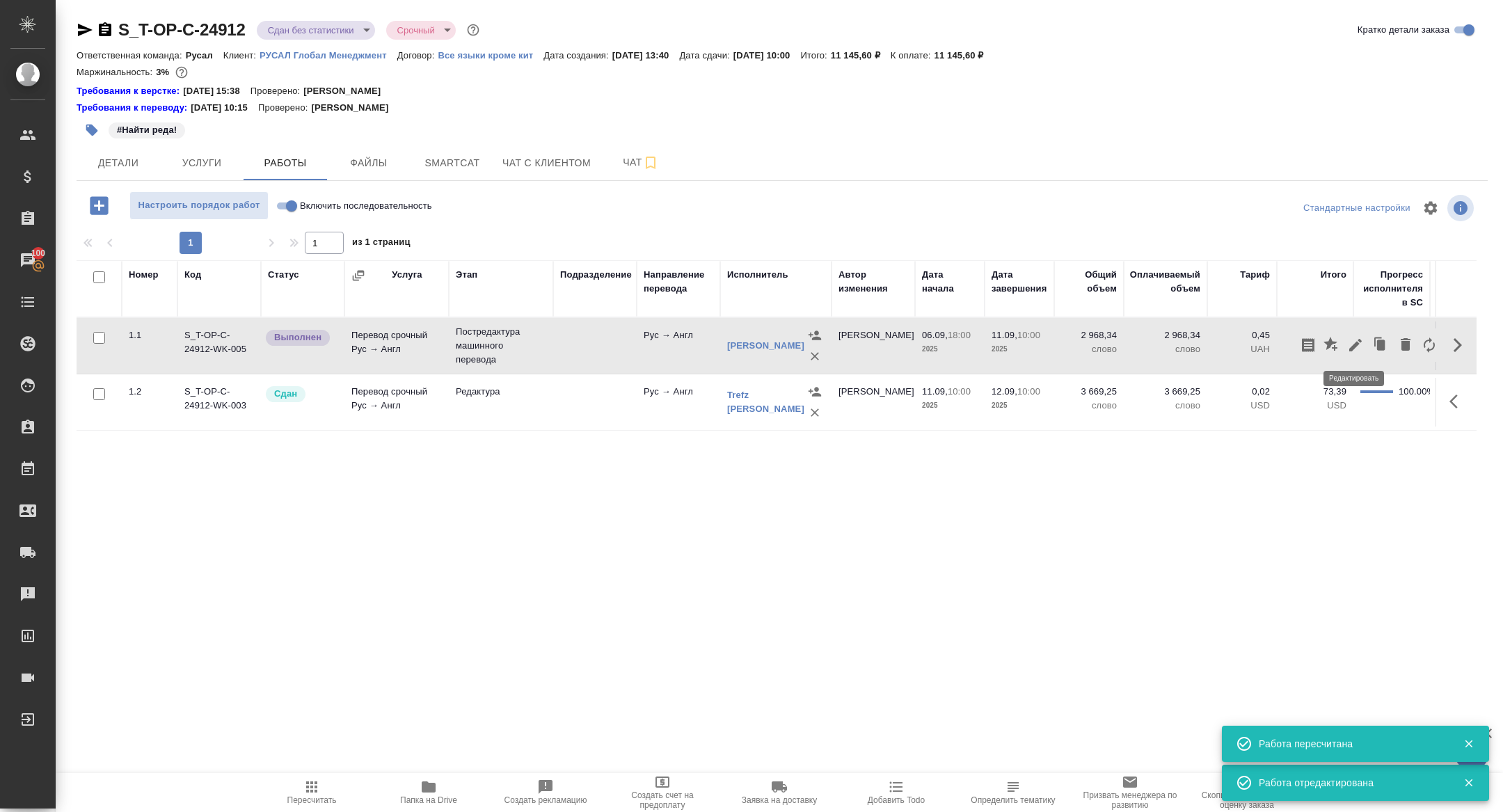
click at [1357, 339] on icon "button" at bounding box center [1355, 344] width 16 height 16
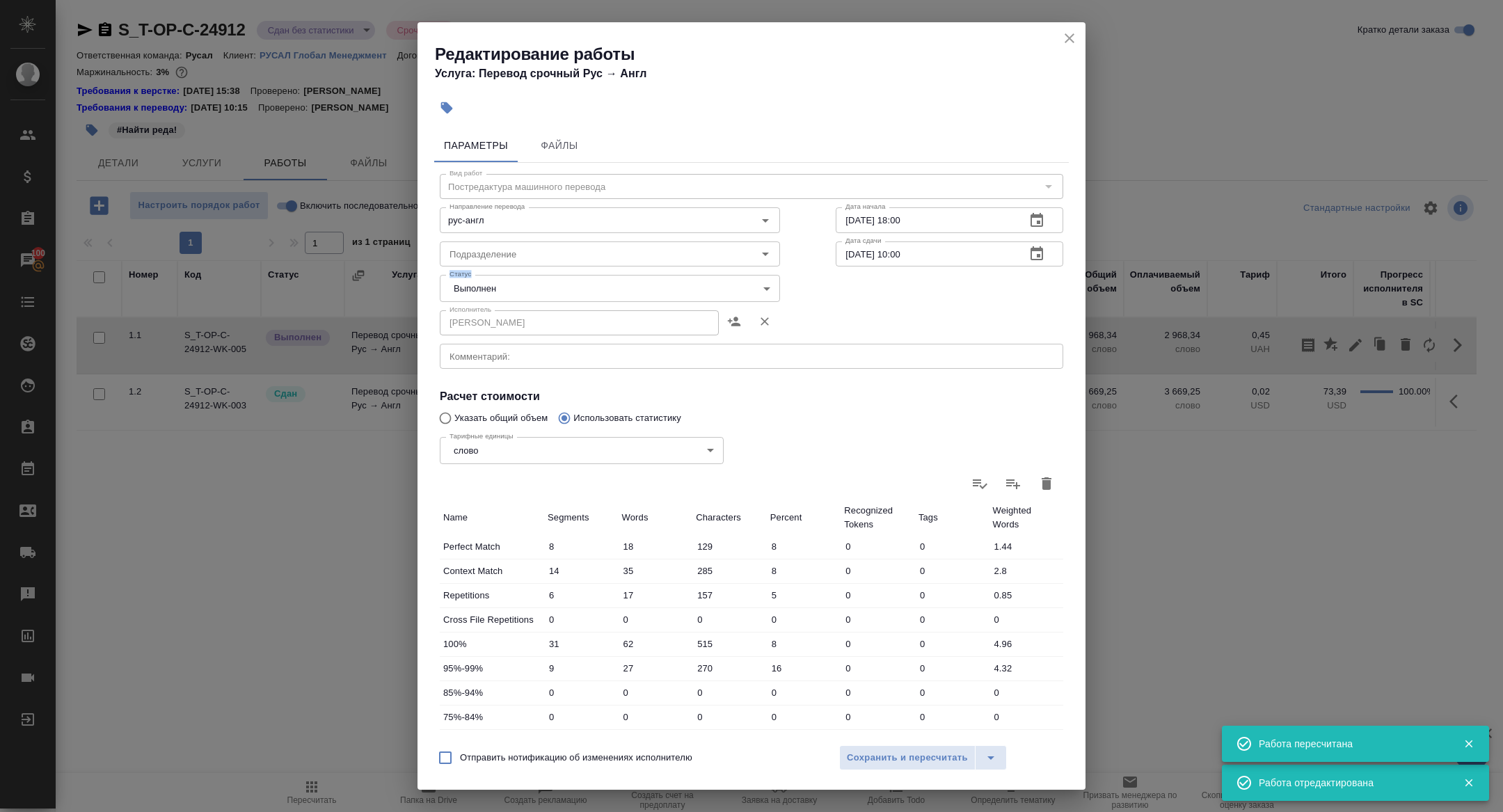
click at [513, 274] on div "Статус Выполнен completed Статус" at bounding box center [610, 286] width 396 height 90
click at [499, 298] on body "🙏 .cls-1 fill:#fff; AWATERA [PERSON_NAME] Спецификации Заказы 100 Чаты Todo Про…" at bounding box center [752, 406] width 1503 height 812
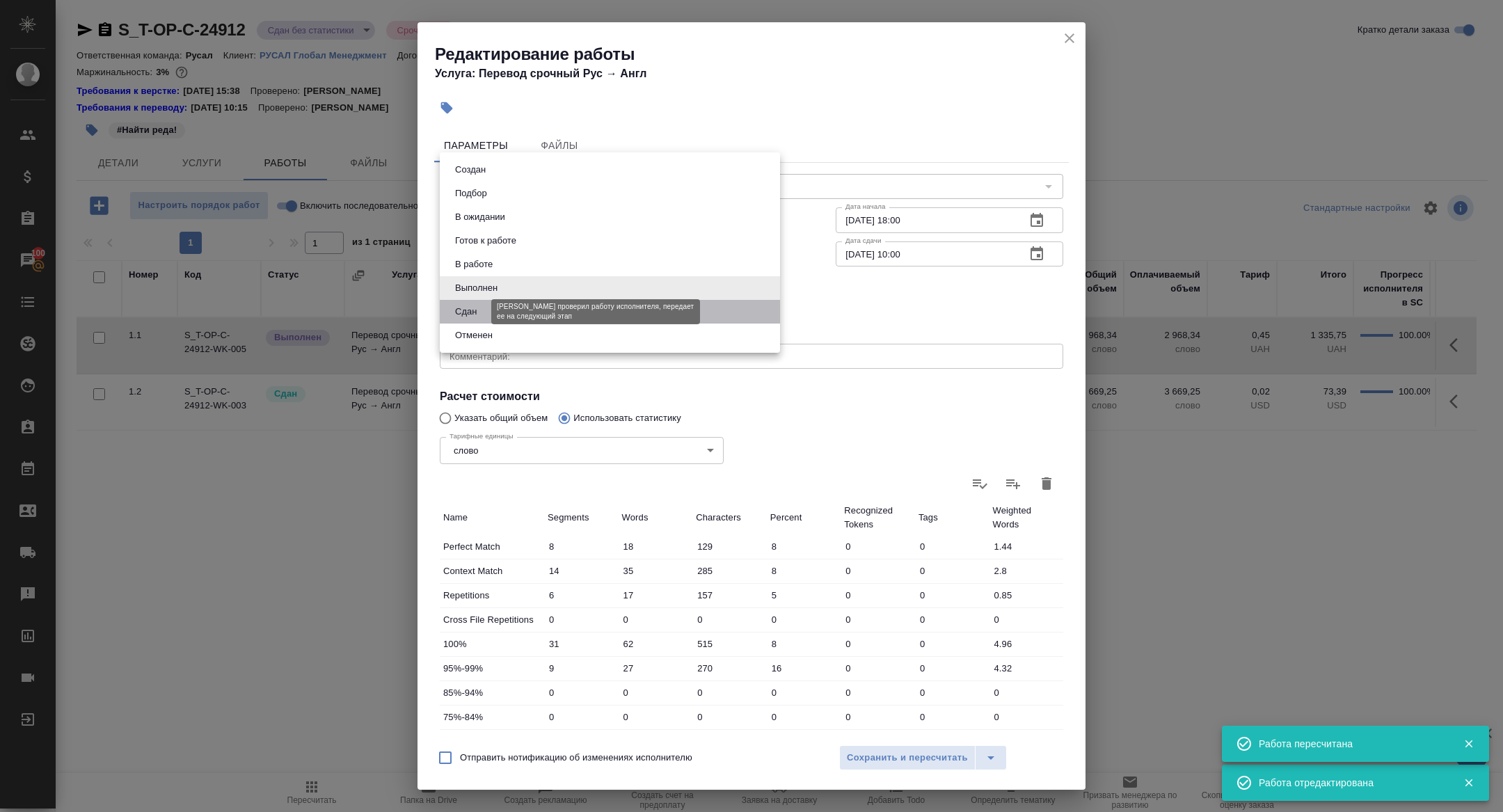
click at [475, 312] on button "Сдан" at bounding box center [466, 312] width 30 height 16
type input "closed"
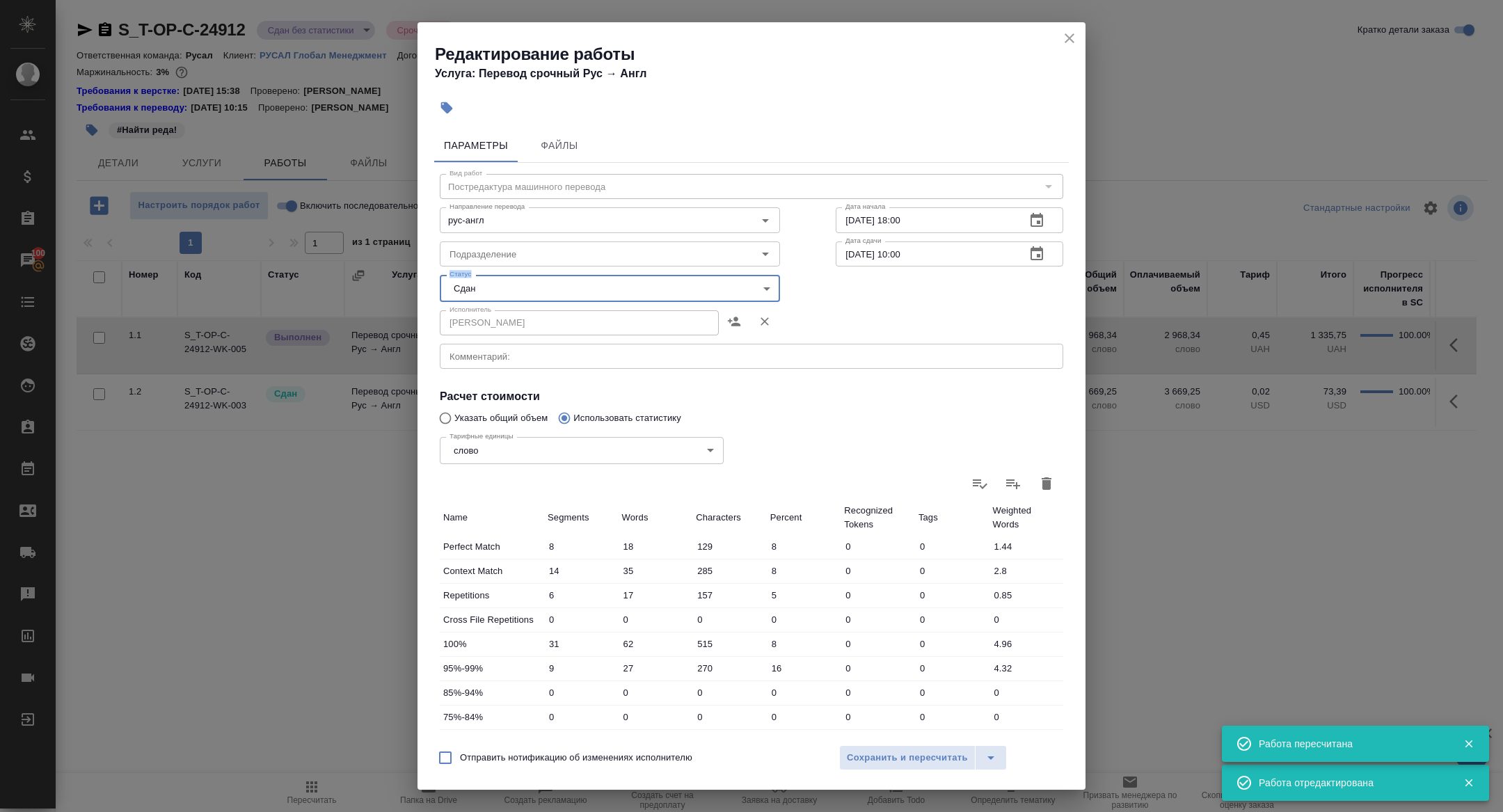
click at [954, 739] on div "Отправить нотификацию об изменениях исполнителю Сохранить и пересчитать" at bounding box center [752, 762] width 668 height 53
click at [922, 759] on span "Сохранить и пересчитать" at bounding box center [907, 758] width 121 height 16
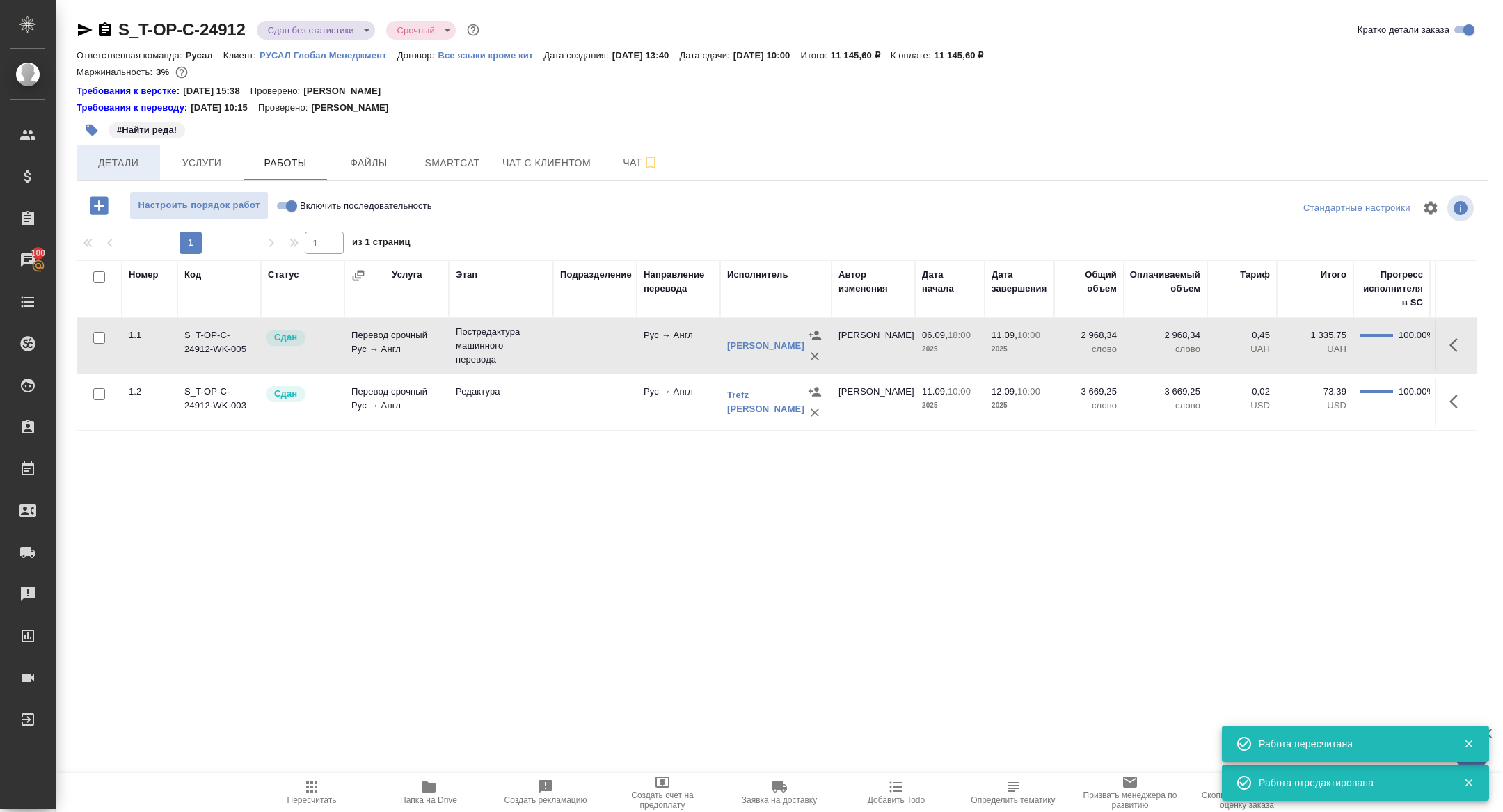
click at [118, 157] on span "Детали" at bounding box center [118, 163] width 67 height 17
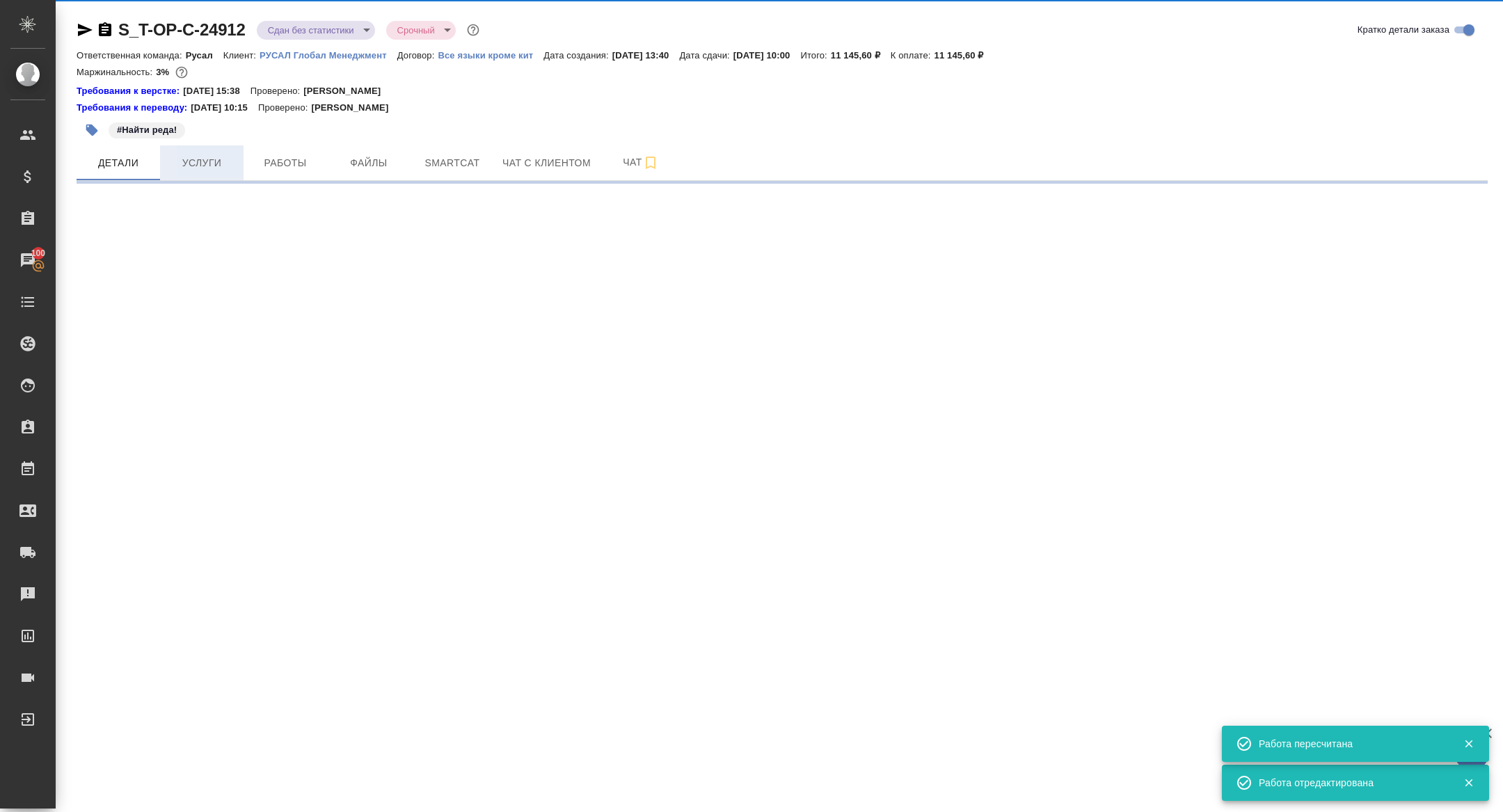
select select "RU"
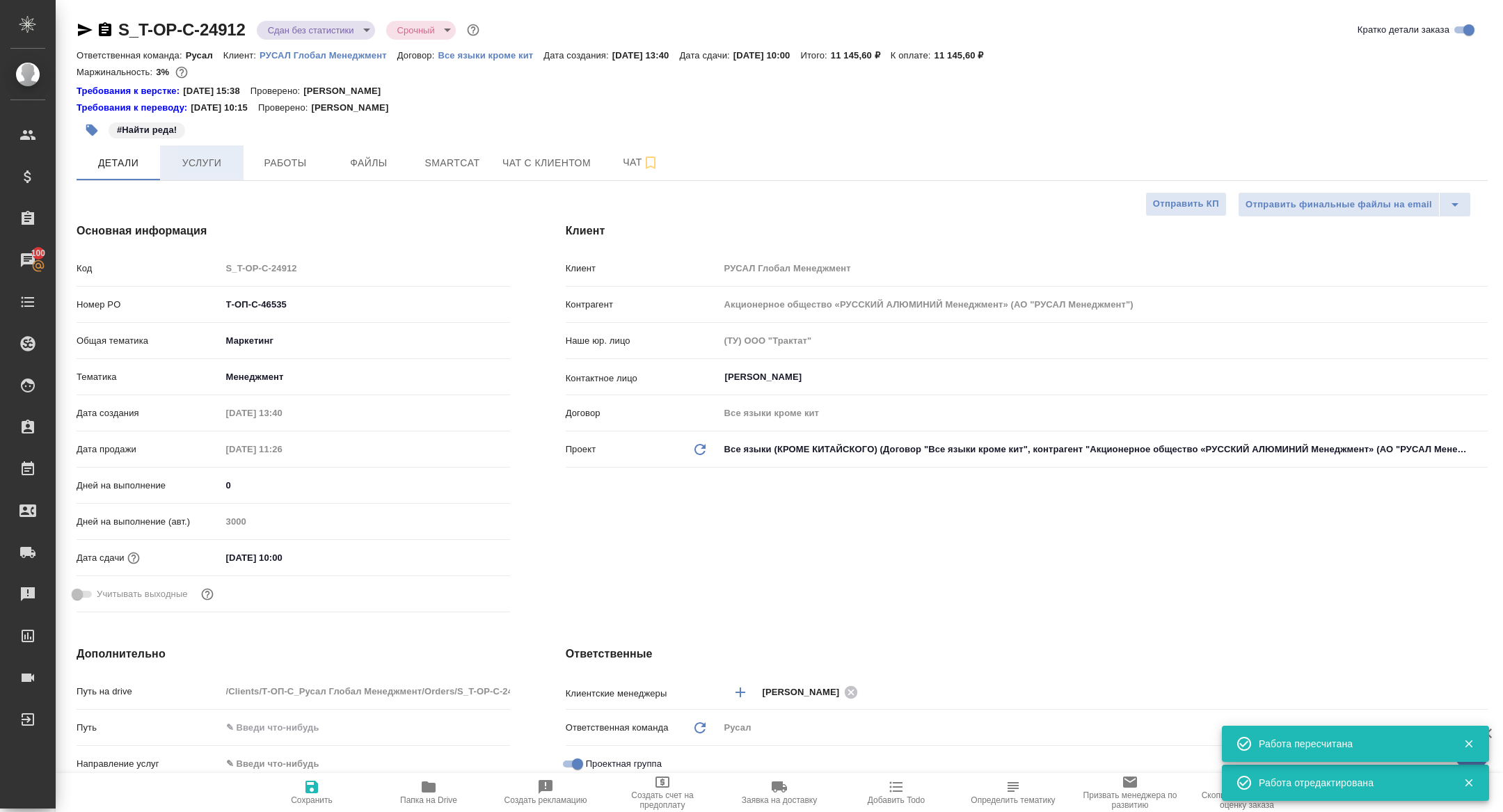
type textarea "x"
click at [181, 159] on span "Услуги" at bounding box center [202, 163] width 67 height 17
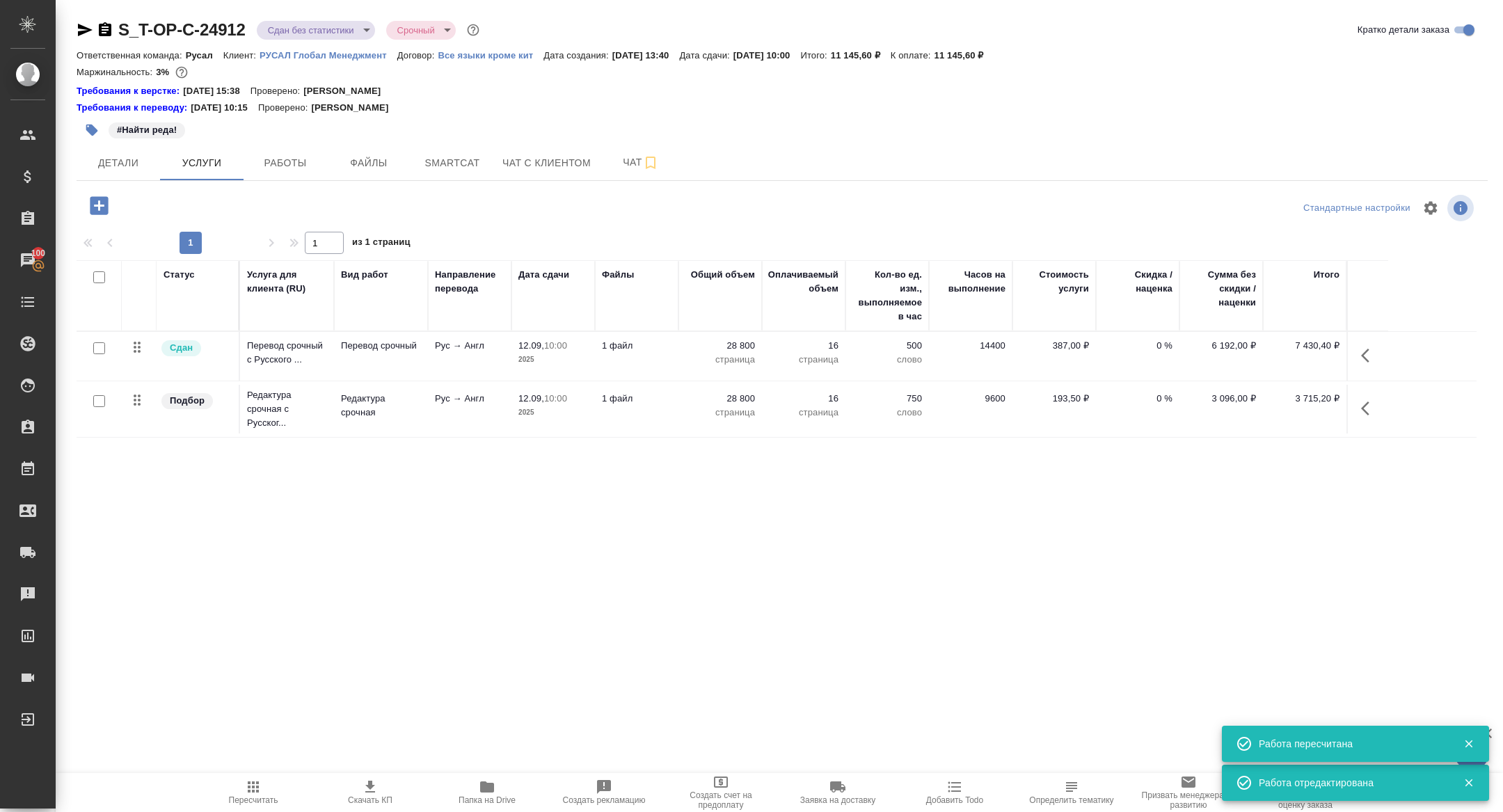
click at [1364, 352] on icon "button" at bounding box center [1365, 356] width 9 height 14
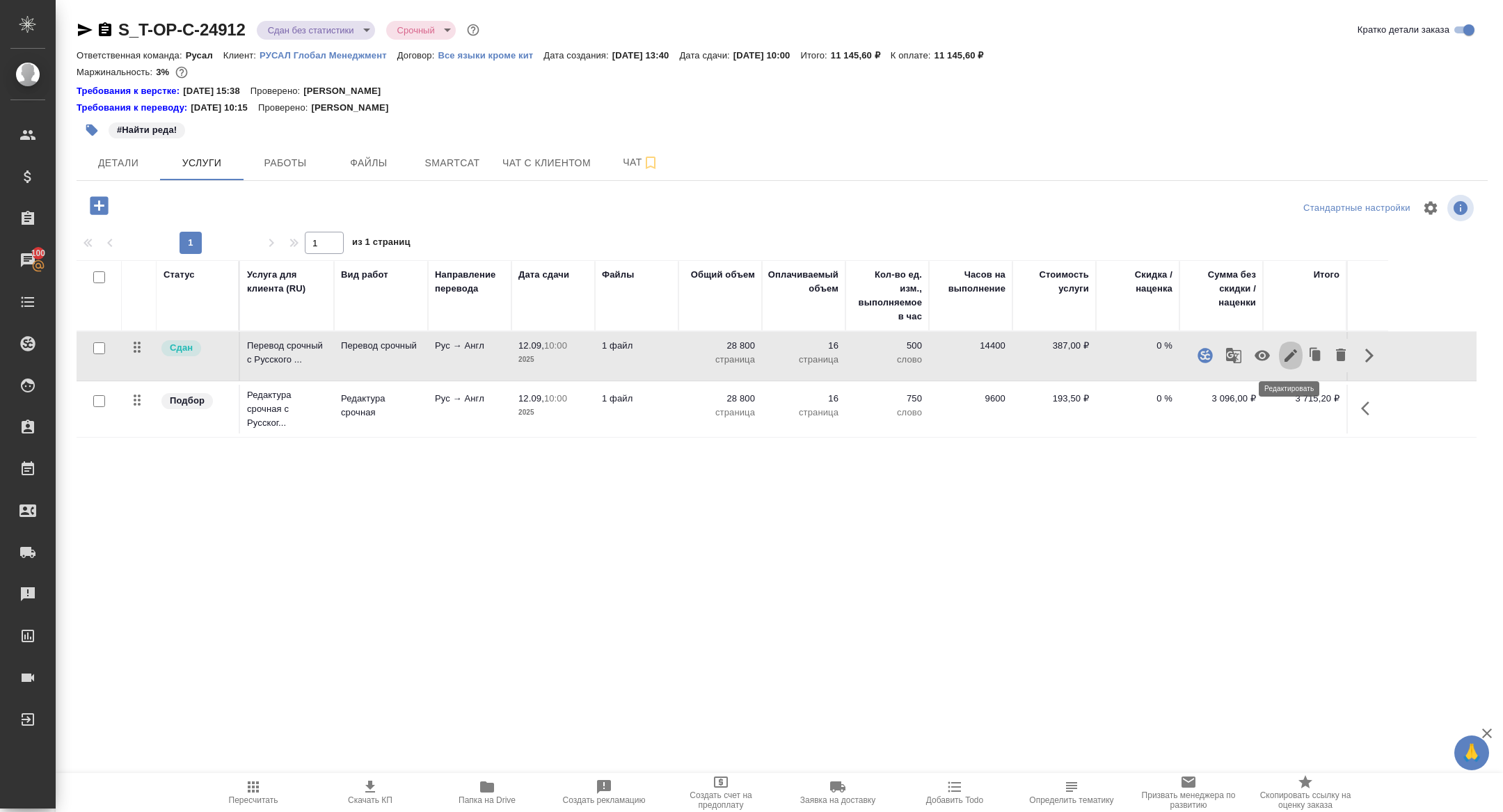
click at [1280, 359] on button "button" at bounding box center [1290, 355] width 23 height 33
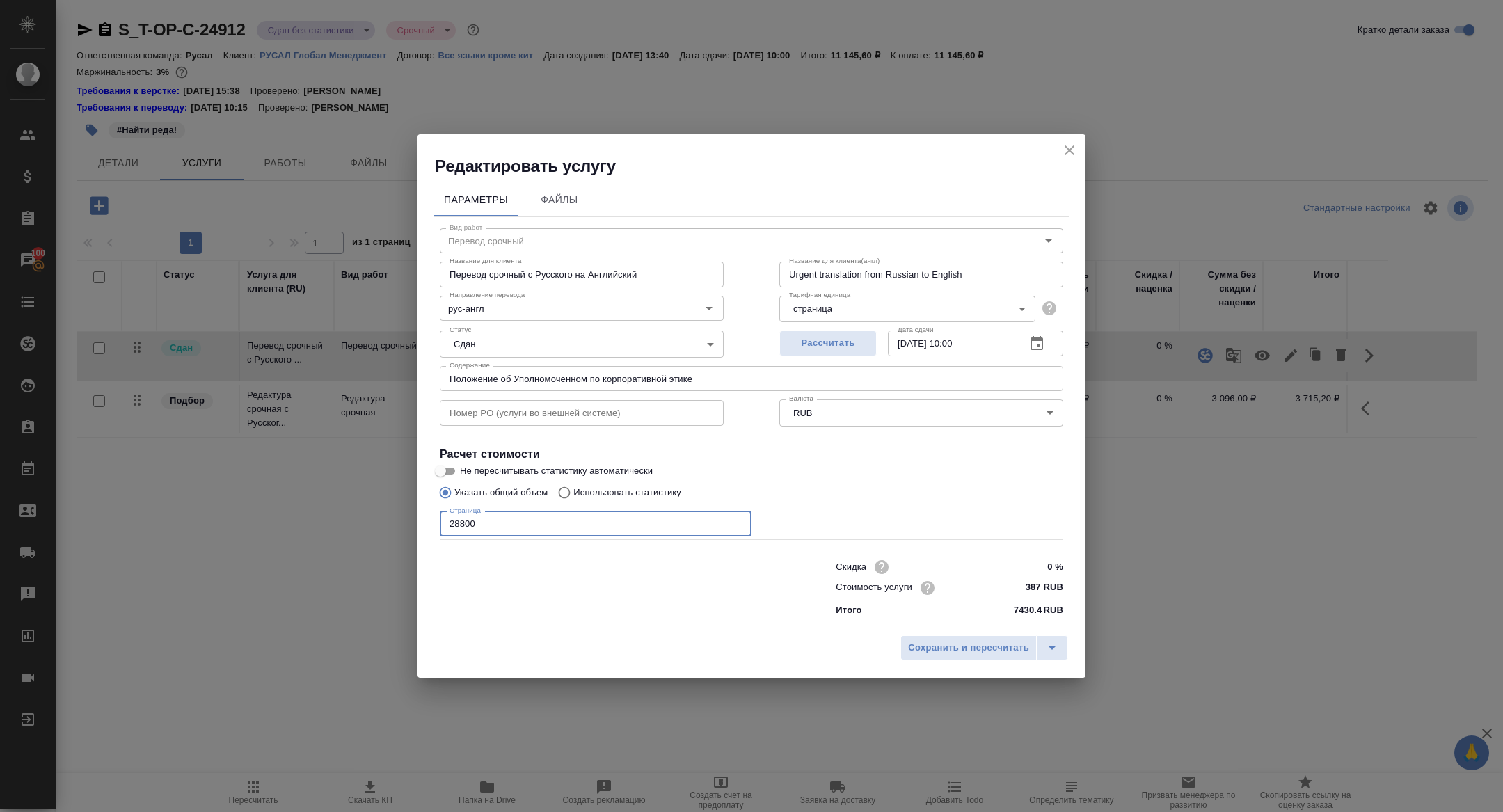
drag, startPoint x: 459, startPoint y: 524, endPoint x: 422, endPoint y: 524, distance: 37.0
click at [427, 524] on div "Параметры Файлы Вид работ Перевод срочный Вид работ Название для клиента Перево…" at bounding box center [752, 403] width 668 height 451
type input "50800"
click at [992, 653] on span "Сохранить и пересчитать" at bounding box center [969, 648] width 121 height 16
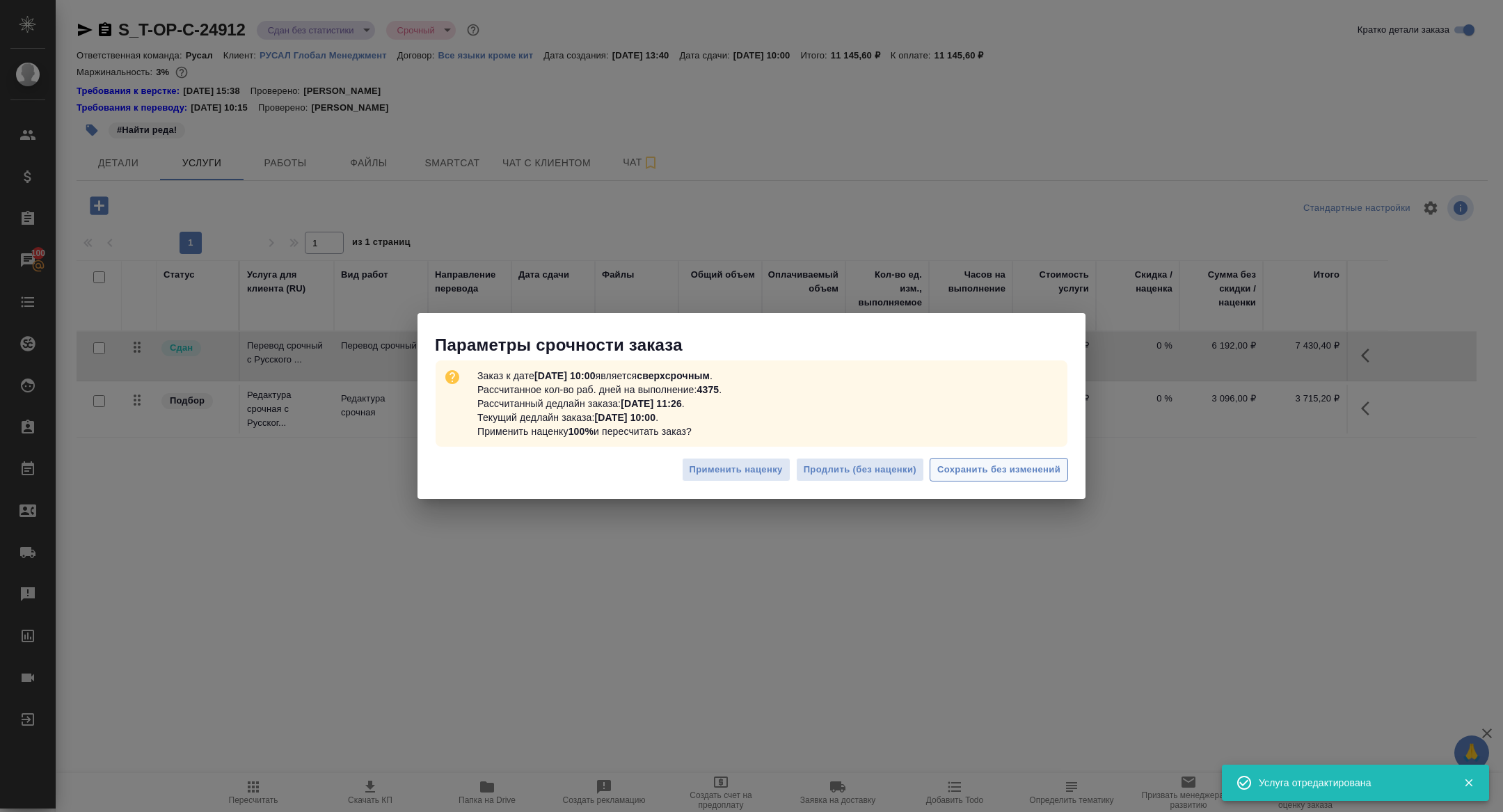
click at [1016, 472] on span "Сохранить без изменений" at bounding box center [998, 470] width 123 height 16
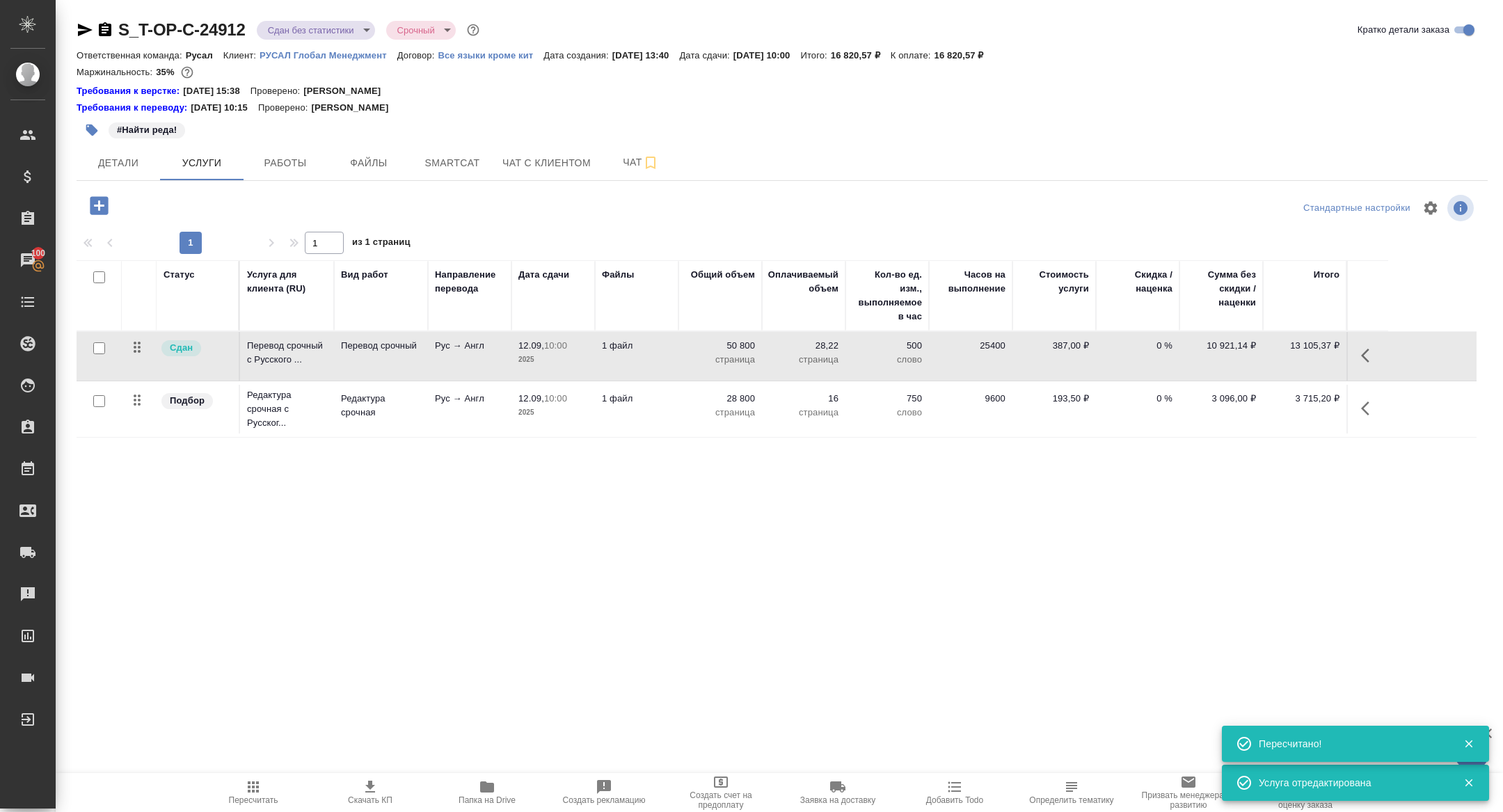
click at [1361, 409] on icon "button" at bounding box center [1368, 408] width 16 height 16
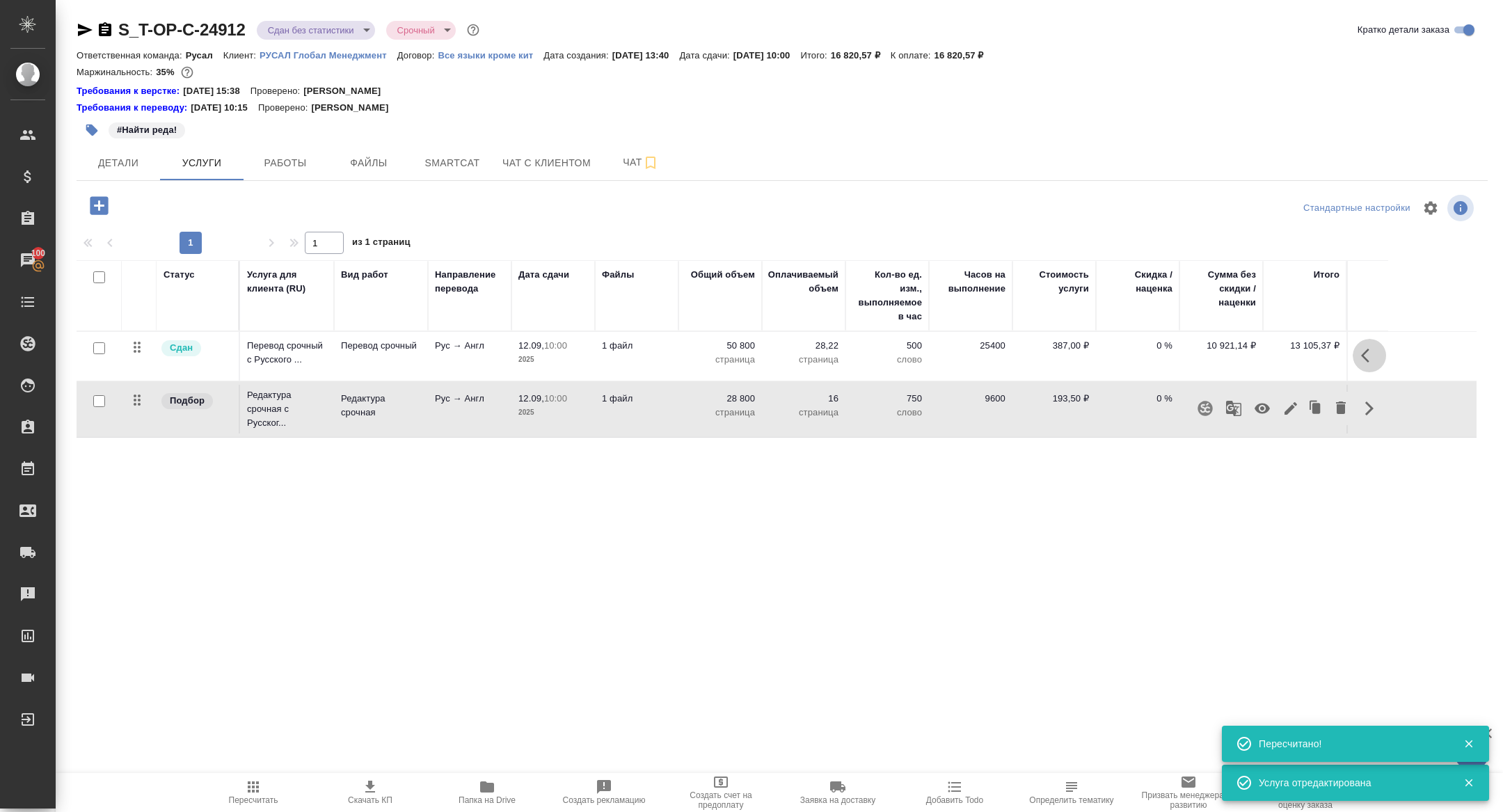
click at [1356, 348] on button "button" at bounding box center [1369, 355] width 33 height 33
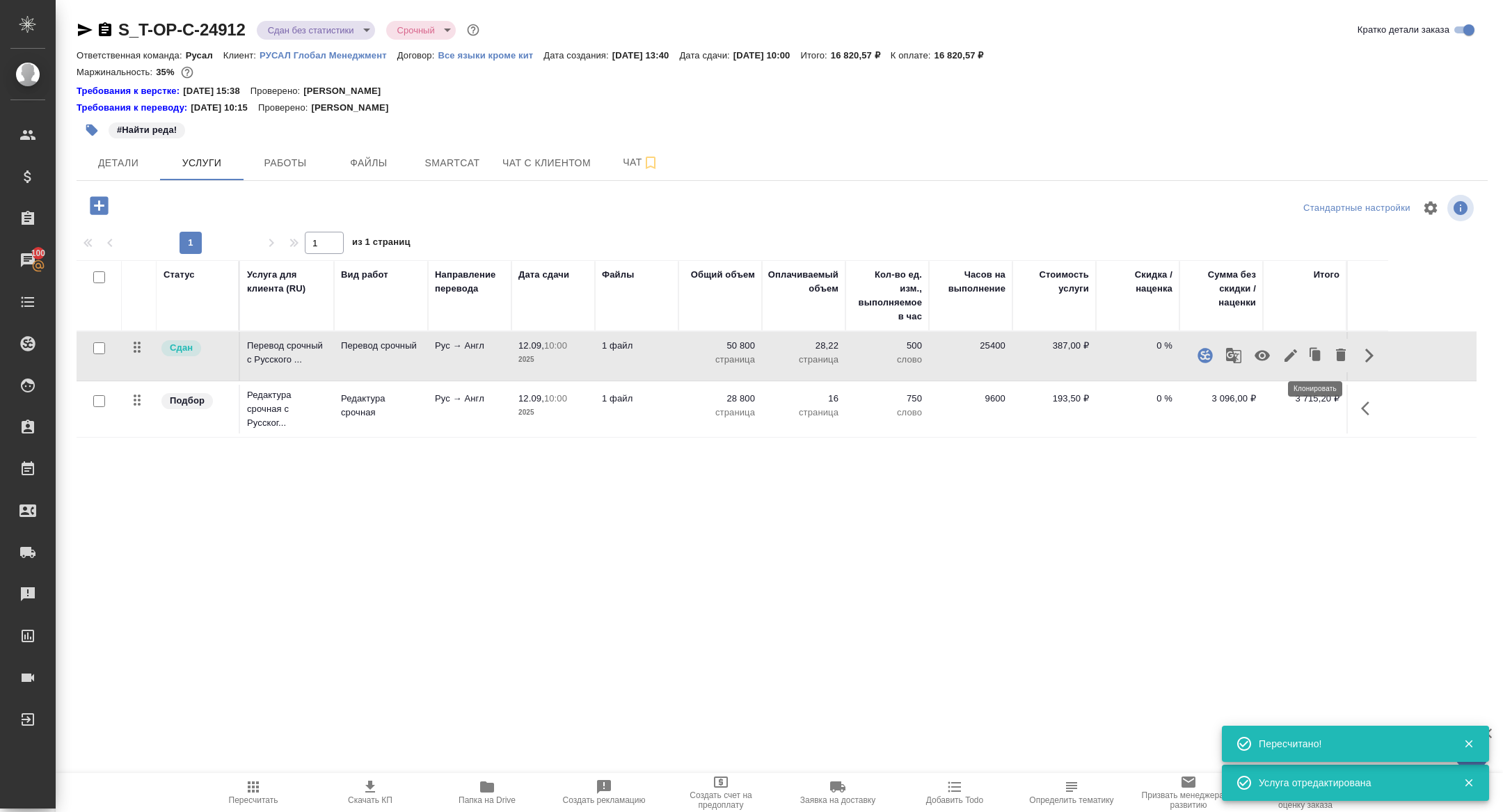
click at [1292, 354] on icon "button" at bounding box center [1291, 356] width 13 height 13
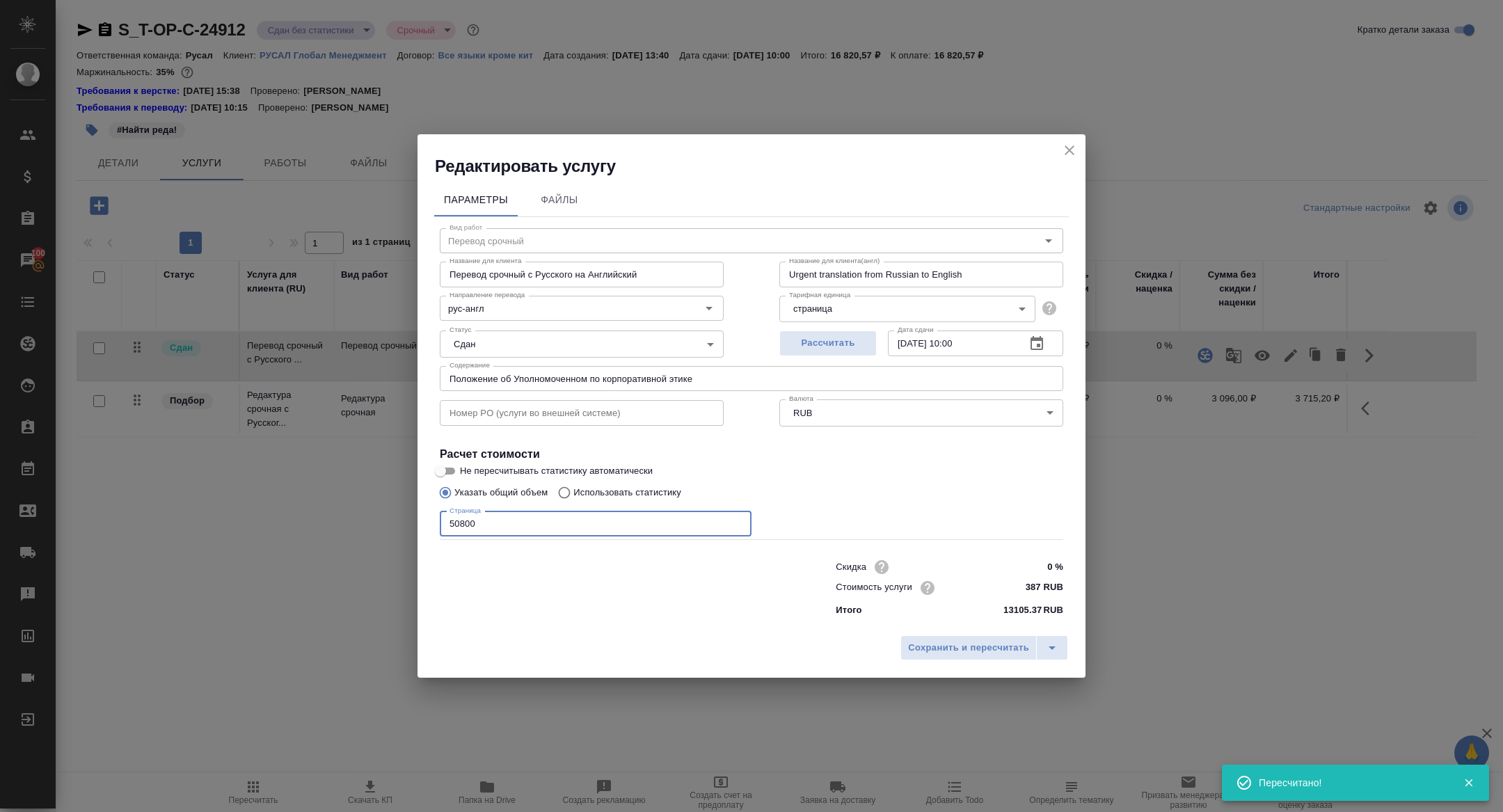
drag, startPoint x: 457, startPoint y: 522, endPoint x: 457, endPoint y: 530, distance: 8.0
click at [457, 530] on input "50800" at bounding box center [596, 524] width 312 height 25
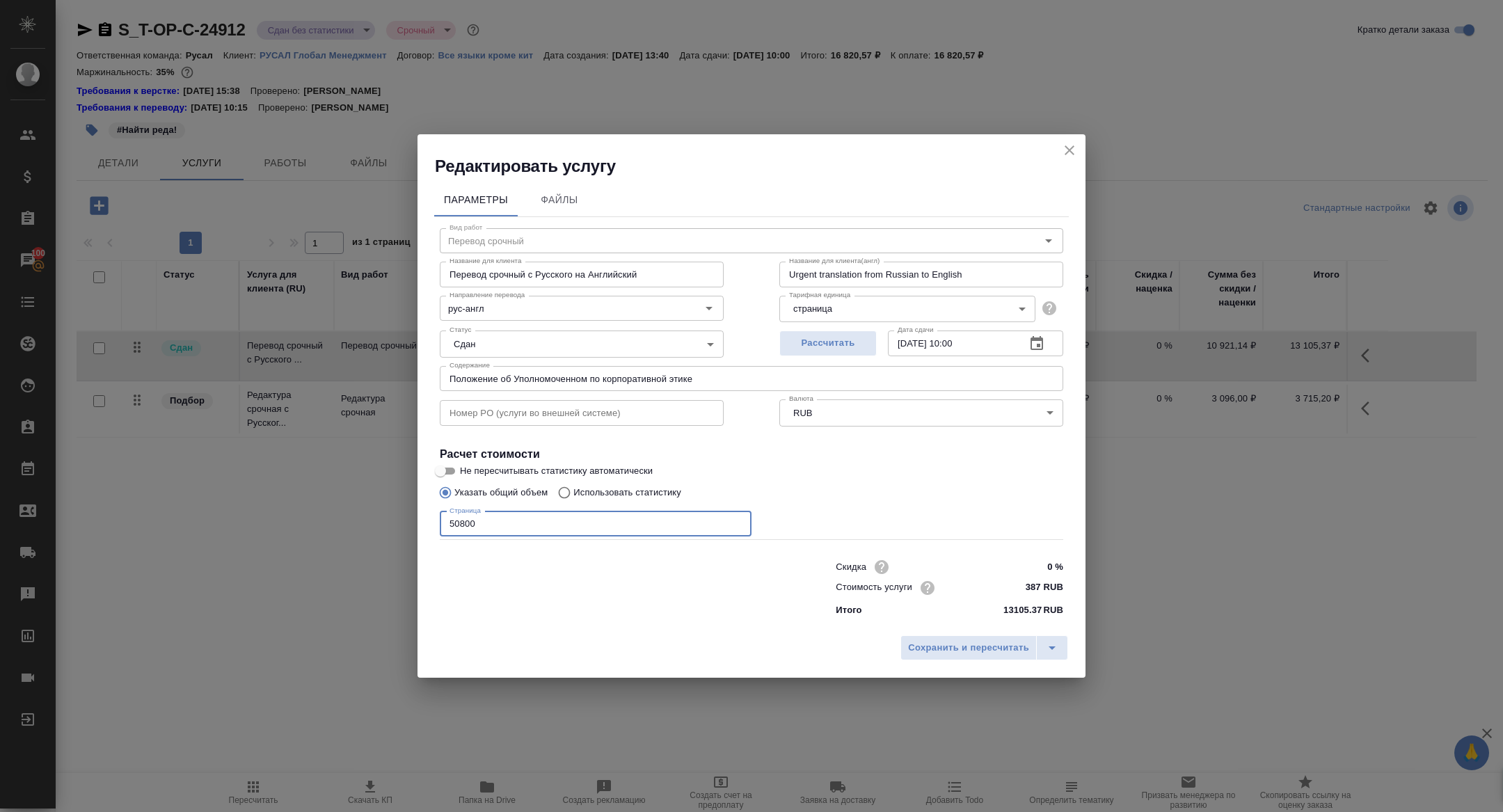
click at [460, 520] on input "50800" at bounding box center [596, 524] width 312 height 25
type input "80800"
click at [932, 653] on span "Сохранить и пересчитать" at bounding box center [969, 648] width 121 height 16
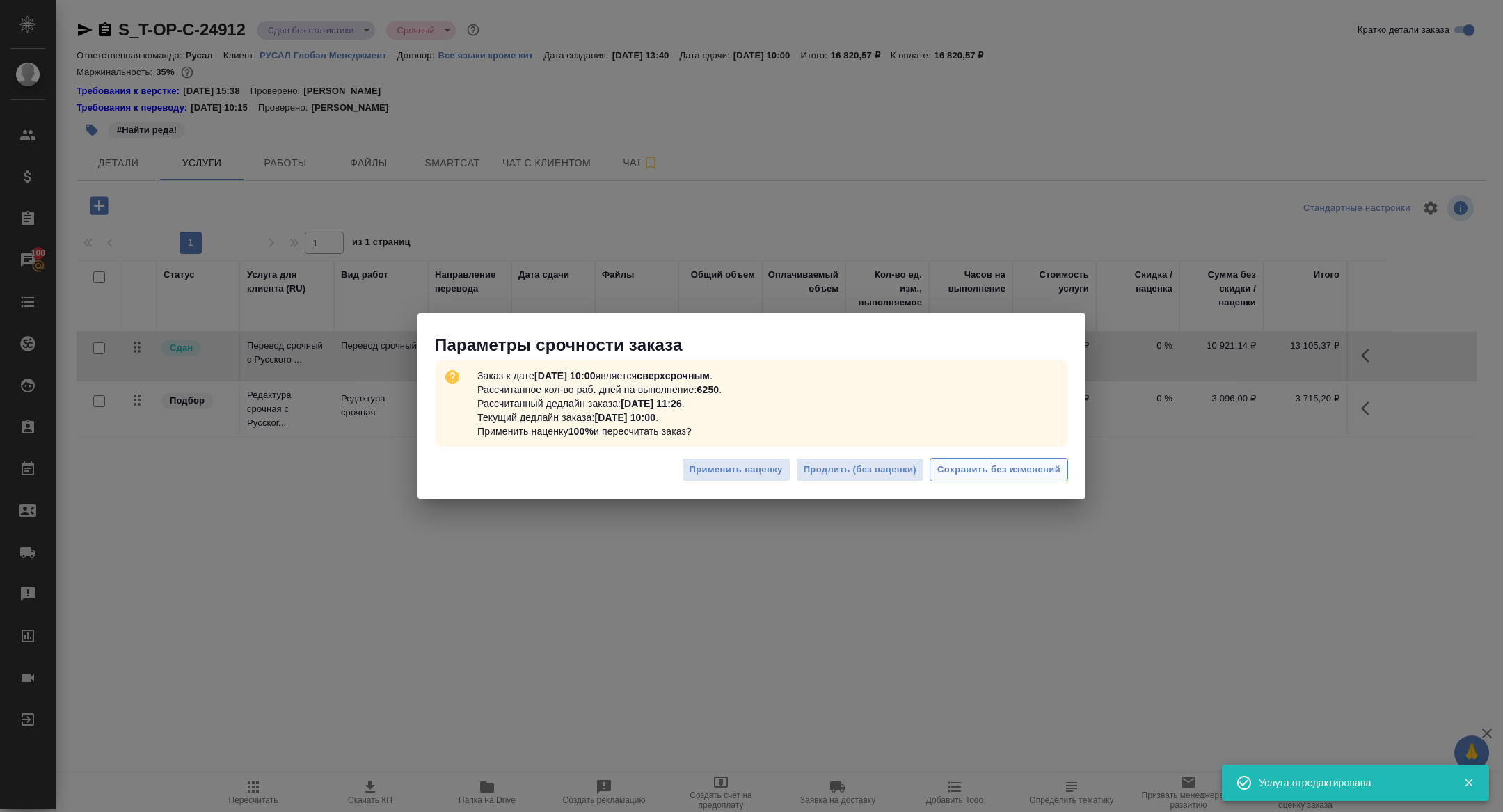
click at [1002, 473] on span "Сохранить без изменений" at bounding box center [998, 470] width 123 height 16
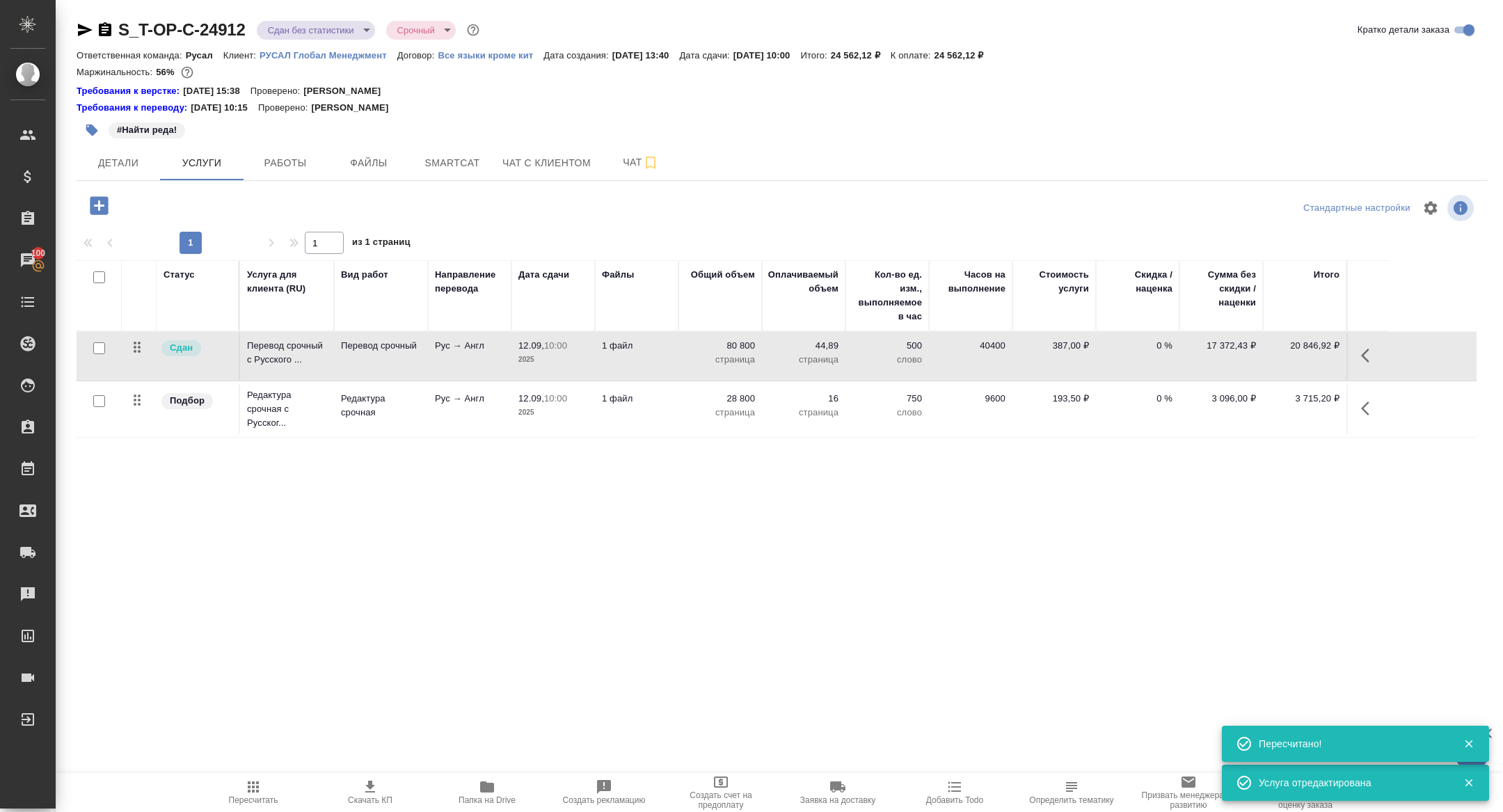
click at [1366, 418] on button "button" at bounding box center [1369, 408] width 33 height 33
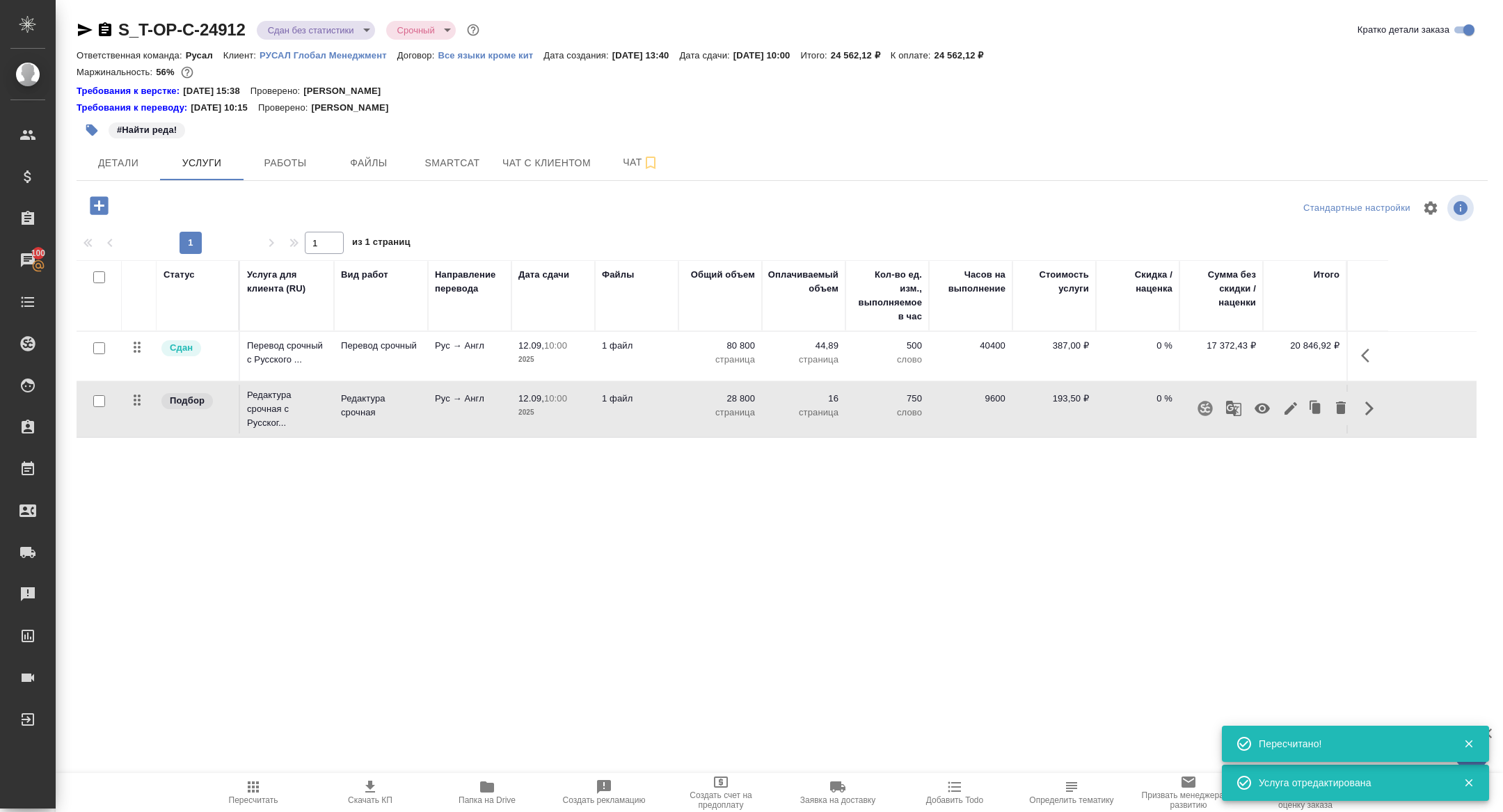
click at [1292, 406] on icon "button" at bounding box center [1291, 408] width 13 height 13
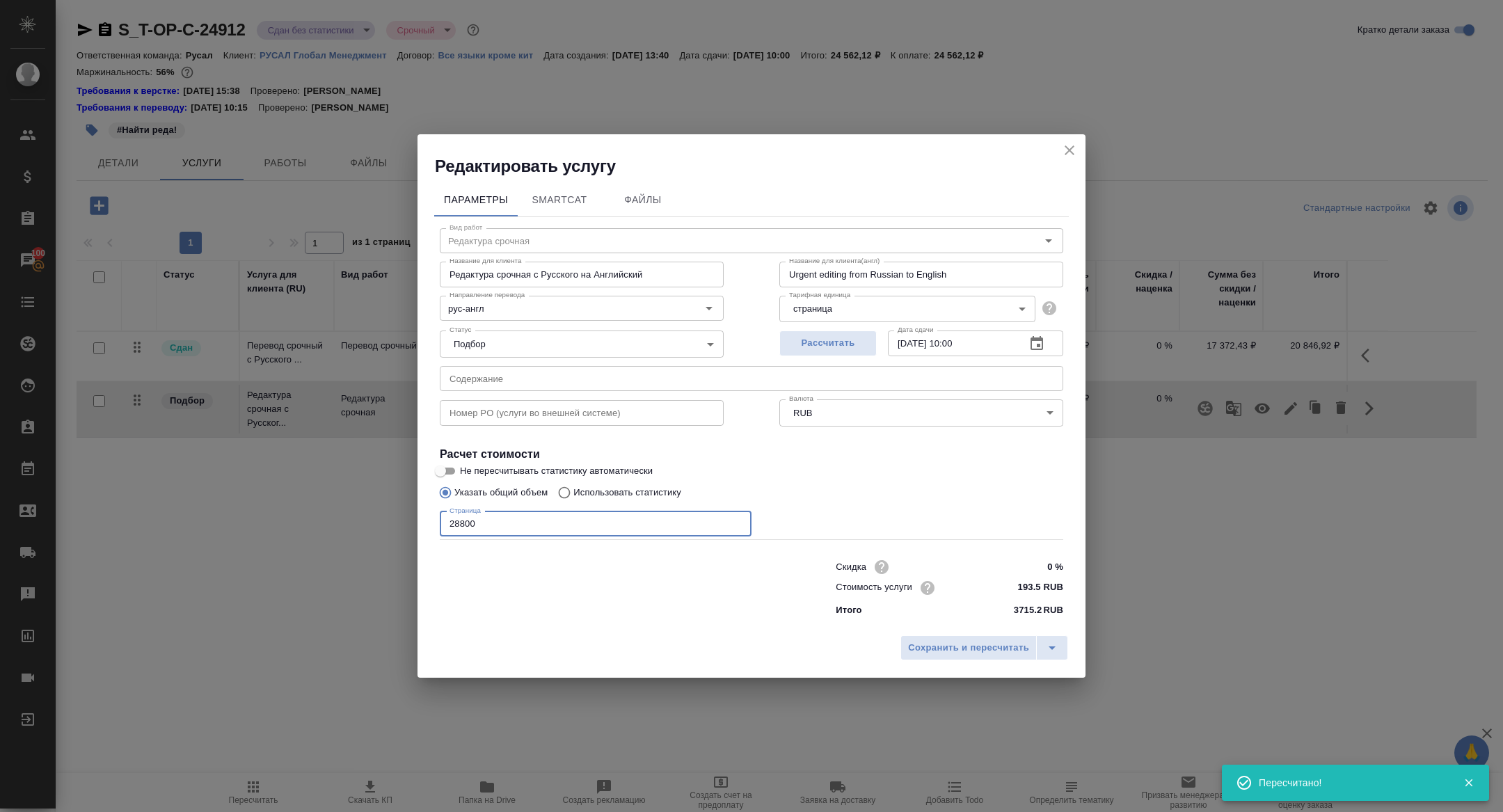
drag, startPoint x: 459, startPoint y: 522, endPoint x: 407, endPoint y: 521, distance: 52.0
click at [407, 522] on div "Редактировать услугу Параметры SmartCat Файлы Вид работ Редактура срочная Вид р…" at bounding box center [752, 406] width 1503 height 812
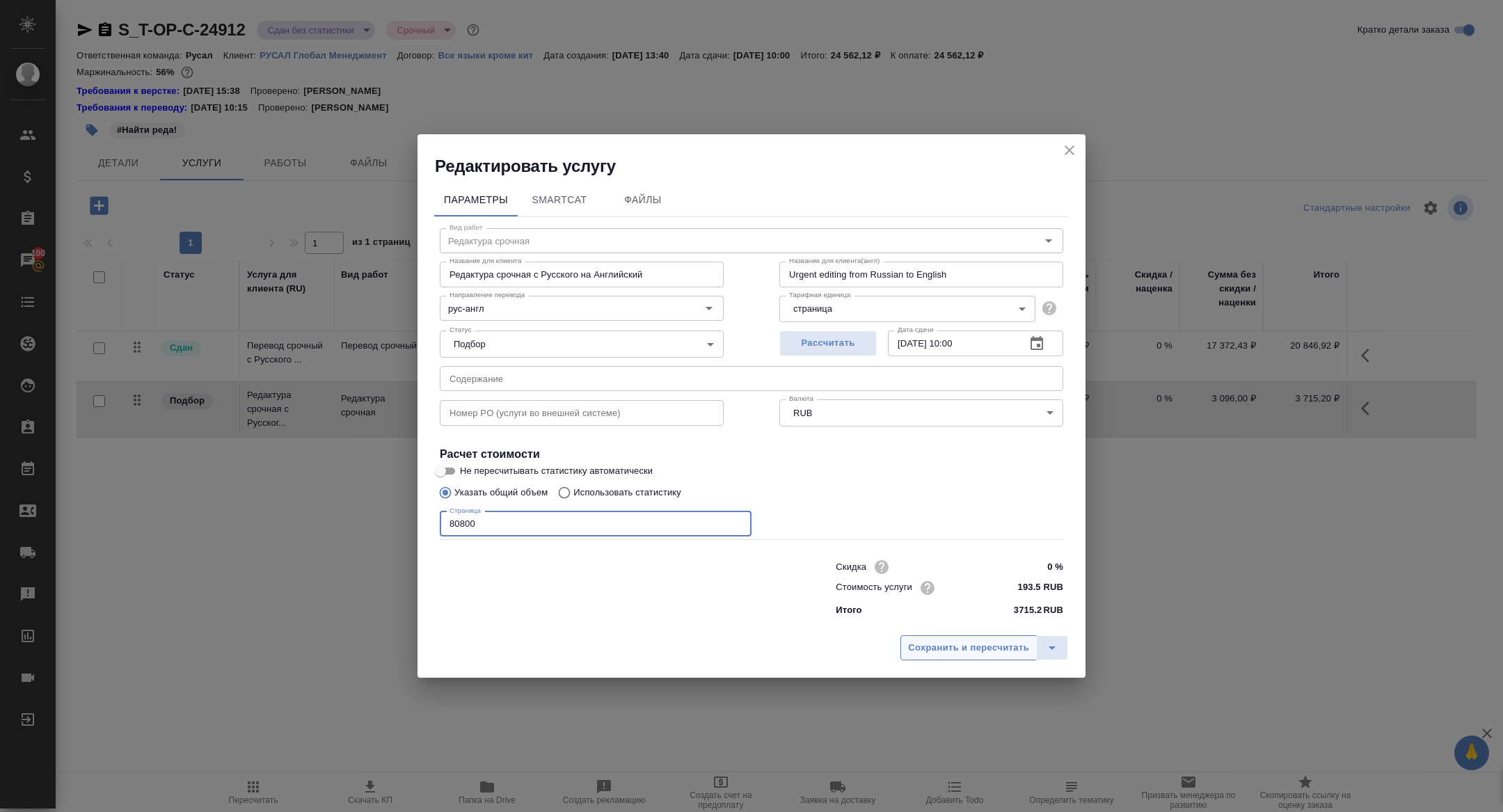
type input "80800"
click at [920, 648] on span "Сохранить и пересчитать" at bounding box center [969, 648] width 121 height 16
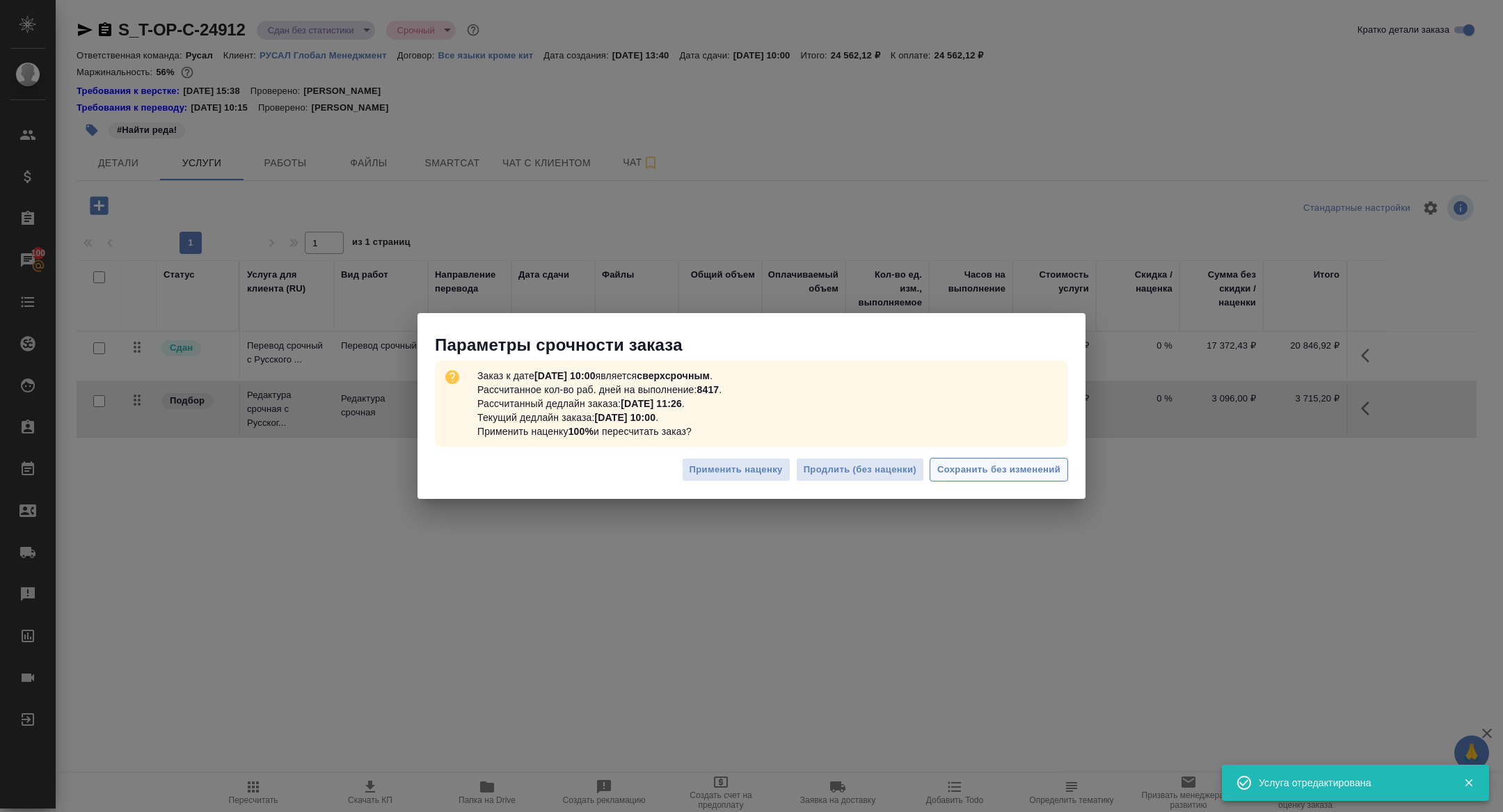
click at [1012, 474] on span "Сохранить без изменений" at bounding box center [998, 470] width 123 height 16
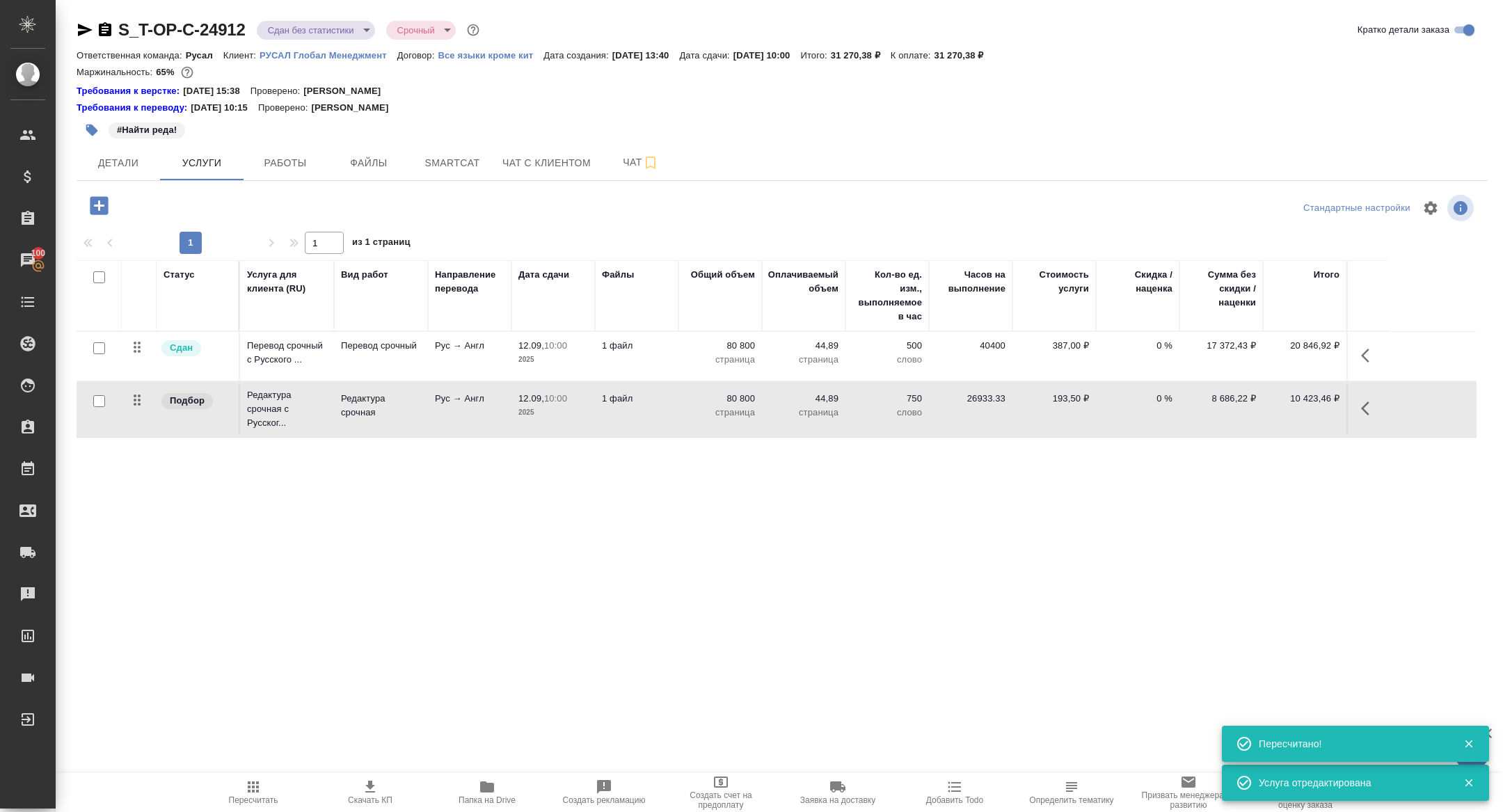
click at [322, 30] on body "🙏 .cls-1 fill:#fff; AWATERA Zhuravleva Alexandra Клиенты Спецификации Заказы 10…" at bounding box center [752, 406] width 1503 height 812
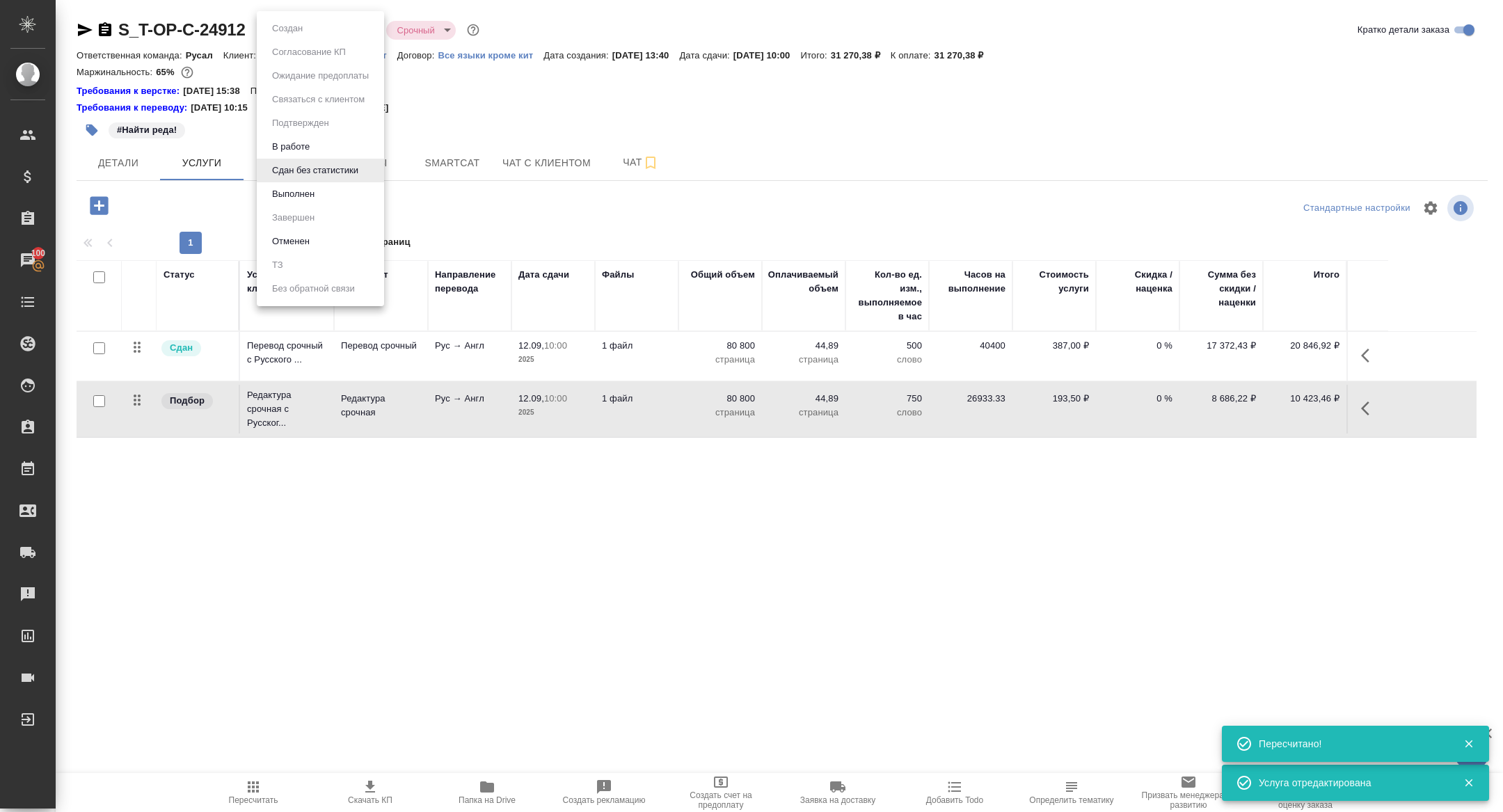
click at [305, 187] on button "Выполнен" at bounding box center [292, 194] width 51 height 16
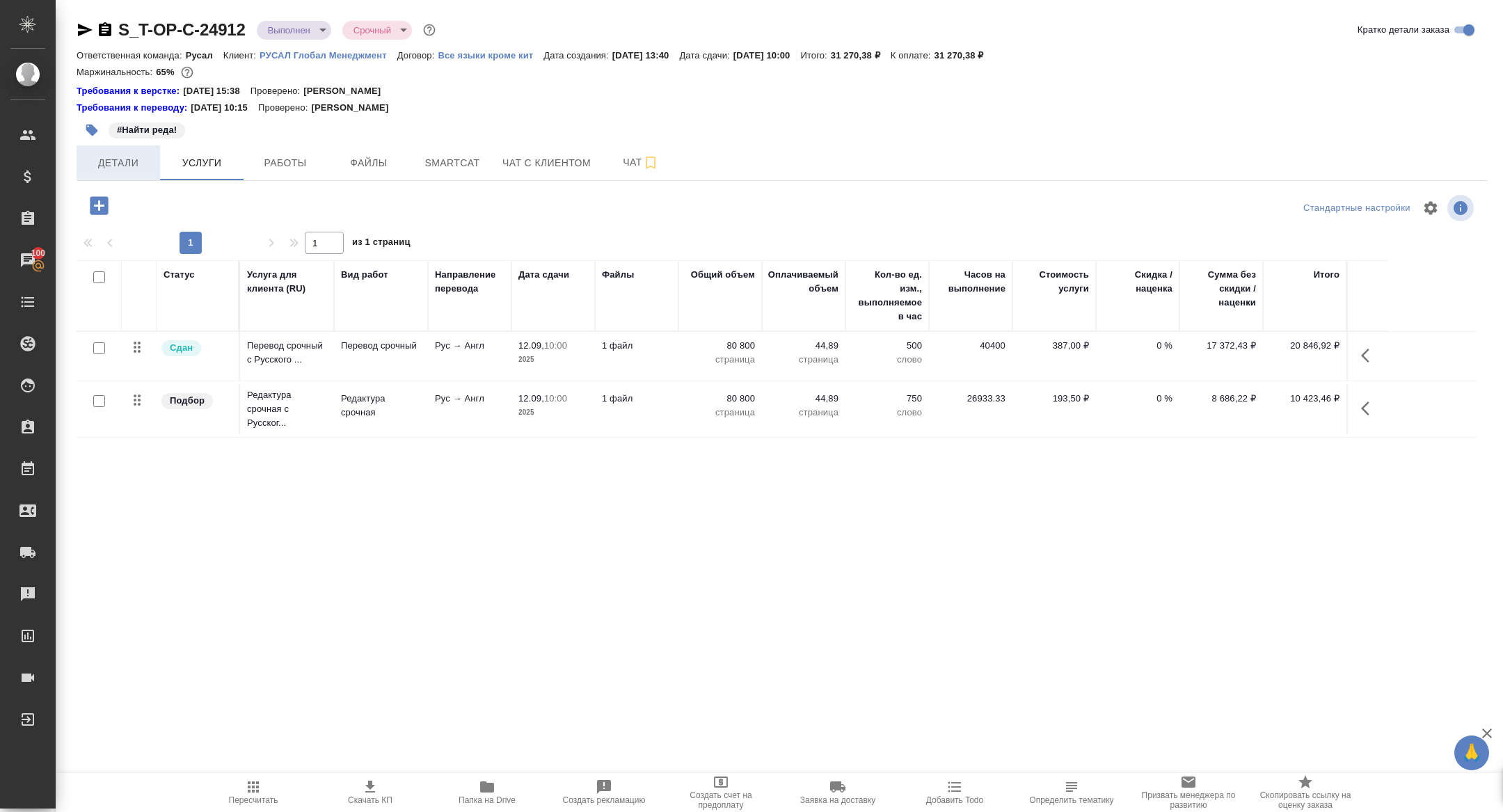
click at [143, 167] on span "Детали" at bounding box center [118, 163] width 67 height 17
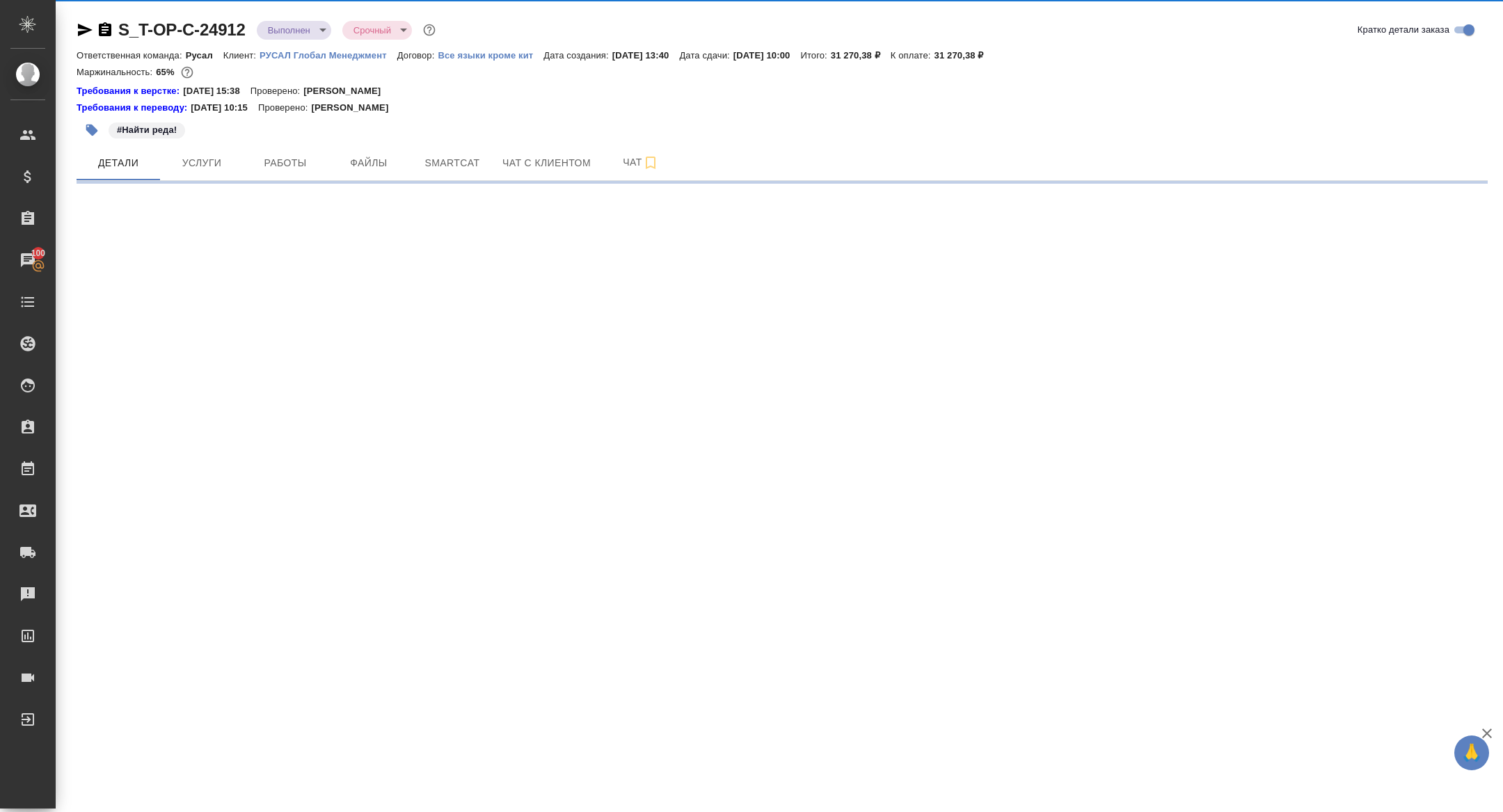
select select "RU"
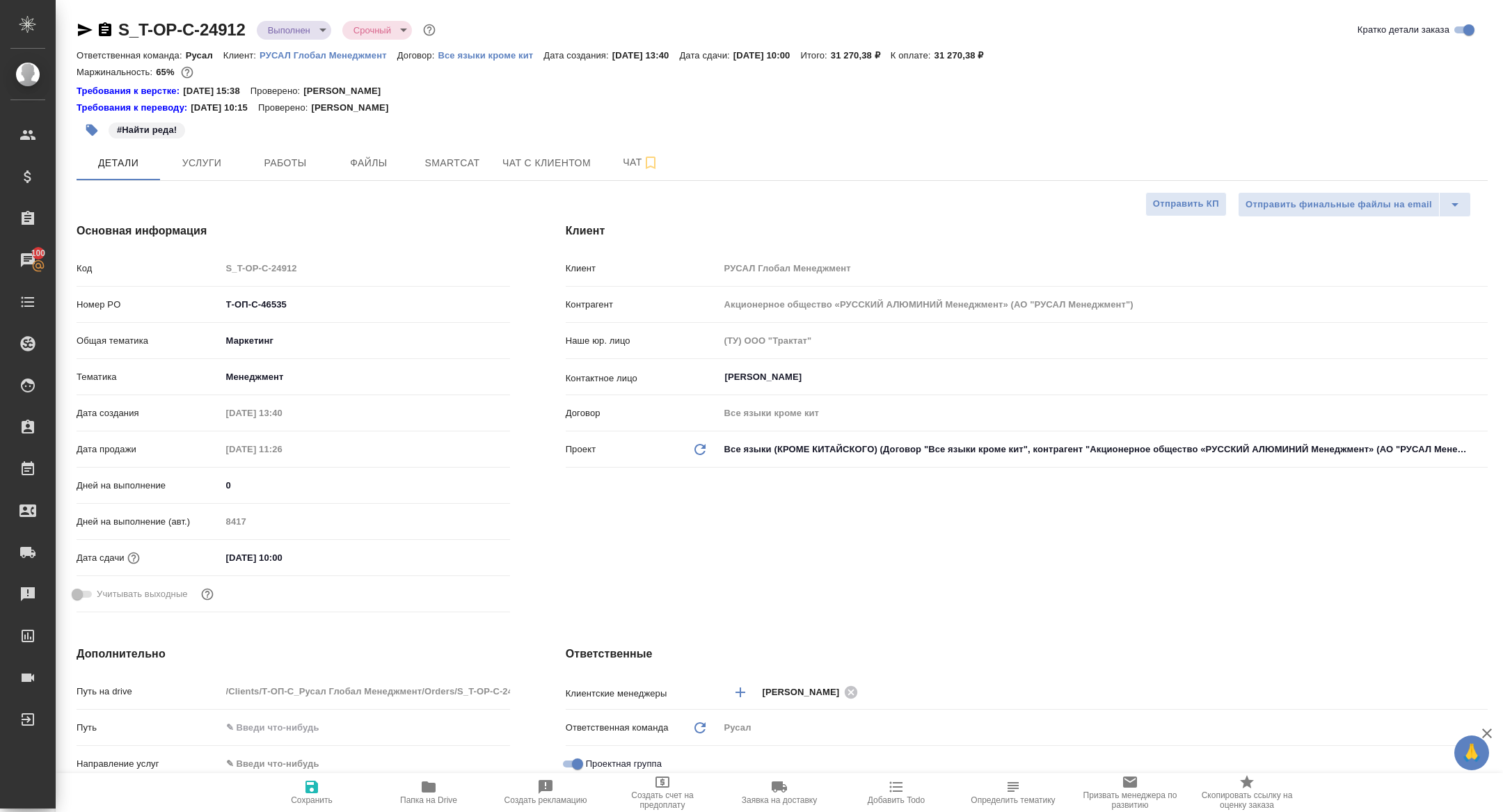
type textarea "x"
click at [260, 169] on span "Работы" at bounding box center [285, 163] width 67 height 17
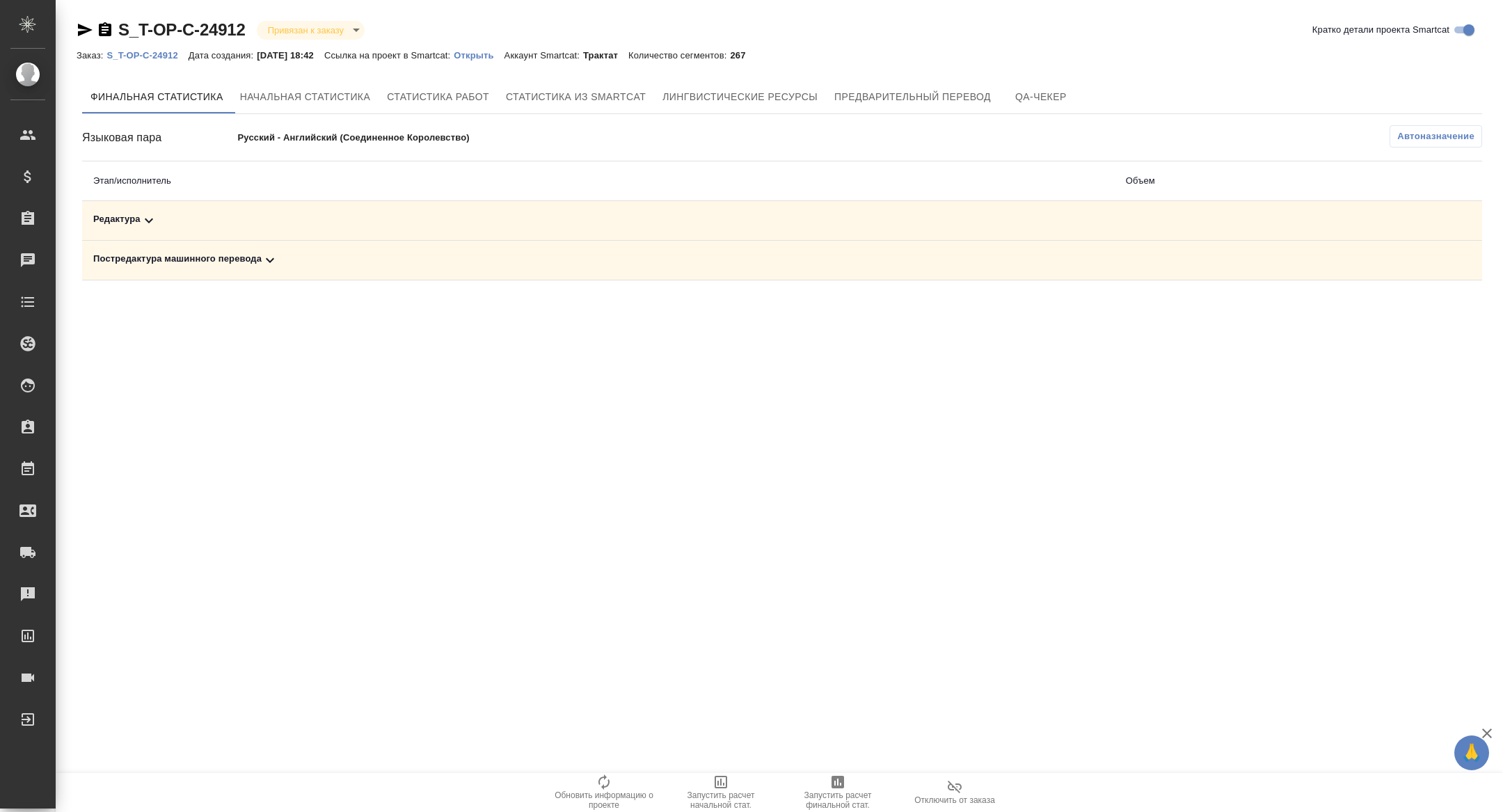
click at [262, 254] on div "Постредактура машинного перевода" at bounding box center [598, 260] width 1011 height 16
click at [262, 227] on div "Редактура" at bounding box center [443, 220] width 700 height 16
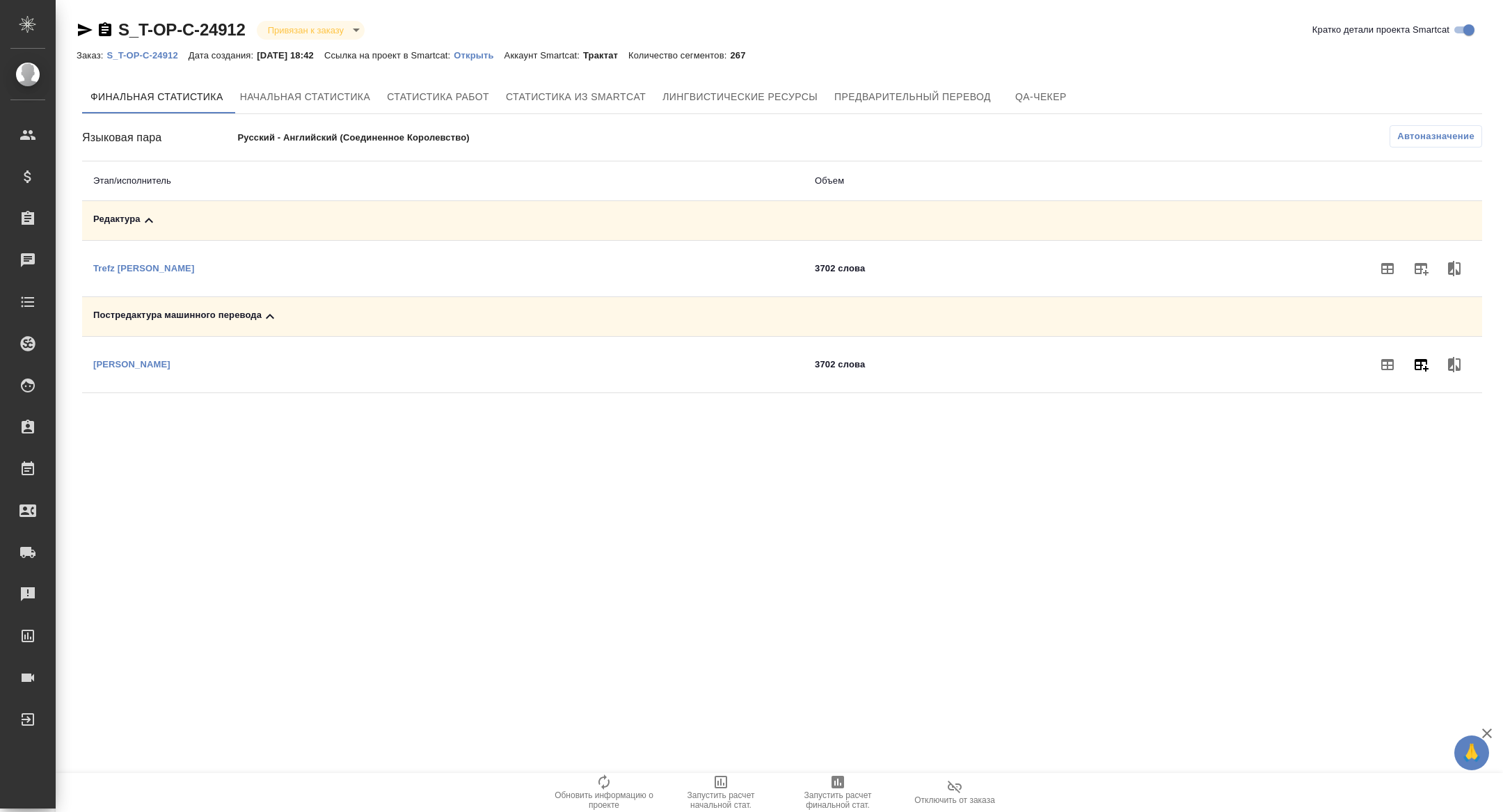
click at [1426, 359] on icon "button" at bounding box center [1422, 365] width 14 height 13
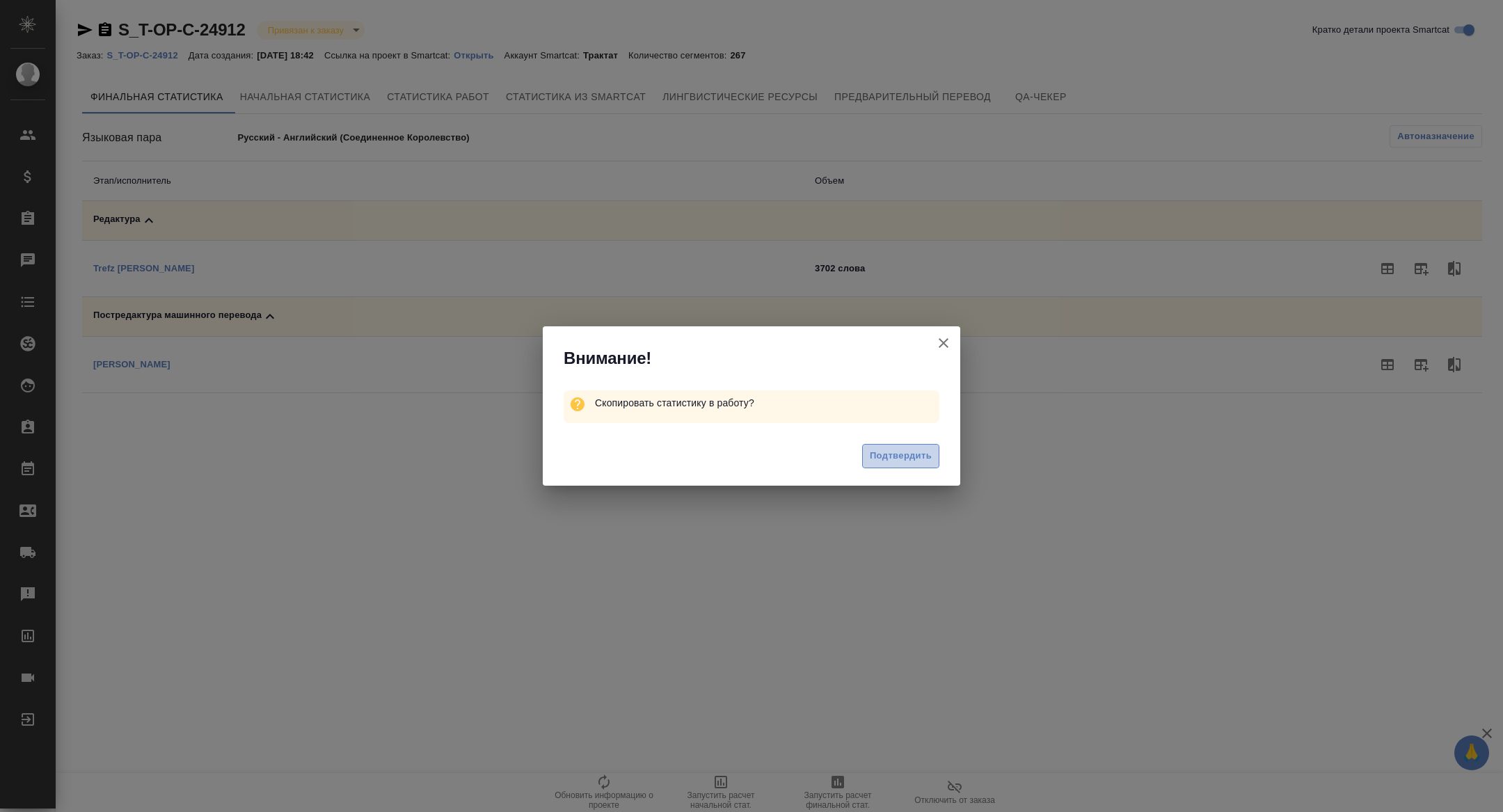
click at [895, 461] on span "Подтвердить" at bounding box center [900, 456] width 62 height 16
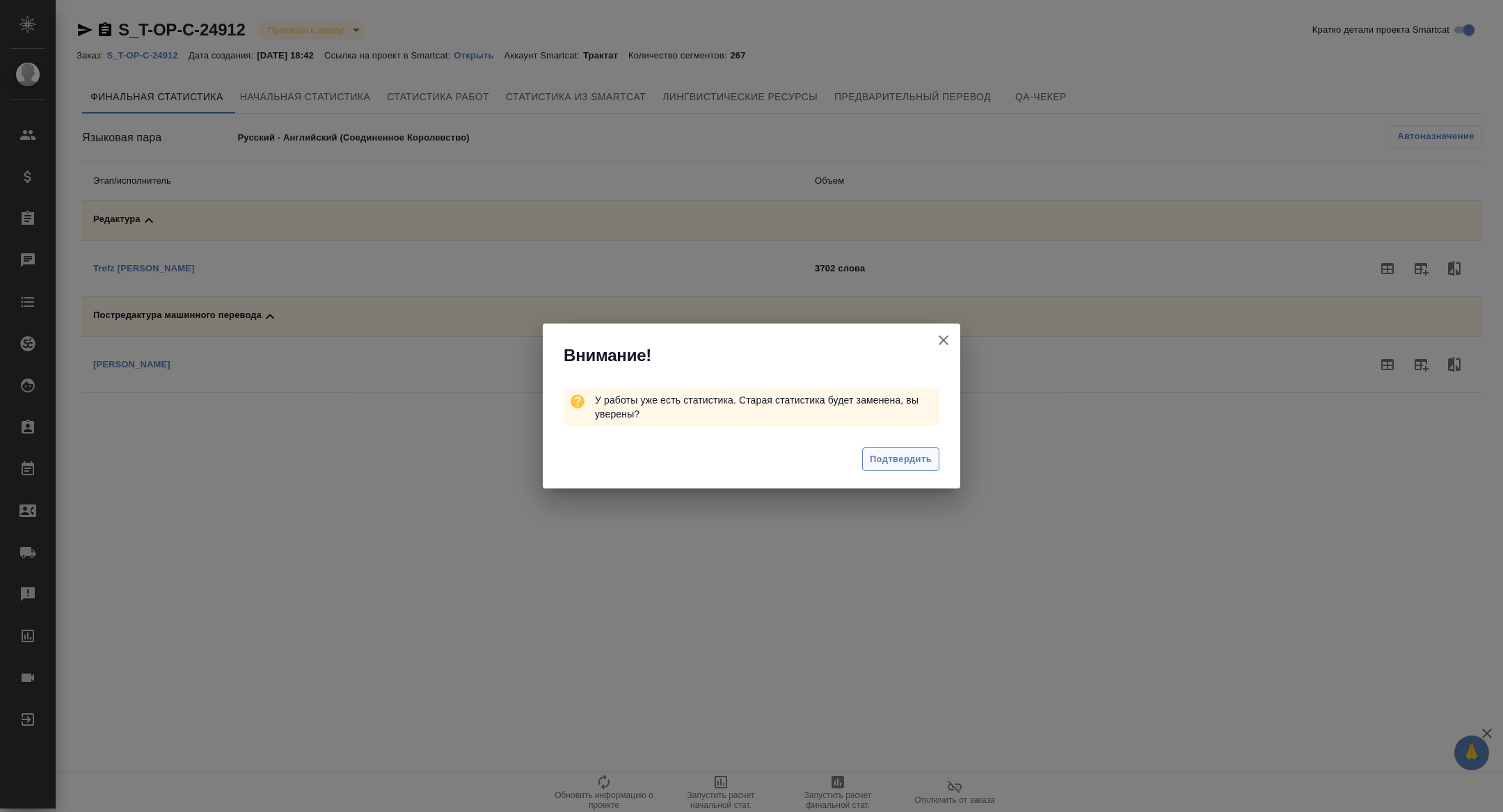
click at [903, 458] on span "Подтвердить" at bounding box center [900, 460] width 62 height 16
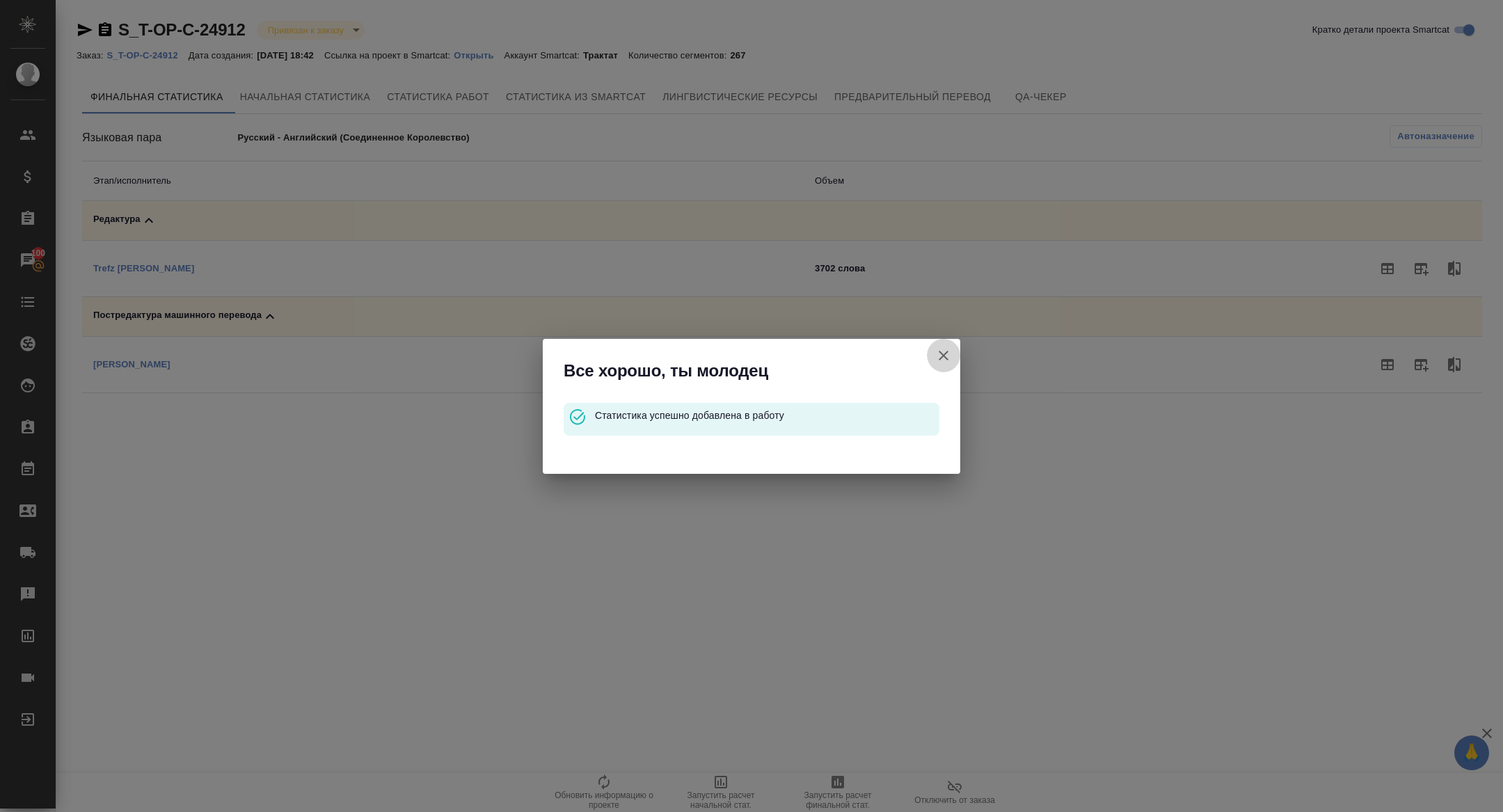
click at [935, 348] on icon "button" at bounding box center [943, 355] width 16 height 16
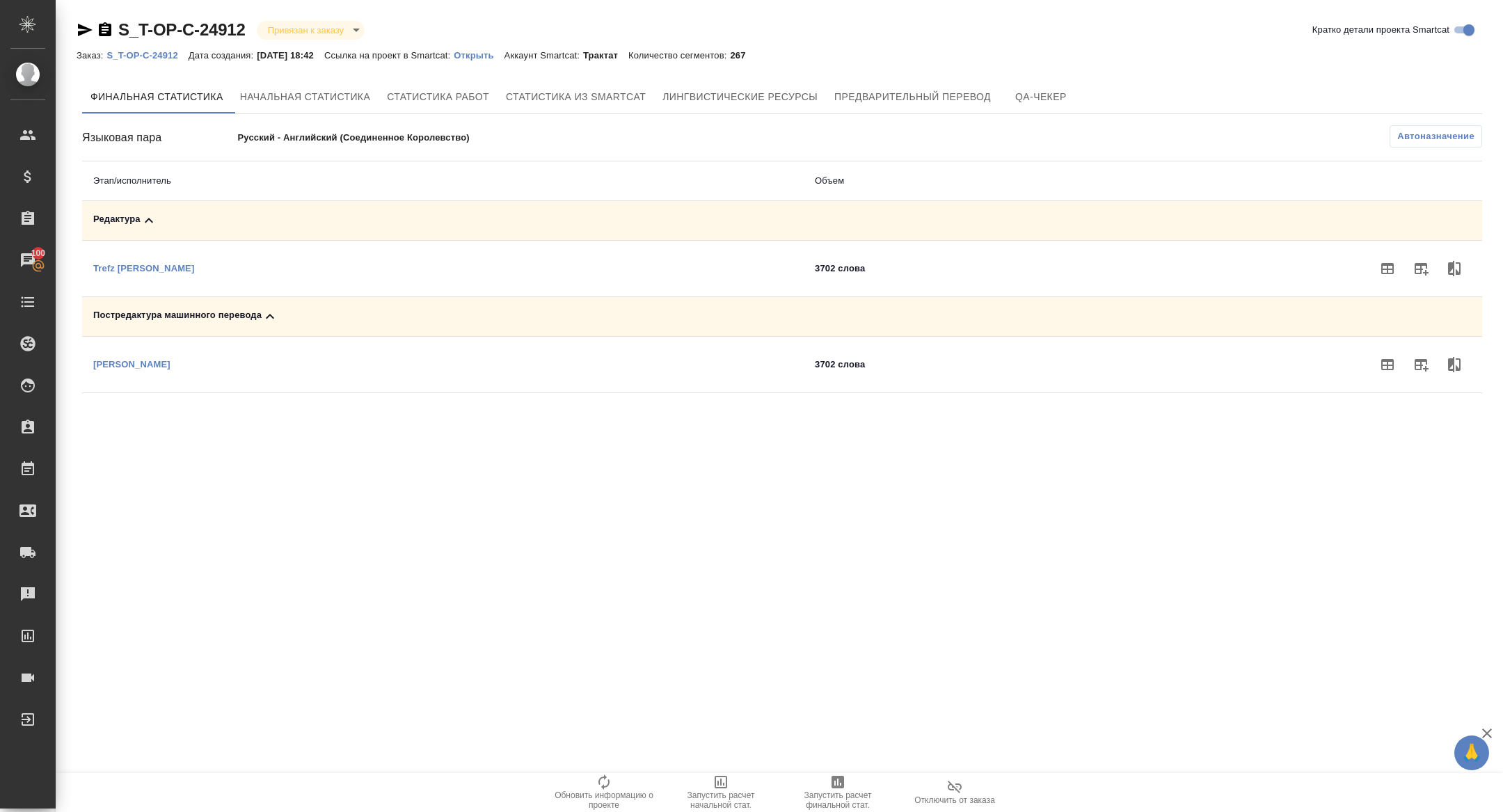
click at [1420, 275] on icon "button" at bounding box center [1420, 268] width 16 height 16
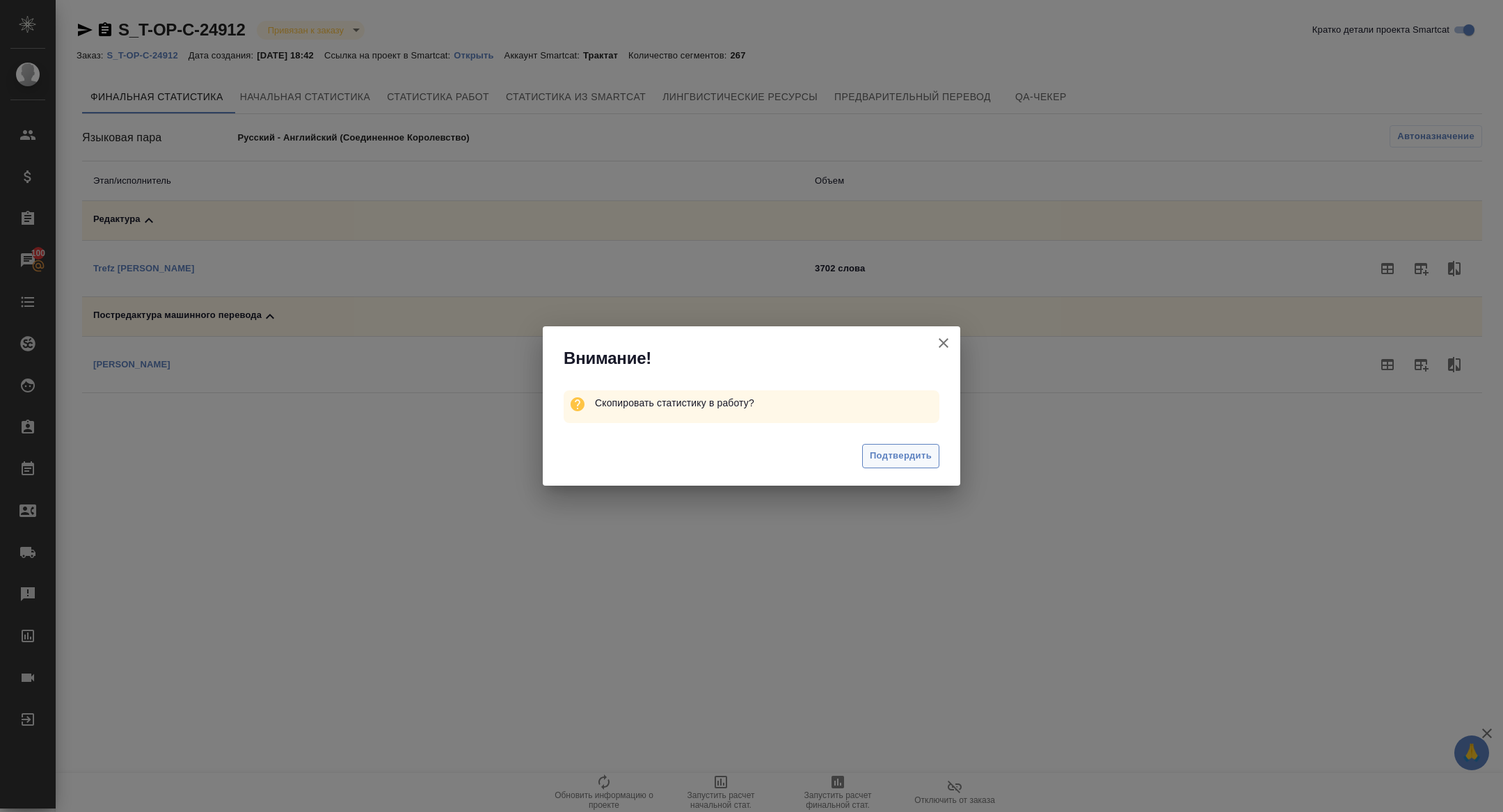
click at [909, 458] on span "Подтвердить" at bounding box center [900, 456] width 62 height 16
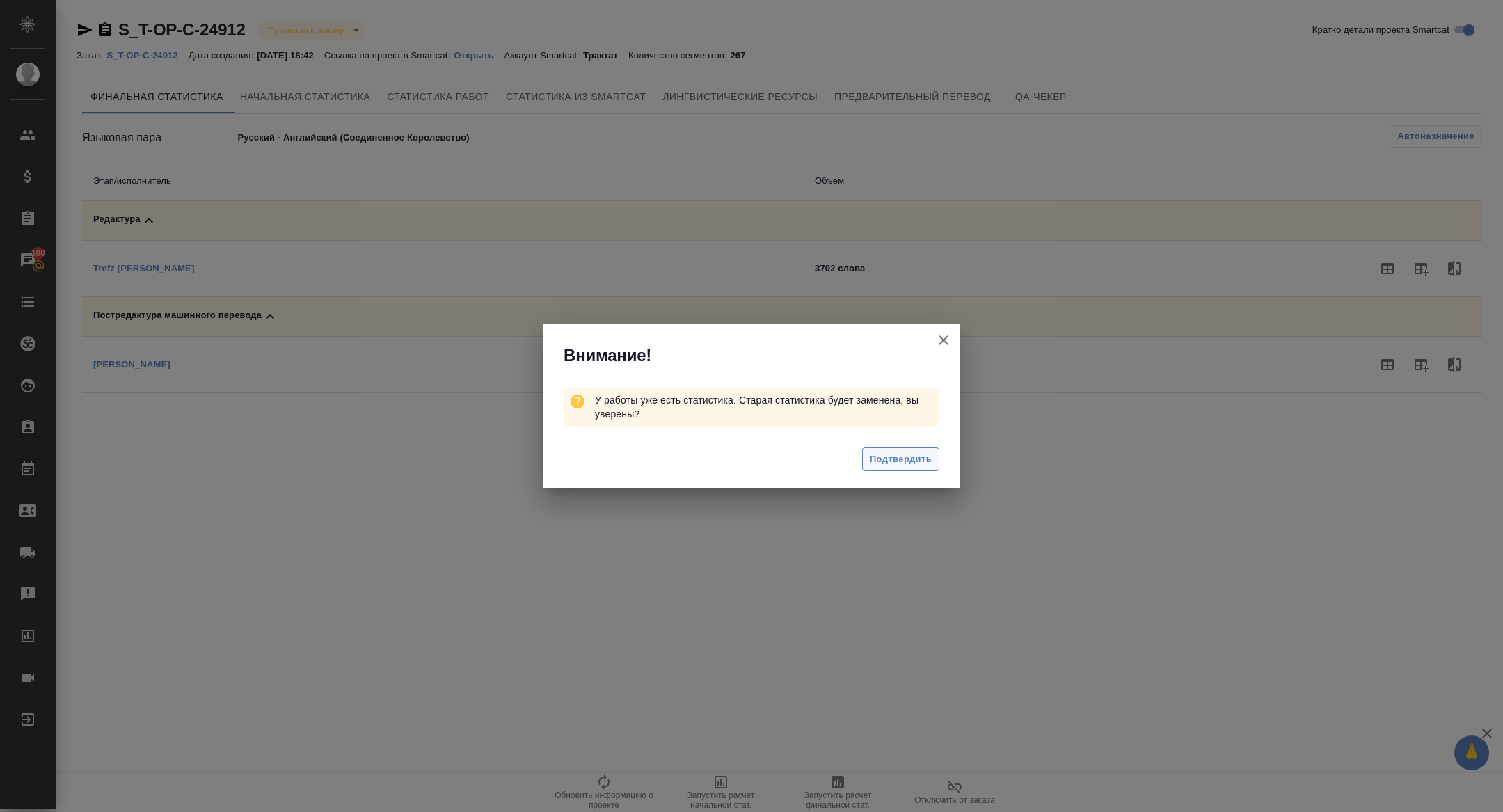
click at [920, 468] on button "Подтвердить" at bounding box center [900, 460] width 78 height 24
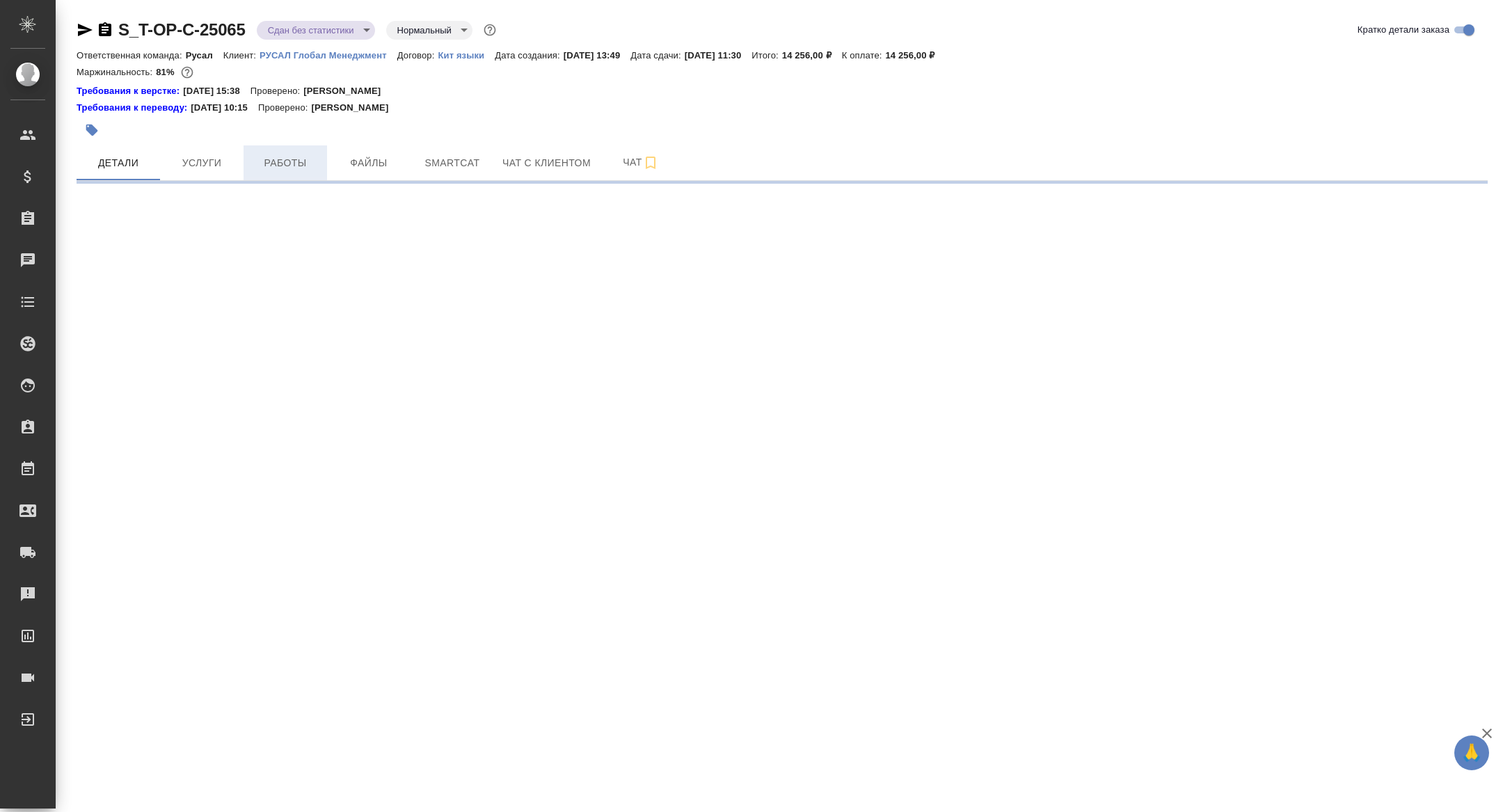
click at [275, 172] on button "Работы" at bounding box center [285, 162] width 83 height 35
select select "RU"
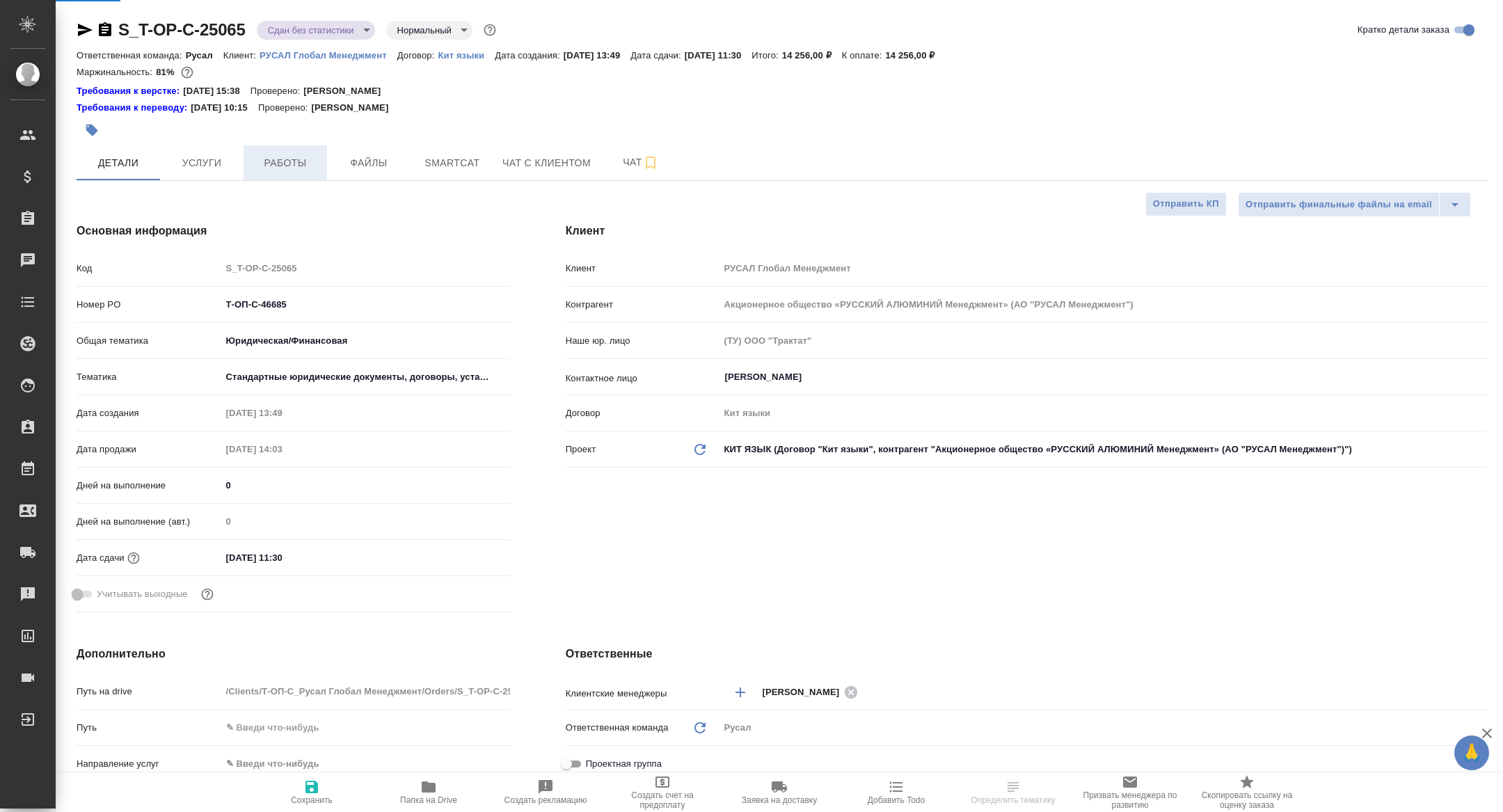
type textarea "x"
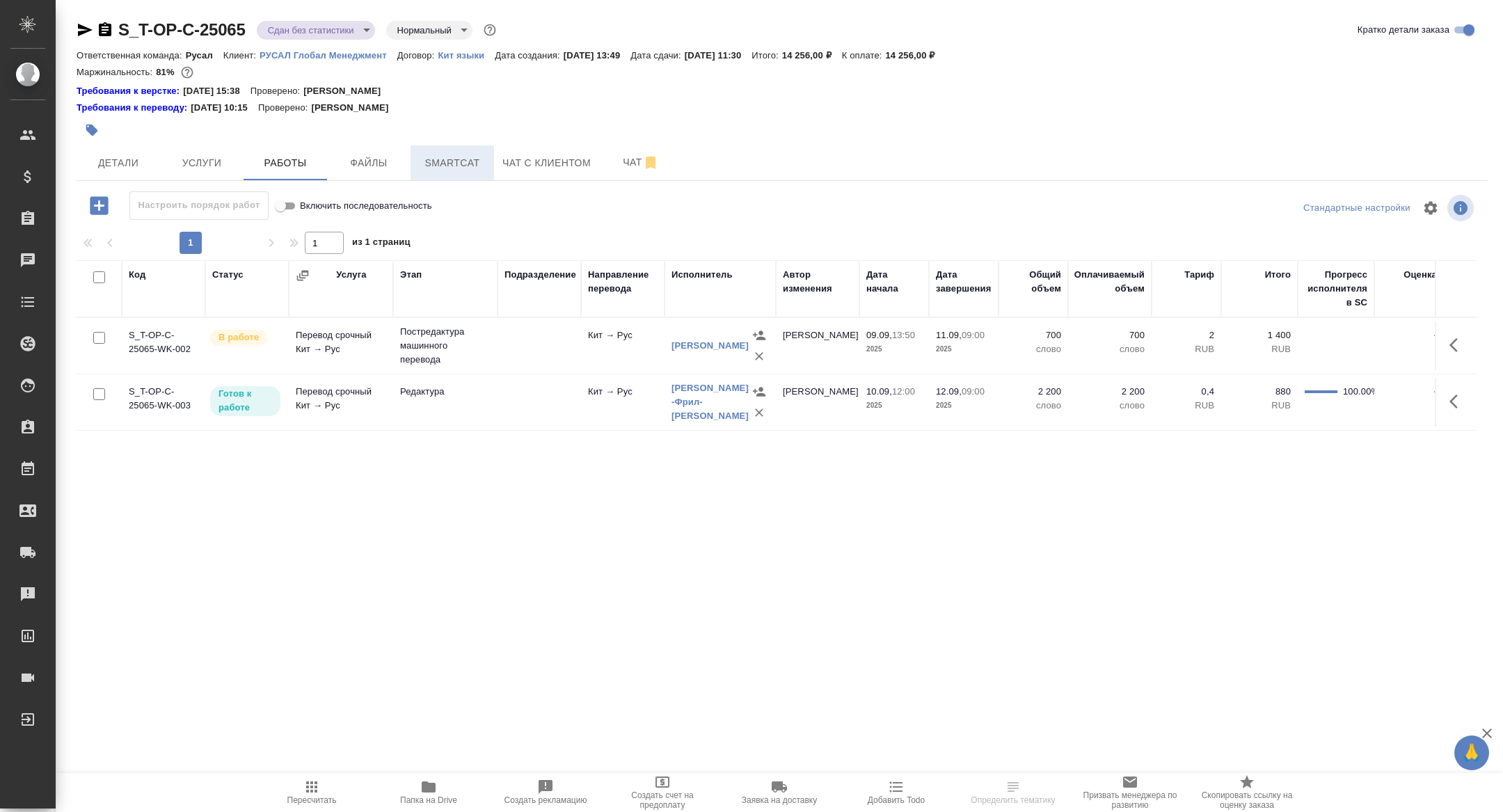
click at [442, 175] on button "Smartcat" at bounding box center [452, 162] width 83 height 35
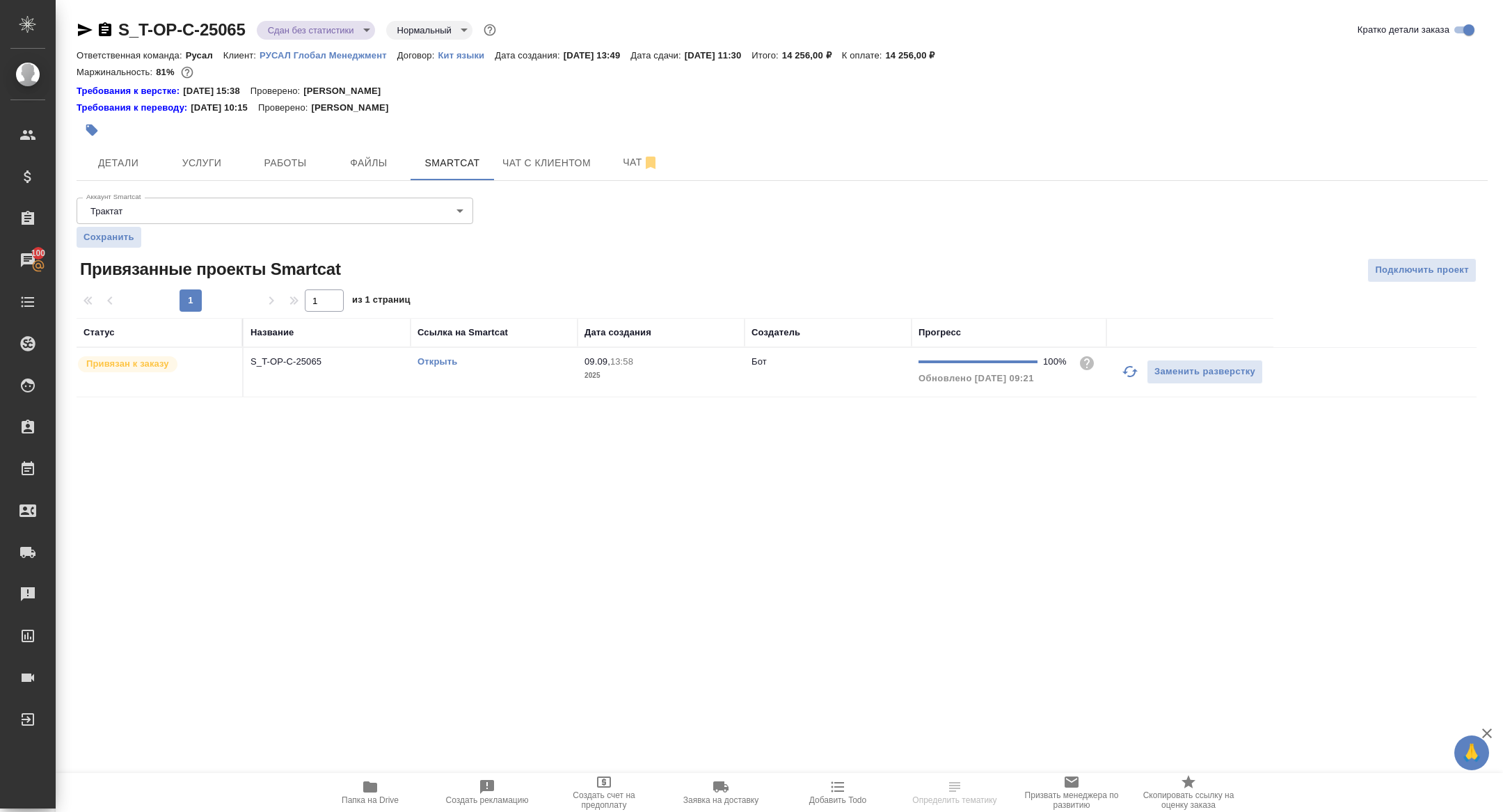
click at [296, 379] on td "S_T-OP-C-25065" at bounding box center [327, 372] width 167 height 48
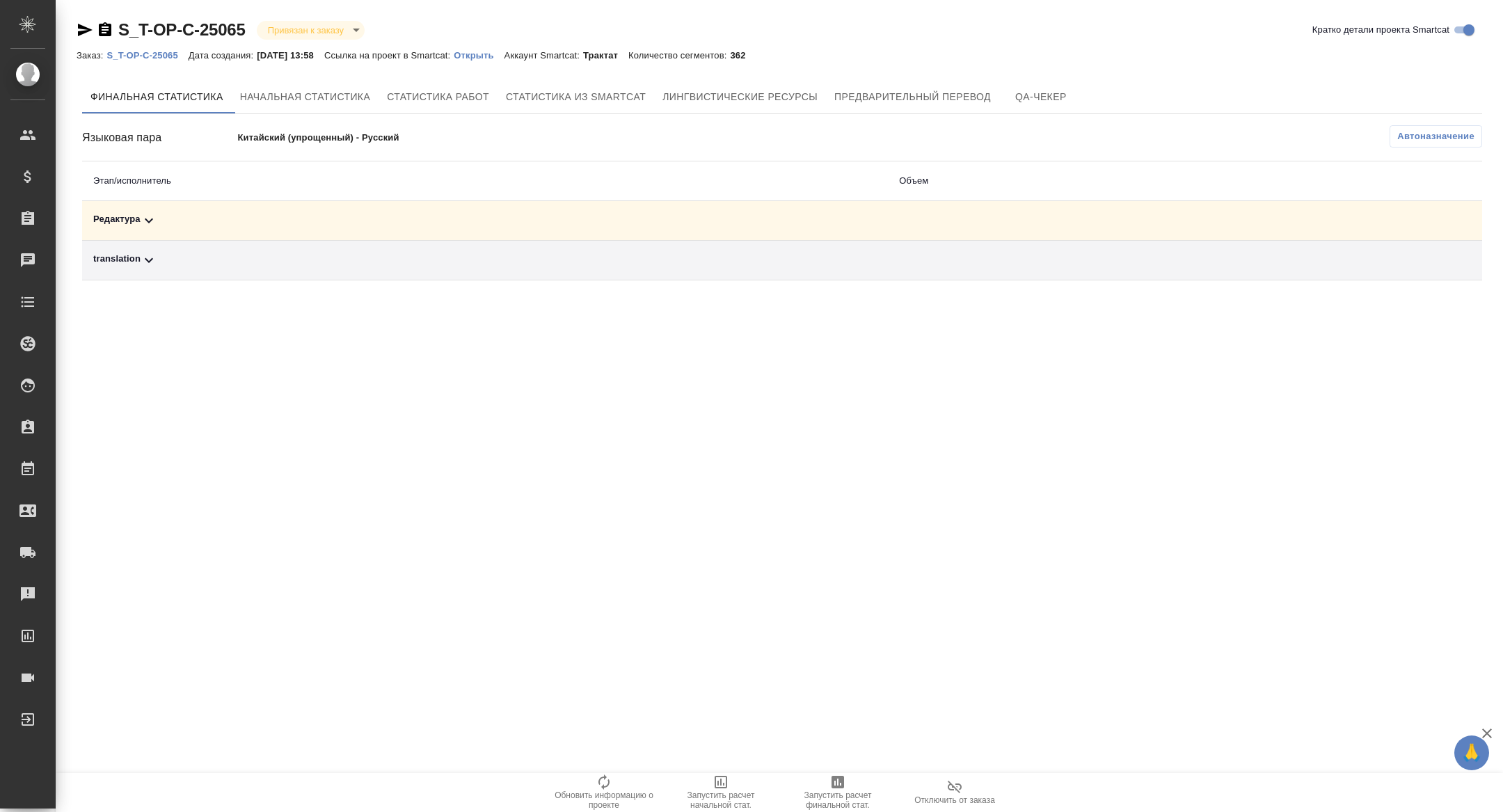
click at [275, 213] on div "Редактура" at bounding box center [485, 220] width 784 height 16
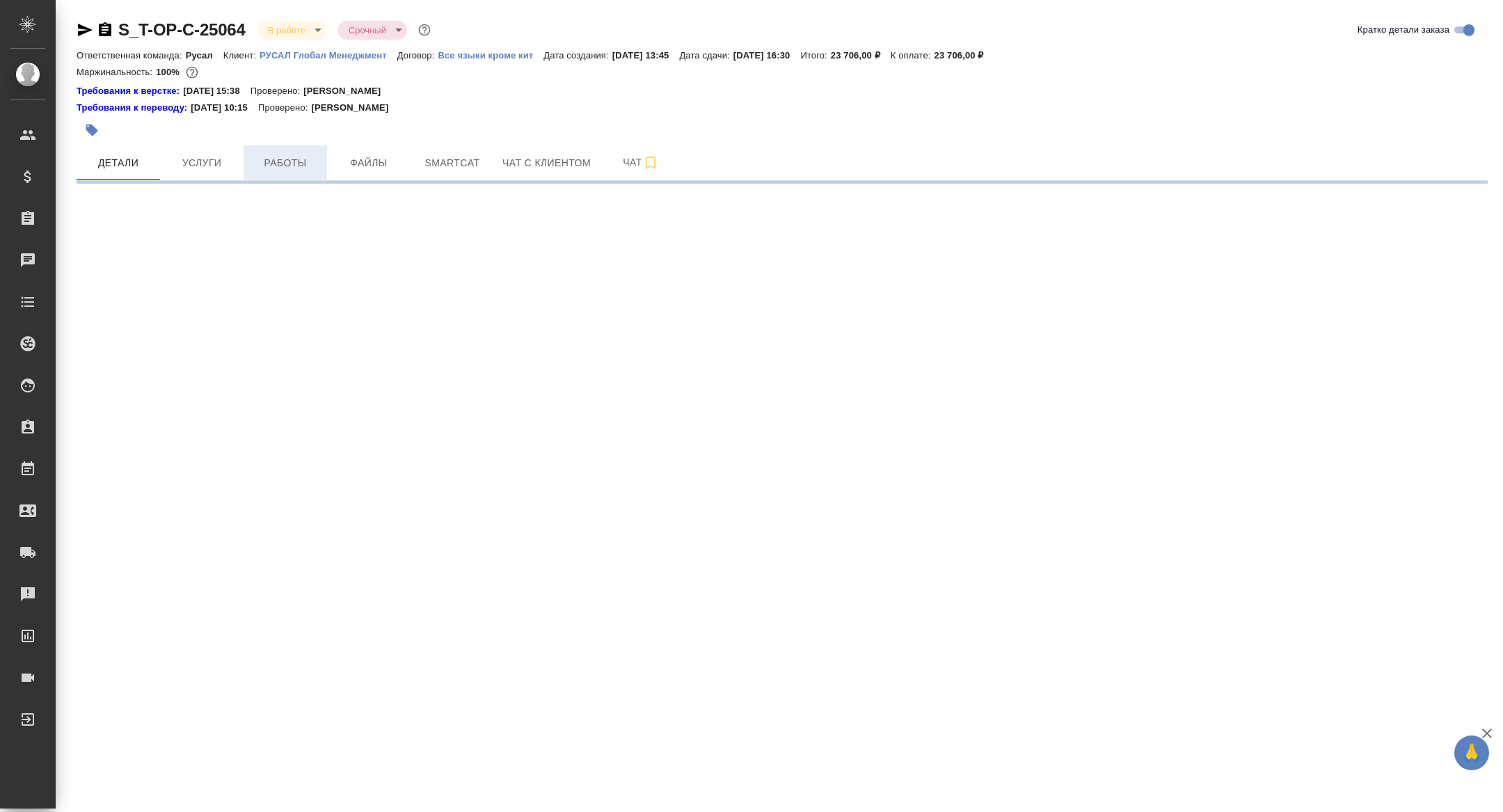
select select "RU"
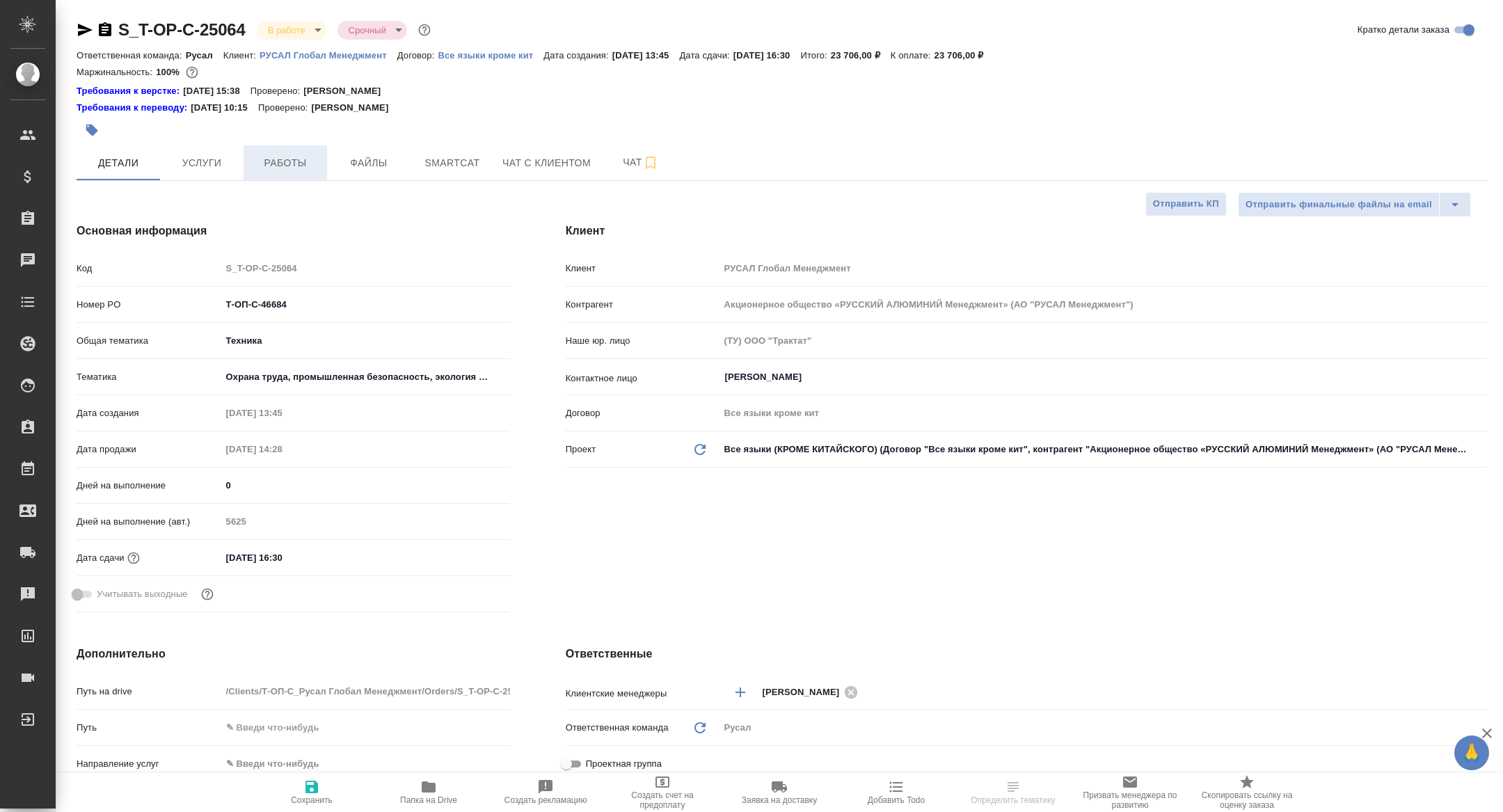
type textarea "x"
click at [292, 172] on span "Работы" at bounding box center [285, 163] width 67 height 17
type textarea "x"
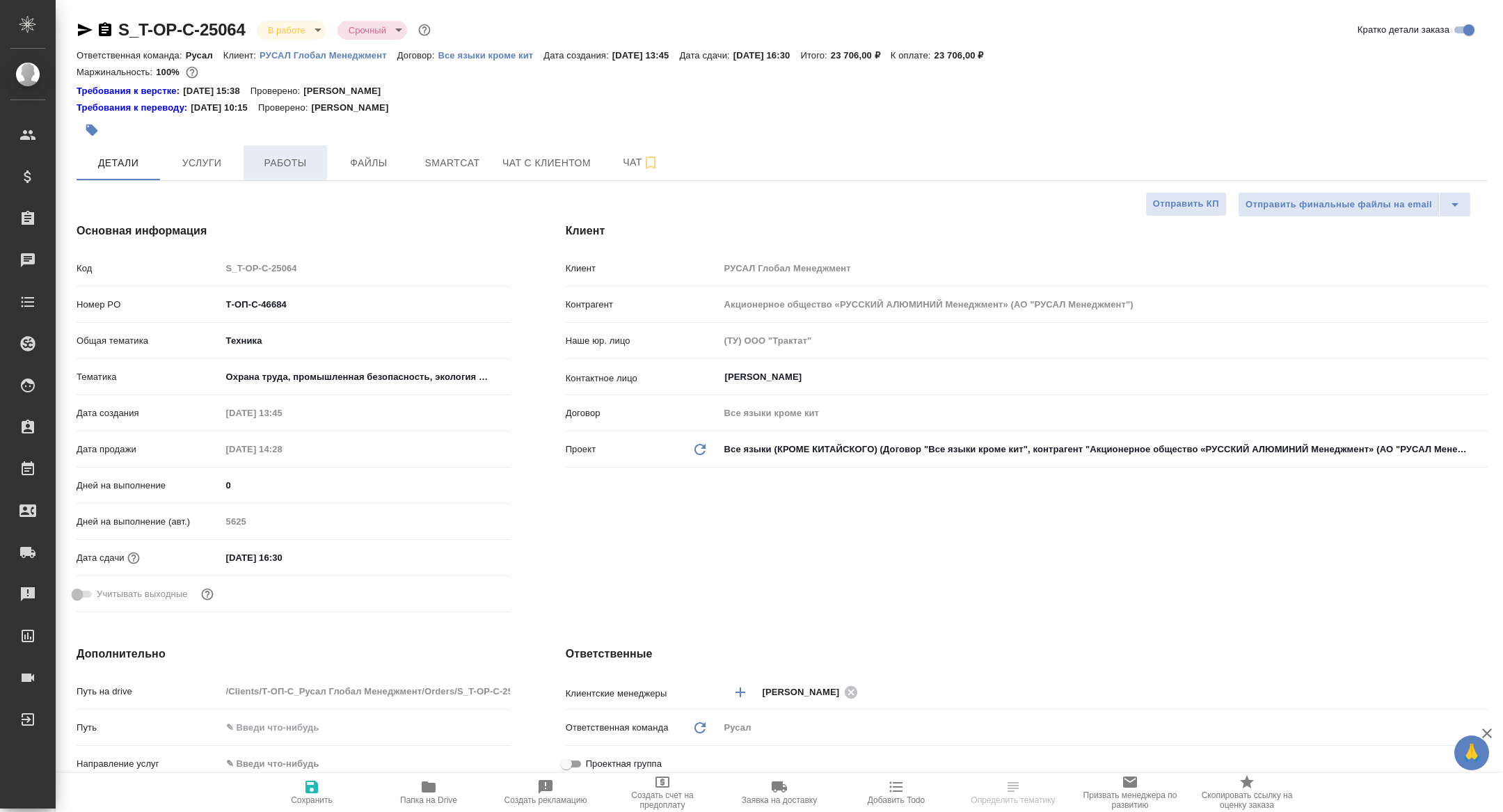
type textarea "x"
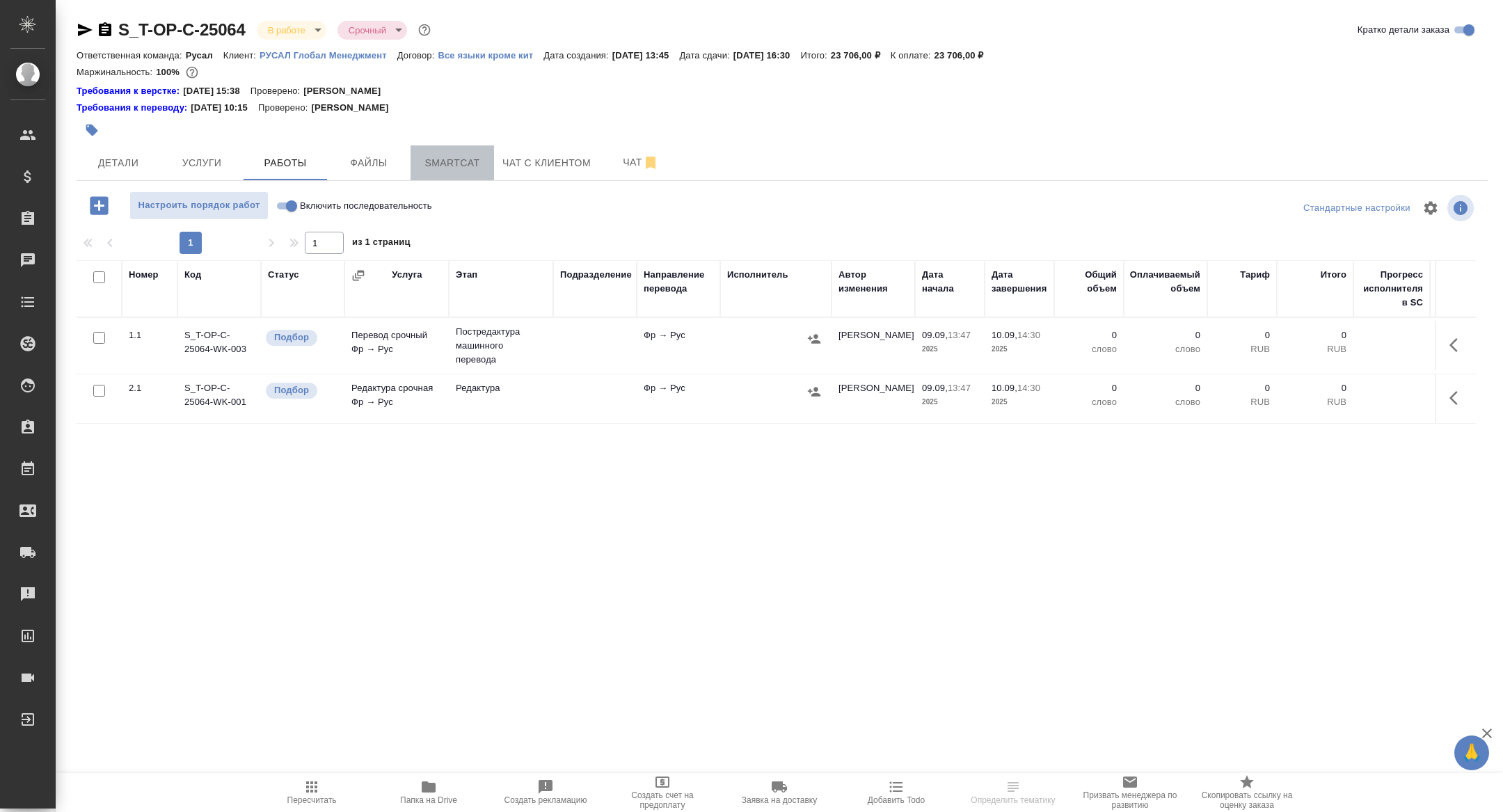
click at [453, 159] on span "Smartcat" at bounding box center [453, 163] width 67 height 17
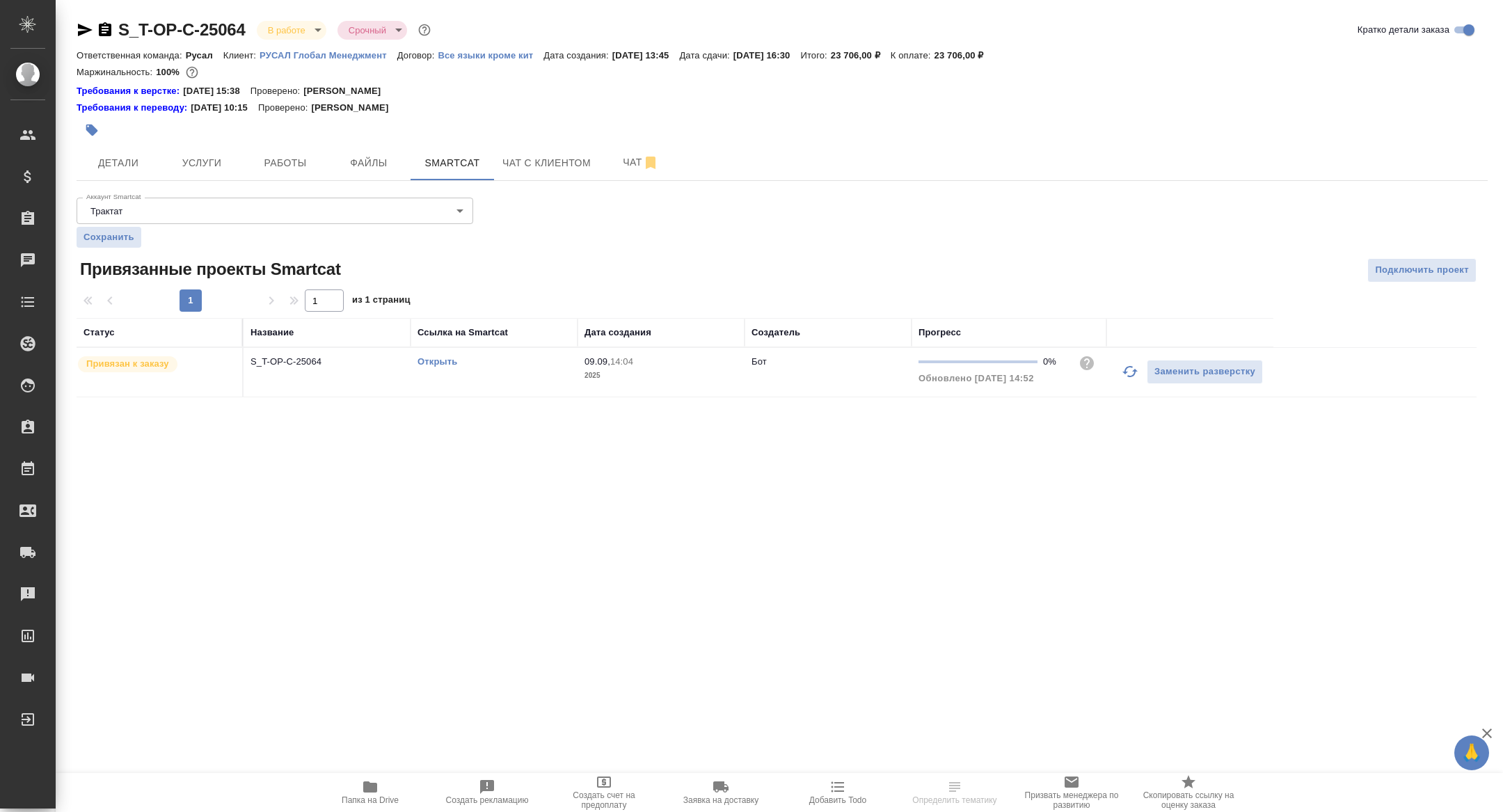
click at [431, 364] on link "Открыть" at bounding box center [438, 362] width 40 height 11
click at [297, 172] on button "Работы" at bounding box center [285, 162] width 83 height 35
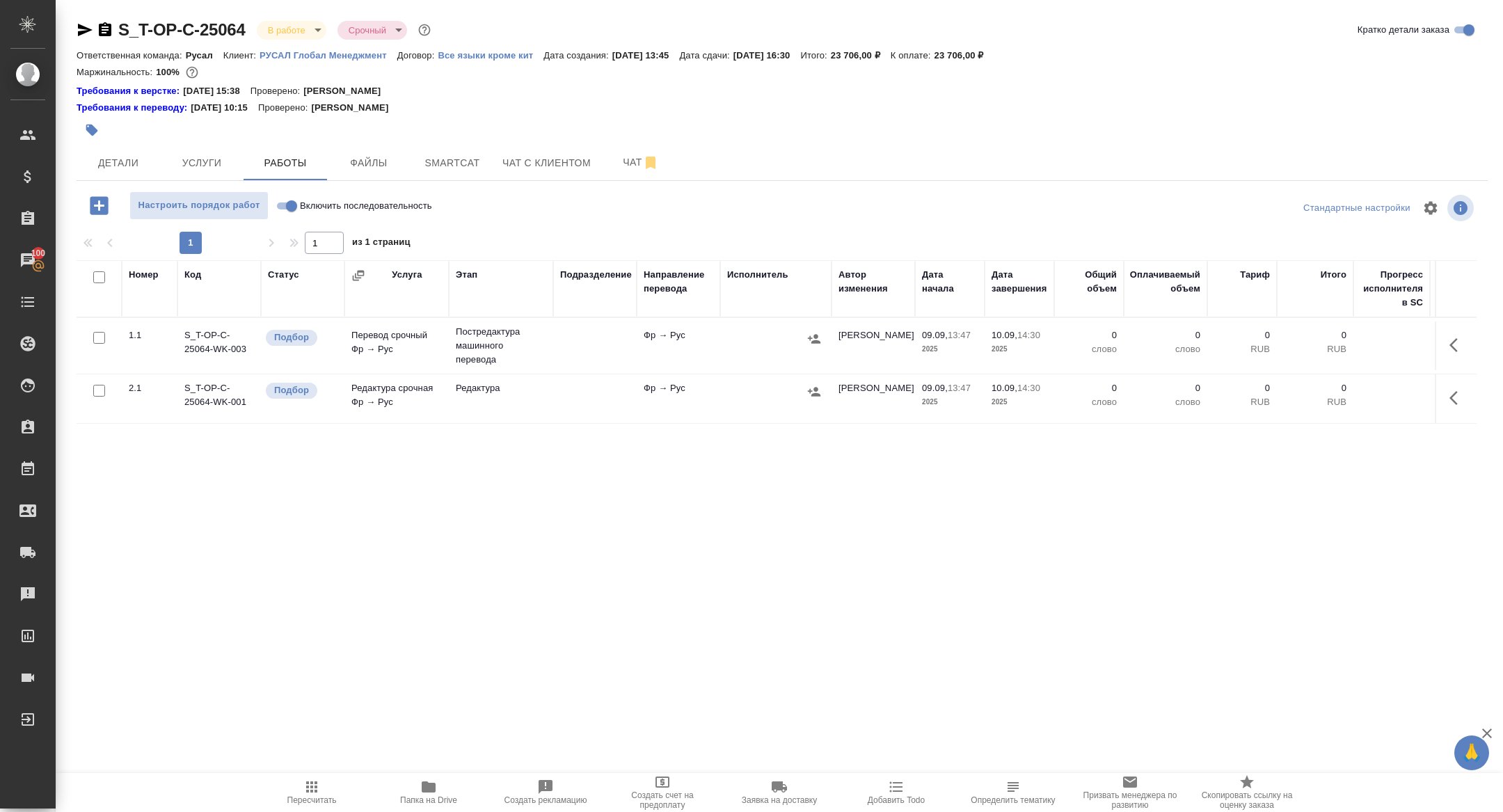
click at [1439, 386] on td at bounding box center [1455, 399] width 42 height 48
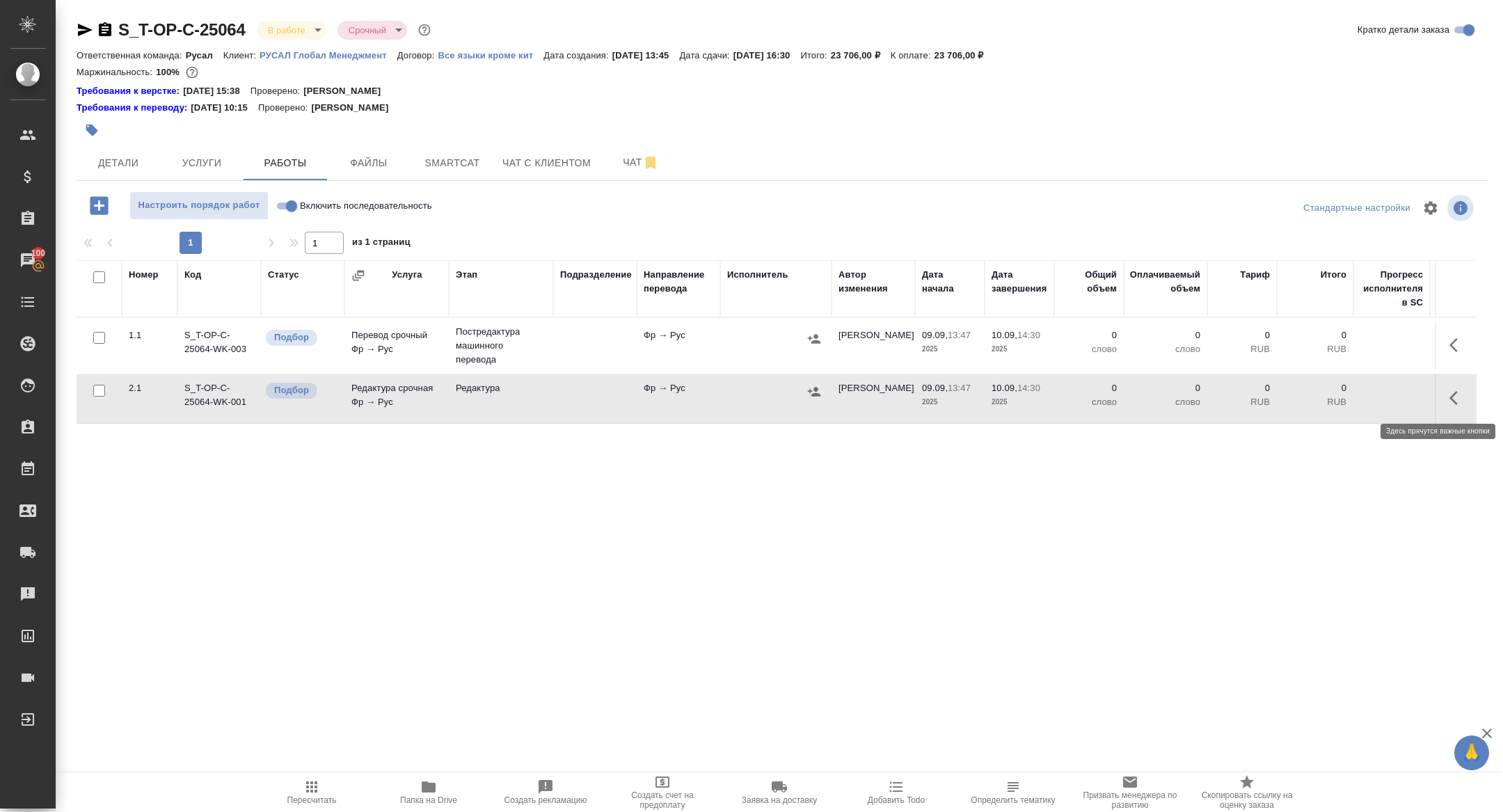
click at [1447, 395] on button "button" at bounding box center [1457, 398] width 33 height 33
click at [1359, 395] on icon "button" at bounding box center [1355, 398] width 16 height 16
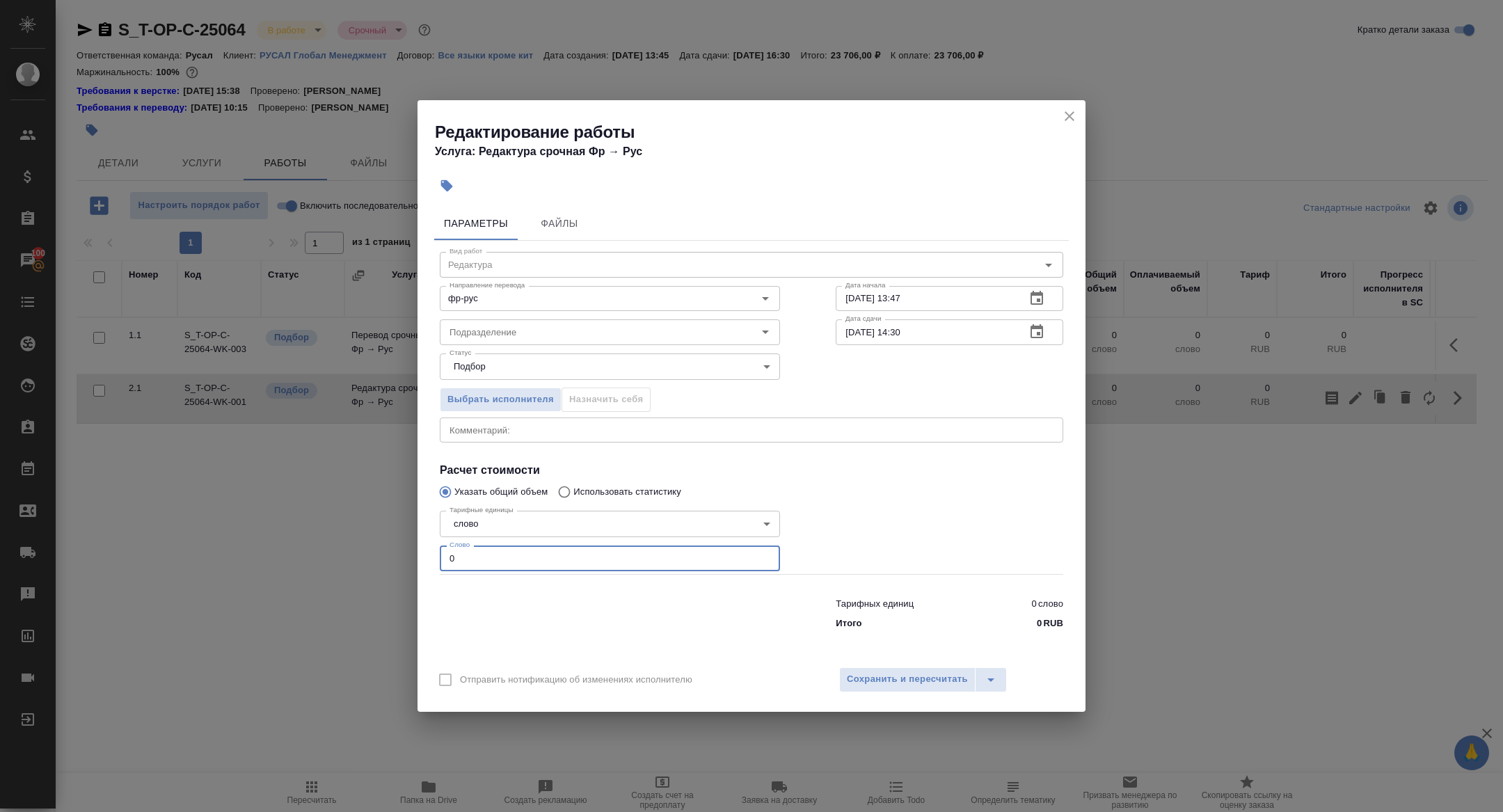
drag, startPoint x: 553, startPoint y: 542, endPoint x: 542, endPoint y: 549, distance: 13.0
click at [543, 549] on div "Тарифные единицы слово 5a8b1489cc6b4906c91bfd90 Тарифные единицы Слово 0 Слово" at bounding box center [610, 539] width 340 height 69
drag, startPoint x: 471, startPoint y: 562, endPoint x: 390, endPoint y: 549, distance: 82.0
click at [390, 549] on div "Редактирование работы Услуга: Редактура срочная Фр → Рус Параметры Файлы Вид ра…" at bounding box center [752, 406] width 1503 height 812
type input "6000"
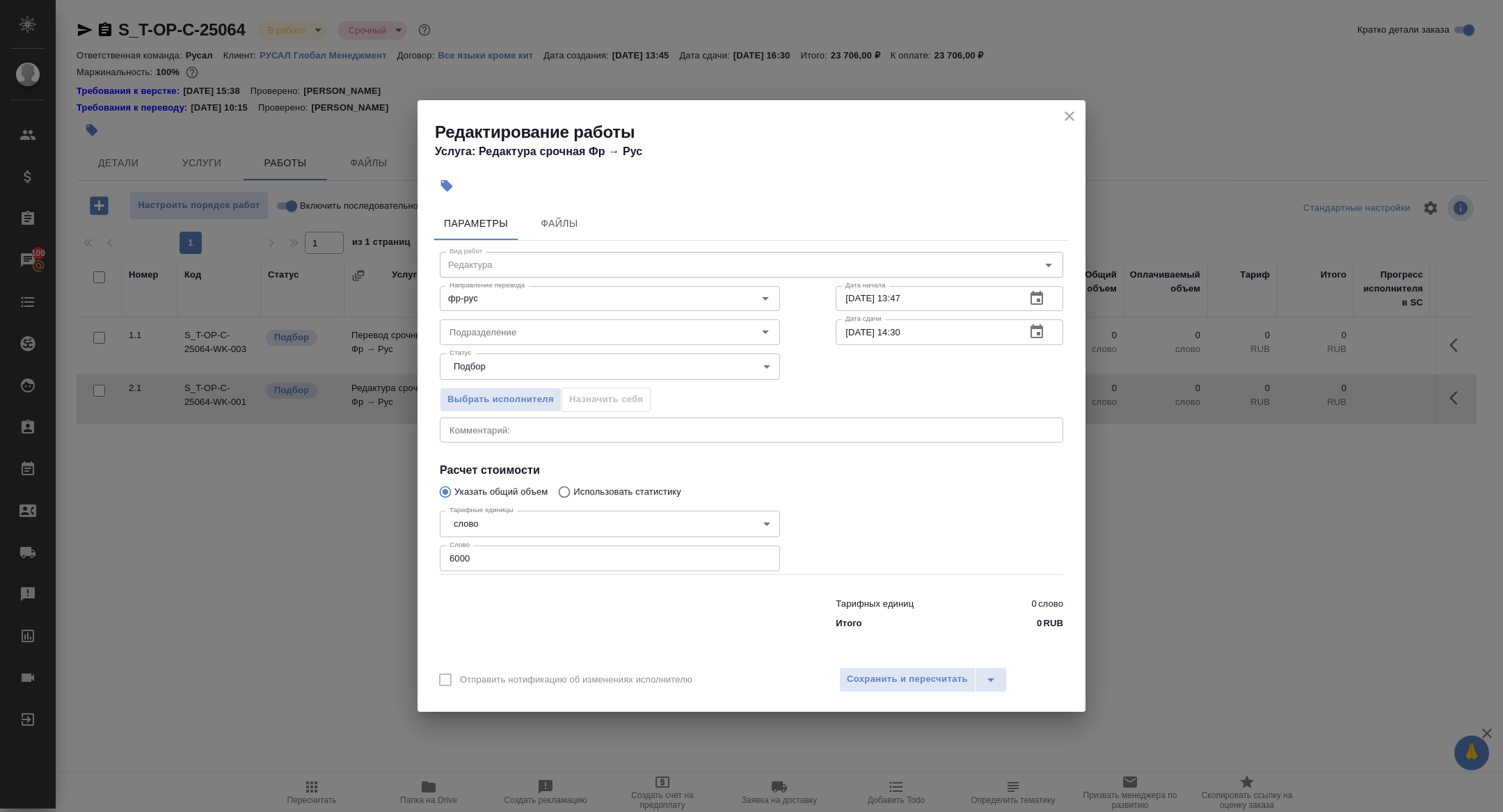
click at [880, 692] on div "Отправить нотификацию об изменениях исполнителю Сохранить и пересчитать" at bounding box center [752, 685] width 668 height 53
click at [875, 673] on span "Сохранить и пересчитать" at bounding box center [907, 679] width 121 height 16
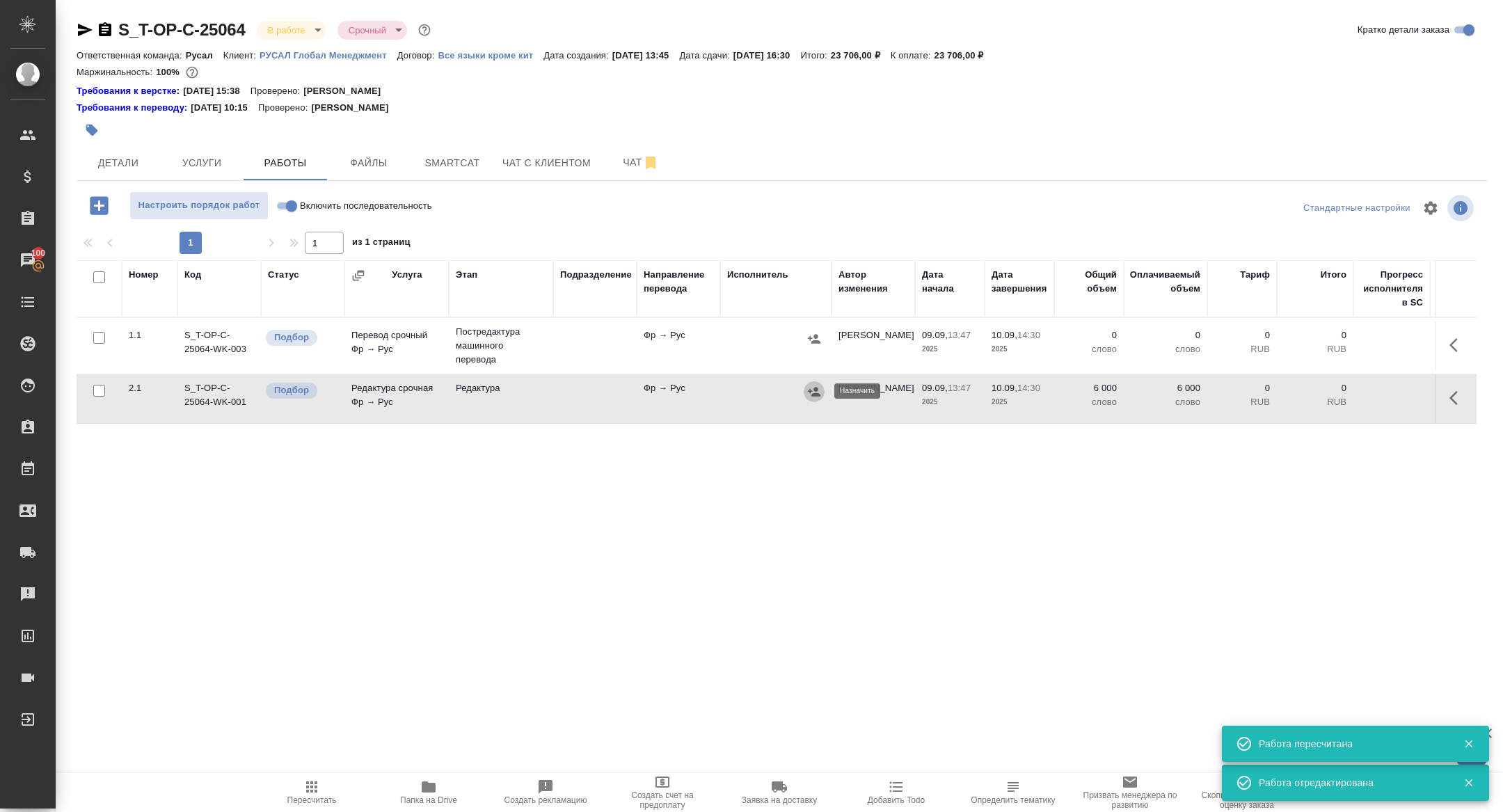
click at [810, 388] on icon "button" at bounding box center [814, 392] width 14 height 14
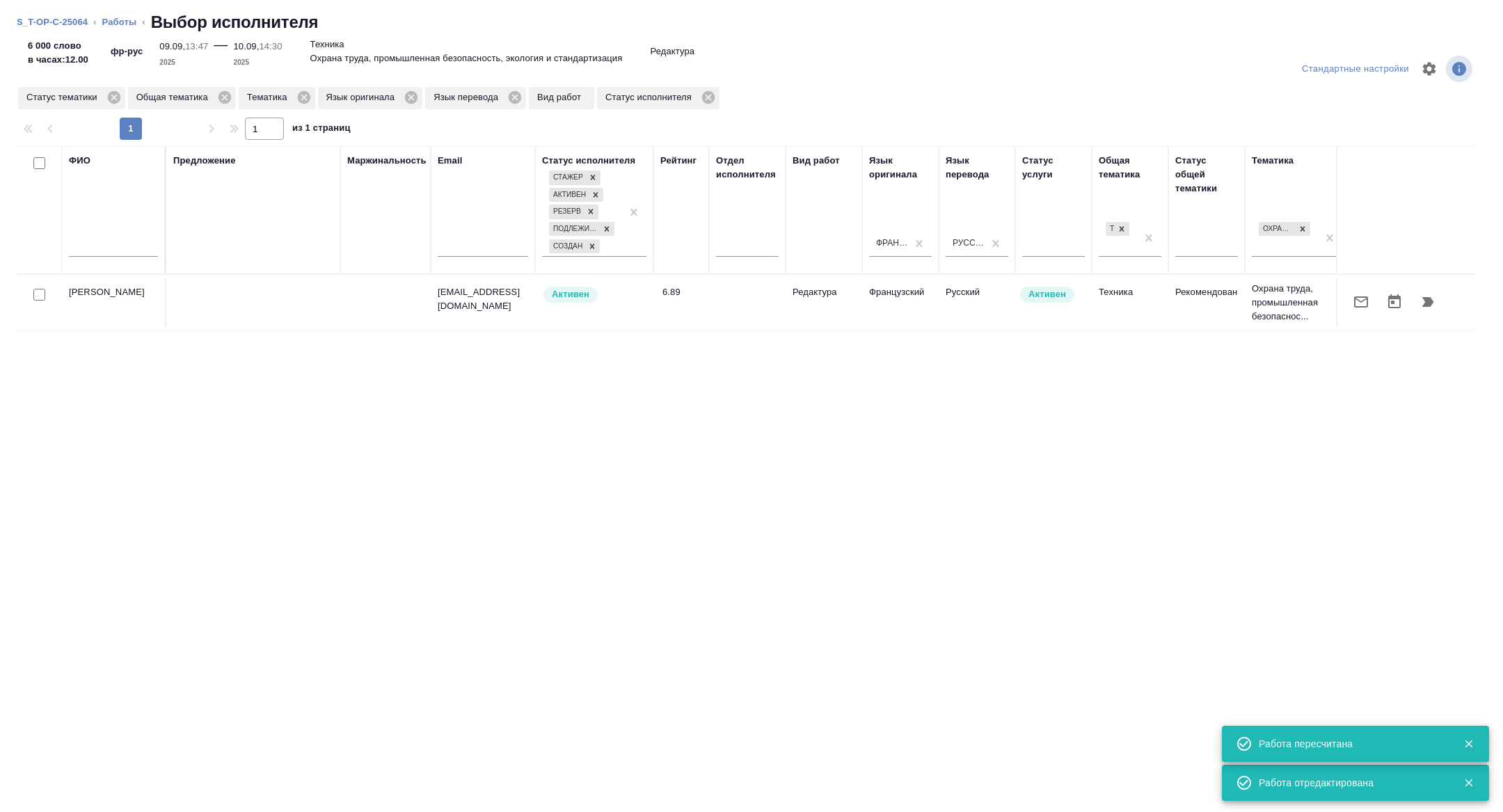
click at [124, 254] on input "text" at bounding box center [113, 248] width 89 height 17
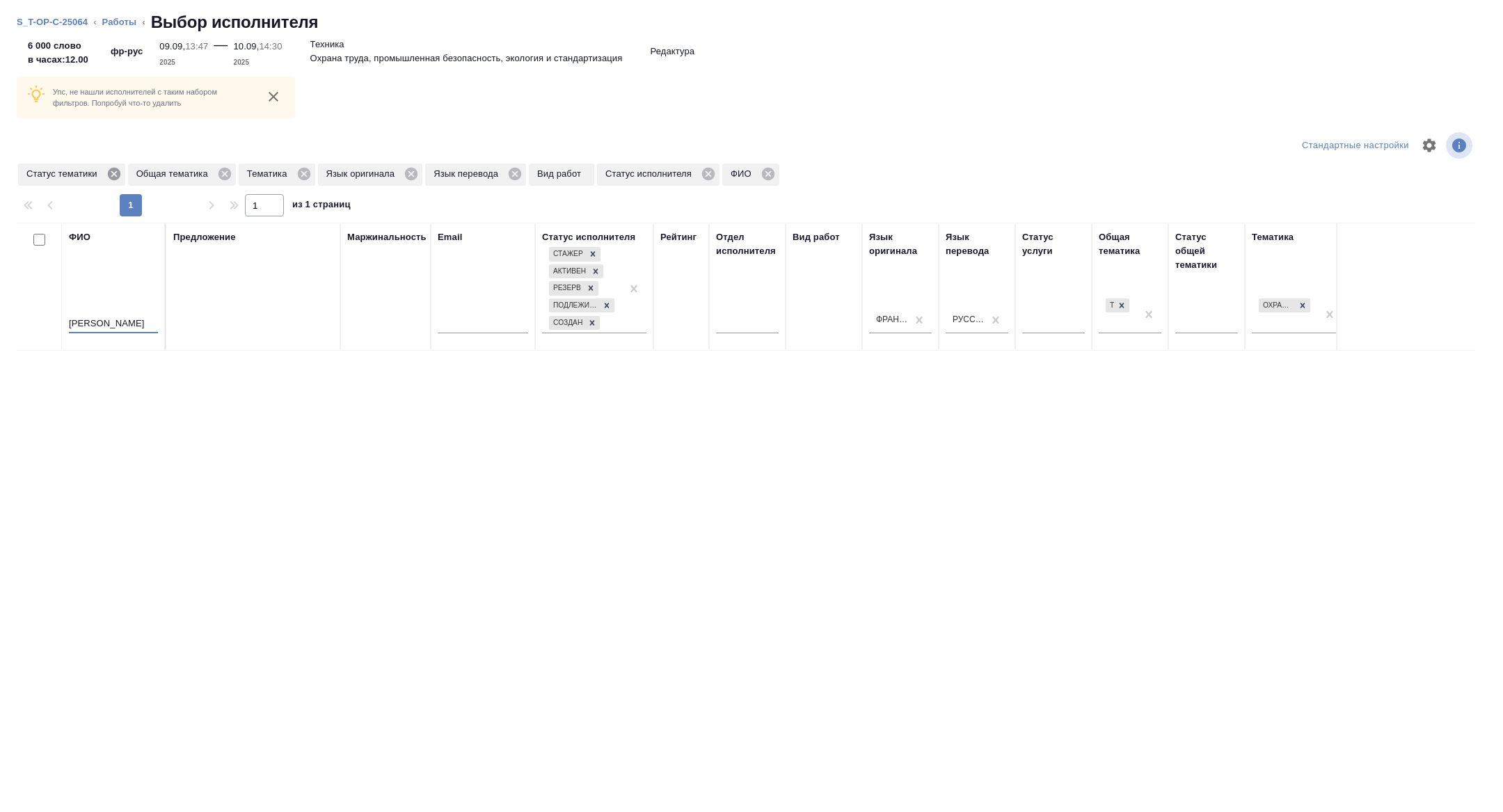
type input "попова"
click at [120, 178] on icon at bounding box center [114, 174] width 13 height 13
click at [197, 171] on icon at bounding box center [194, 174] width 13 height 13
click at [116, 172] on icon at bounding box center [115, 174] width 16 height 16
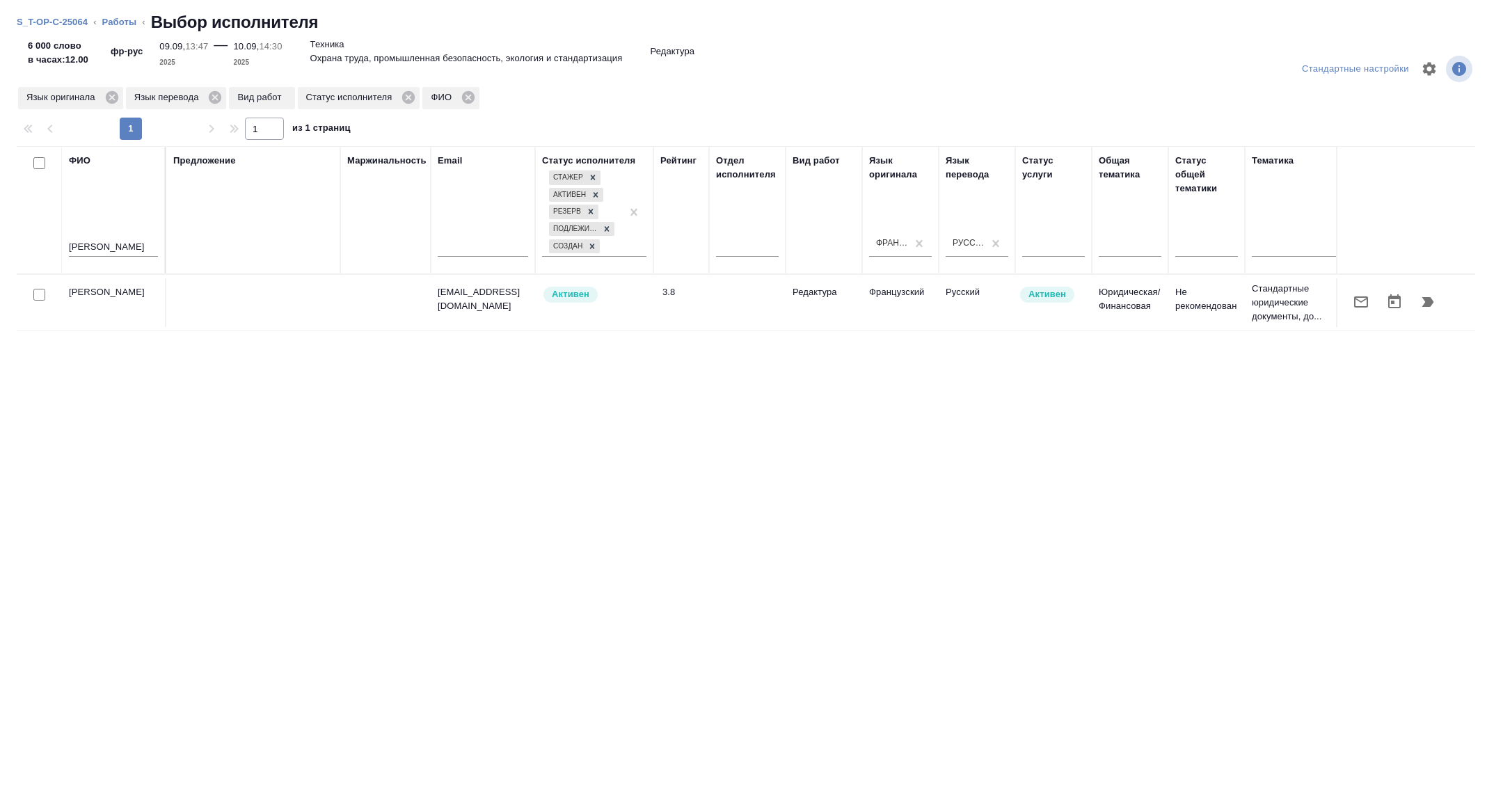
click at [1356, 298] on icon "button" at bounding box center [1361, 302] width 14 height 11
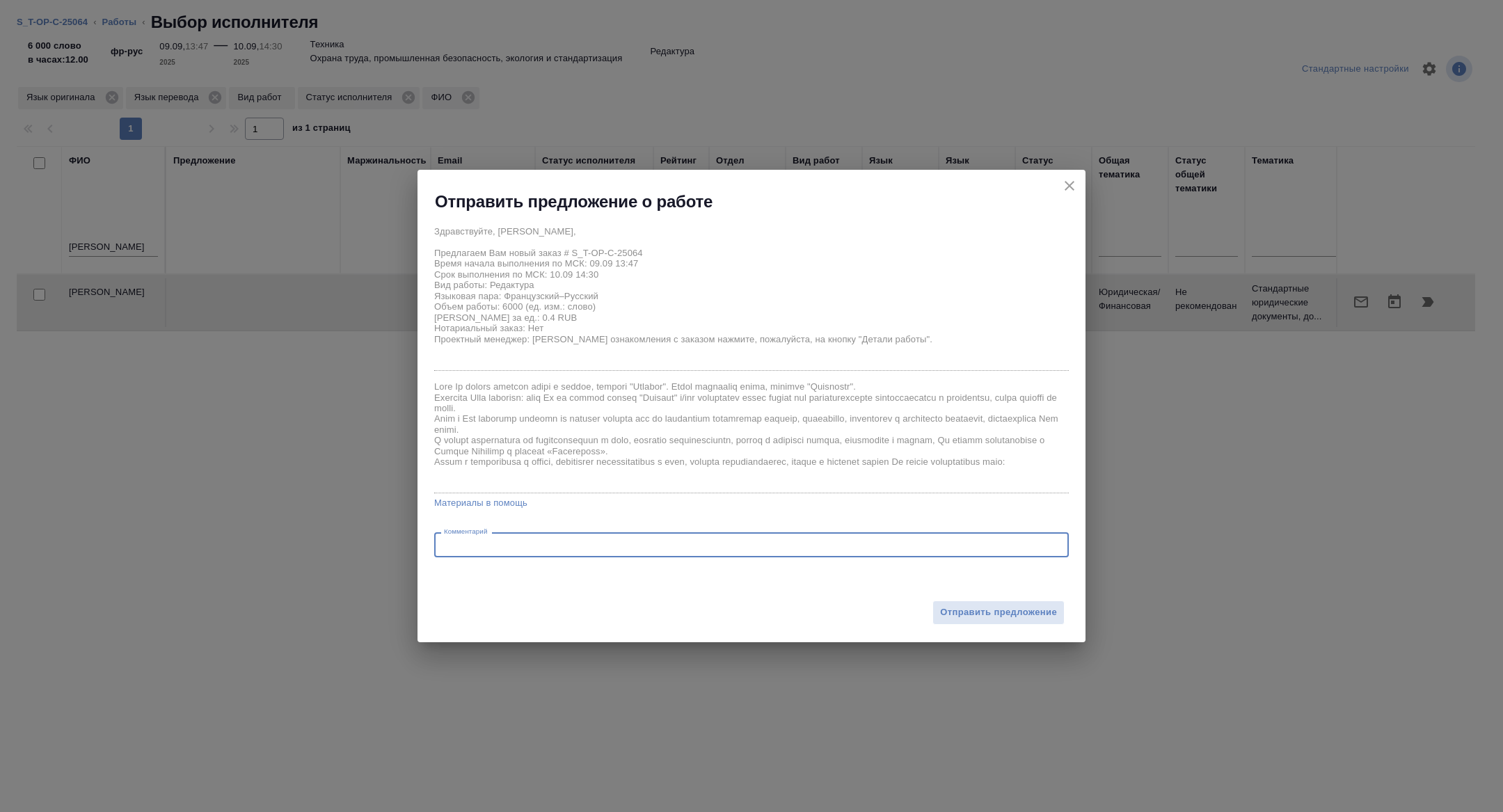
click at [690, 547] on textarea at bounding box center [752, 545] width 615 height 11
type textarea "Женя, привет, может получится посмотреть хотя бы половину?"
click at [1032, 608] on span "Отправить предложение" at bounding box center [998, 613] width 117 height 16
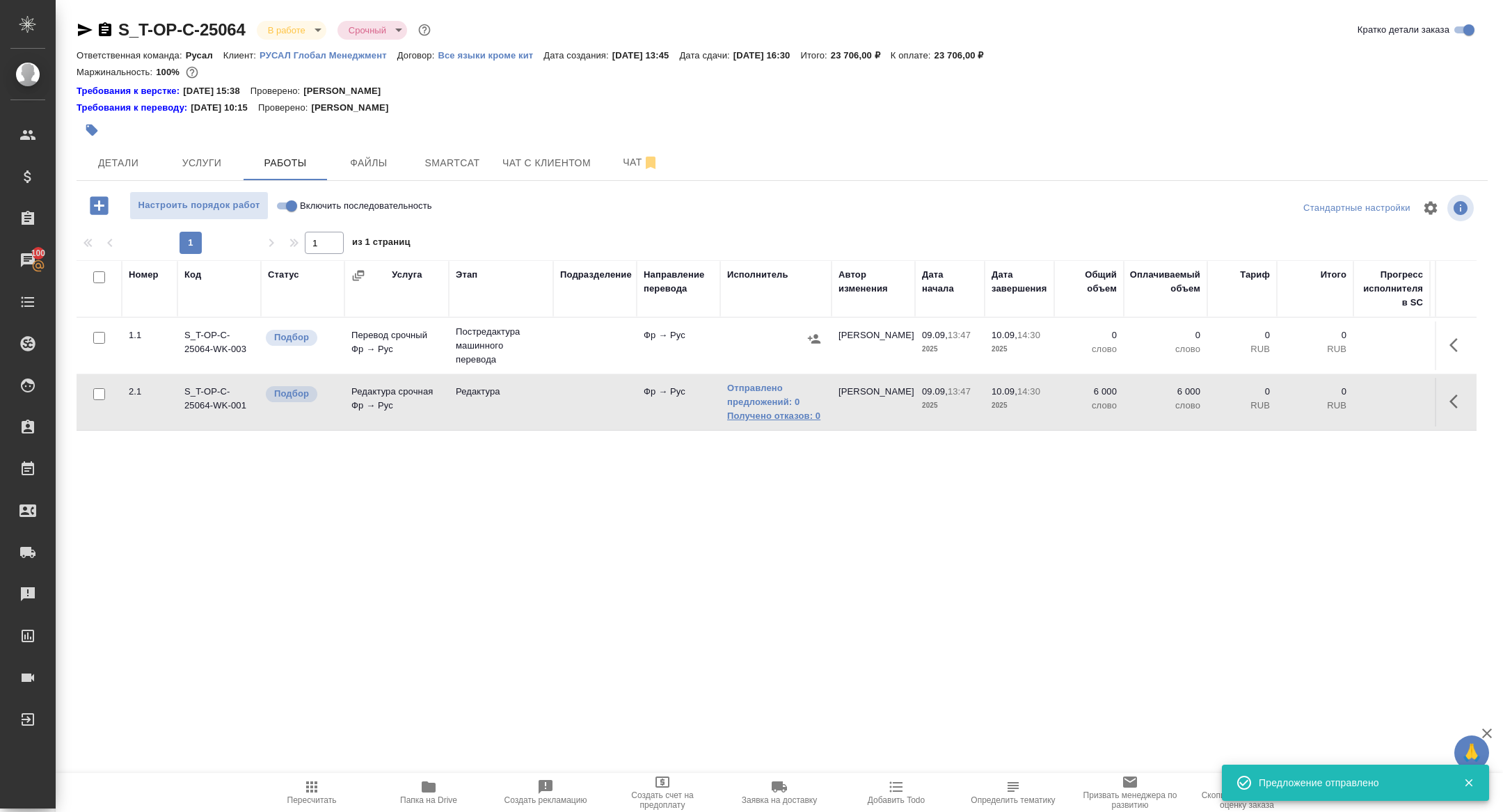
click at [772, 410] on link "Получено отказов: 0" at bounding box center [776, 416] width 97 height 14
click at [737, 396] on link "Отправлено предложений: 0" at bounding box center [776, 395] width 97 height 28
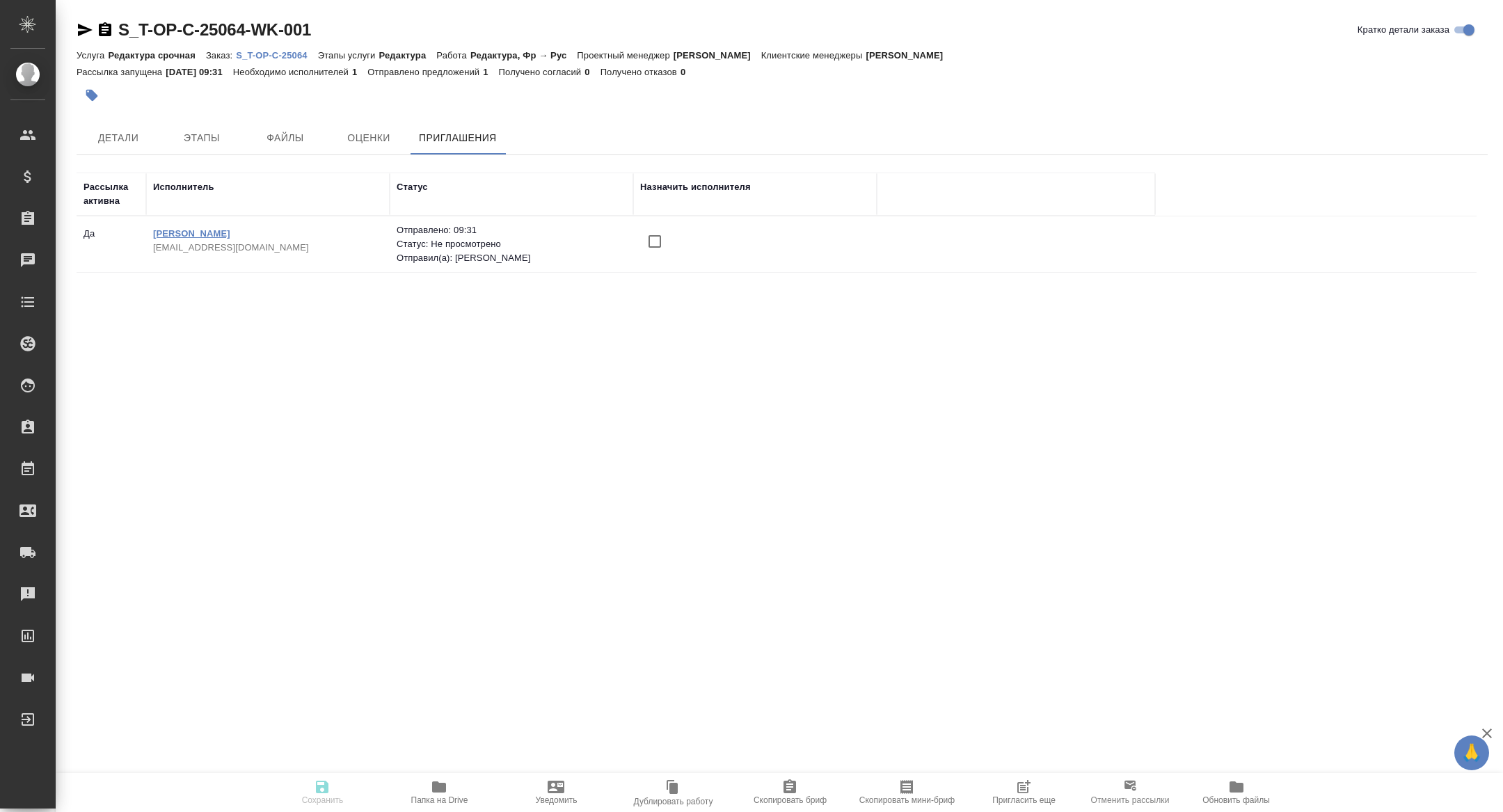
click at [207, 236] on link "[PERSON_NAME]" at bounding box center [191, 233] width 78 height 11
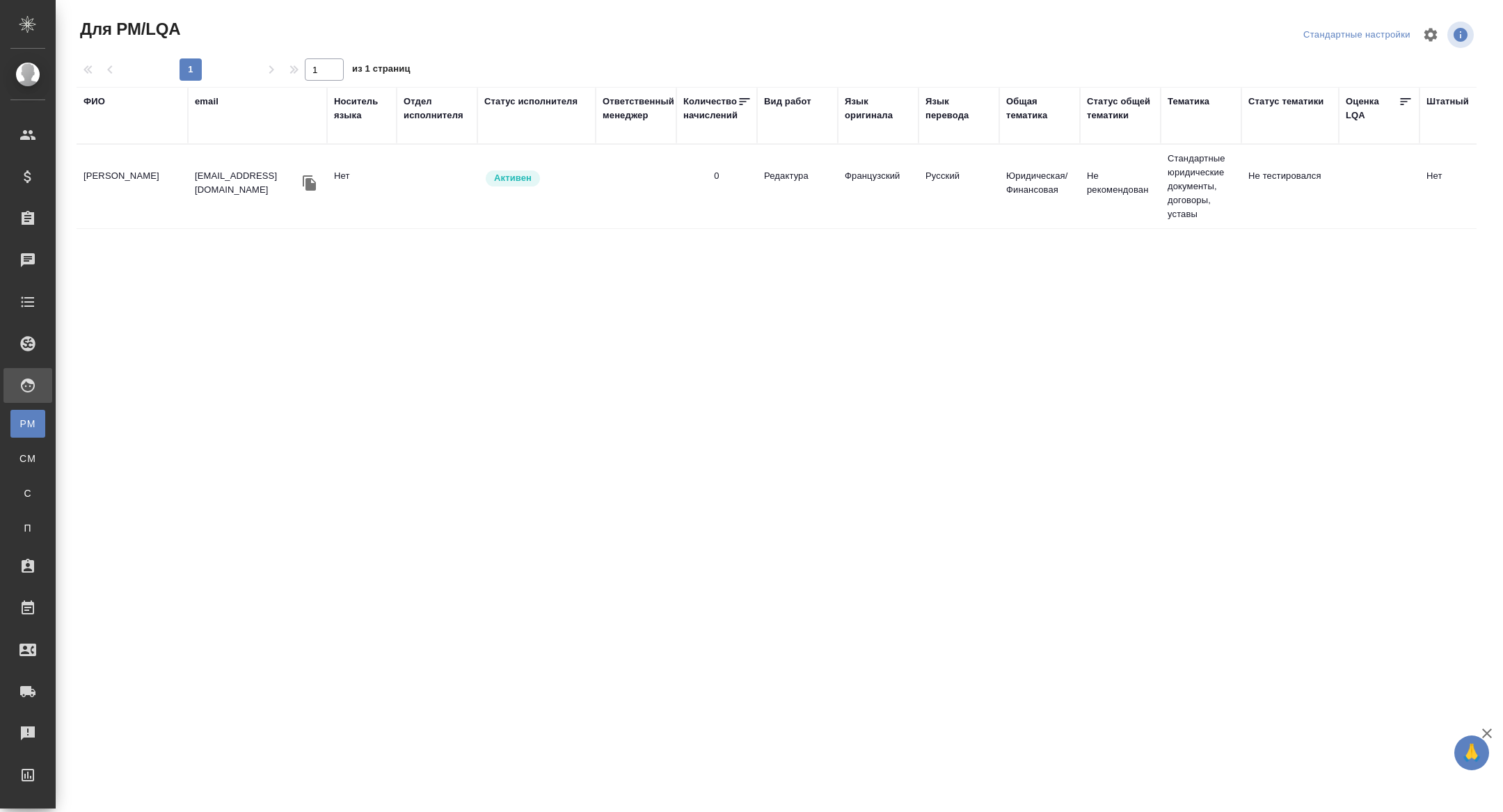
click at [150, 179] on td "[PERSON_NAME]" at bounding box center [132, 186] width 111 height 48
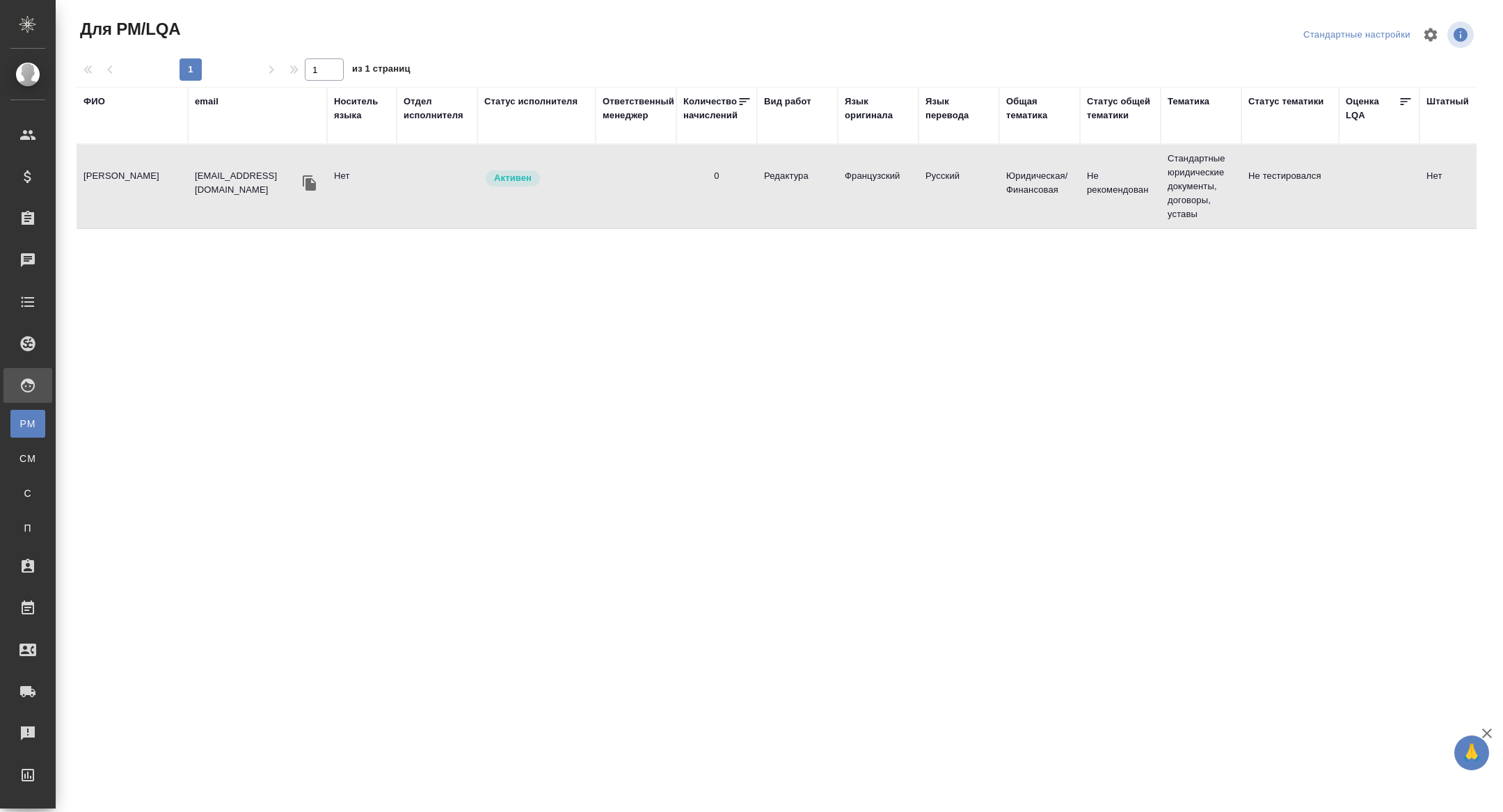
click at [150, 179] on td "[PERSON_NAME]" at bounding box center [132, 186] width 111 height 48
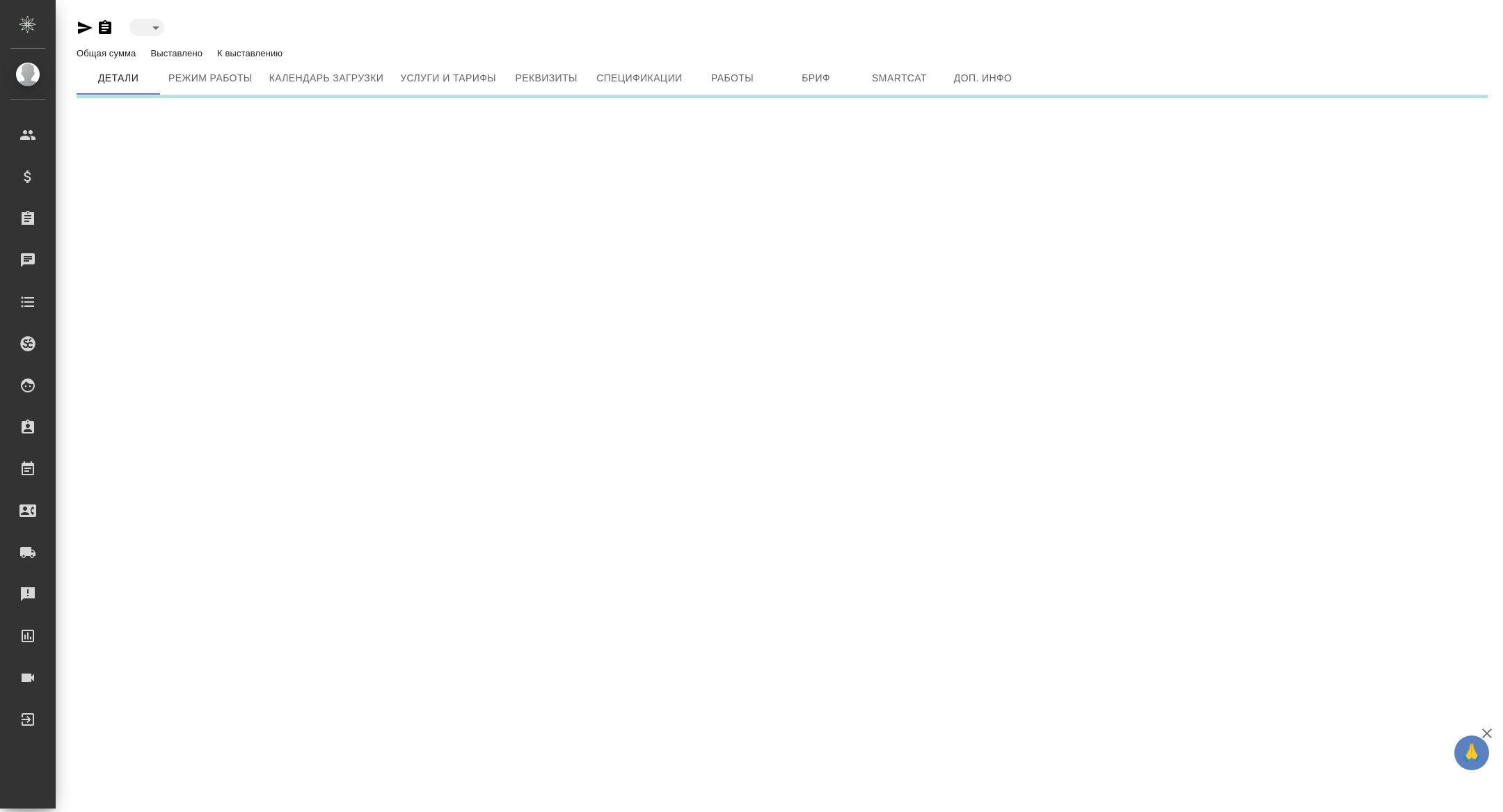
type input "active"
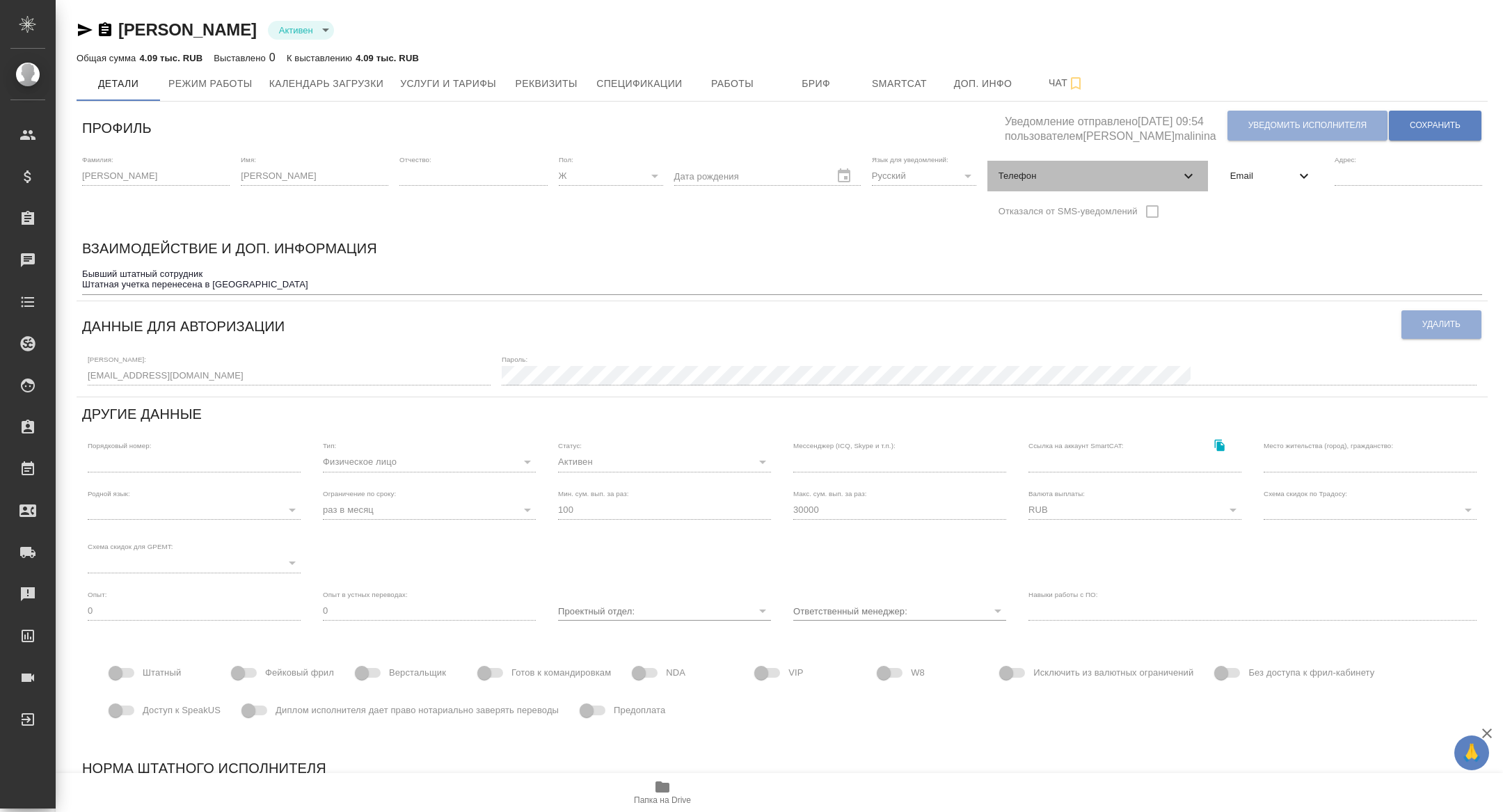
click at [1084, 172] on span "Телефон" at bounding box center [1089, 176] width 181 height 14
select select "RU"
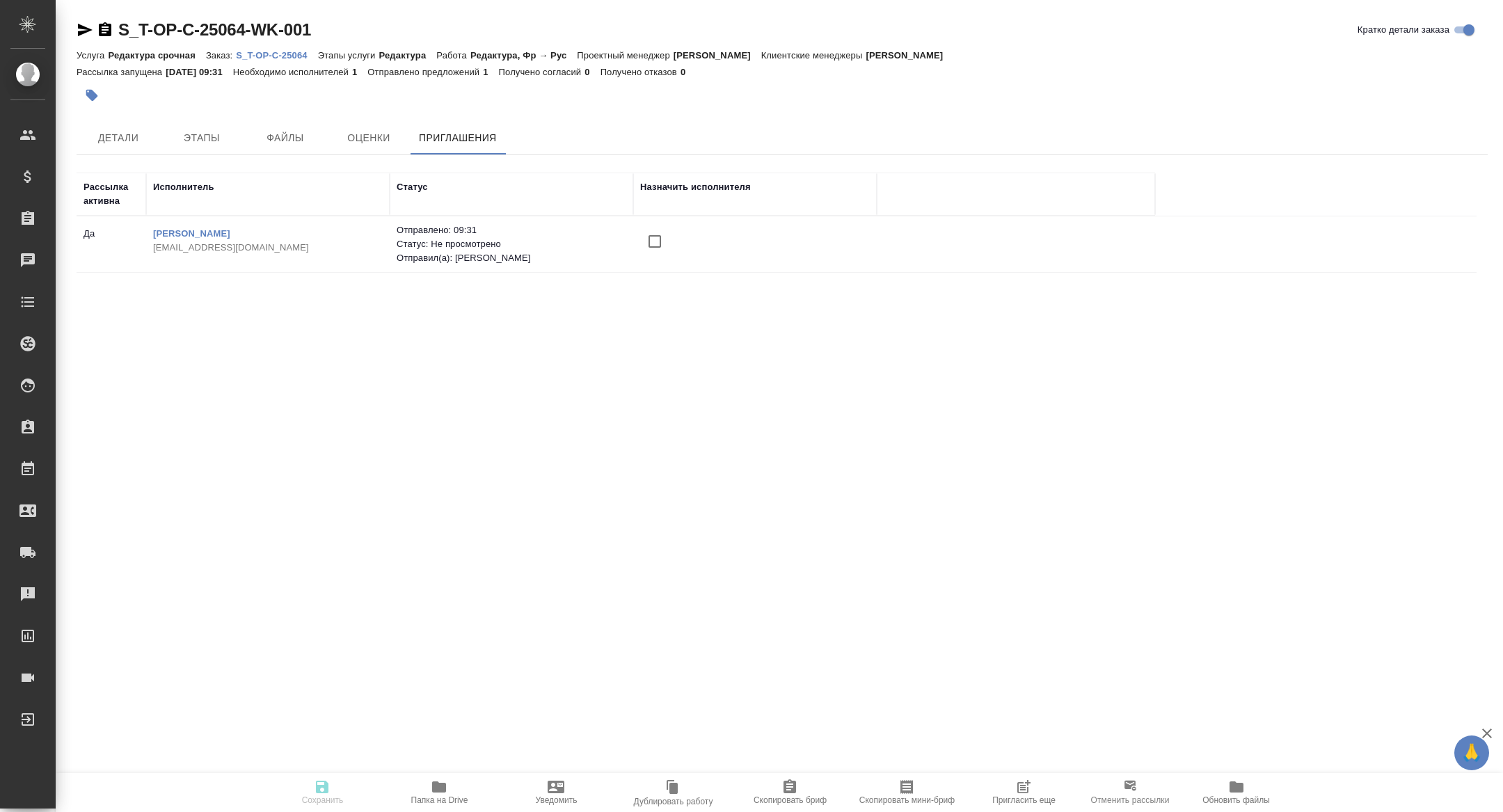
click at [1011, 794] on span "Пригласить еще" at bounding box center [1023, 791] width 100 height 26
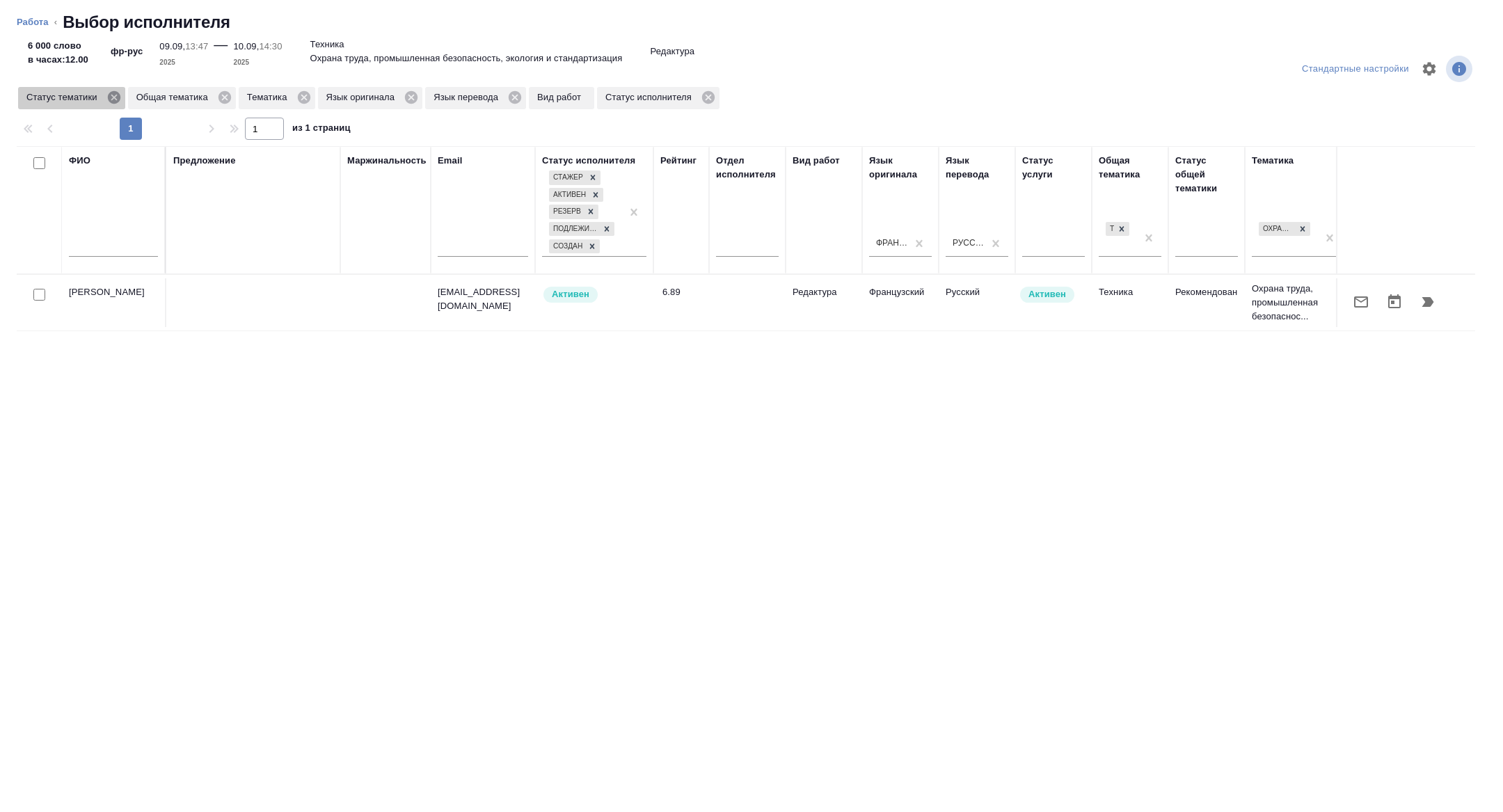
click at [115, 97] on icon at bounding box center [114, 97] width 13 height 13
click at [192, 97] on icon at bounding box center [194, 97] width 13 height 13
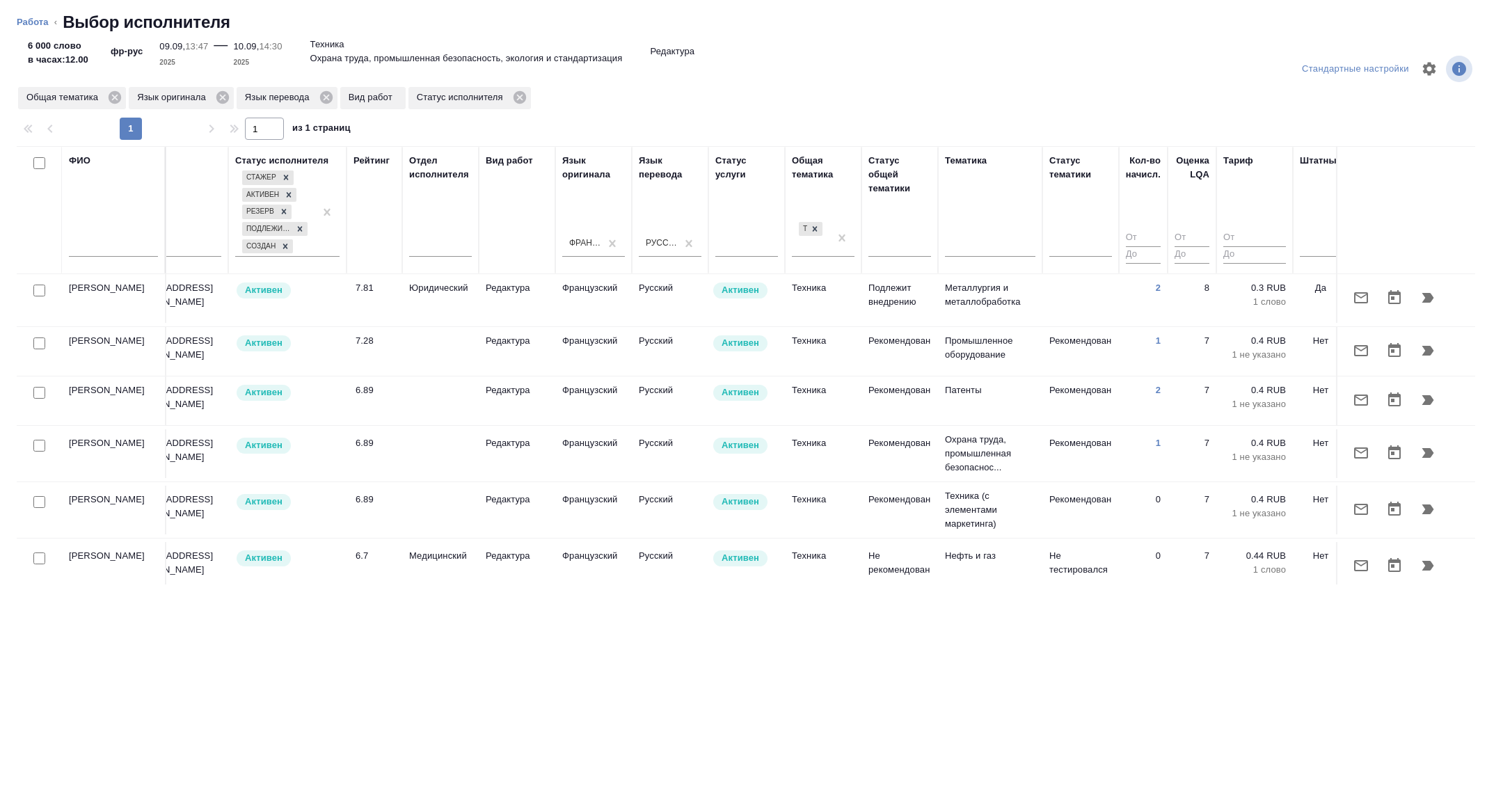
scroll to position [60, 562]
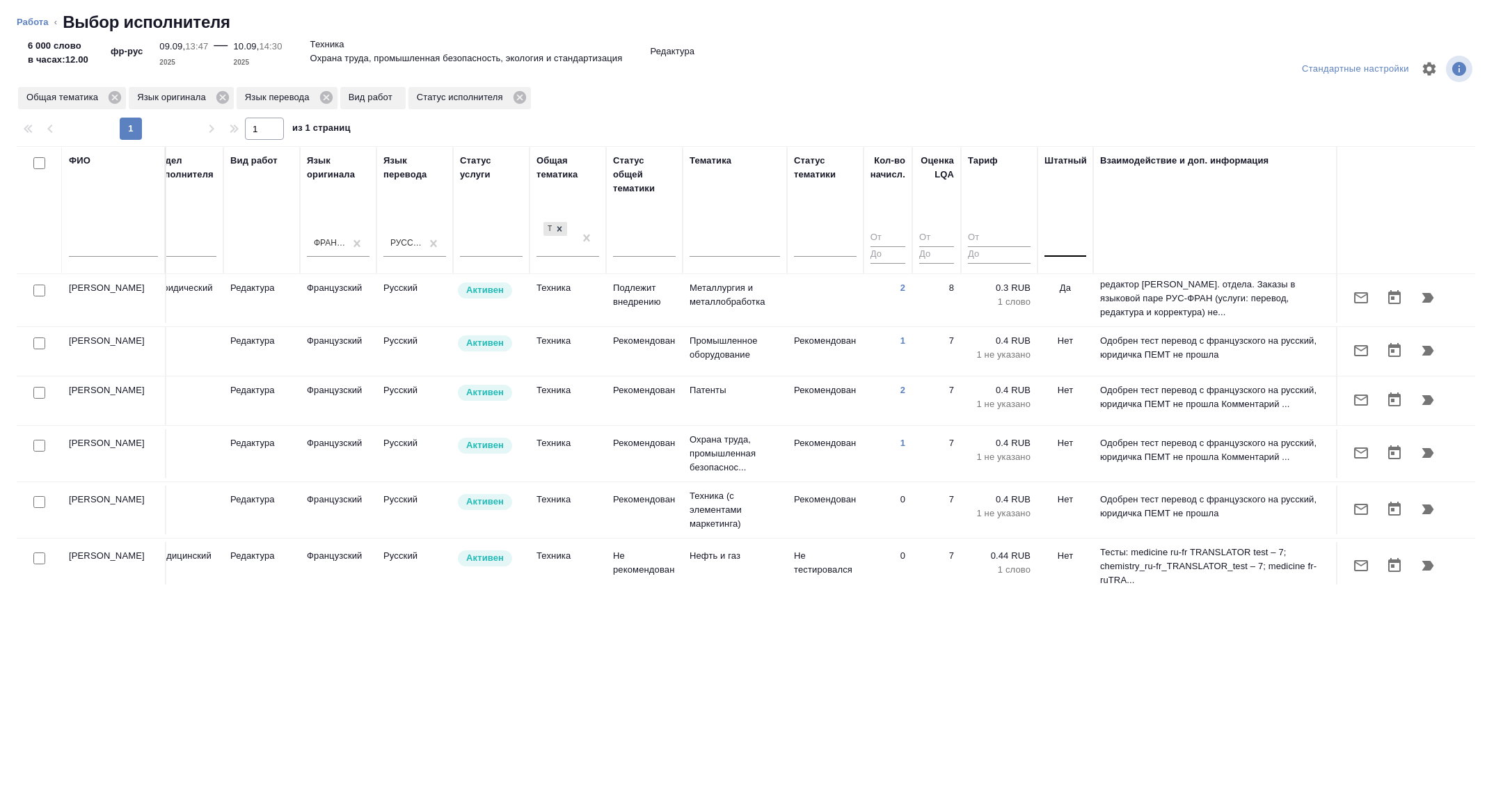
click at [1047, 241] on div at bounding box center [1065, 243] width 42 height 20
click at [1061, 286] on div "Нет" at bounding box center [1149, 287] width 209 height 25
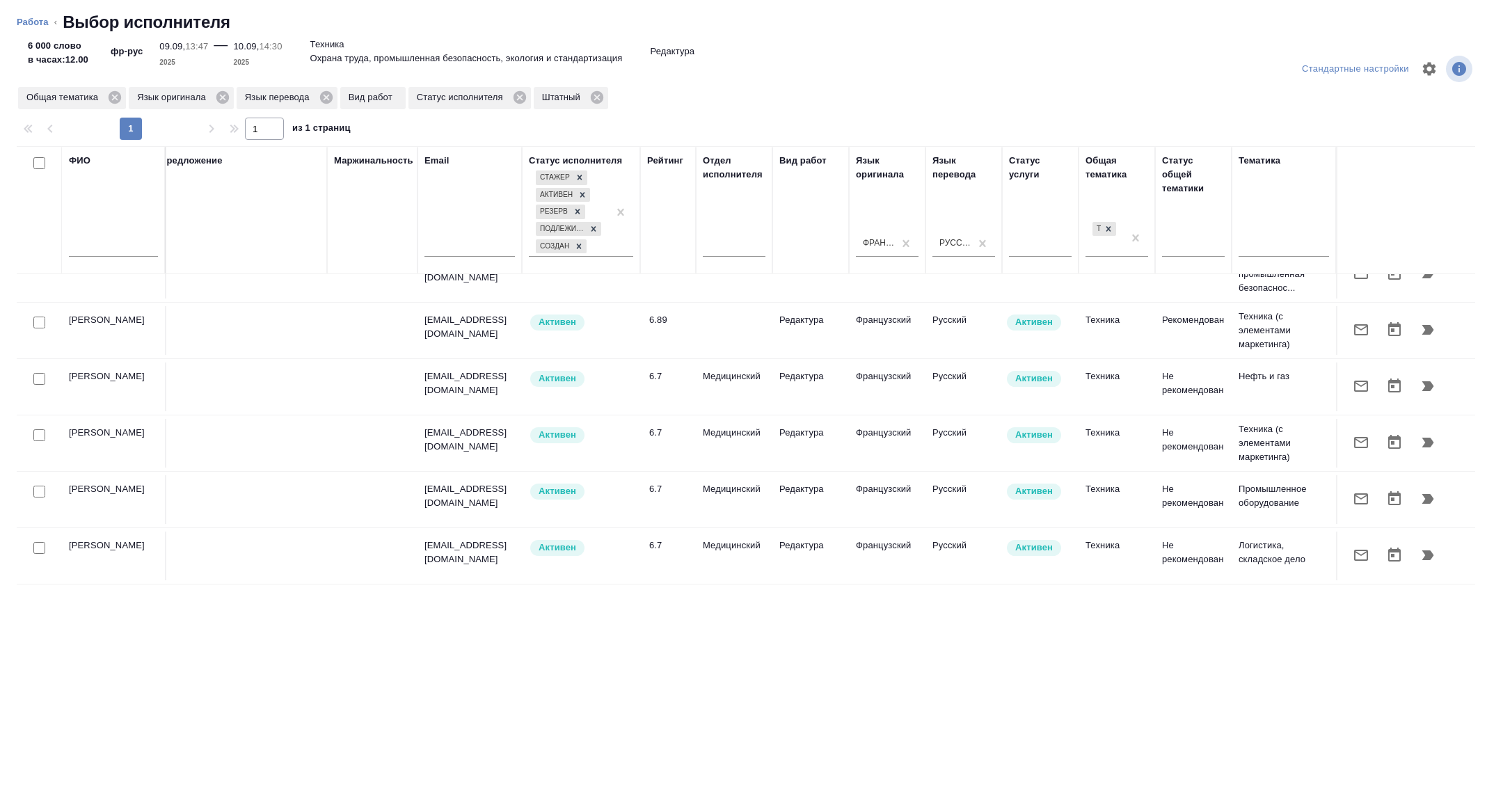
scroll to position [0, 14]
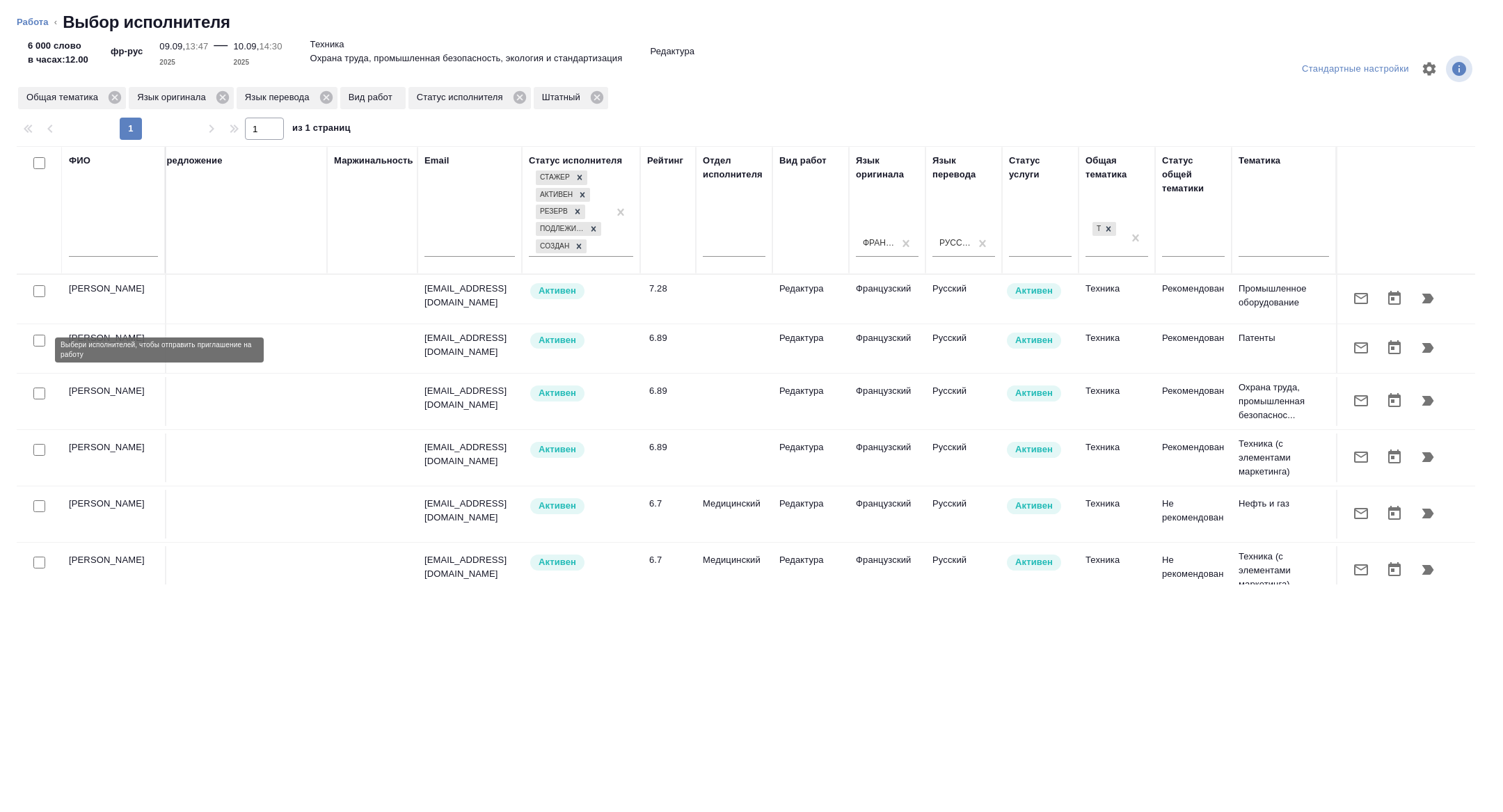
click at [40, 347] on input "checkbox" at bounding box center [39, 340] width 12 height 12
checkbox input "true"
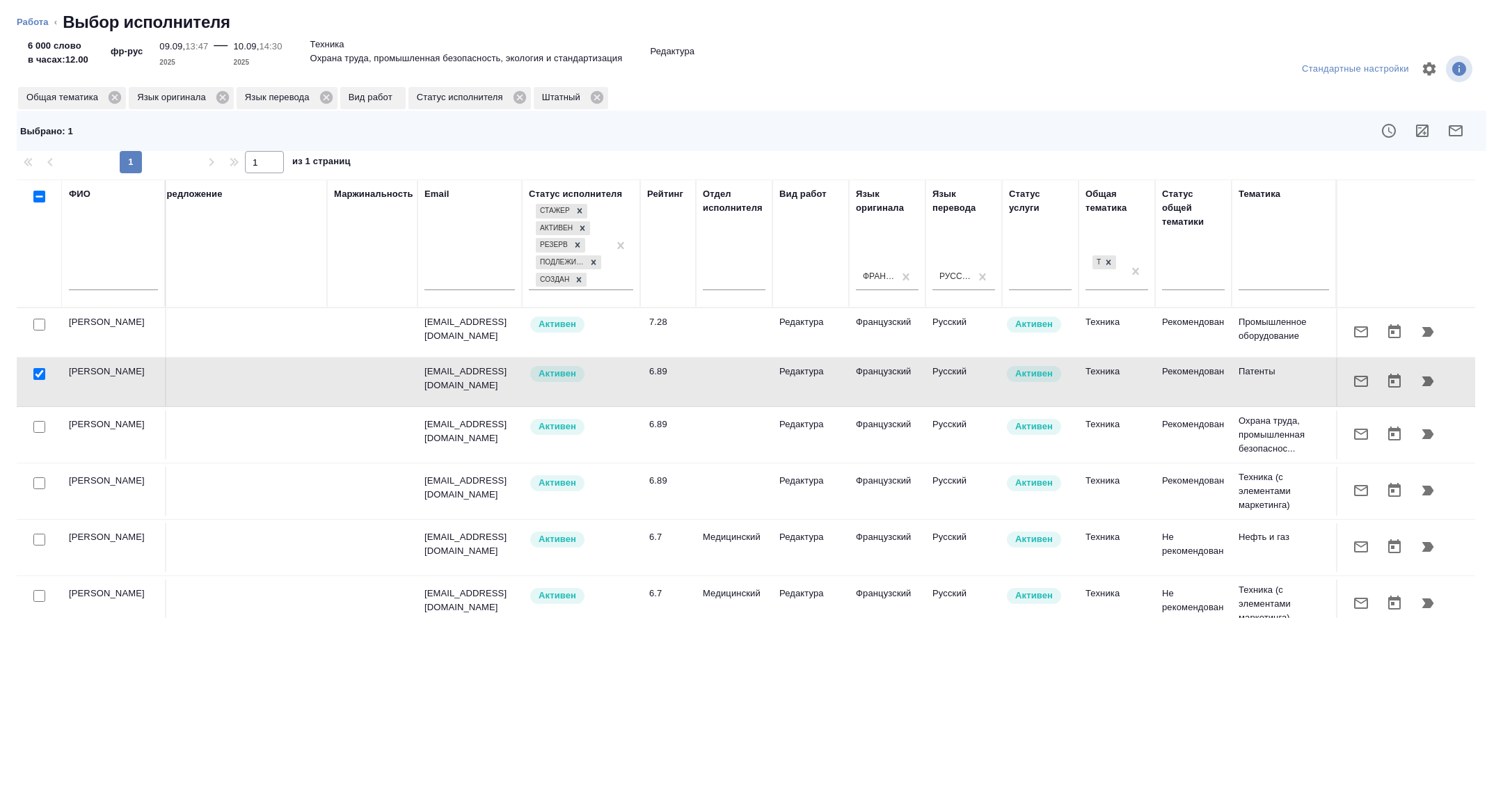
click at [35, 546] on input "checkbox" at bounding box center [39, 539] width 12 height 12
checkbox input "true"
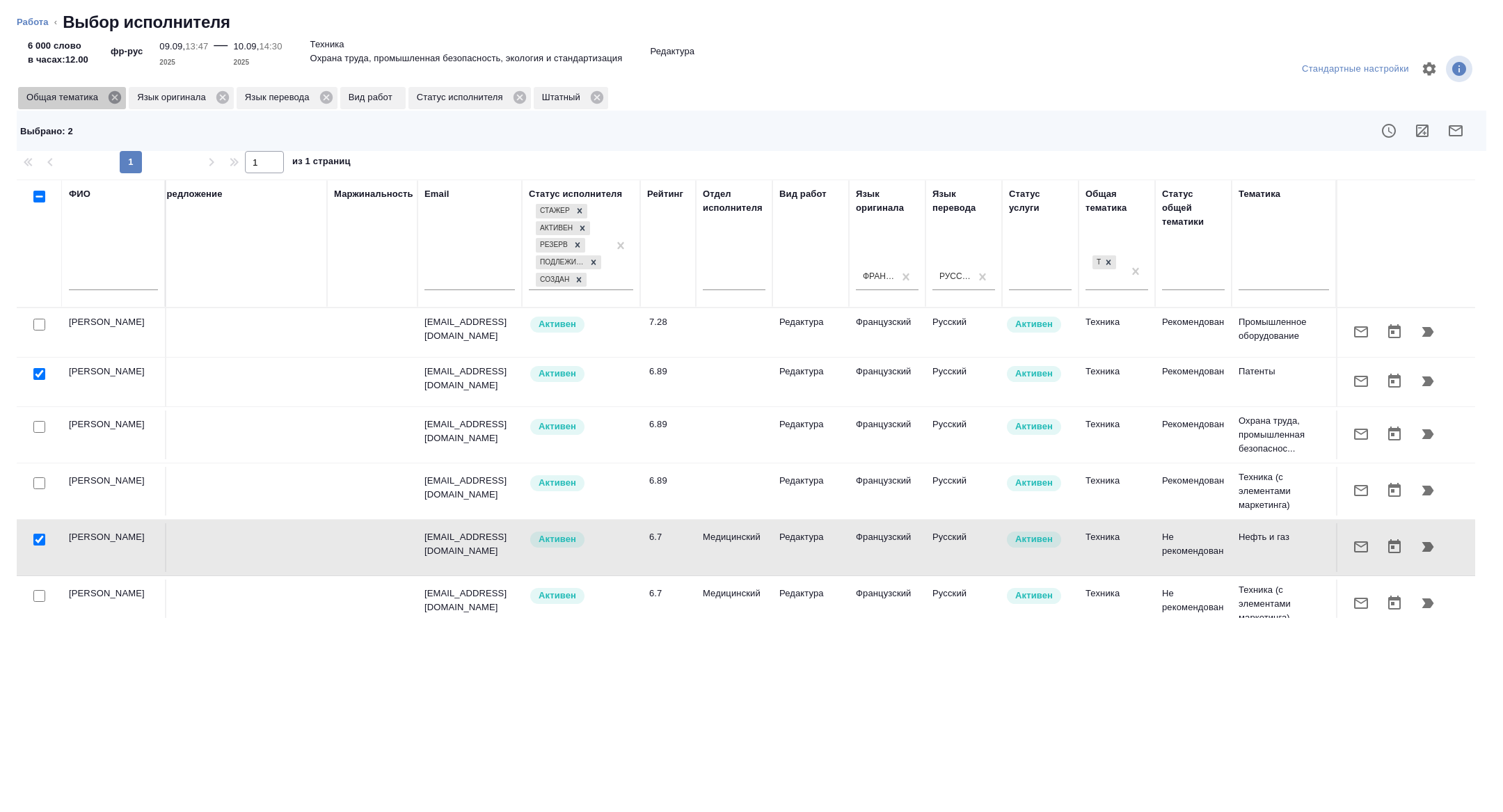
click at [116, 102] on icon at bounding box center [115, 97] width 13 height 13
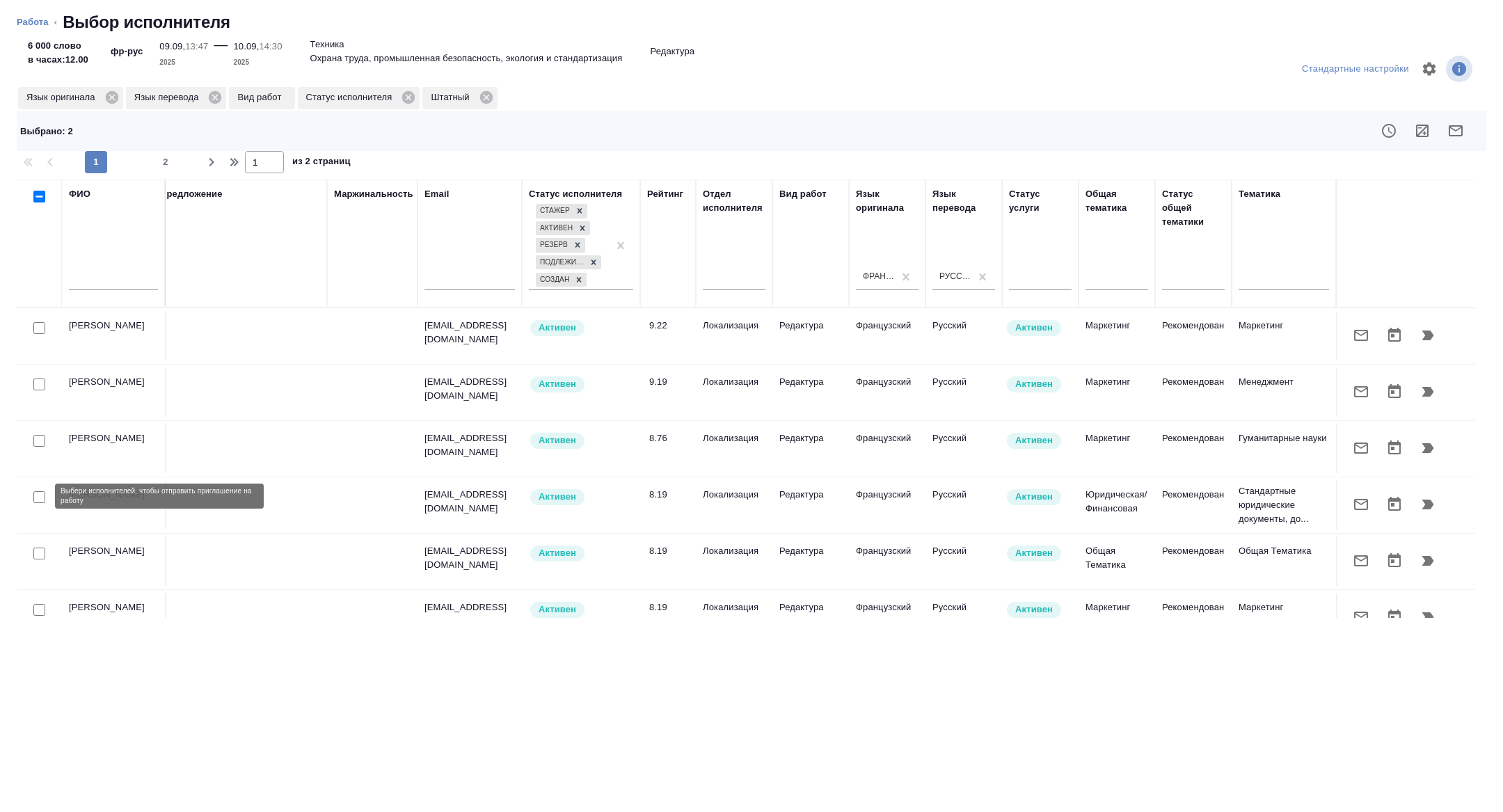
click at [43, 492] on input "checkbox" at bounding box center [39, 497] width 12 height 12
checkbox input "true"
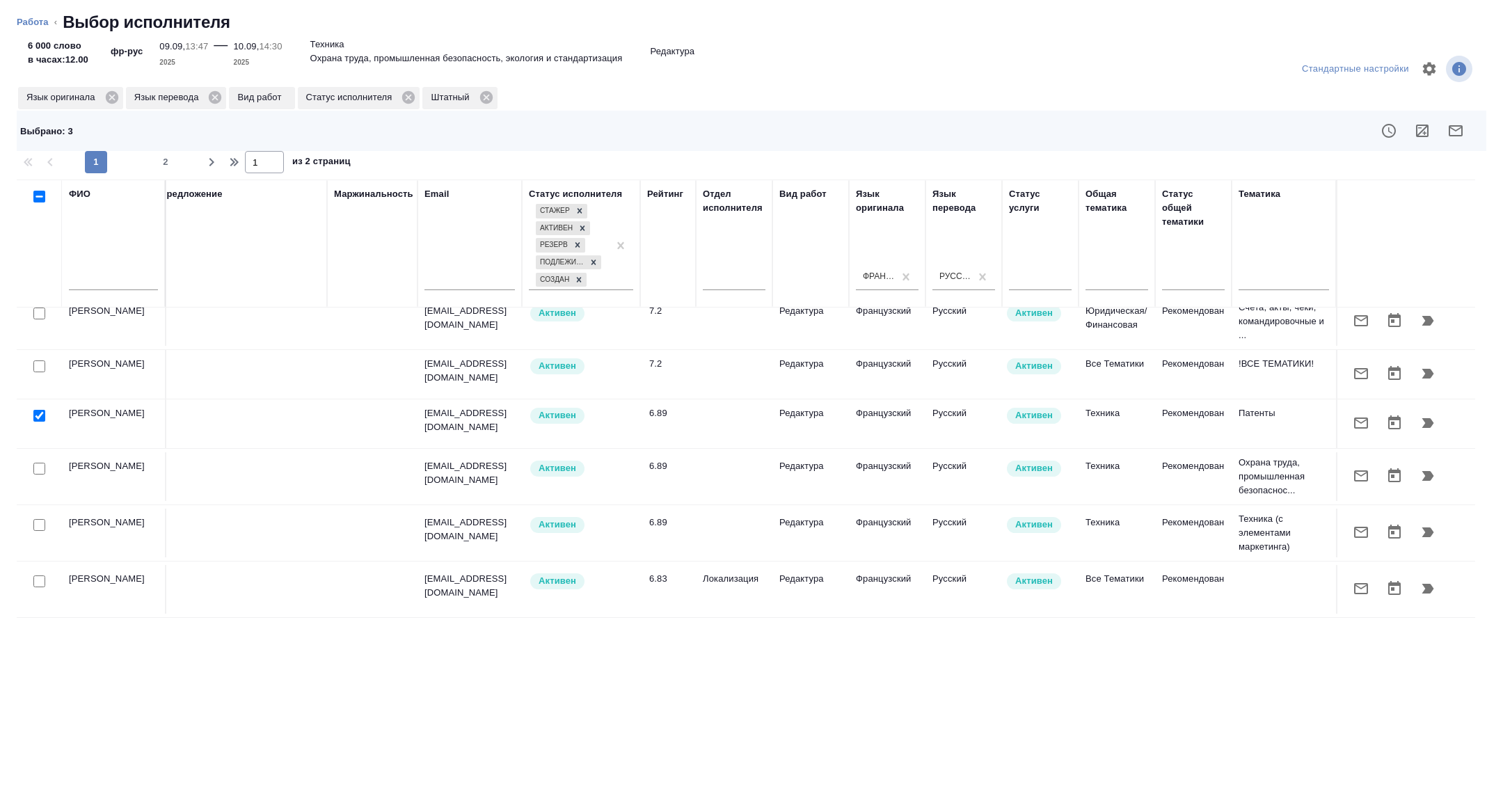
scroll to position [1060, 14]
click at [1457, 121] on button "button" at bounding box center [1455, 130] width 33 height 33
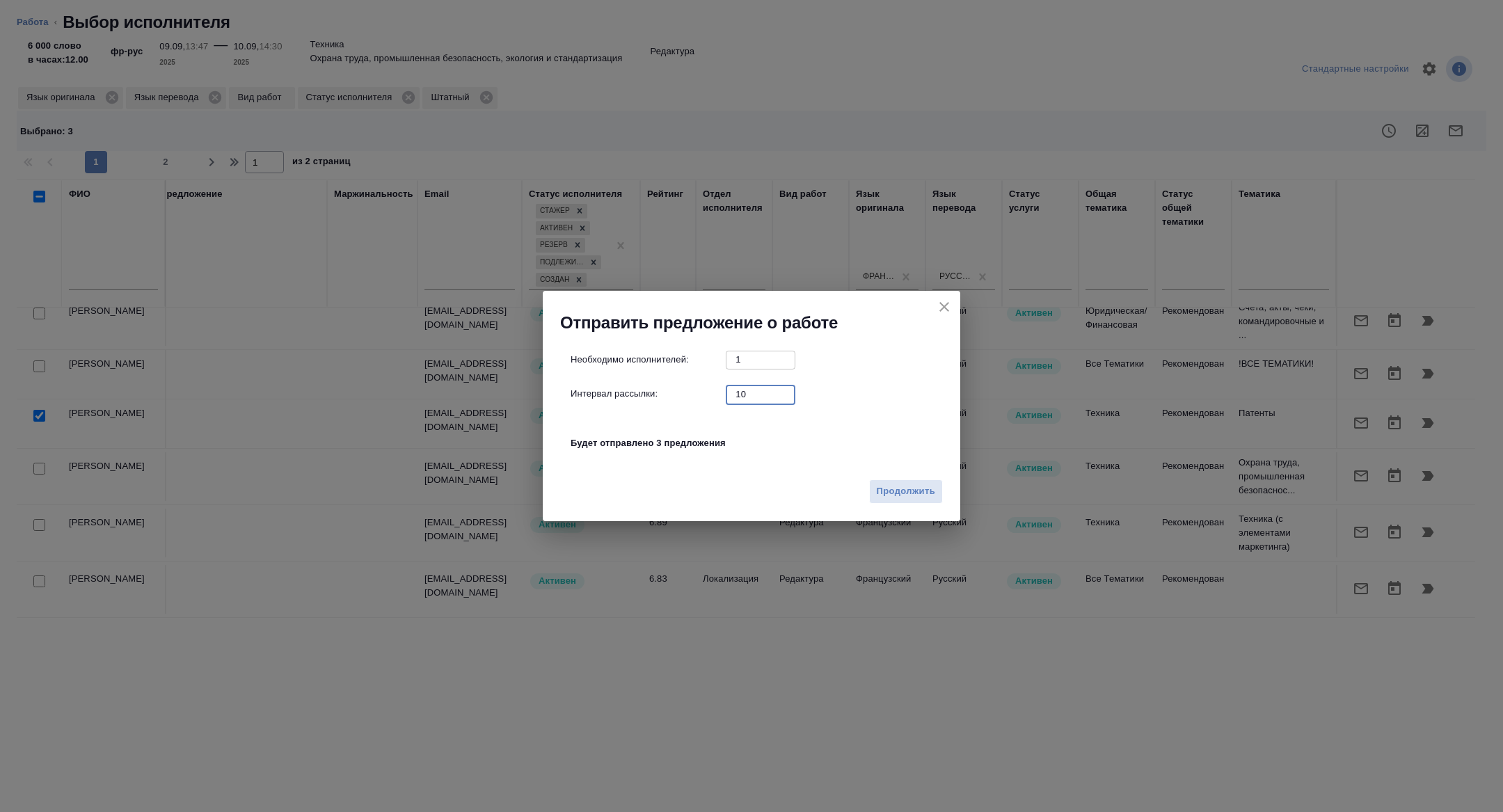
drag, startPoint x: 756, startPoint y: 395, endPoint x: 678, endPoint y: 386, distance: 78.5
click at [679, 387] on div "Интервал рассылки: 10 ​" at bounding box center [757, 394] width 373 height 17
type input "1"
click at [885, 491] on span "Продолжить" at bounding box center [906, 492] width 58 height 16
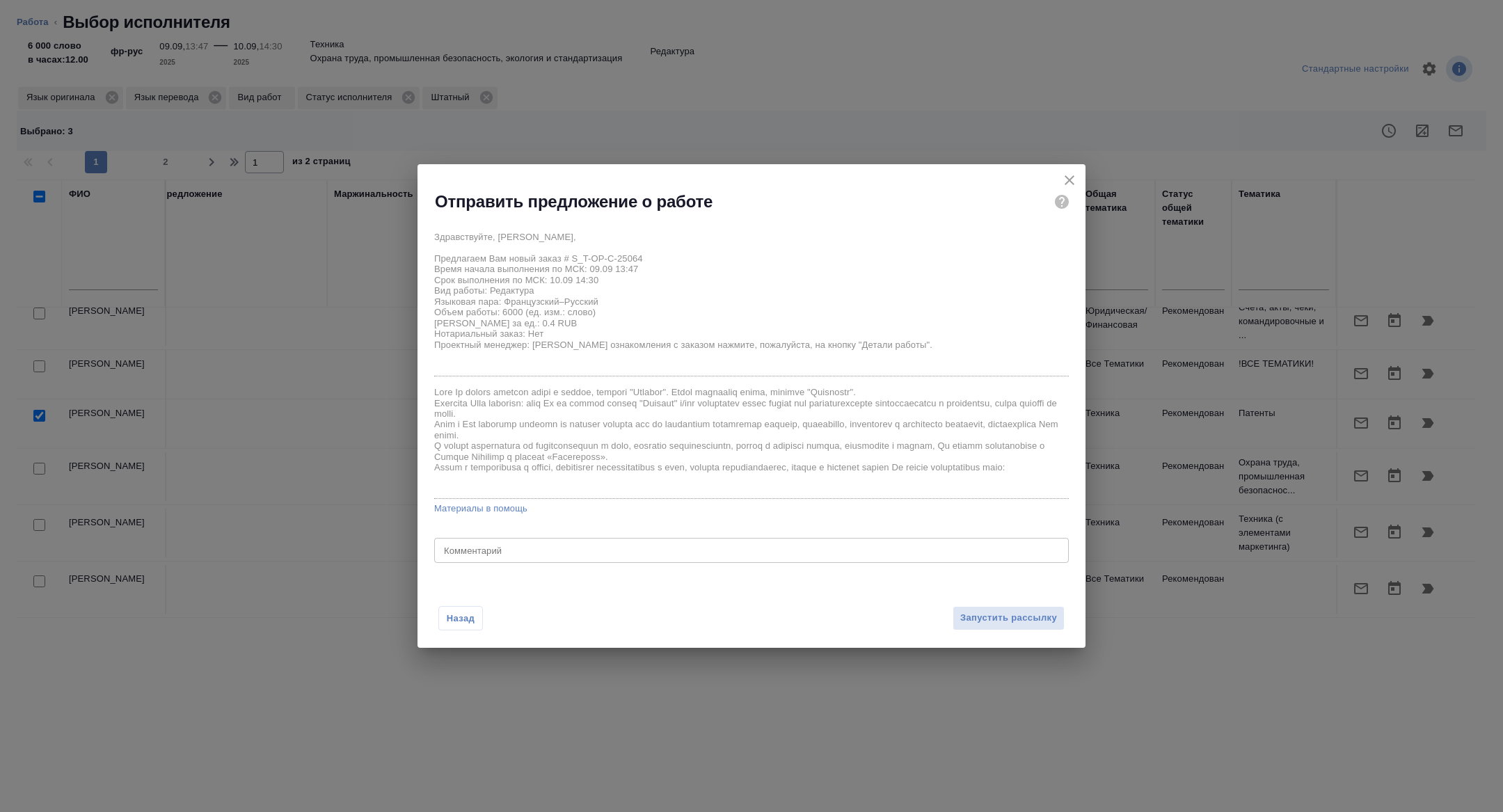
click at [475, 564] on div "Здравствуйте, Светлана, Предлагаем Вам новый заказ # S_T-OP-C-25064 Время начал…" at bounding box center [752, 395] width 635 height 342
click at [475, 554] on textarea at bounding box center [752, 551] width 615 height 11
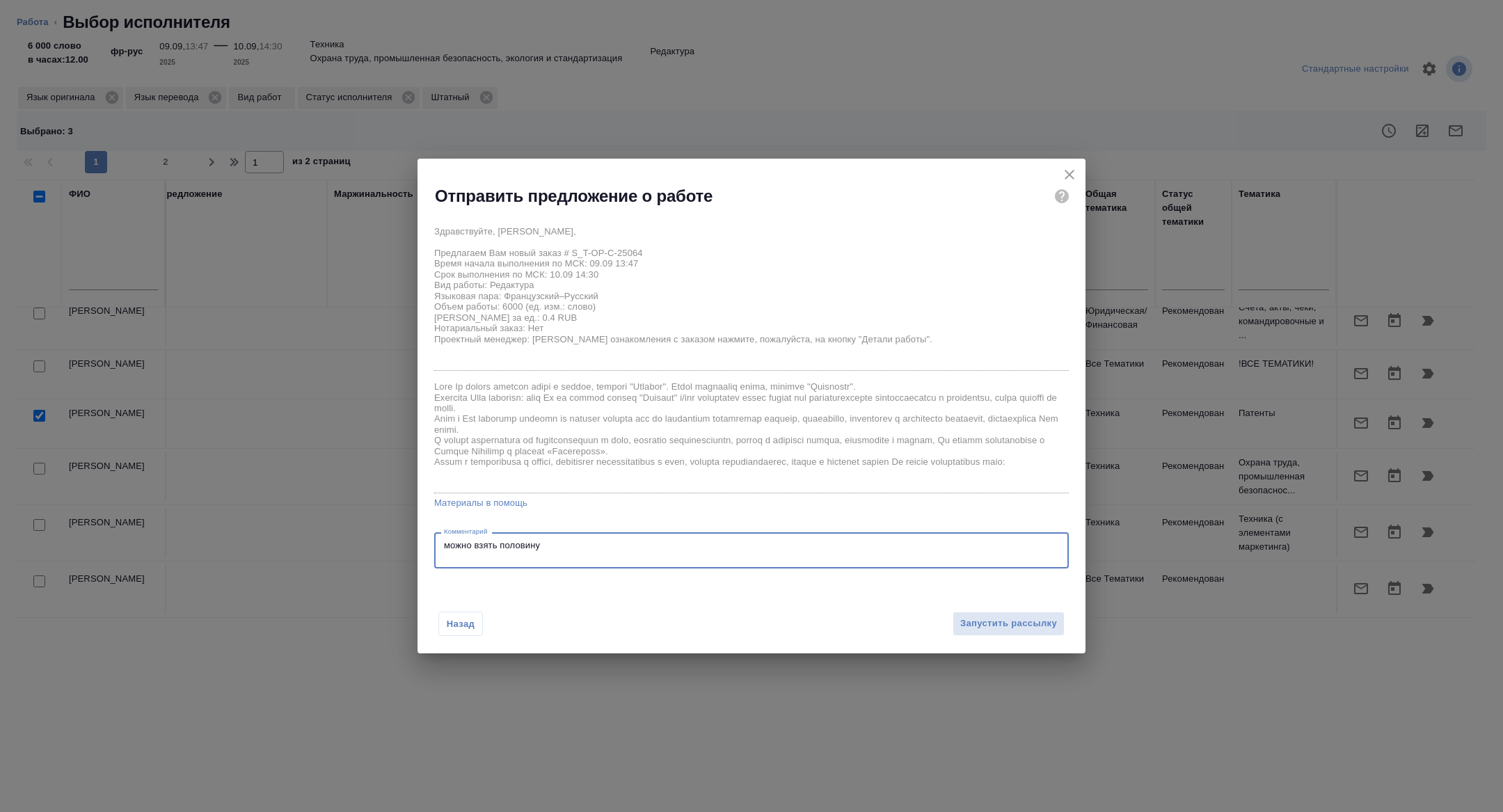
type textarea "можно взять половину"
click at [1042, 608] on div "Назад Запустить рассылку" at bounding box center [752, 616] width 668 height 77
click at [1002, 620] on span "Запустить рассылку" at bounding box center [1008, 623] width 97 height 16
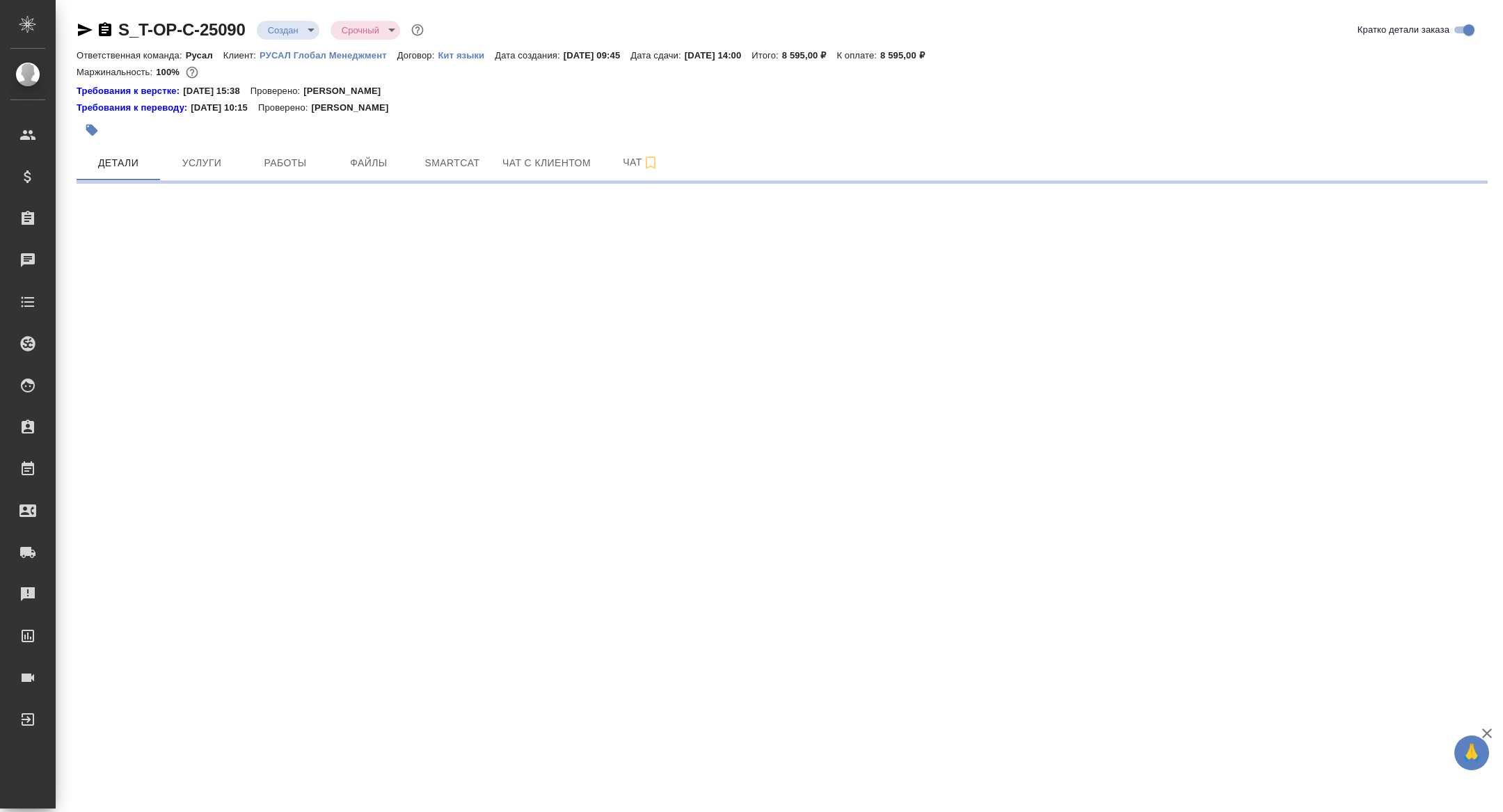
select select "RU"
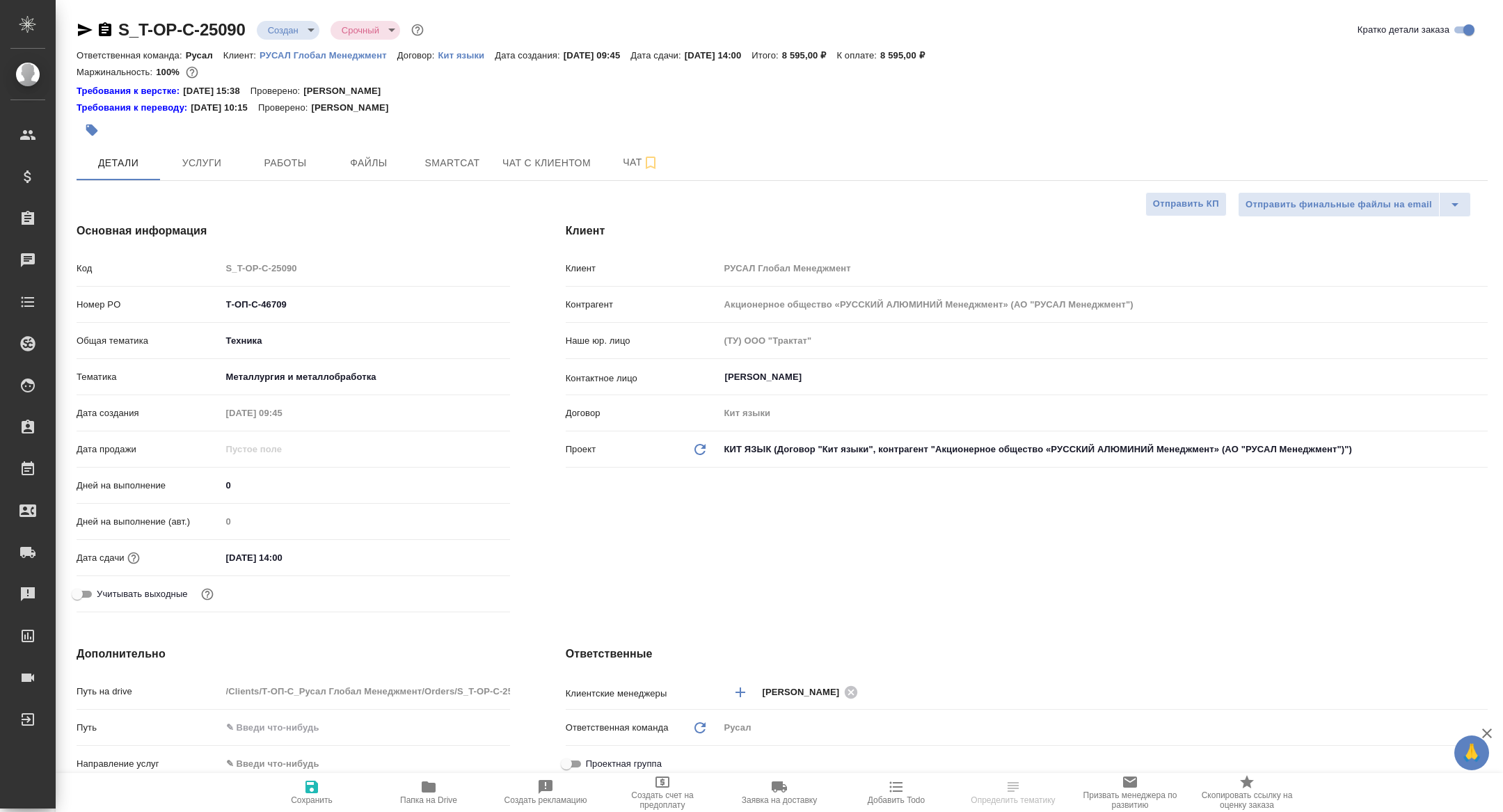
type textarea "x"
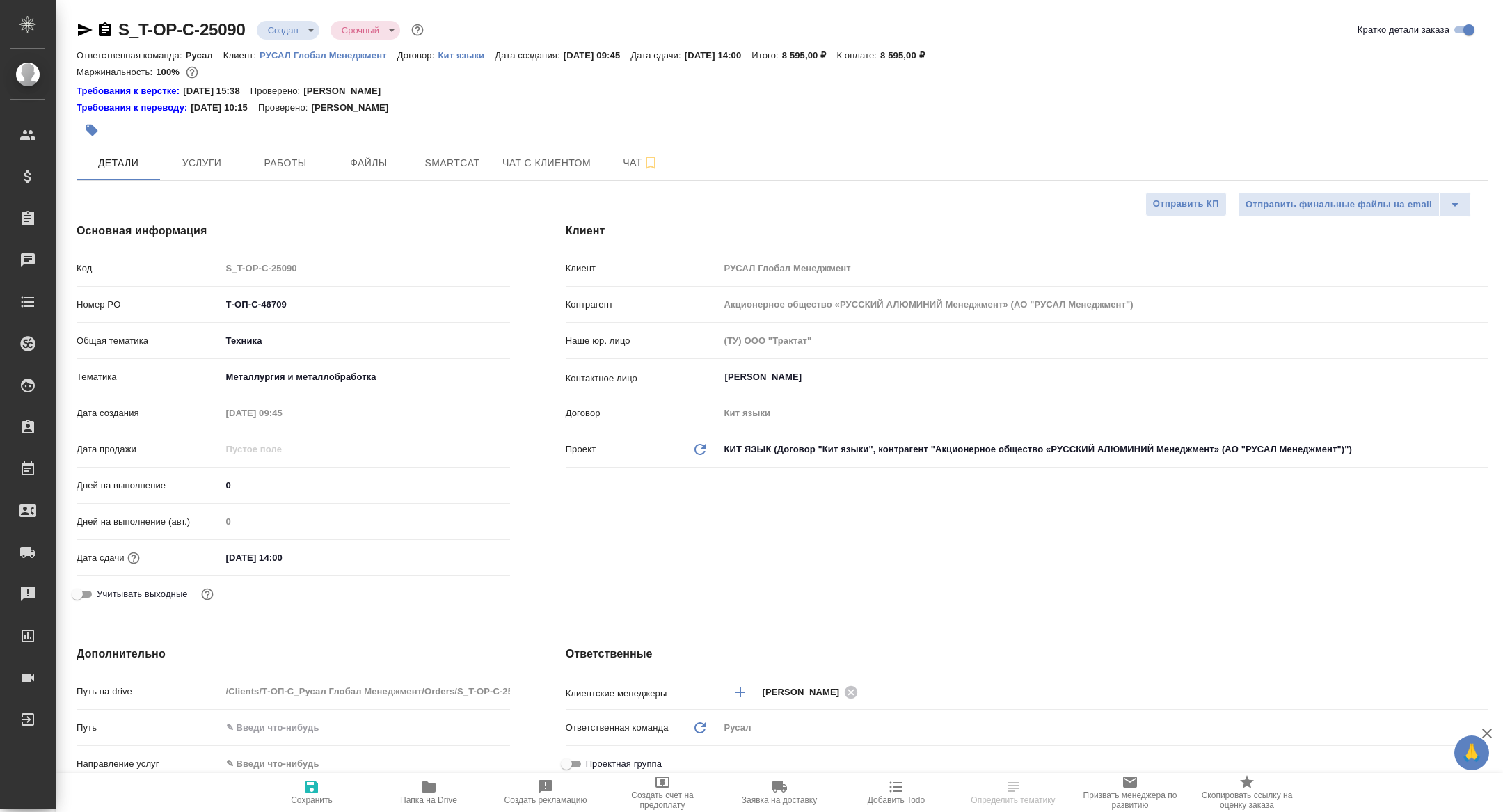
type textarea "x"
click at [433, 784] on icon "button" at bounding box center [428, 787] width 14 height 11
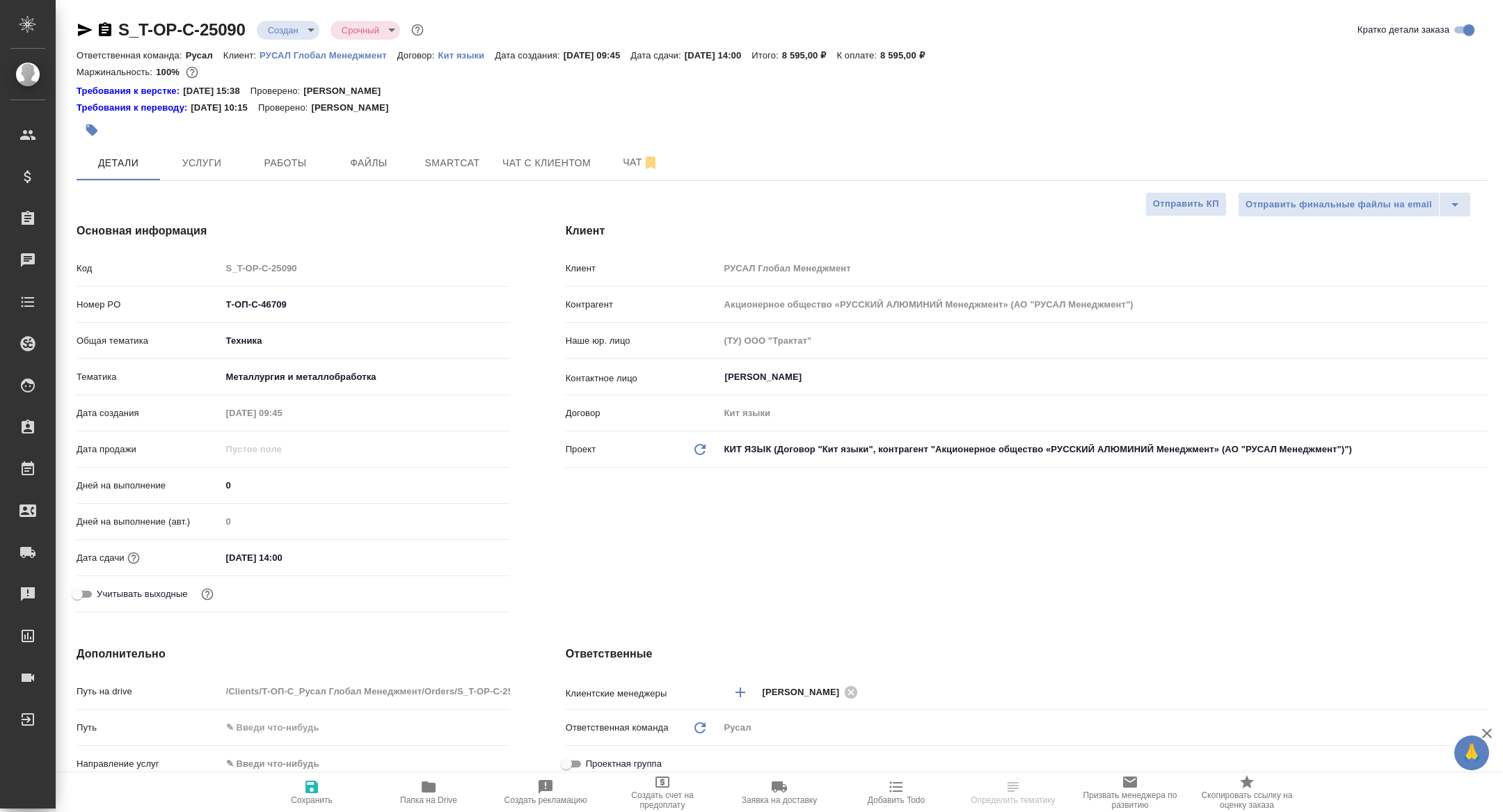
type textarea "x"
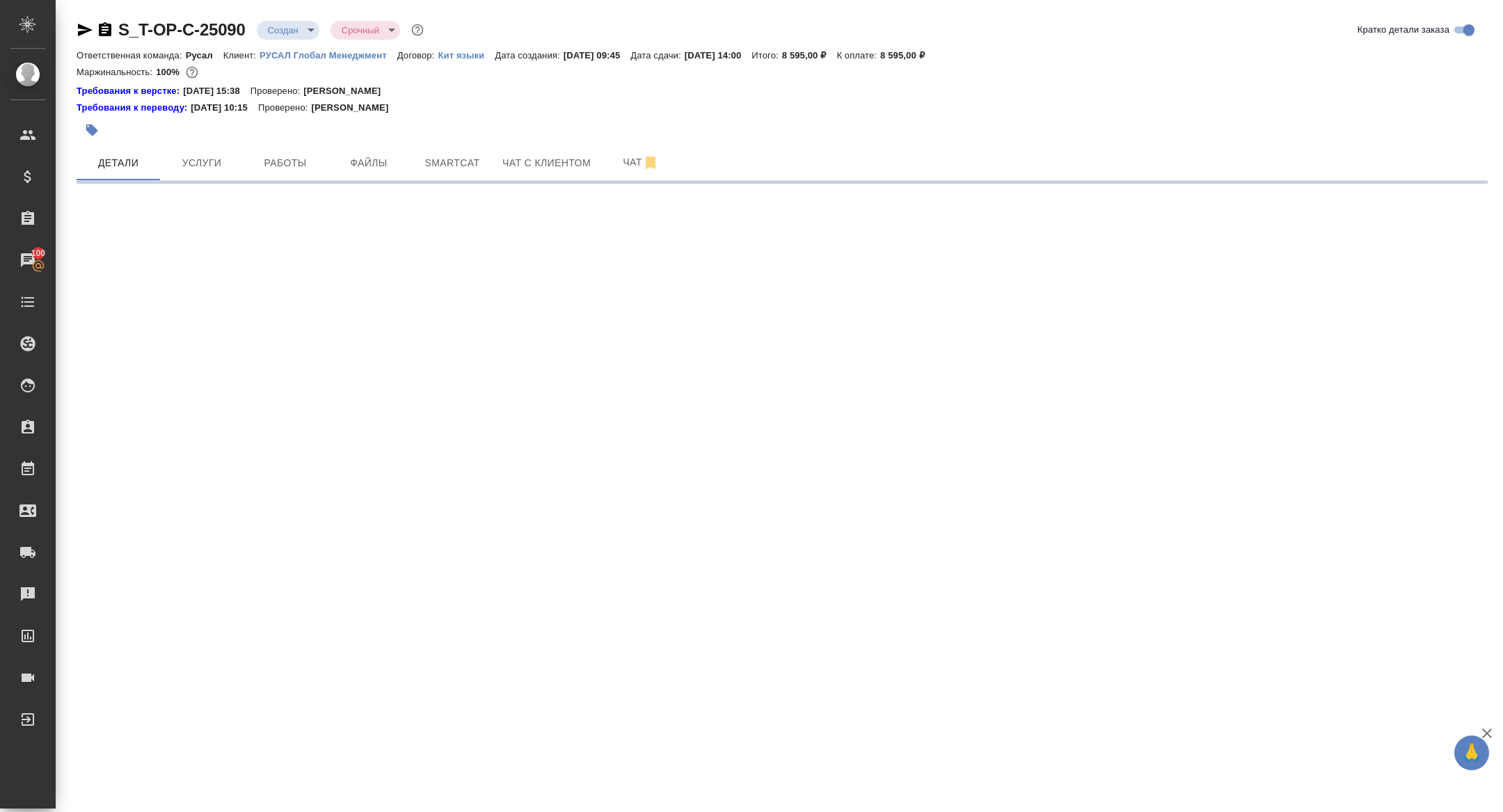
select select "RU"
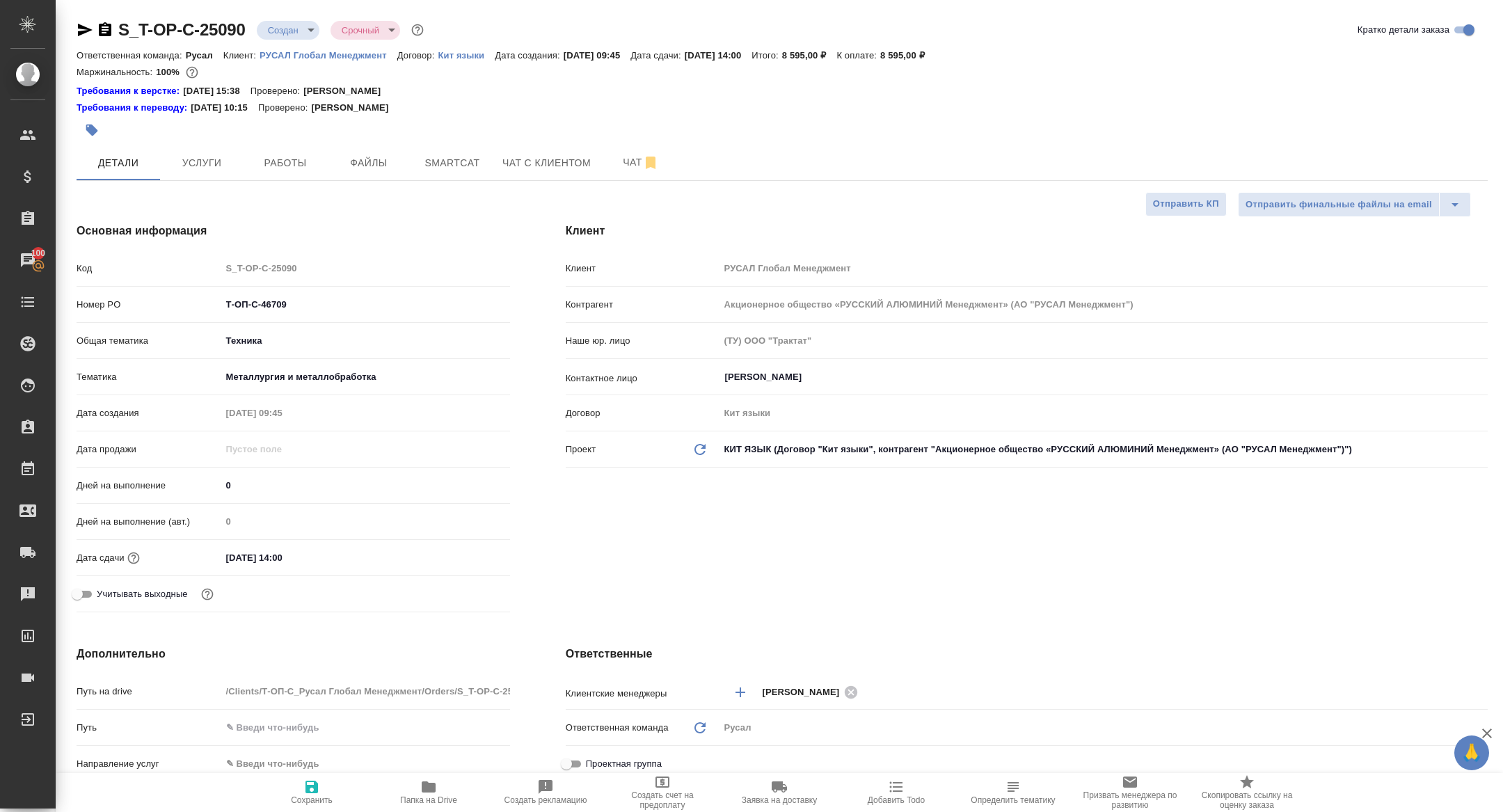
type textarea "x"
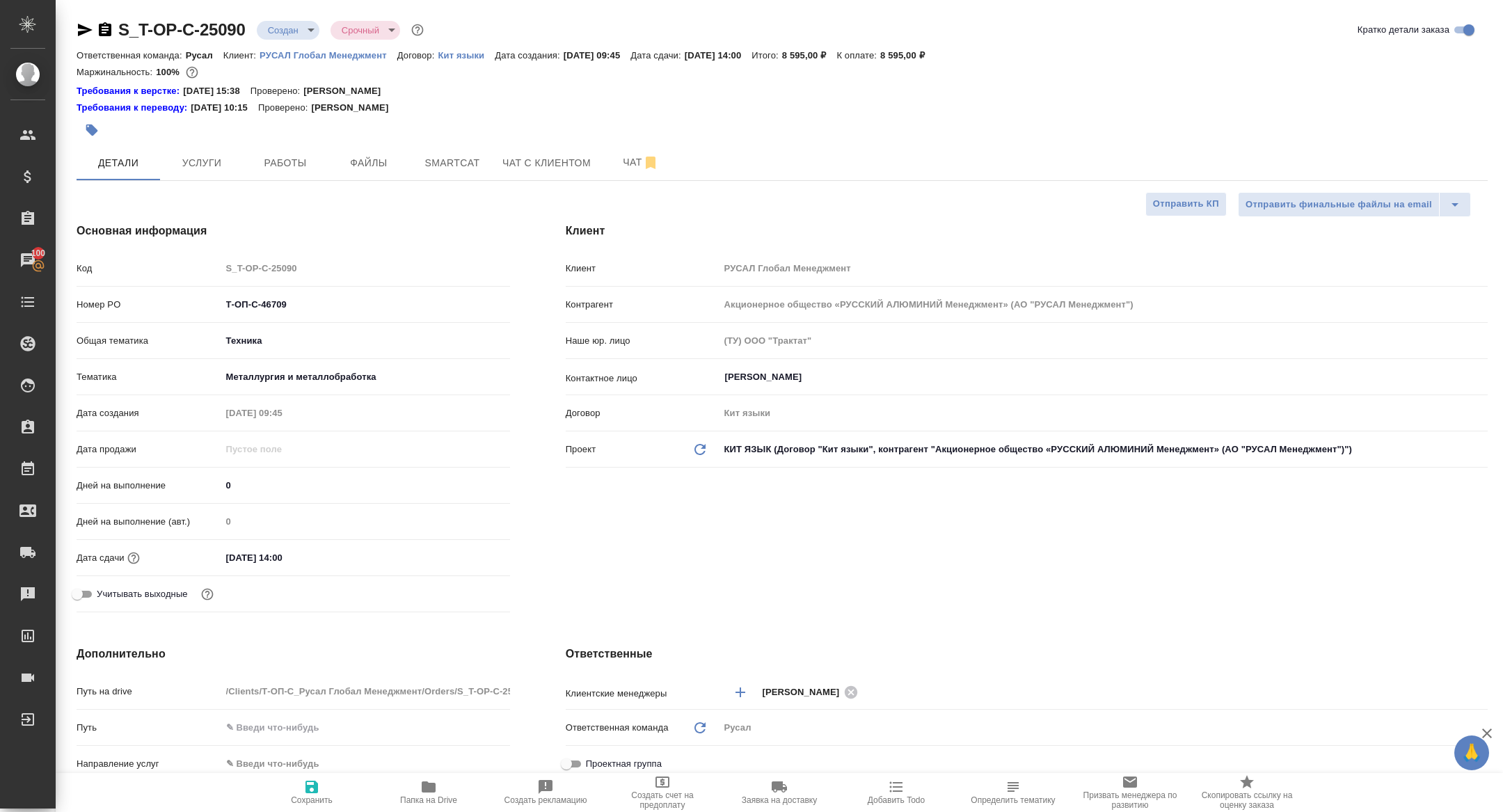
type textarea "x"
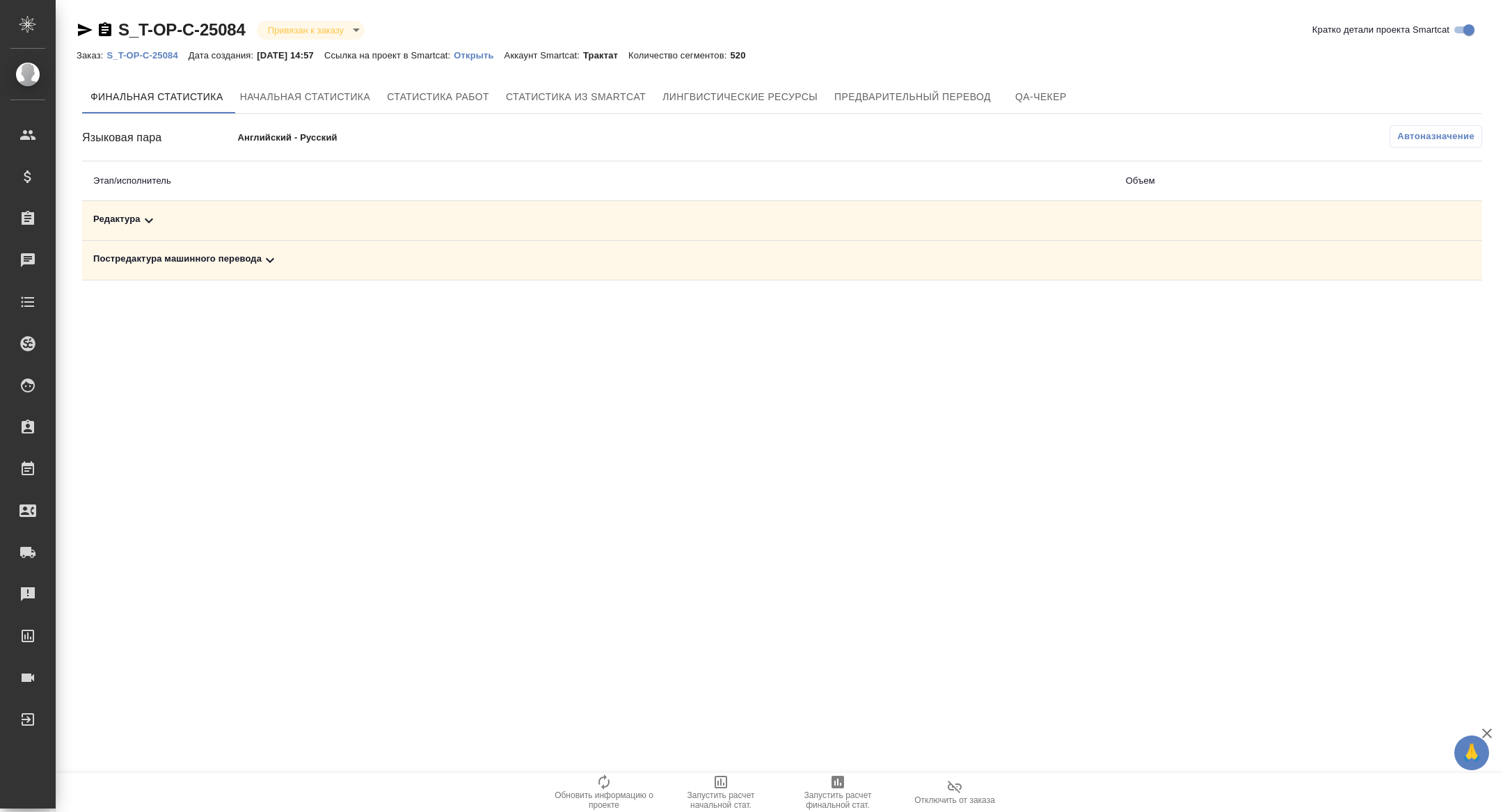
click at [245, 244] on td "Постредактура машинного перевода" at bounding box center [598, 260] width 1033 height 40
click at [262, 296] on div "S_T-OP-C-25084 Привязан к заказу linkedToOrder Кратко детали проекта Smartcat З…" at bounding box center [782, 152] width 1426 height 305
click at [252, 263] on div "Постредактура машинного перевода" at bounding box center [598, 260] width 1011 height 16
click at [248, 221] on div "Редактура" at bounding box center [447, 220] width 708 height 16
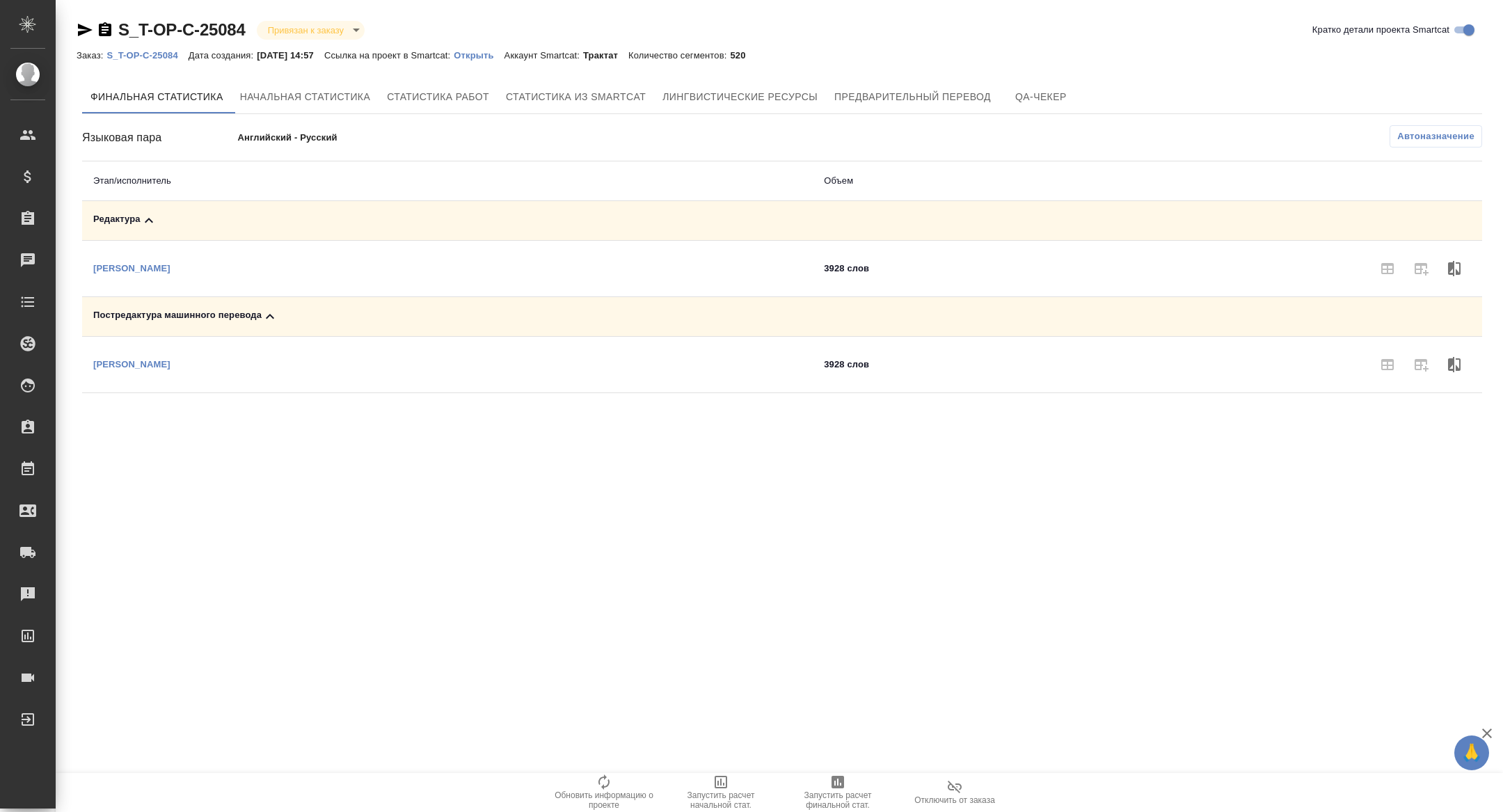
click at [793, 786] on span "Запустить расчет финальной стат." at bounding box center [838, 791] width 100 height 36
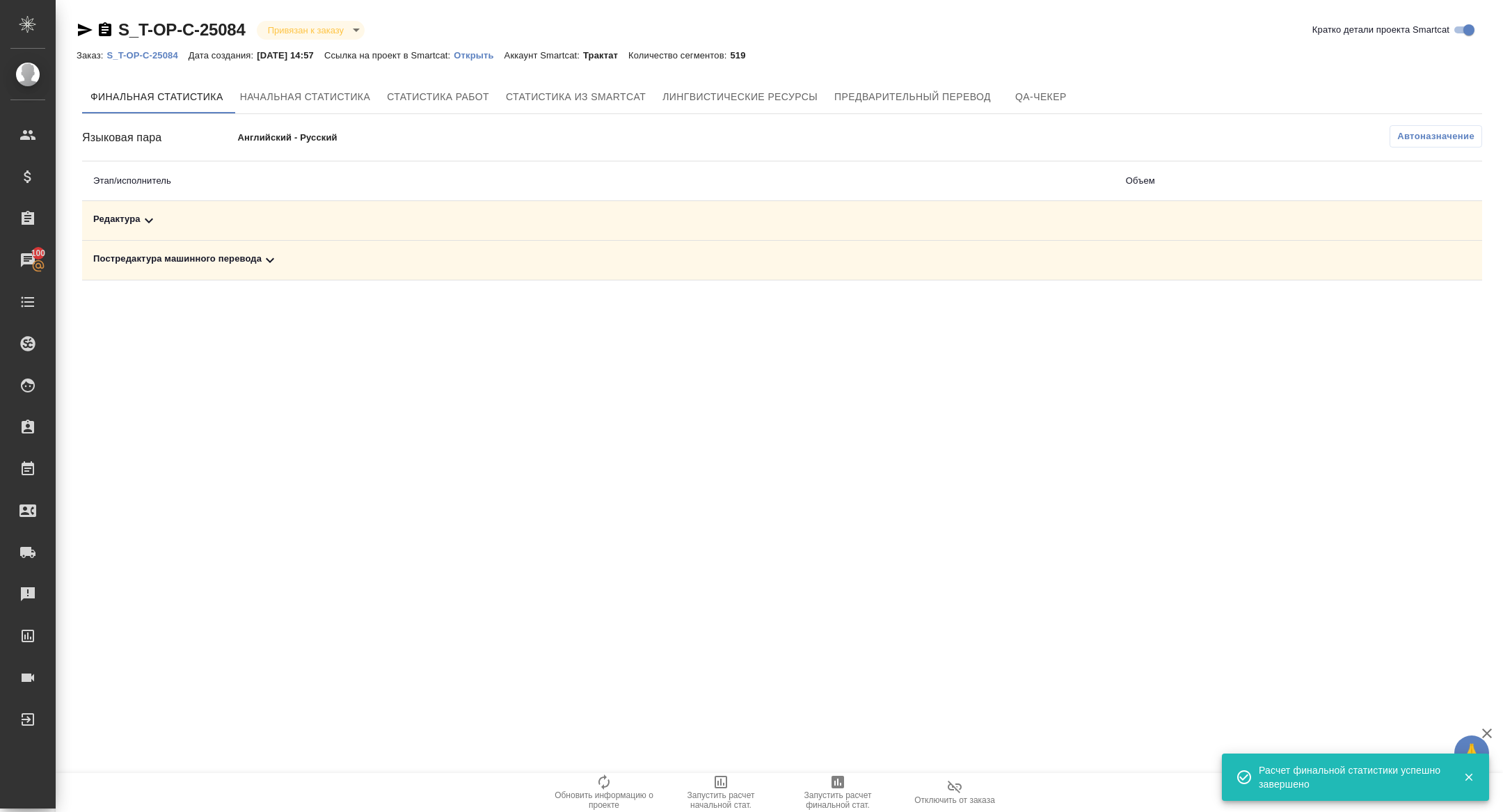
click at [234, 265] on div "Постредактура машинного перевода" at bounding box center [598, 260] width 1011 height 16
click at [207, 233] on td "Редактура" at bounding box center [447, 221] width 731 height 40
click at [205, 226] on div "Редактура" at bounding box center [447, 220] width 708 height 16
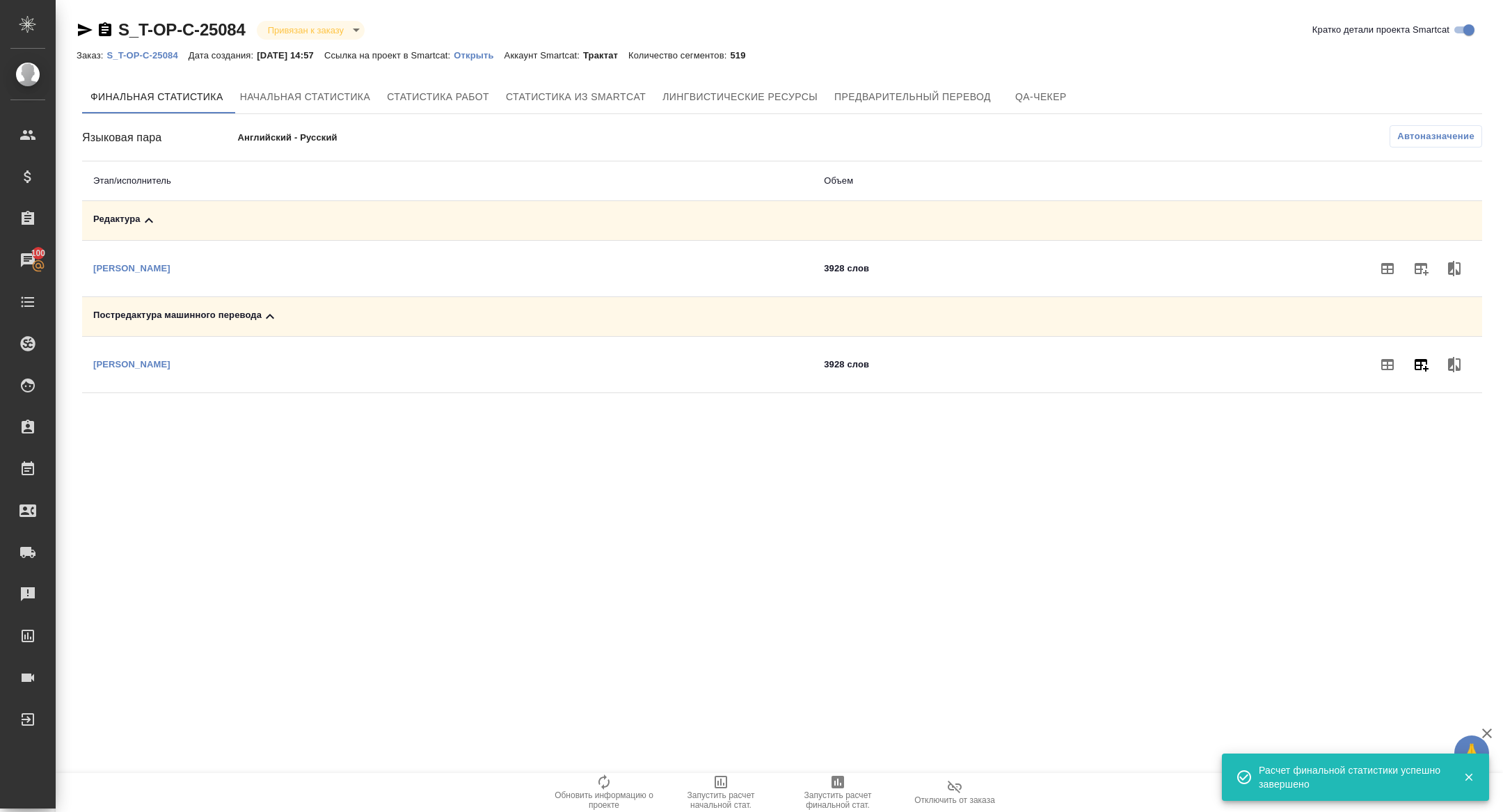
click at [1413, 359] on icon "button" at bounding box center [1420, 364] width 16 height 16
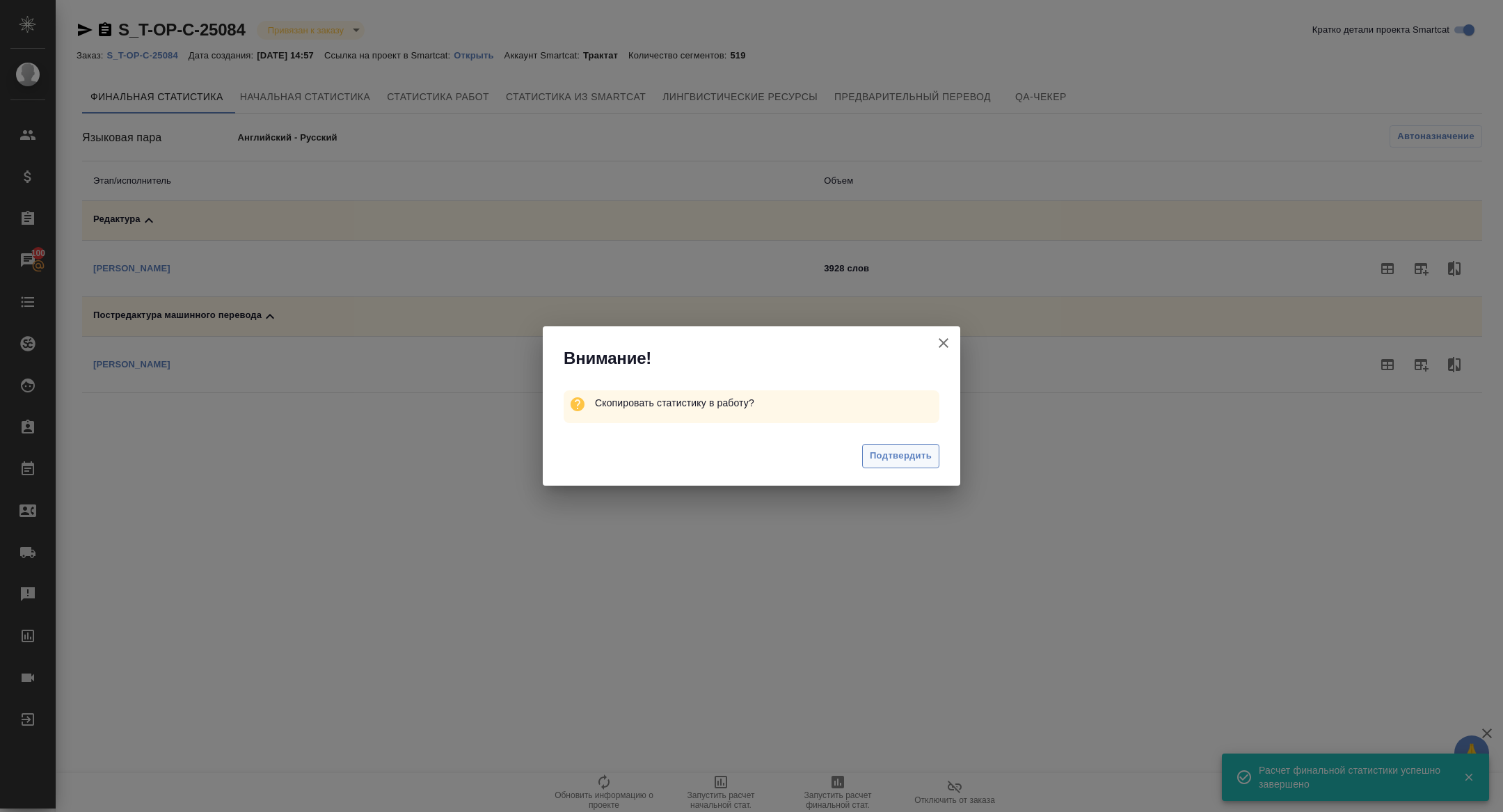
click at [892, 452] on span "Подтвердить" at bounding box center [900, 456] width 62 height 16
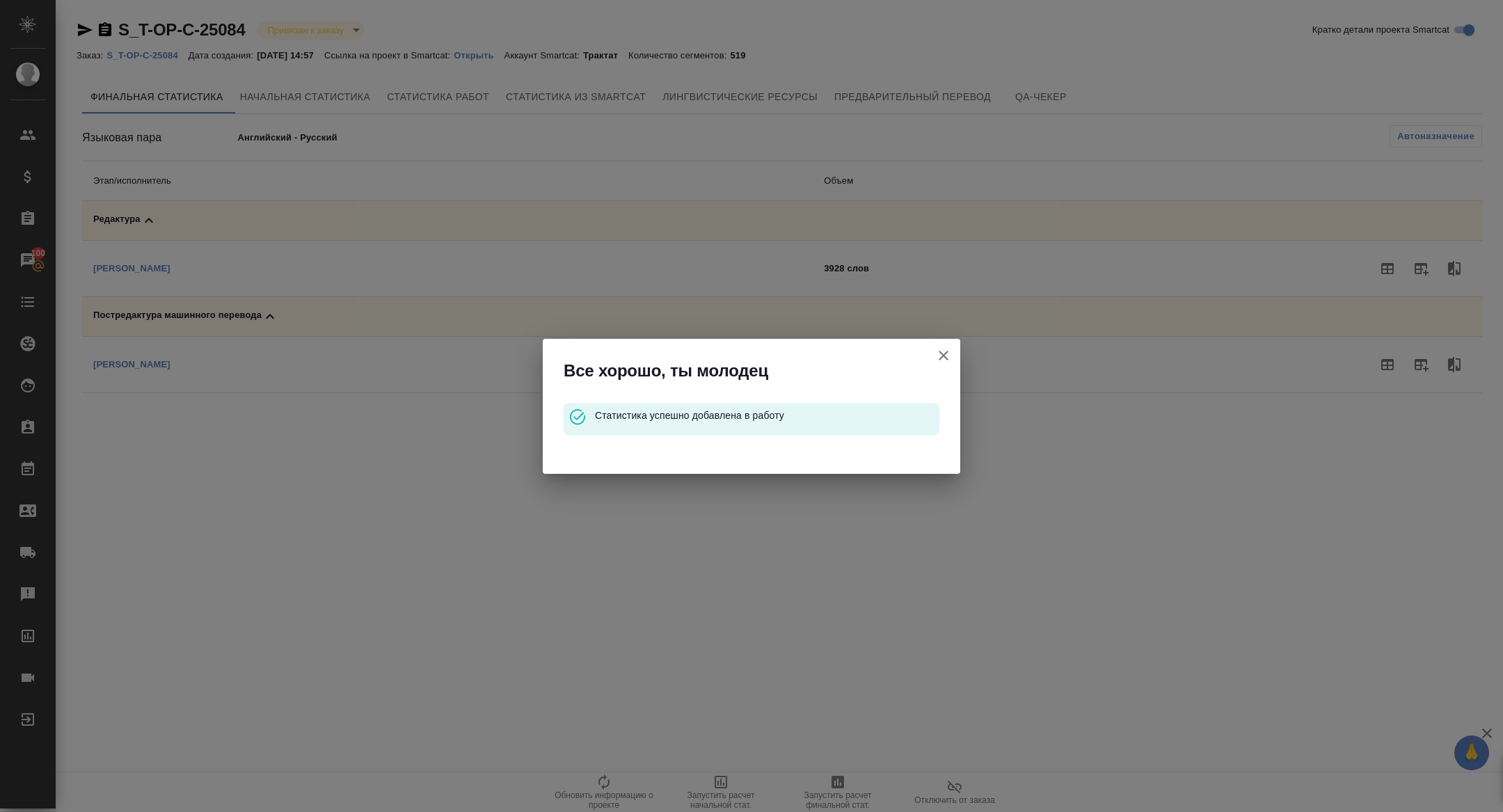
click at [949, 354] on icon "button" at bounding box center [943, 355] width 16 height 16
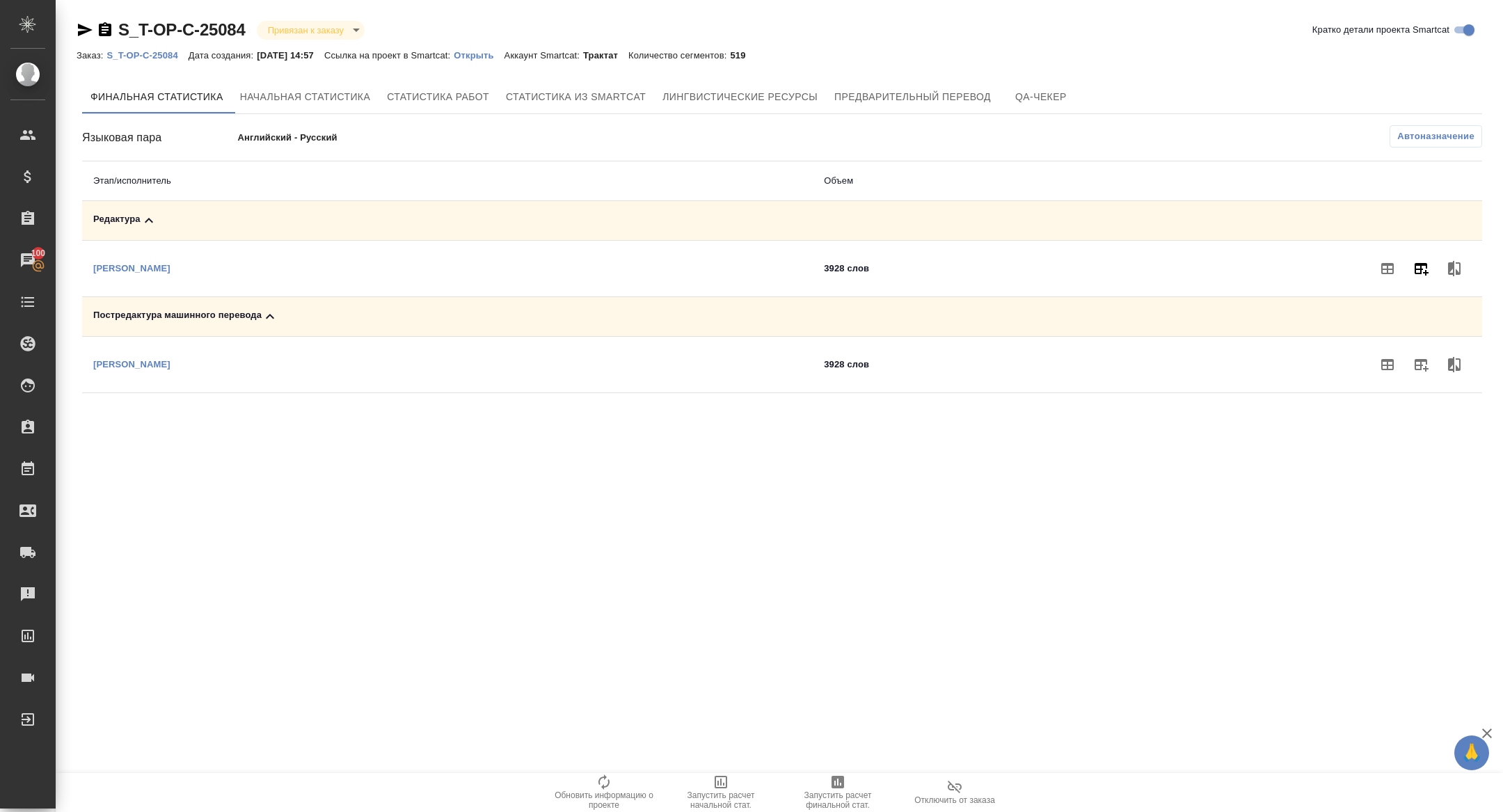
click at [1409, 275] on button "button" at bounding box center [1420, 268] width 33 height 33
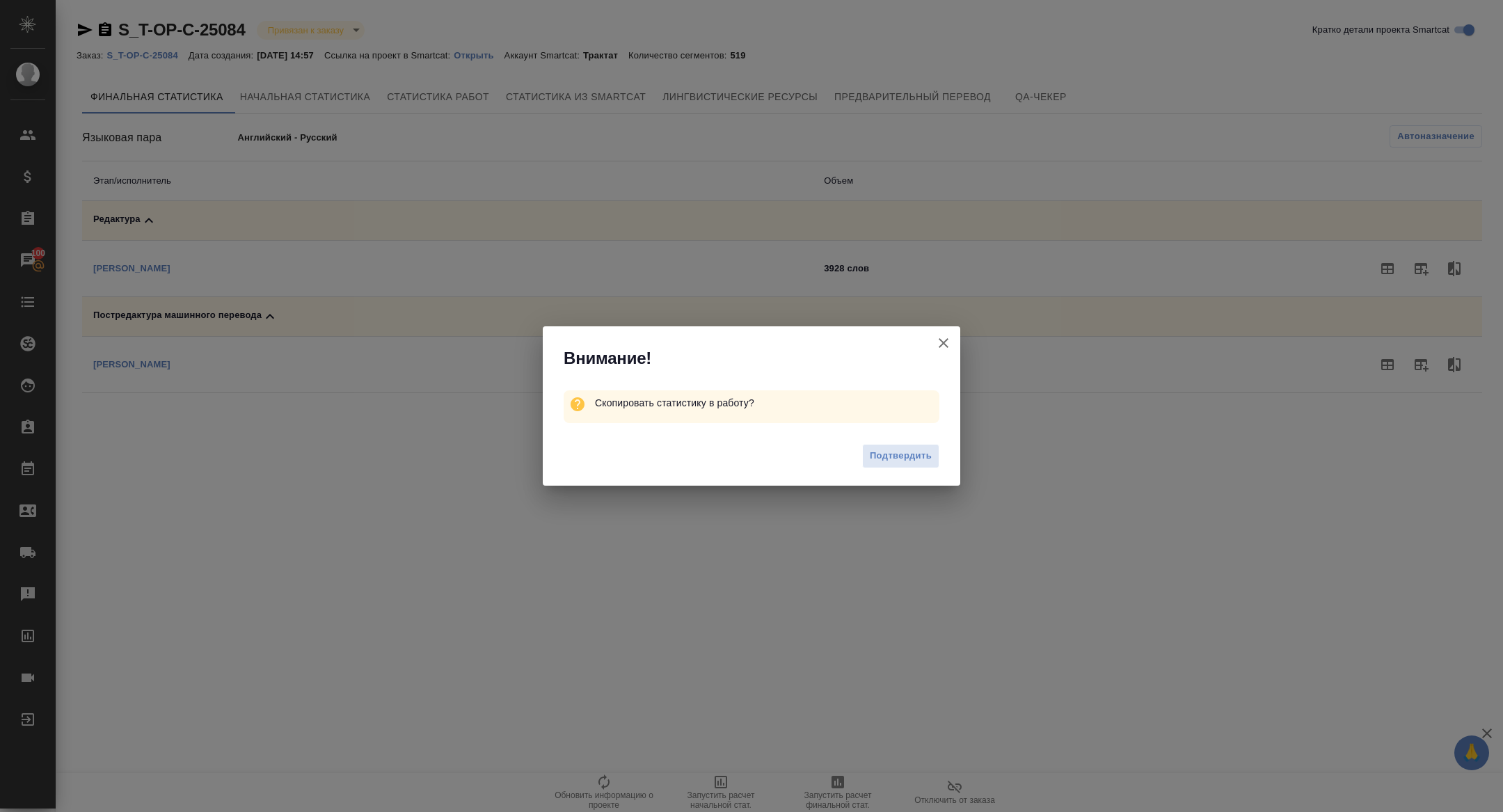
click at [903, 433] on div "Подтвердить" at bounding box center [752, 458] width 418 height 56
click at [904, 448] on button "Подтвердить" at bounding box center [900, 456] width 78 height 24
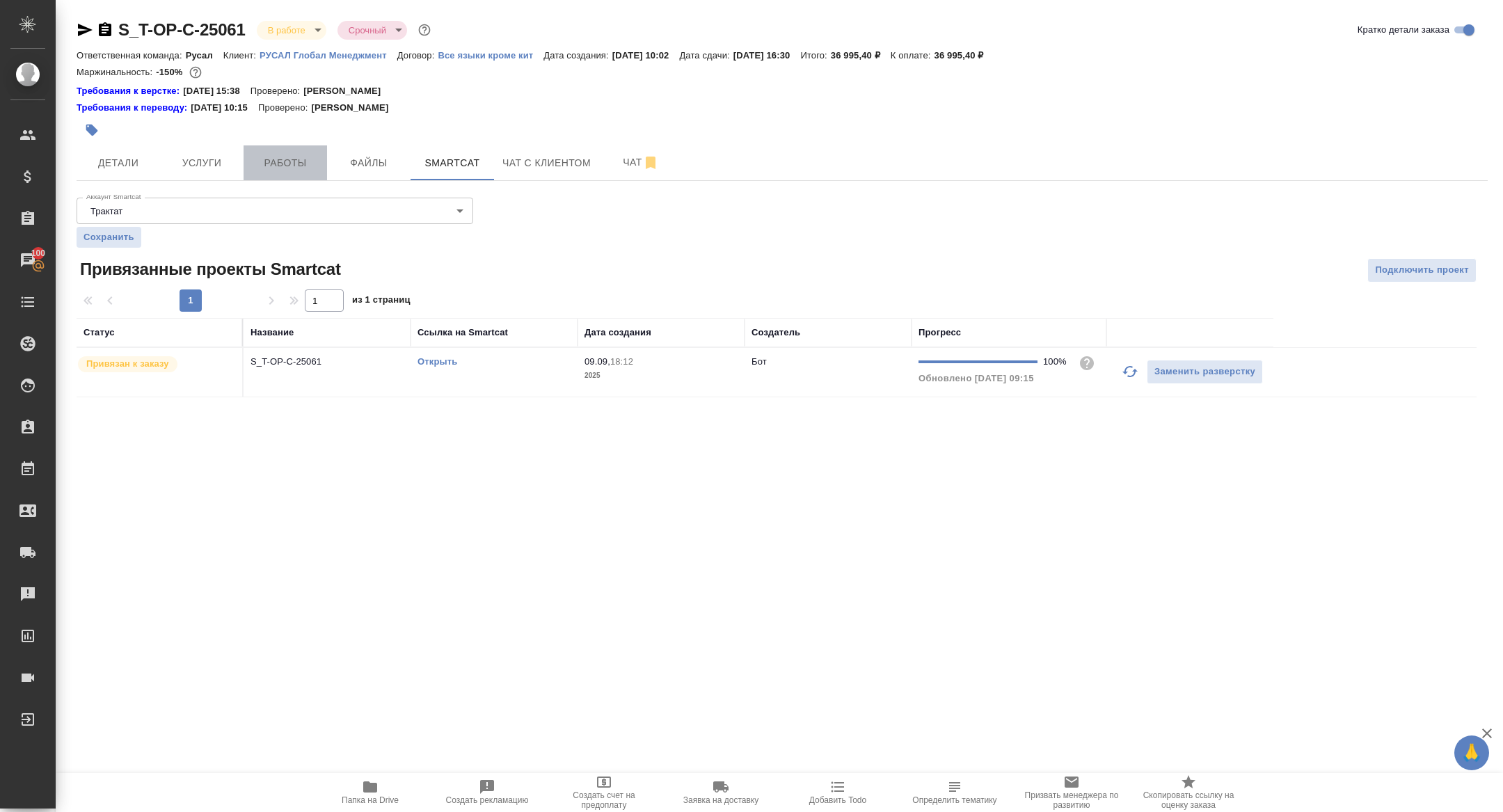
click at [278, 162] on span "Работы" at bounding box center [285, 163] width 67 height 17
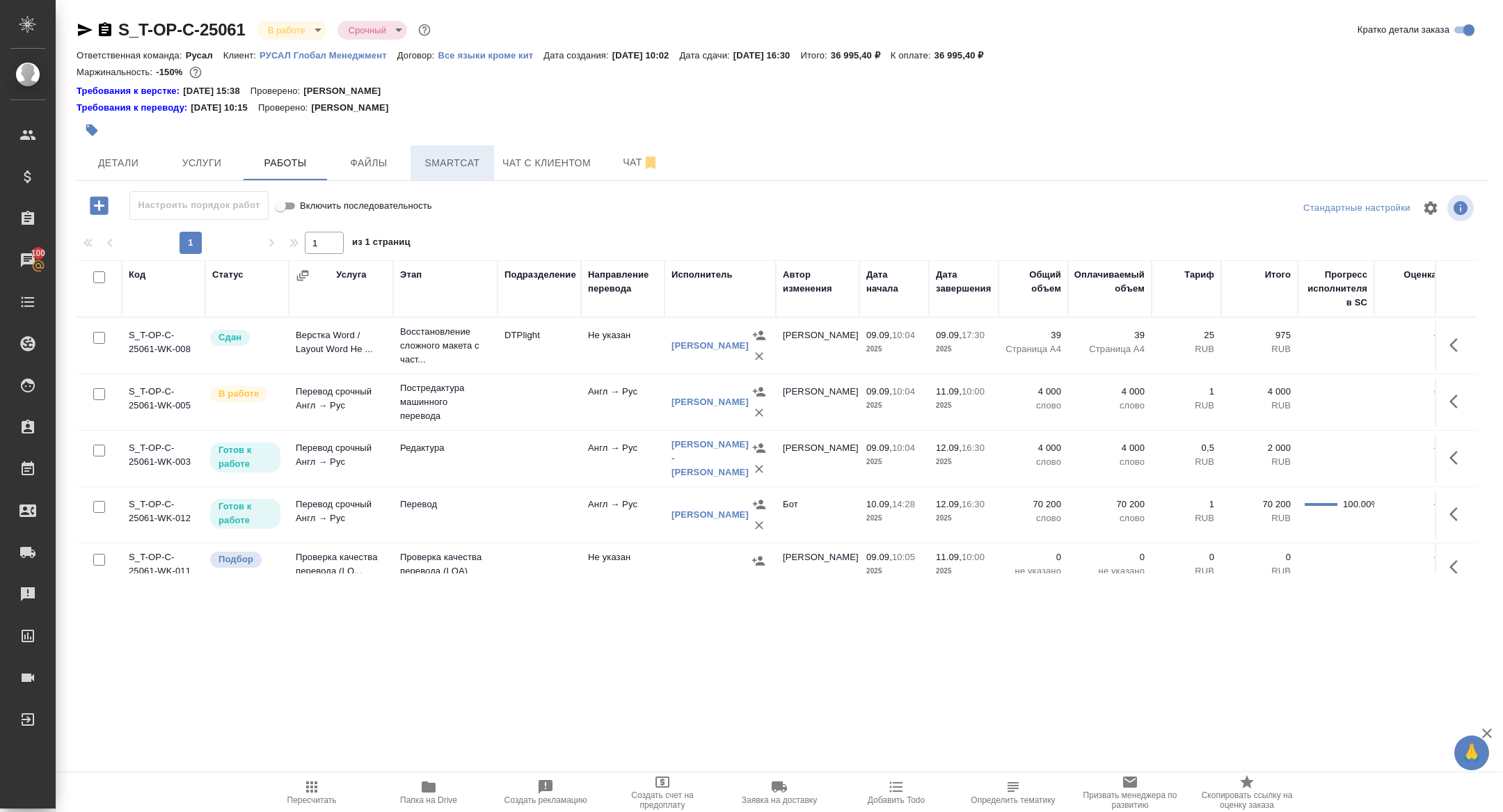
click at [451, 165] on span "Smartcat" at bounding box center [453, 163] width 67 height 17
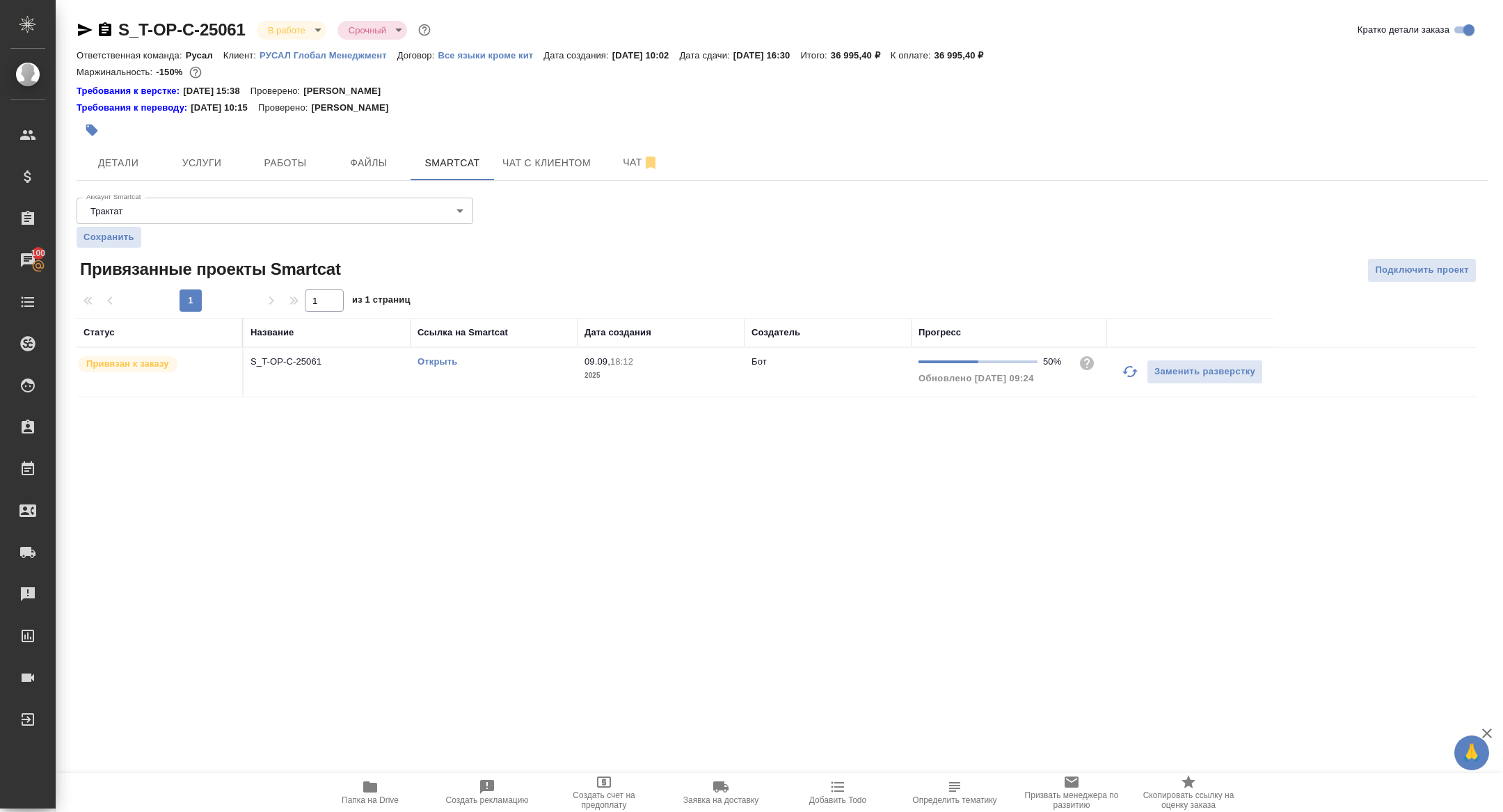
click at [438, 363] on link "Открыть" at bounding box center [438, 362] width 40 height 11
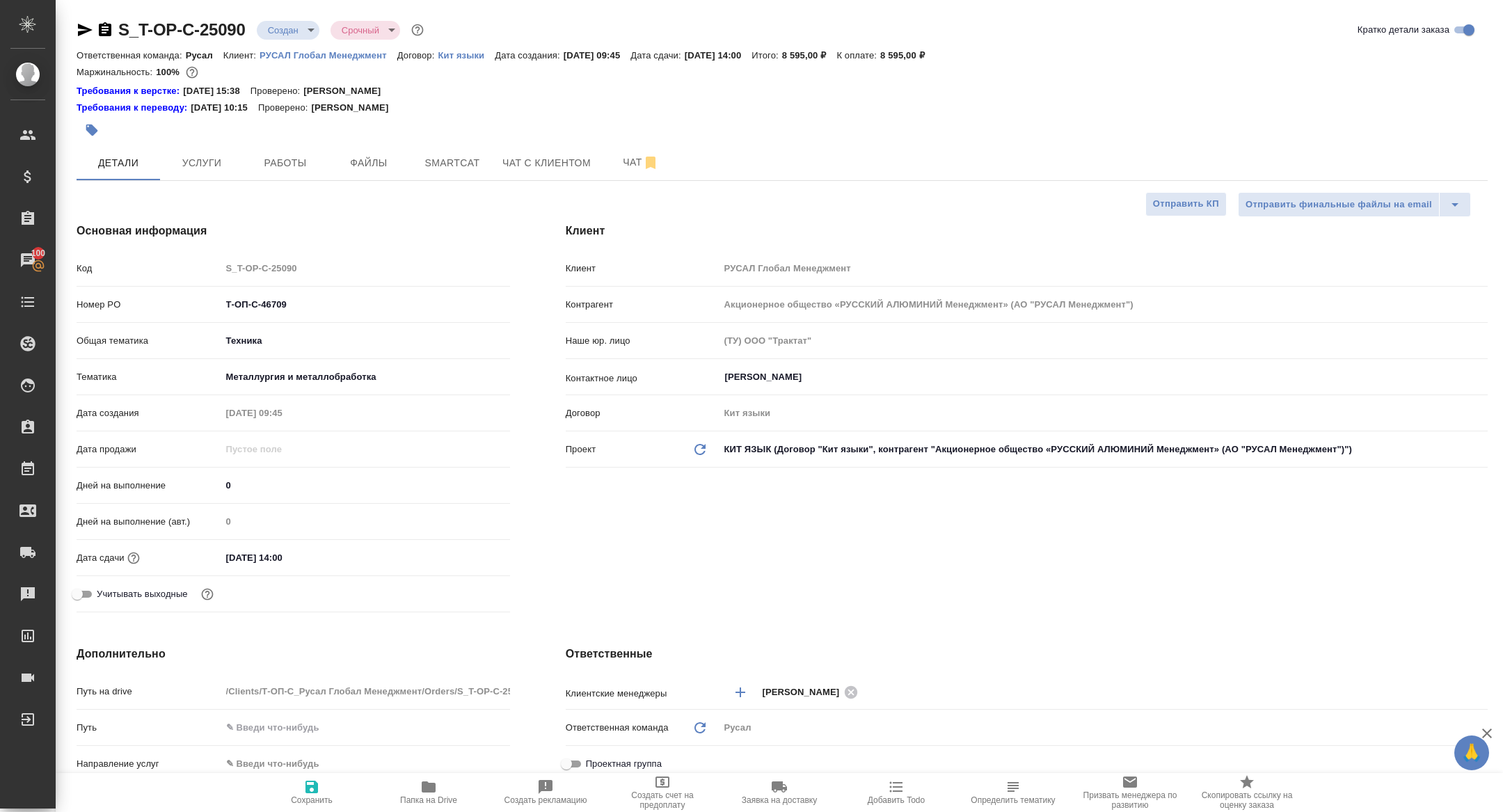
select select "RU"
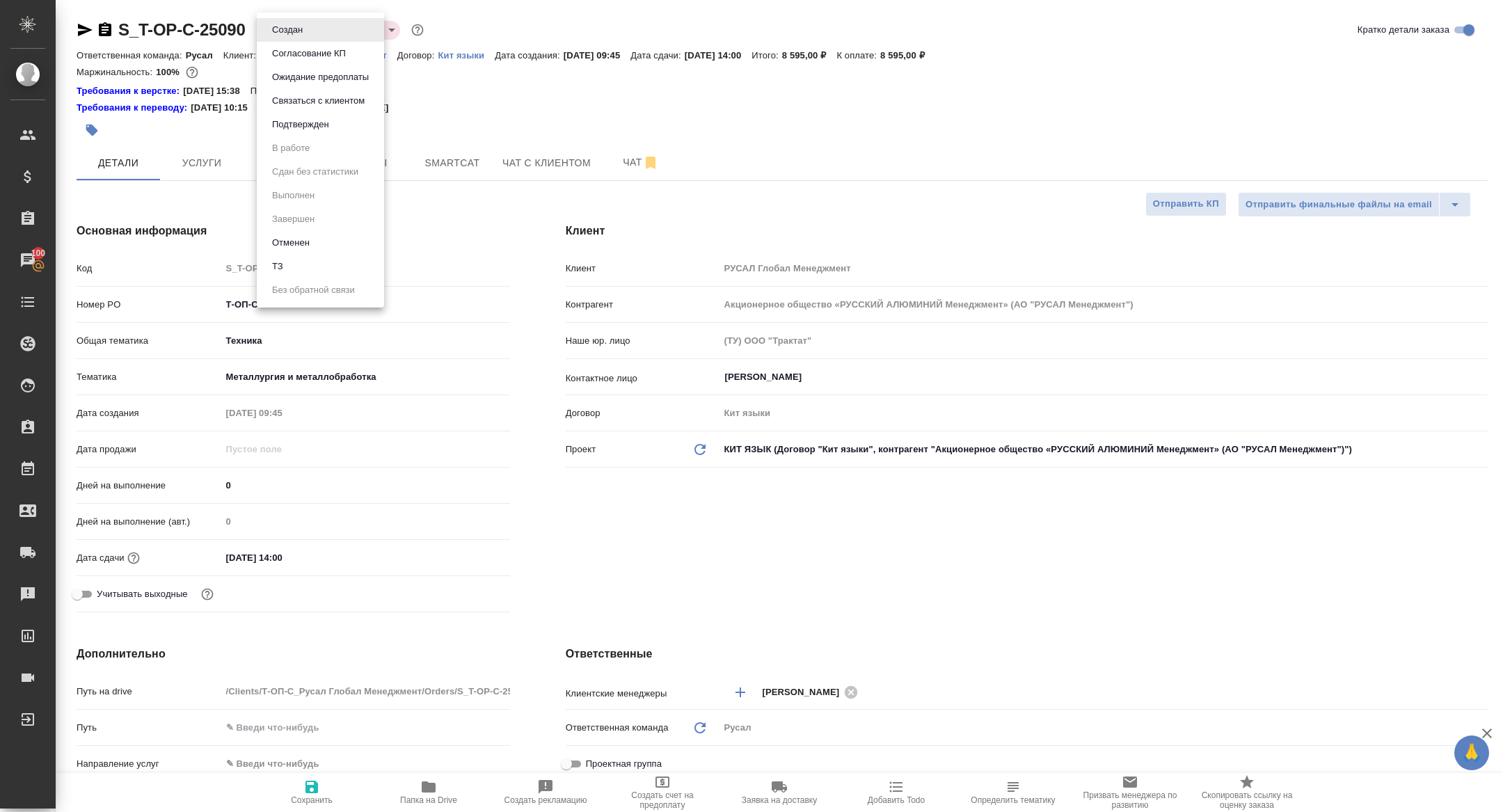
click at [295, 30] on body "🙏 .cls-1 fill:#fff; AWATERA Zhuravleva Alexandra Клиенты Спецификации Заказы 10…" at bounding box center [752, 406] width 1503 height 812
click at [297, 265] on li "ТЗ" at bounding box center [320, 266] width 127 height 23
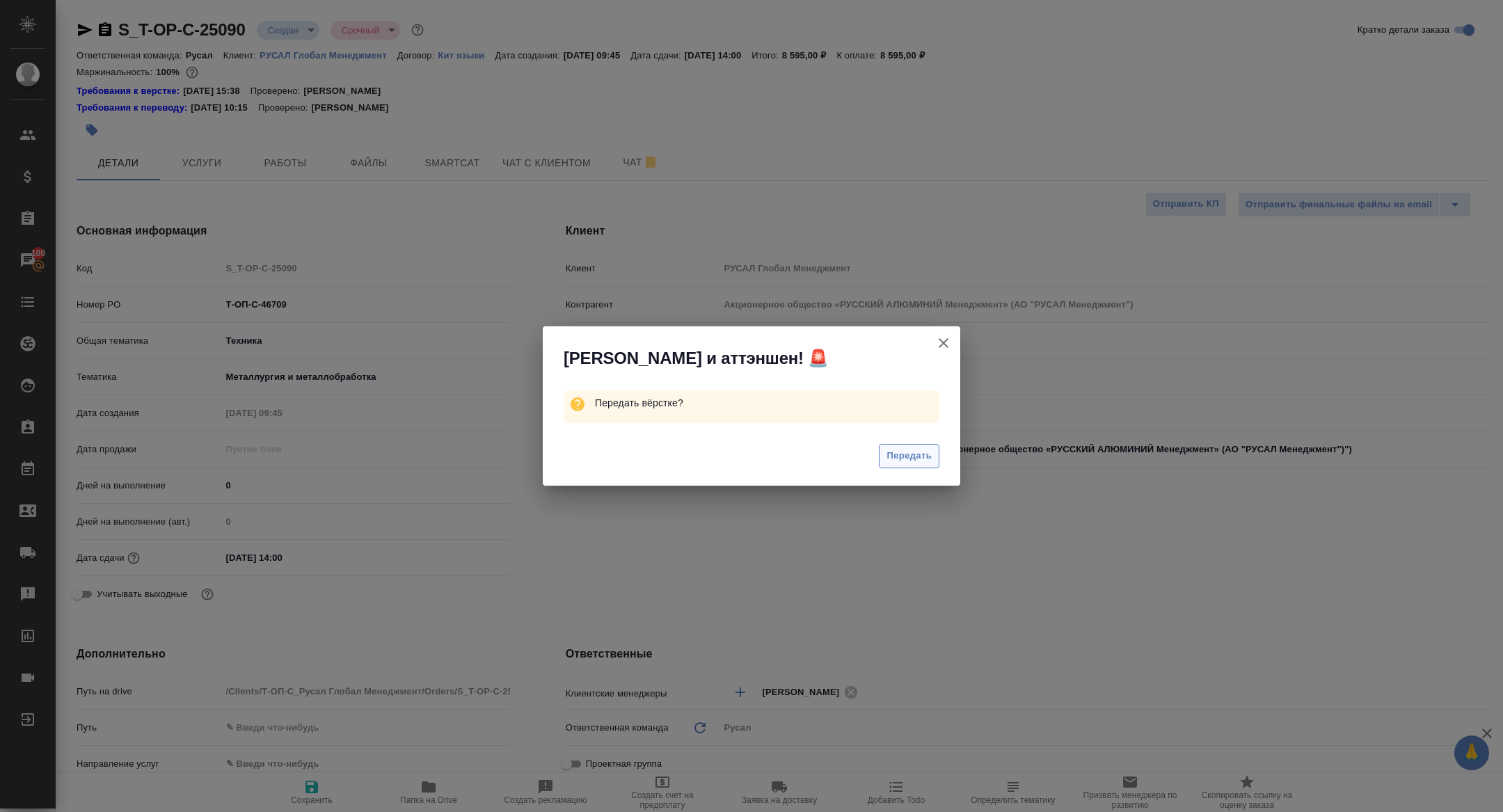
click at [917, 448] on span "Передать" at bounding box center [909, 456] width 46 height 16
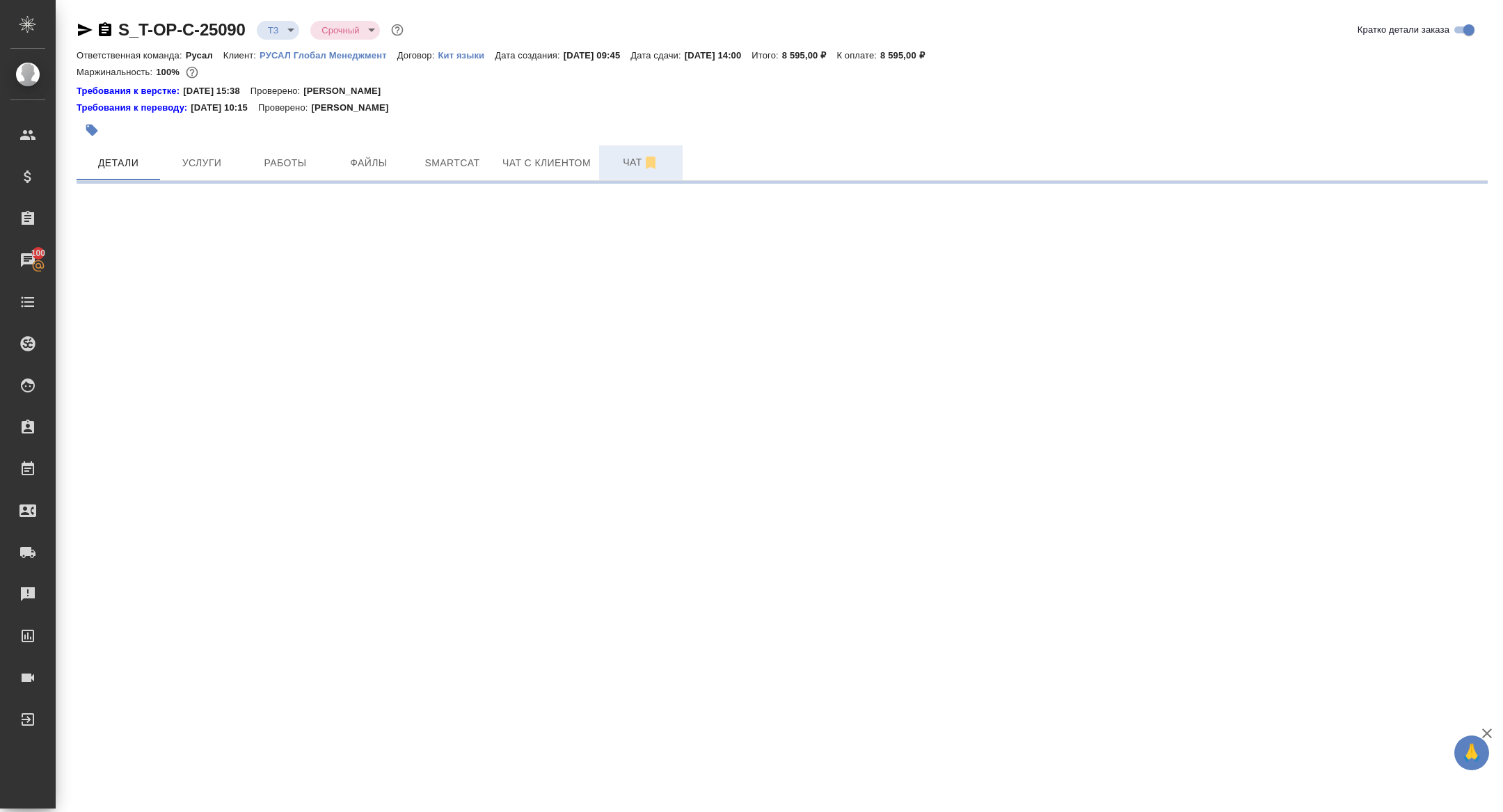
click at [622, 155] on span "Чат" at bounding box center [641, 162] width 67 height 17
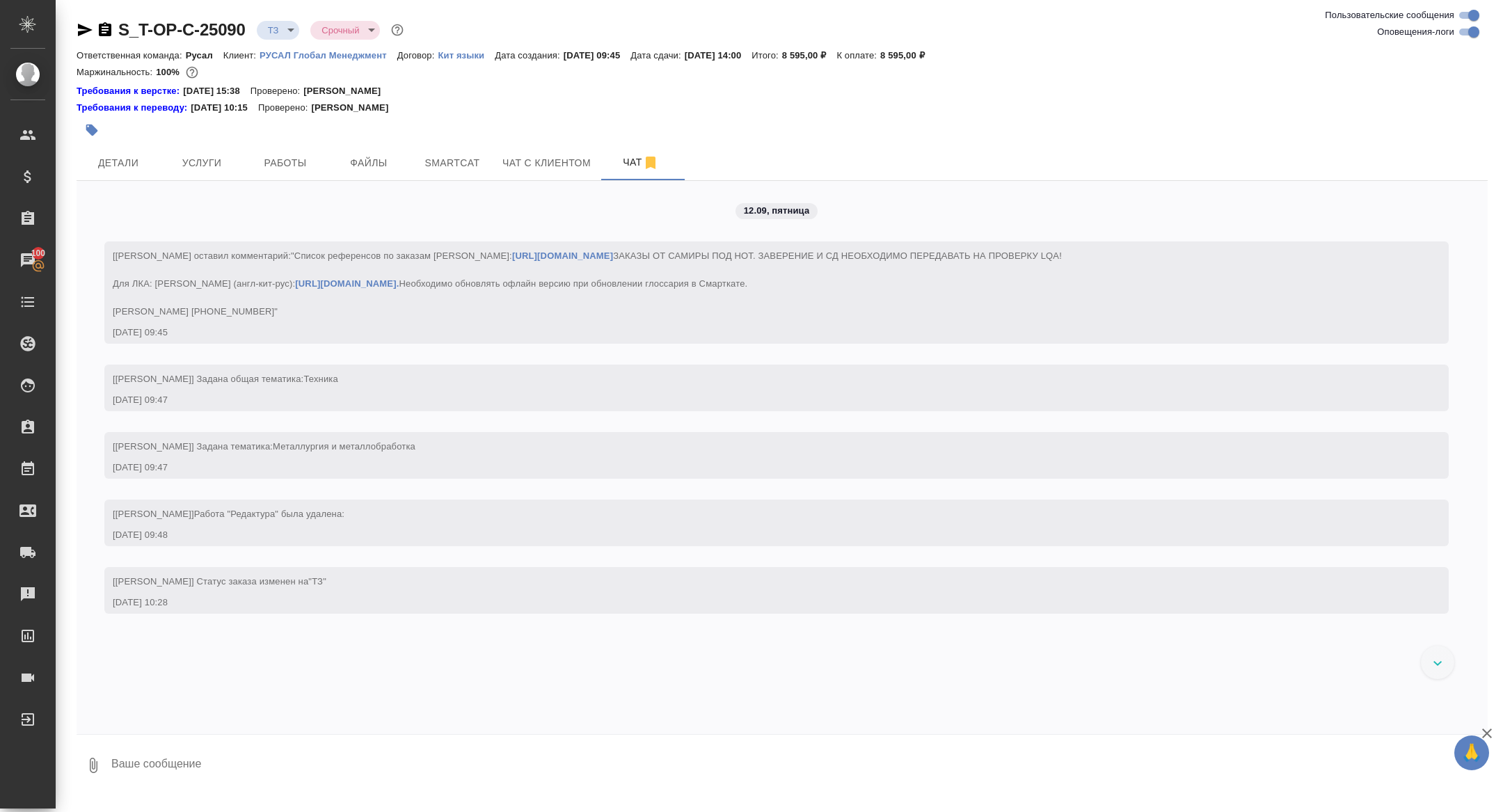
click at [103, 16] on div "S_T-OP-C-25090 ТЗ tz Срочный urgent Ответственная команда: Русал Клиент: РУСАЛ …" at bounding box center [782, 399] width 1426 height 797
click at [103, 23] on icon "button" at bounding box center [105, 29] width 13 height 14
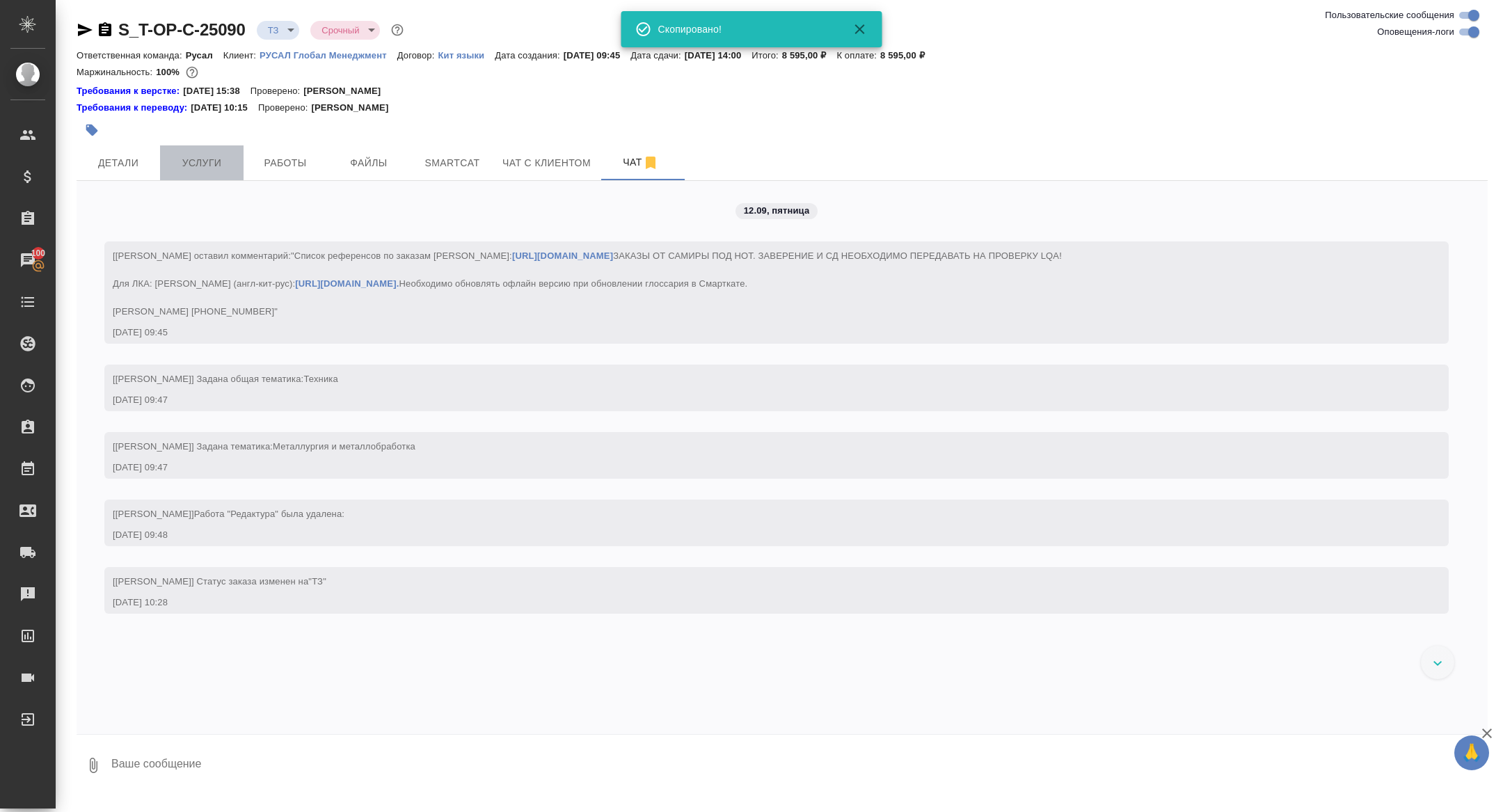
click at [193, 153] on button "Услуги" at bounding box center [201, 162] width 83 height 35
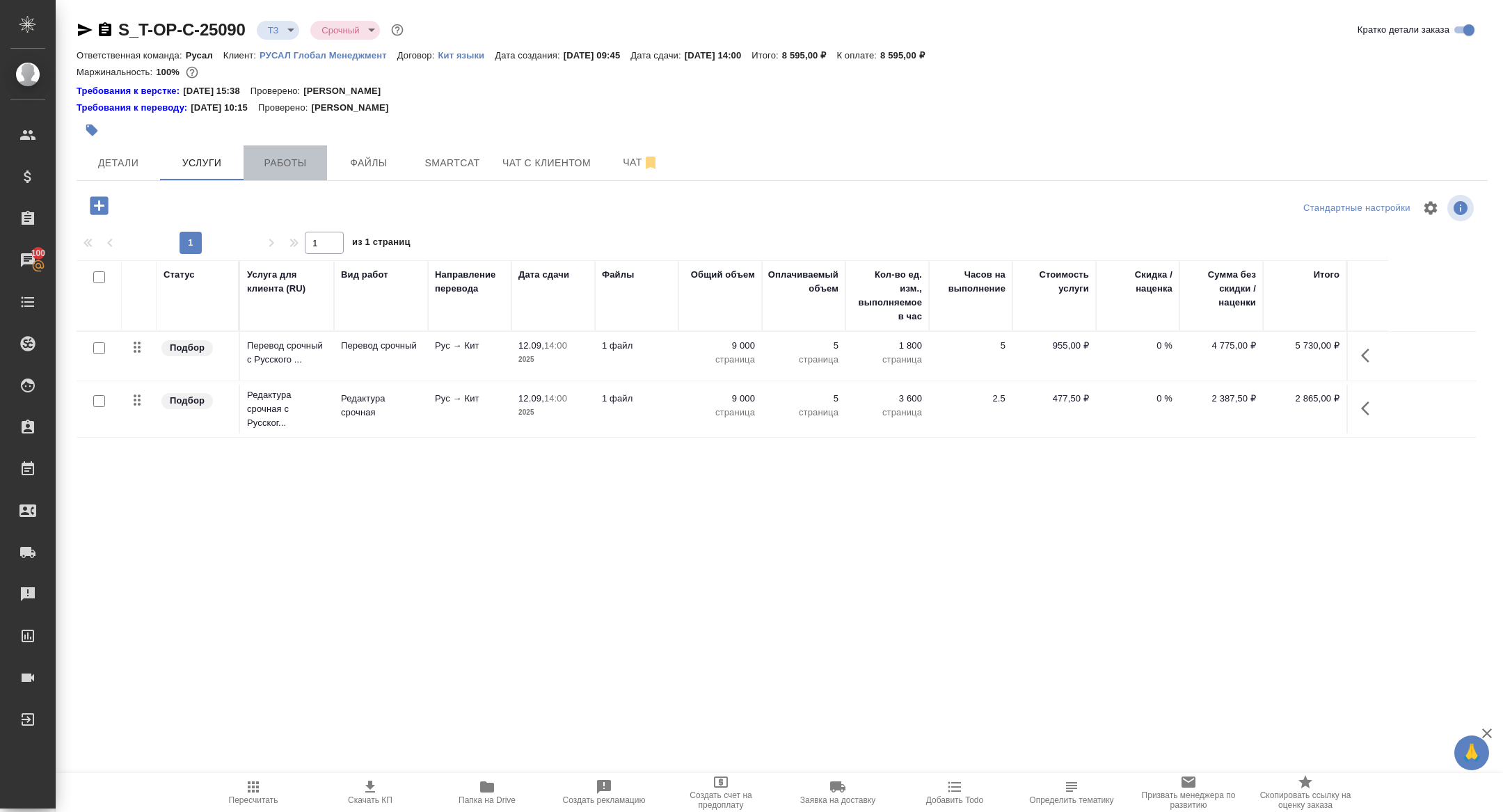
click at [284, 150] on button "Работы" at bounding box center [285, 162] width 83 height 35
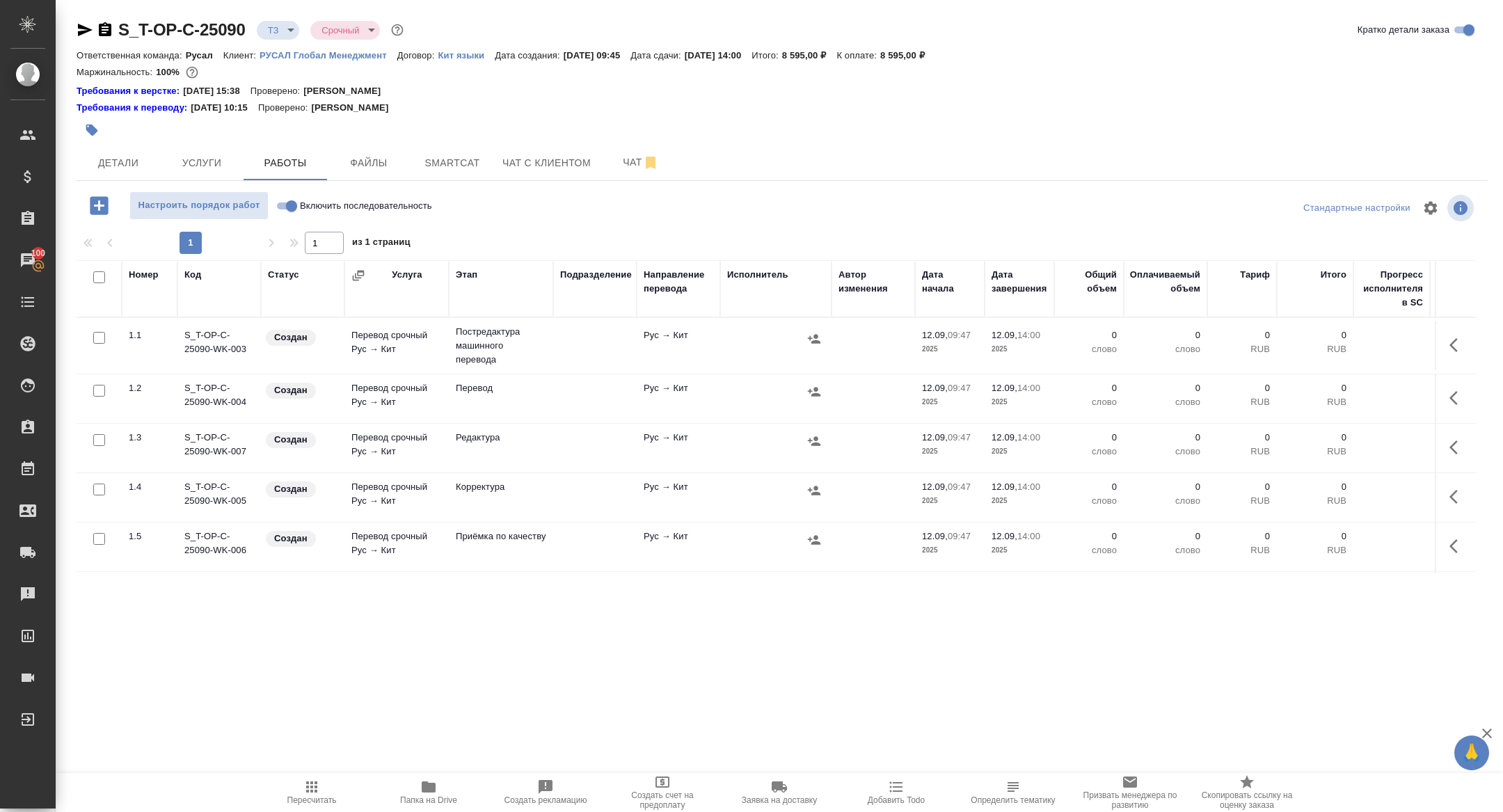
click at [98, 273] on input "checkbox" at bounding box center [99, 277] width 12 height 12
checkbox input "true"
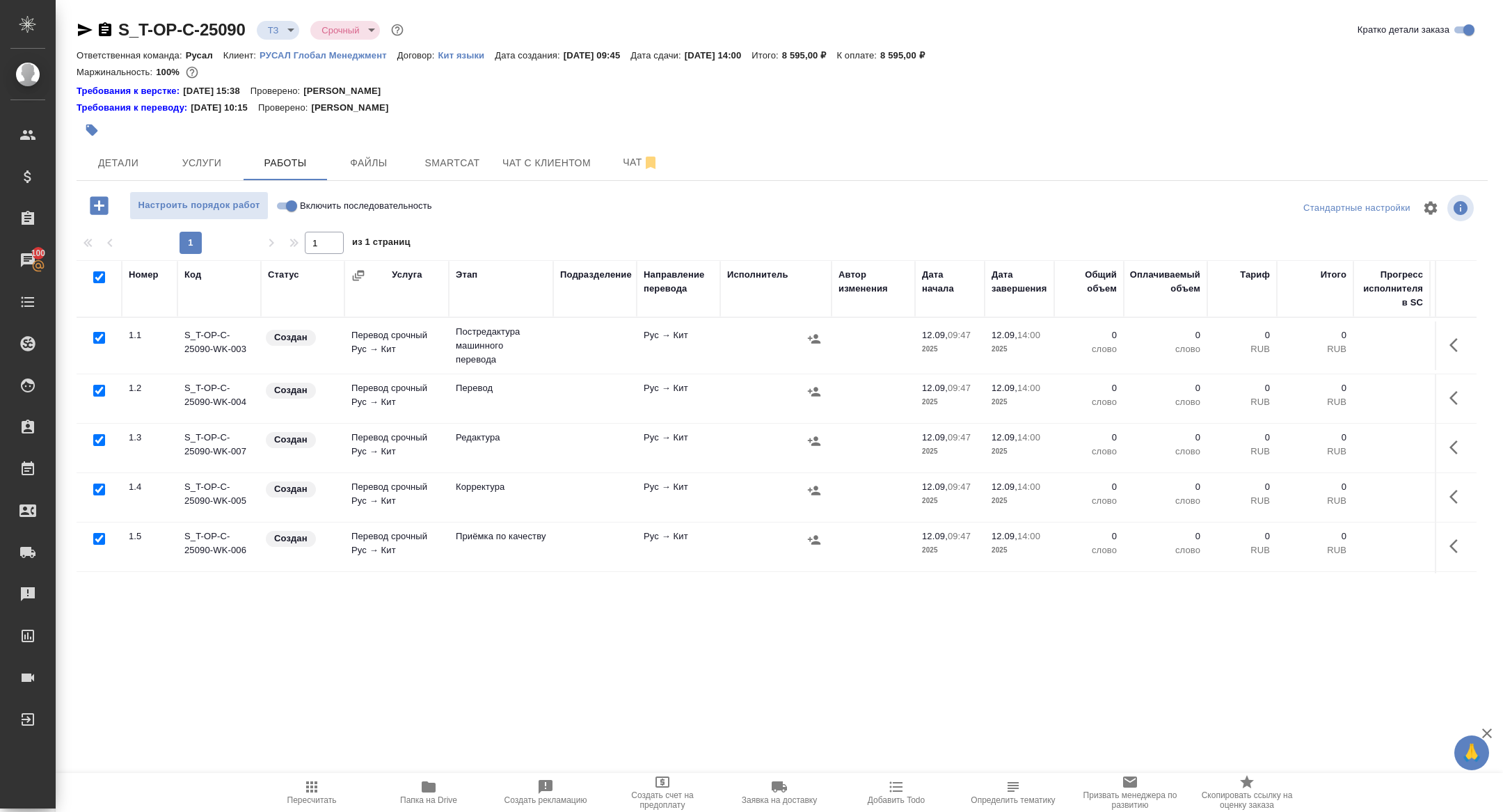
checkbox input "true"
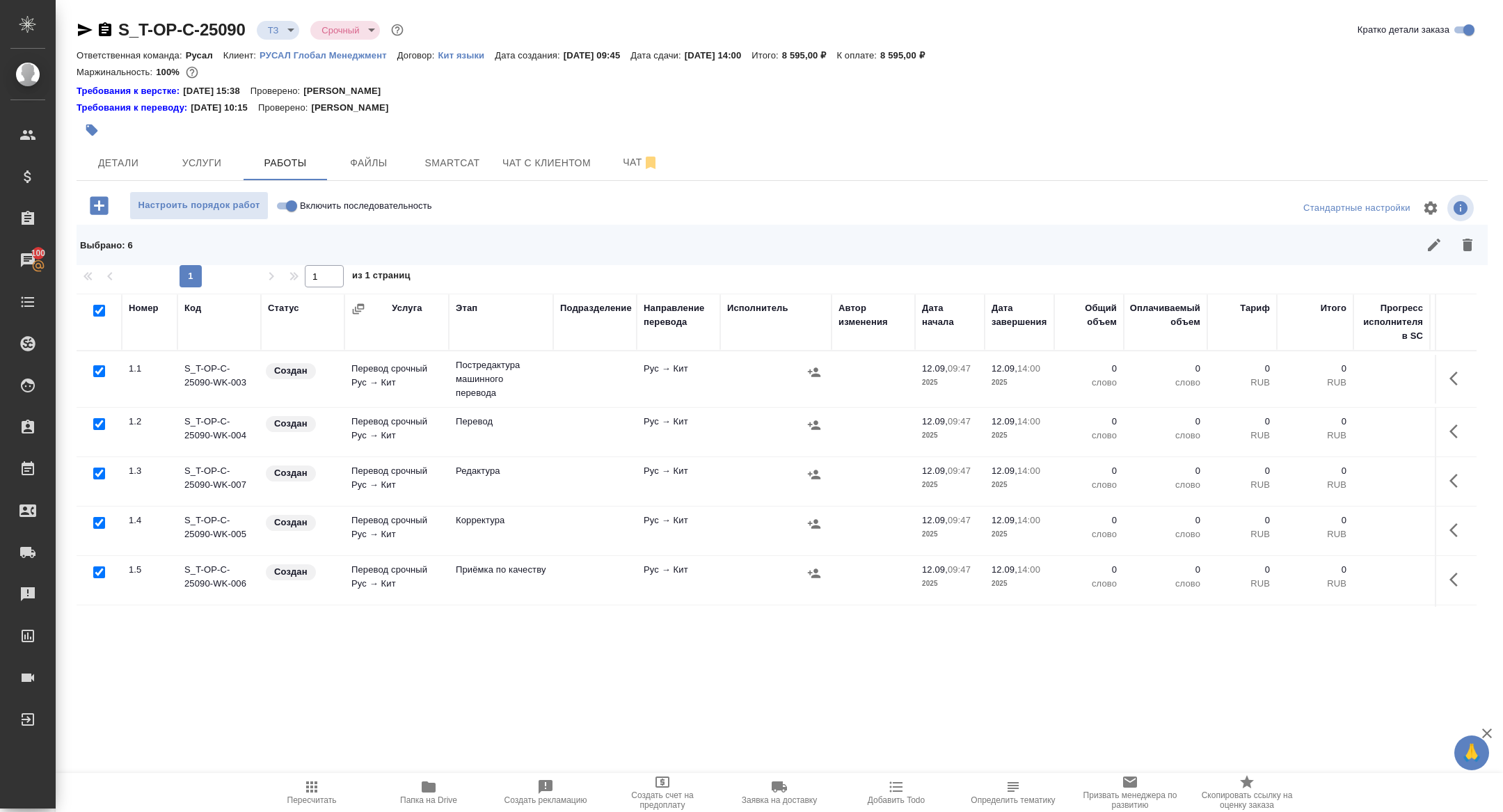
click at [96, 371] on input "checkbox" at bounding box center [99, 371] width 12 height 12
checkbox input "false"
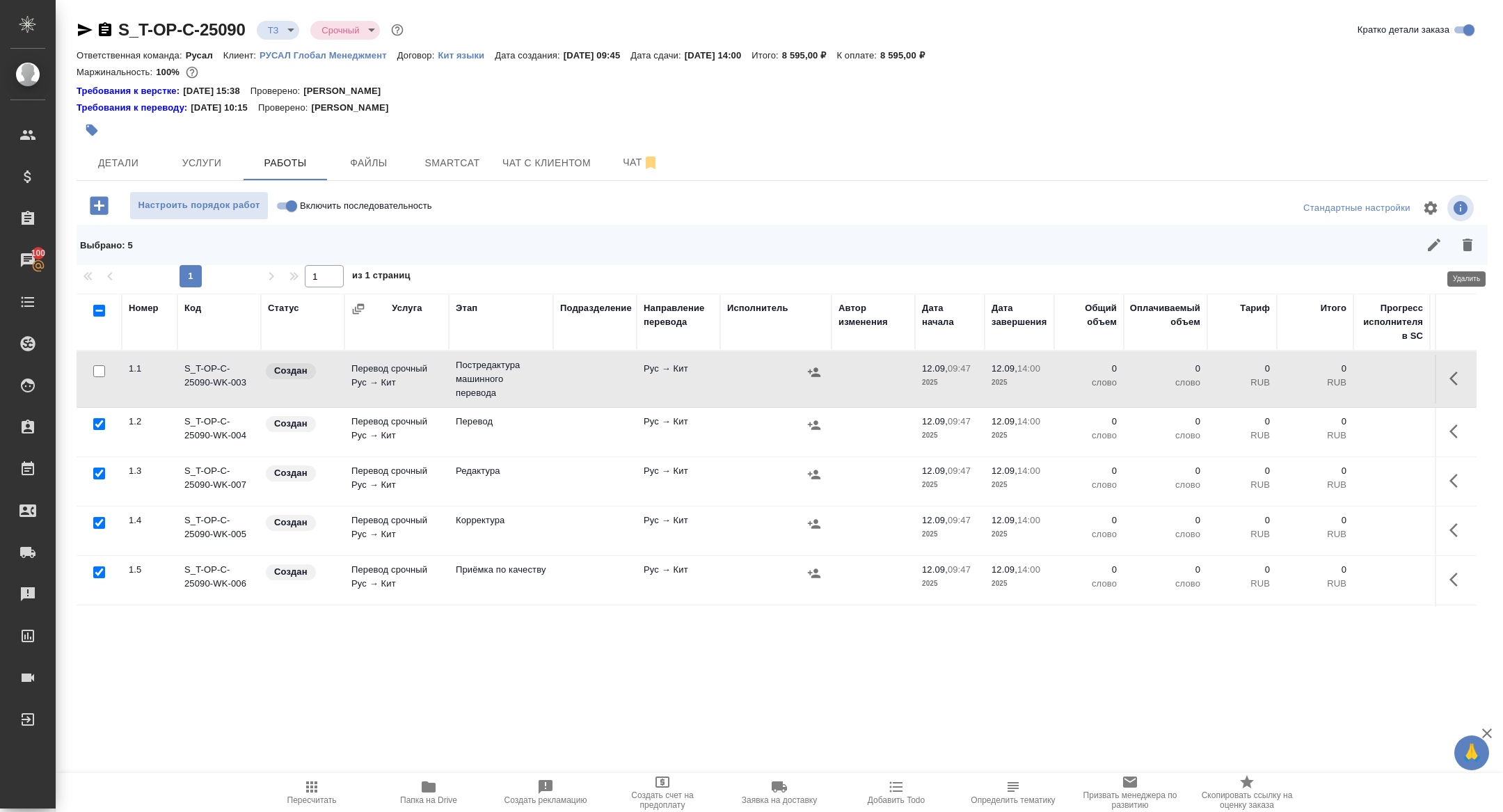
click at [1462, 246] on icon "button" at bounding box center [1467, 244] width 16 height 16
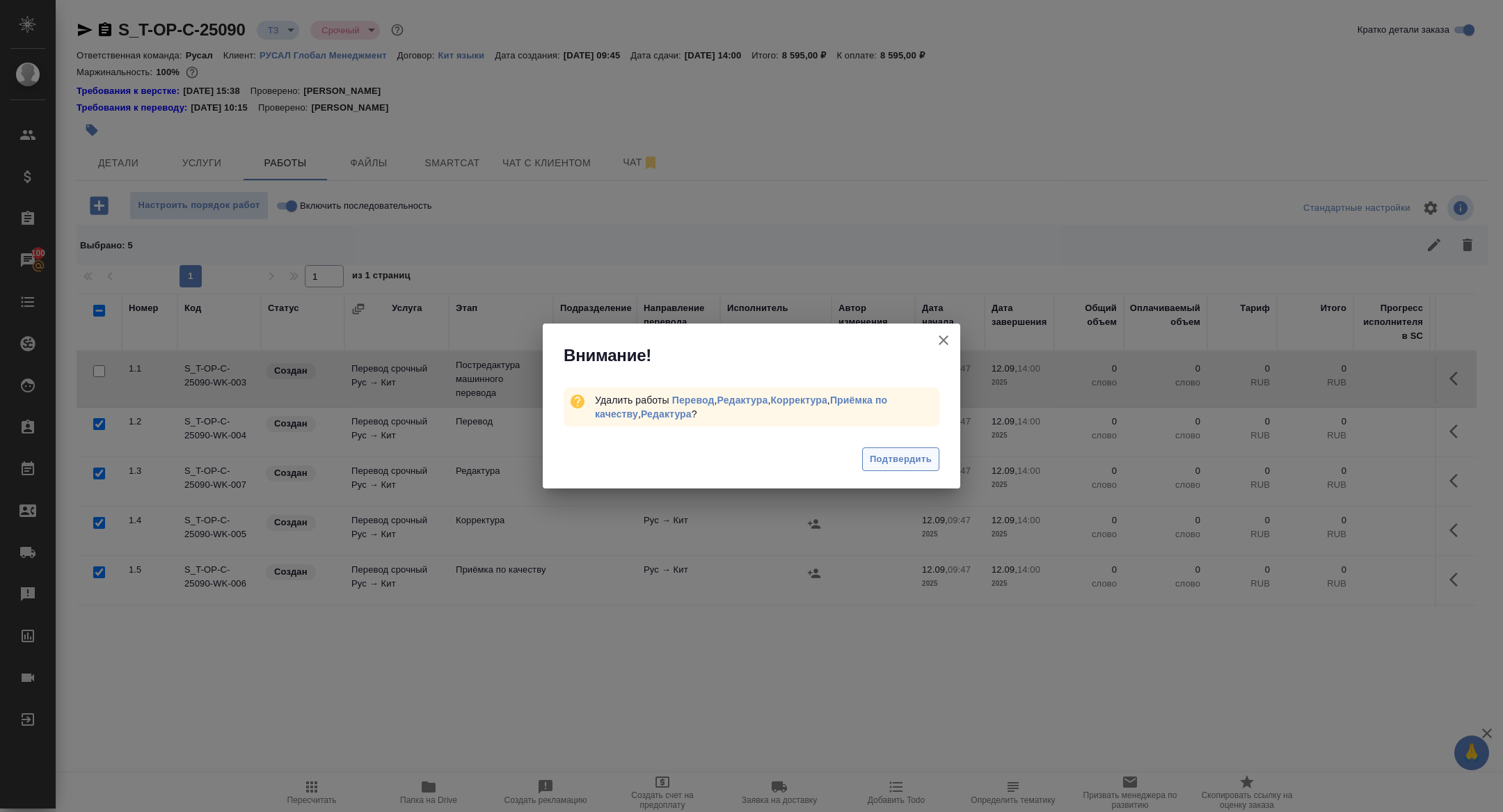
click at [910, 459] on span "Подтвердить" at bounding box center [900, 460] width 62 height 16
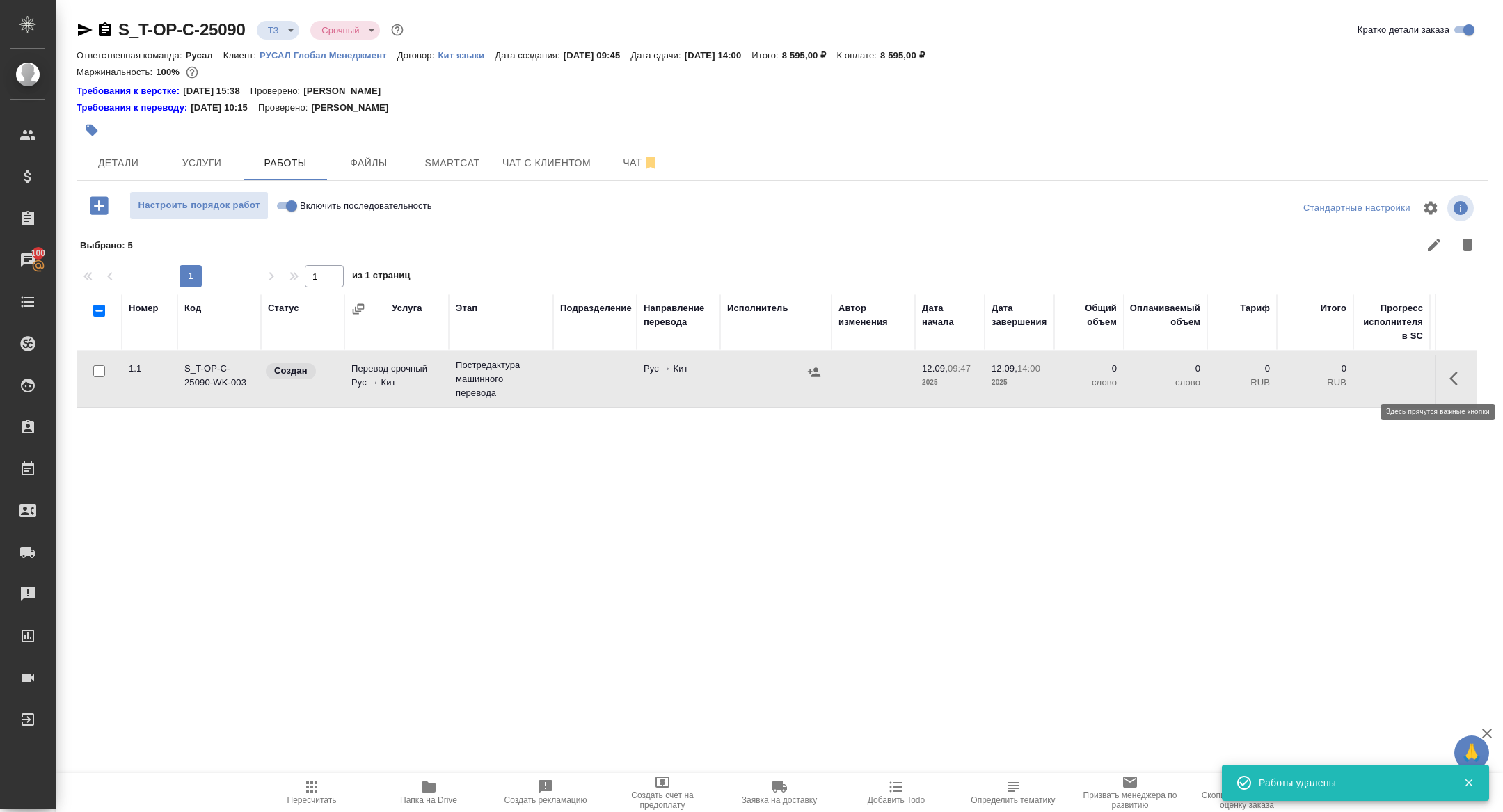
click at [1447, 378] on button "button" at bounding box center [1457, 378] width 33 height 33
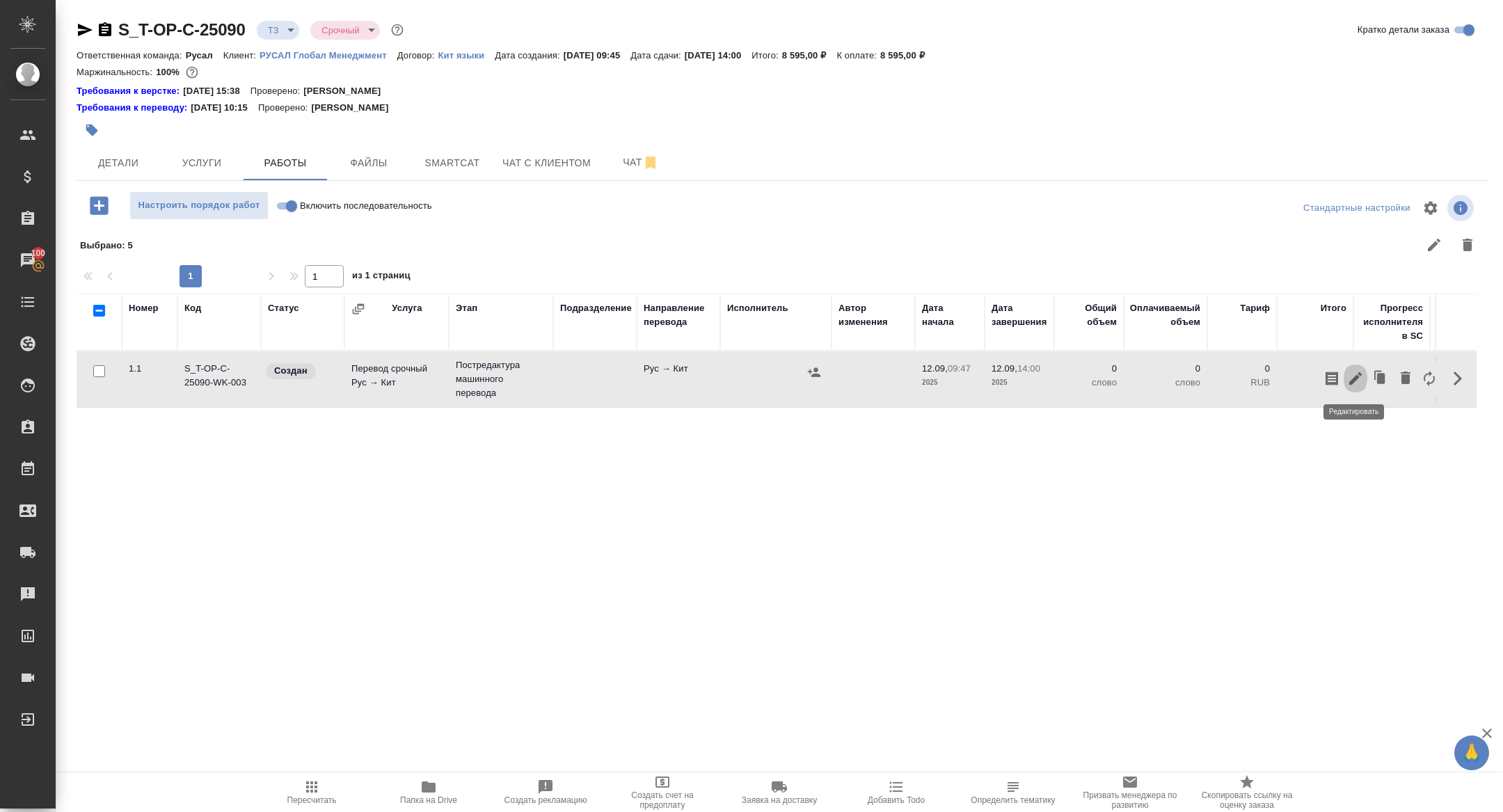
click at [1361, 375] on icon "button" at bounding box center [1355, 378] width 16 height 16
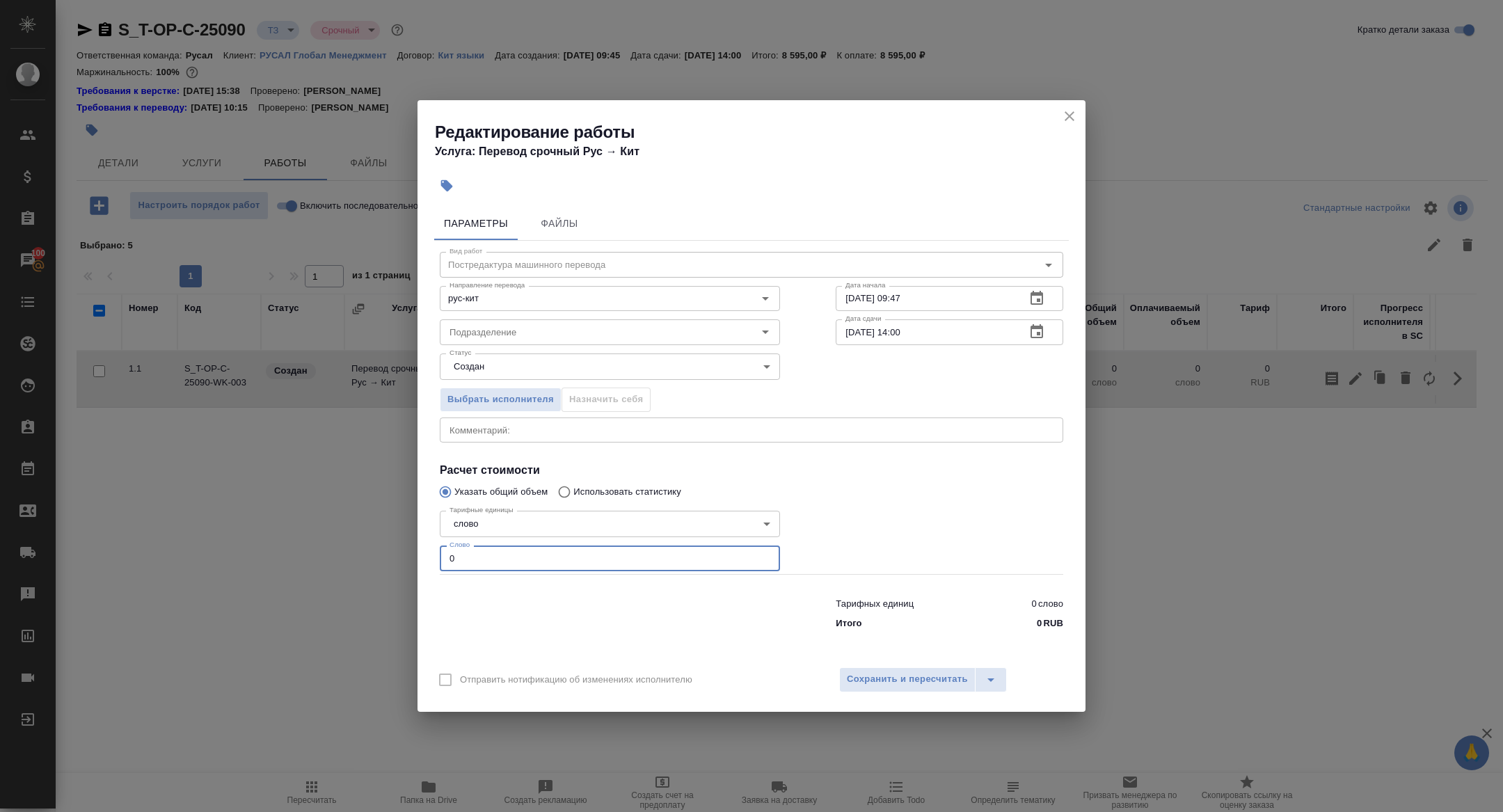
drag, startPoint x: 443, startPoint y: 563, endPoint x: 532, endPoint y: 565, distance: 89.0
click at [532, 565] on input "0" at bounding box center [610, 558] width 340 height 25
type input "720"
click at [879, 681] on span "Сохранить и пересчитать" at bounding box center [907, 679] width 121 height 16
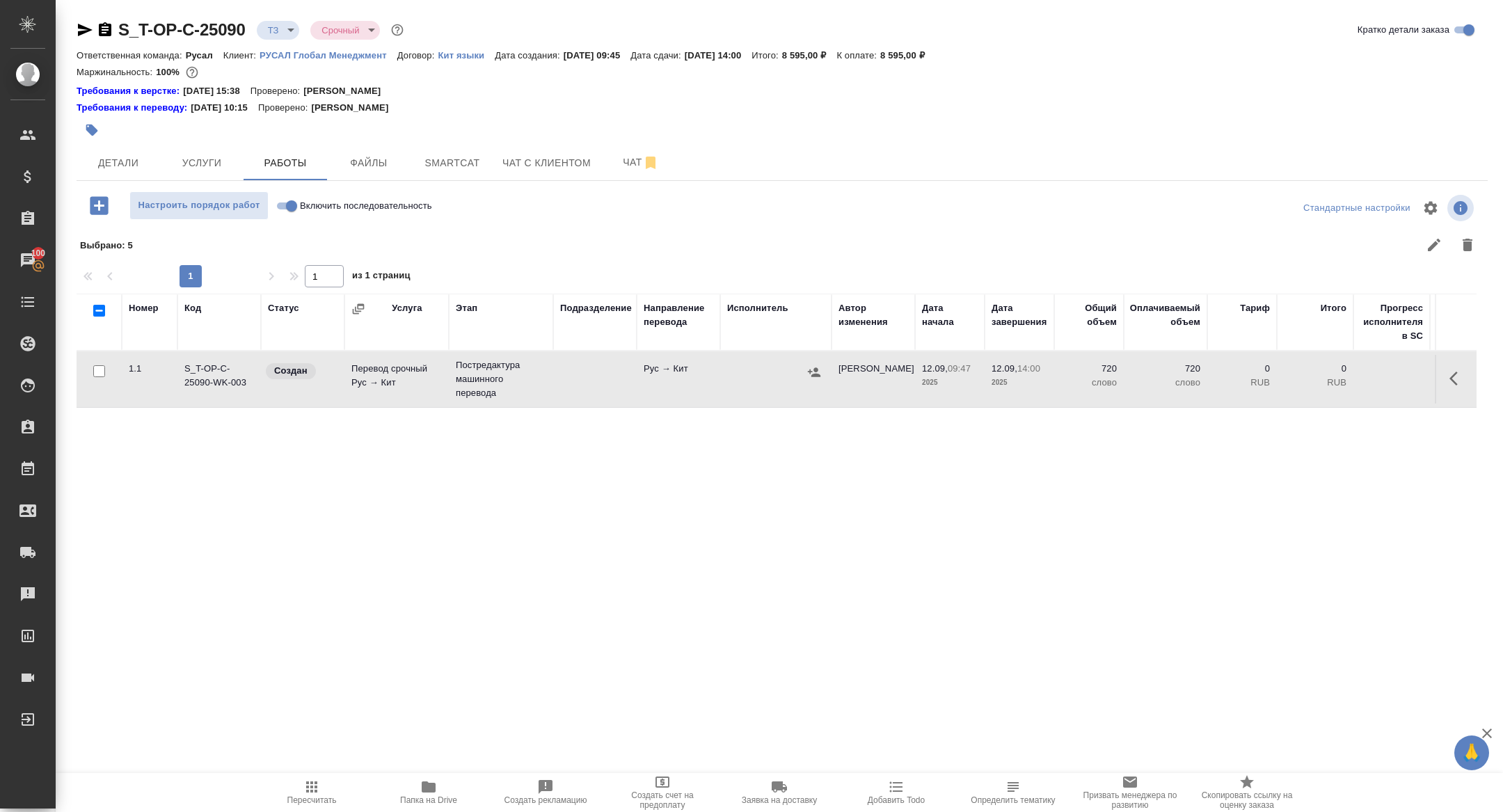
click at [420, 359] on td "Перевод срочный Рус → Кит" at bounding box center [396, 379] width 105 height 48
click at [103, 167] on span "Детали" at bounding box center [118, 163] width 67 height 17
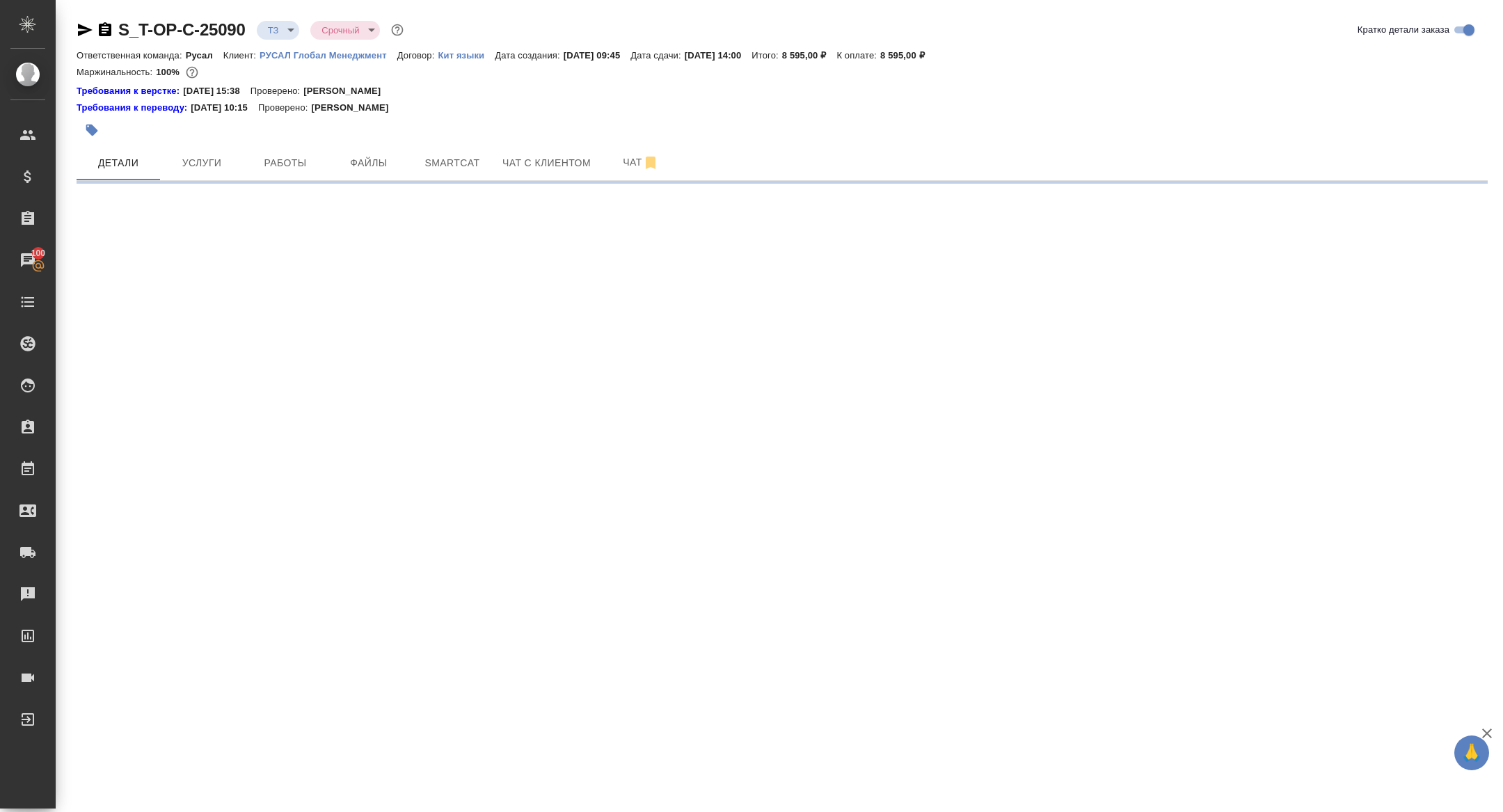
select select "RU"
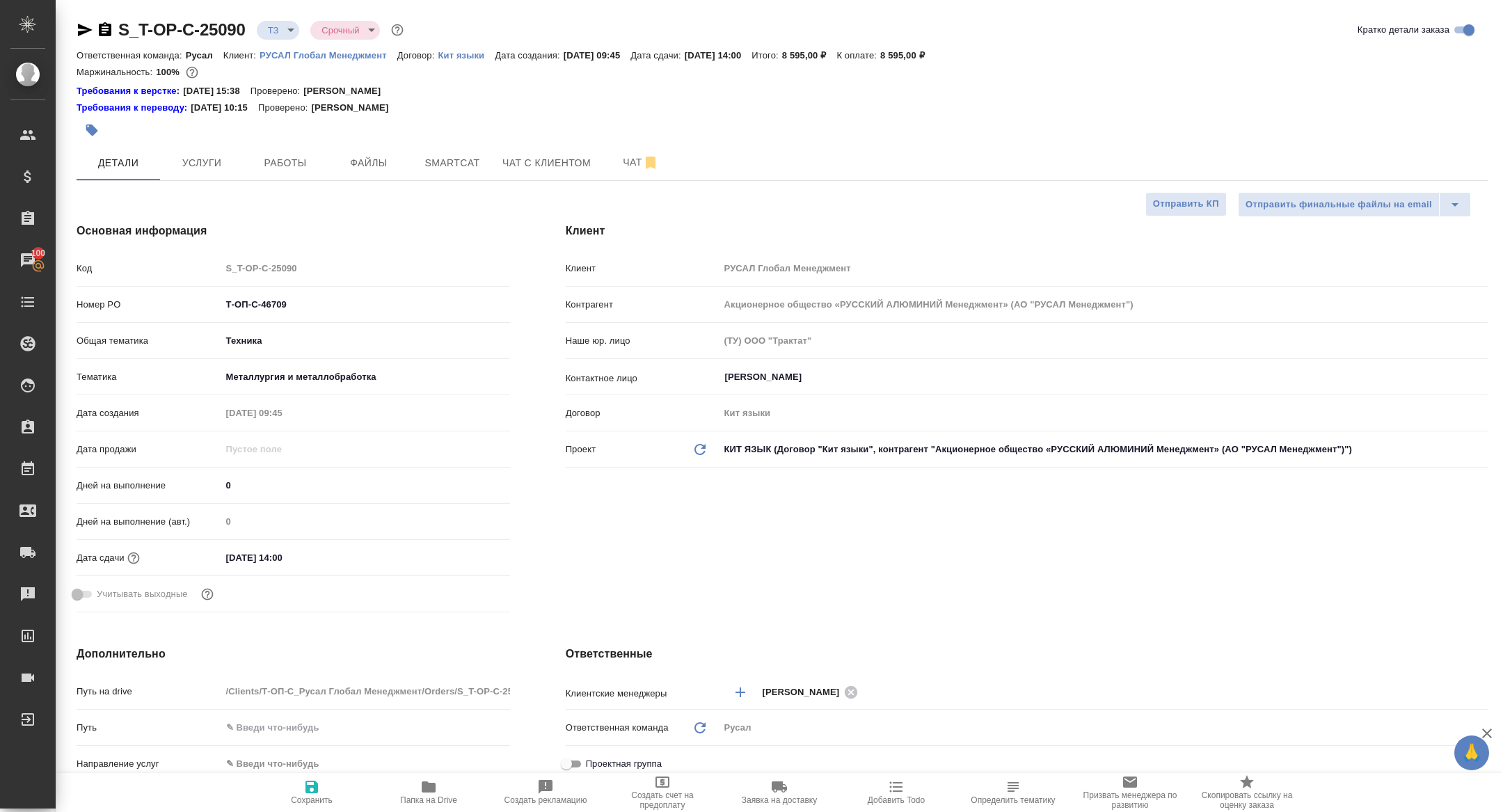
type textarea "x"
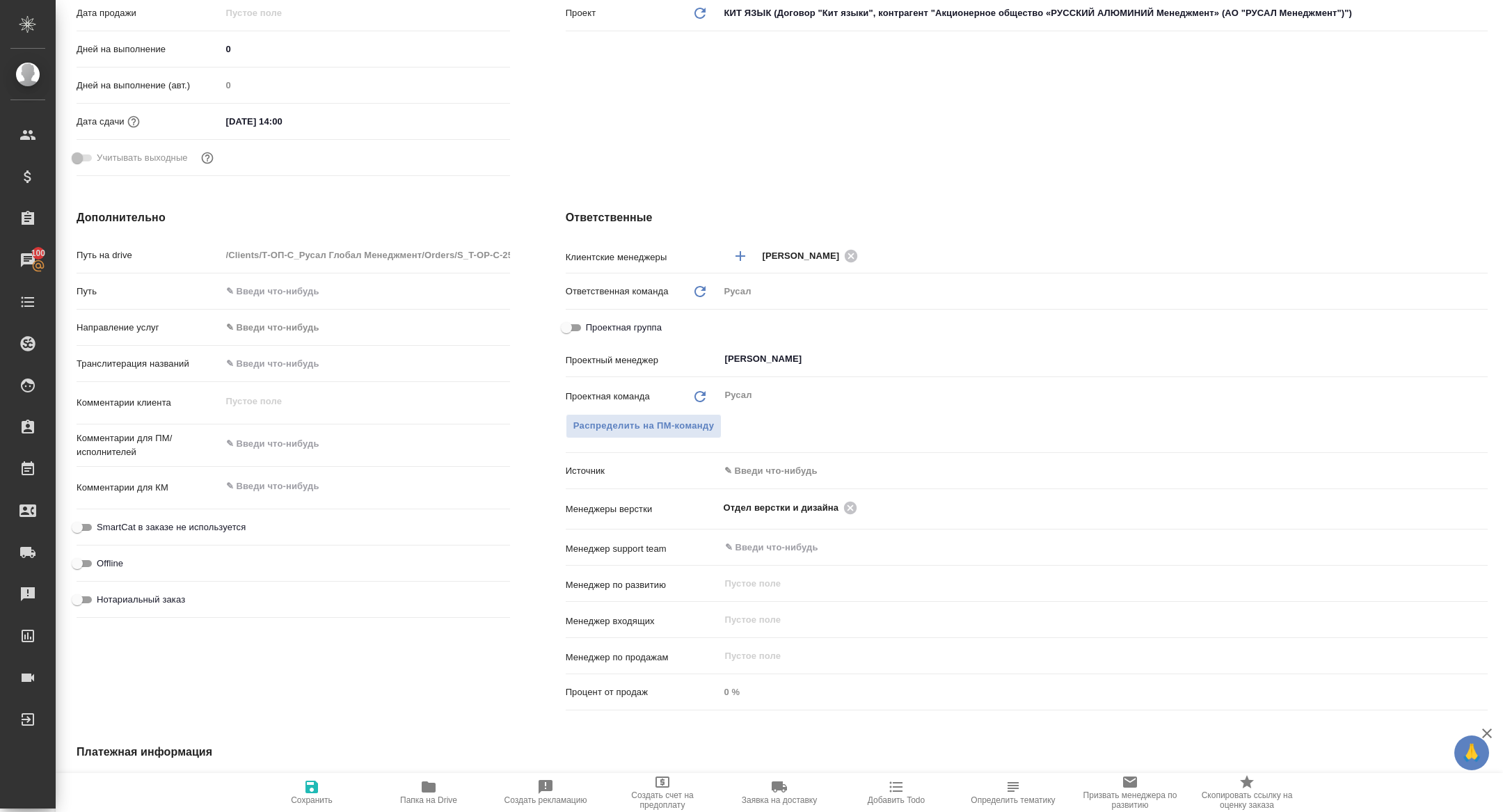
scroll to position [437, 0]
type textarea "x"
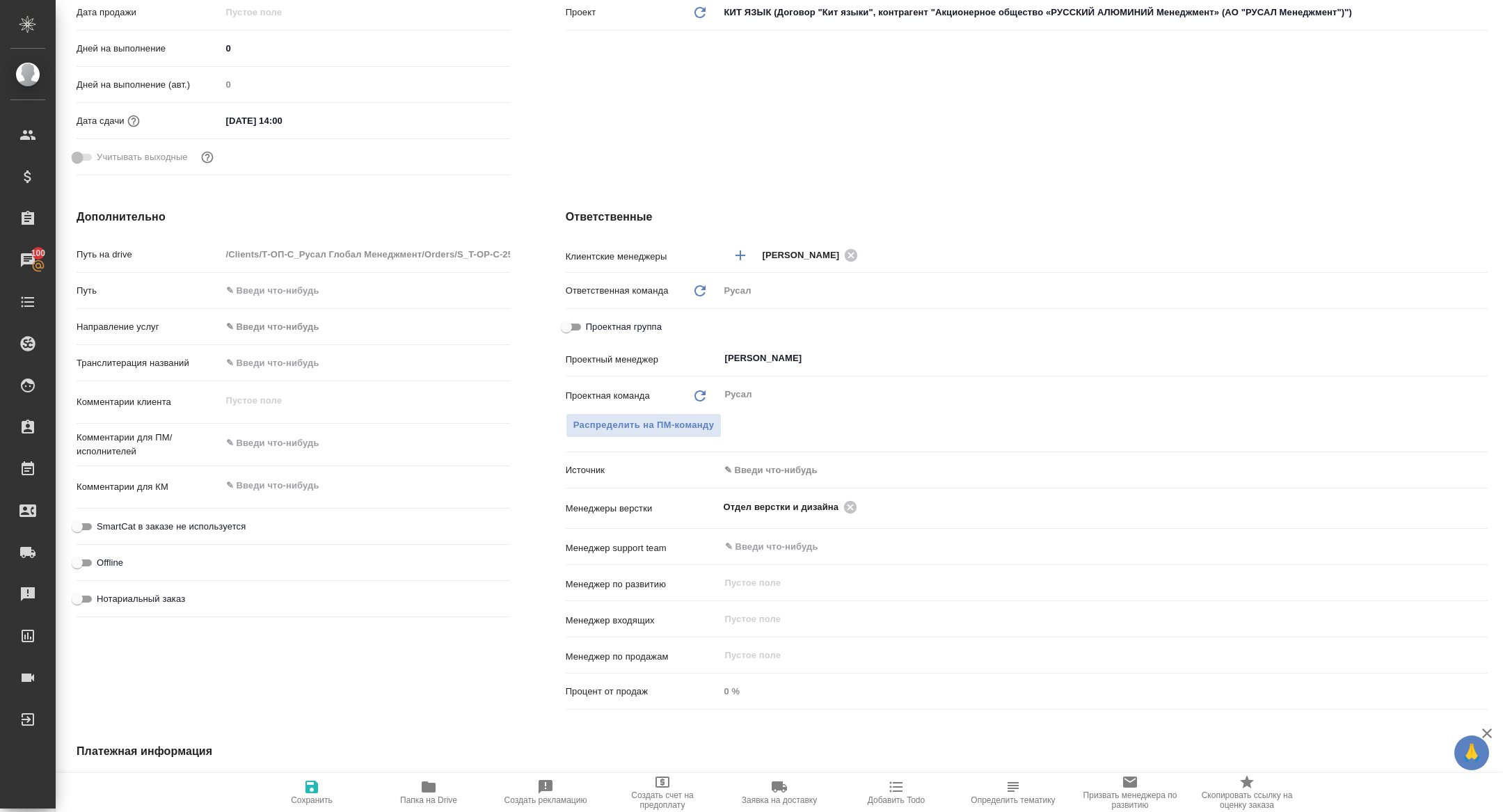
type textarea "x"
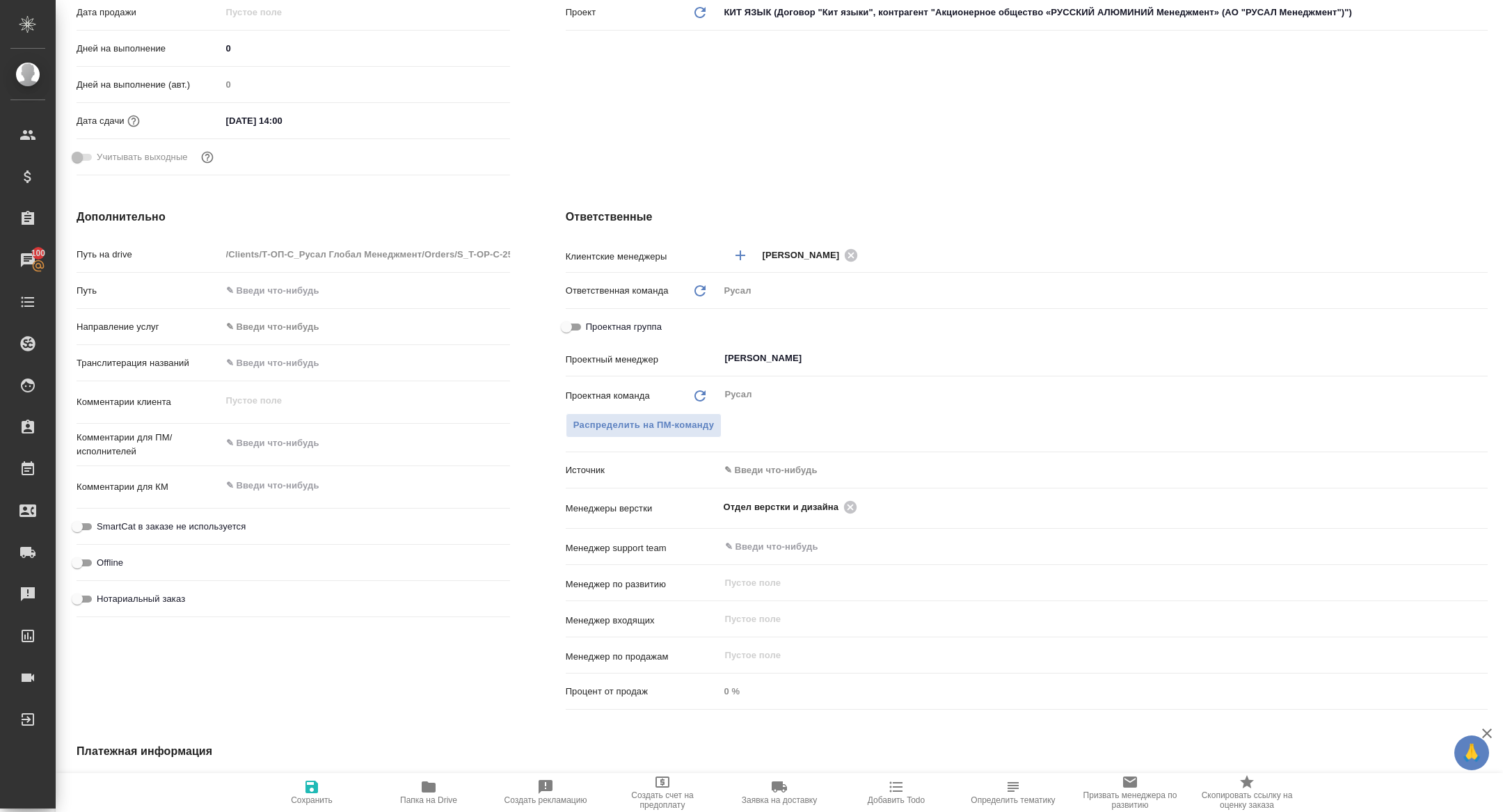
type textarea "x"
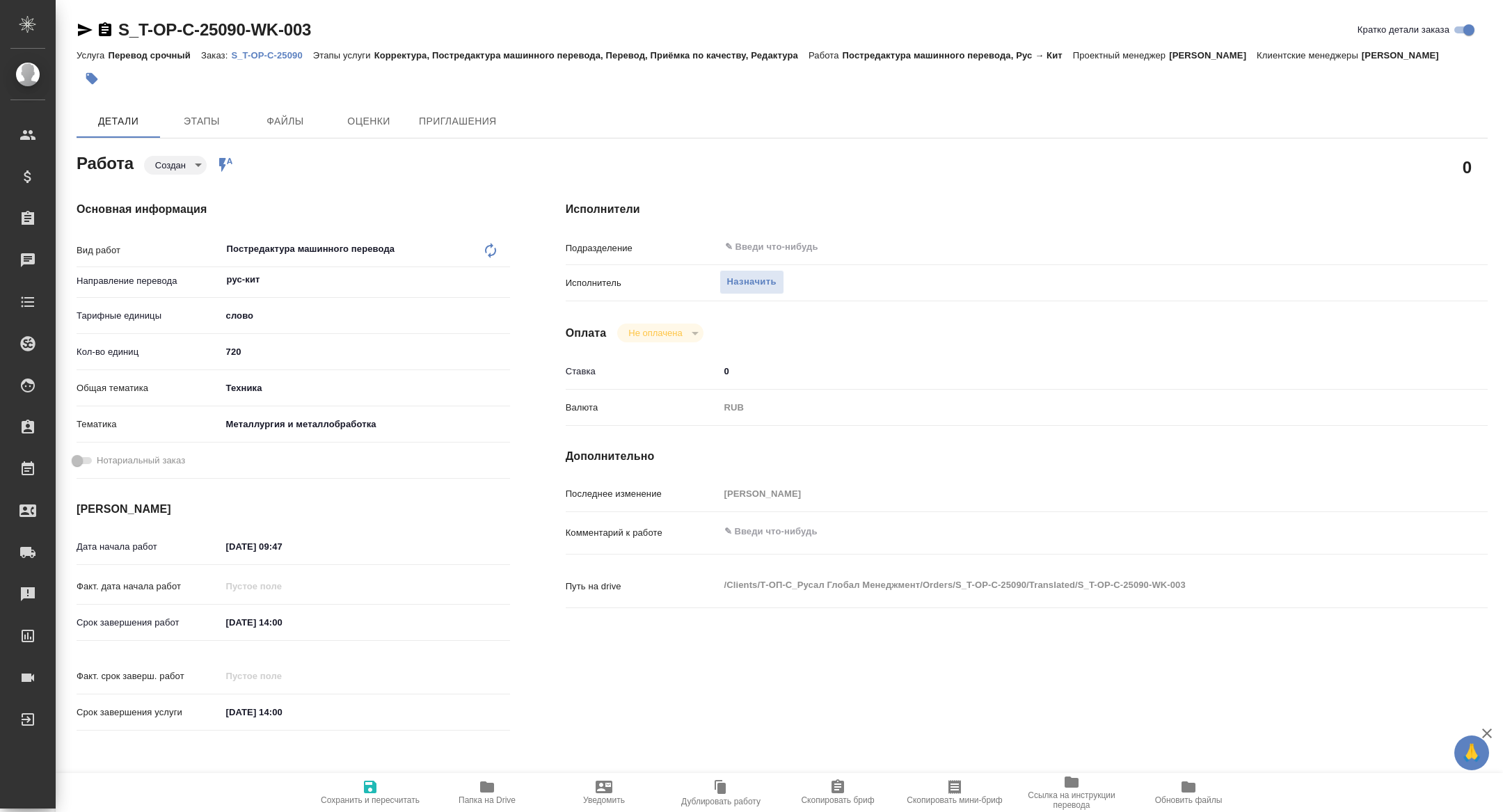
type textarea "x"
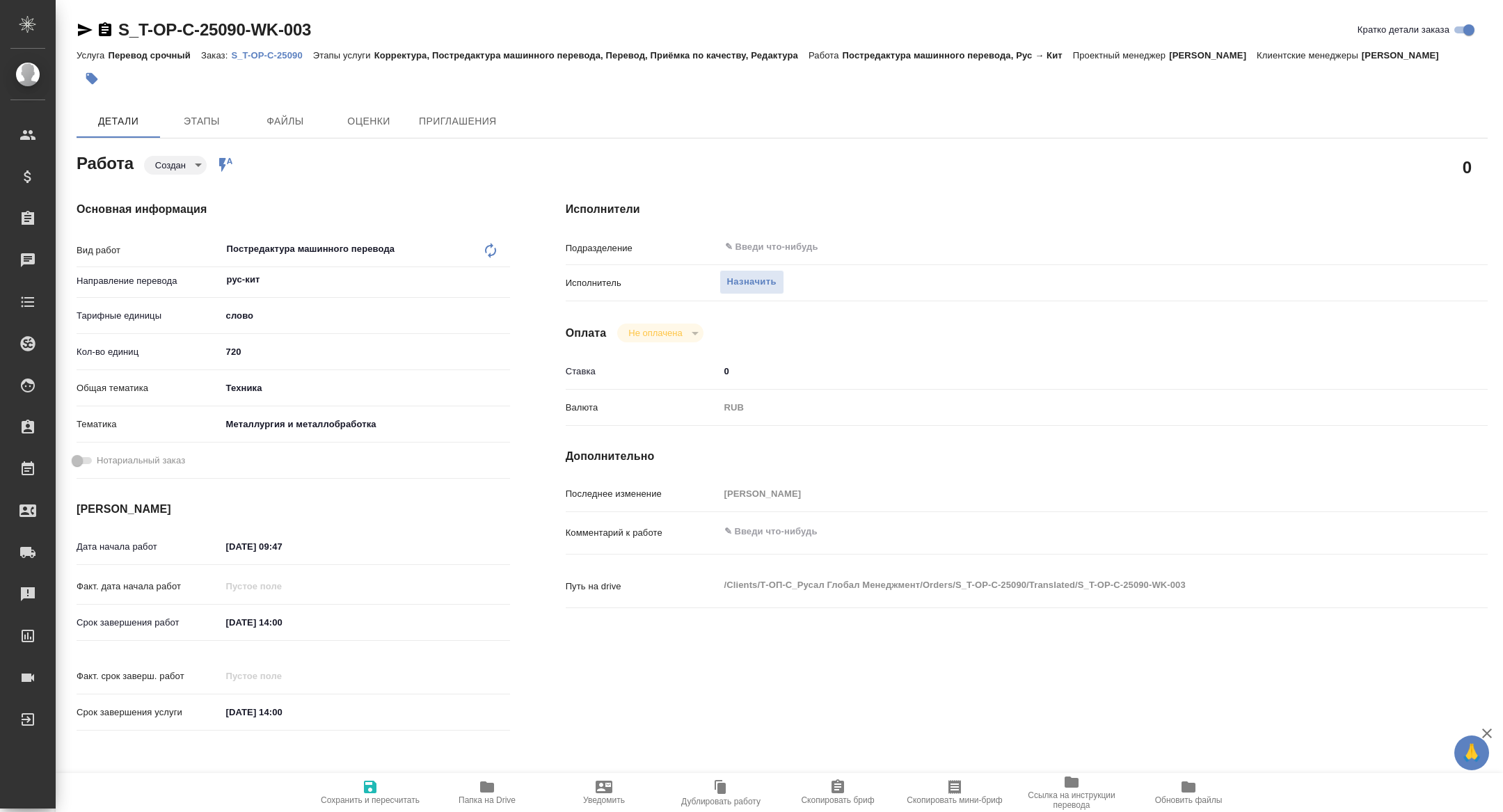
type textarea "x"
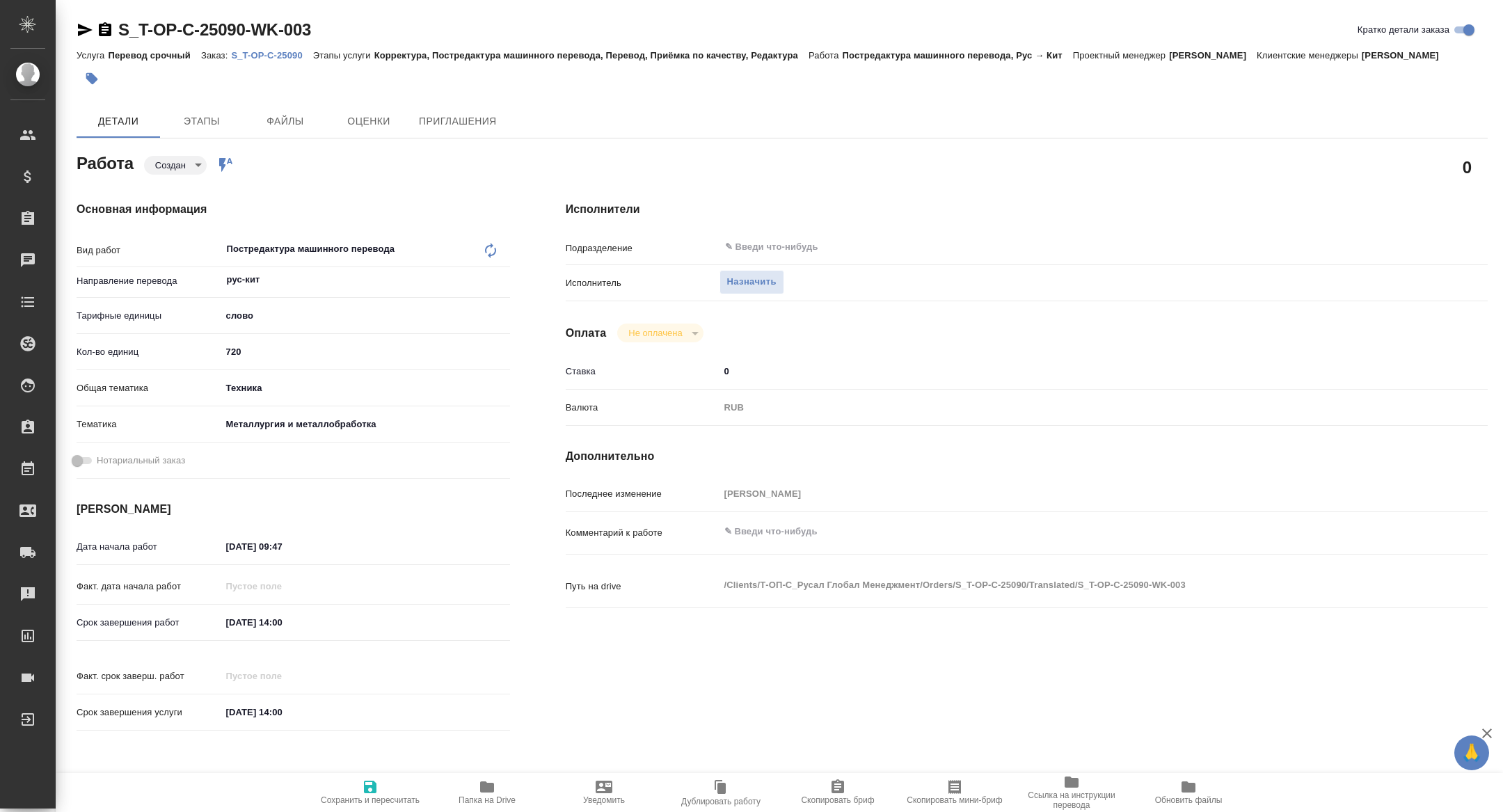
type textarea "x"
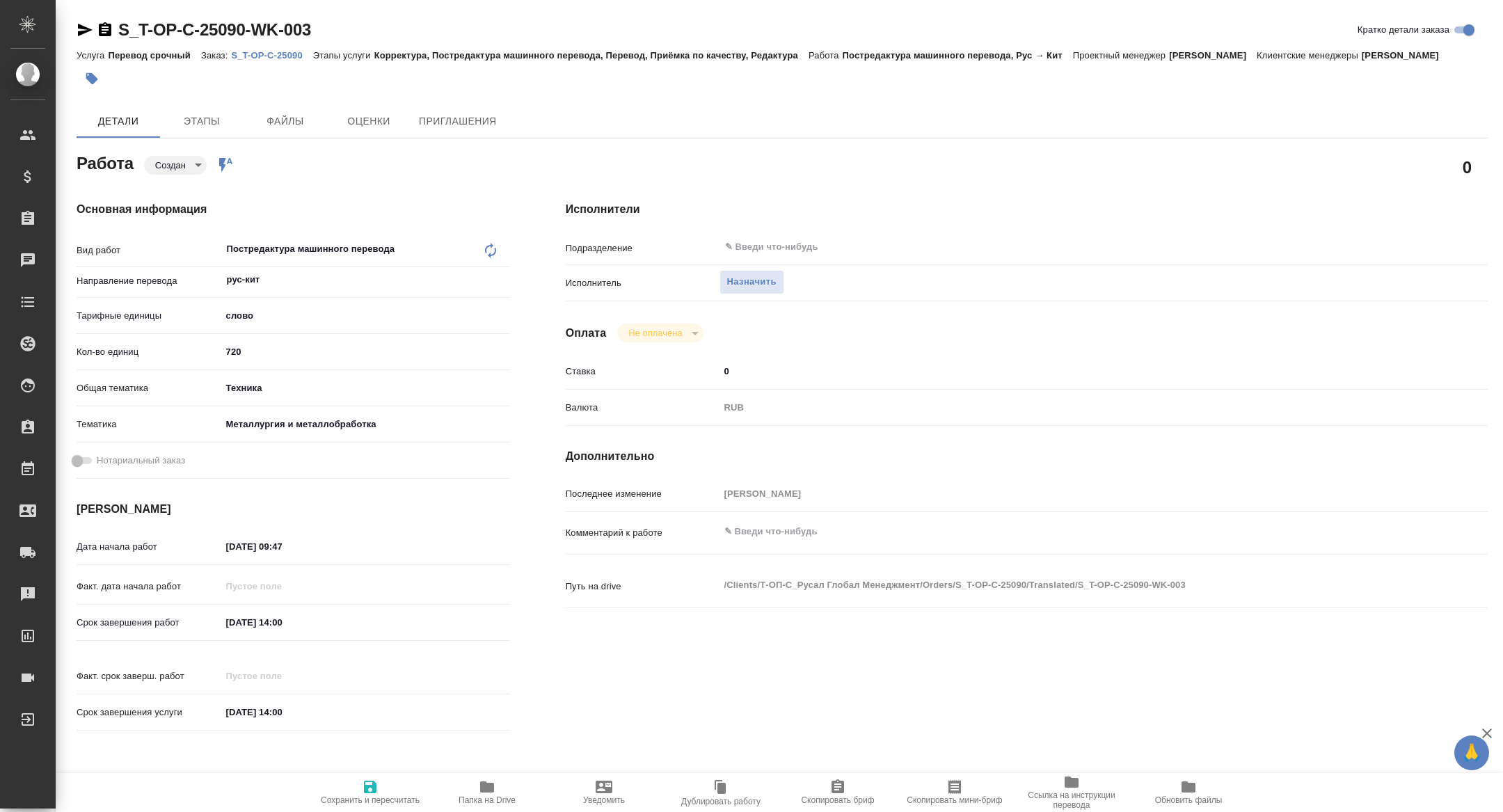
type textarea "x"
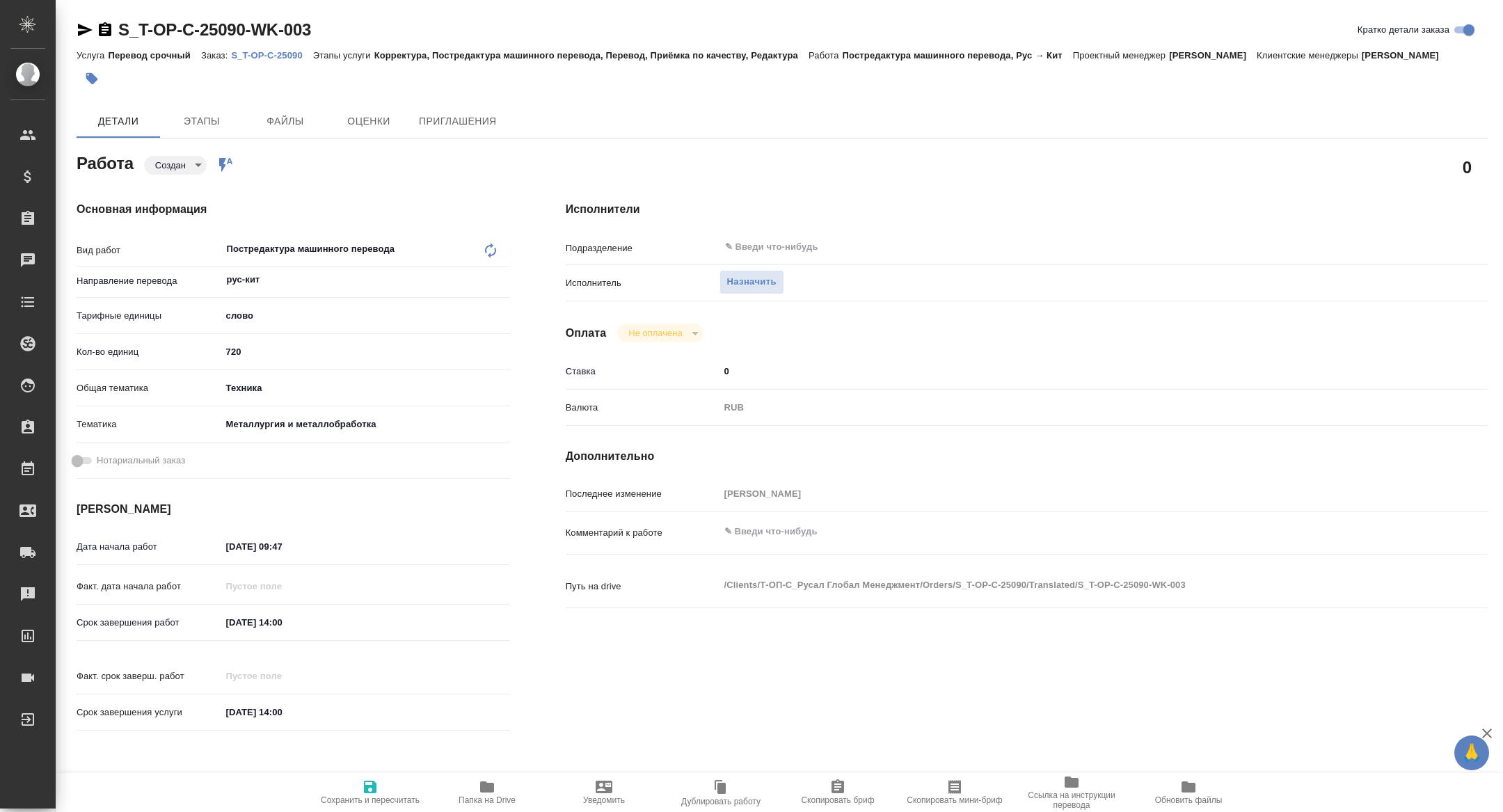
type textarea "x"
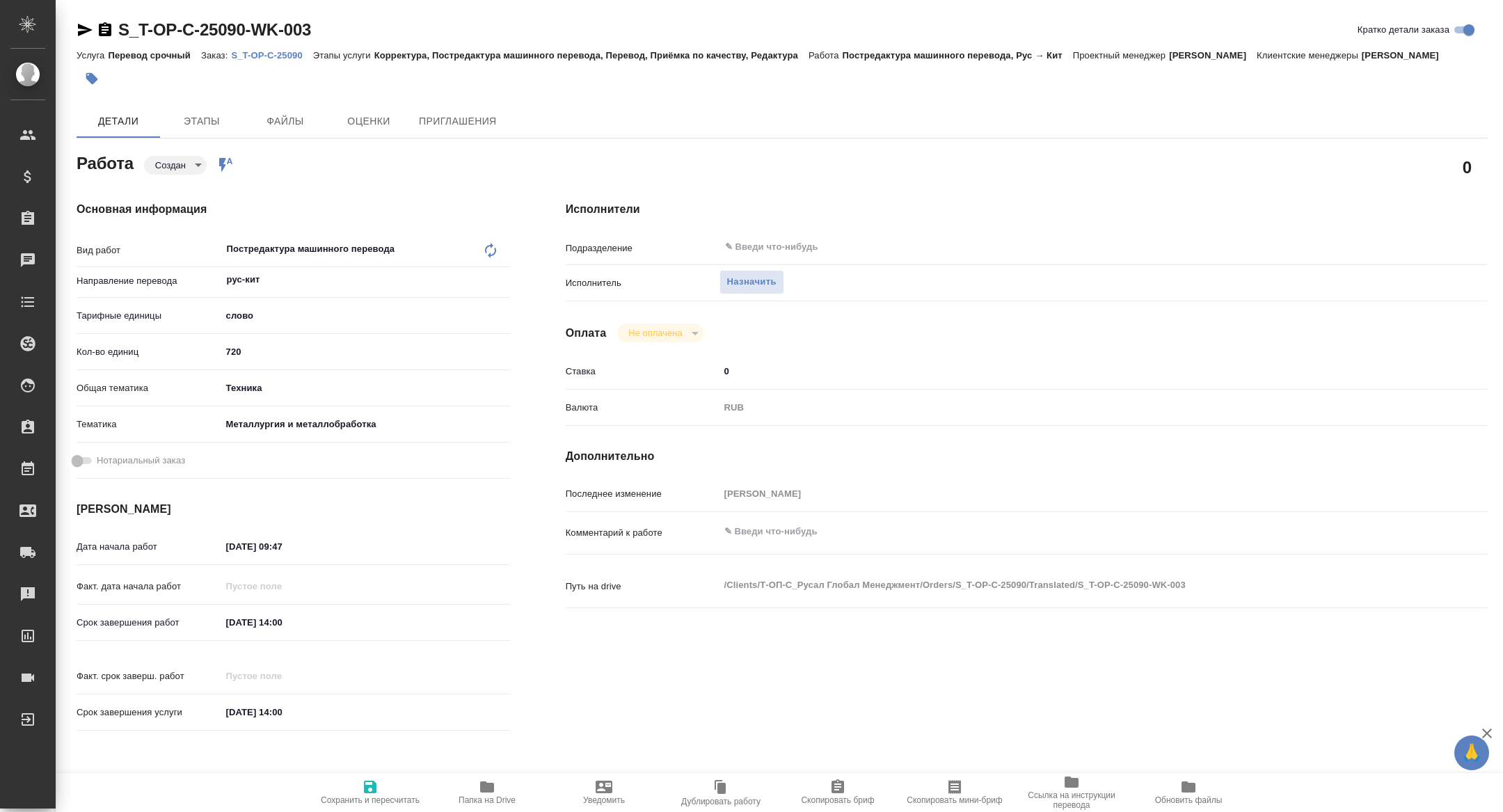
type textarea "x"
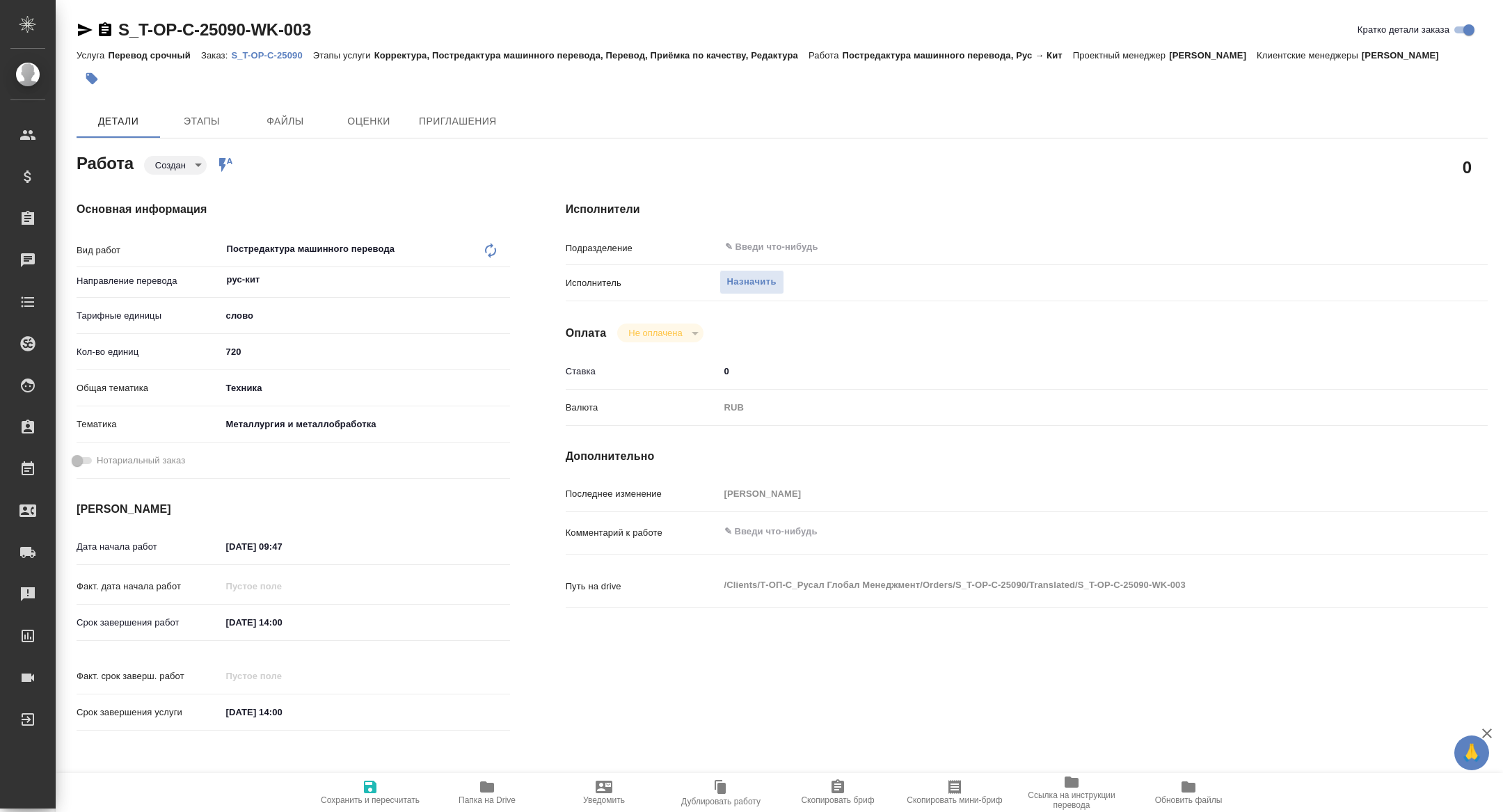
click at [934, 790] on span "Скопировать мини-бриф" at bounding box center [954, 791] width 100 height 26
type textarea "x"
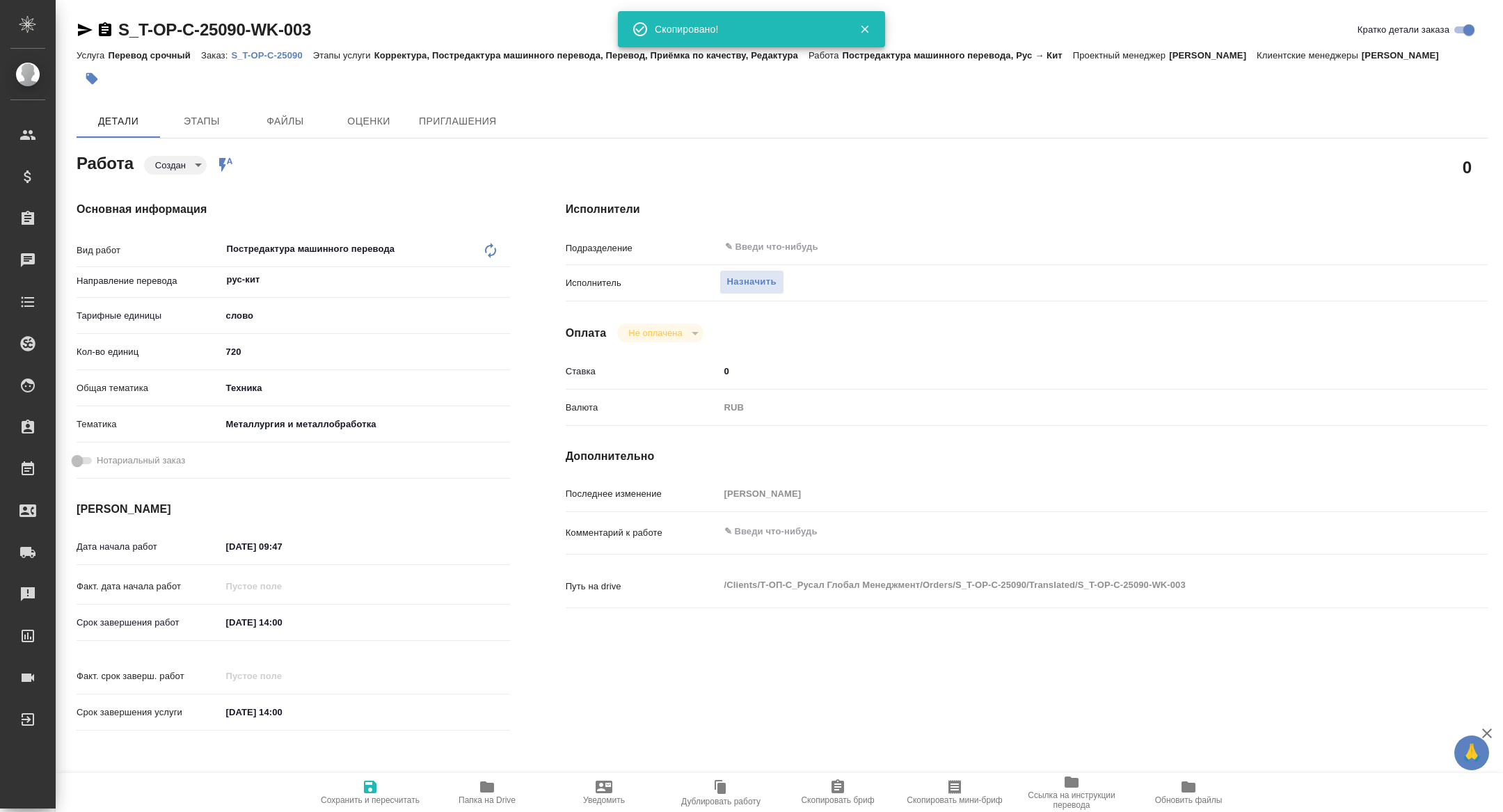
type textarea "x"
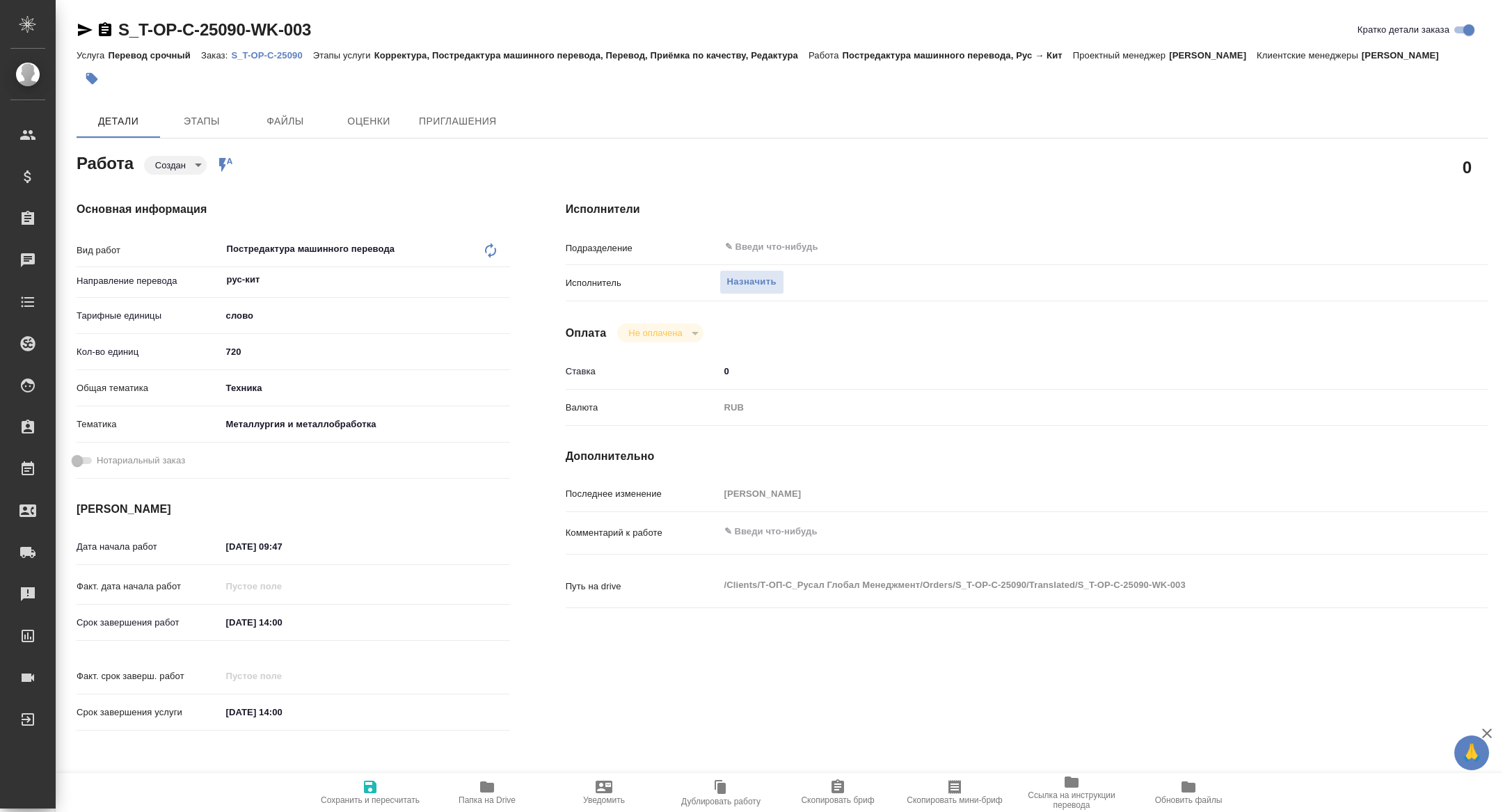
type textarea "x"
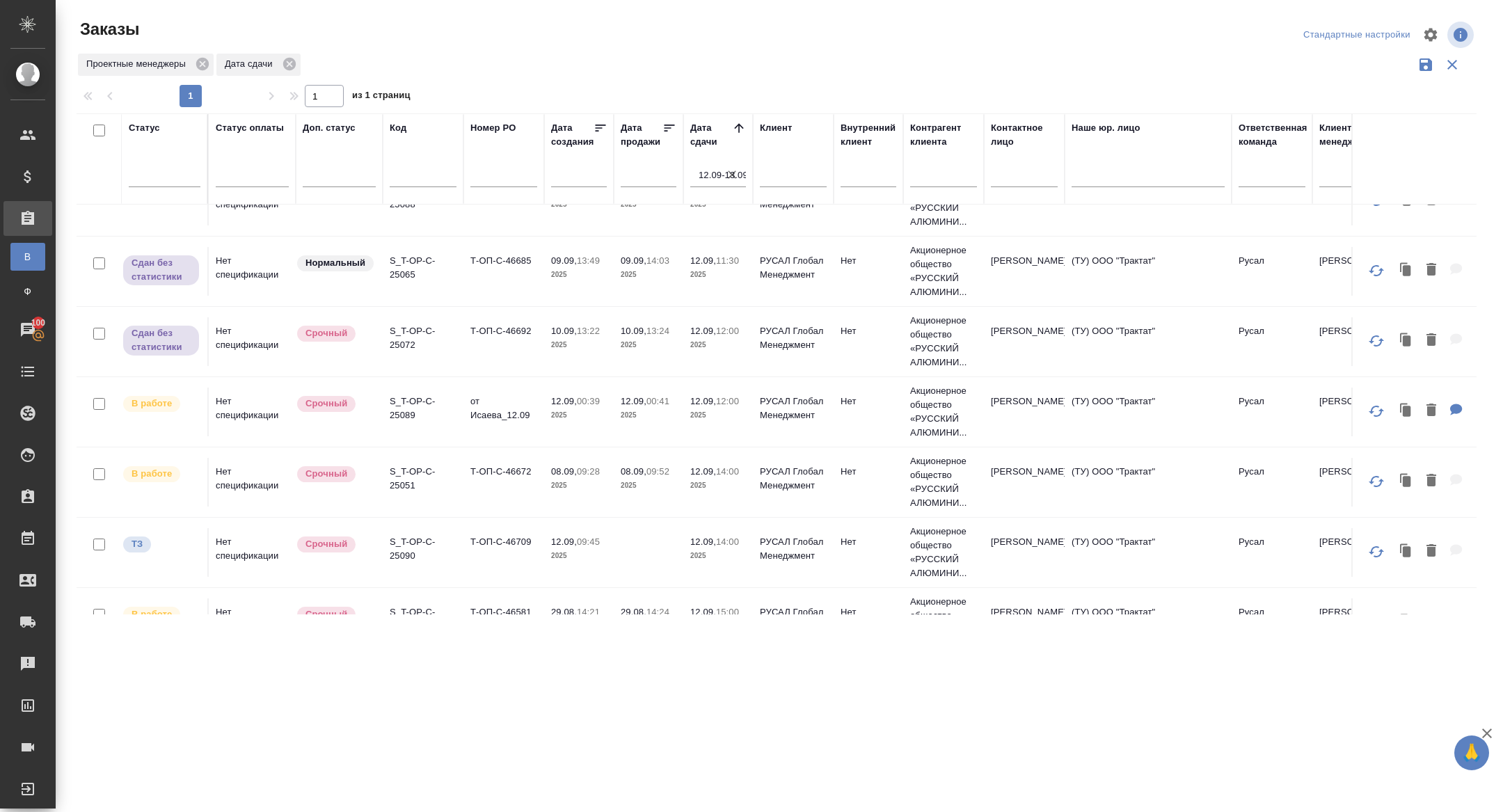
scroll to position [392, 0]
click at [406, 475] on p "S_T-OP-C-25051" at bounding box center [423, 476] width 67 height 28
click at [419, 179] on input "text" at bounding box center [423, 178] width 67 height 17
paste input "S_T-OP-C-25042"
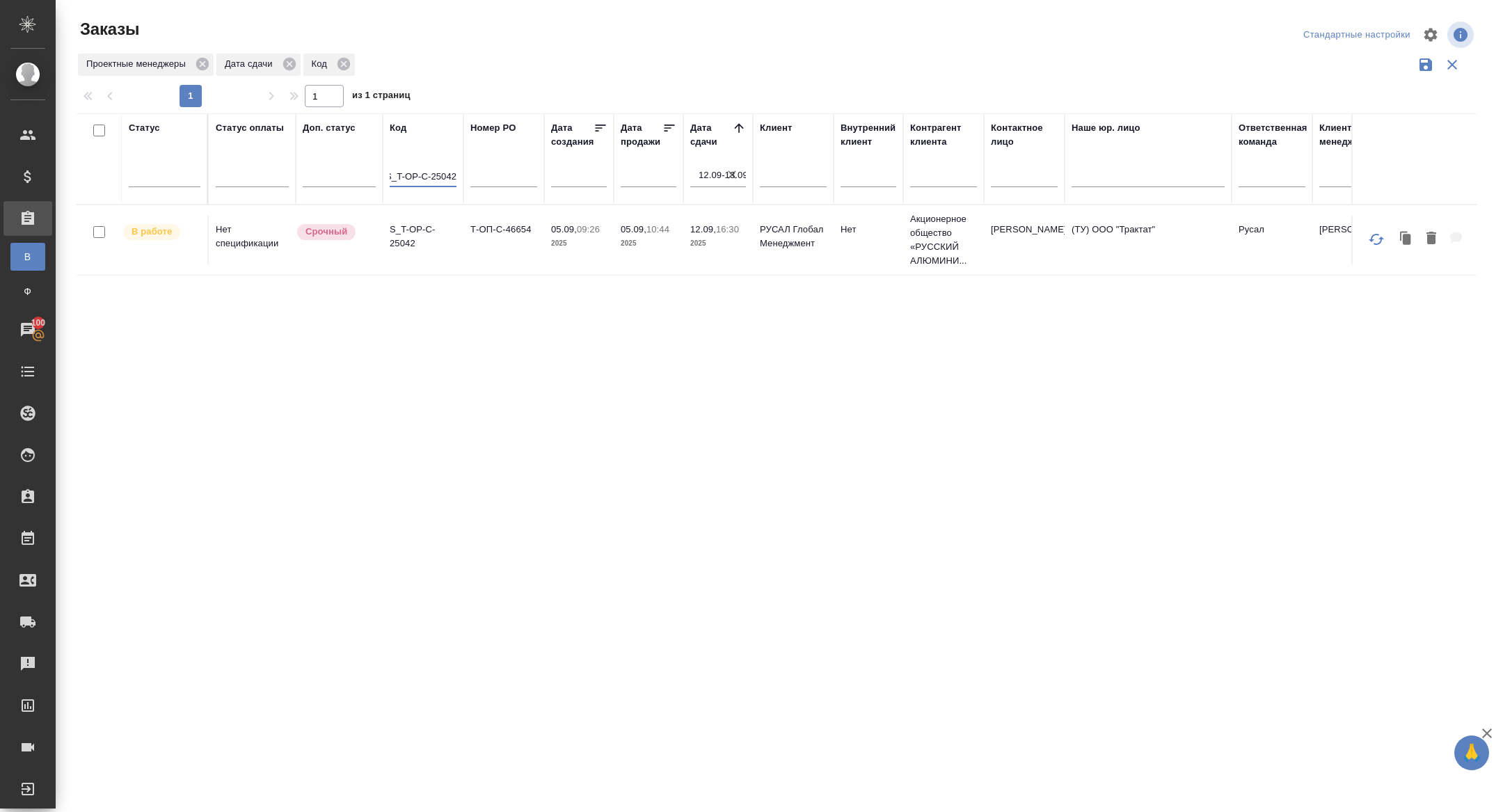
scroll to position [0, 0]
type input "S_T-OP-C-25042"
click at [399, 223] on p "S_T-OP-C-25042" at bounding box center [423, 236] width 67 height 28
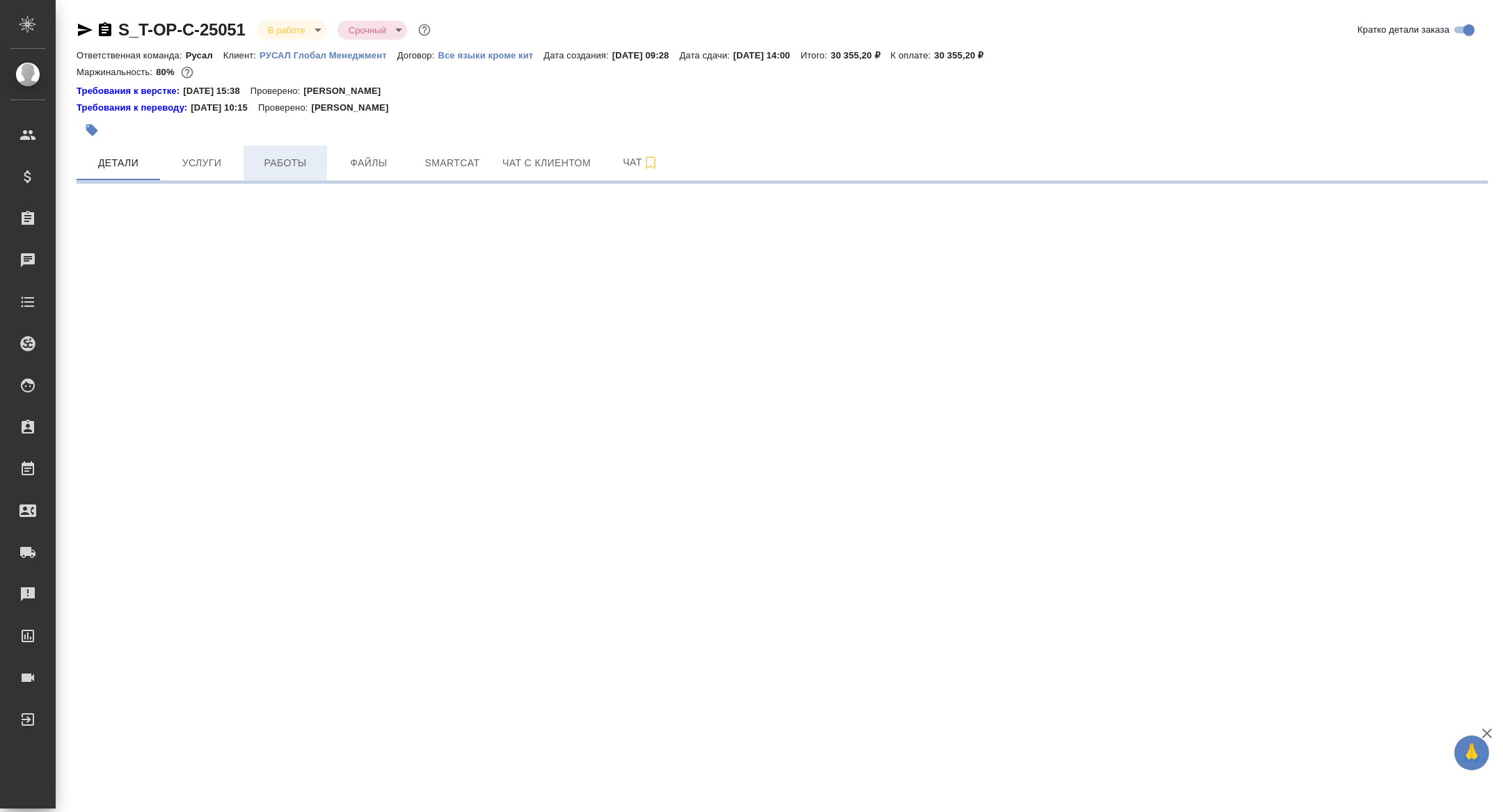
select select "RU"
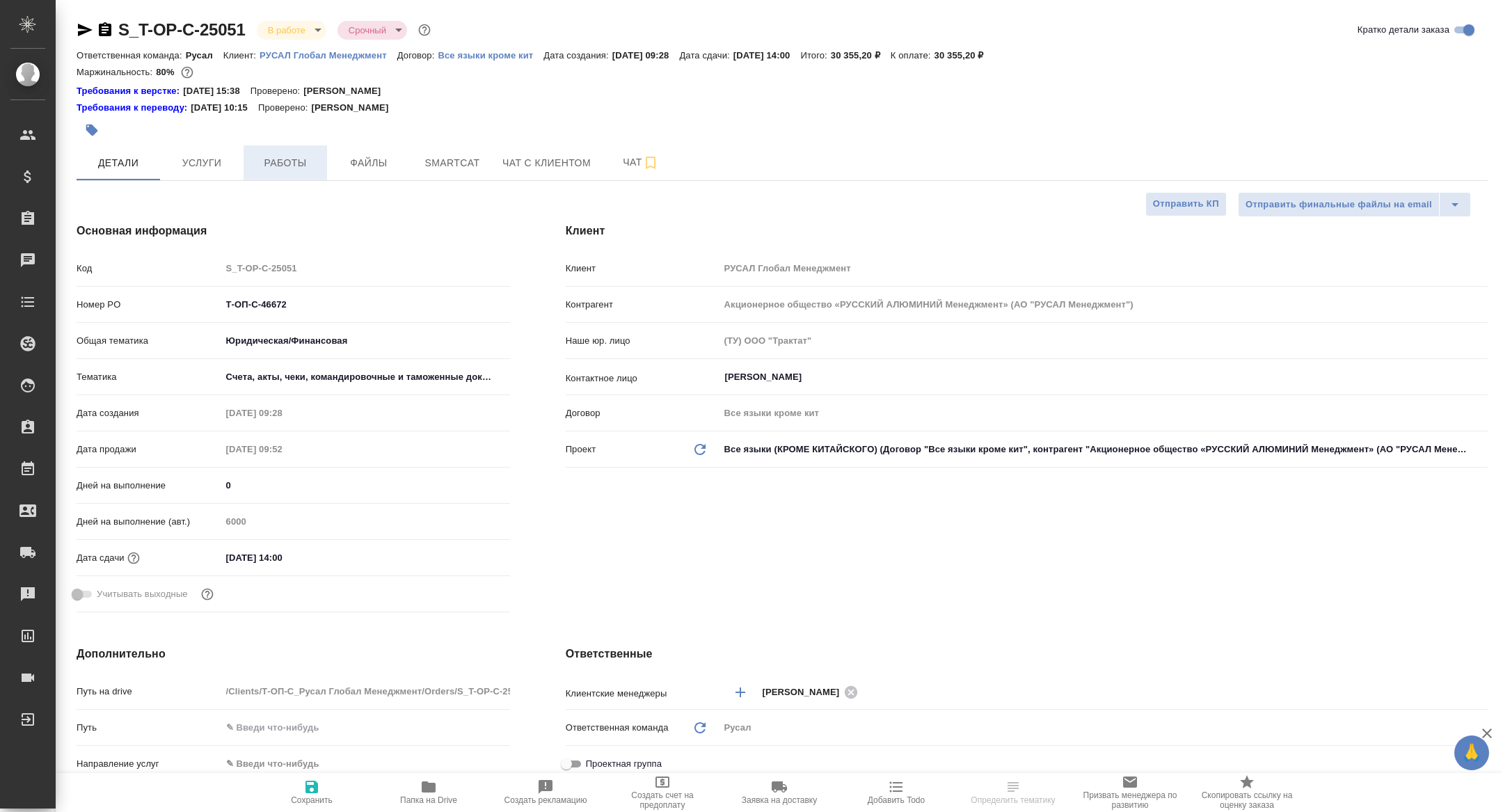
type textarea "x"
click at [275, 162] on span "Работы" at bounding box center [285, 163] width 67 height 17
type textarea "x"
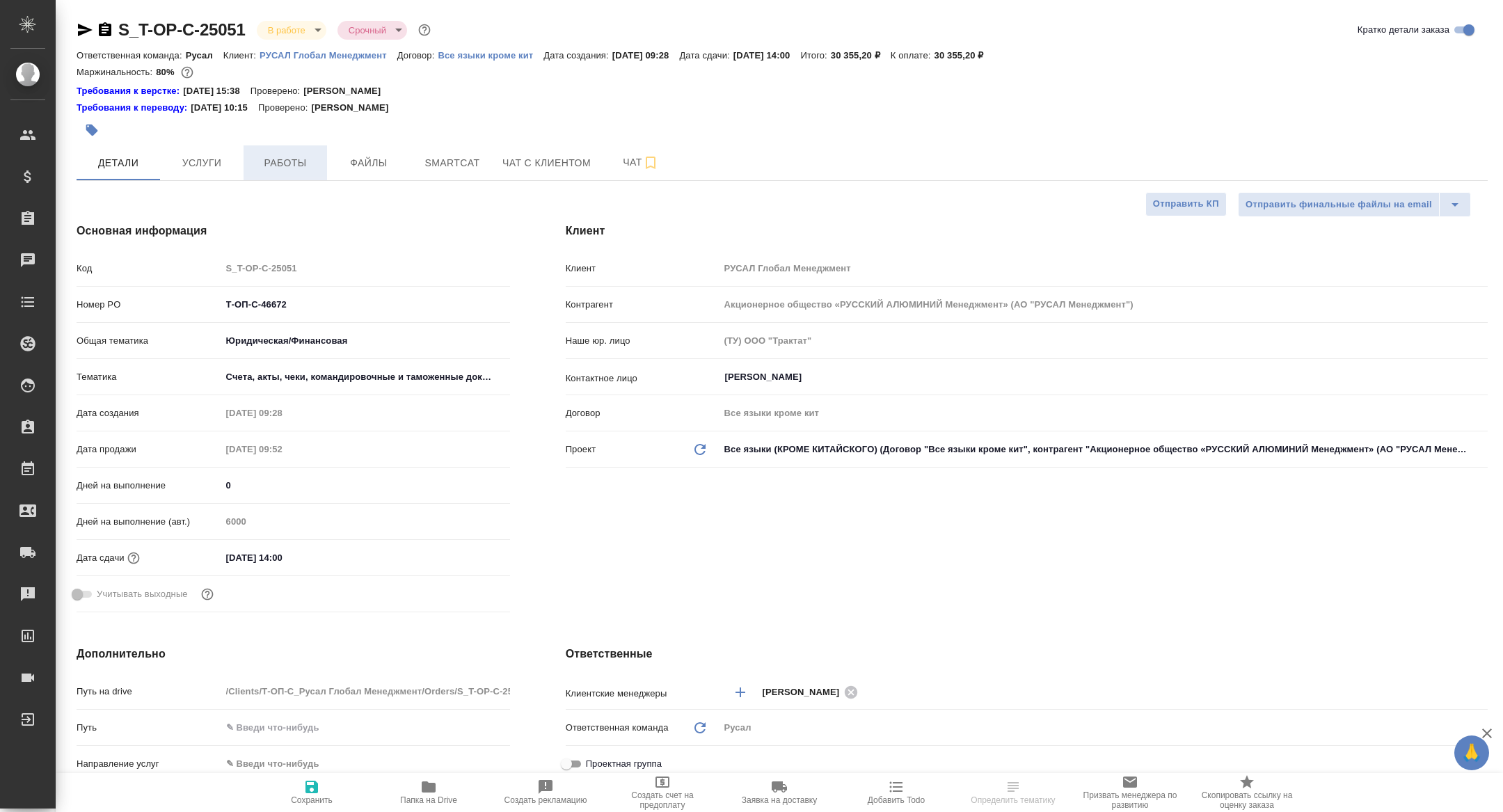
type textarea "x"
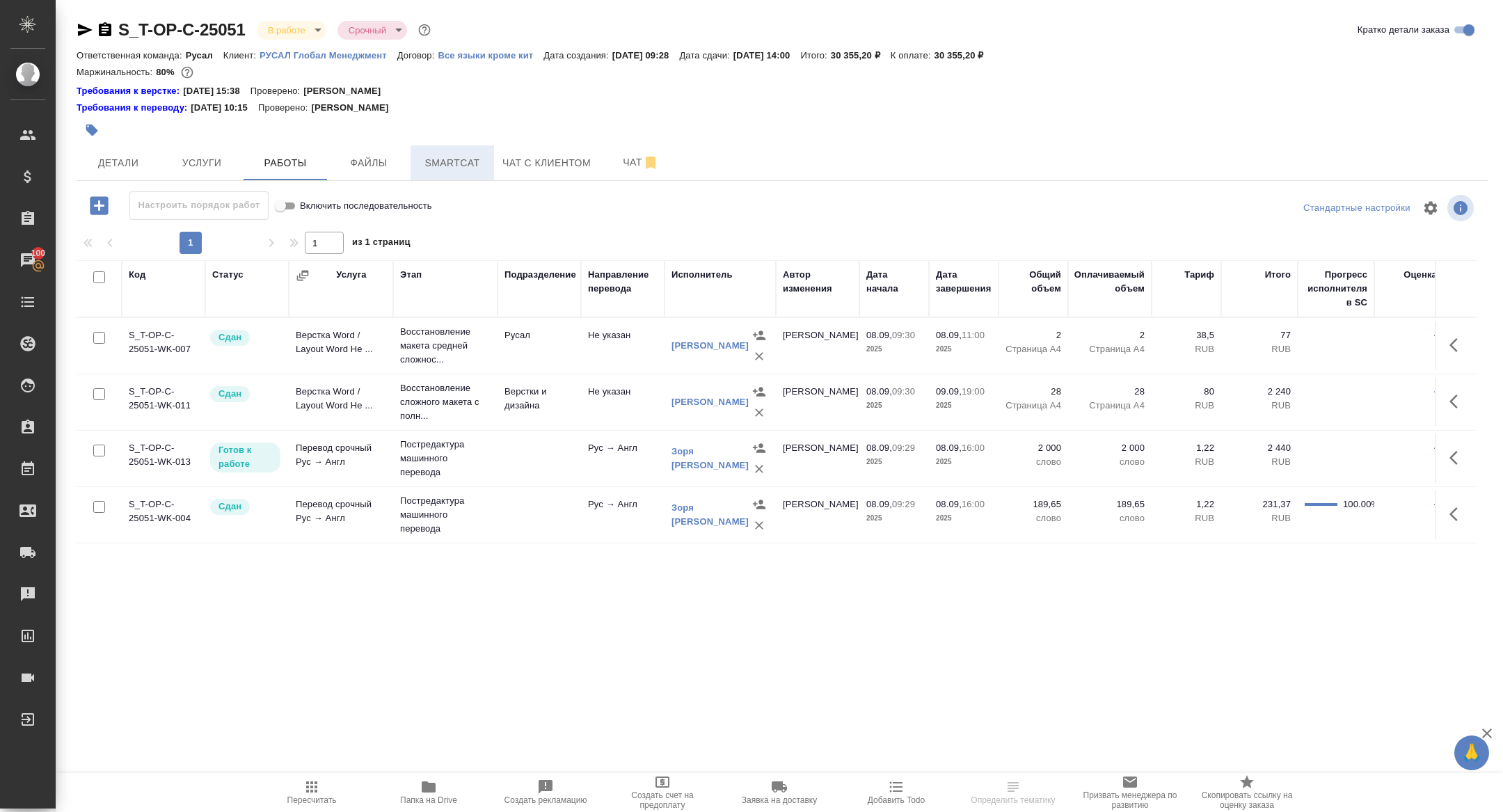
click at [460, 162] on span "Smartcat" at bounding box center [453, 163] width 67 height 17
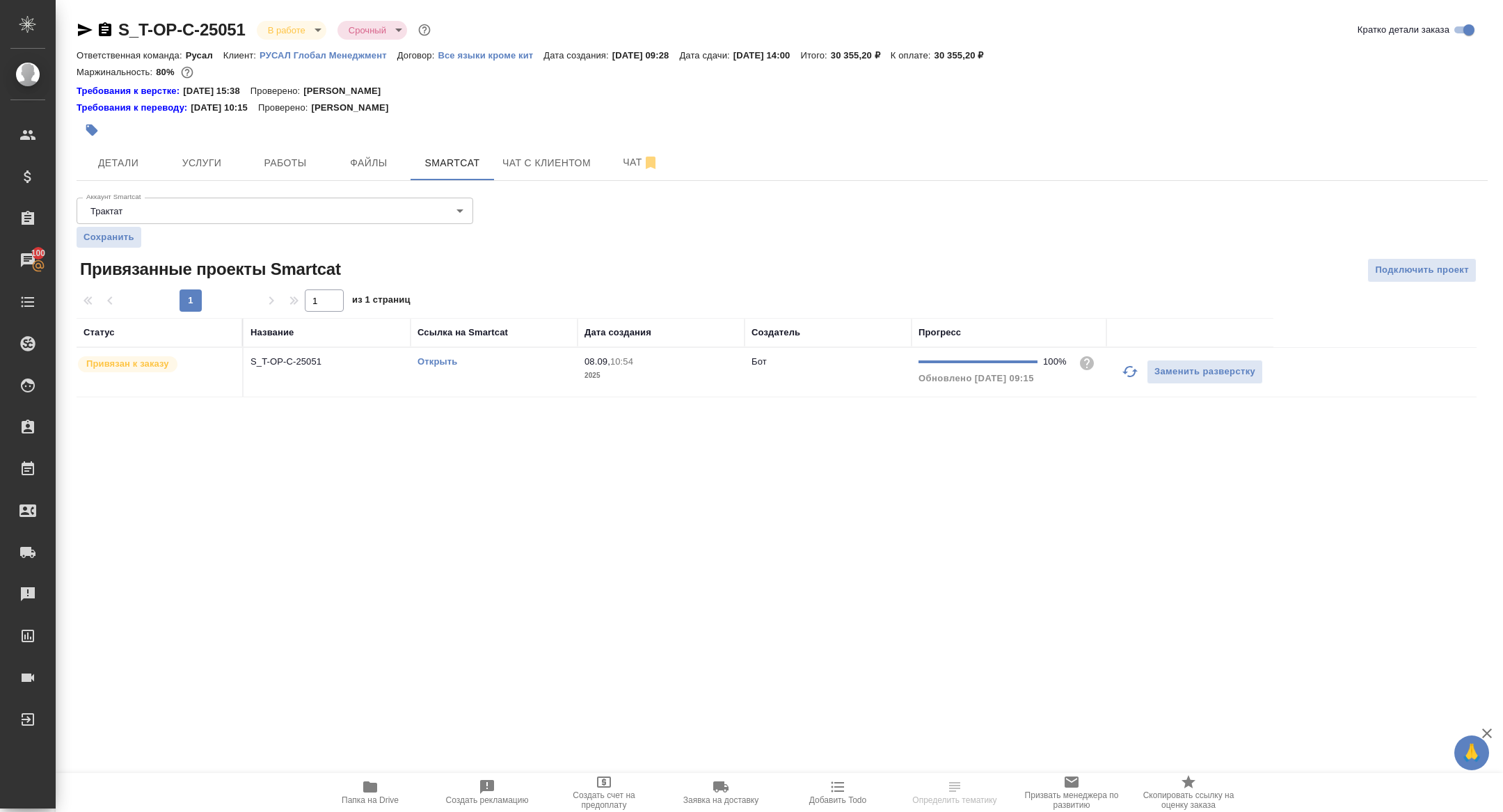
click at [443, 363] on link "Открыть" at bounding box center [438, 362] width 40 height 11
click at [85, 23] on icon "button" at bounding box center [85, 29] width 16 height 16
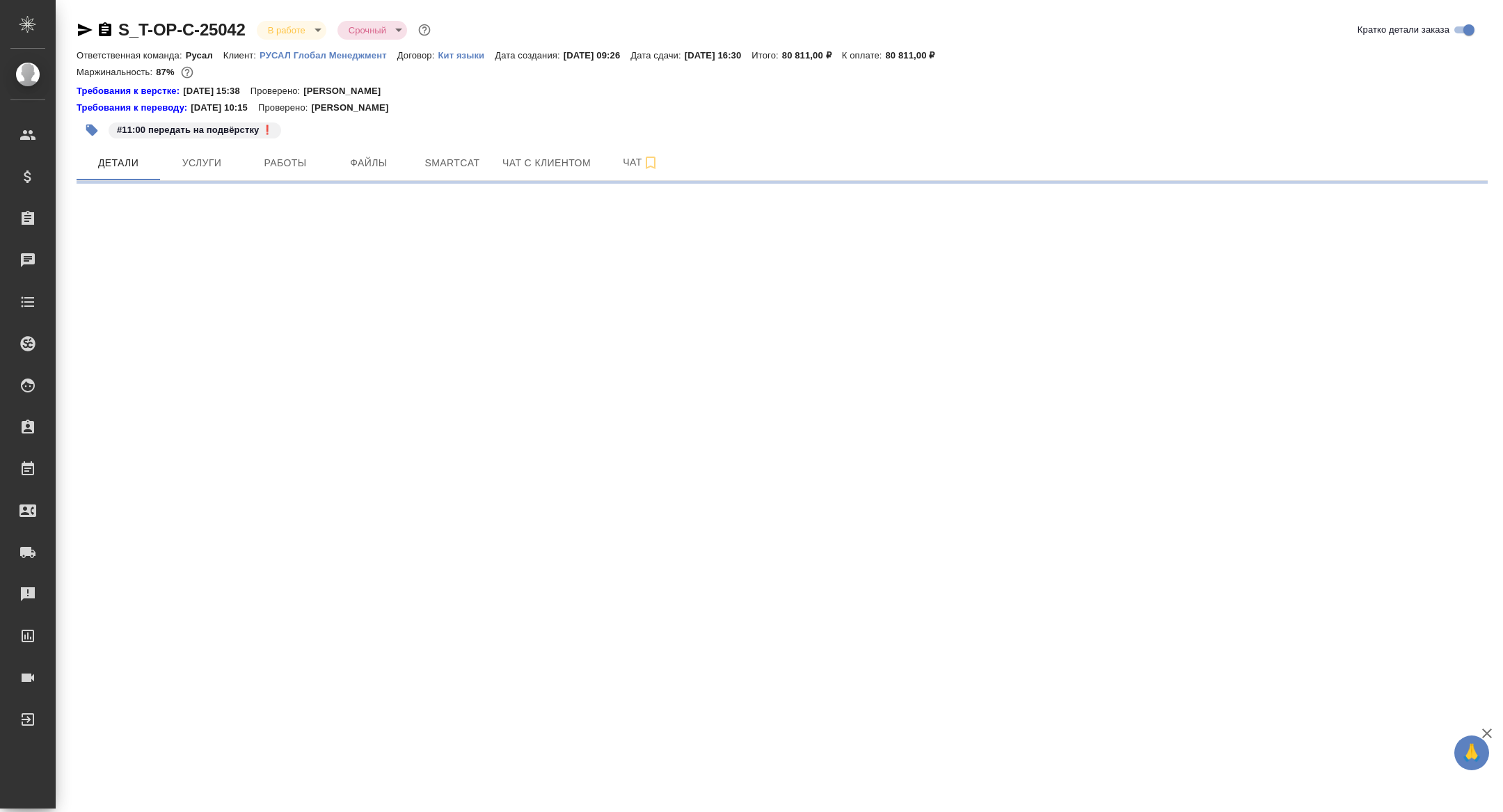
select select "RU"
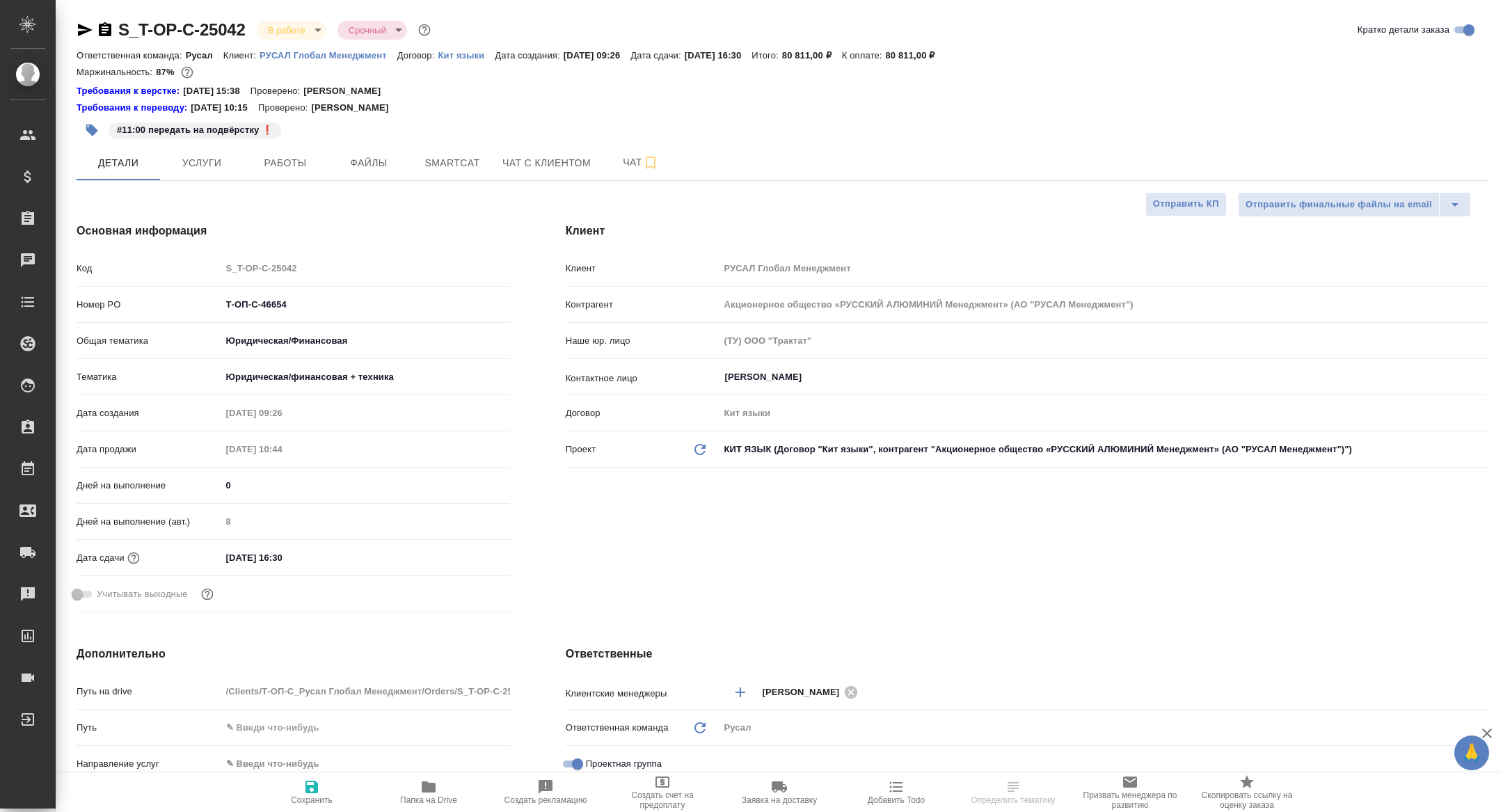
type textarea "x"
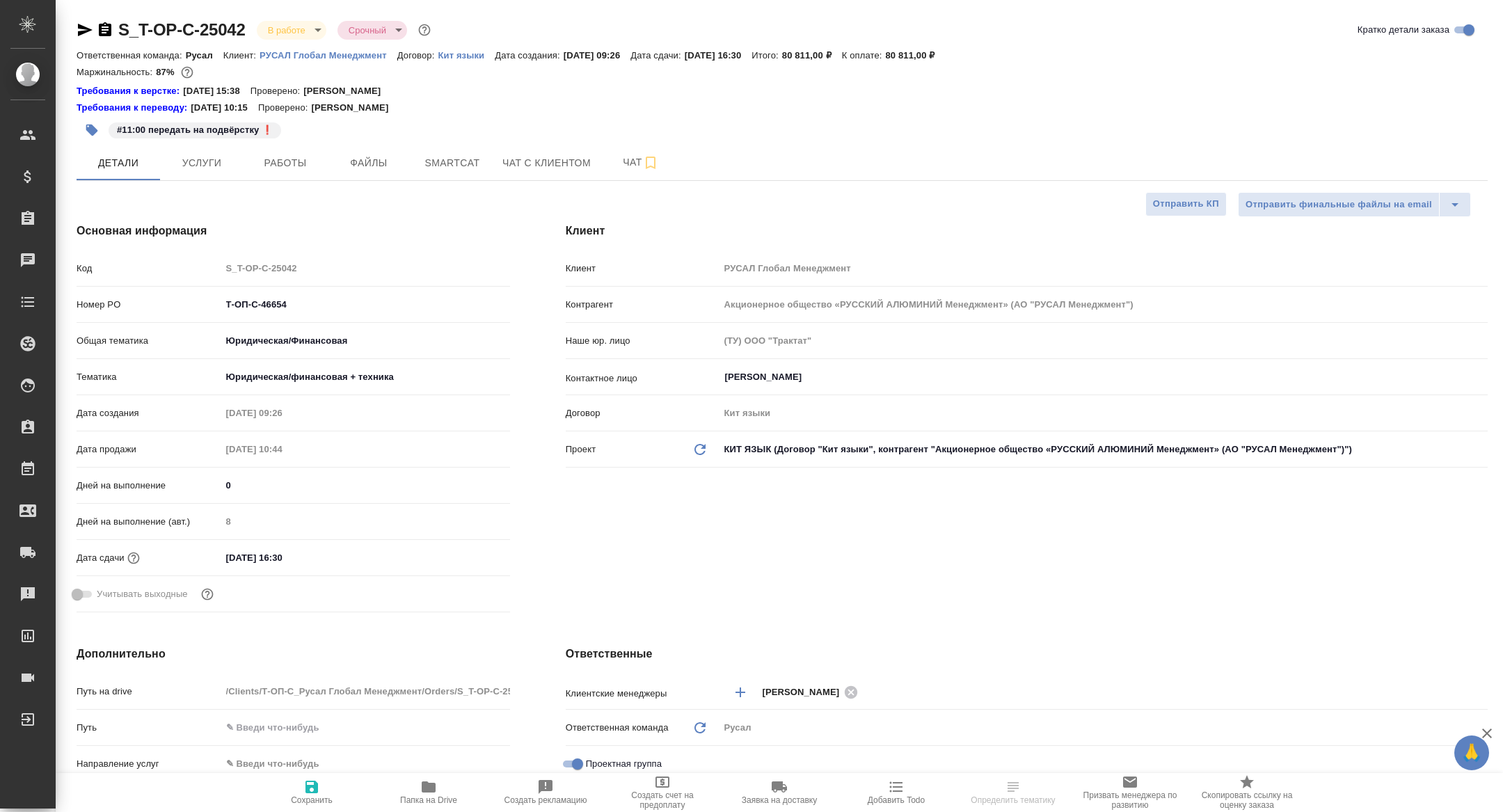
type textarea "x"
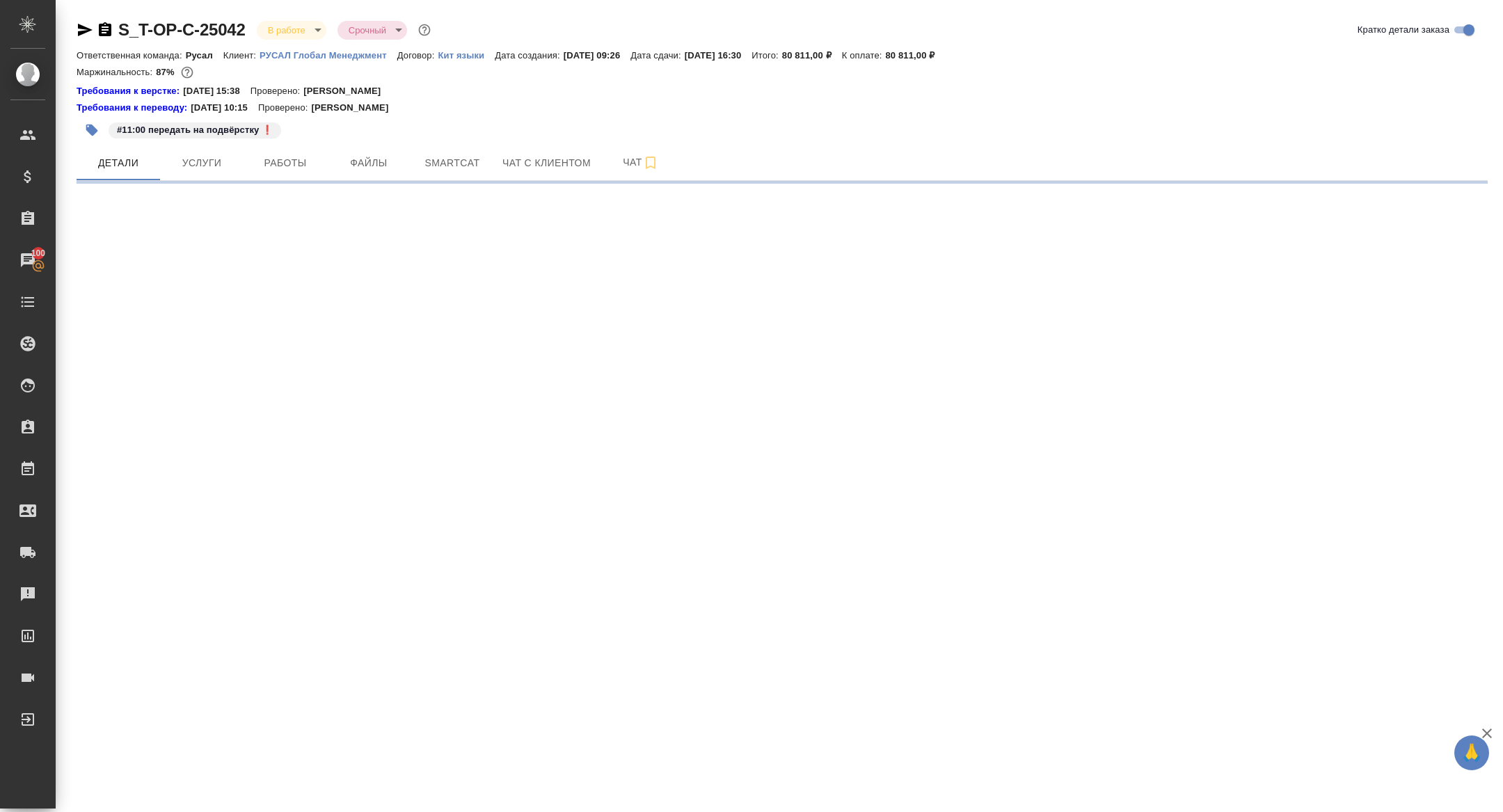
select select "RU"
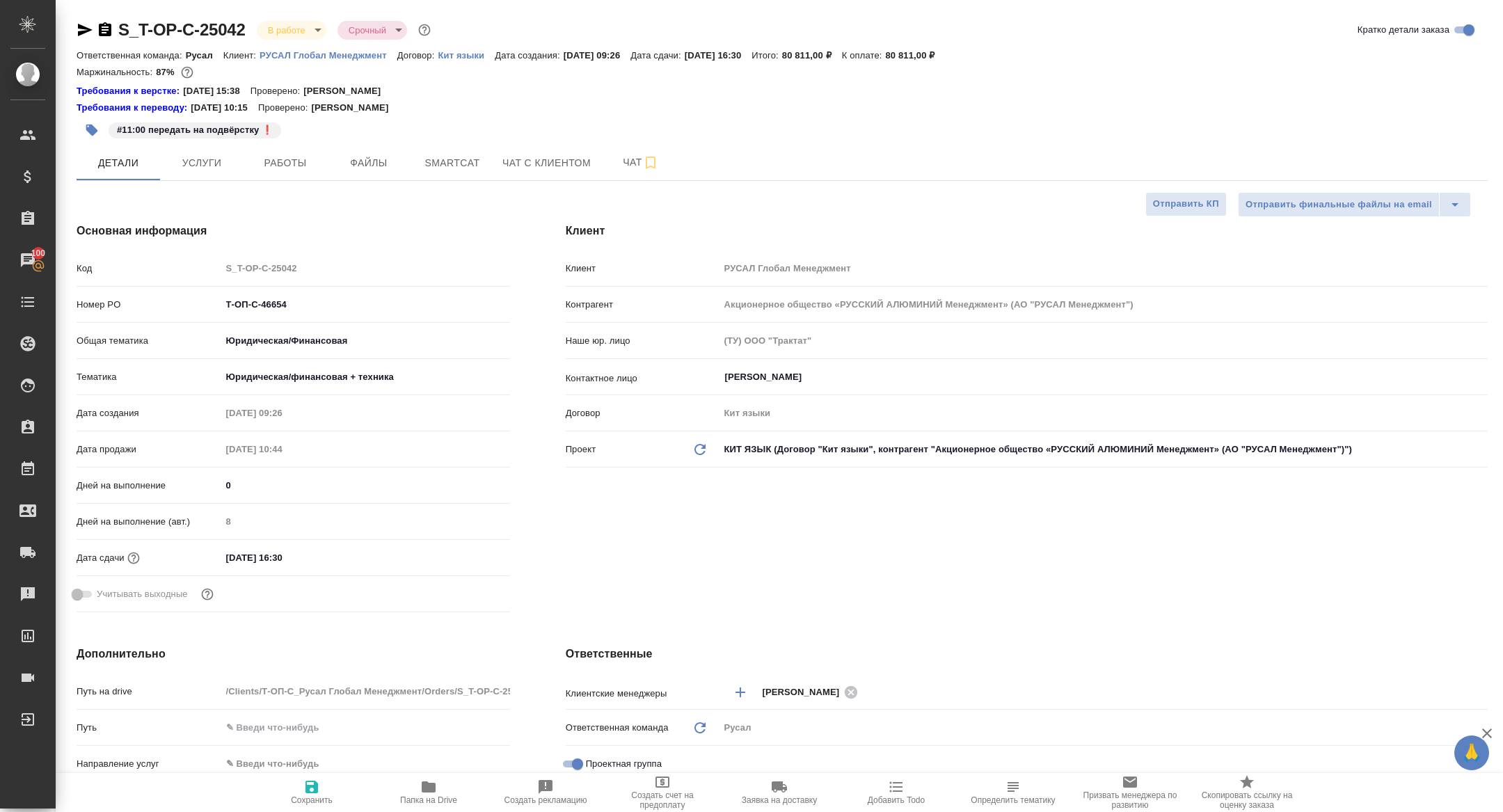
type textarea "x"
click at [259, 181] on div "S_T-OP-C-25042 В работе inProgress Срочный urgent Кратко детали заказа Ответств…" at bounding box center [782, 745] width 1426 height 1490
click at [273, 175] on button "Работы" at bounding box center [285, 162] width 83 height 35
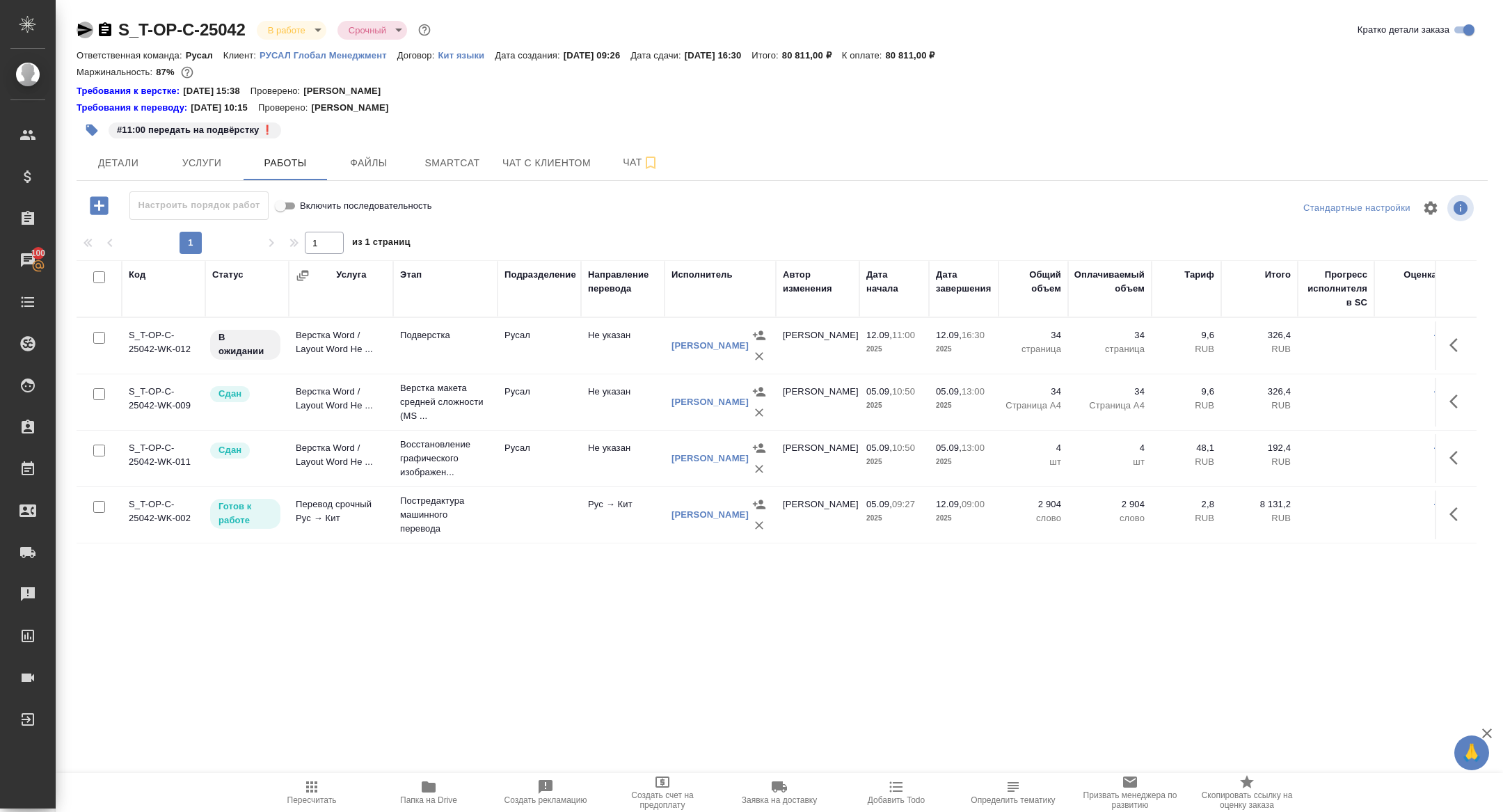
click at [80, 28] on icon "button" at bounding box center [85, 30] width 15 height 13
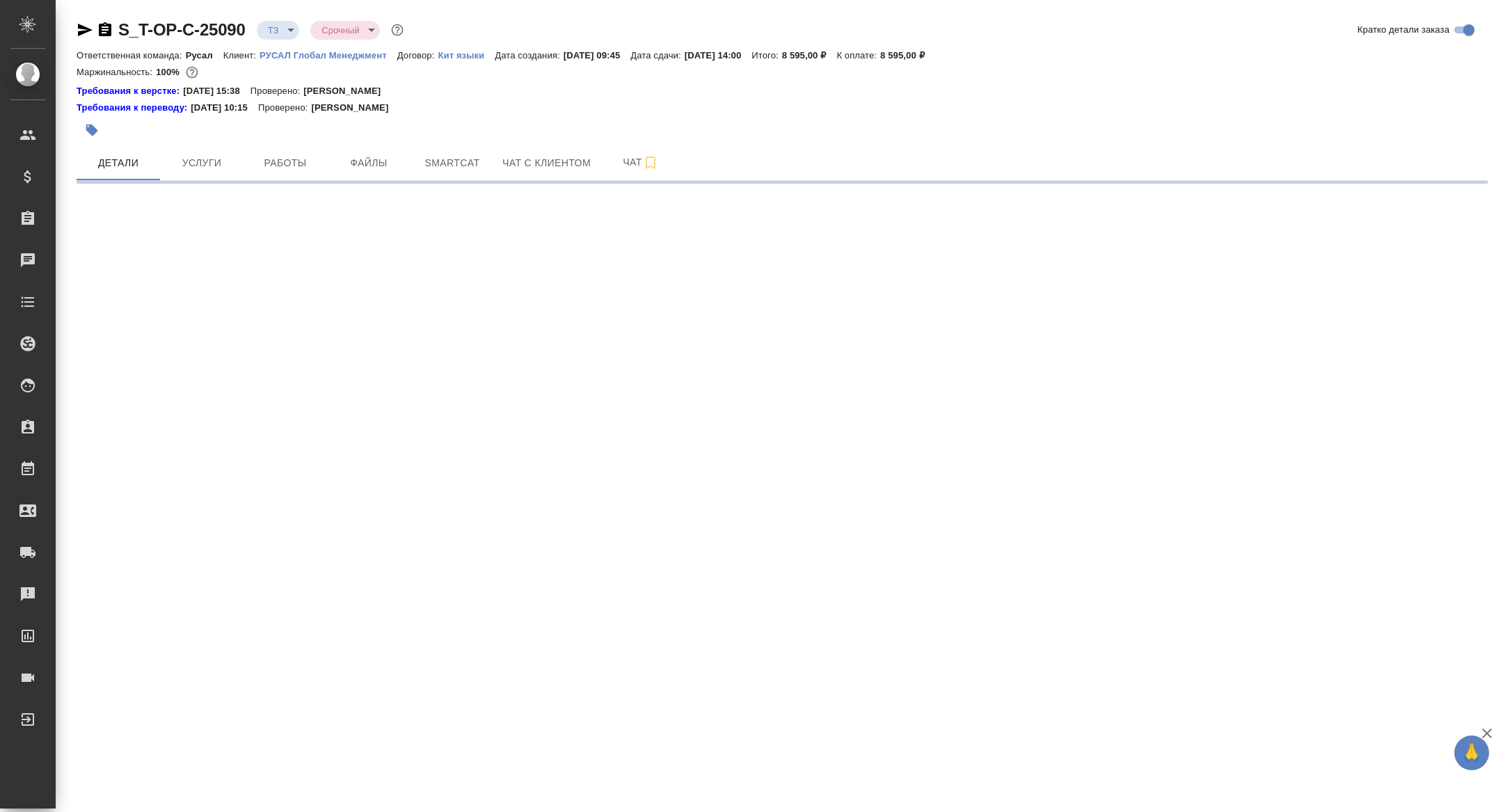
select select "RU"
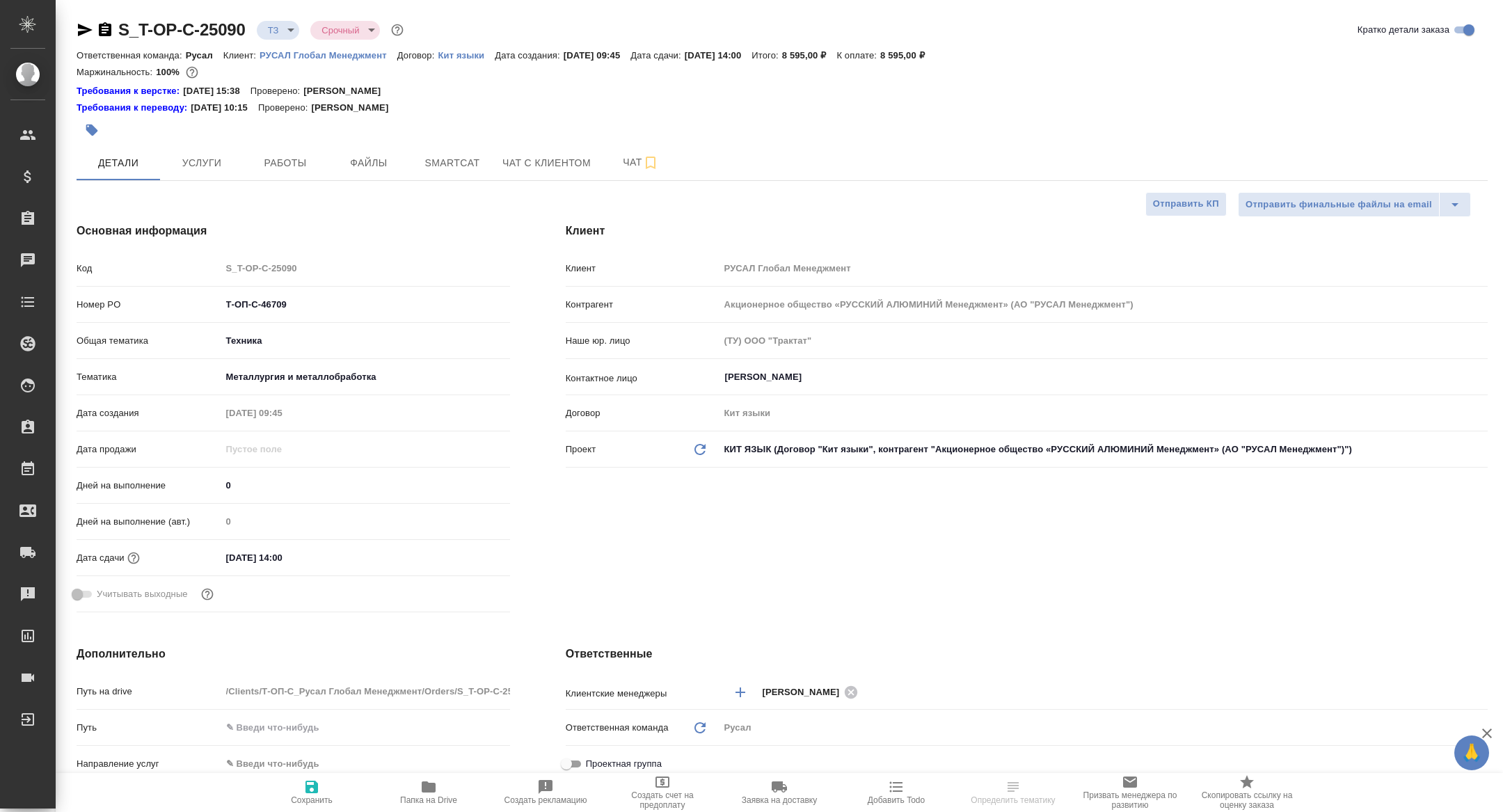
type textarea "x"
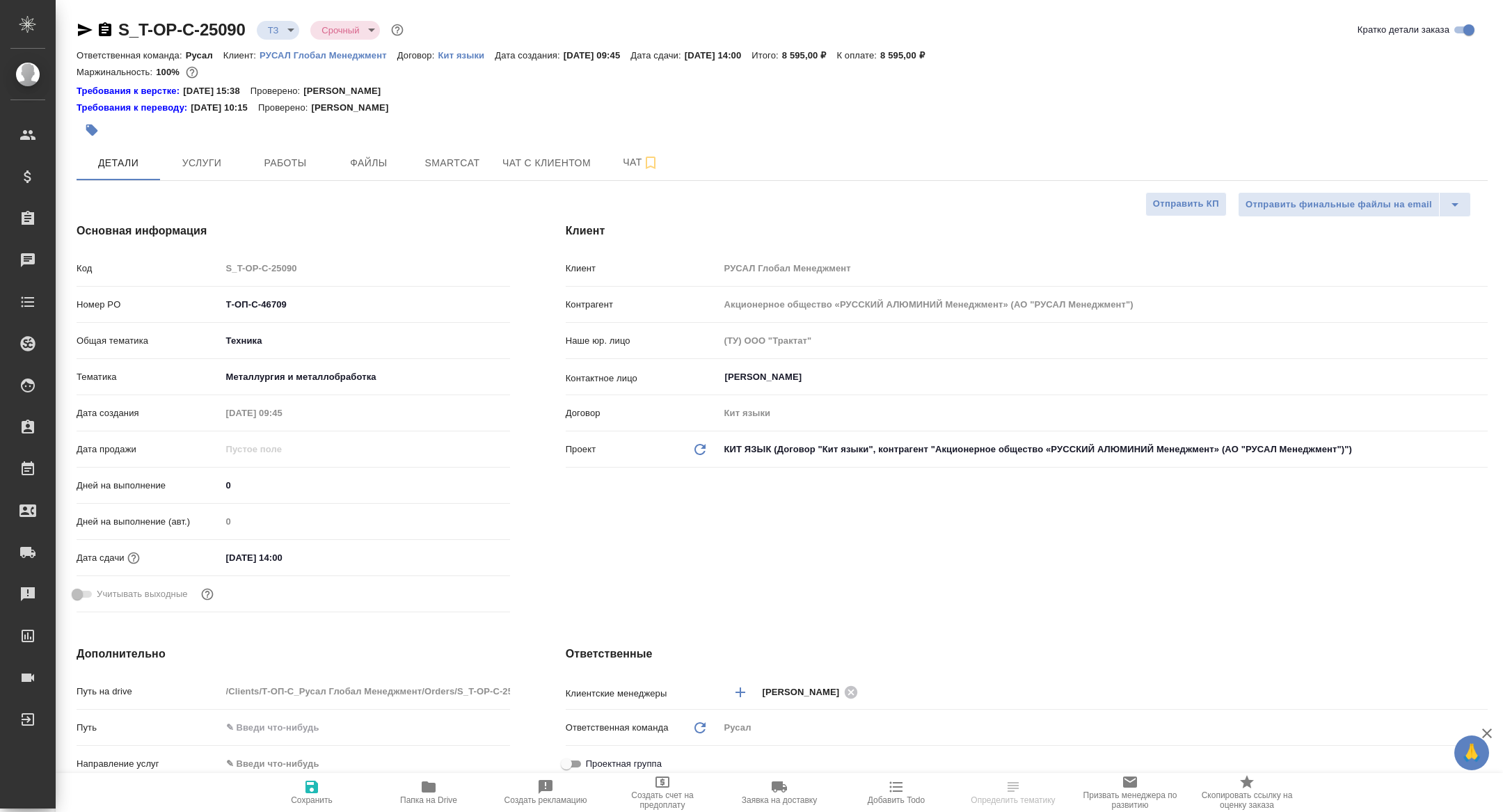
type textarea "x"
click at [618, 160] on span "Чат" at bounding box center [641, 162] width 67 height 17
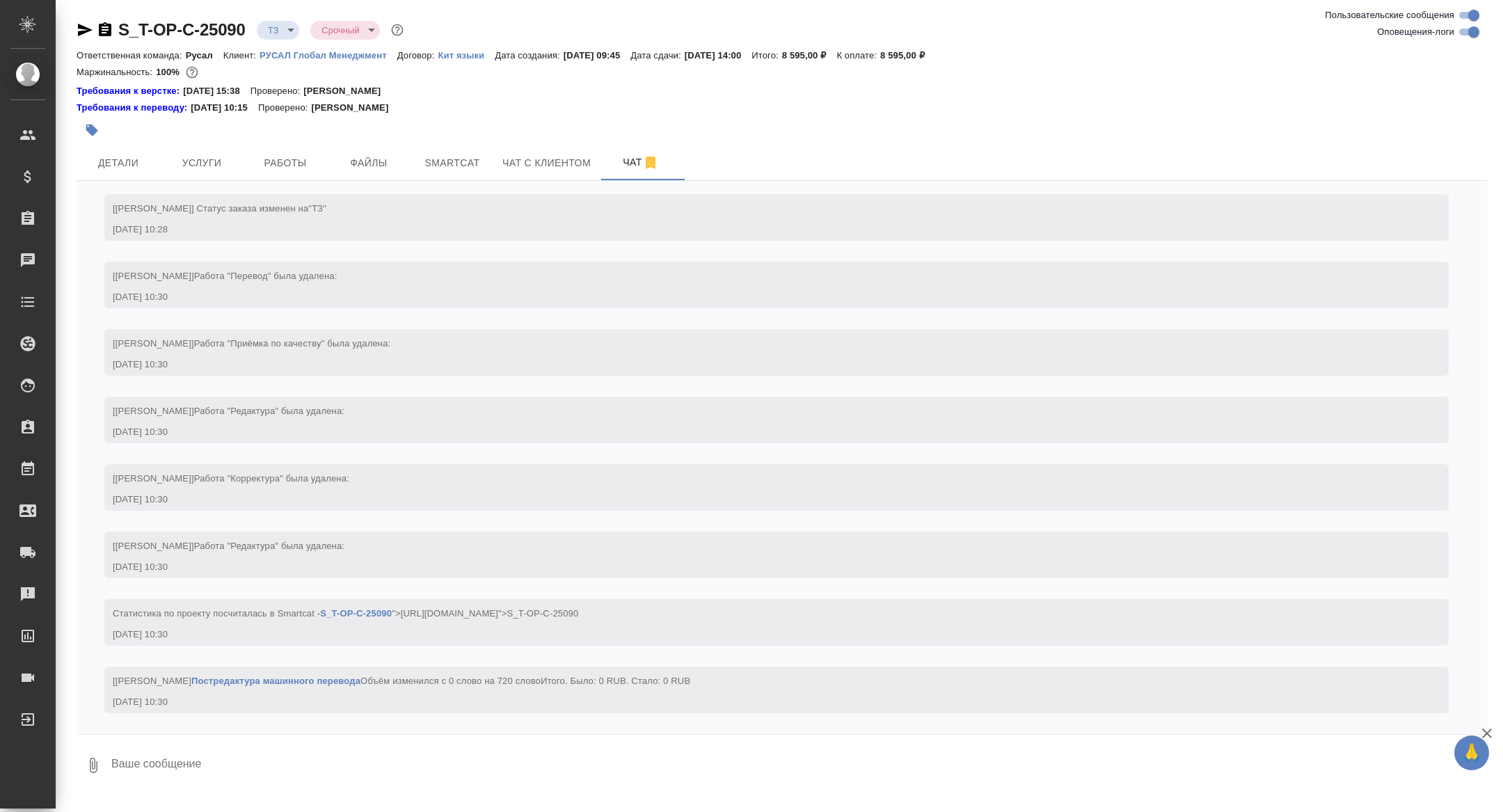
scroll to position [414, 0]
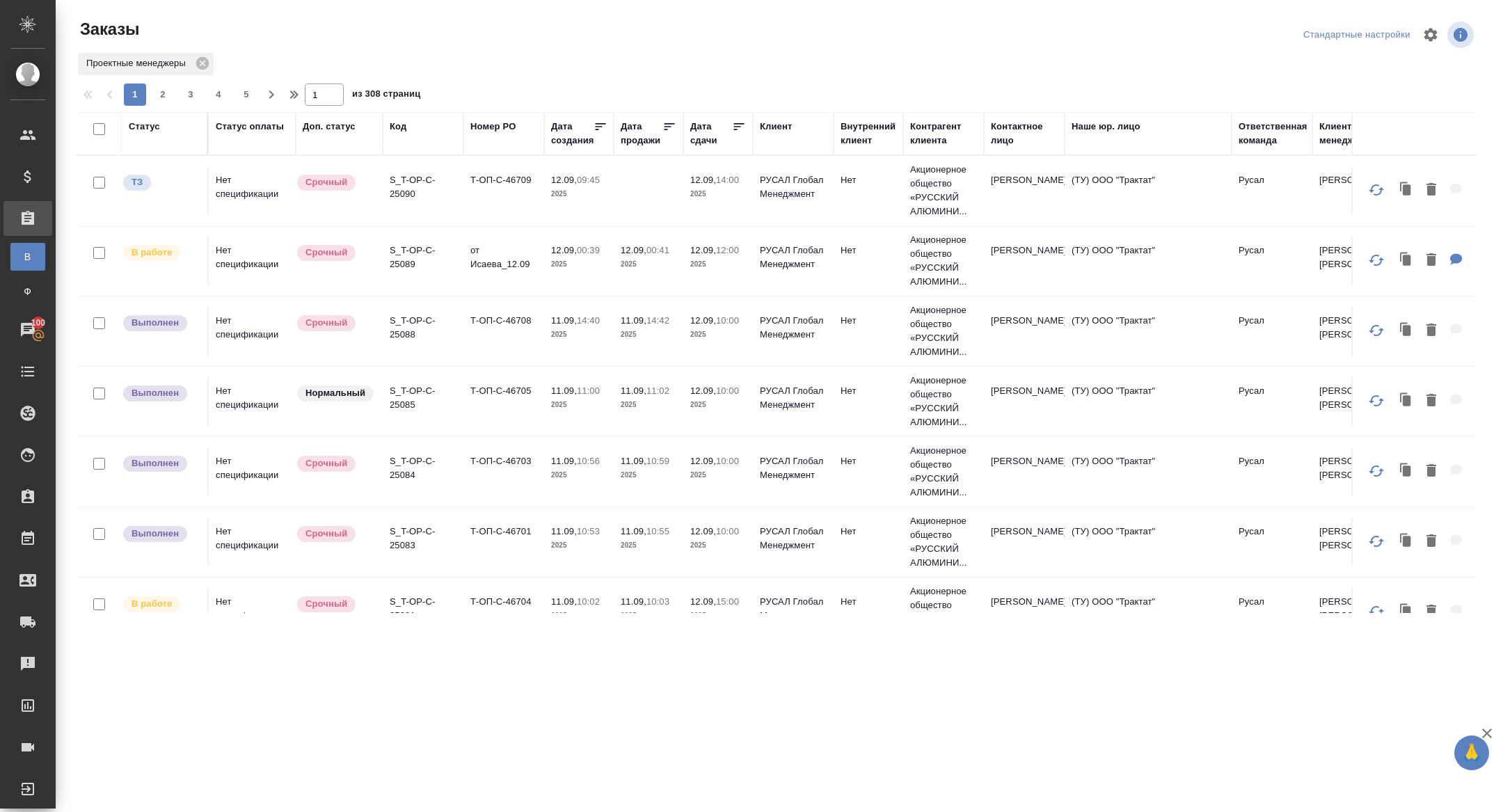
click at [695, 137] on div "Дата сдачи" at bounding box center [711, 133] width 42 height 28
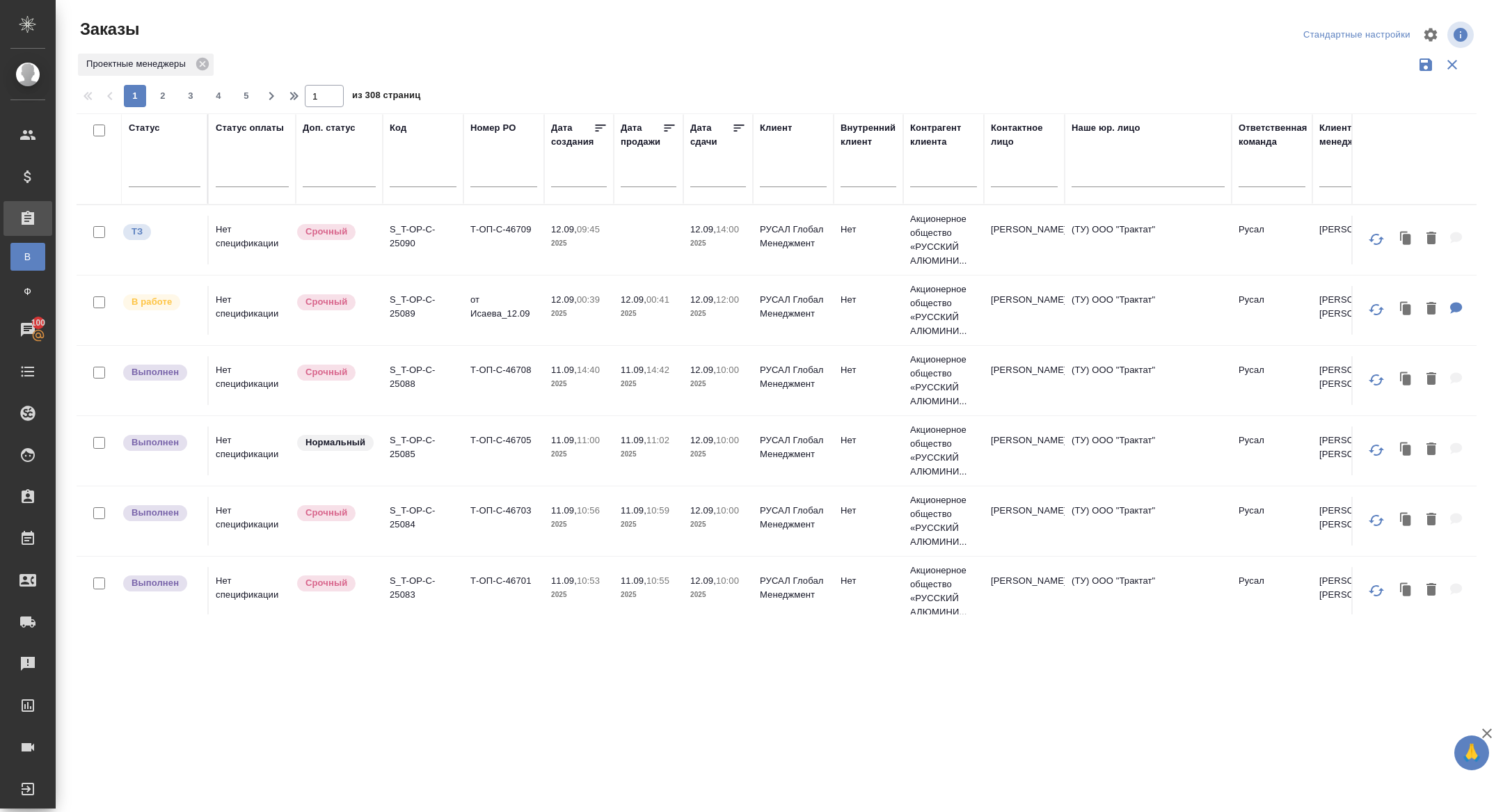
click at [716, 167] on input "text" at bounding box center [722, 175] width 47 height 19
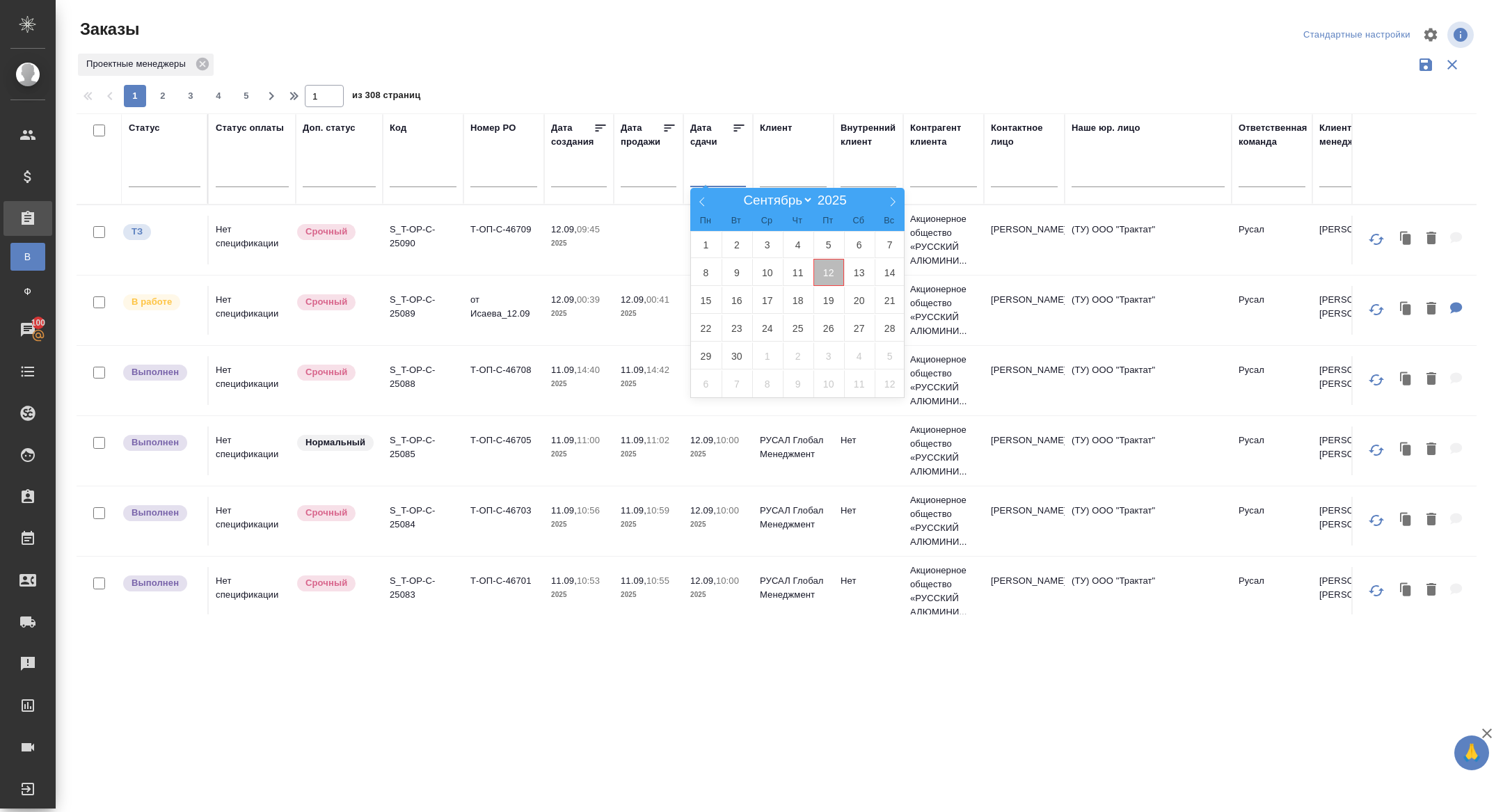
click at [832, 264] on span "12" at bounding box center [828, 273] width 31 height 27
type div "2025-09-11T21:00:00.000Z"
click at [853, 270] on span "13" at bounding box center [859, 273] width 31 height 27
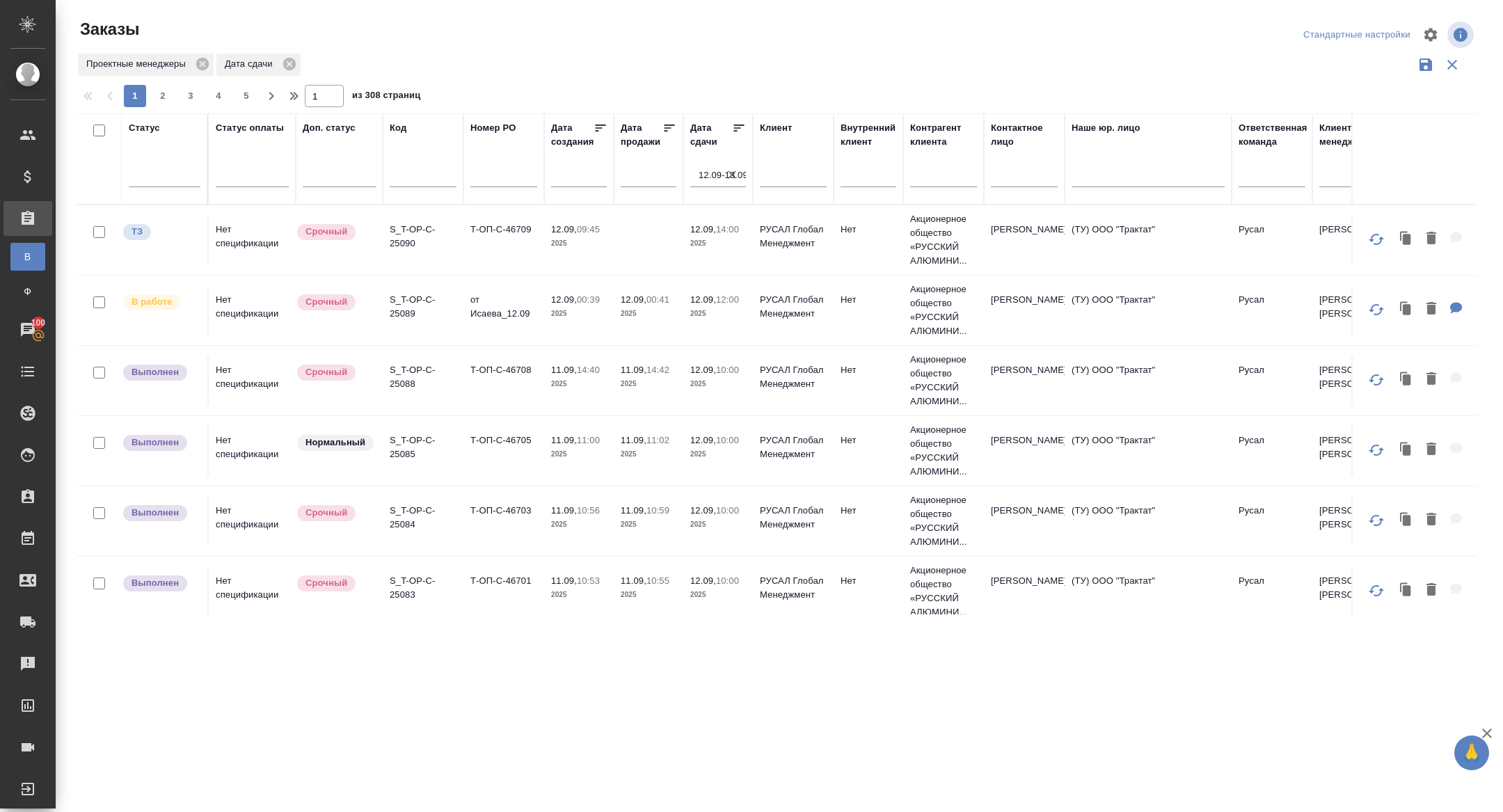
click at [734, 125] on icon at bounding box center [739, 128] width 14 height 14
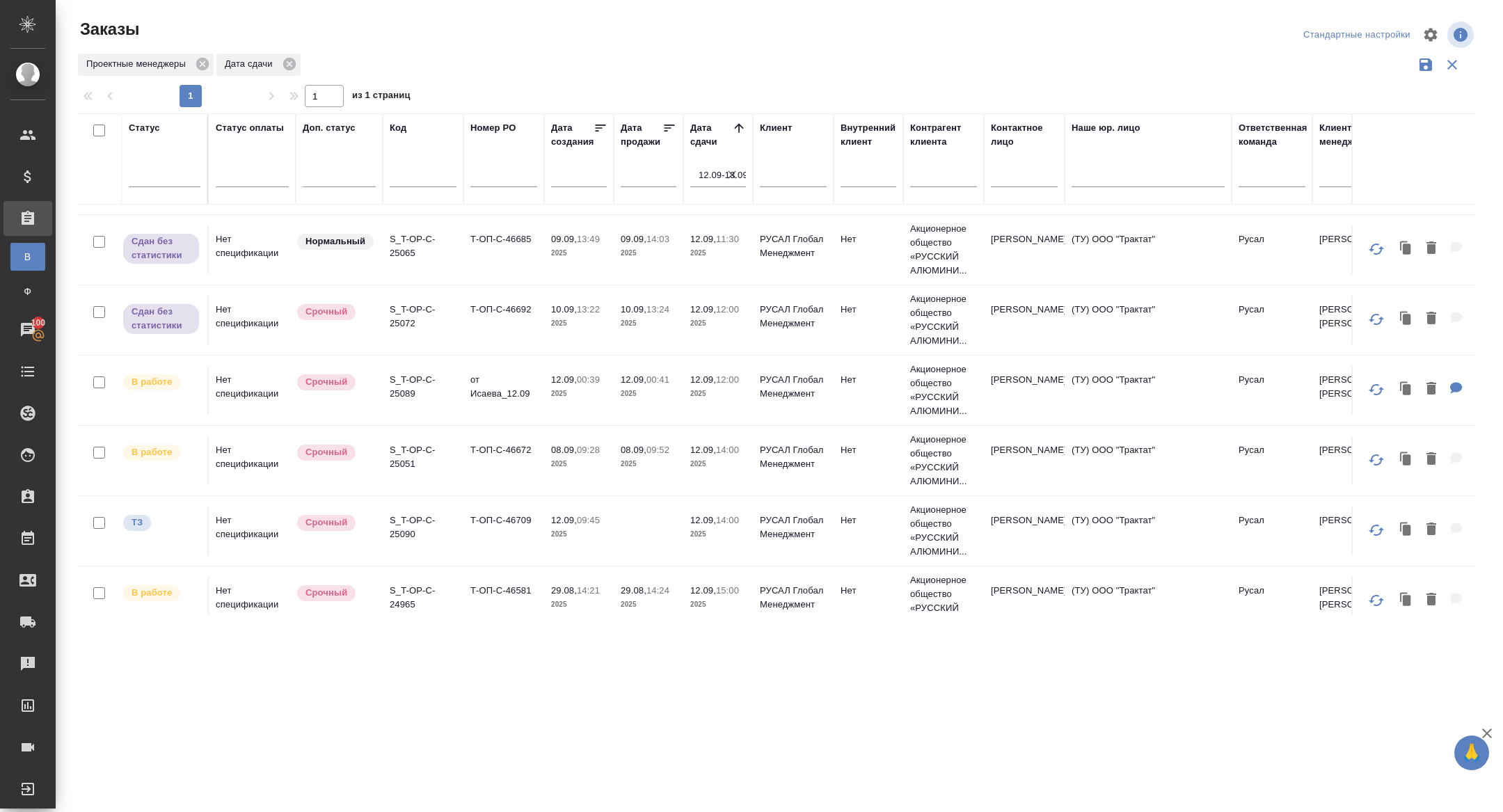
scroll to position [584, 0]
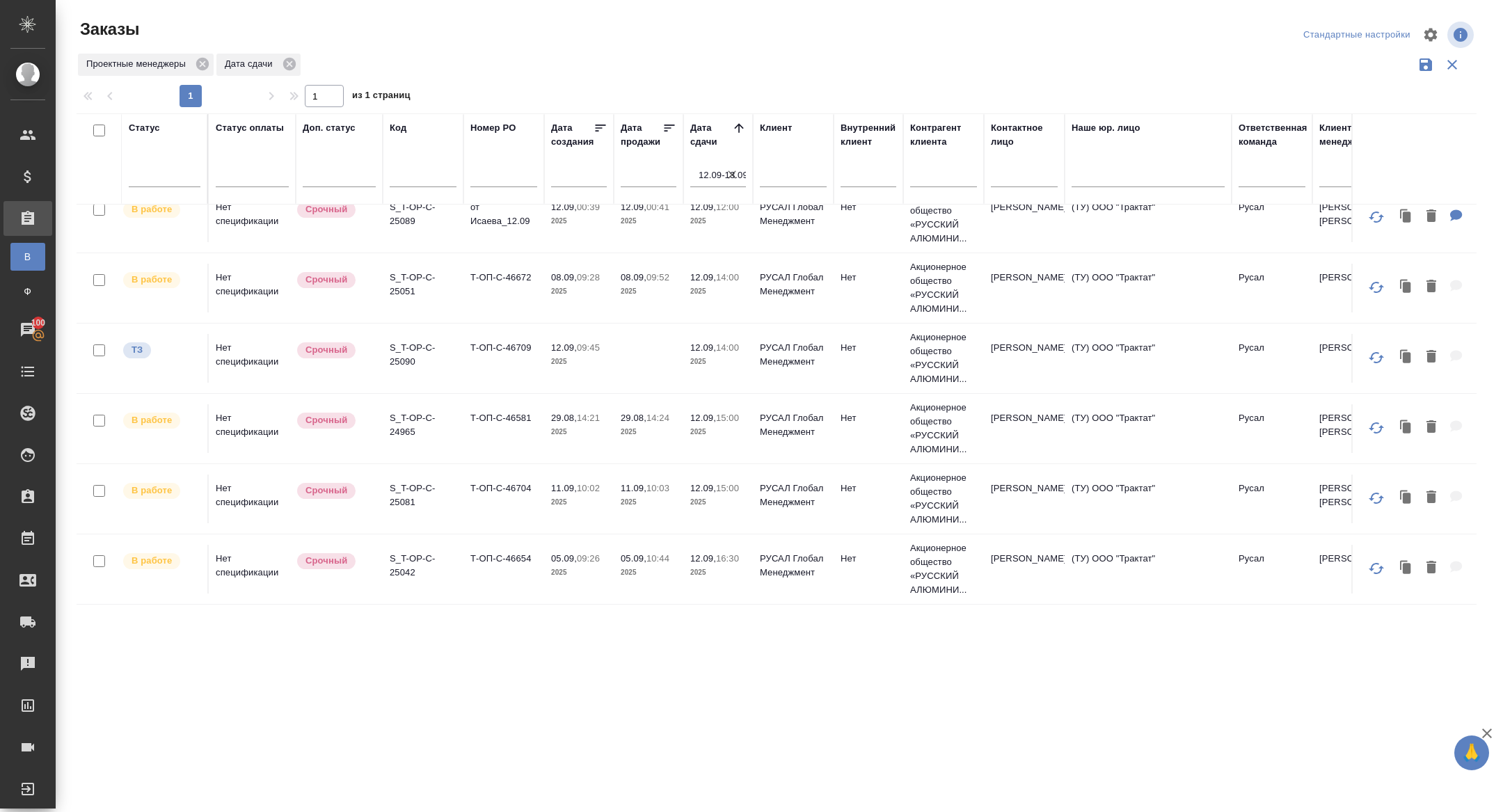
click at [389, 285] on td "S_T-OP-C-25051" at bounding box center [423, 288] width 80 height 48
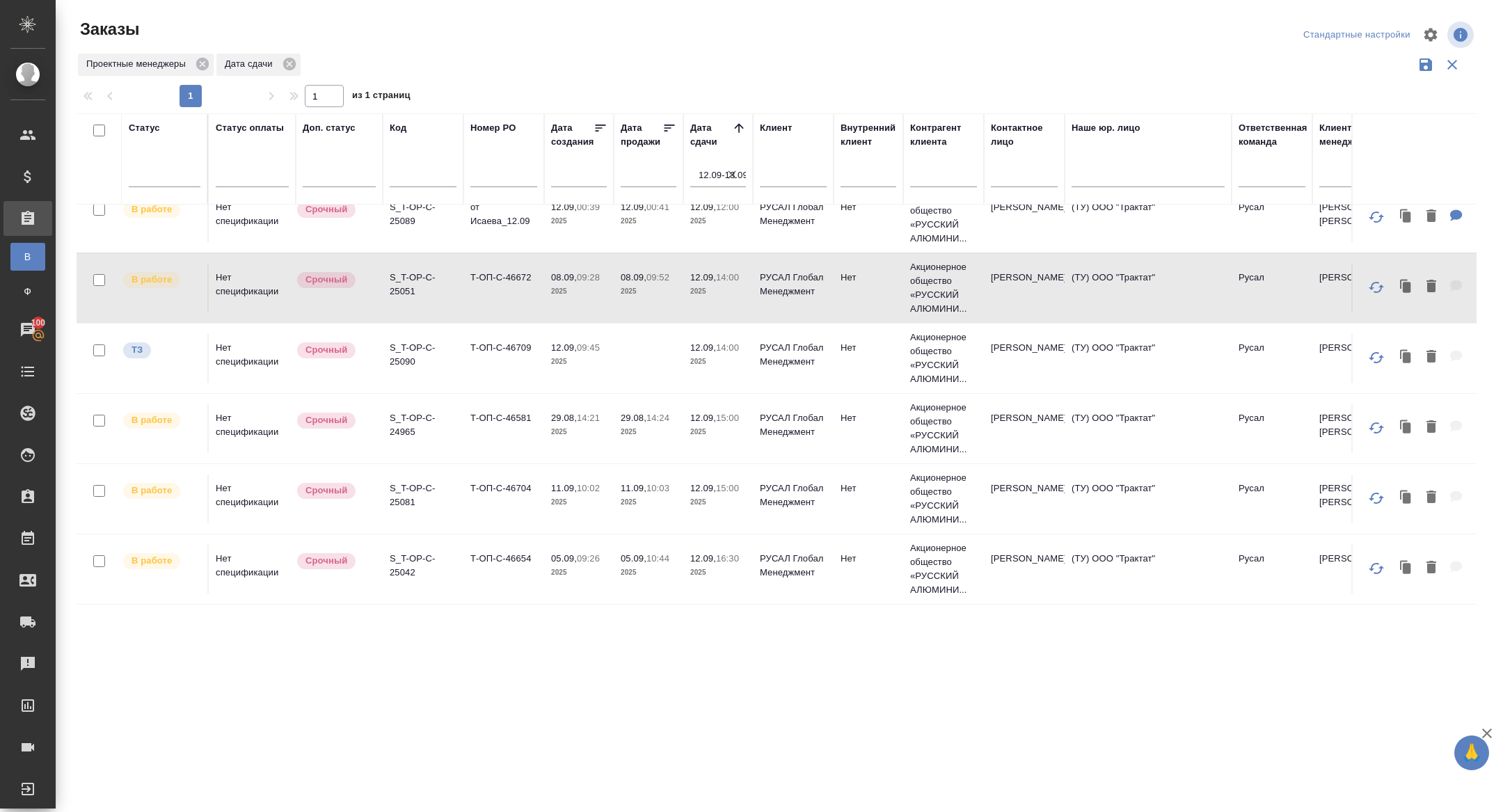
click at [404, 297] on td "S_T-OP-C-25051" at bounding box center [423, 288] width 80 height 48
click at [404, 273] on p "S_T-OP-C-25051" at bounding box center [423, 284] width 67 height 28
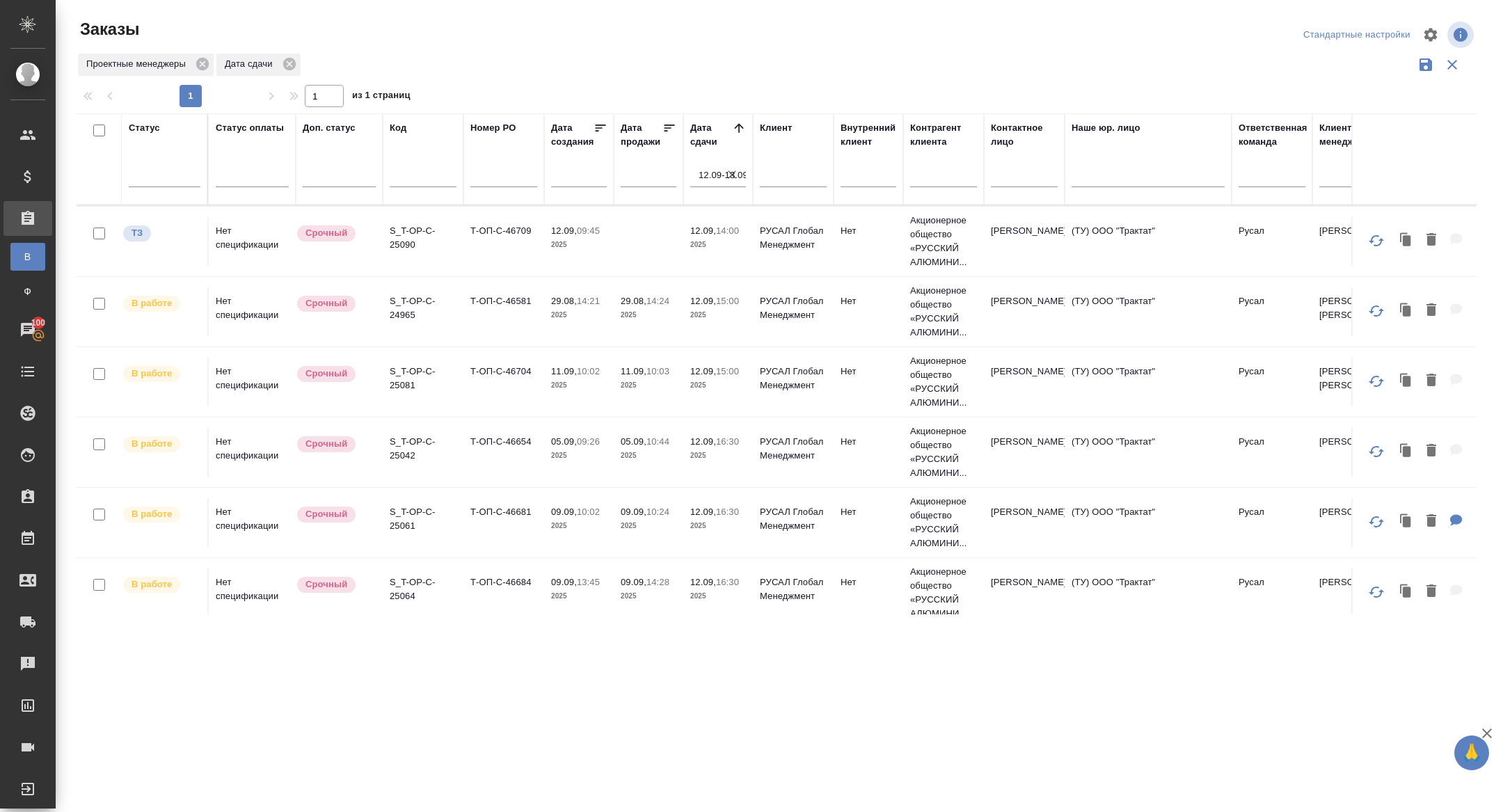
scroll to position [712, 0]
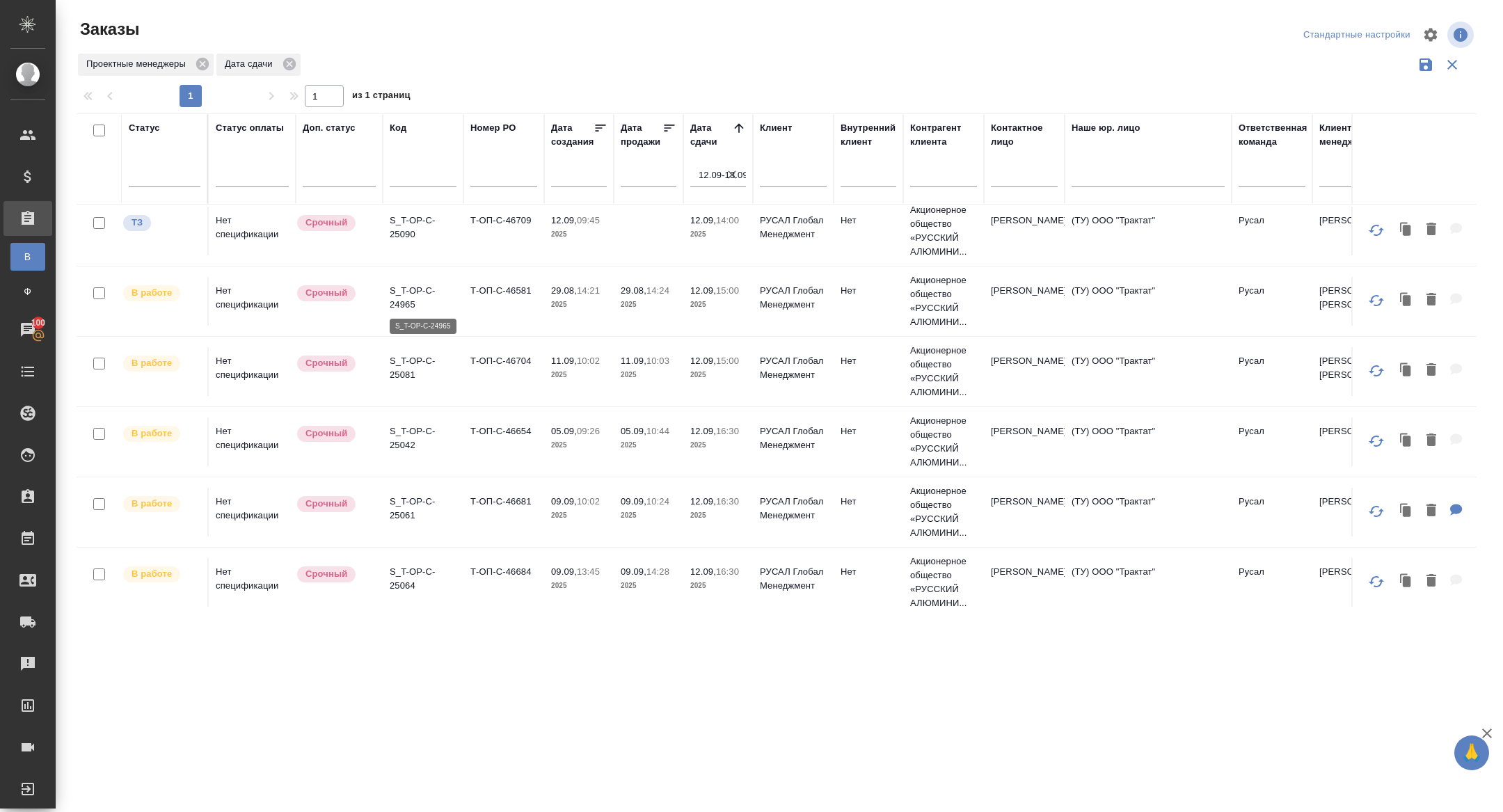
click at [403, 290] on p "S_T-OP-C-24965" at bounding box center [423, 297] width 67 height 28
click at [406, 373] on p "S_T-OP-C-25081" at bounding box center [423, 368] width 67 height 28
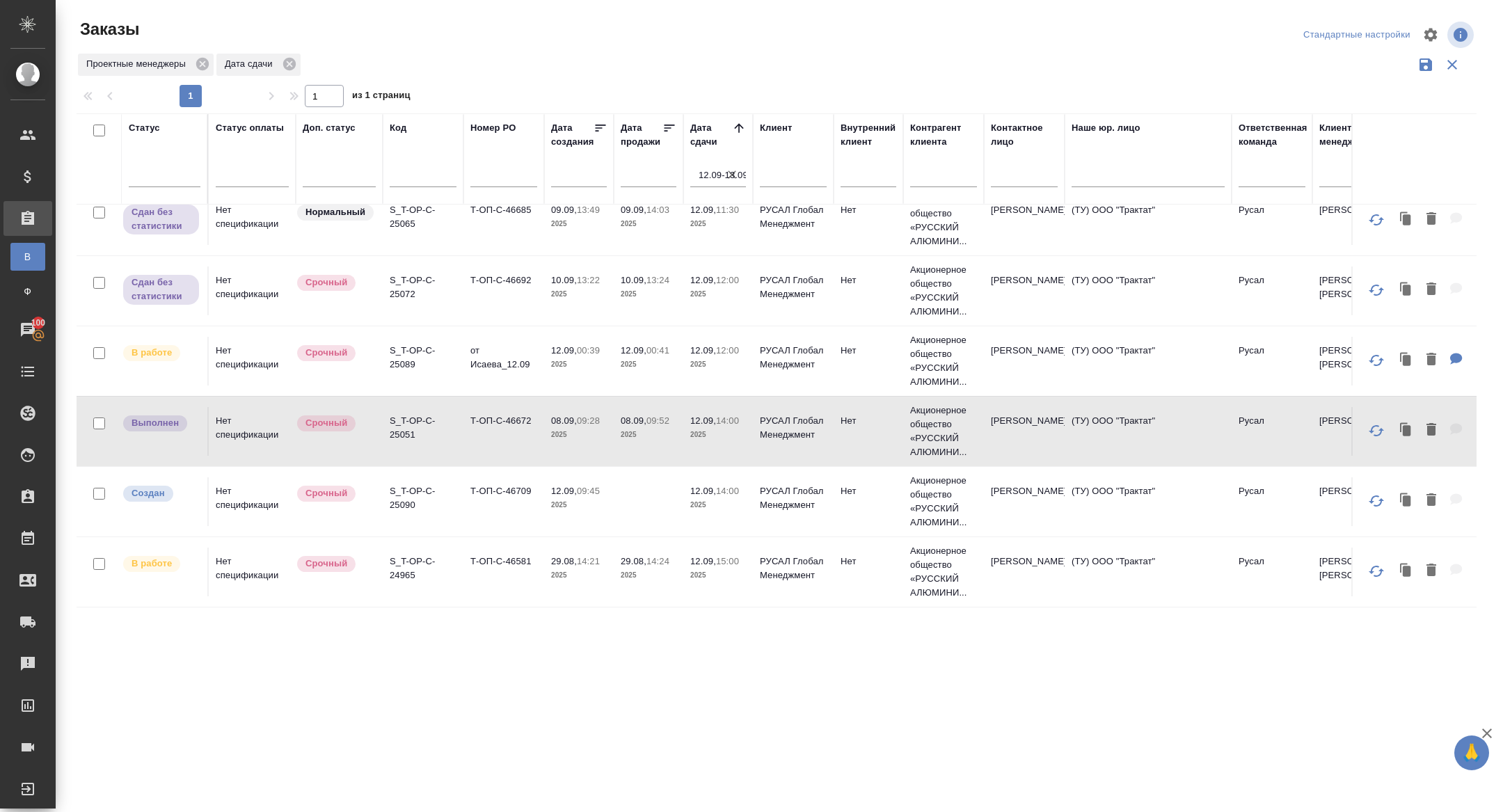
scroll to position [443, 0]
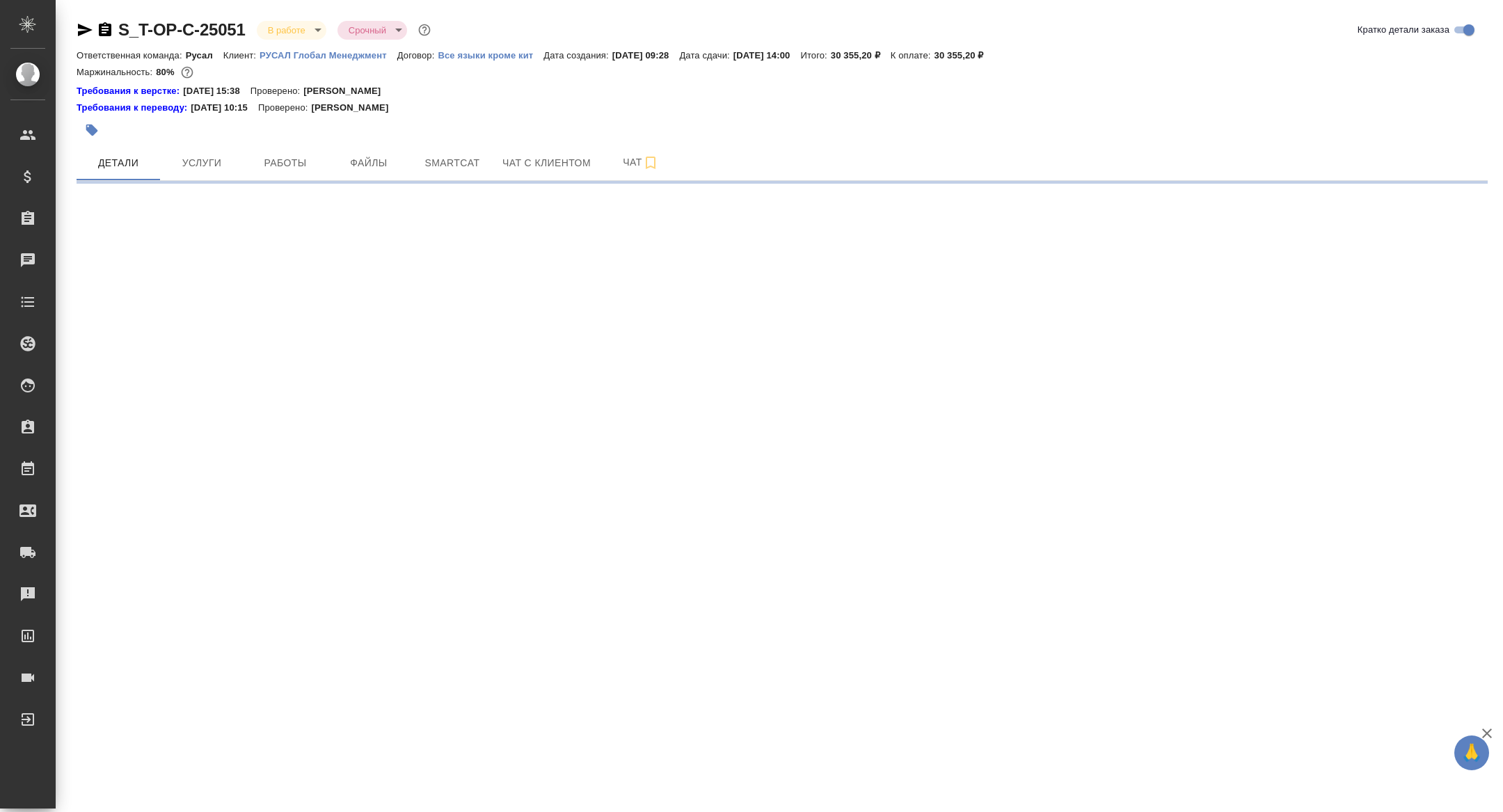
select select "RU"
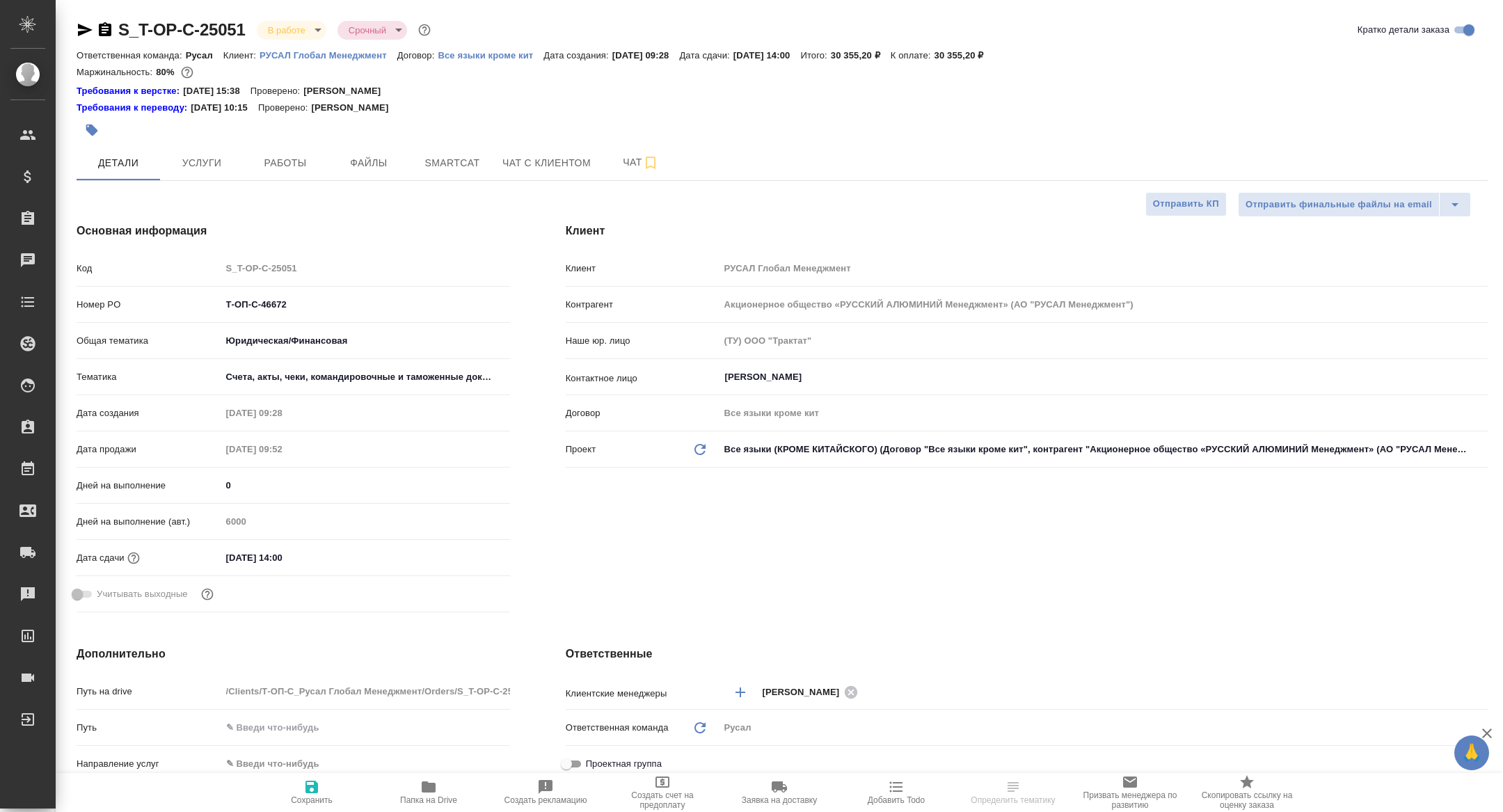
type textarea "x"
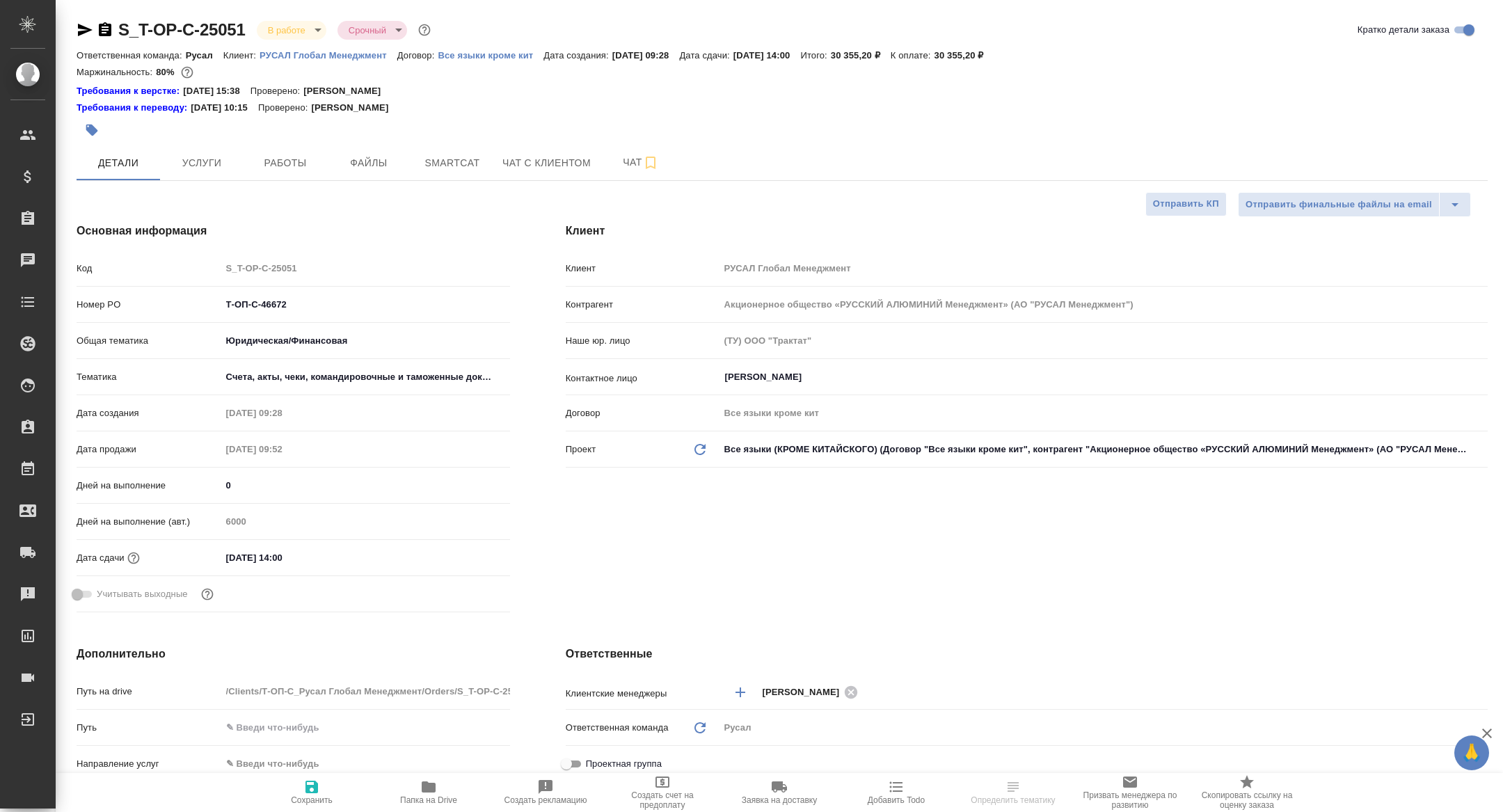
type textarea "x"
select select "RU"
type textarea "x"
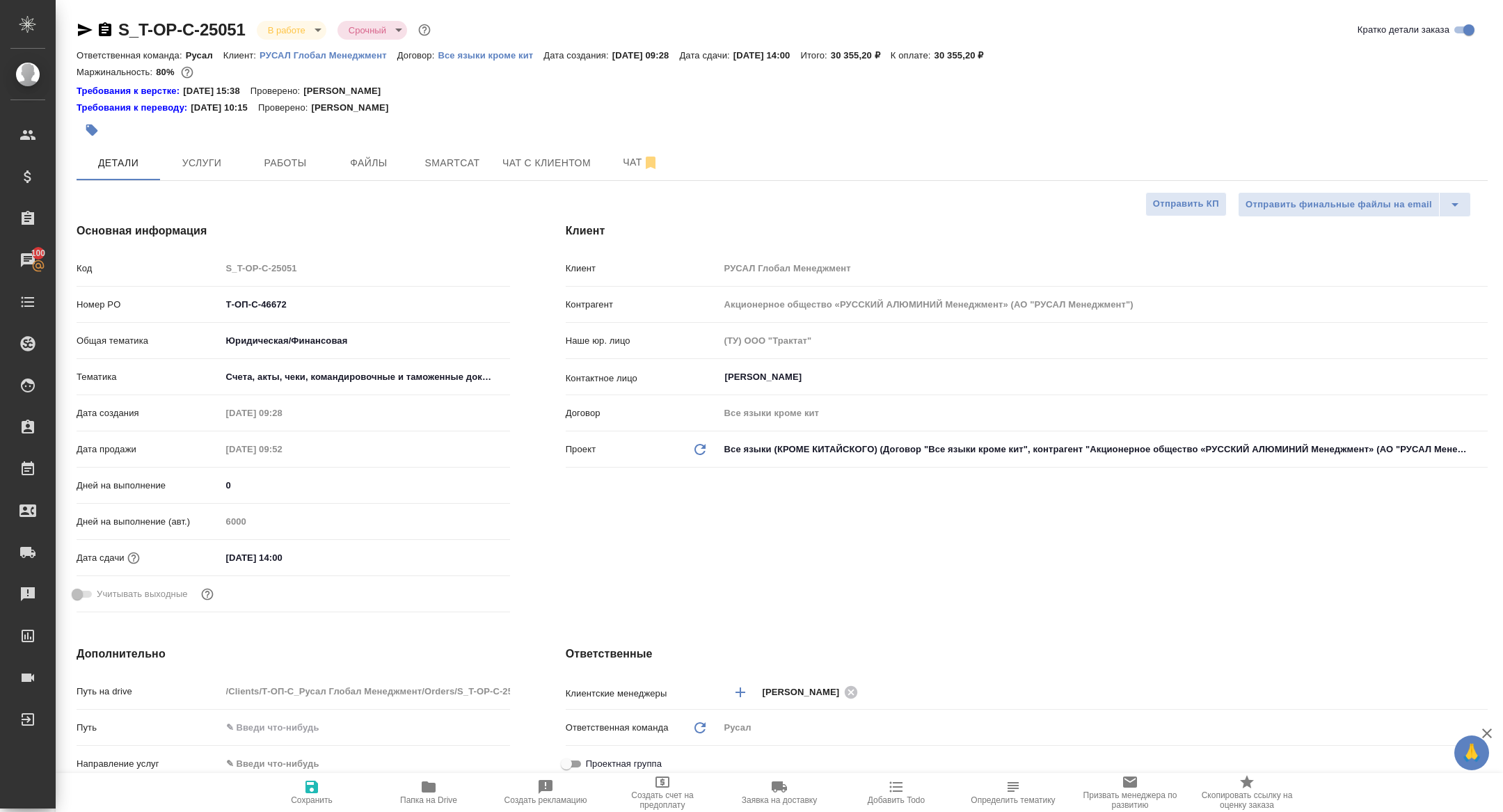
type textarea "x"
drag, startPoint x: 299, startPoint y: 299, endPoint x: 121, endPoint y: 290, distance: 178.2
click at [121, 291] on div "Код S_T-OP-C-25051 Номер PO Т-ОП-С-46672 Общая тематика Юридическая/Финансовая …" at bounding box center [293, 437] width 433 height 362
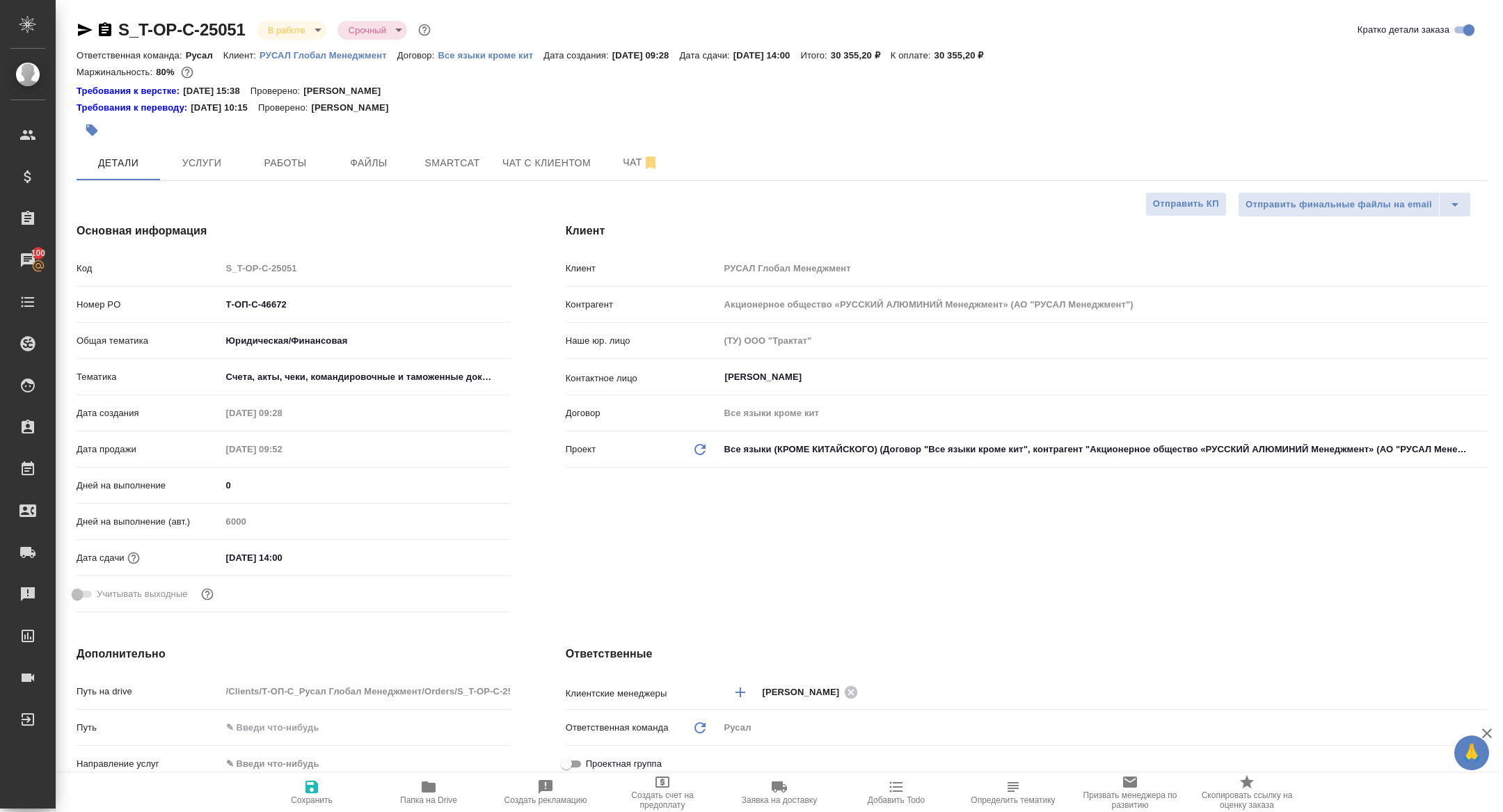
type textarea "x"
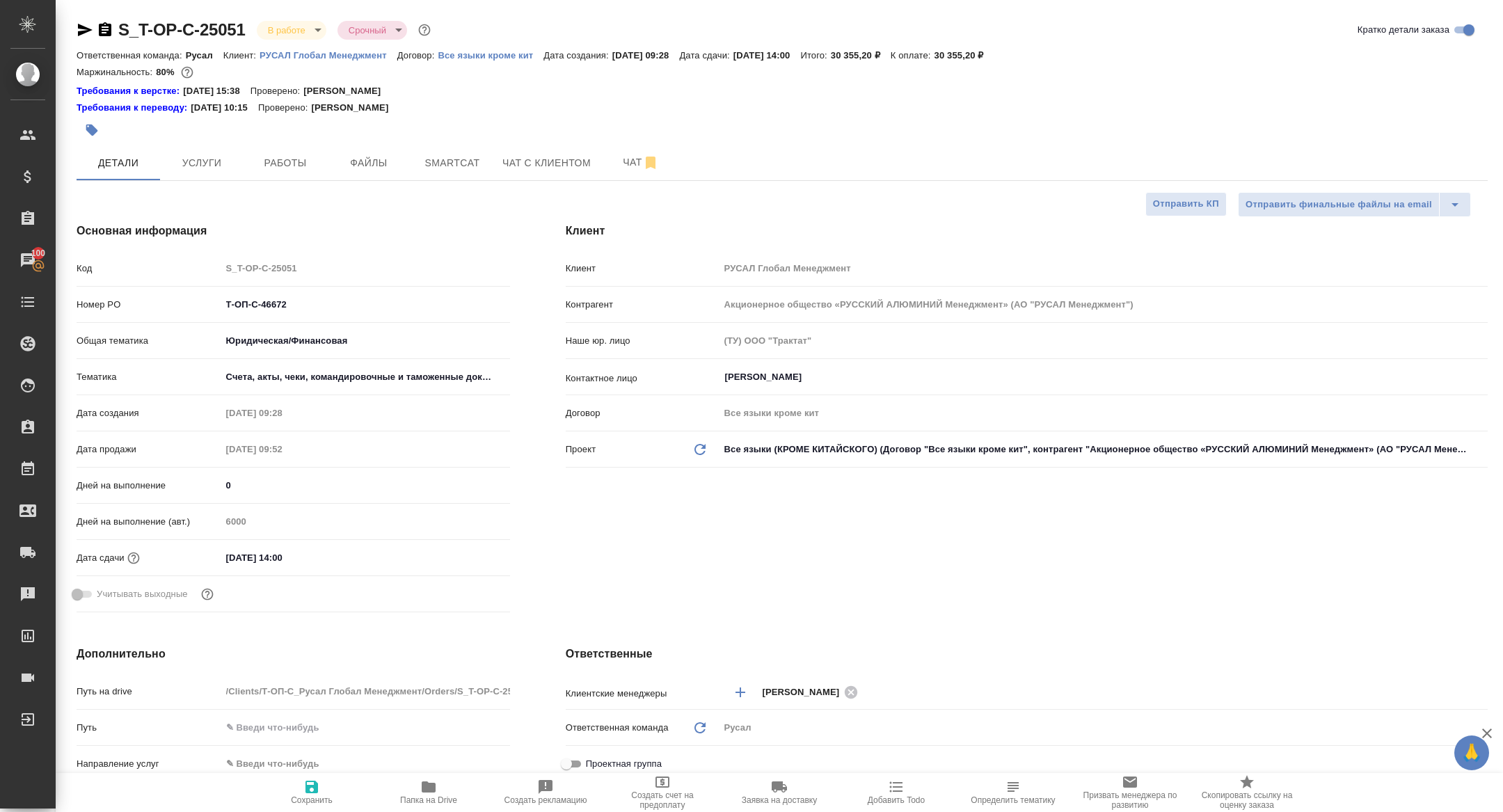
type textarea "x"
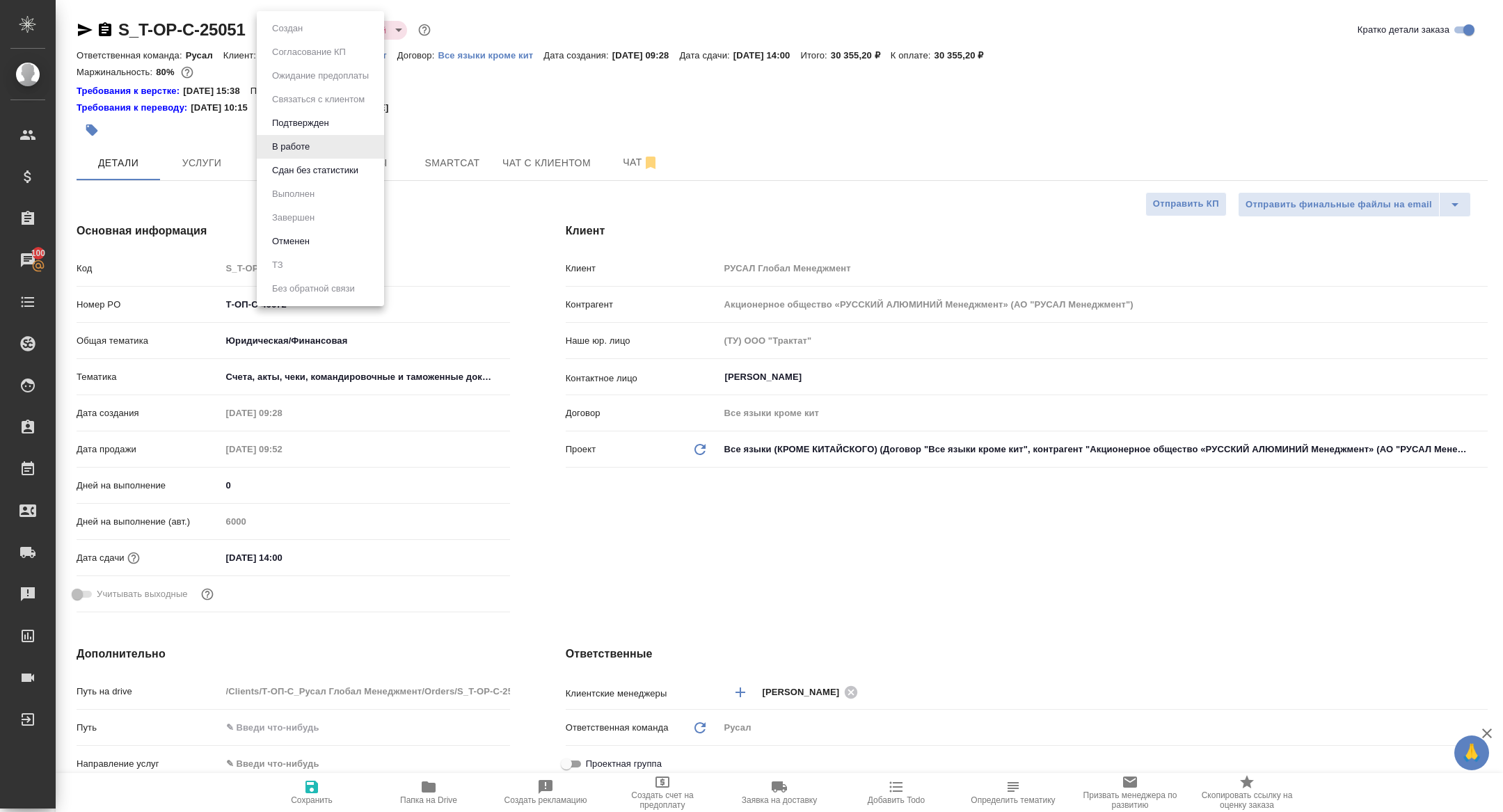
click at [278, 37] on body "🙏 .cls-1 fill:#fff; AWATERA Zhuravleva Alexandra Клиенты Спецификации Заказы 10…" at bounding box center [752, 406] width 1503 height 812
click at [330, 179] on li "Сдан без статистики" at bounding box center [320, 170] width 127 height 23
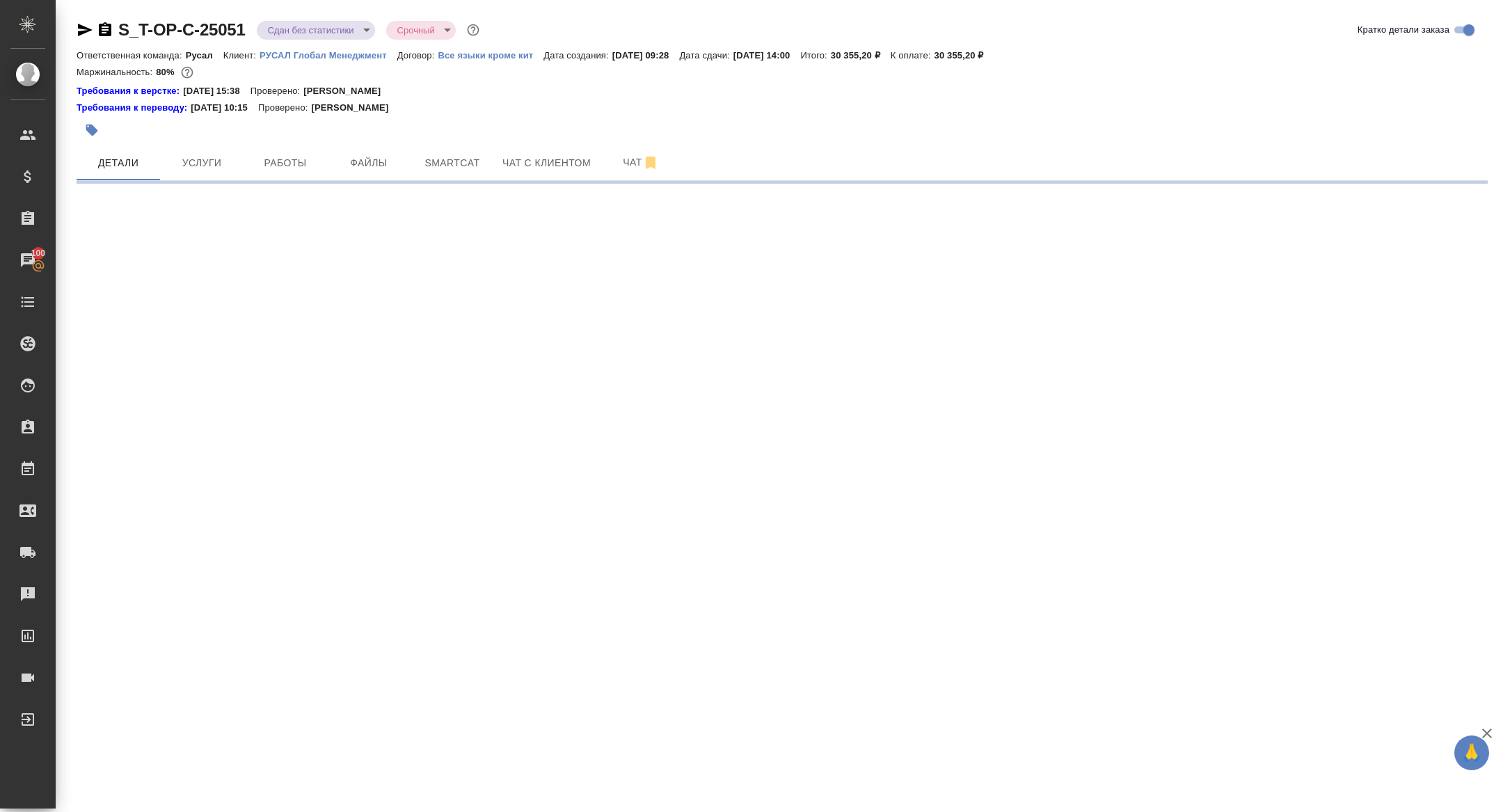
select select "RU"
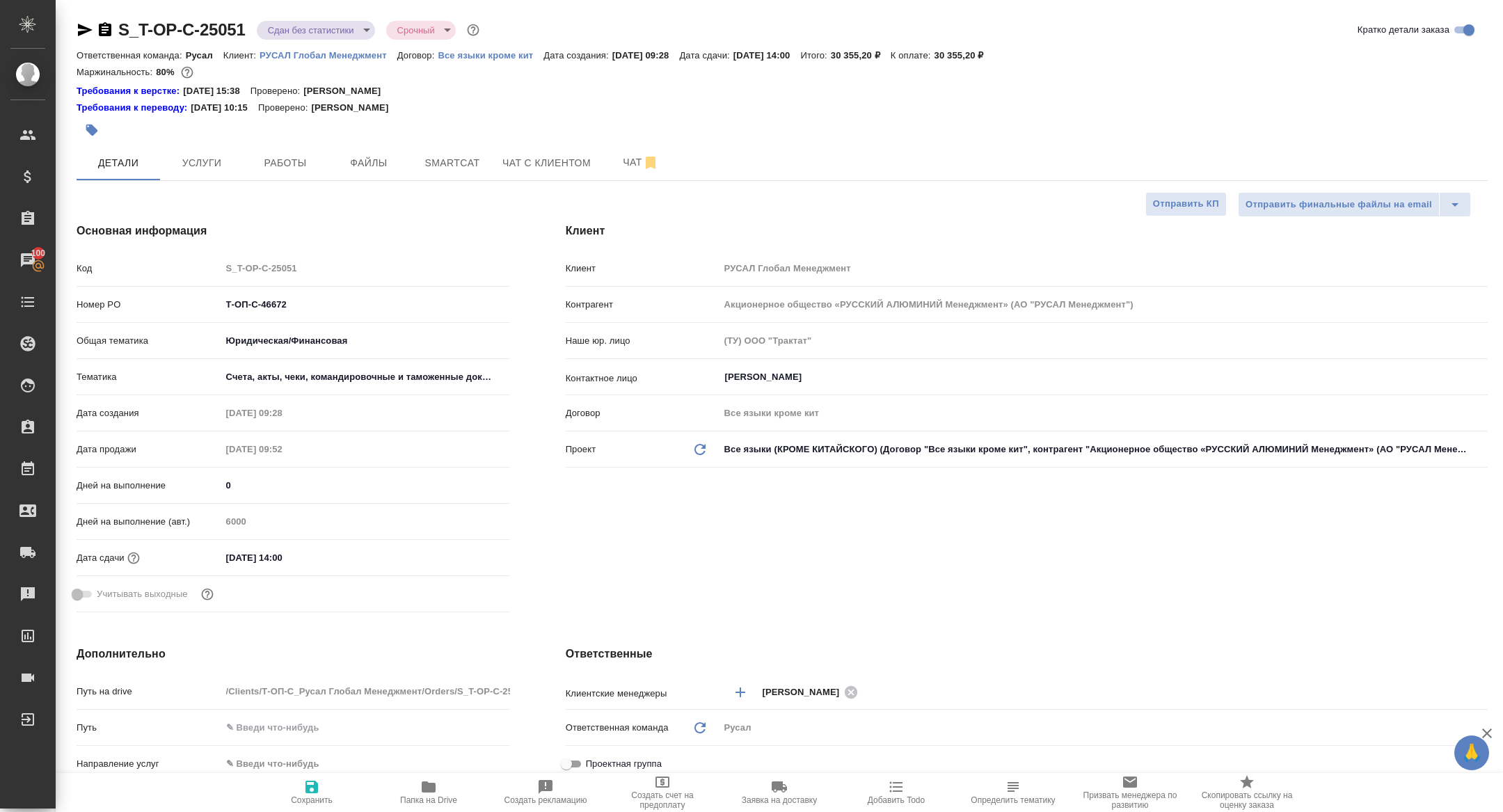
type textarea "x"
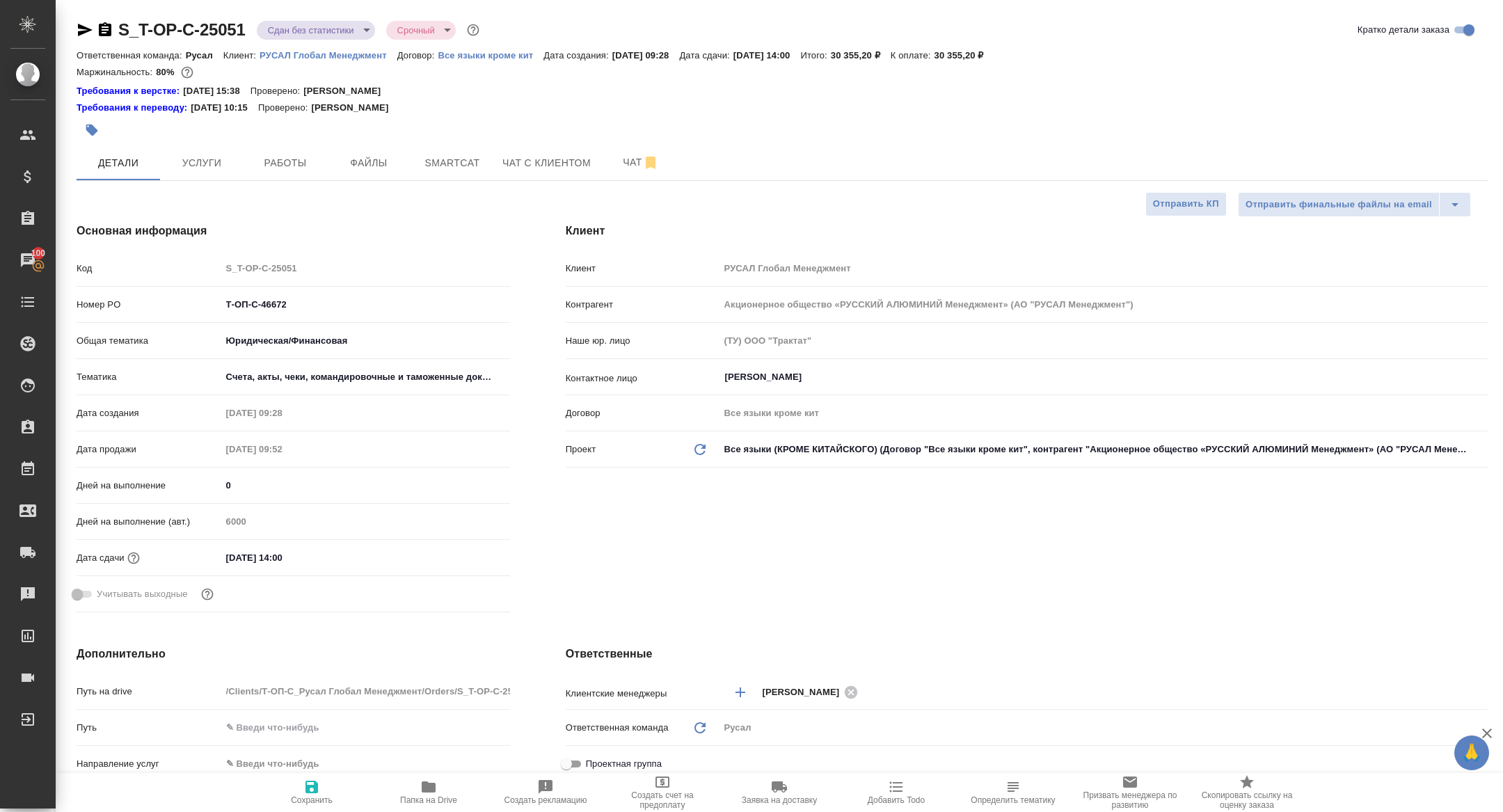
type textarea "x"
click at [294, 157] on span "Работы" at bounding box center [285, 163] width 67 height 17
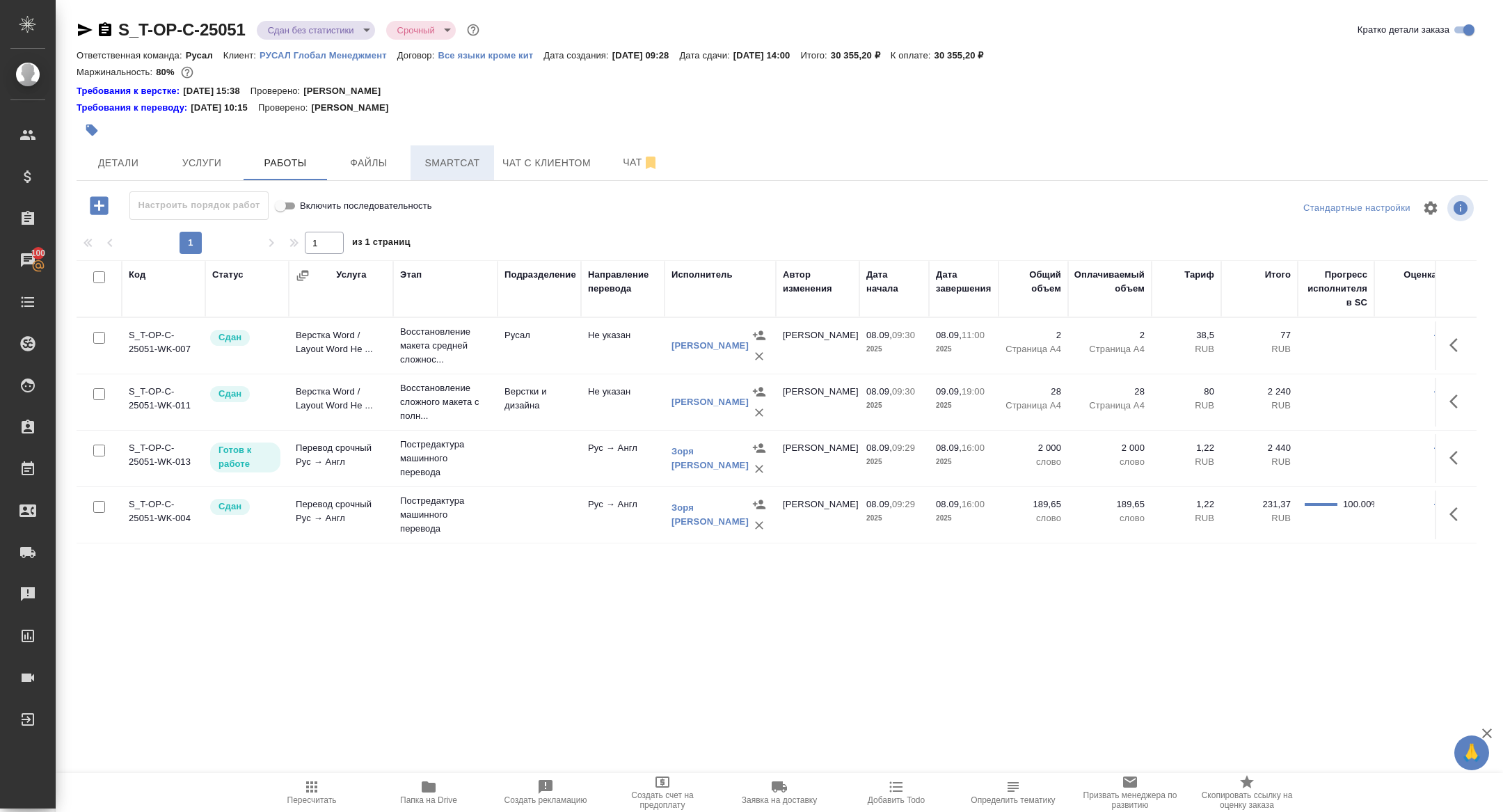
click at [455, 171] on span "Smartcat" at bounding box center [453, 163] width 67 height 17
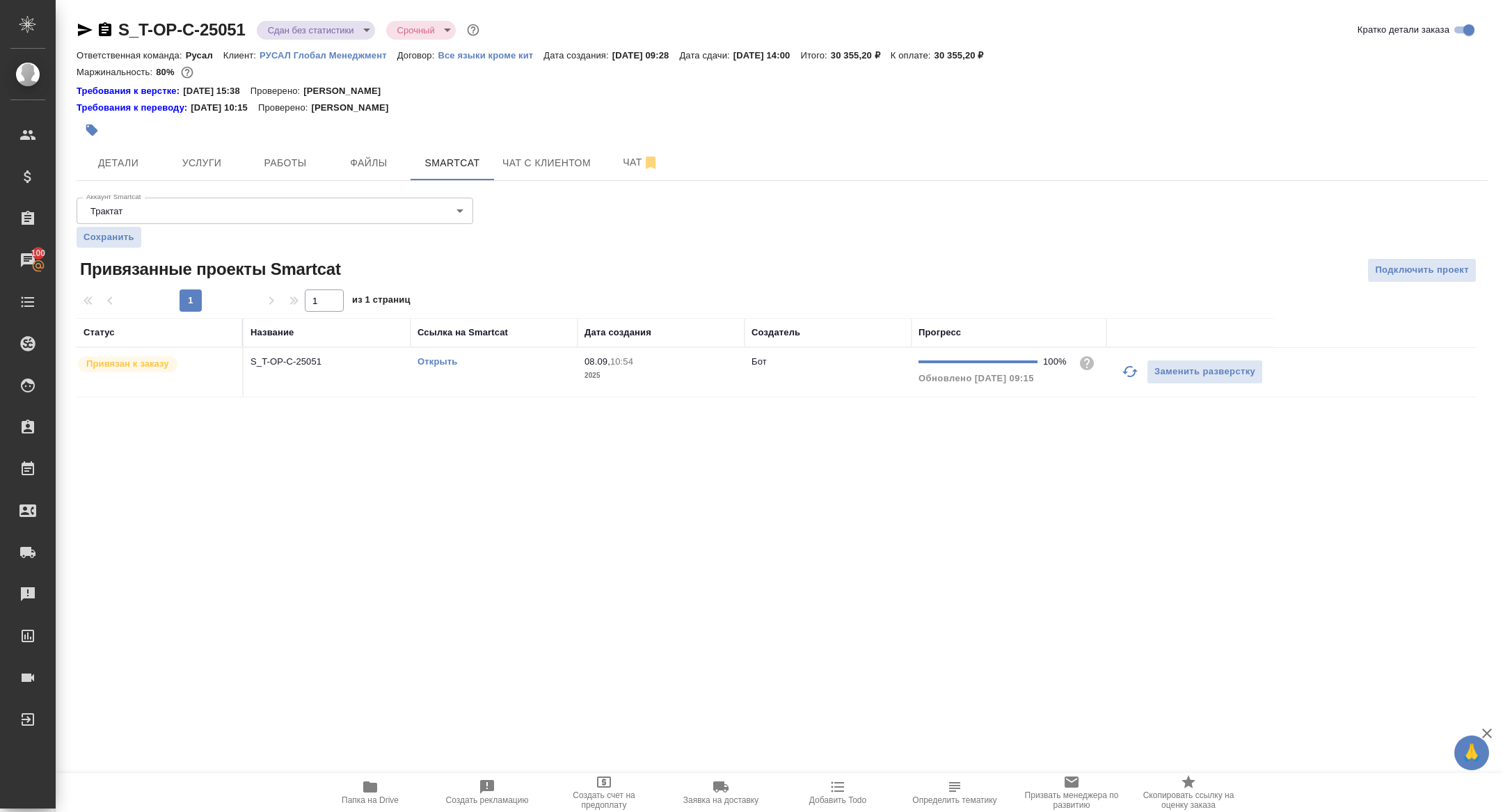
click at [288, 362] on p "S_T-OP-C-25051" at bounding box center [327, 362] width 153 height 14
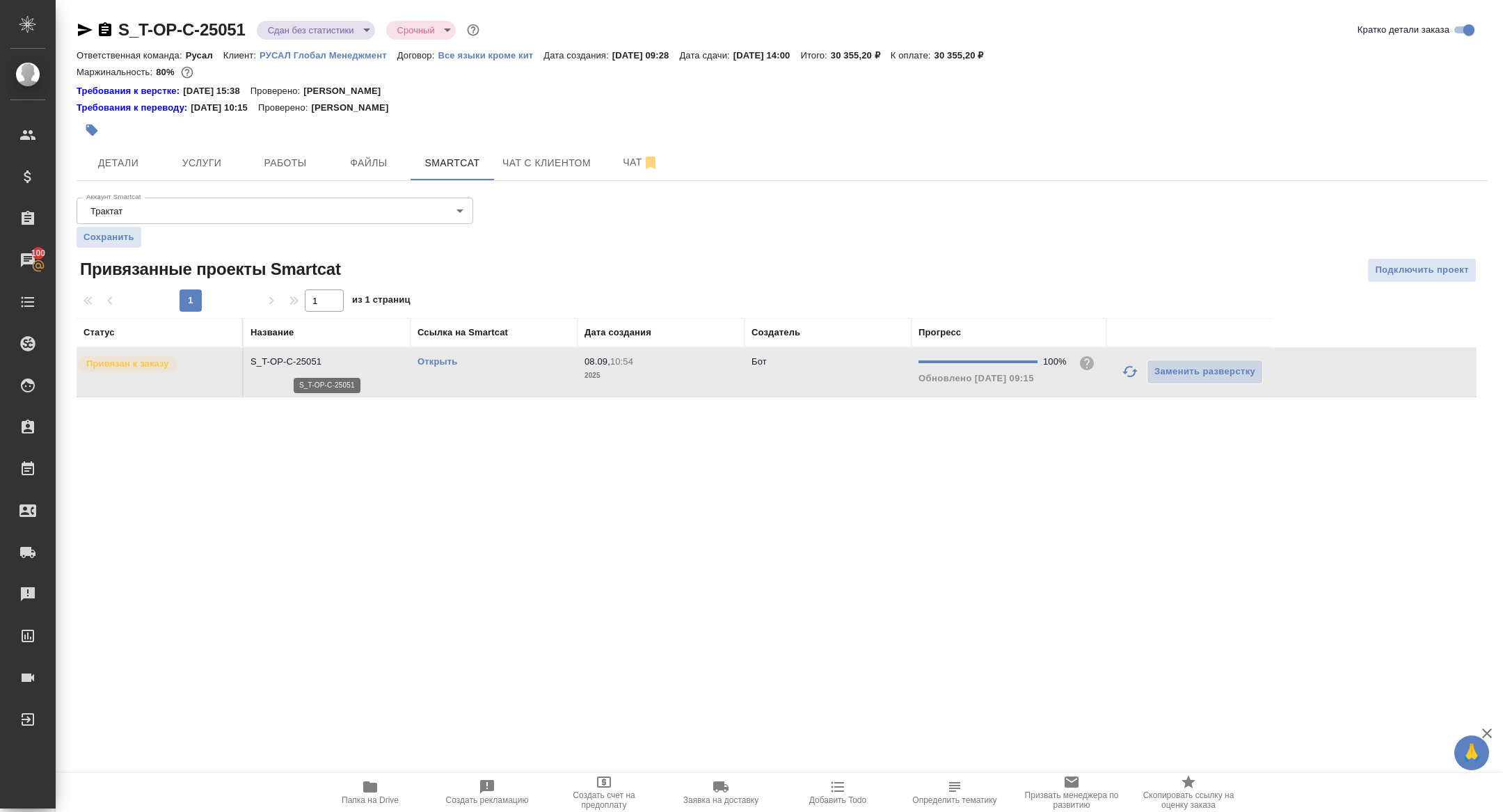
click at [288, 362] on p "S_T-OP-C-25051" at bounding box center [327, 362] width 153 height 14
click at [284, 158] on span "Работы" at bounding box center [285, 163] width 67 height 17
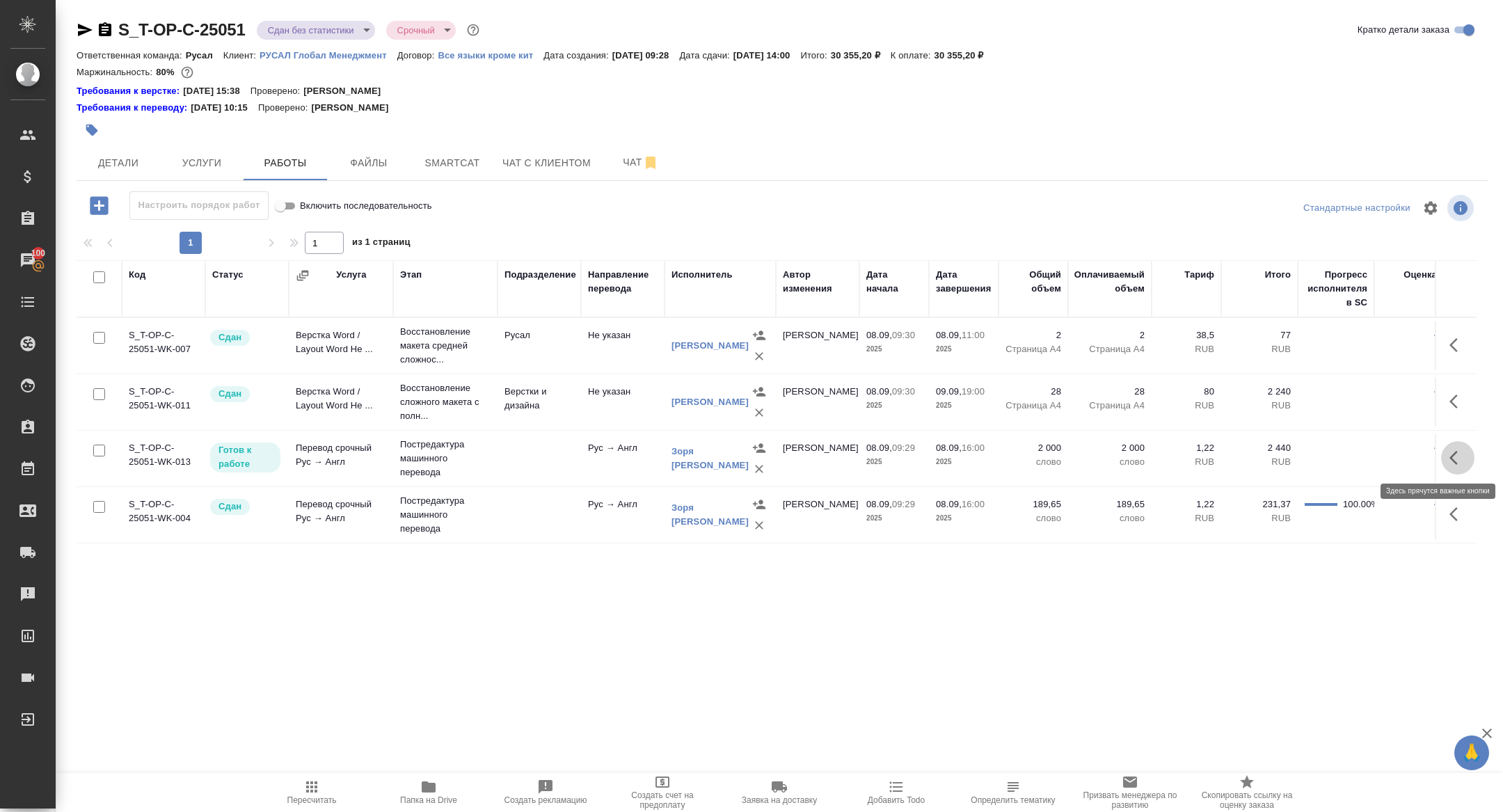
click at [1451, 453] on icon "button" at bounding box center [1457, 458] width 16 height 16
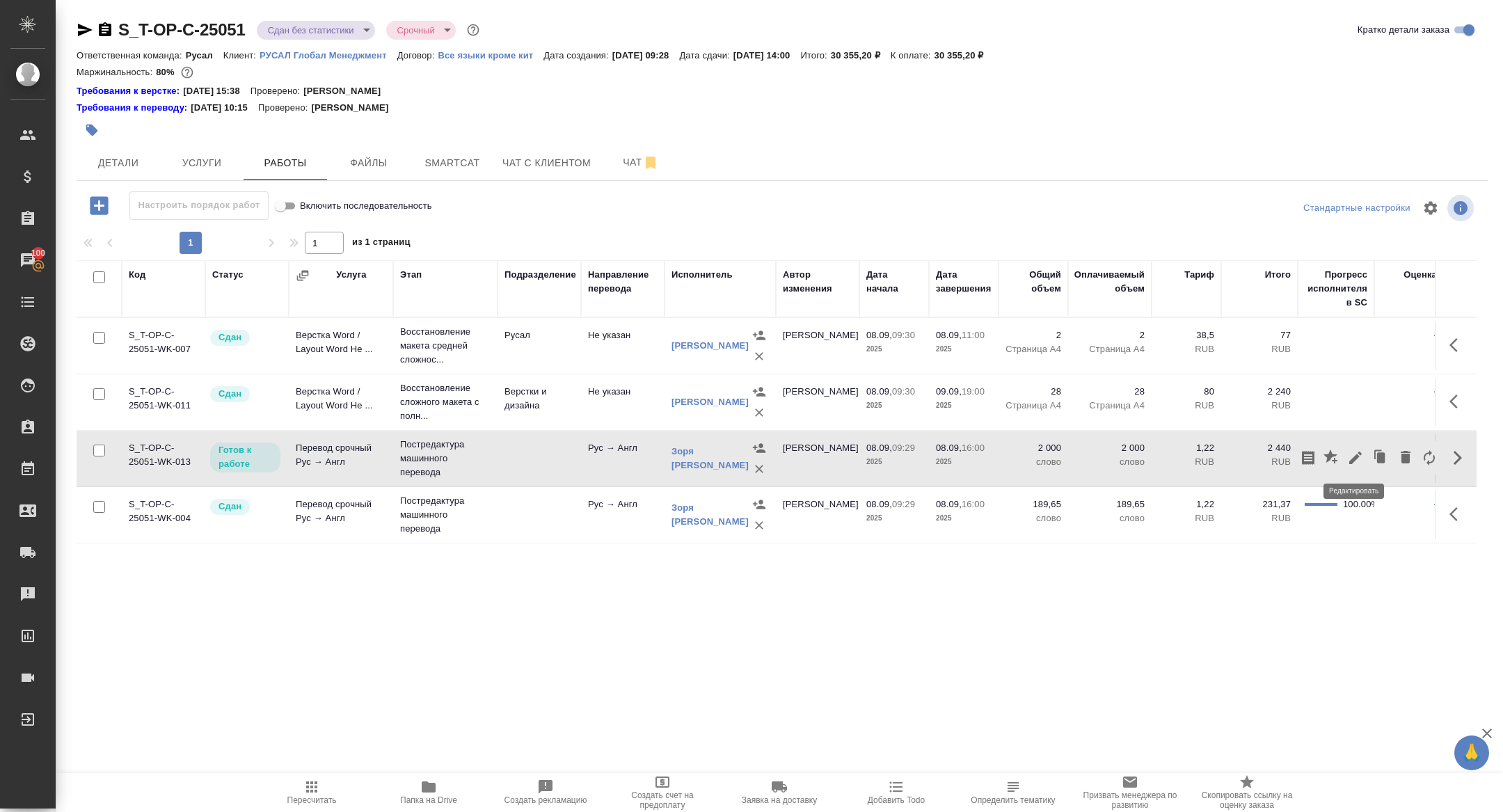
click at [1350, 462] on icon "button" at bounding box center [1356, 458] width 13 height 13
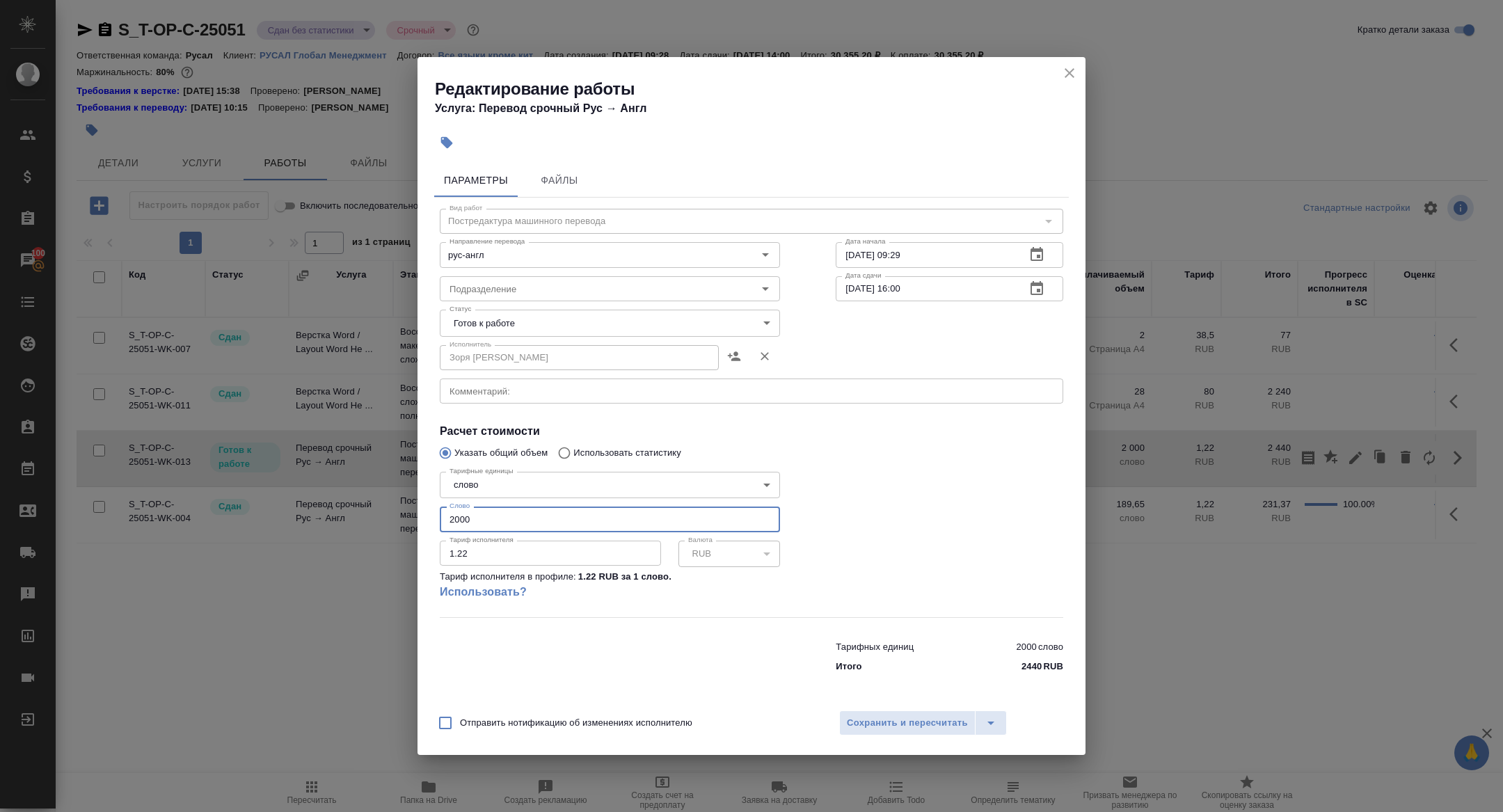
drag, startPoint x: 482, startPoint y: 519, endPoint x: 419, endPoint y: 507, distance: 64.1
click at [419, 507] on div "Параметры Файлы Вид работ Постредактура машинного перевода Вид работ Направлени…" at bounding box center [752, 430] width 668 height 544
type input "1550"
click at [546, 330] on body "🙏 .cls-1 fill:#fff; AWATERA Zhuravleva Alexandra Клиенты Спецификации Заказы 10…" at bounding box center [752, 406] width 1503 height 812
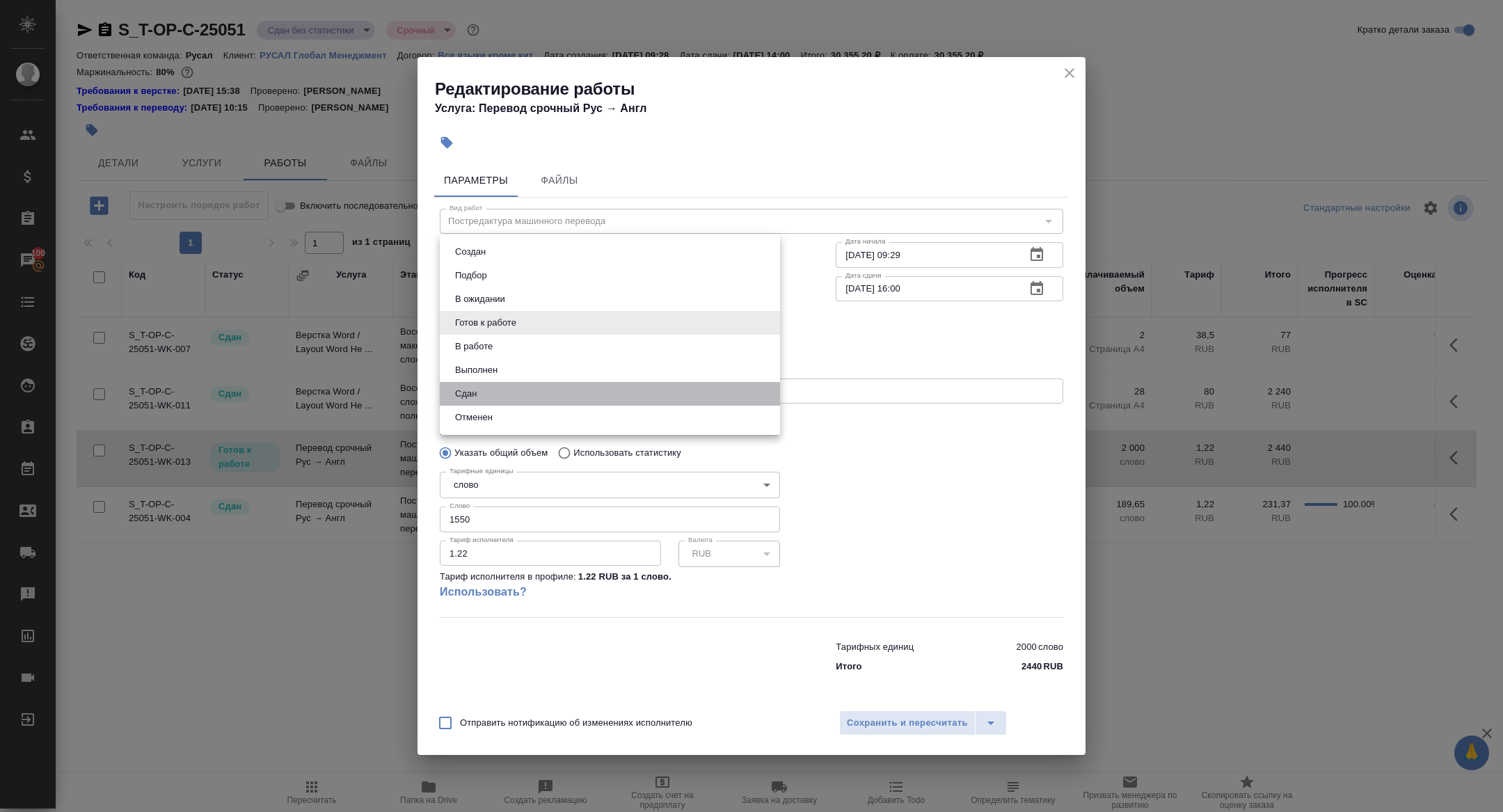
click at [515, 399] on li "Сдан" at bounding box center [610, 394] width 340 height 23
type input "closed"
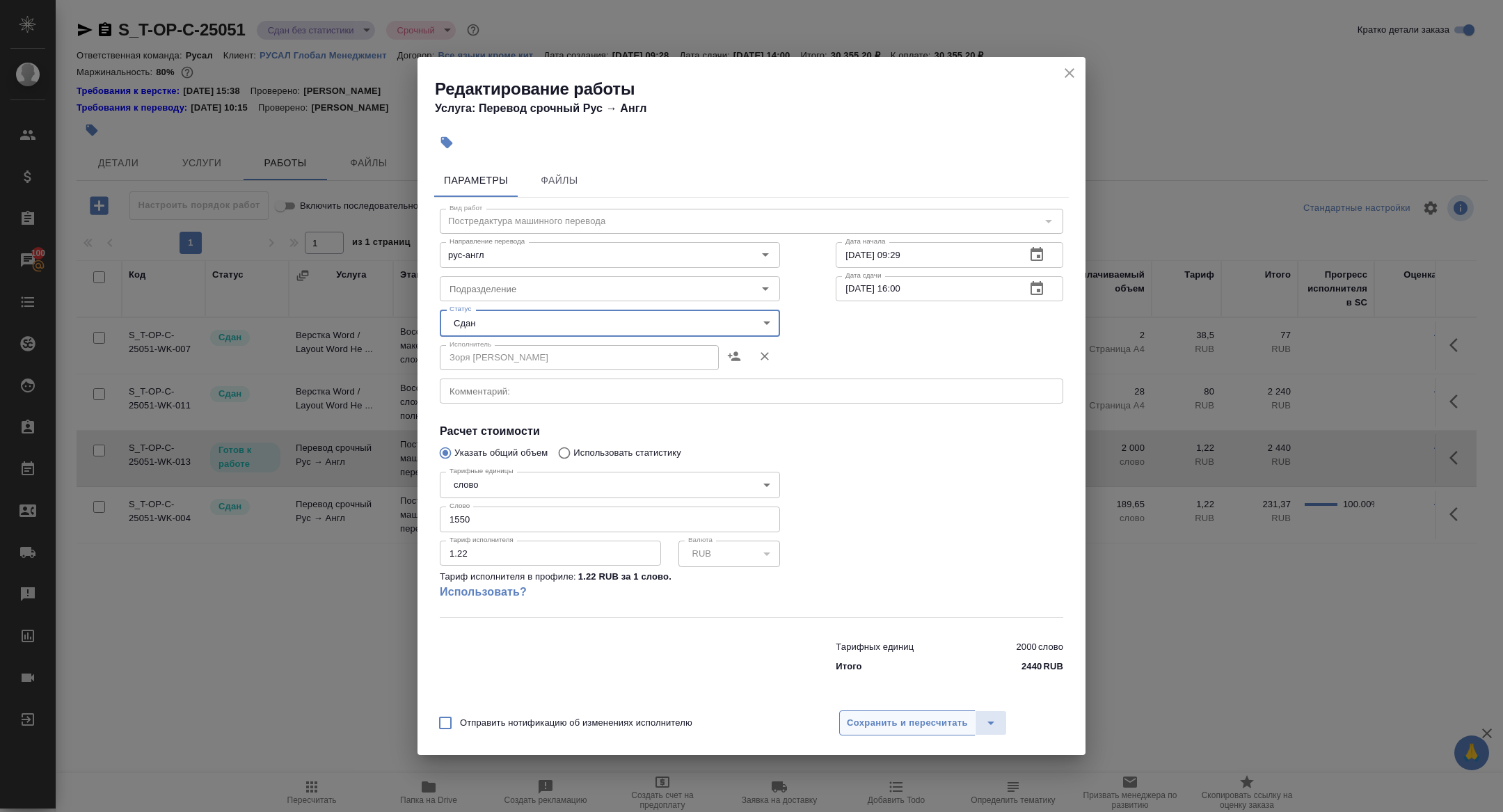
click at [910, 722] on span "Сохранить и пересчитать" at bounding box center [907, 723] width 121 height 16
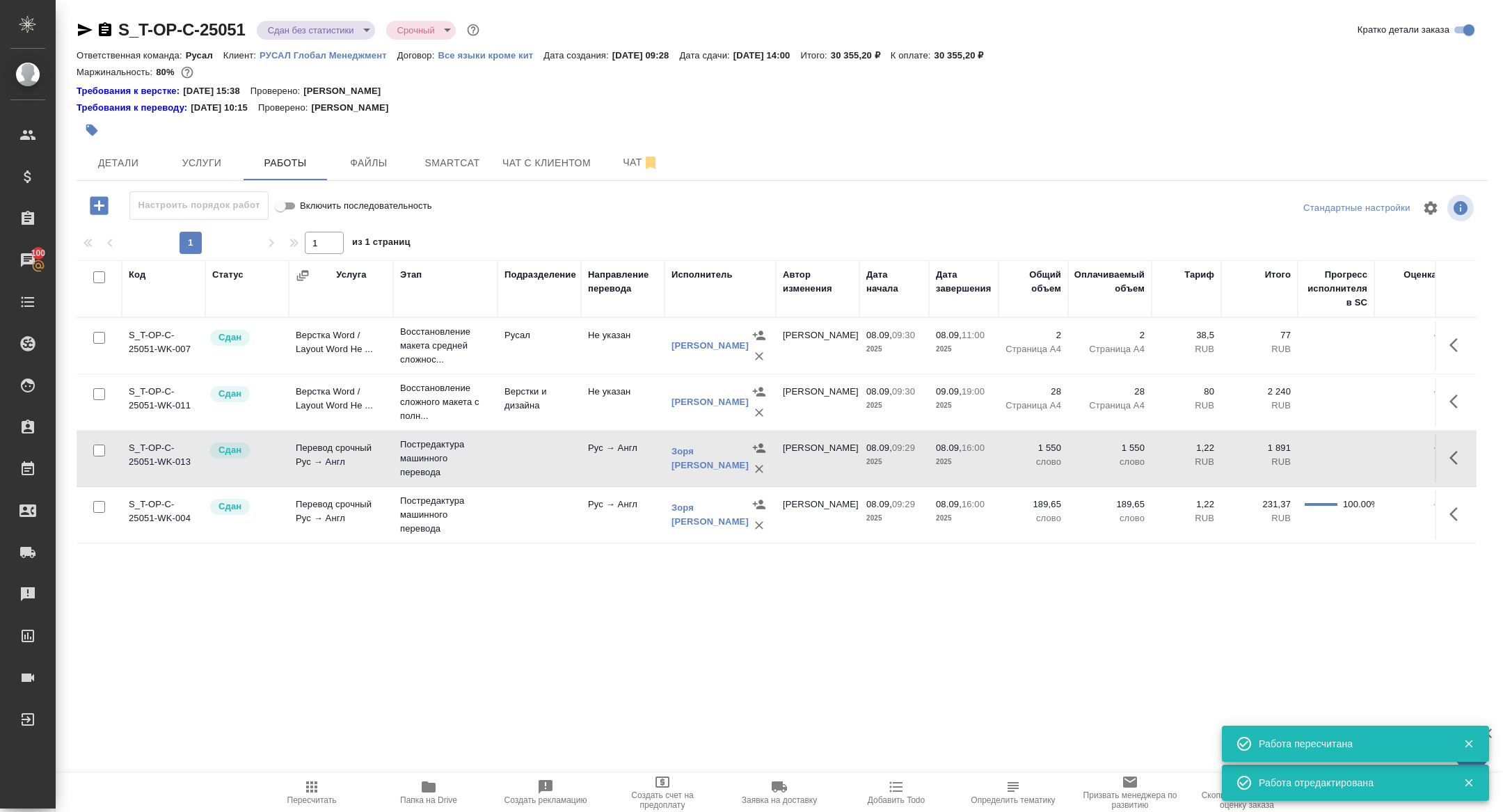
click at [307, 461] on td "Перевод срочный Рус → Англ" at bounding box center [341, 458] width 105 height 48
click at [300, 36] on body "🙏 .cls-1 fill:#fff; AWATERA Zhuravleva Alexandra Клиенты Спецификации Заказы 10…" at bounding box center [752, 406] width 1503 height 812
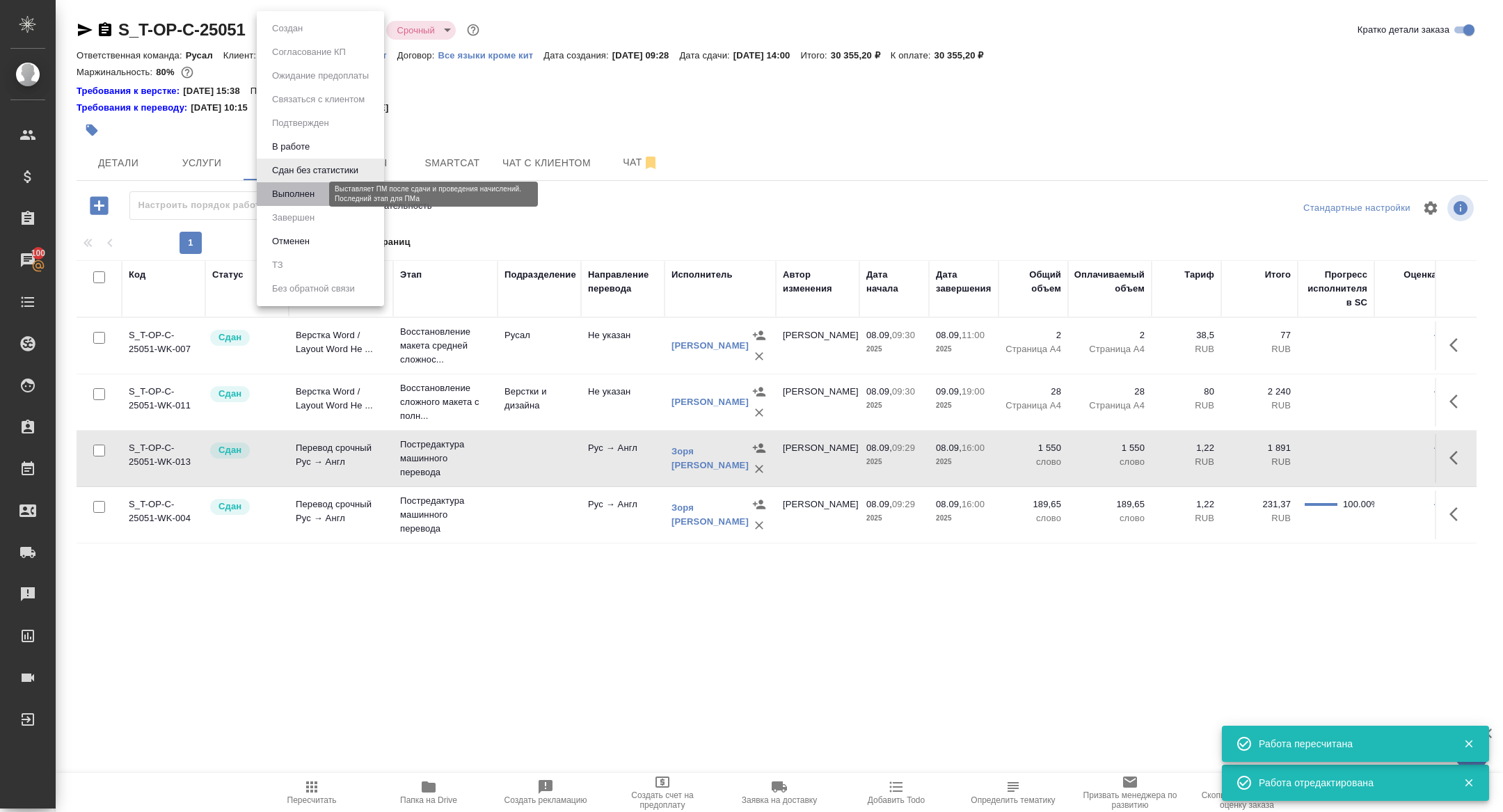
click at [287, 186] on button "Выполнен" at bounding box center [292, 194] width 51 height 16
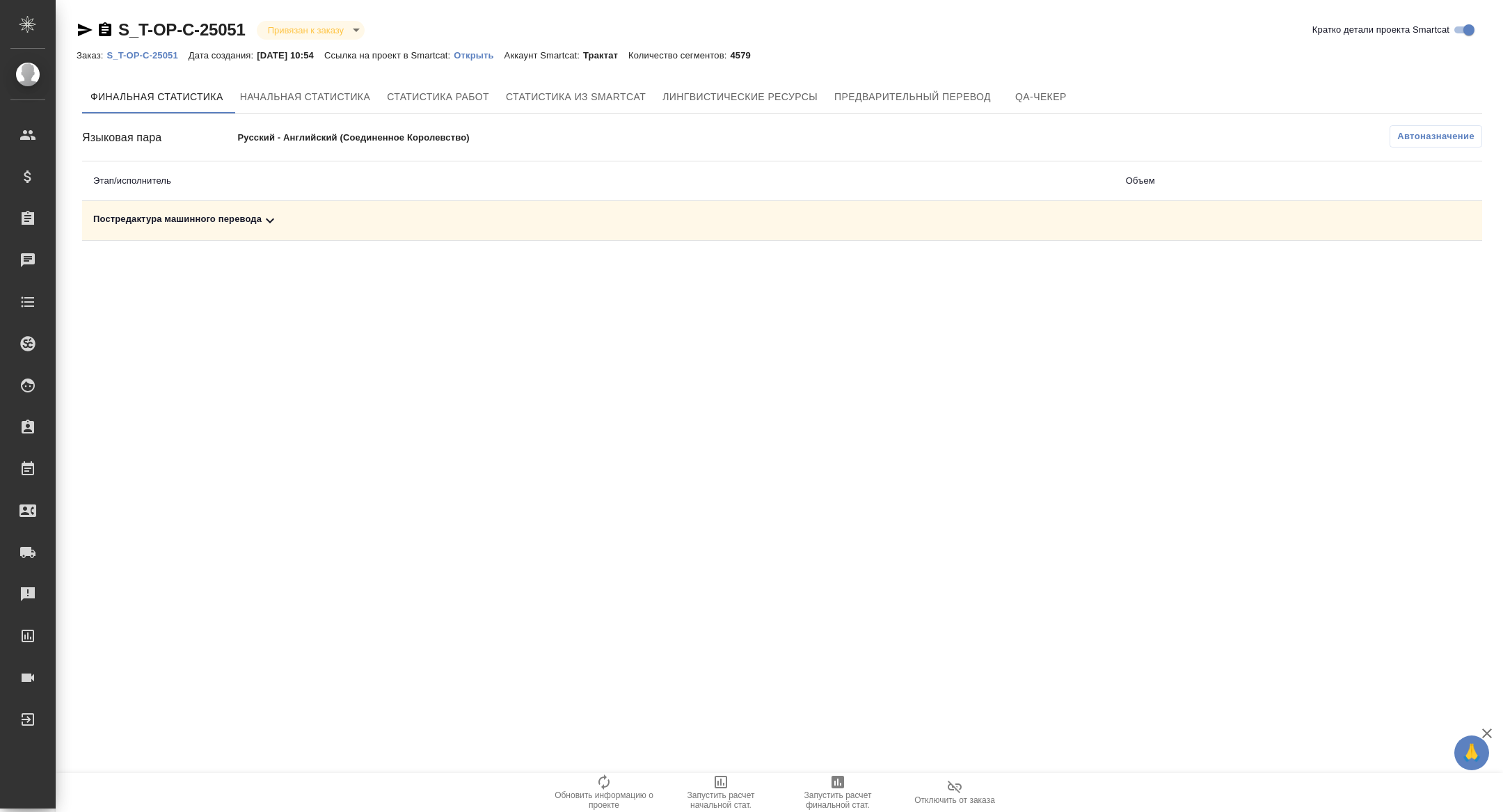
click at [230, 217] on div "Постредактура машинного перевода" at bounding box center [598, 220] width 1011 height 16
click at [1391, 270] on icon "button" at bounding box center [1387, 268] width 16 height 16
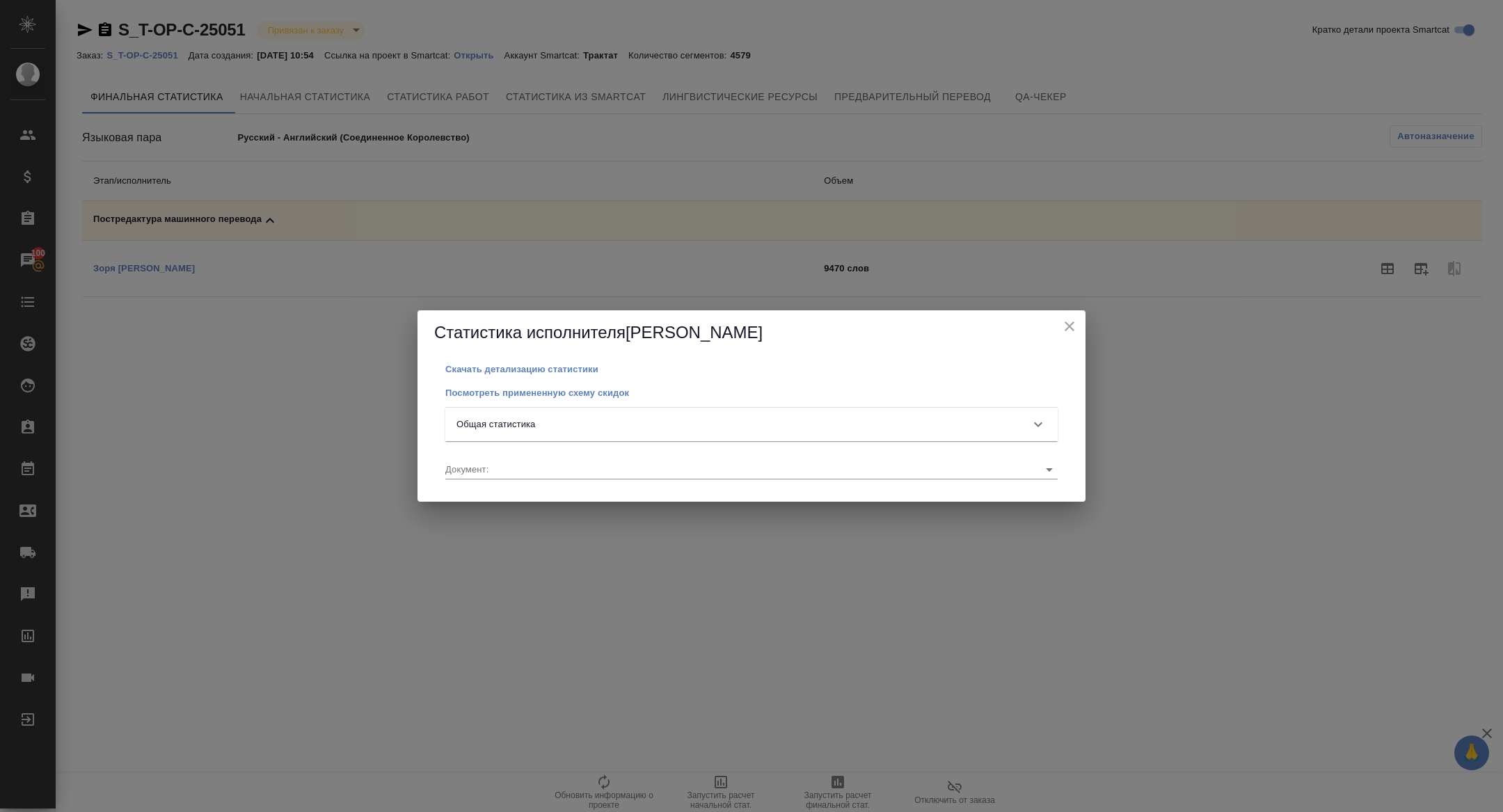
click at [760, 418] on div "Общая статистика" at bounding box center [739, 425] width 565 height 14
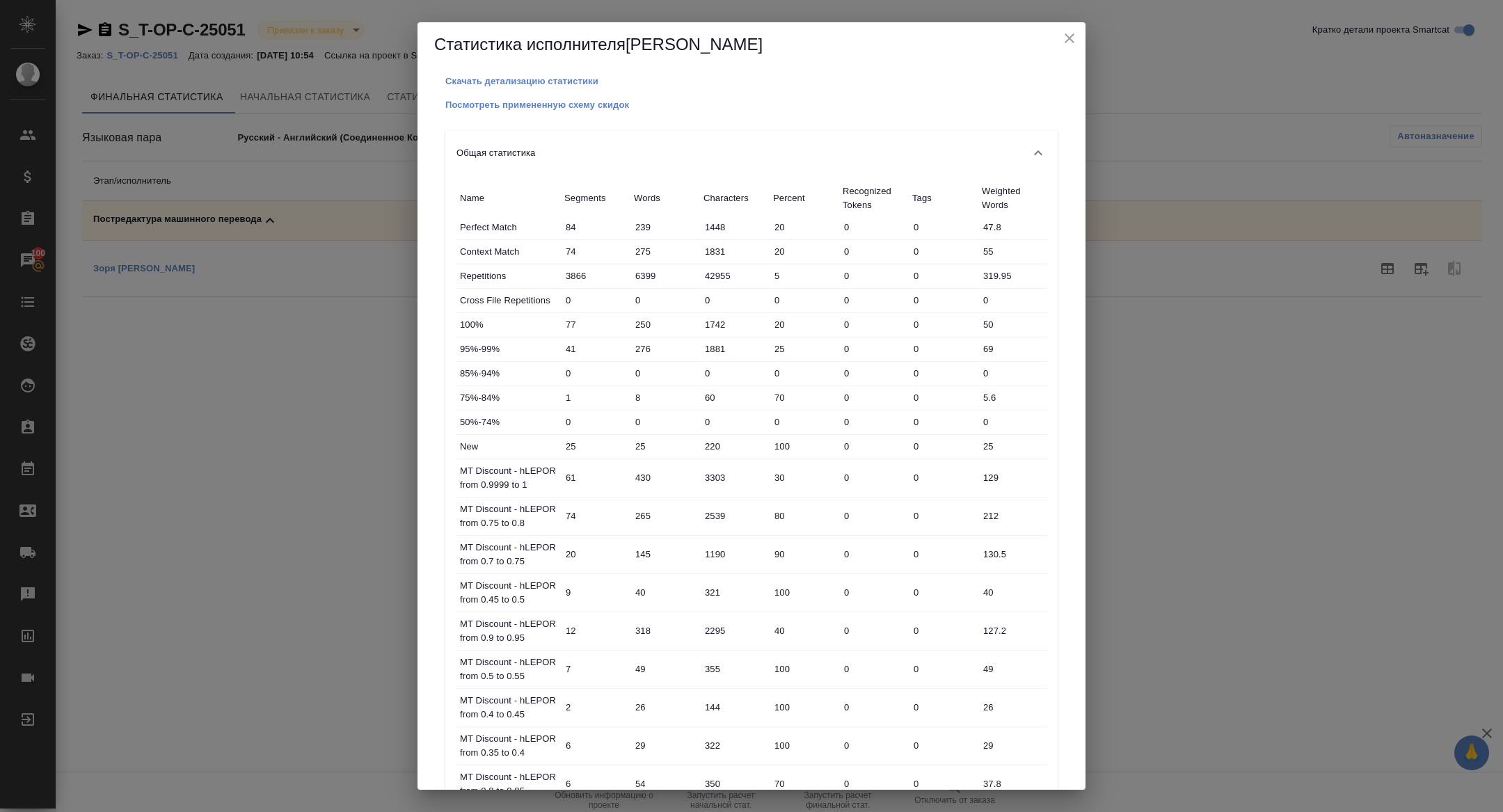
click at [1069, 34] on icon "close" at bounding box center [1069, 38] width 16 height 16
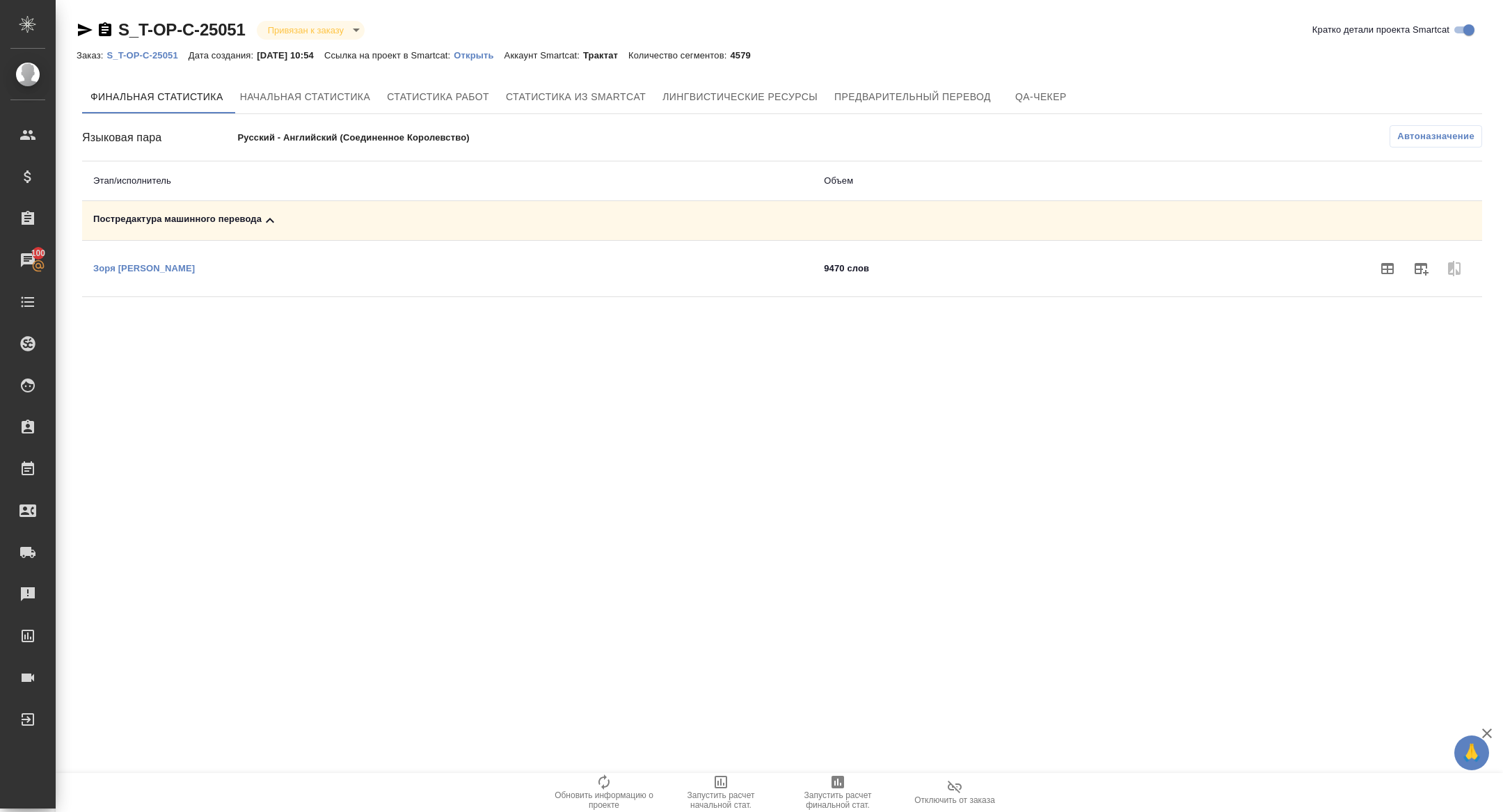
click at [1441, 136] on span "Автоназначение" at bounding box center [1435, 137] width 78 height 14
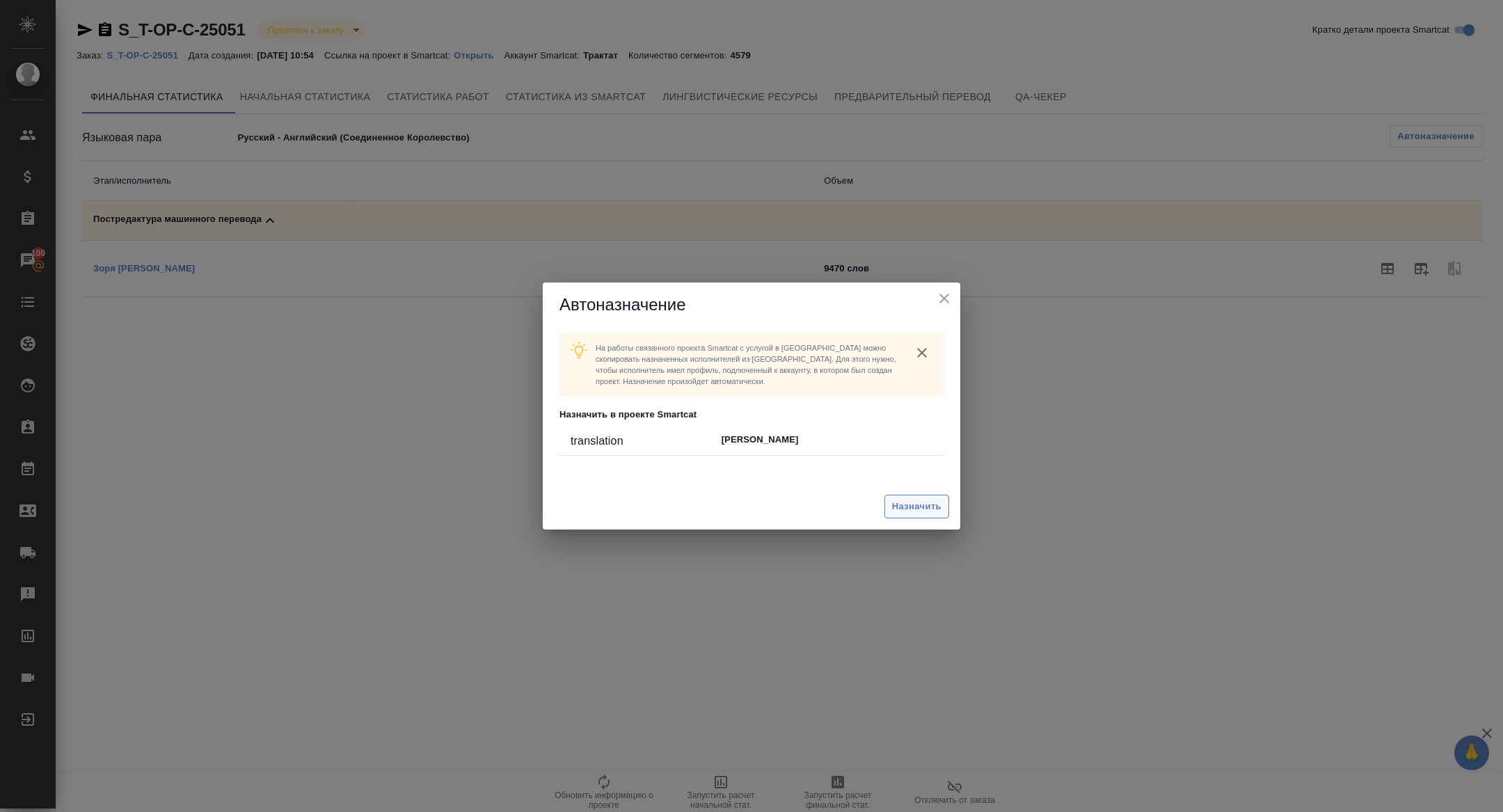
click at [920, 499] on span "Назначить" at bounding box center [916, 507] width 49 height 16
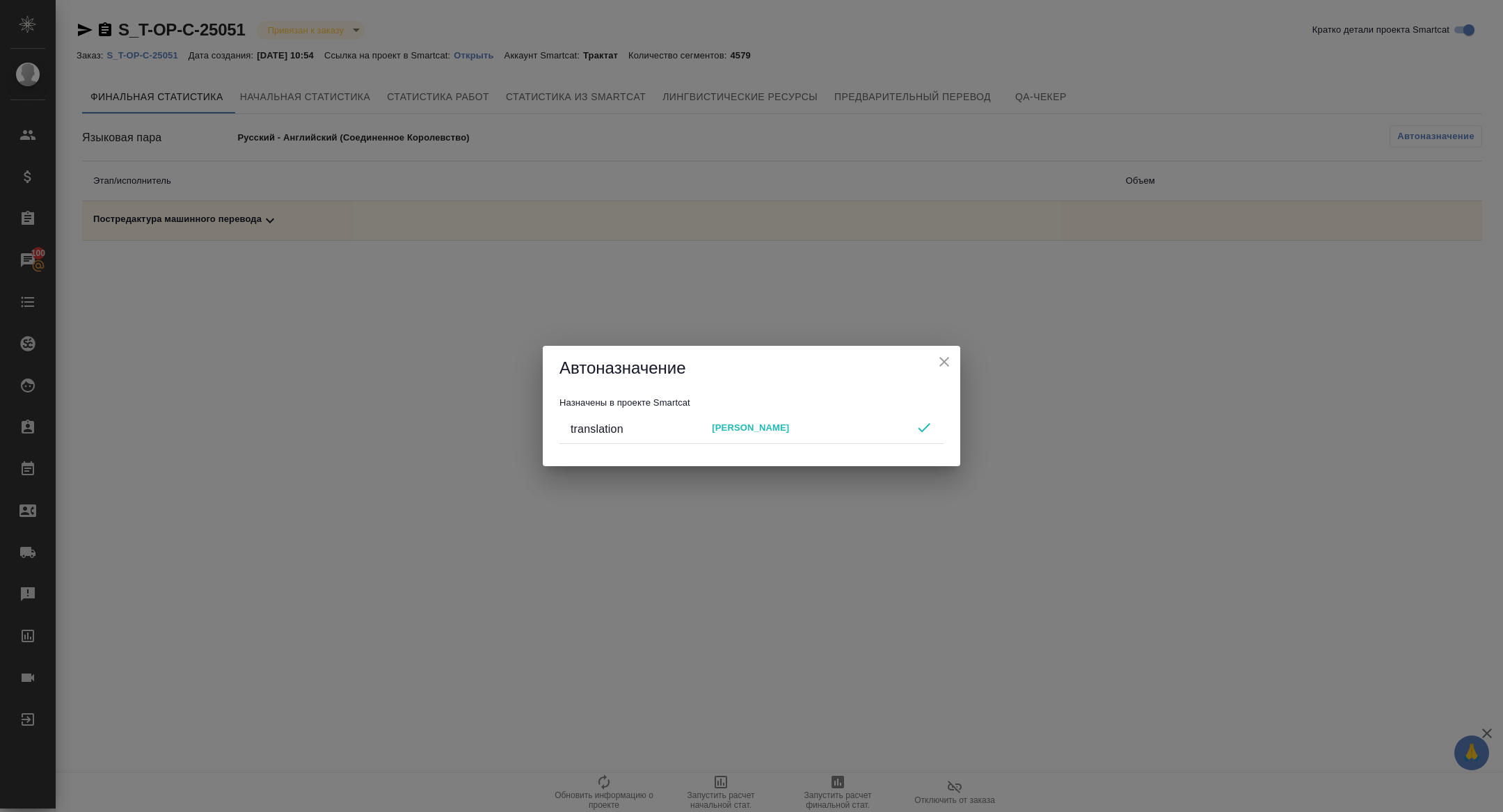
click at [944, 360] on icon "close" at bounding box center [944, 362] width 10 height 10
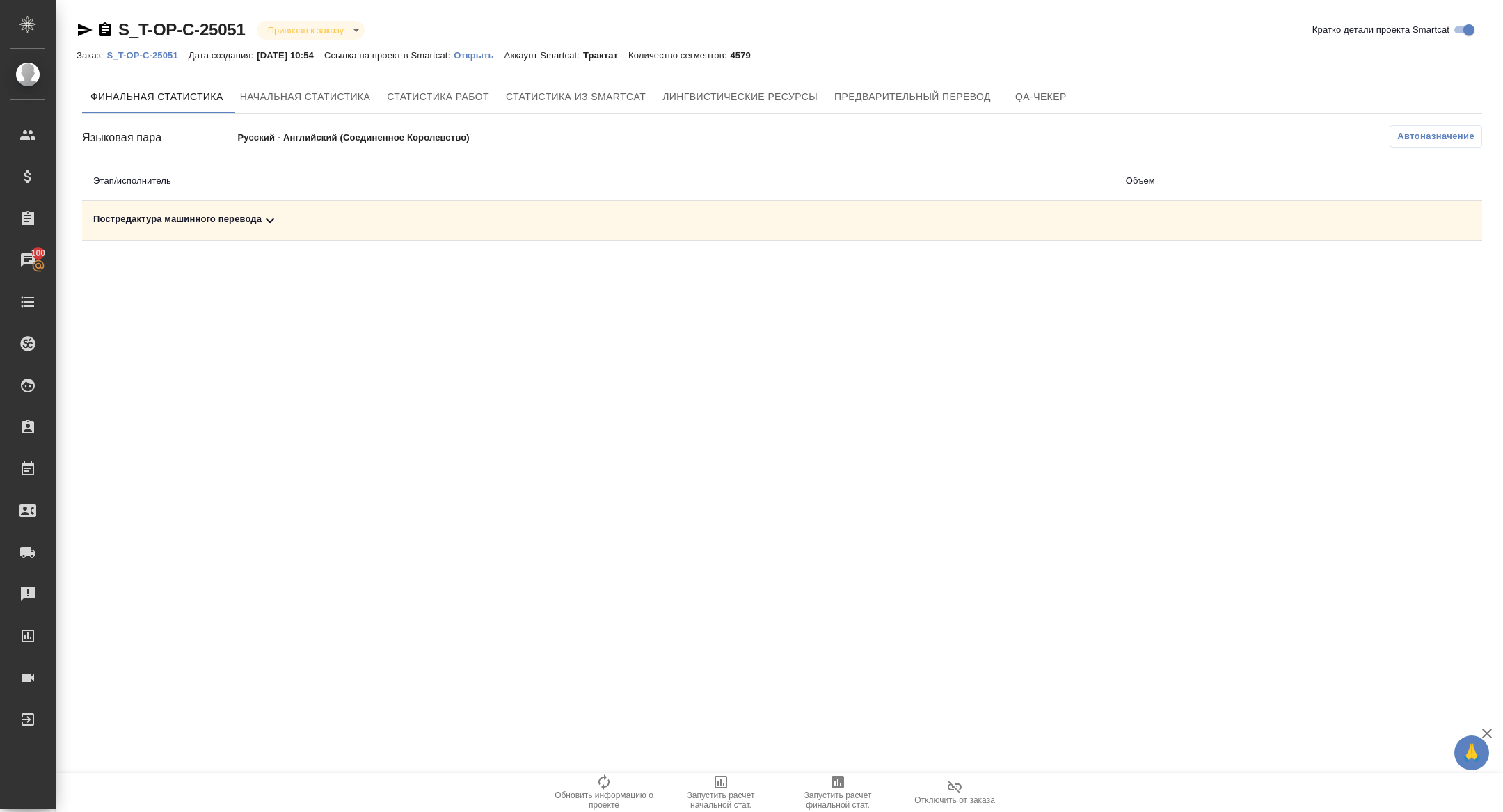
click at [764, 224] on div "Постредактура машинного перевода" at bounding box center [598, 220] width 1011 height 16
click at [823, 796] on span "Запустить расчет финальной стат." at bounding box center [838, 800] width 100 height 19
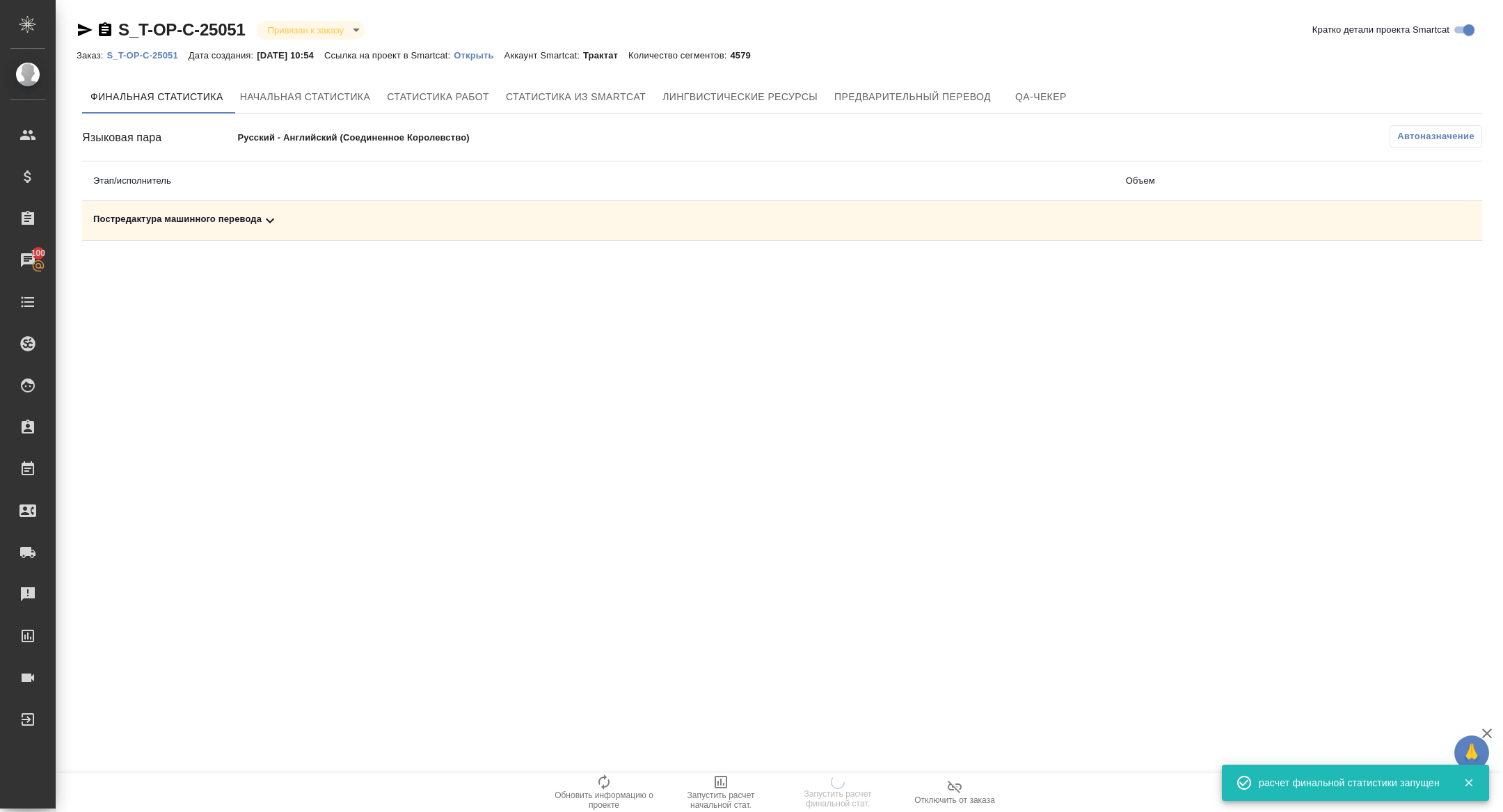
click at [281, 217] on div "Постредактура машинного перевода" at bounding box center [598, 220] width 1011 height 16
click at [266, 222] on icon at bounding box center [270, 220] width 16 height 16
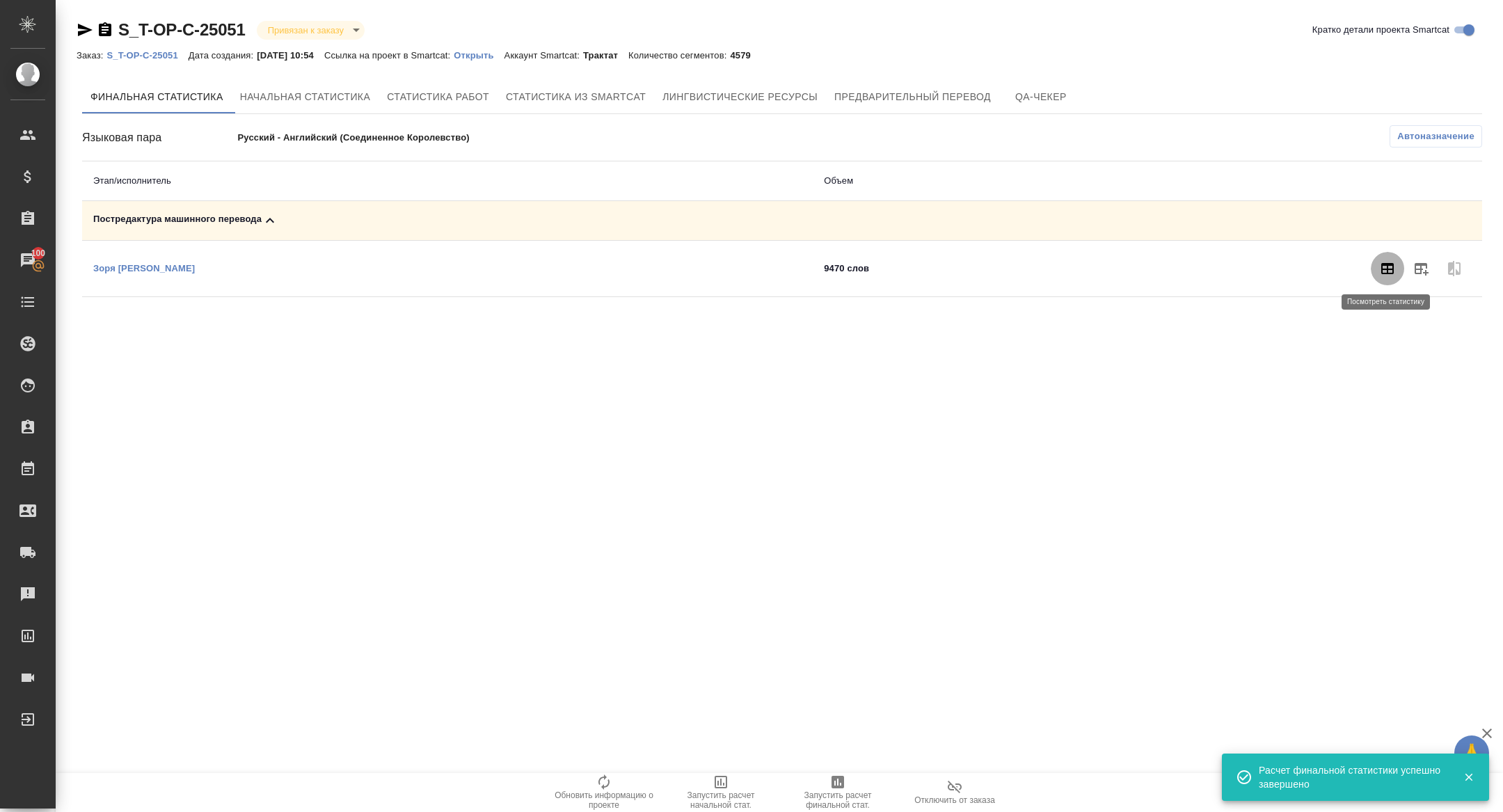
click at [1383, 270] on icon "button" at bounding box center [1387, 268] width 16 height 16
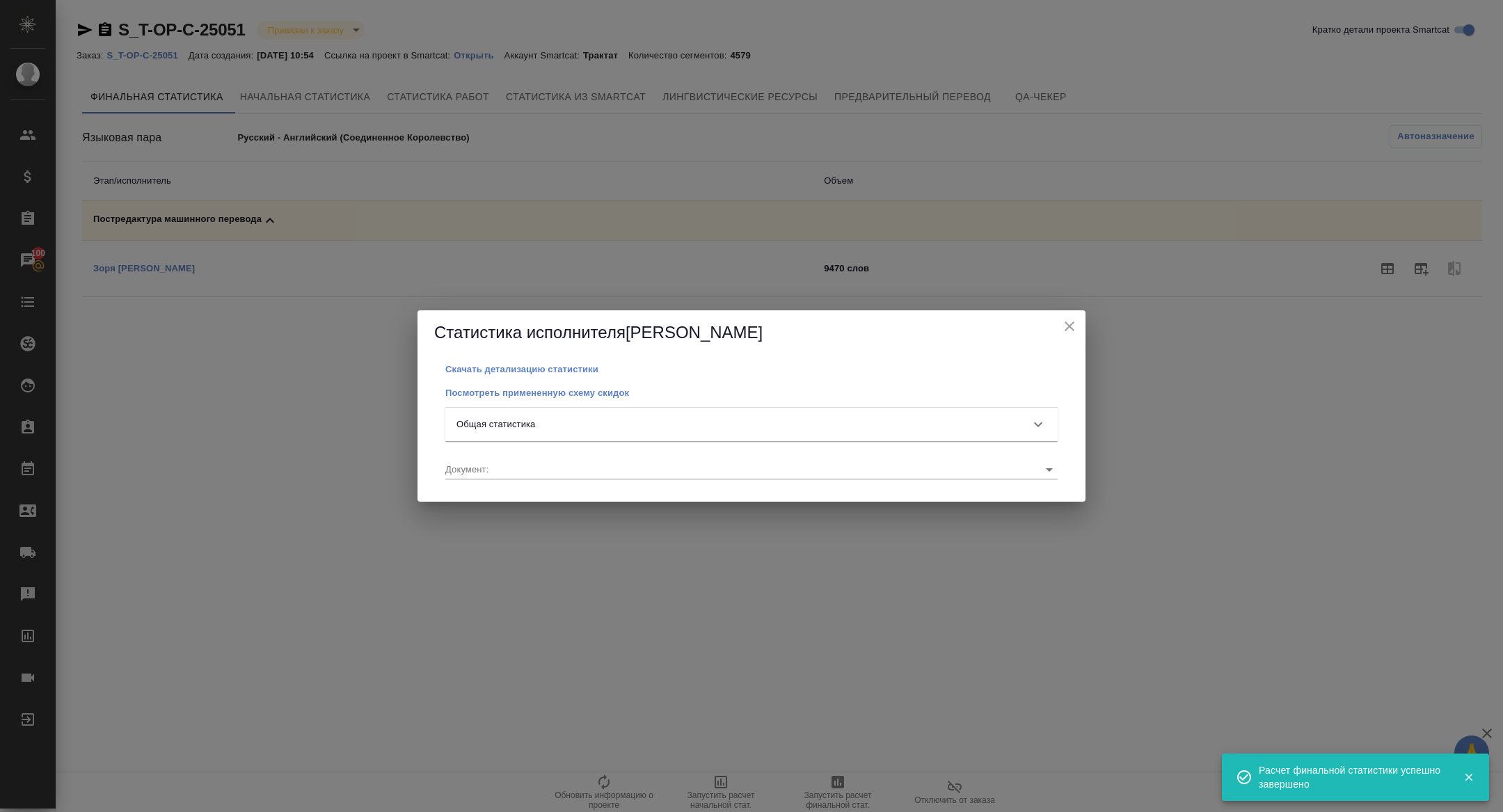
click at [658, 416] on div "Общая статистика" at bounding box center [752, 424] width 612 height 33
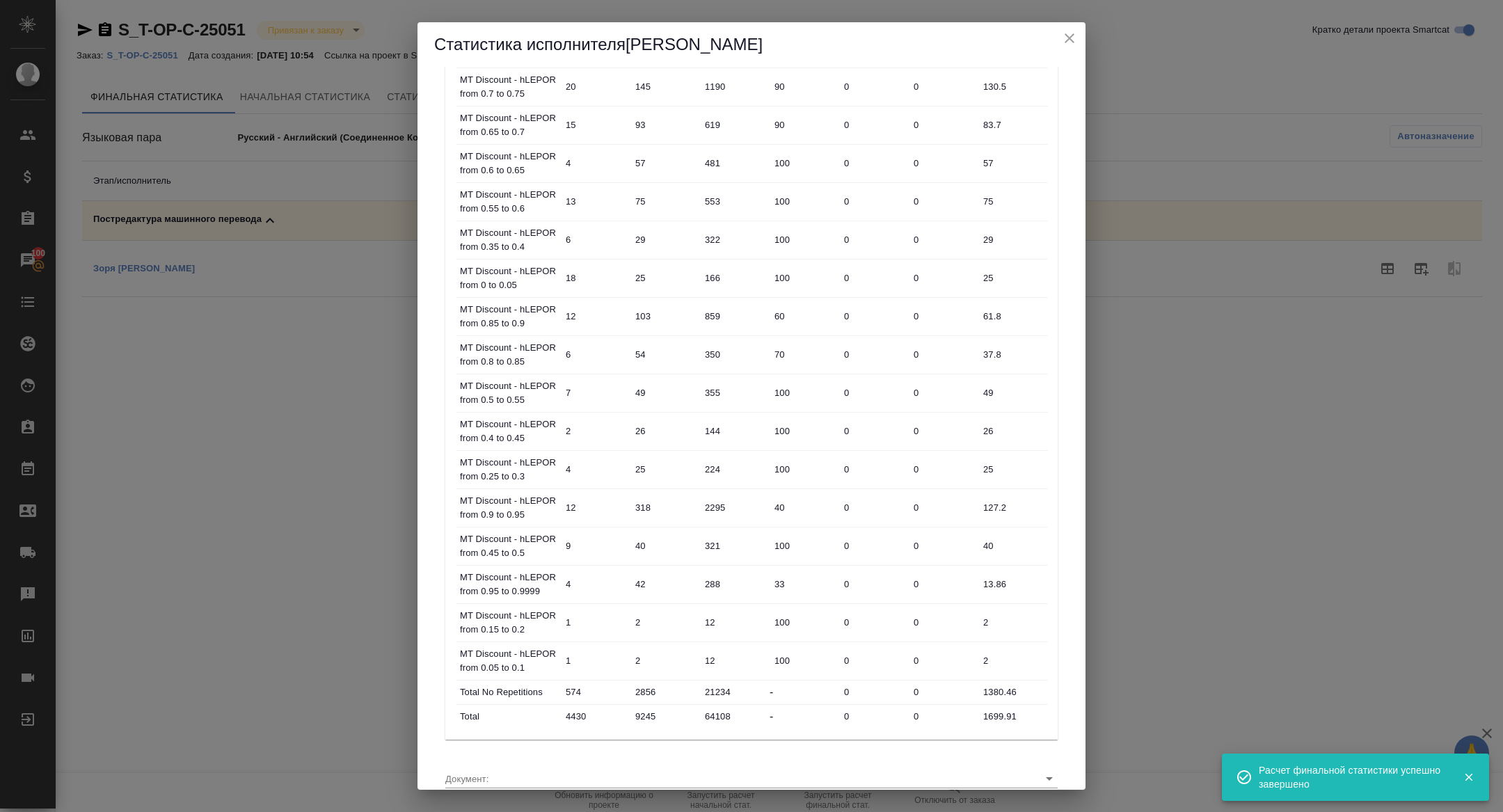
scroll to position [484, 0]
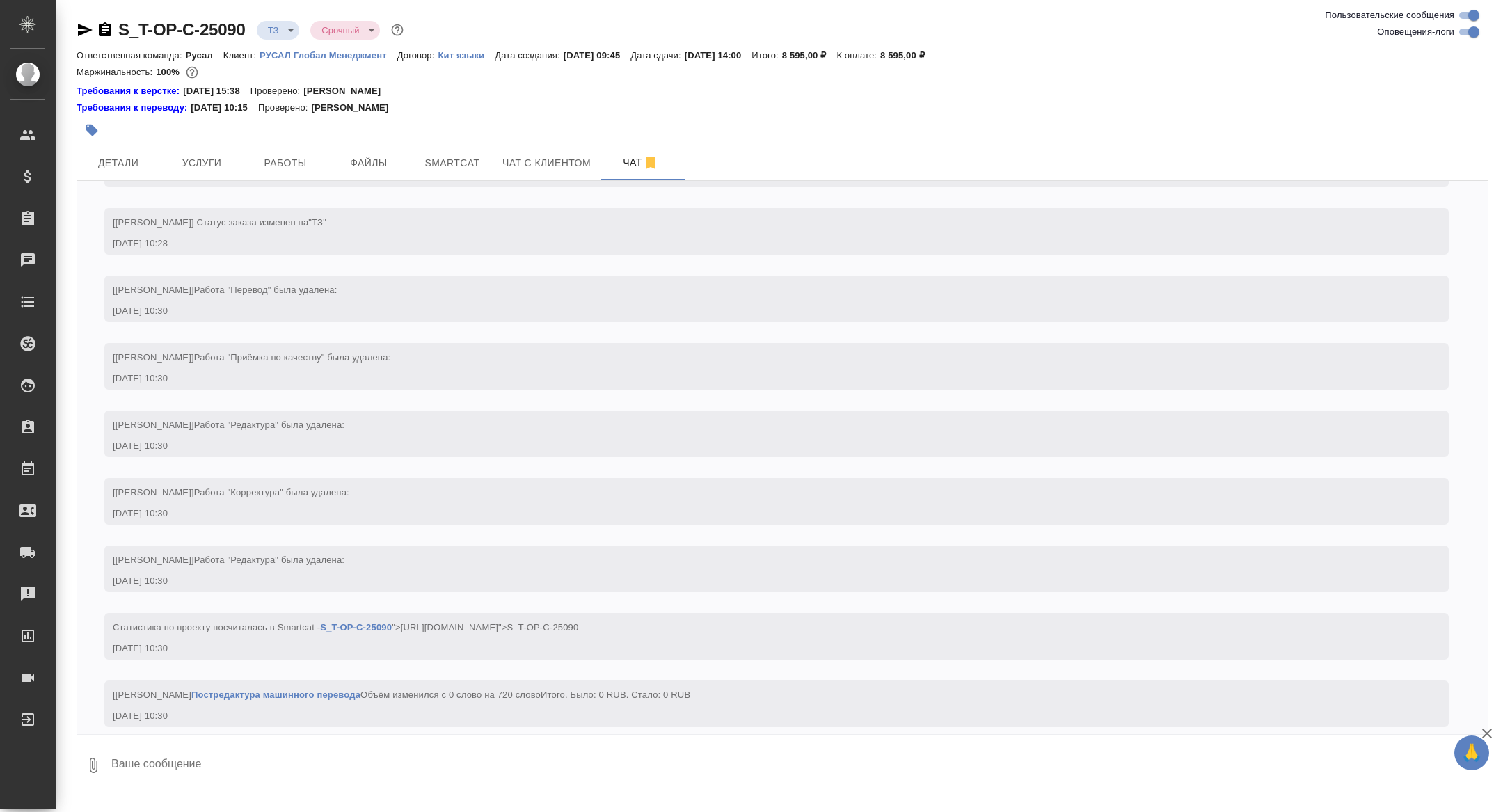
scroll to position [414, 0]
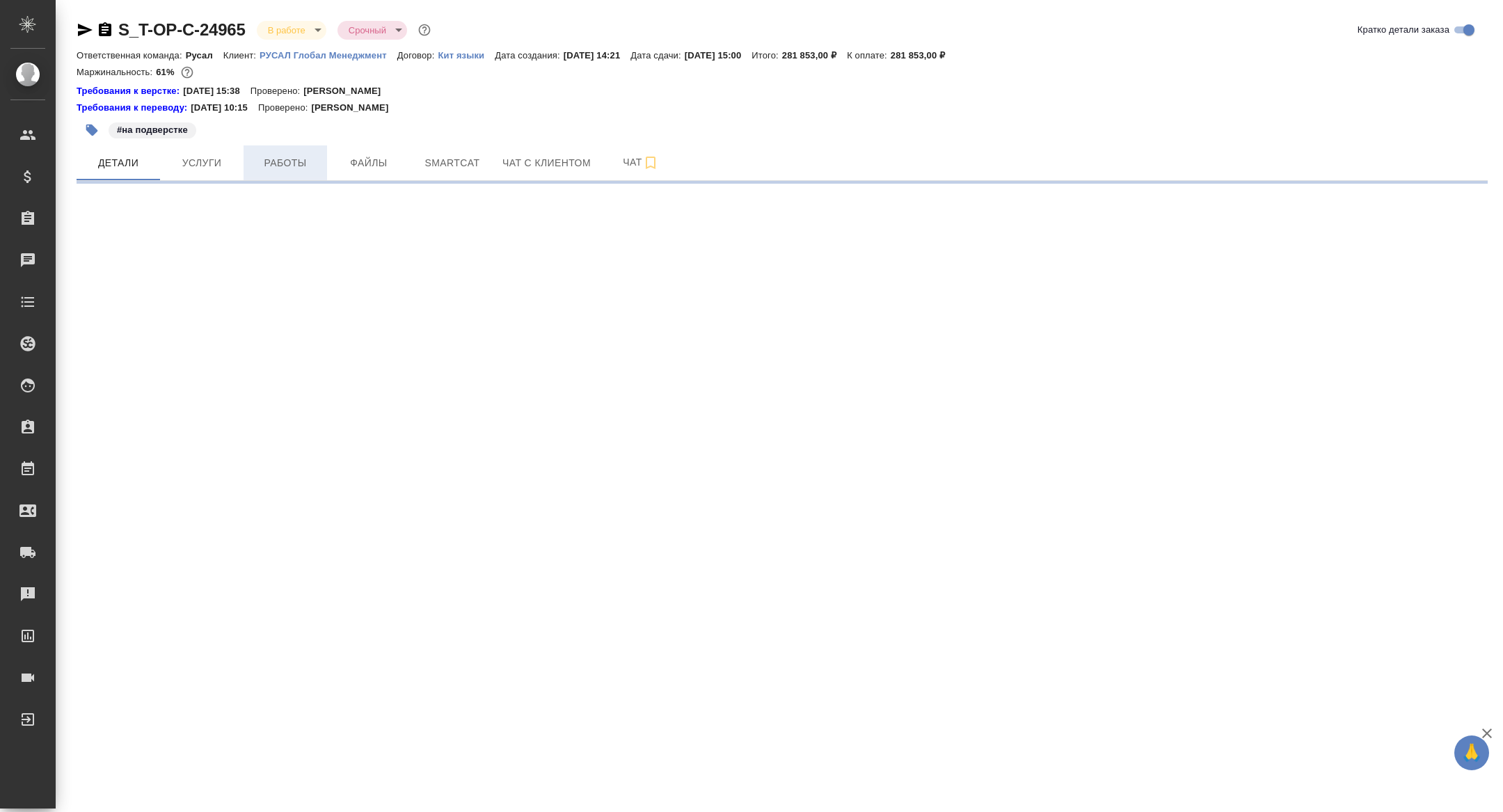
select select "RU"
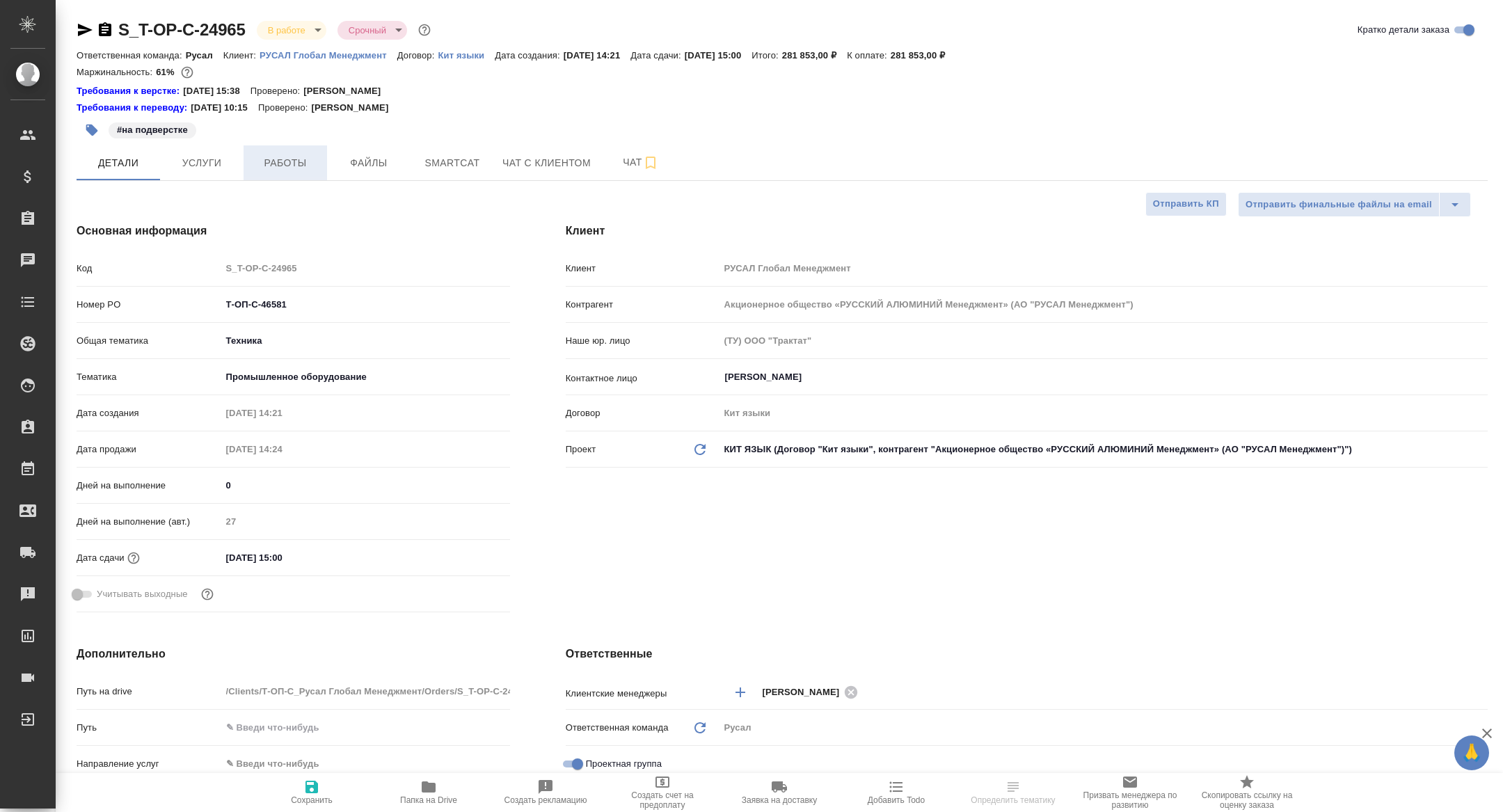
type textarea "x"
click at [268, 167] on span "Работы" at bounding box center [285, 163] width 67 height 17
type textarea "x"
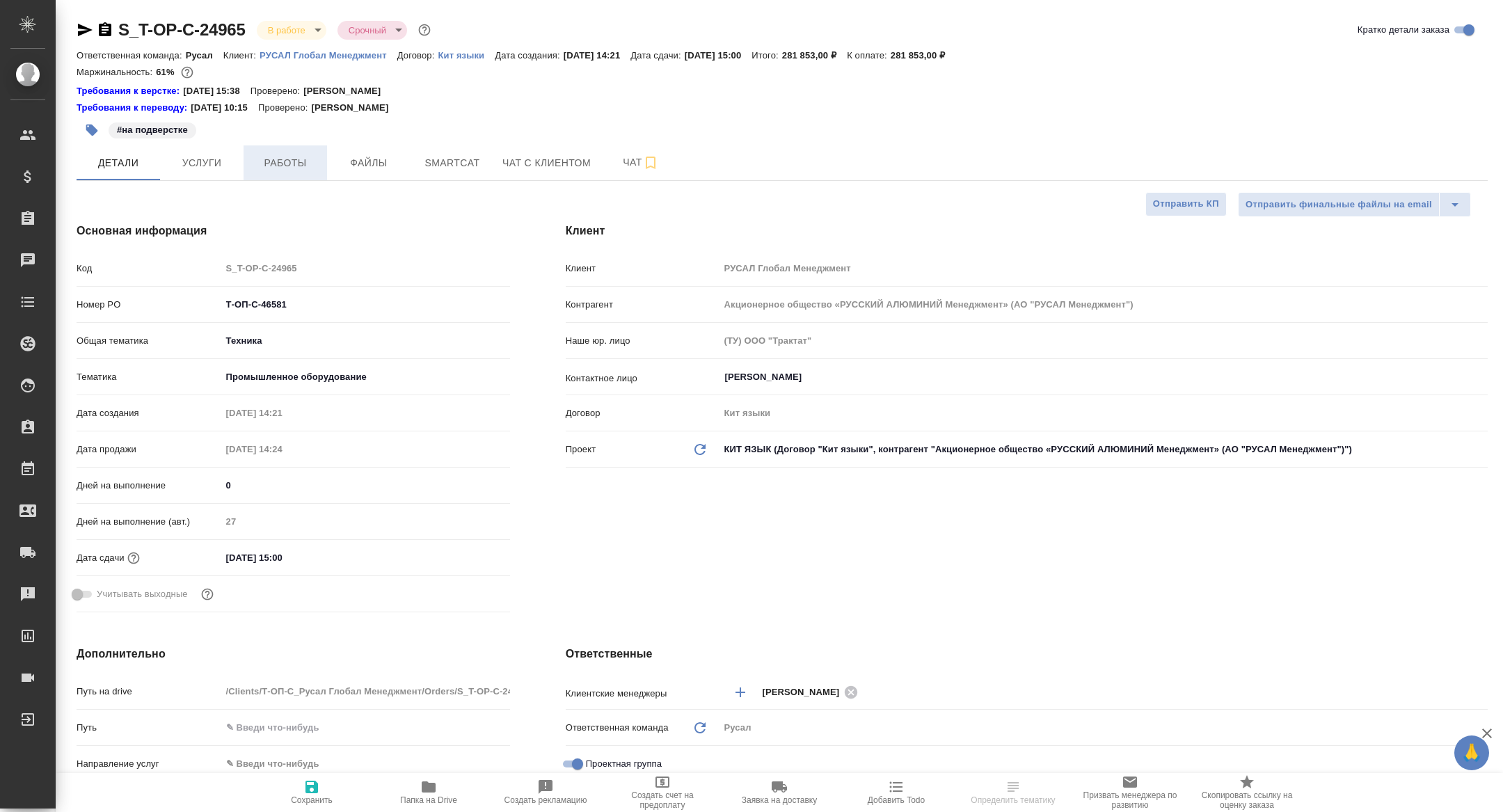
type textarea "x"
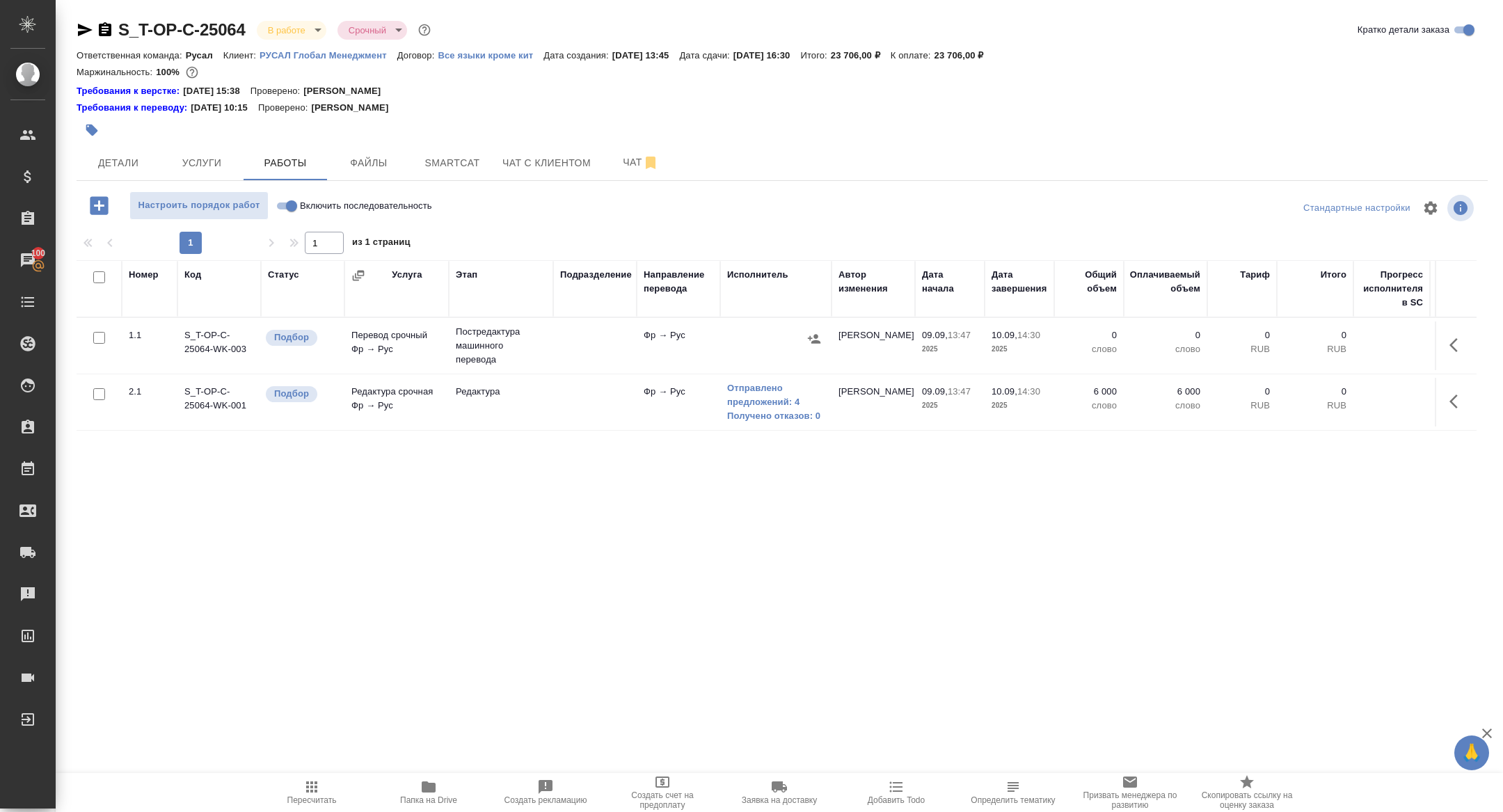
click at [435, 774] on button "Папка на Drive" at bounding box center [428, 792] width 117 height 39
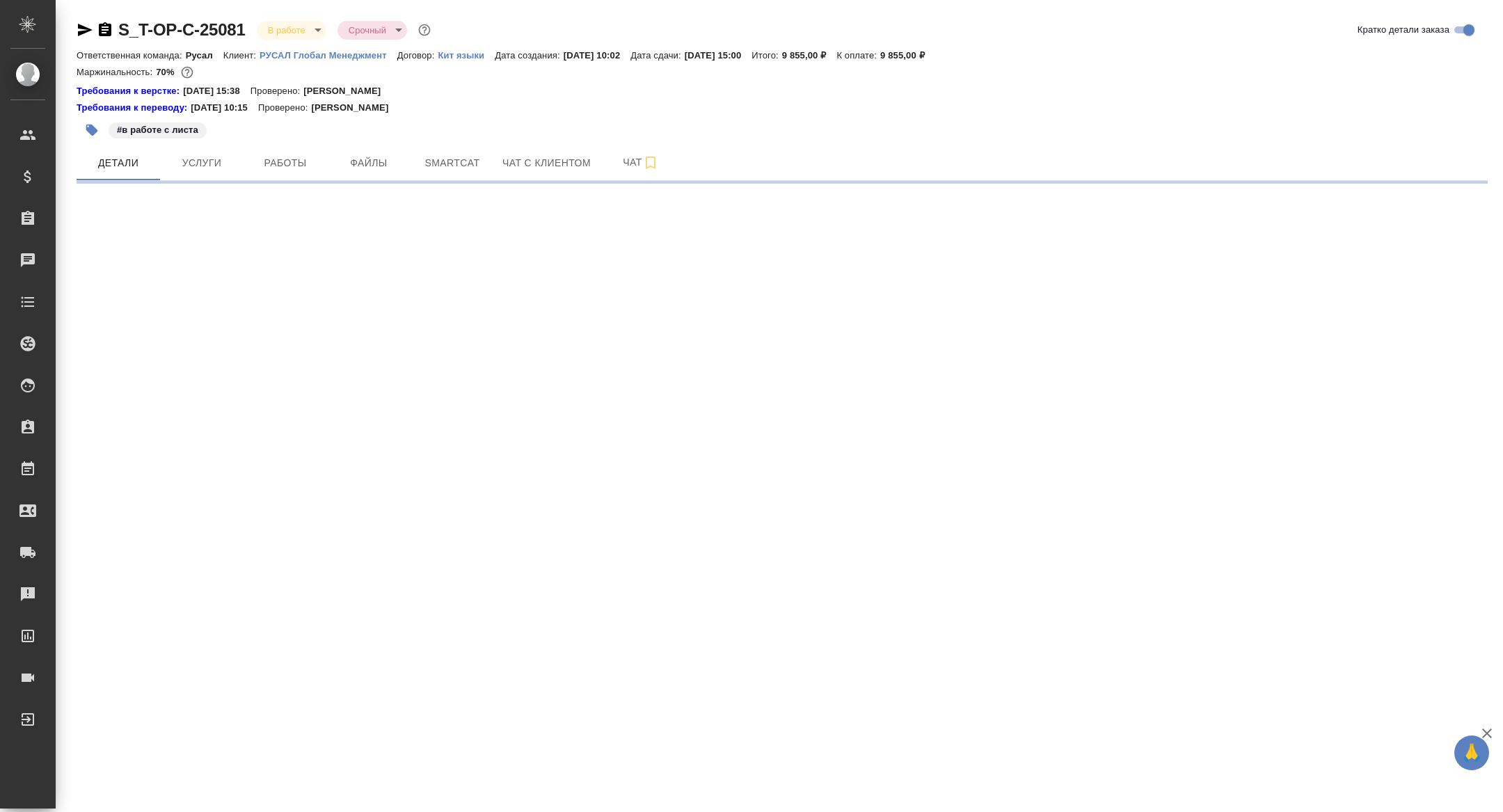
select select "RU"
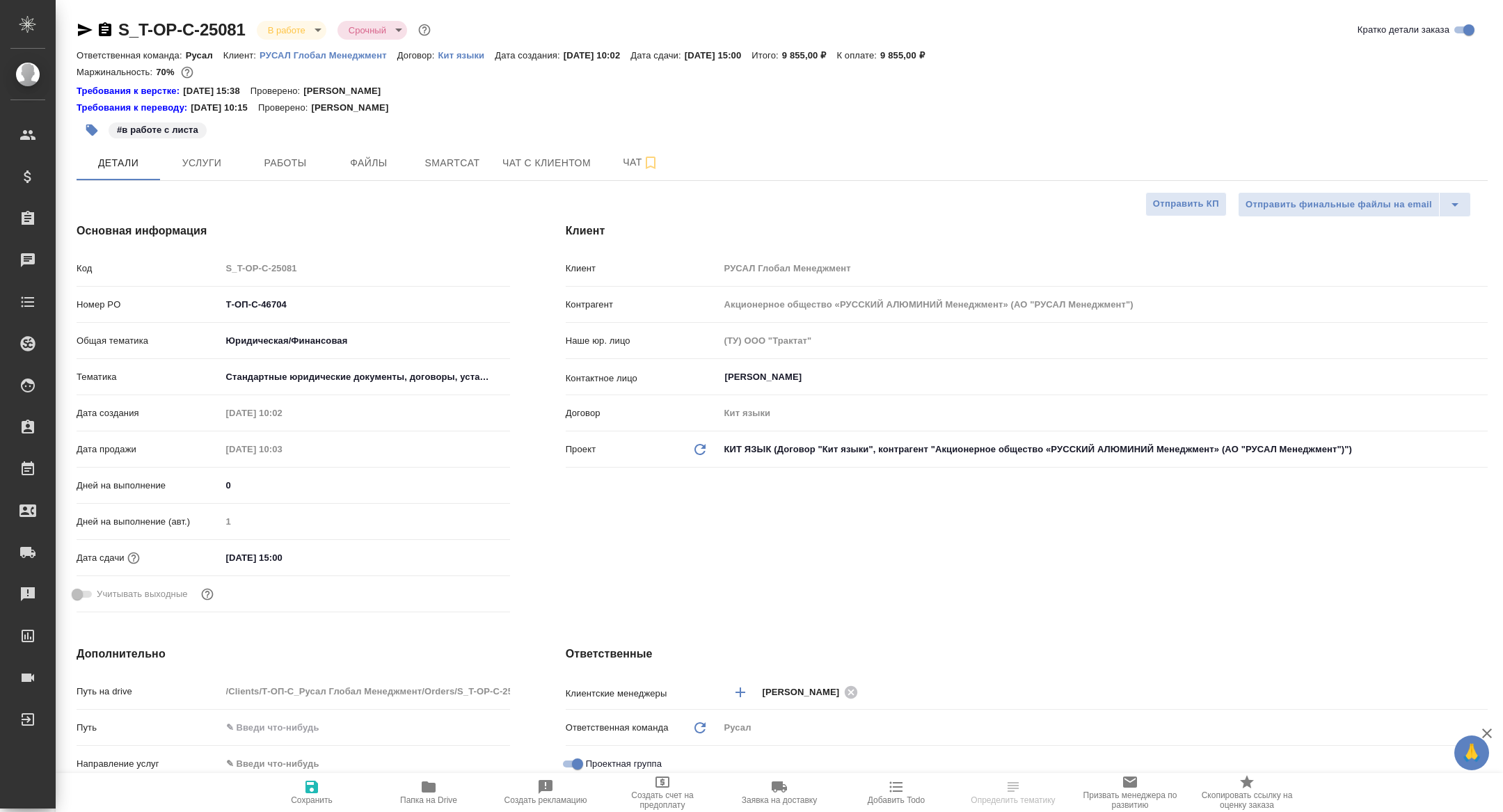
type textarea "x"
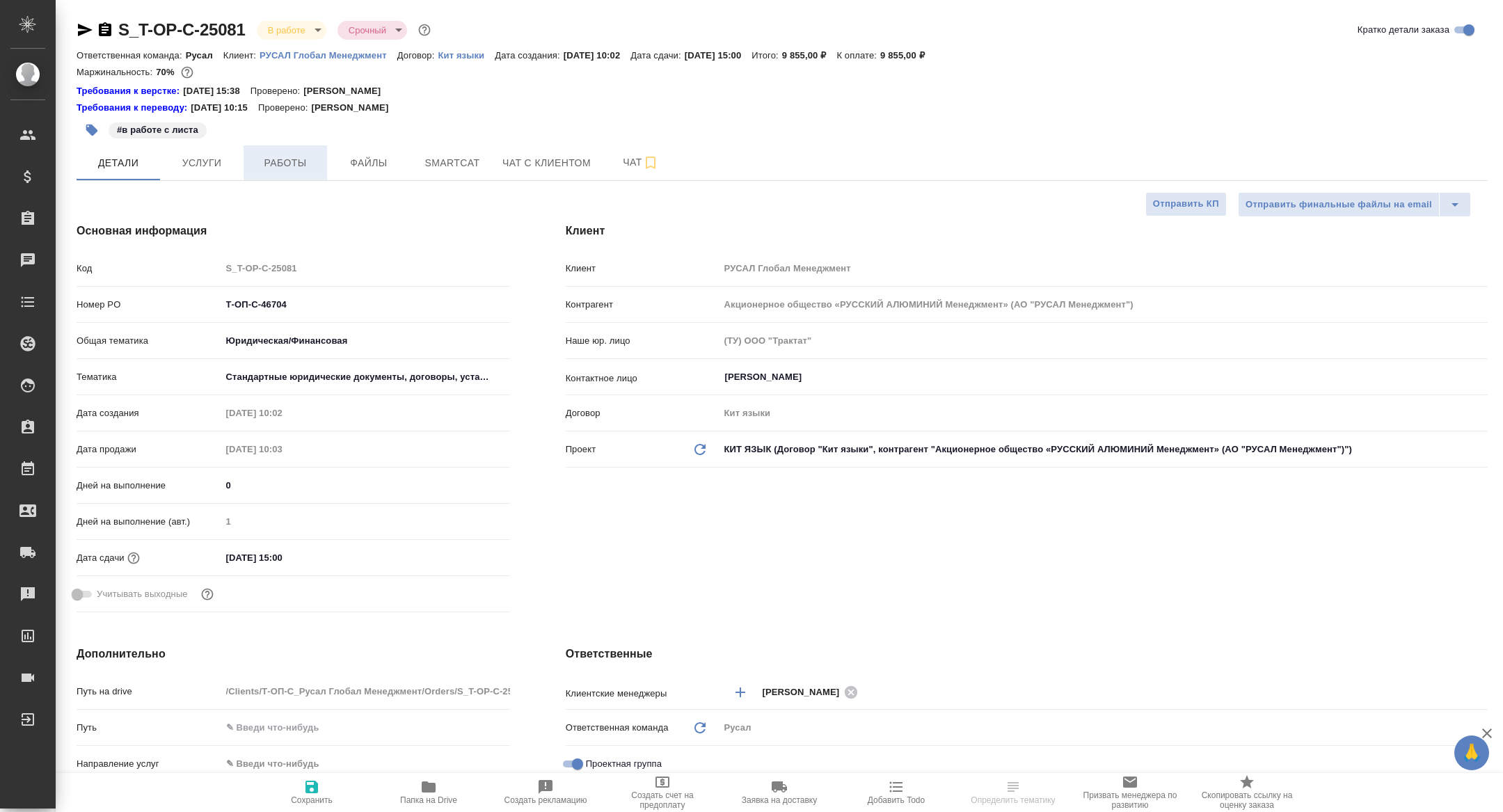
type textarea "x"
click at [296, 151] on button "Работы" at bounding box center [285, 162] width 83 height 35
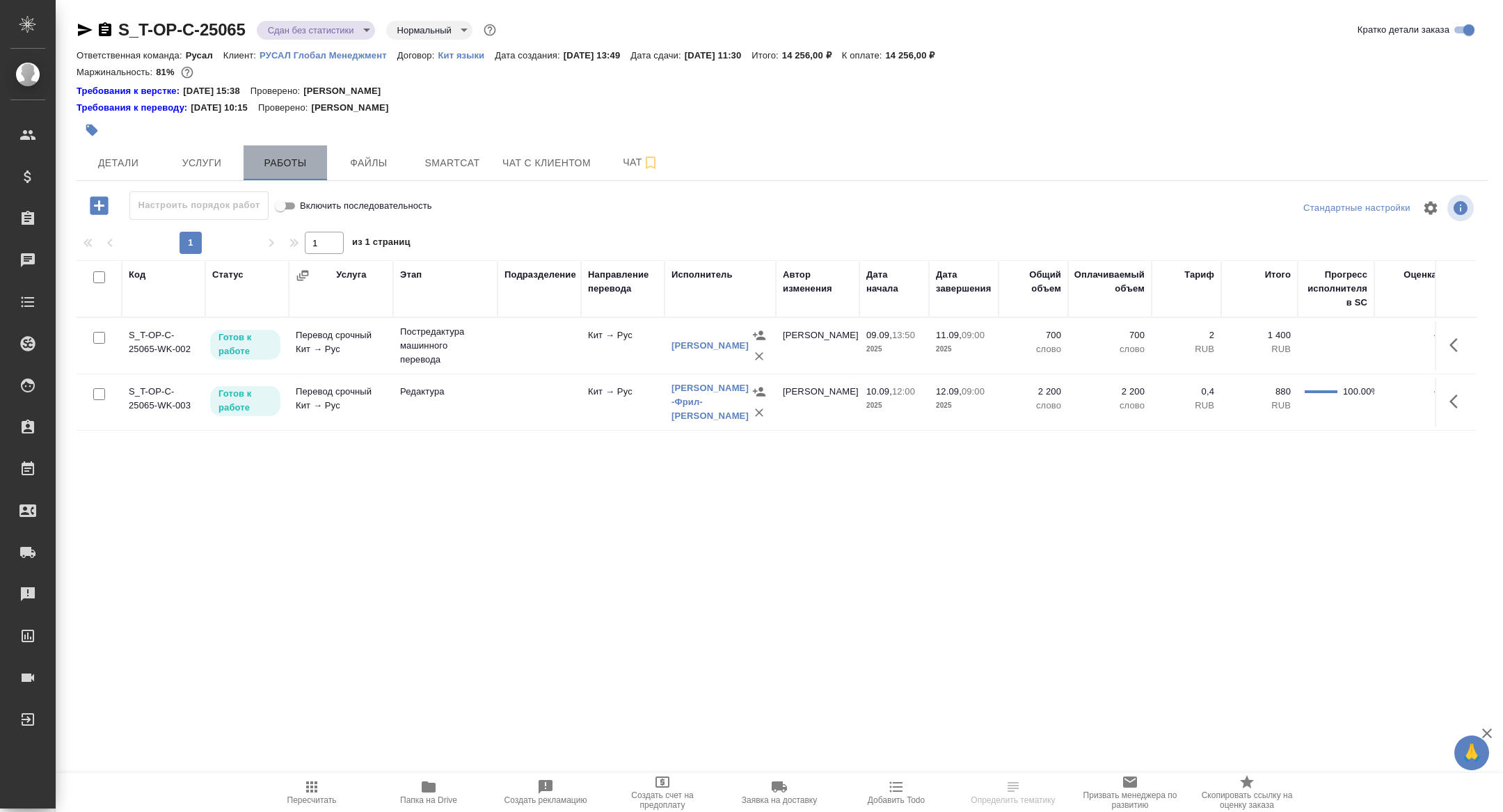
click at [297, 166] on span "Работы" at bounding box center [285, 163] width 67 height 17
click at [423, 174] on button "Smartcat" at bounding box center [452, 162] width 83 height 35
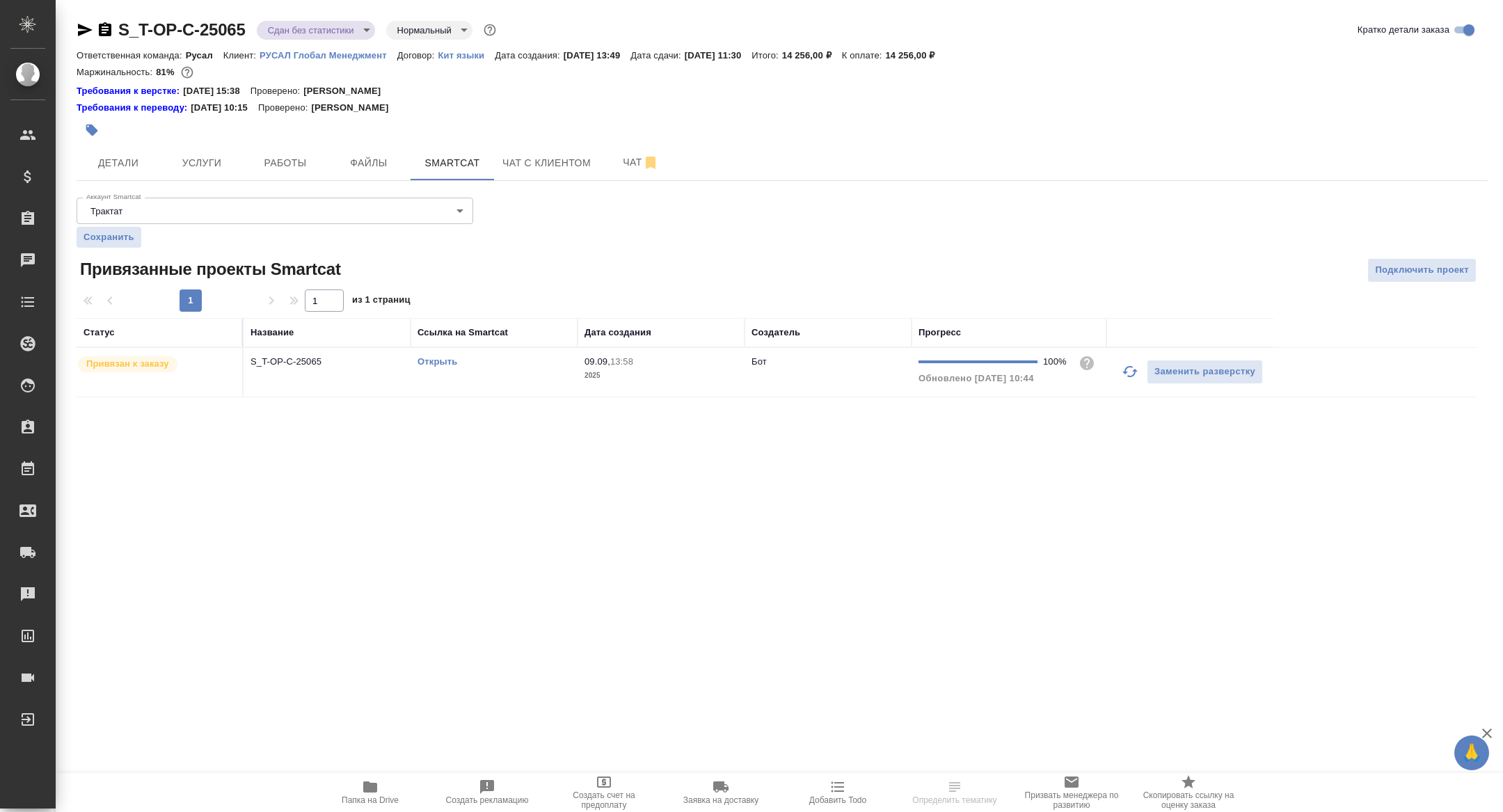
click at [285, 368] on td "S_T-OP-C-25065" at bounding box center [327, 372] width 167 height 48
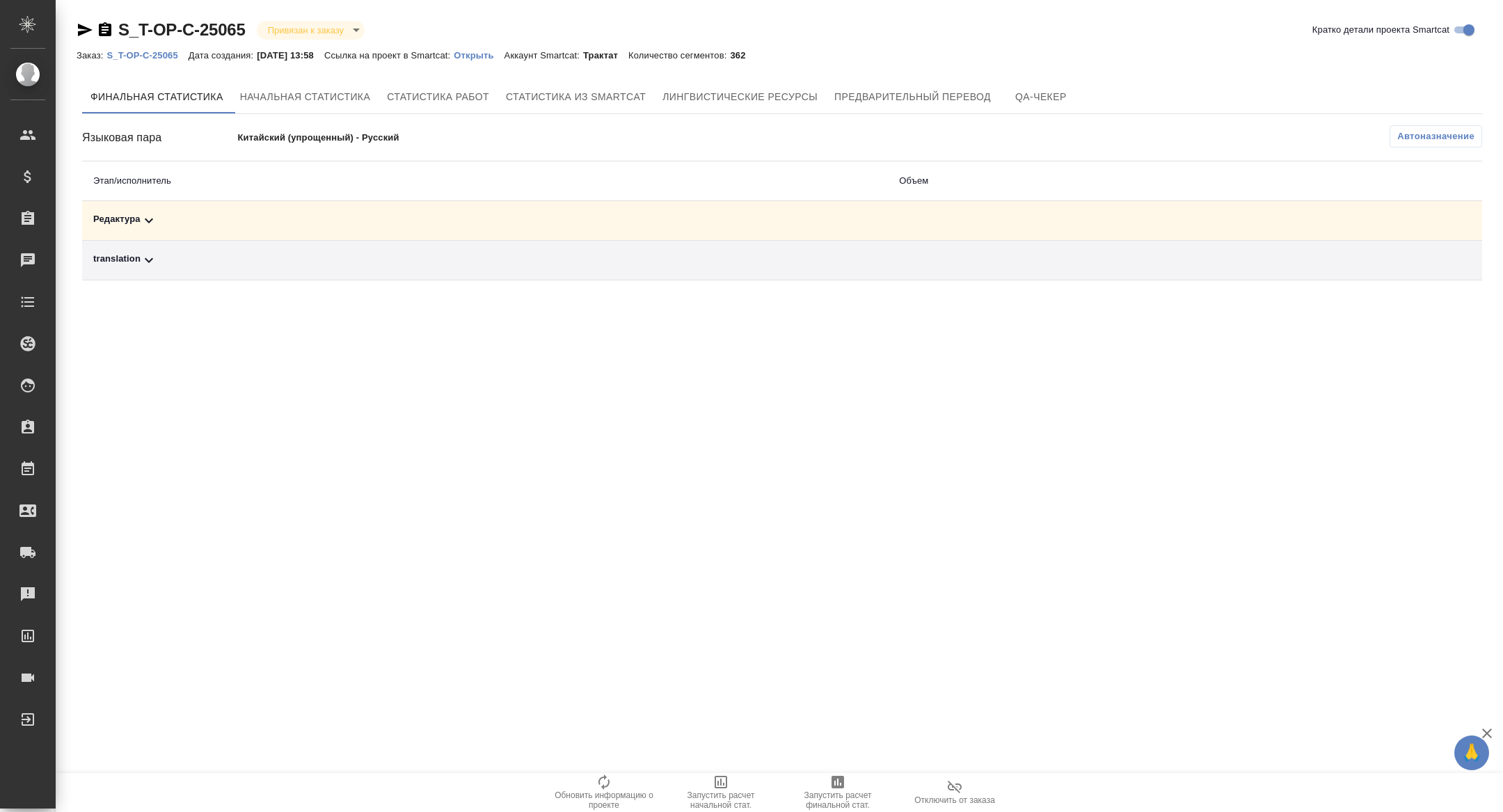
click at [271, 254] on div "translation" at bounding box center [485, 260] width 784 height 16
click at [271, 222] on div "Редактура" at bounding box center [324, 220] width 461 height 16
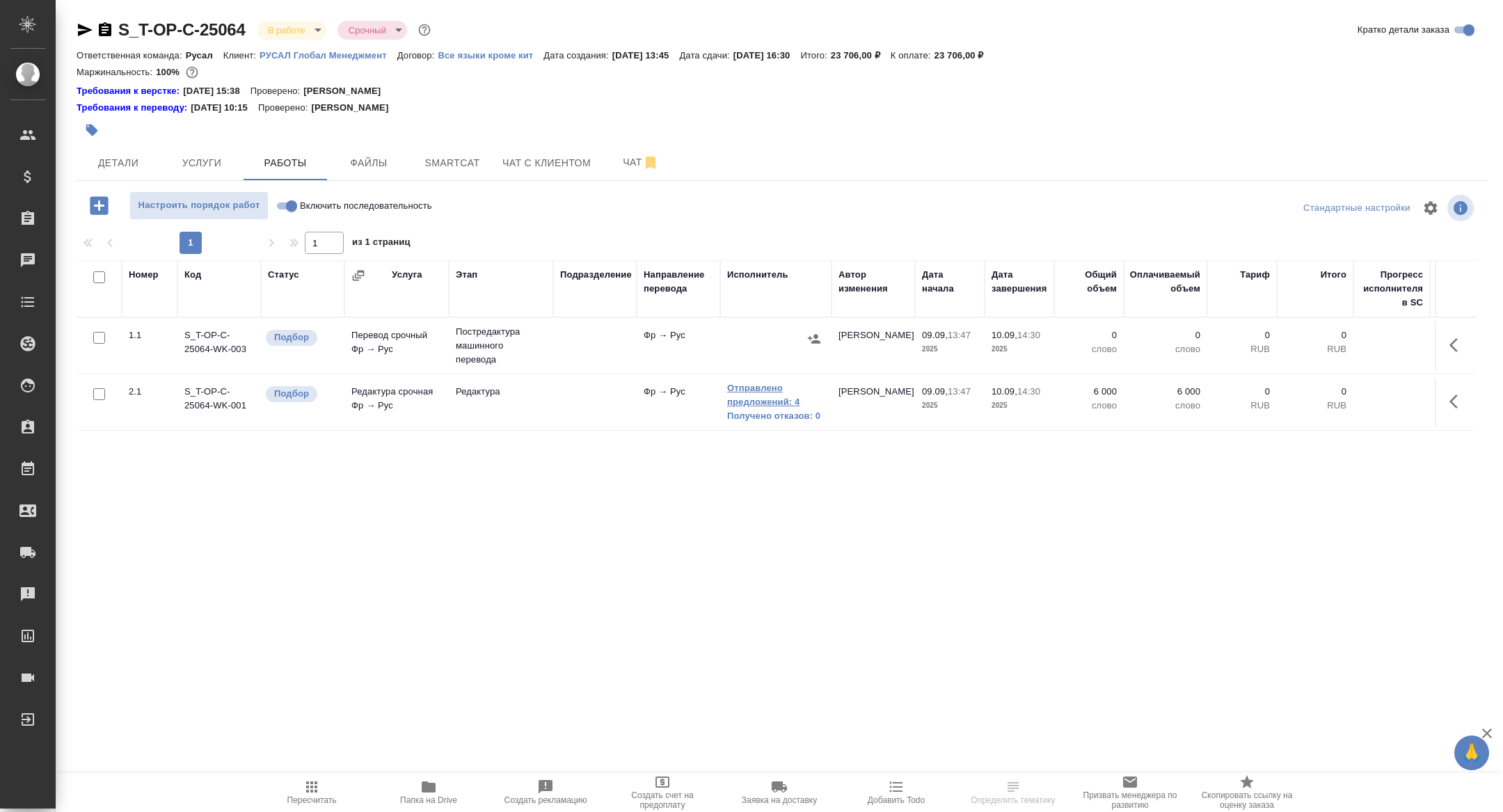
click at [784, 393] on link "Отправлено предложений: 4" at bounding box center [776, 395] width 97 height 28
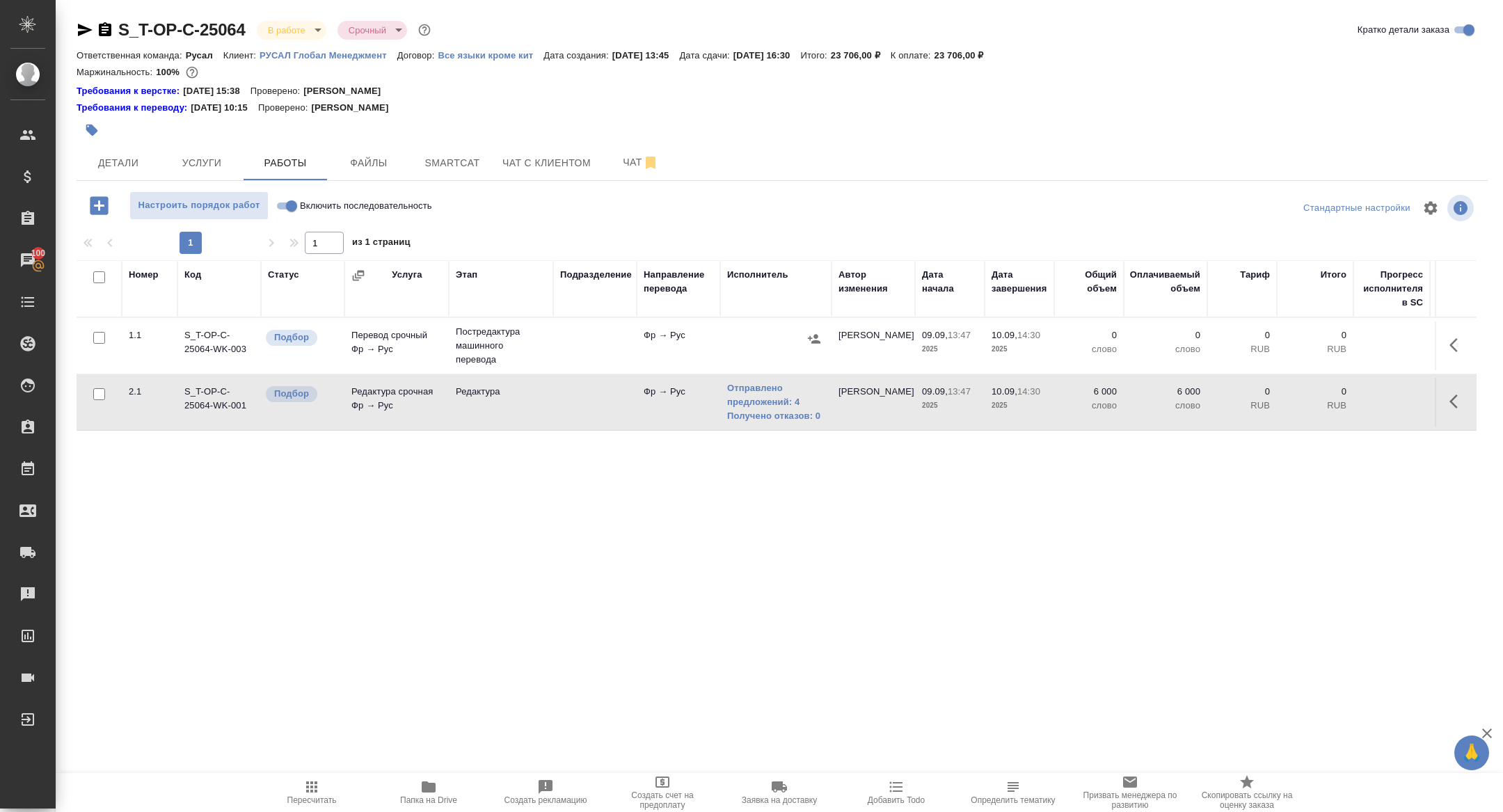
click at [1459, 401] on icon "button" at bounding box center [1457, 401] width 16 height 16
click at [1350, 406] on icon "button" at bounding box center [1356, 401] width 13 height 13
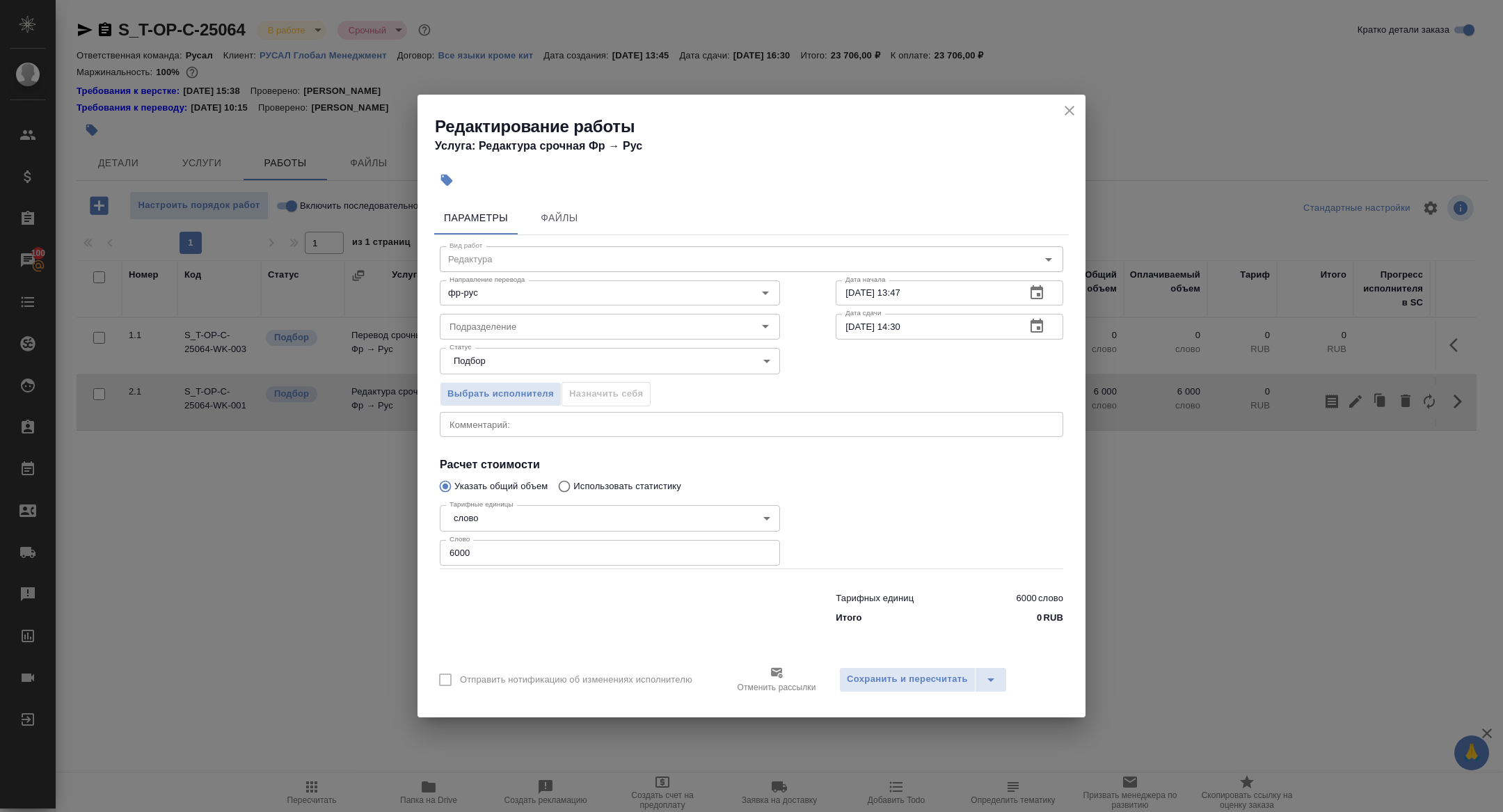
click at [1037, 332] on icon "button" at bounding box center [1037, 326] width 13 height 14
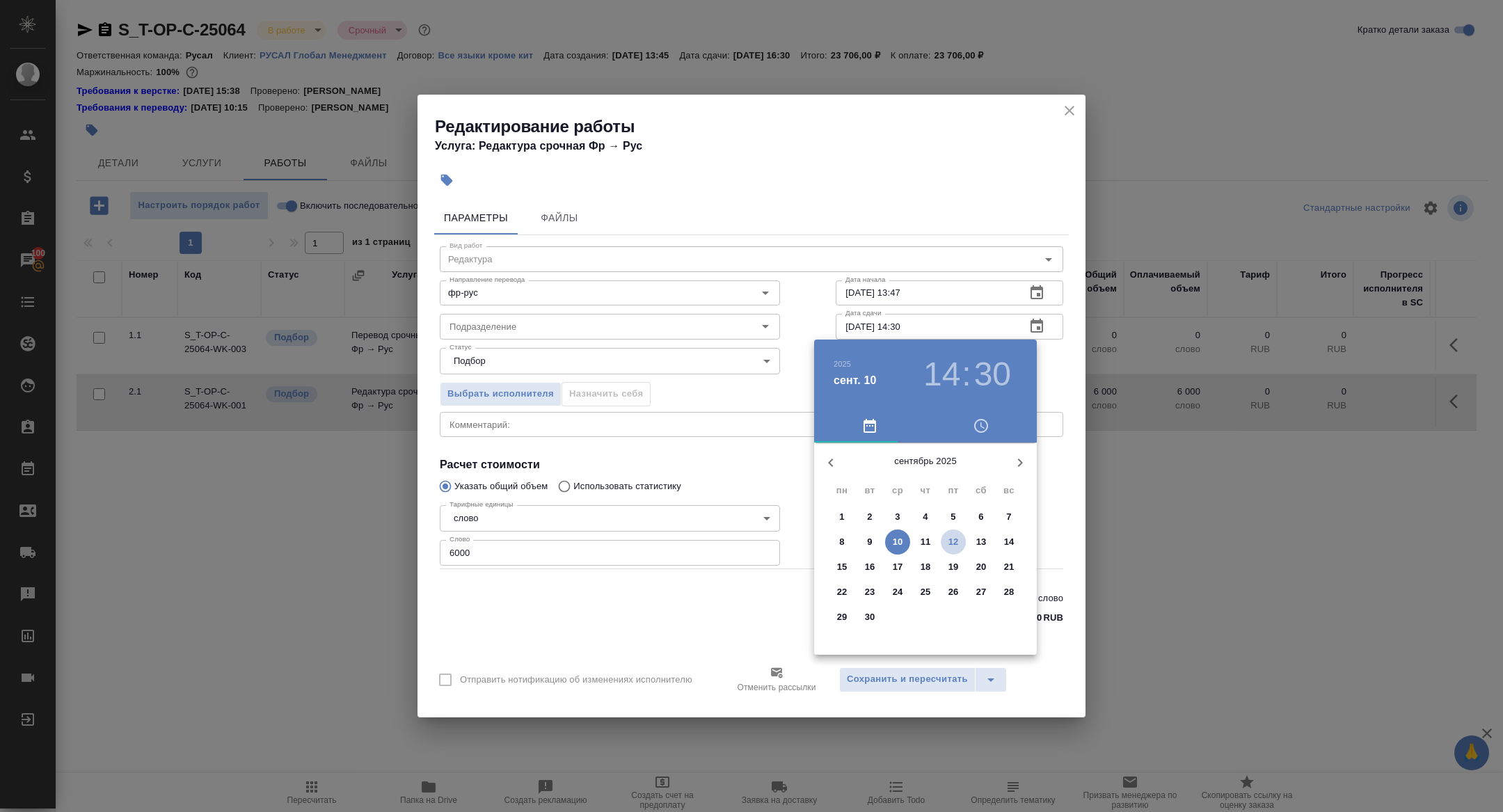
click at [963, 543] on span "12" at bounding box center [953, 542] width 25 height 14
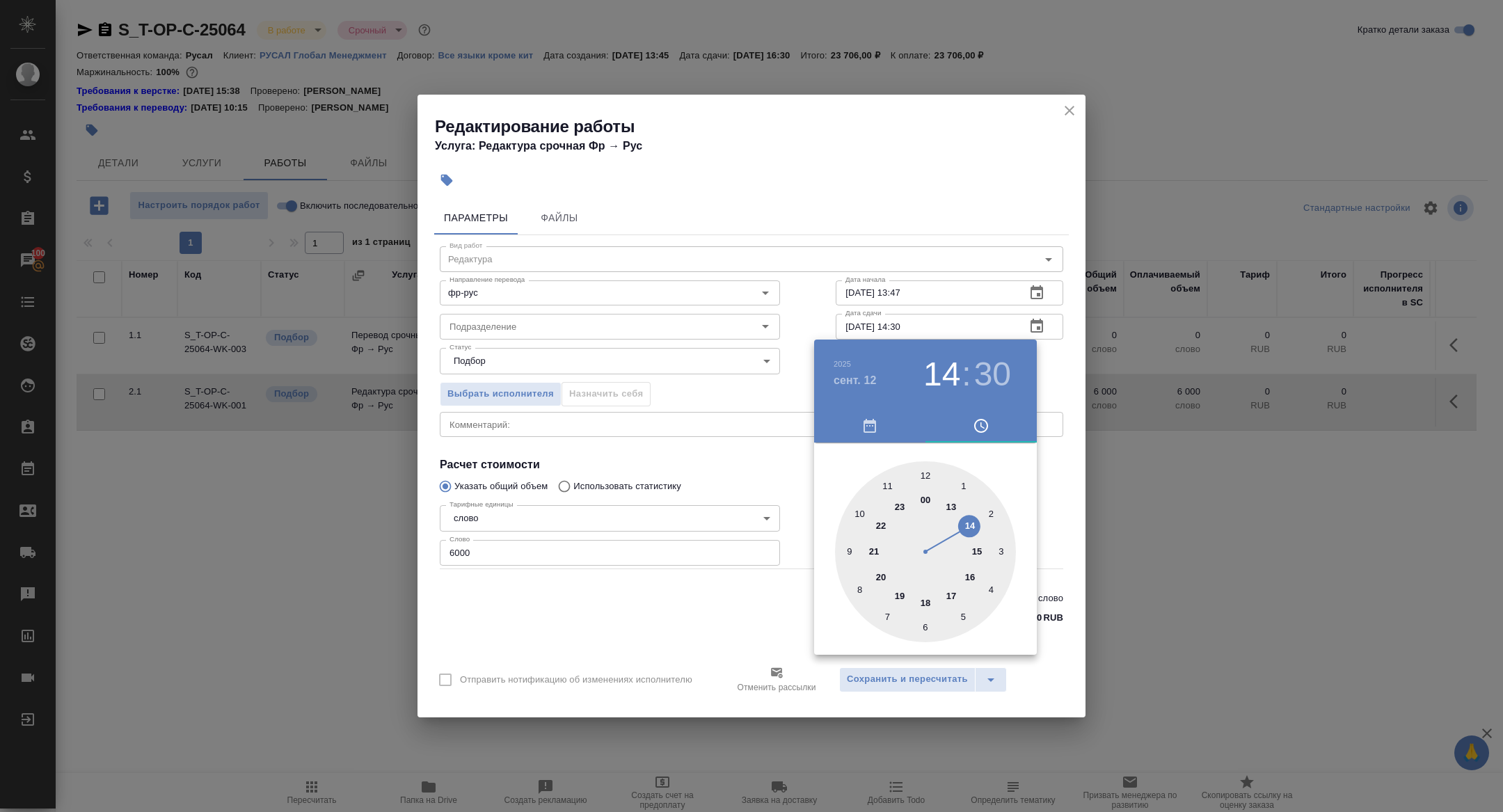
type input "[DATE] 16:30"
click at [969, 578] on div at bounding box center [925, 552] width 181 height 181
click at [740, 593] on div at bounding box center [752, 406] width 1503 height 812
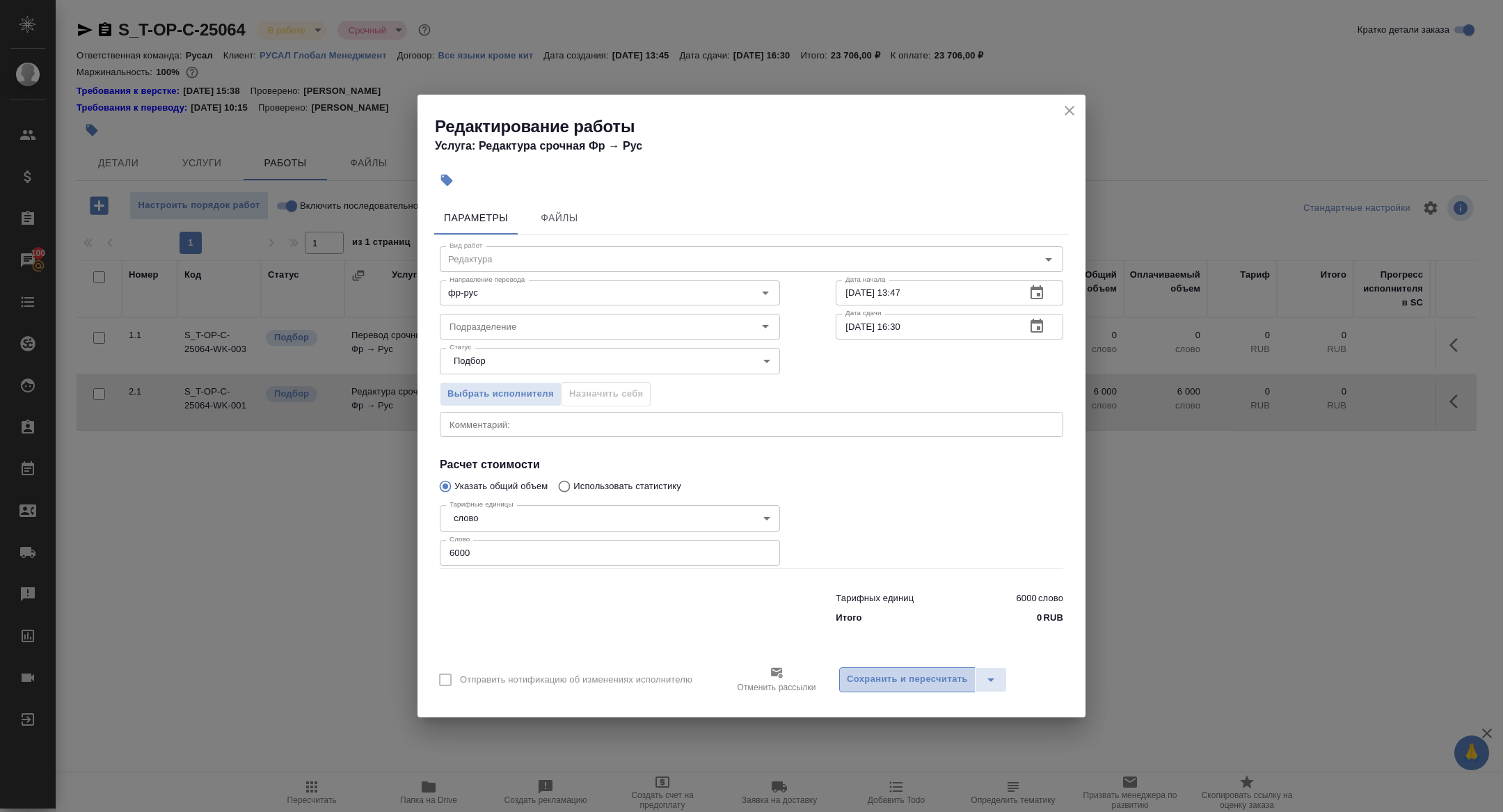
click at [851, 669] on button "Сохранить и пересчитать" at bounding box center [907, 680] width 137 height 25
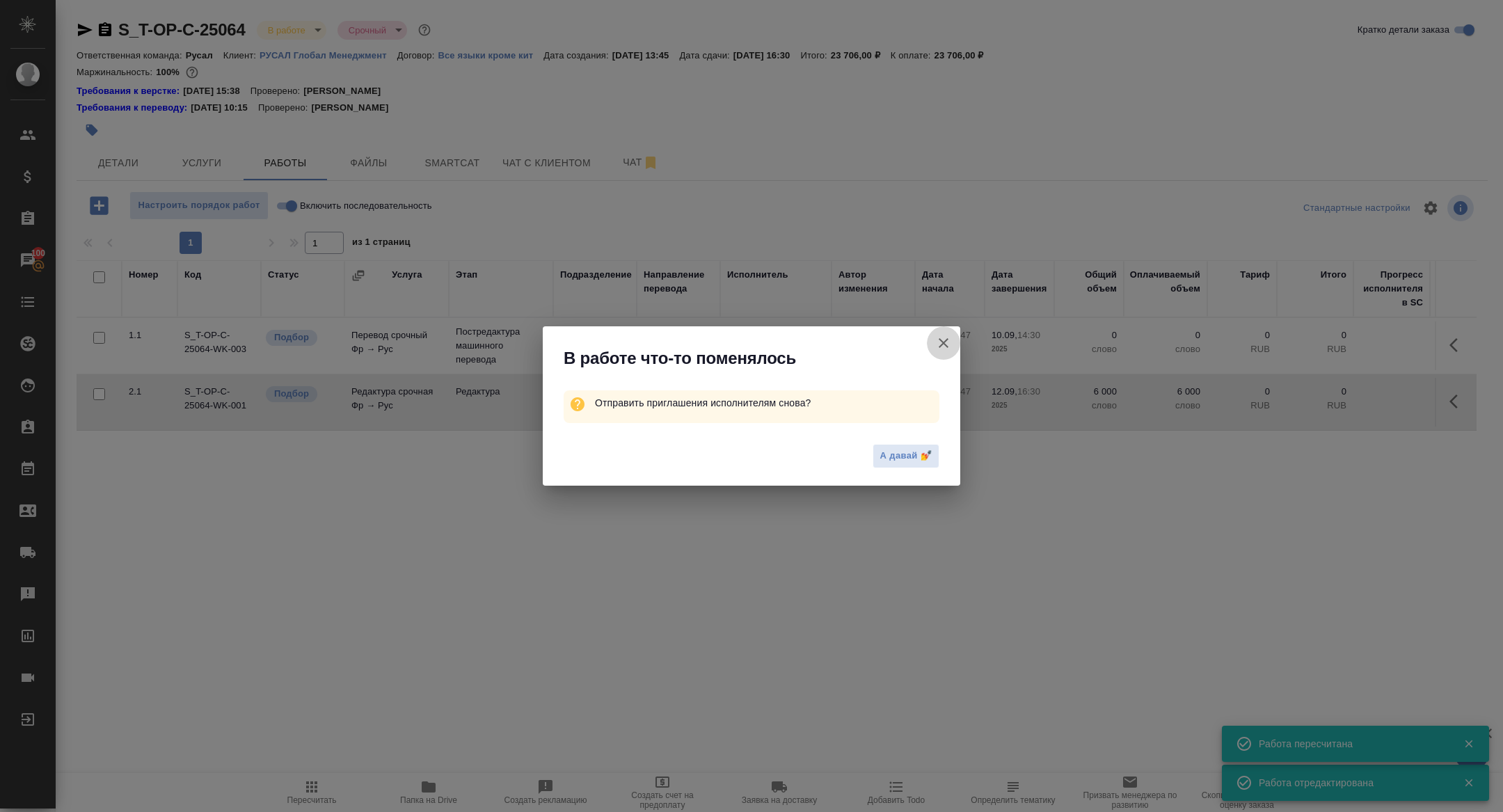
click at [943, 345] on icon "button" at bounding box center [943, 342] width 16 height 16
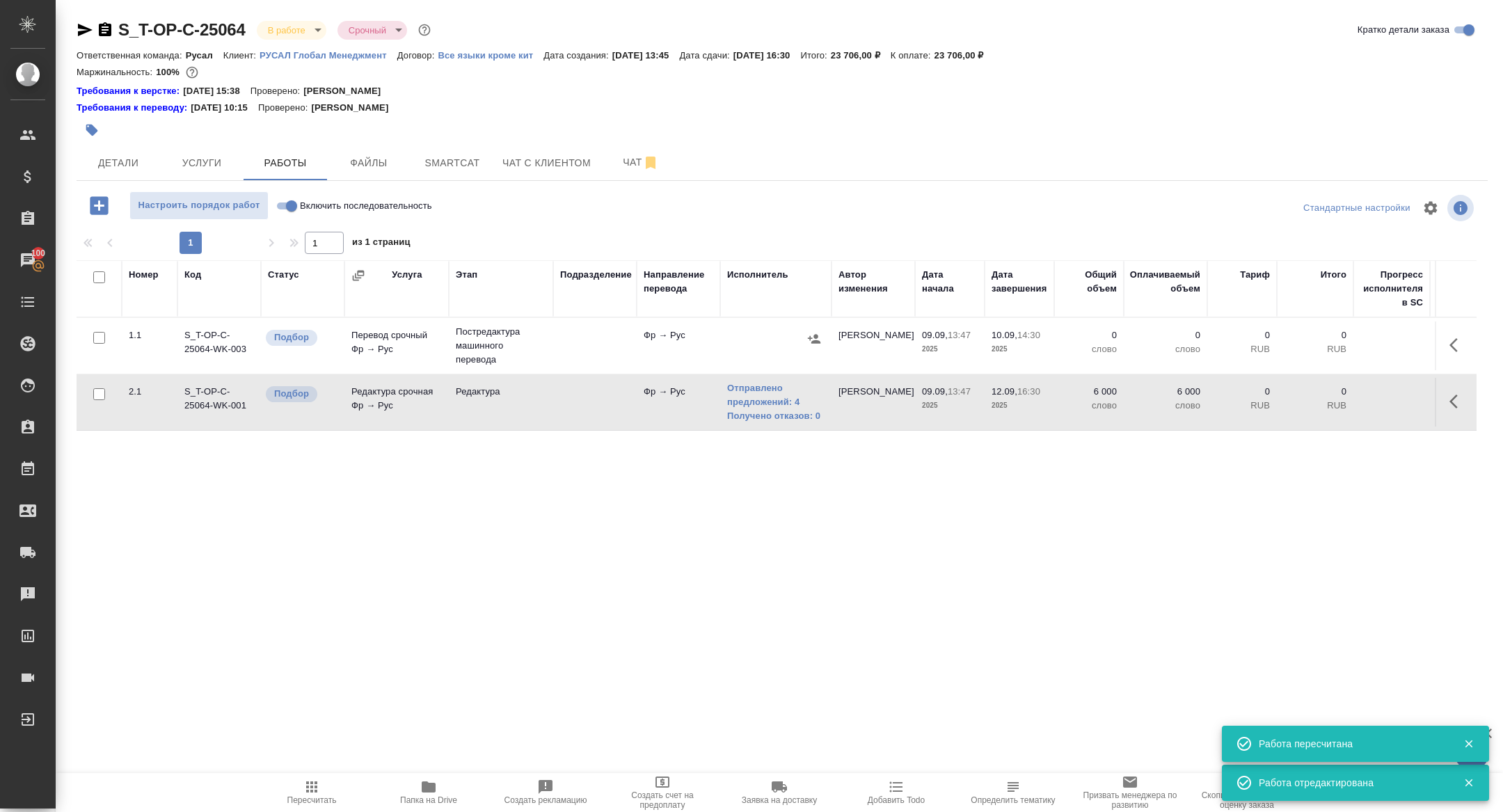
click at [334, 379] on td "Подбор" at bounding box center [302, 402] width 83 height 48
click at [381, 403] on td "Редактура срочная Фр → Рус" at bounding box center [396, 402] width 105 height 48
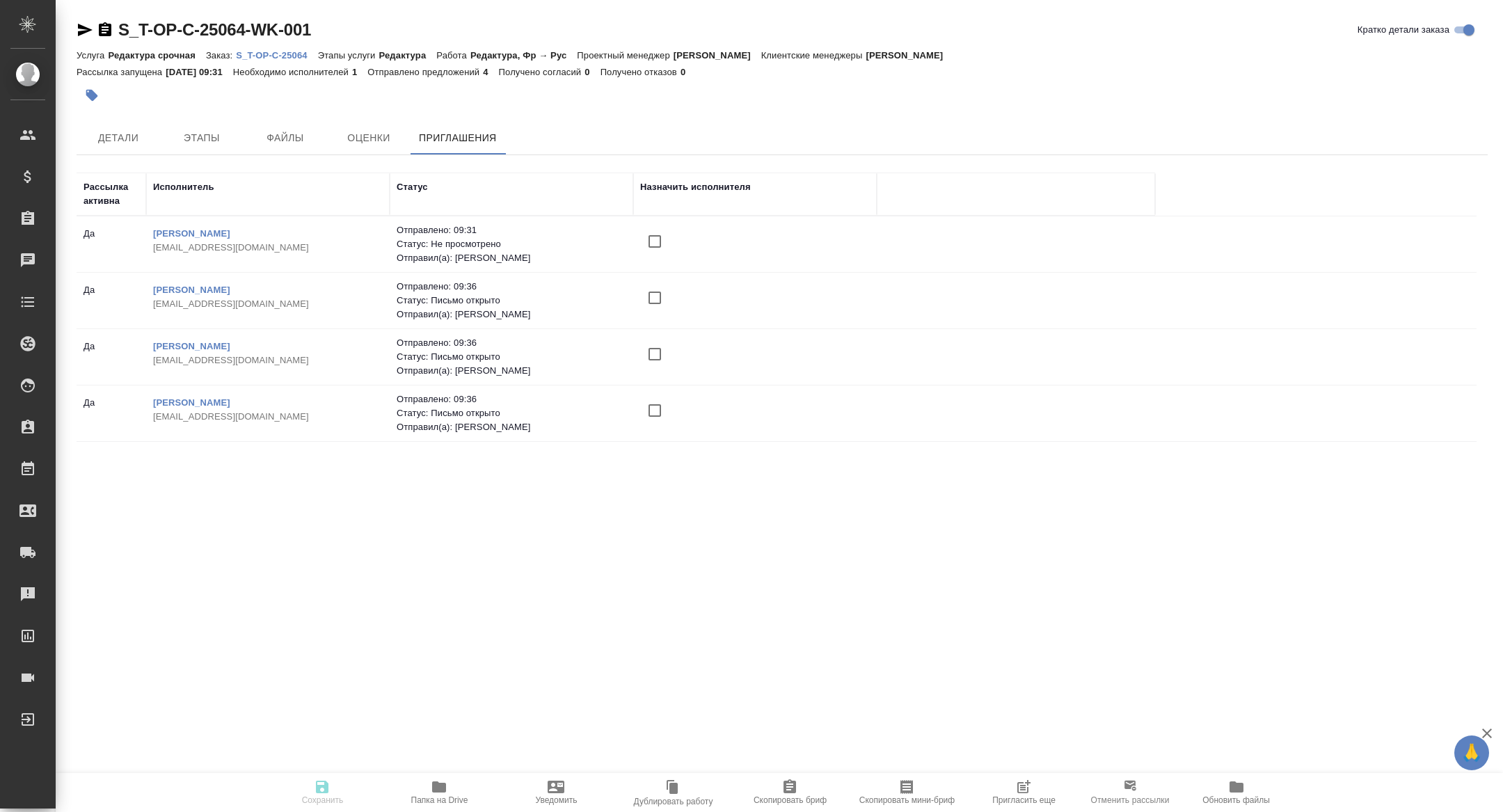
click at [1009, 788] on span "Пригласить еще" at bounding box center [1023, 791] width 100 height 26
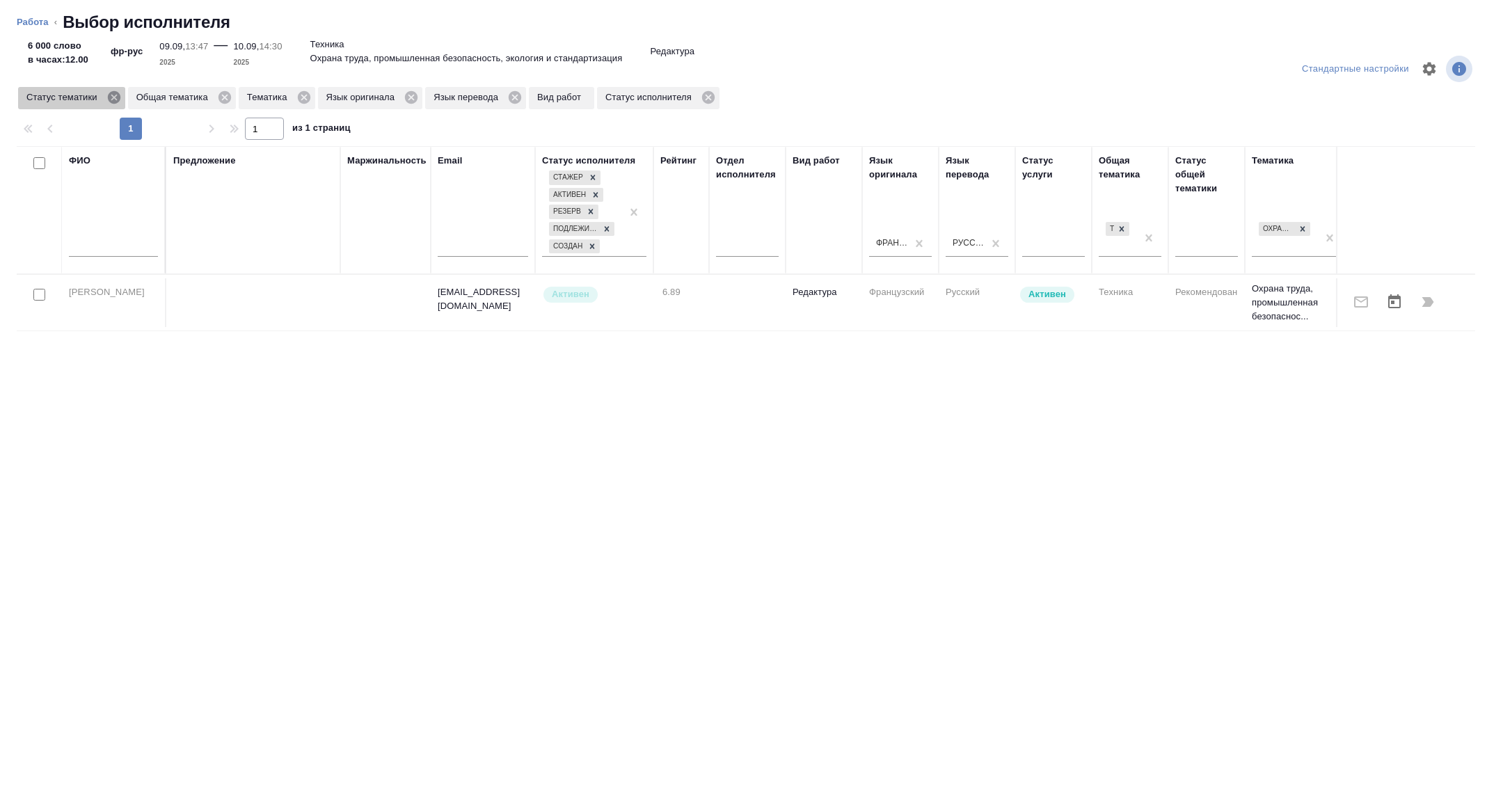
click at [119, 97] on icon at bounding box center [114, 97] width 13 height 13
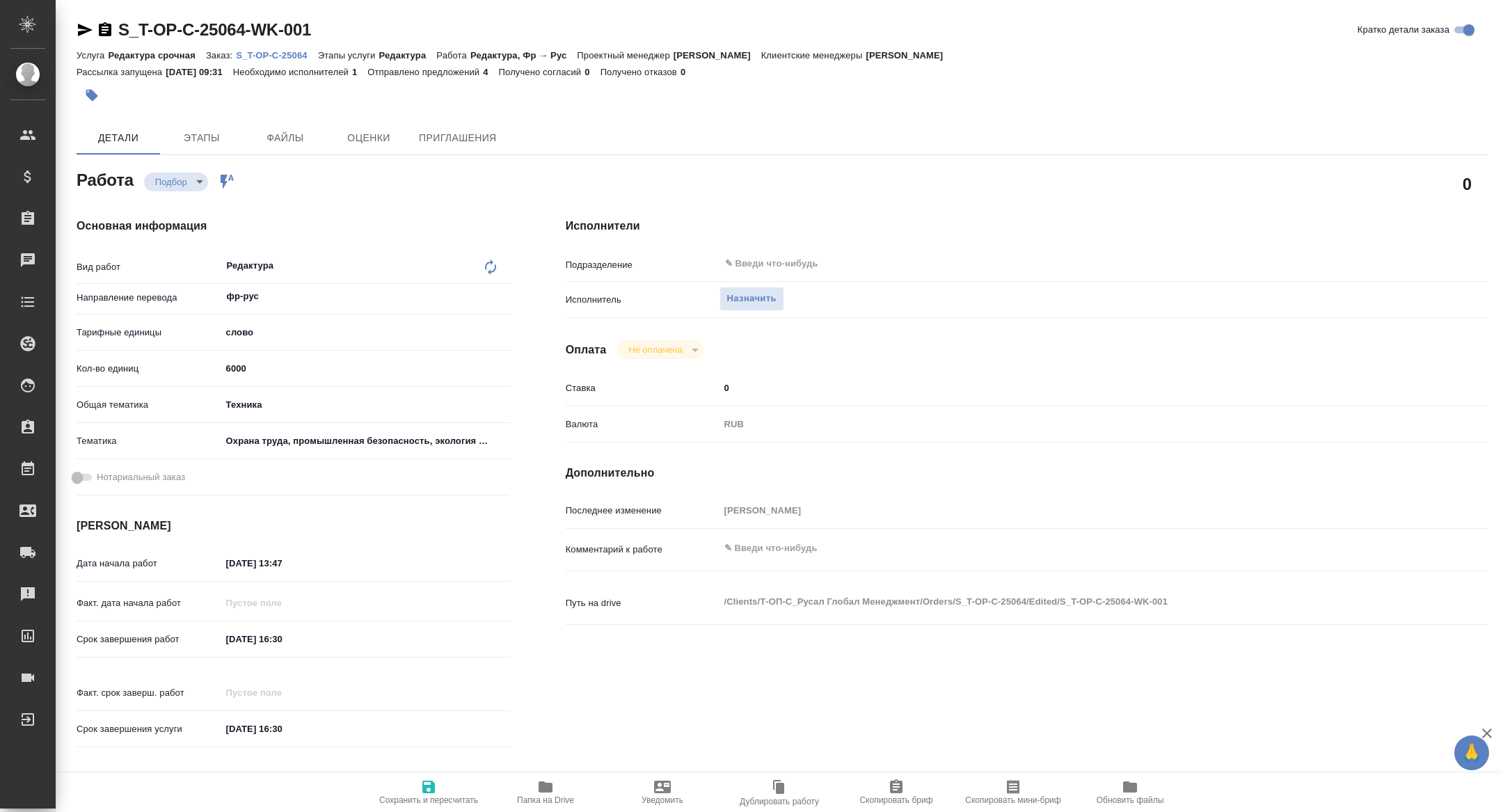
type textarea "x"
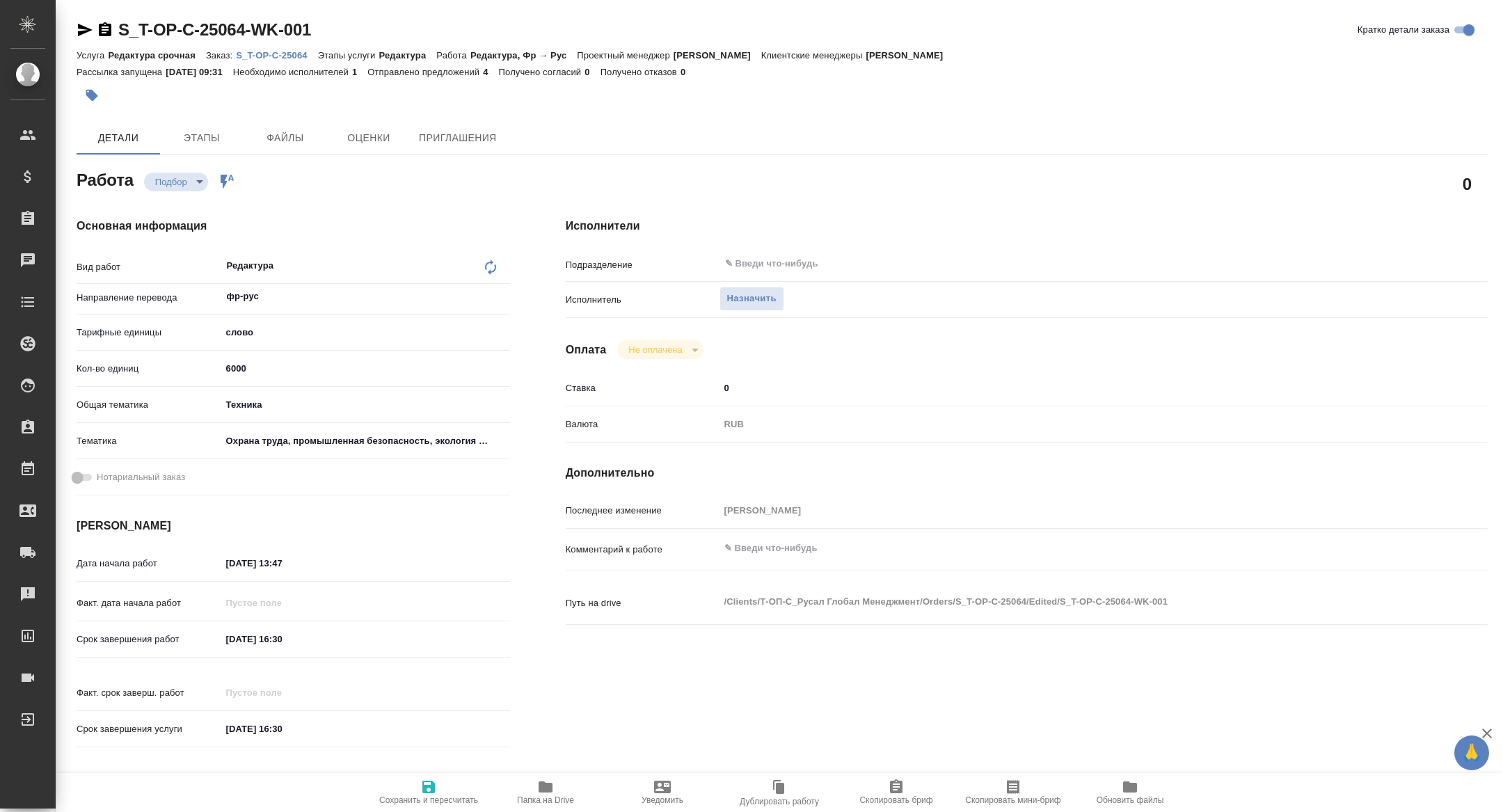
type textarea "x"
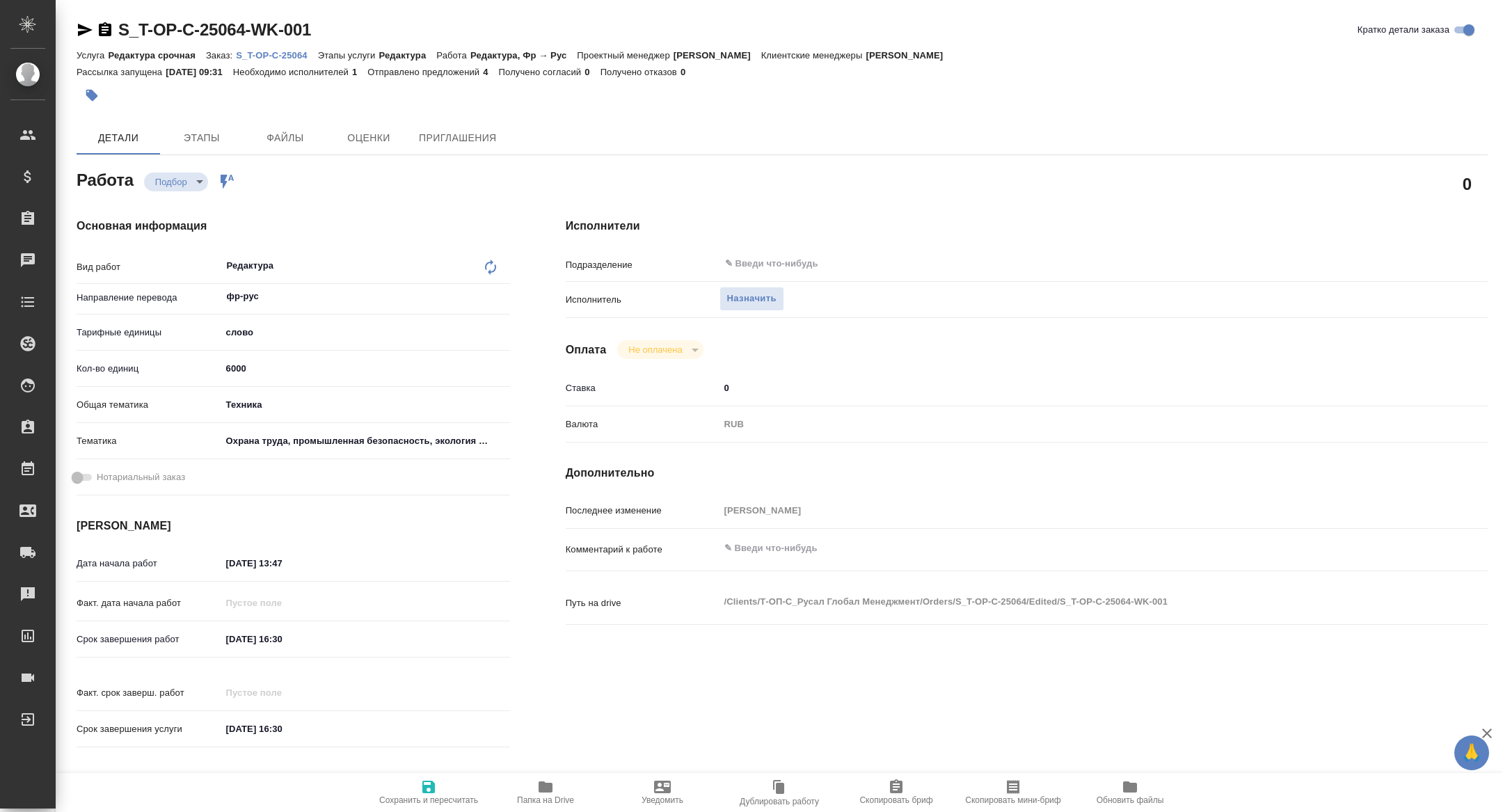
type textarea "x"
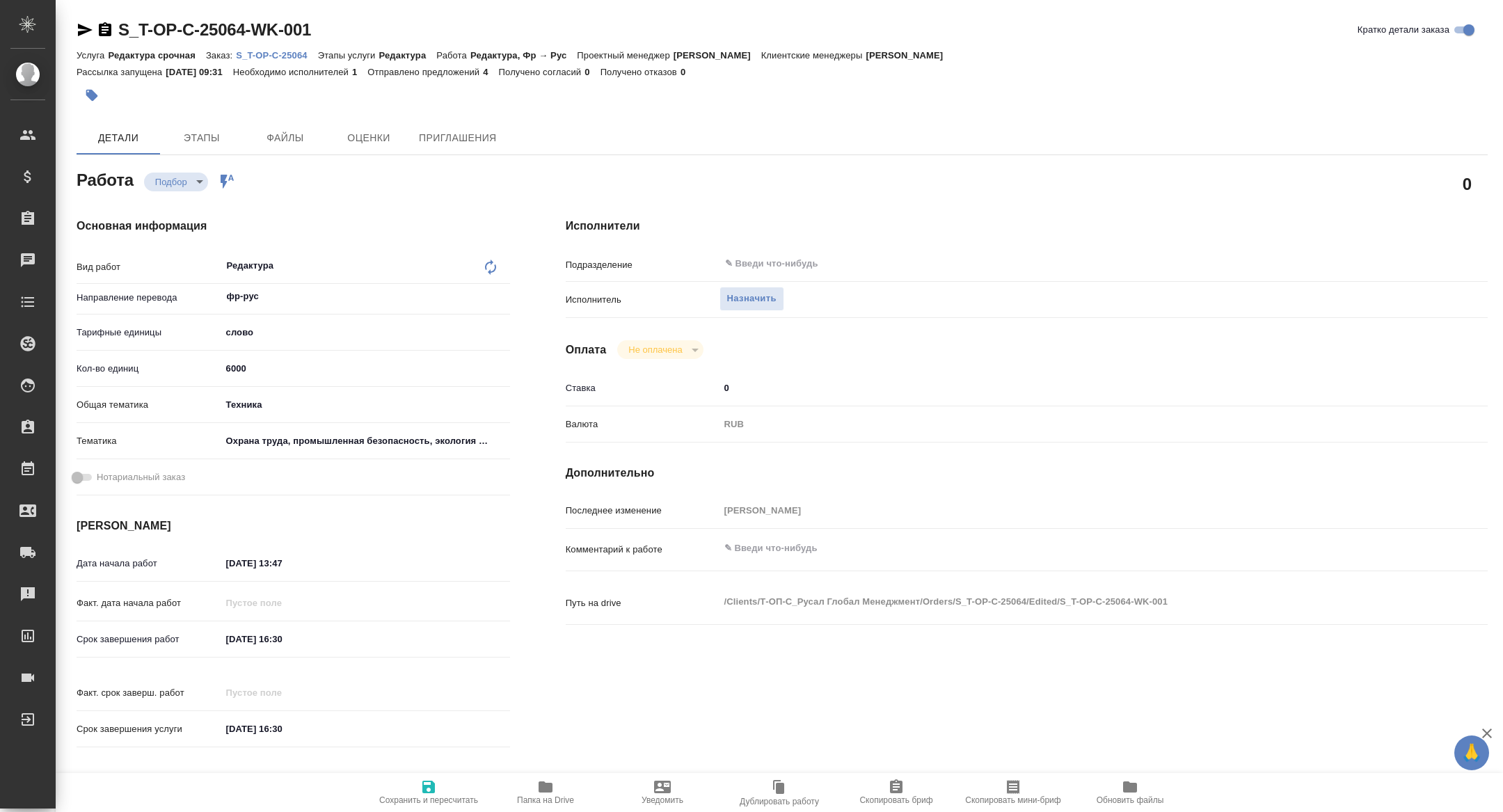
type textarea "x"
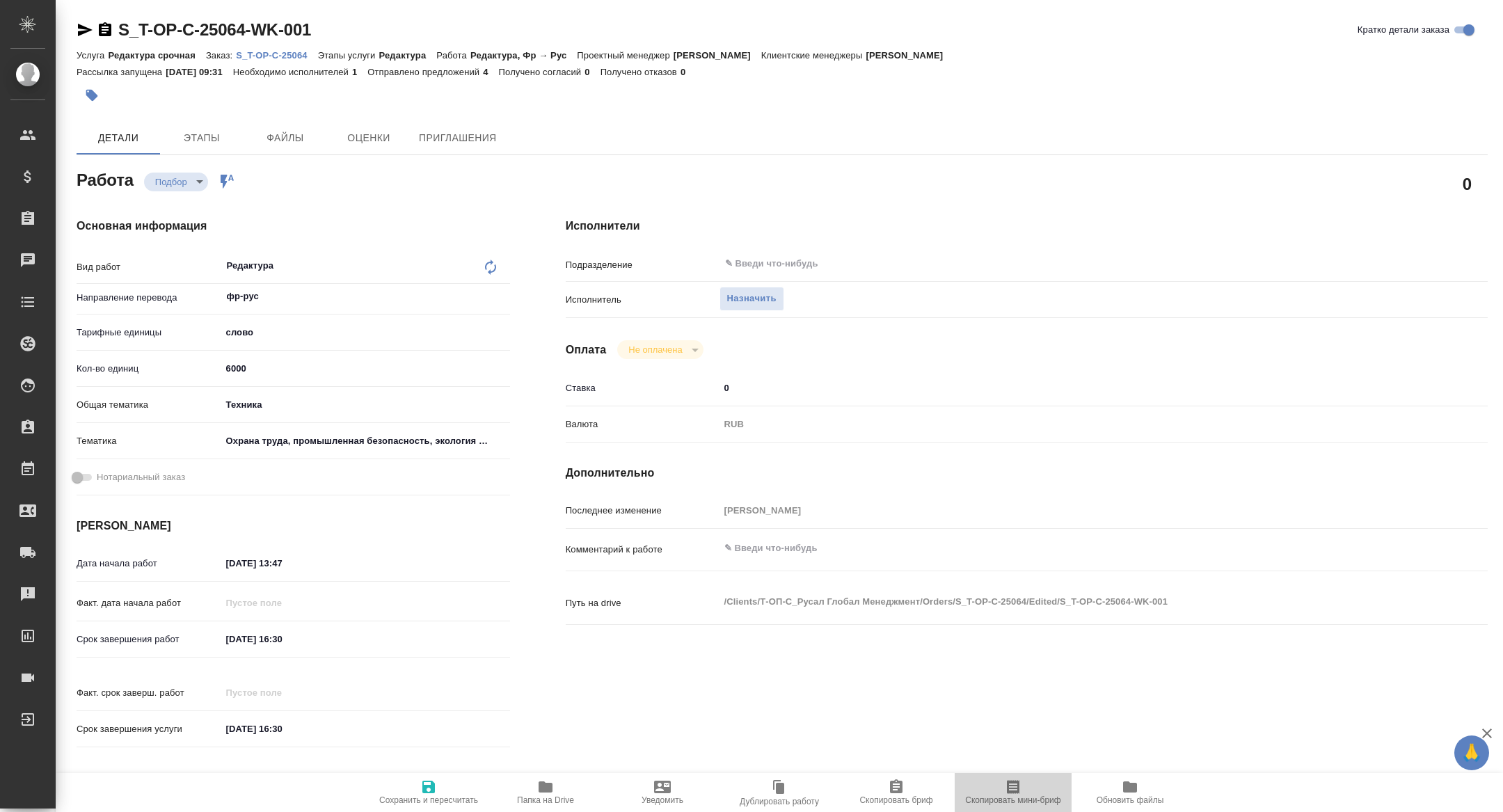
type textarea "x"
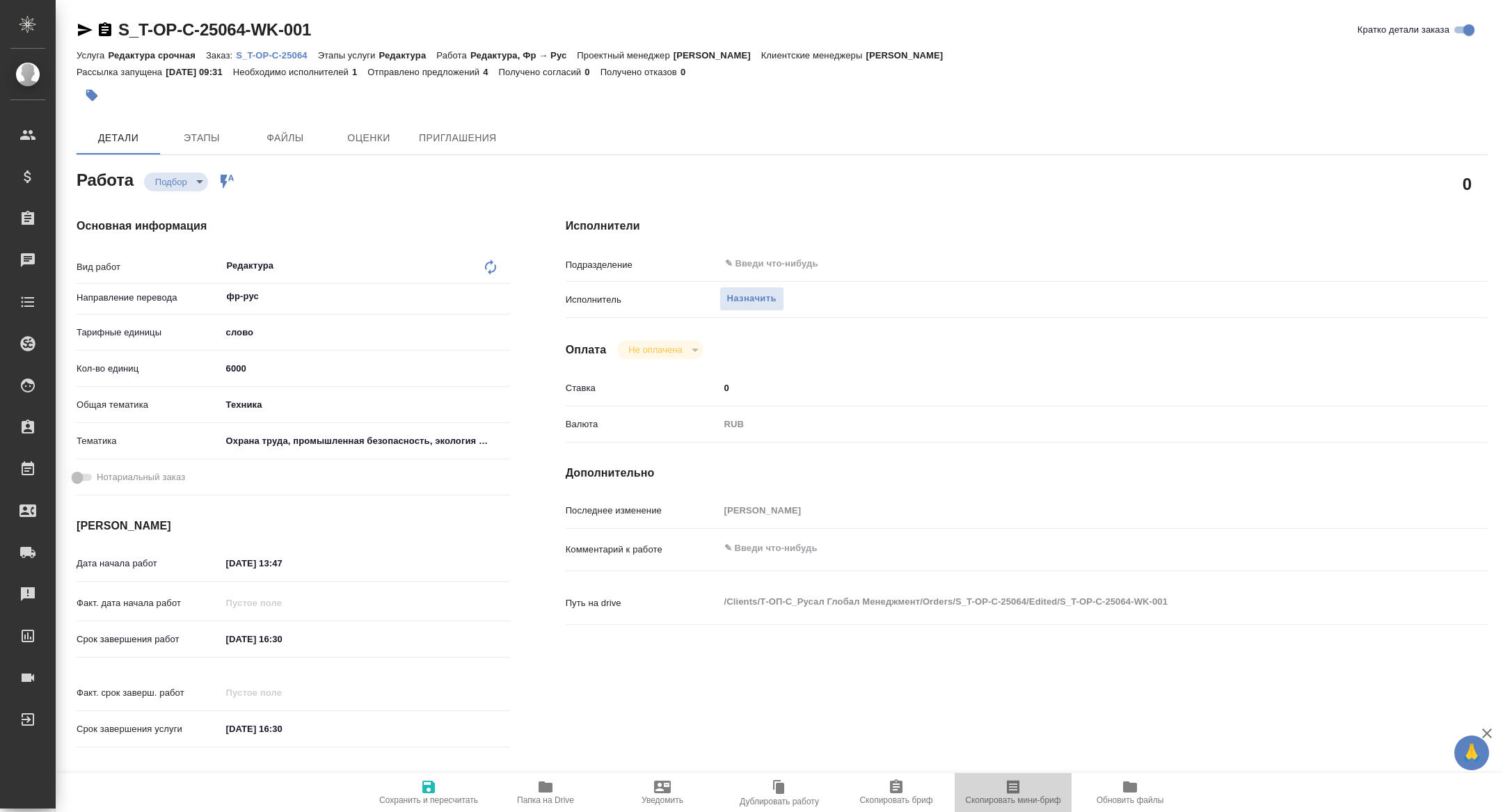
click at [989, 798] on span "Скопировать мини-бриф" at bounding box center [1013, 801] width 95 height 10
type textarea "x"
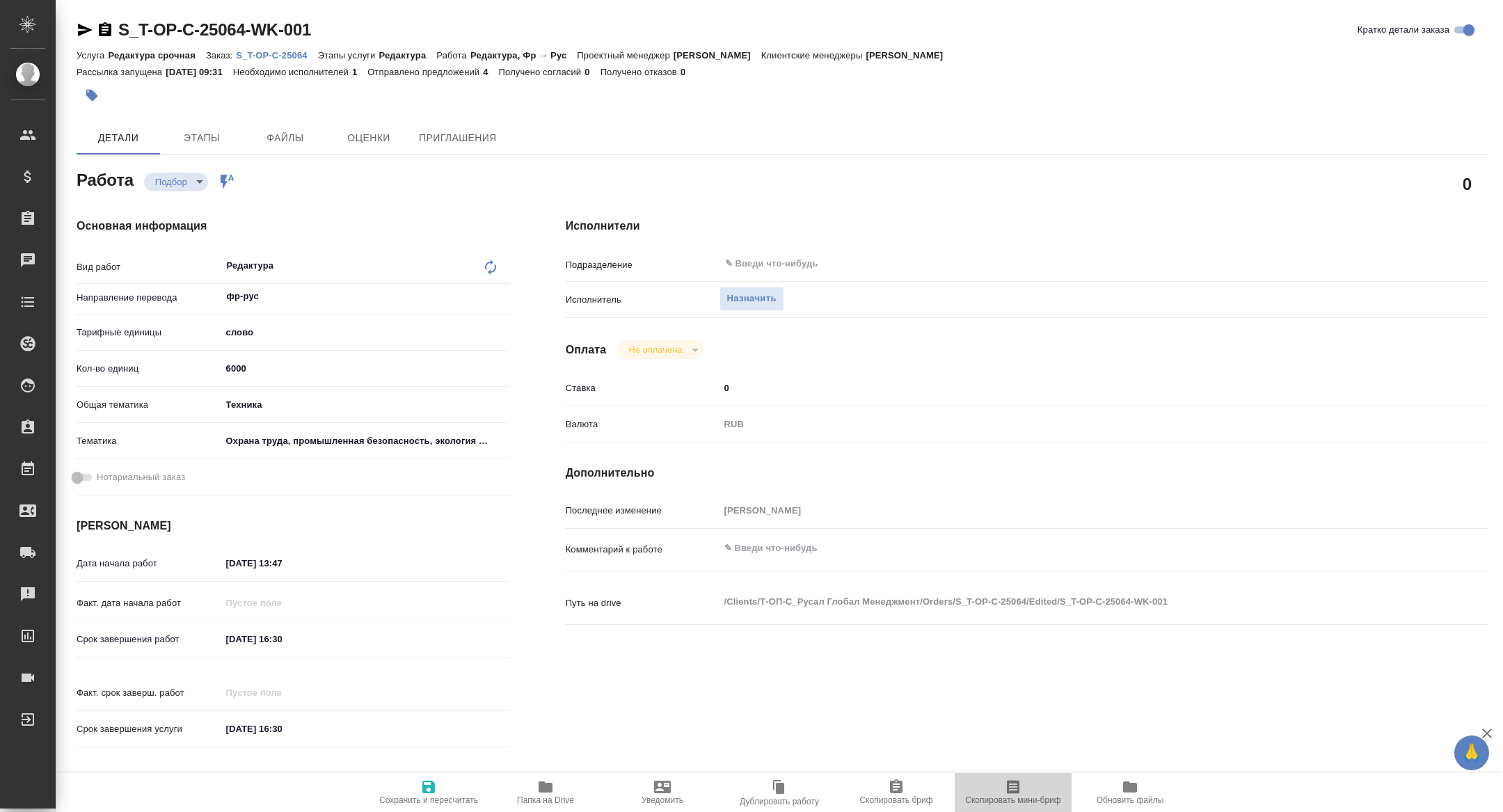
type textarea "x"
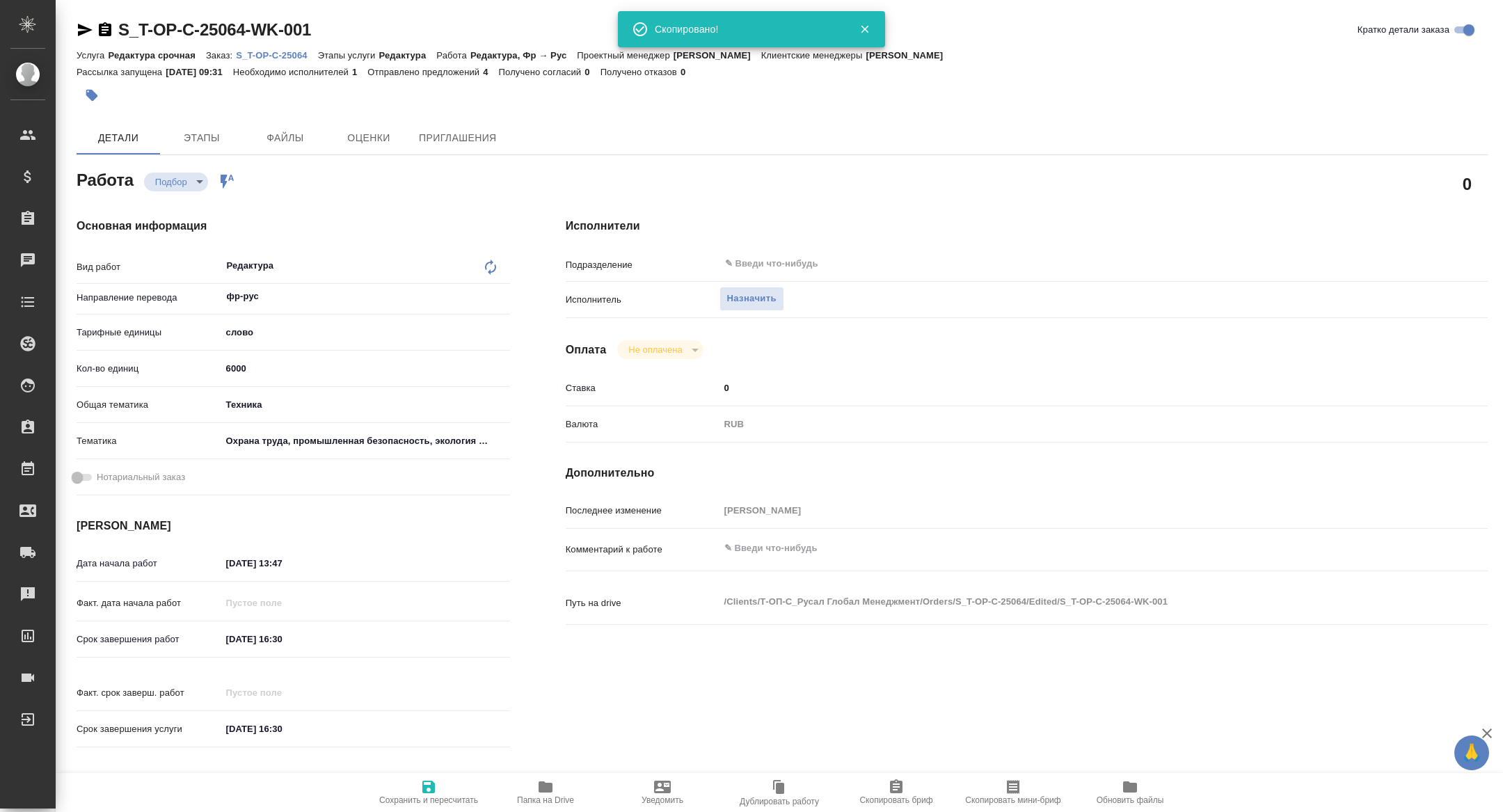
type textarea "x"
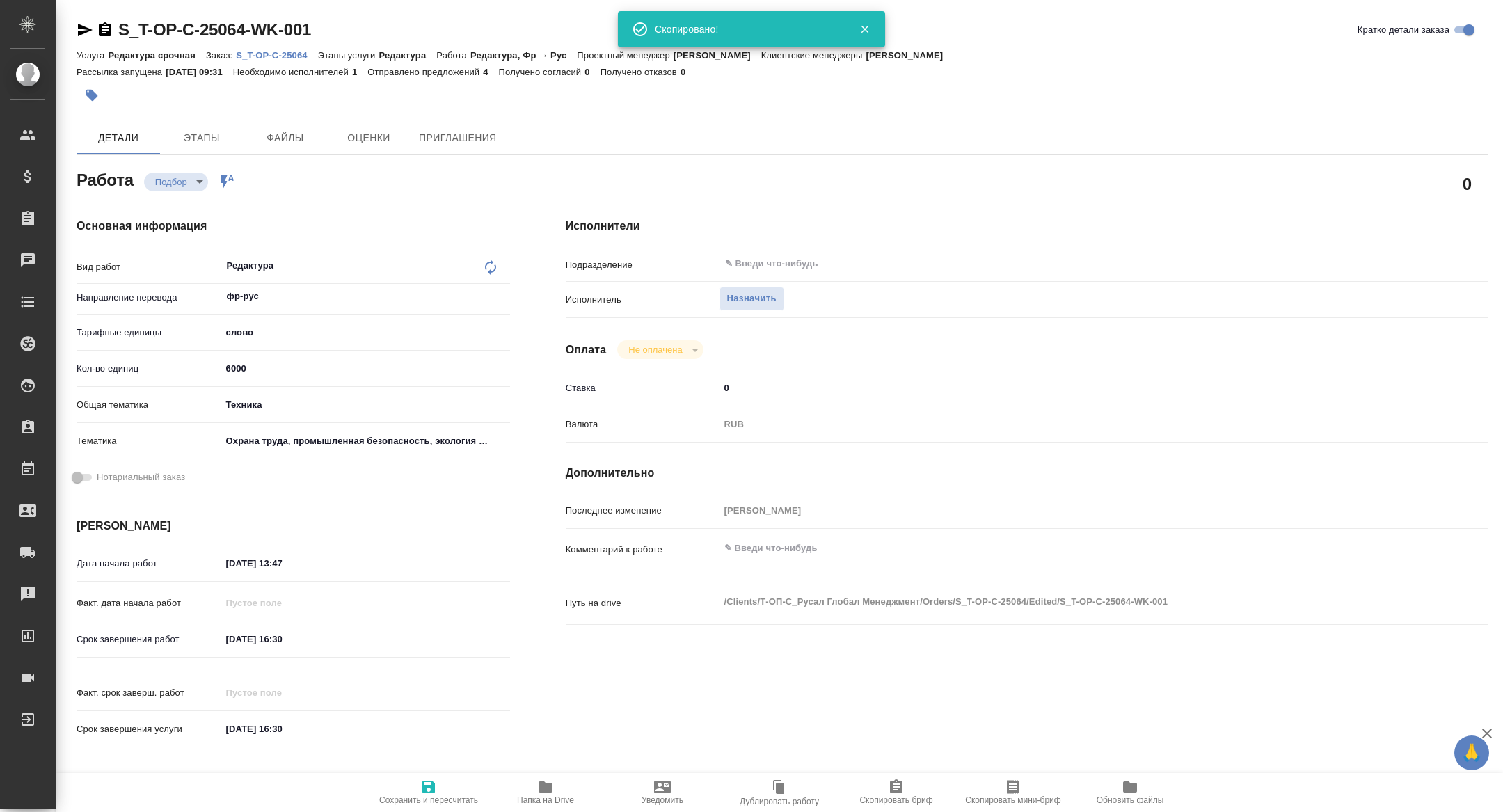
type textarea "x"
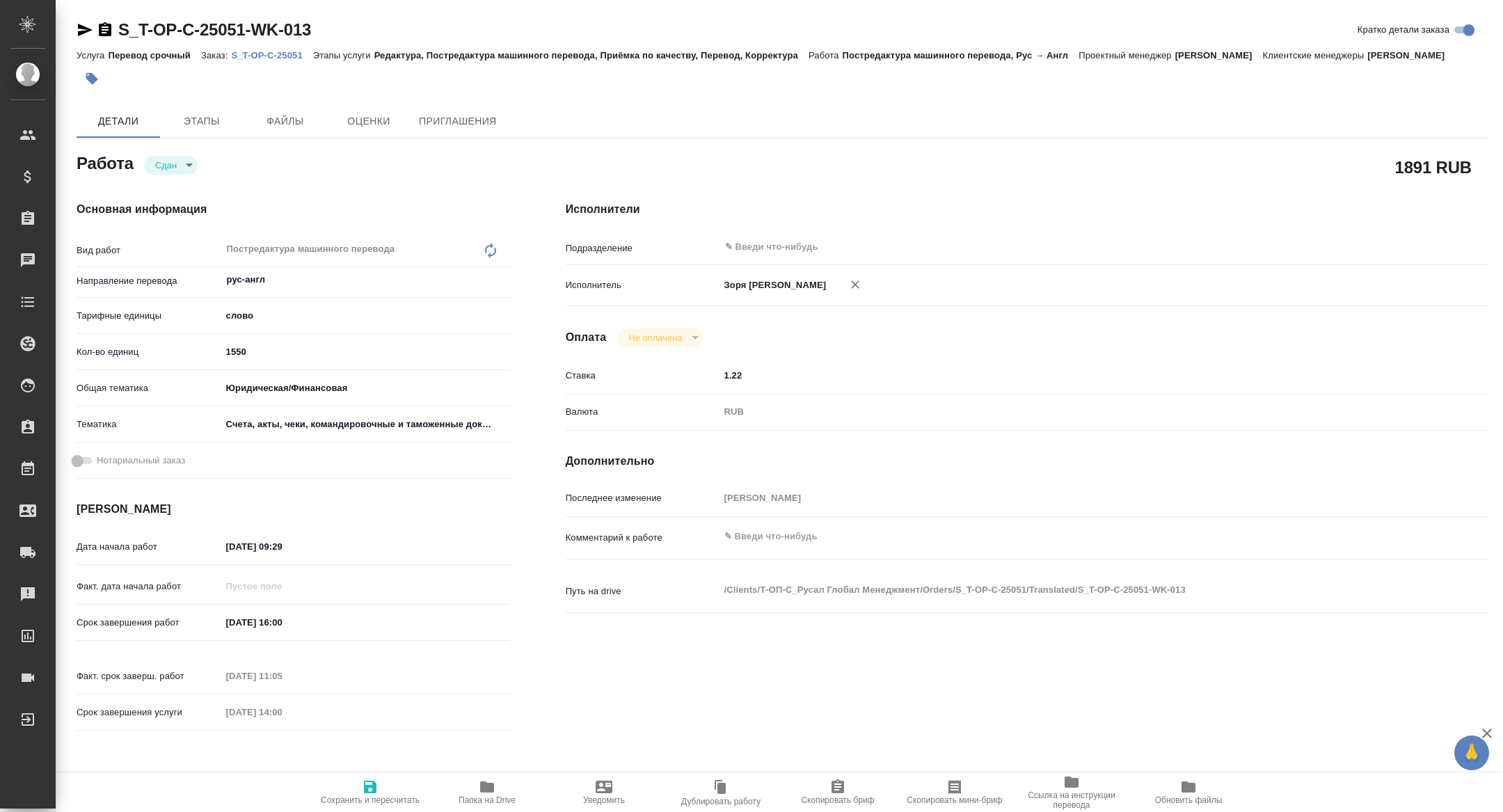
type textarea "x"
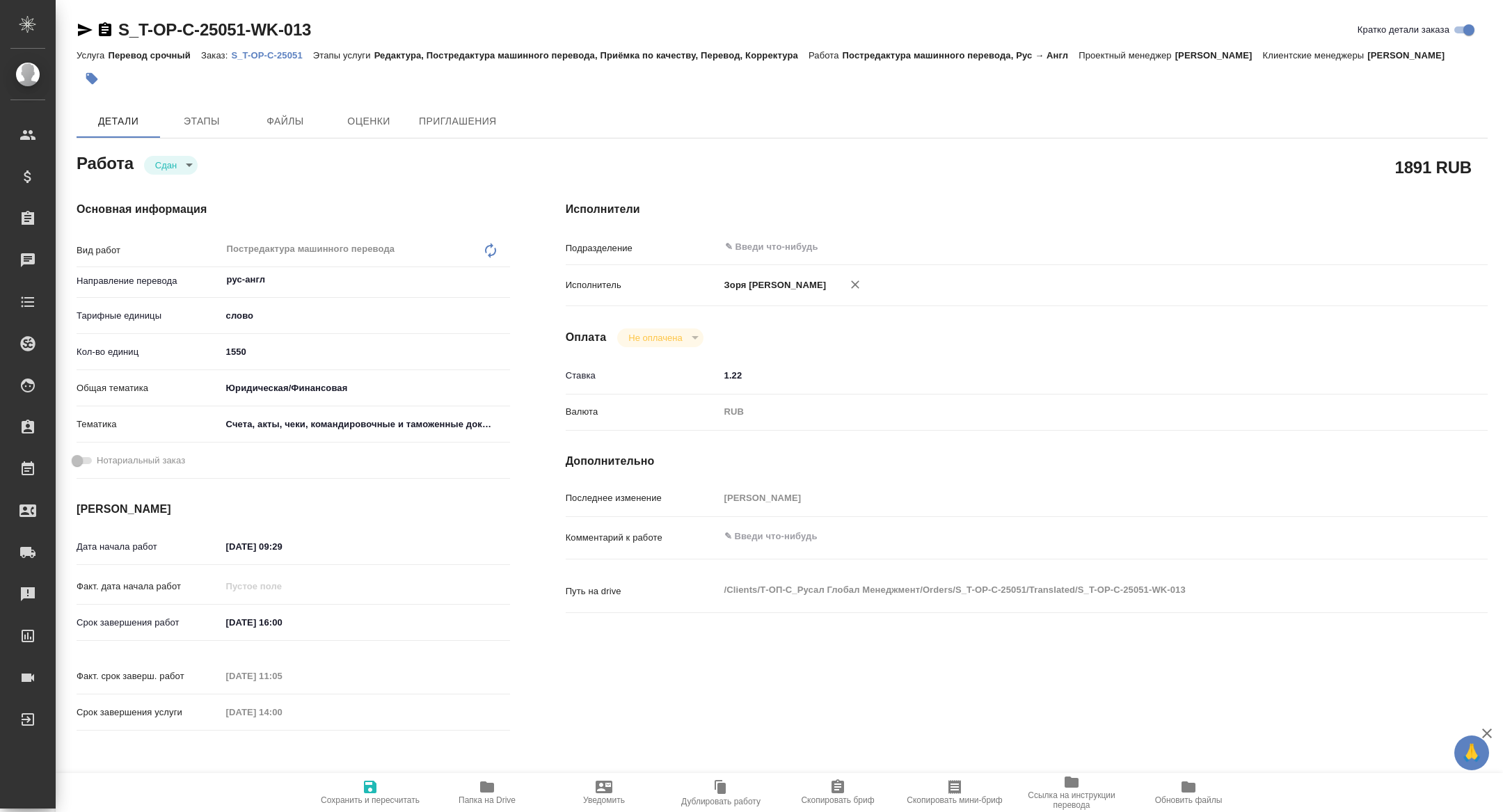
type textarea "x"
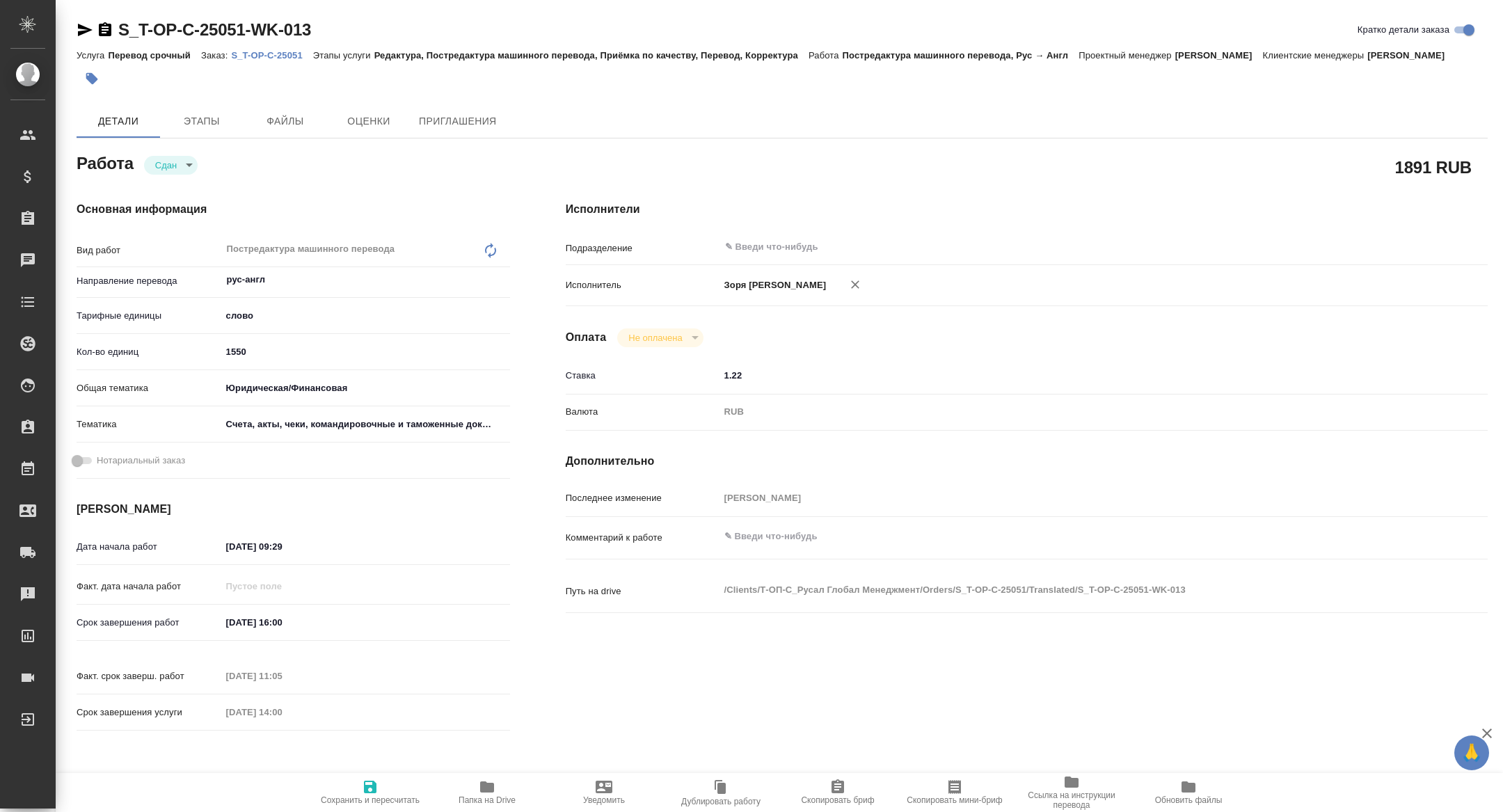
type textarea "x"
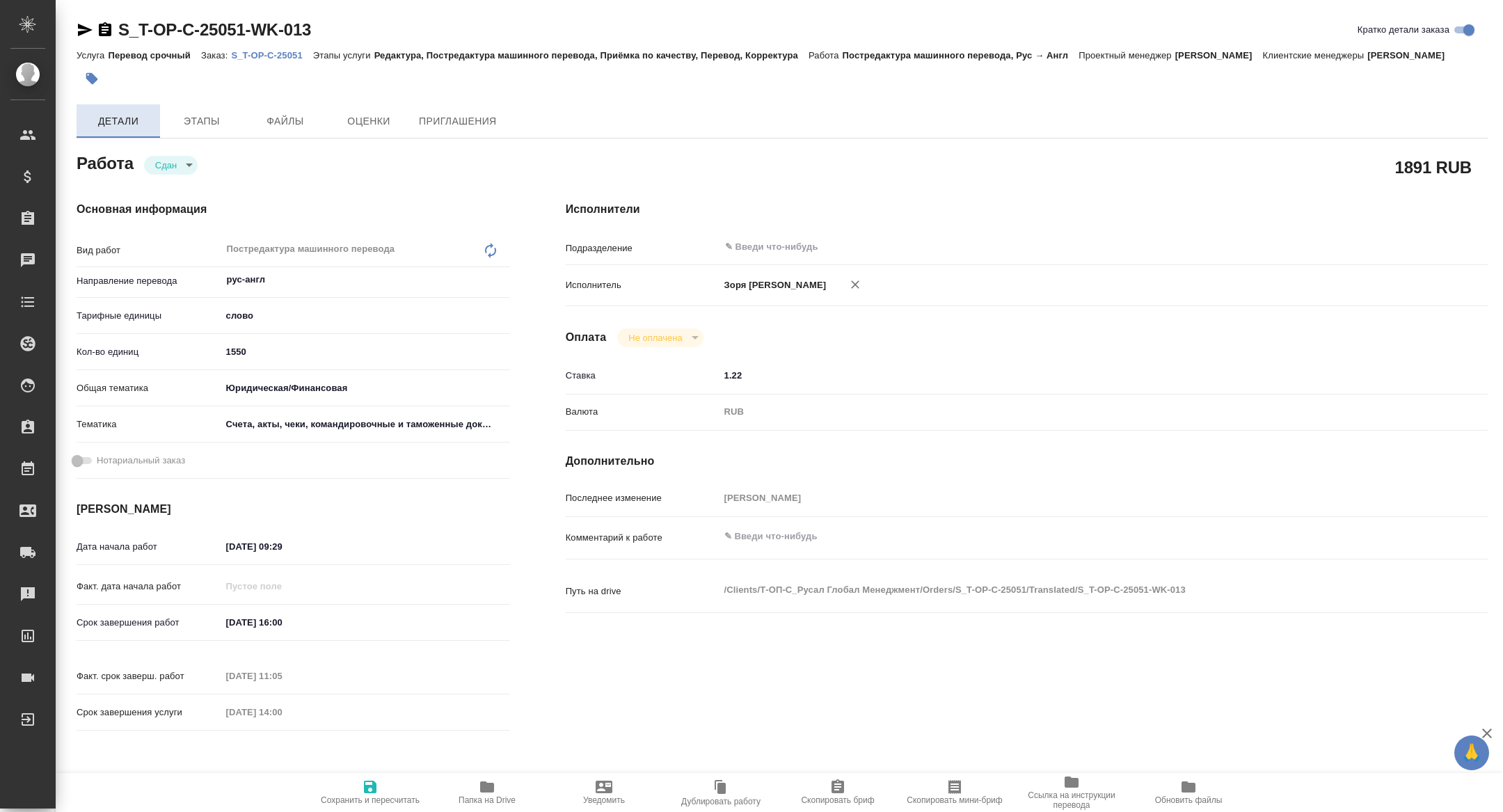
type textarea "x"
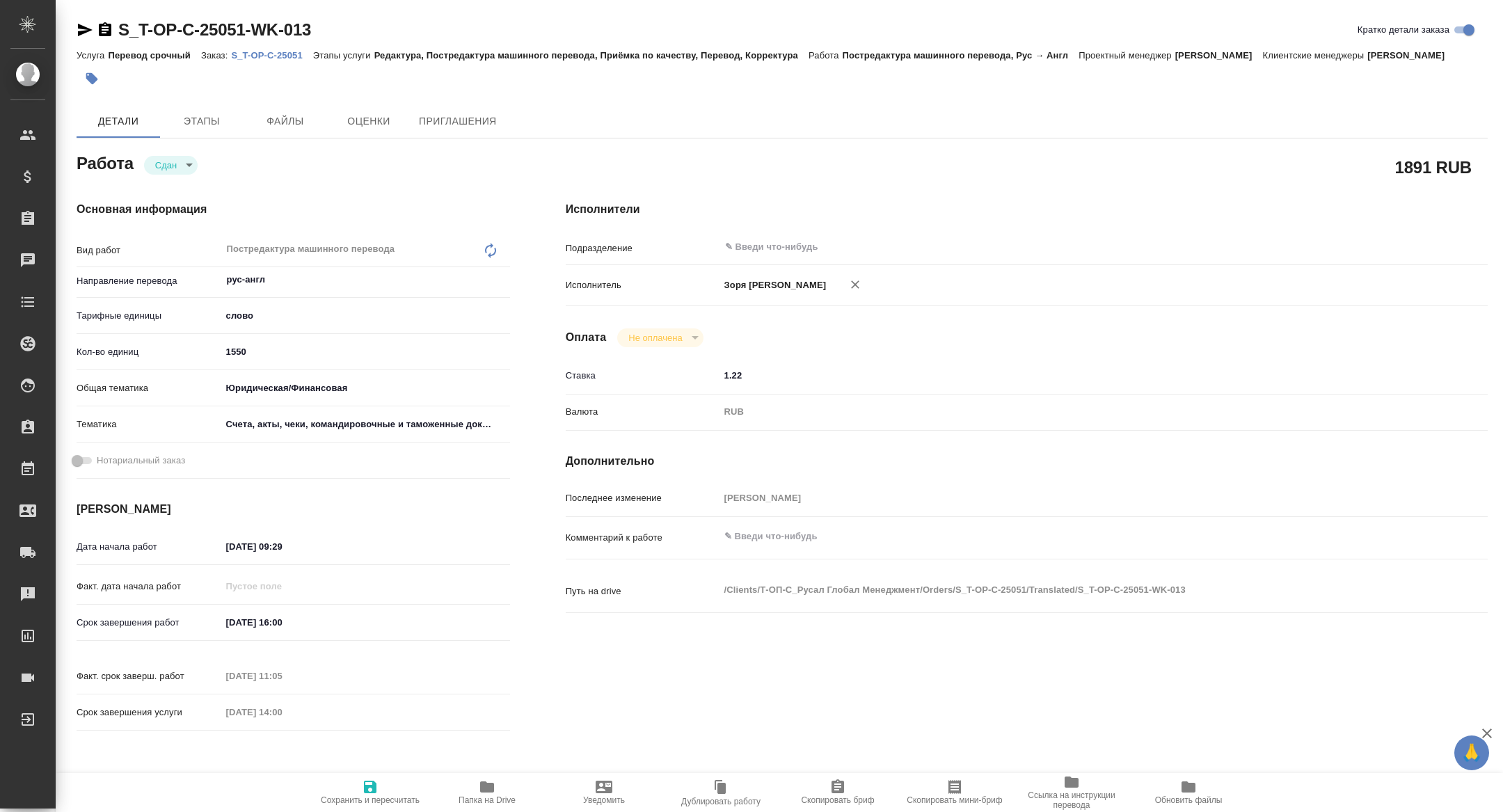
type textarea "x"
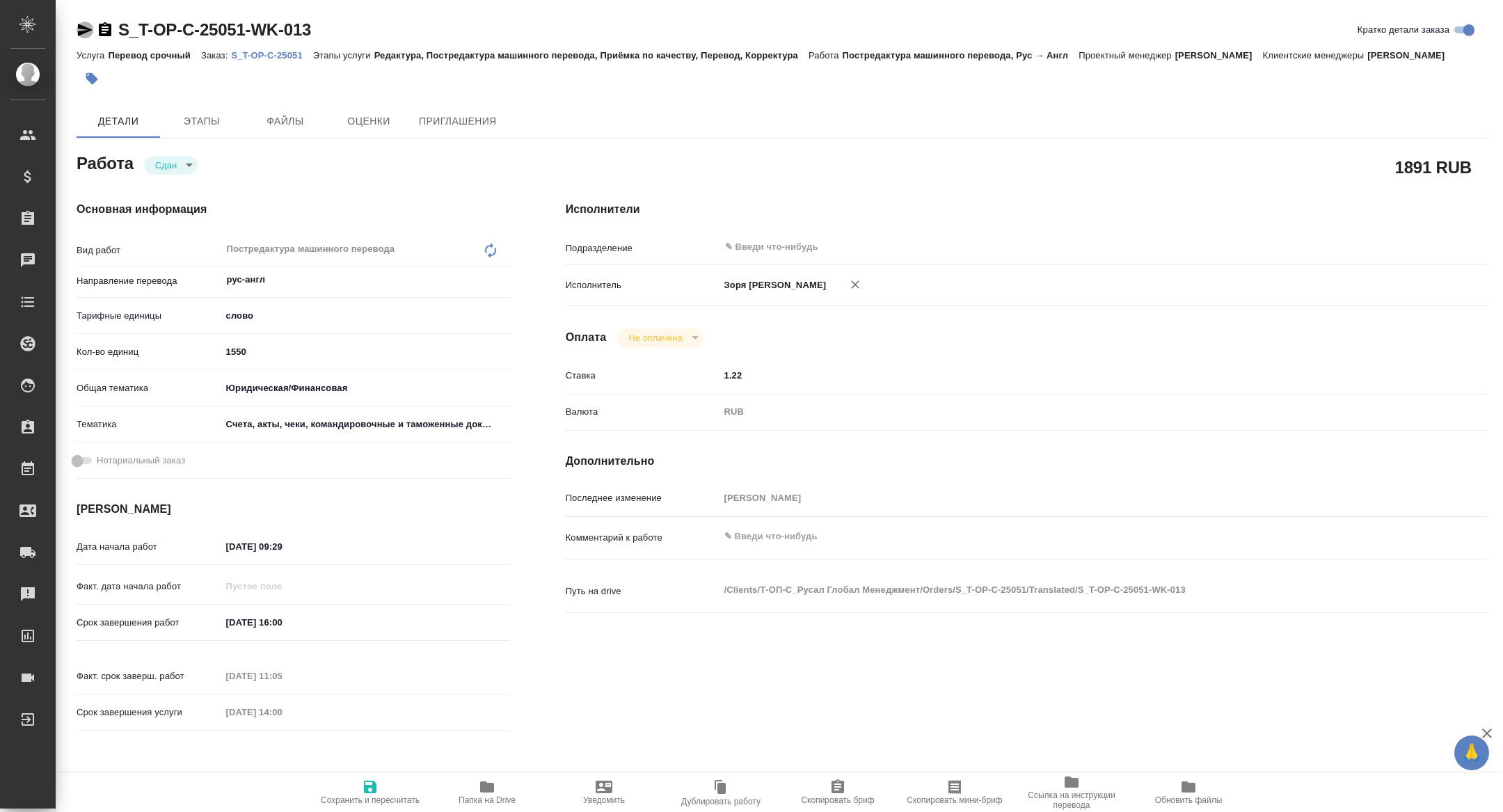
click at [87, 29] on icon "button" at bounding box center [85, 29] width 16 height 16
type textarea "x"
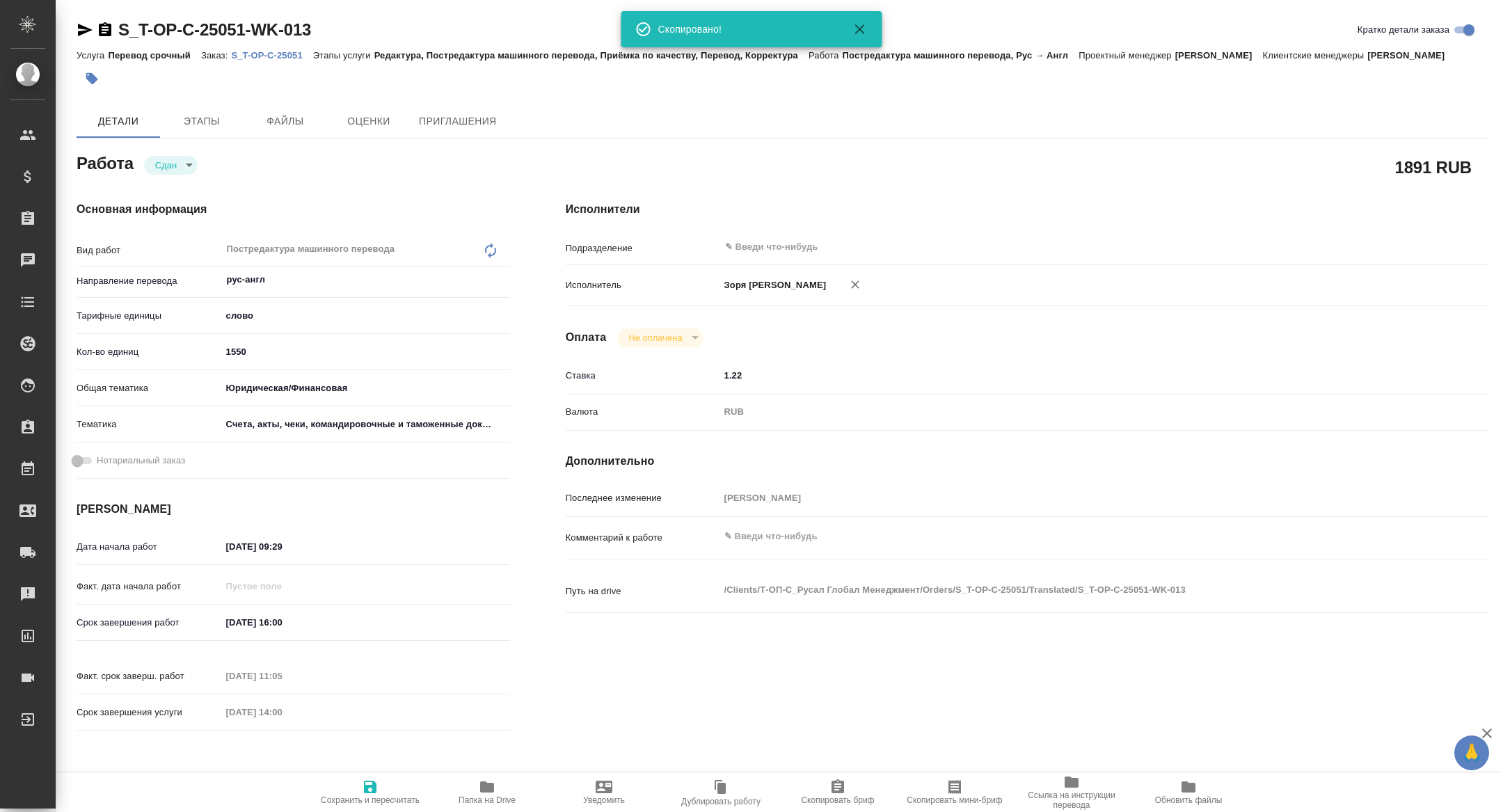
type textarea "x"
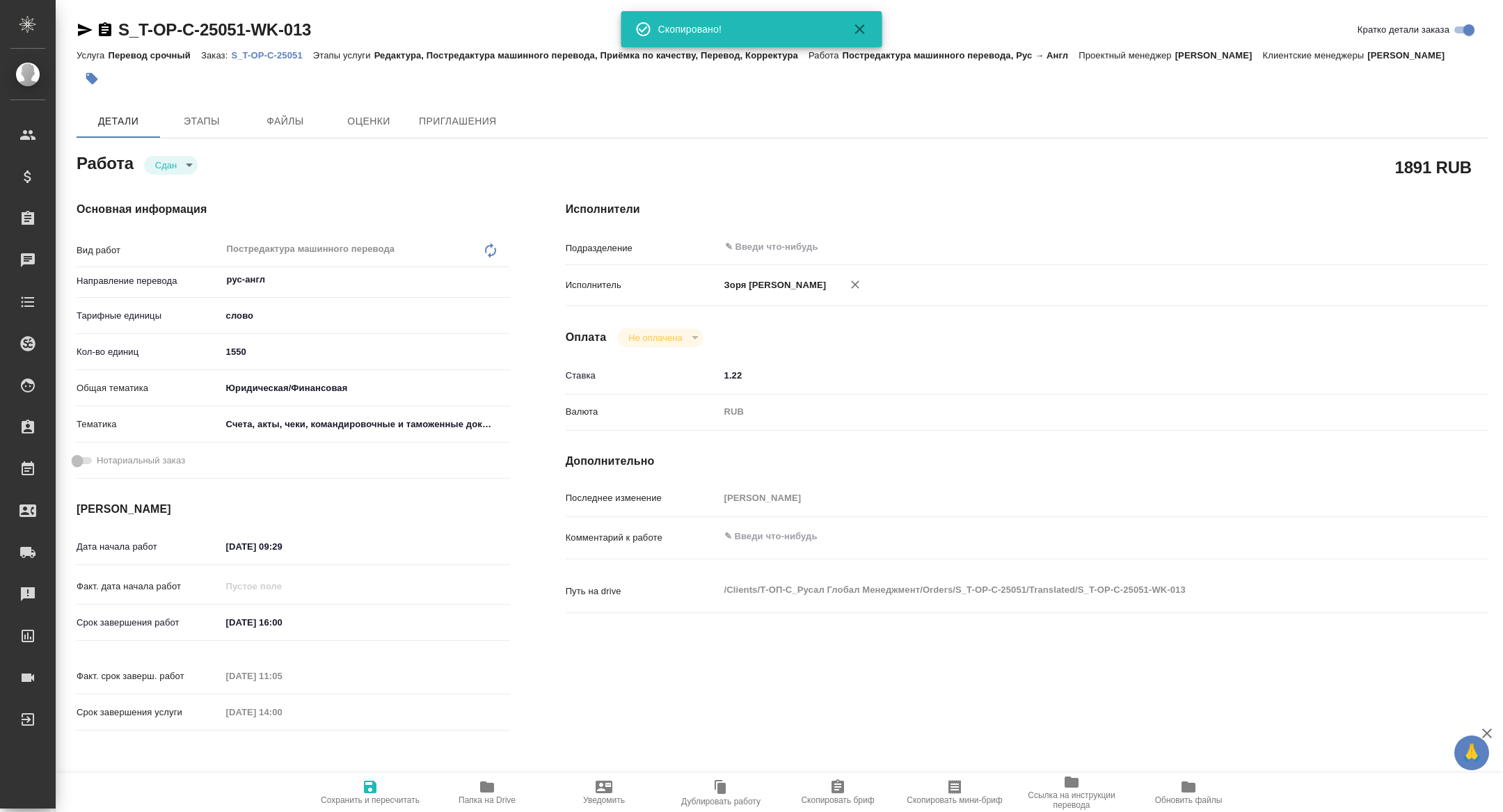
type textarea "x"
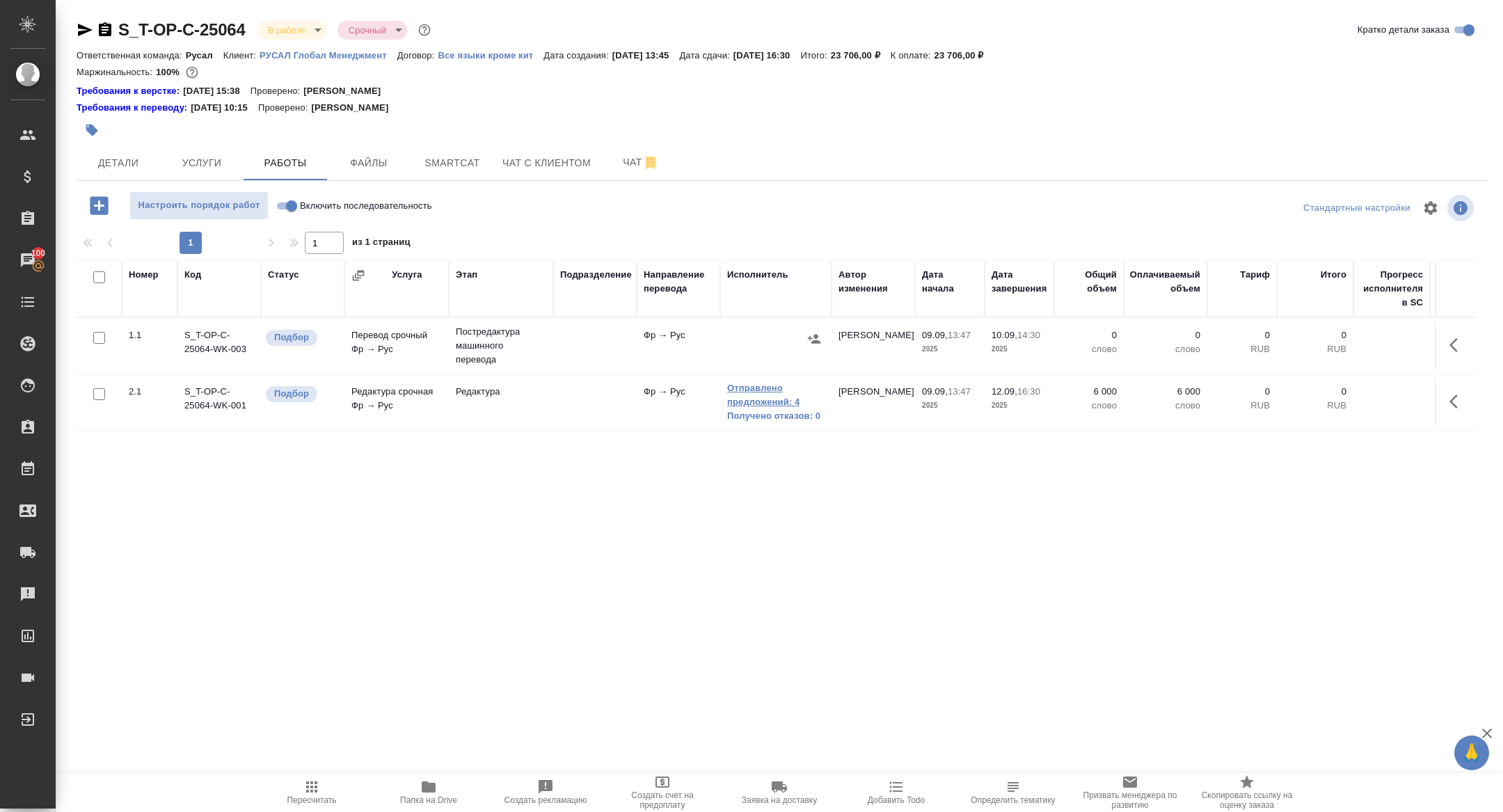
click at [756, 387] on link "Отправлено предложений: 4" at bounding box center [776, 395] width 97 height 28
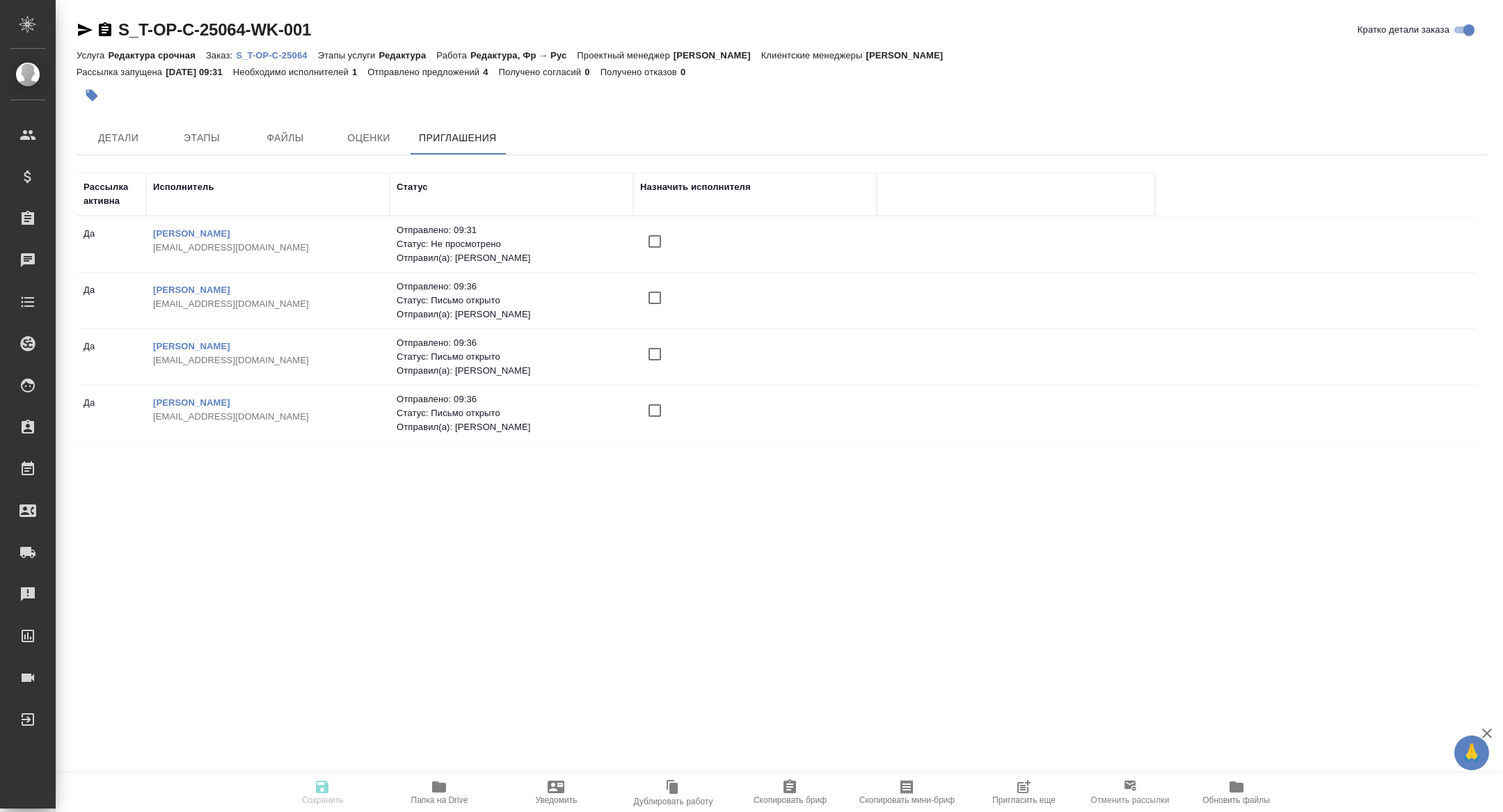
click at [993, 789] on span "Пригласить еще" at bounding box center [1023, 791] width 100 height 26
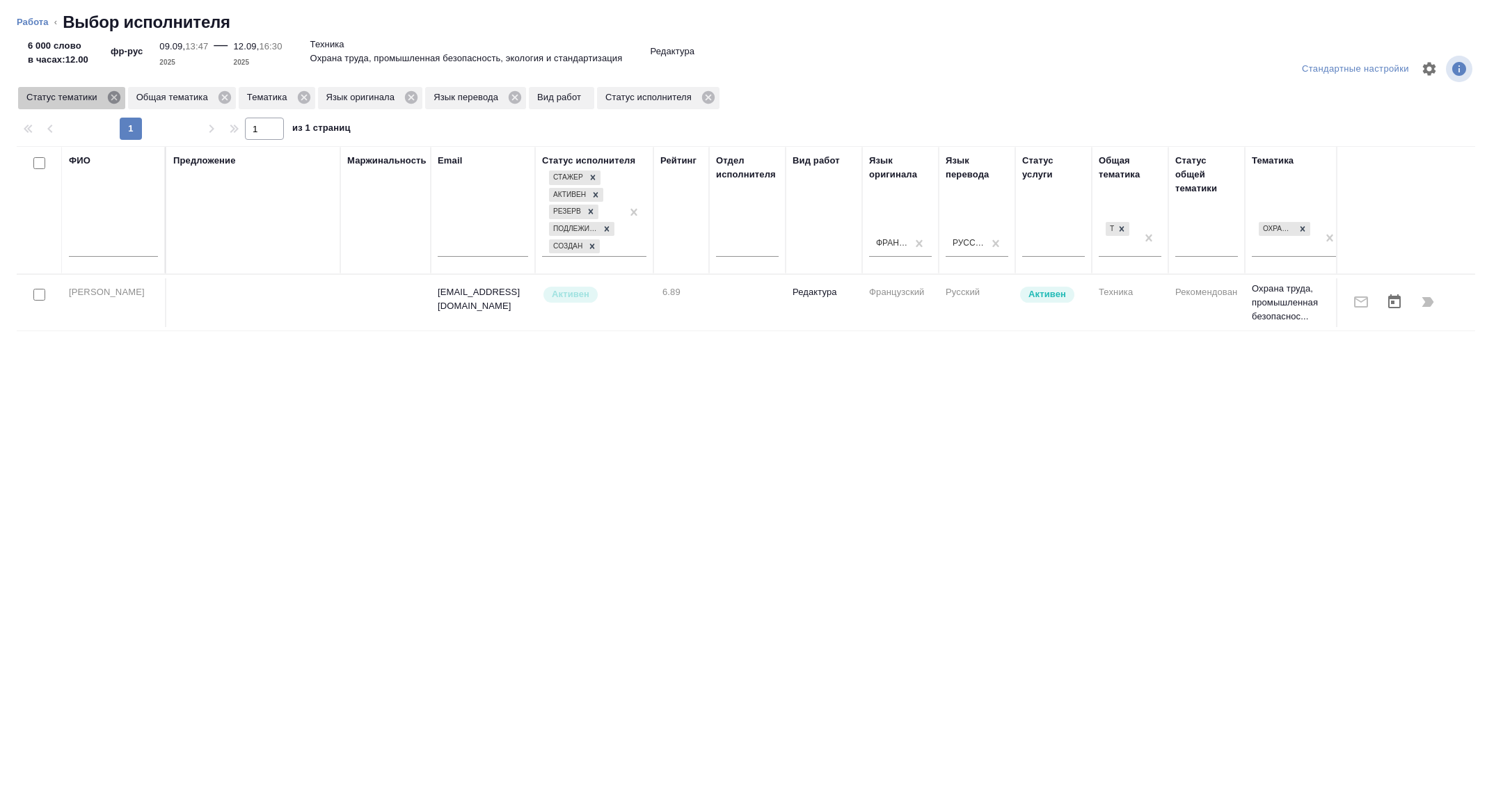
click at [115, 97] on icon at bounding box center [115, 97] width 16 height 16
click at [194, 100] on icon at bounding box center [194, 97] width 13 height 13
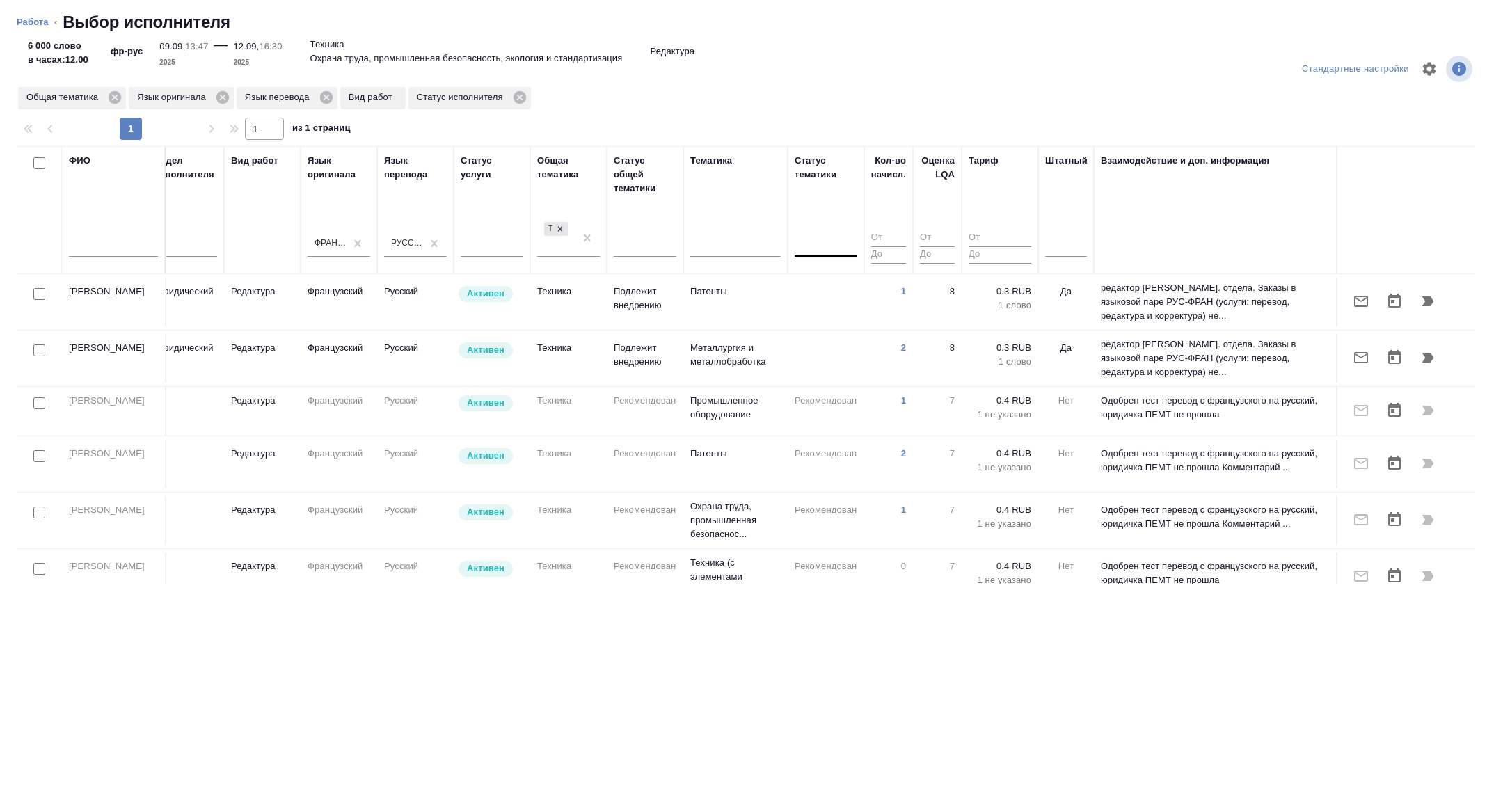
scroll to position [1, 562]
click at [1070, 255] on div at bounding box center [1065, 243] width 42 height 26
click at [1070, 277] on div "Нет" at bounding box center [1149, 287] width 209 height 25
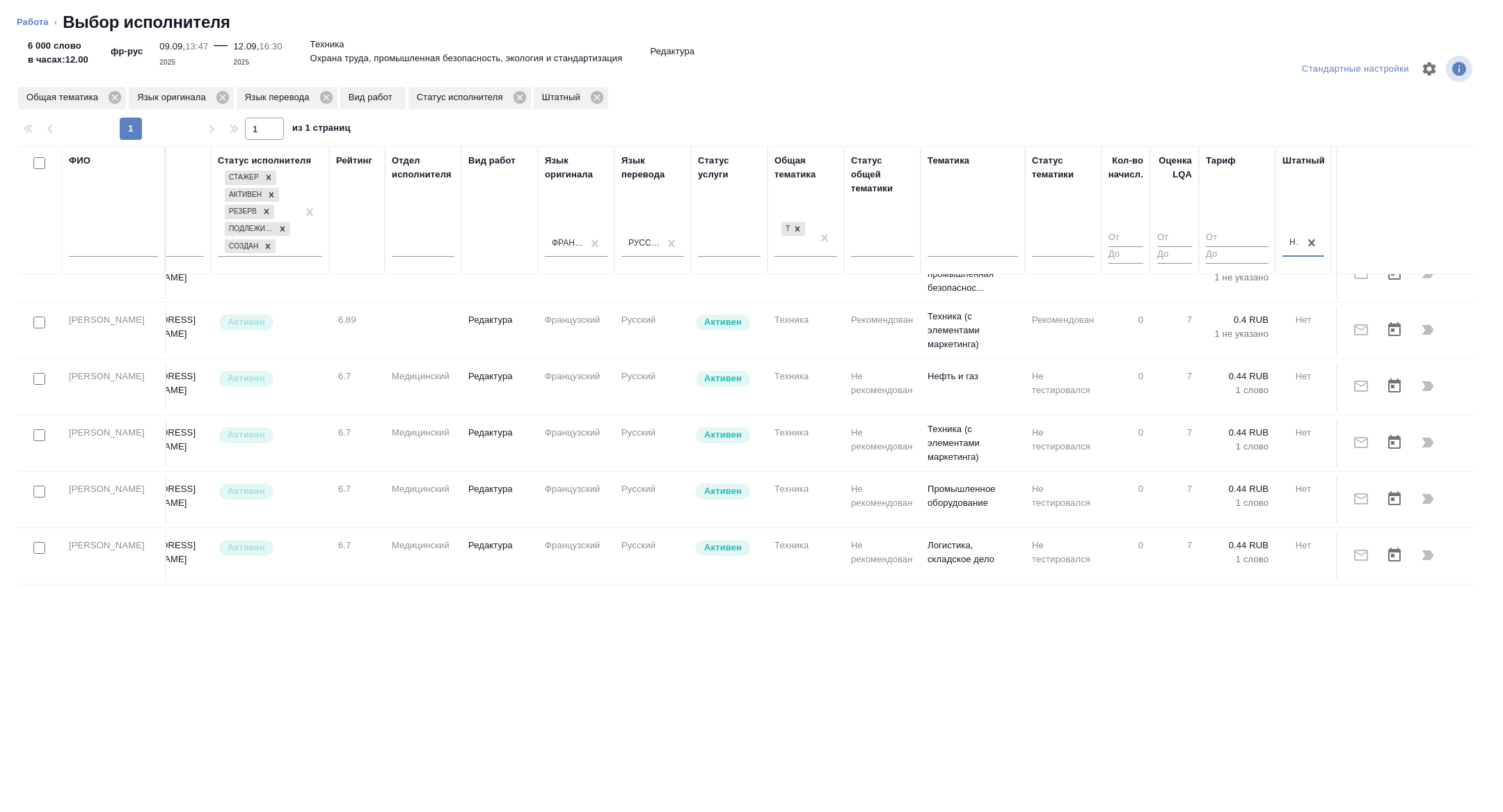
scroll to position [167, 562]
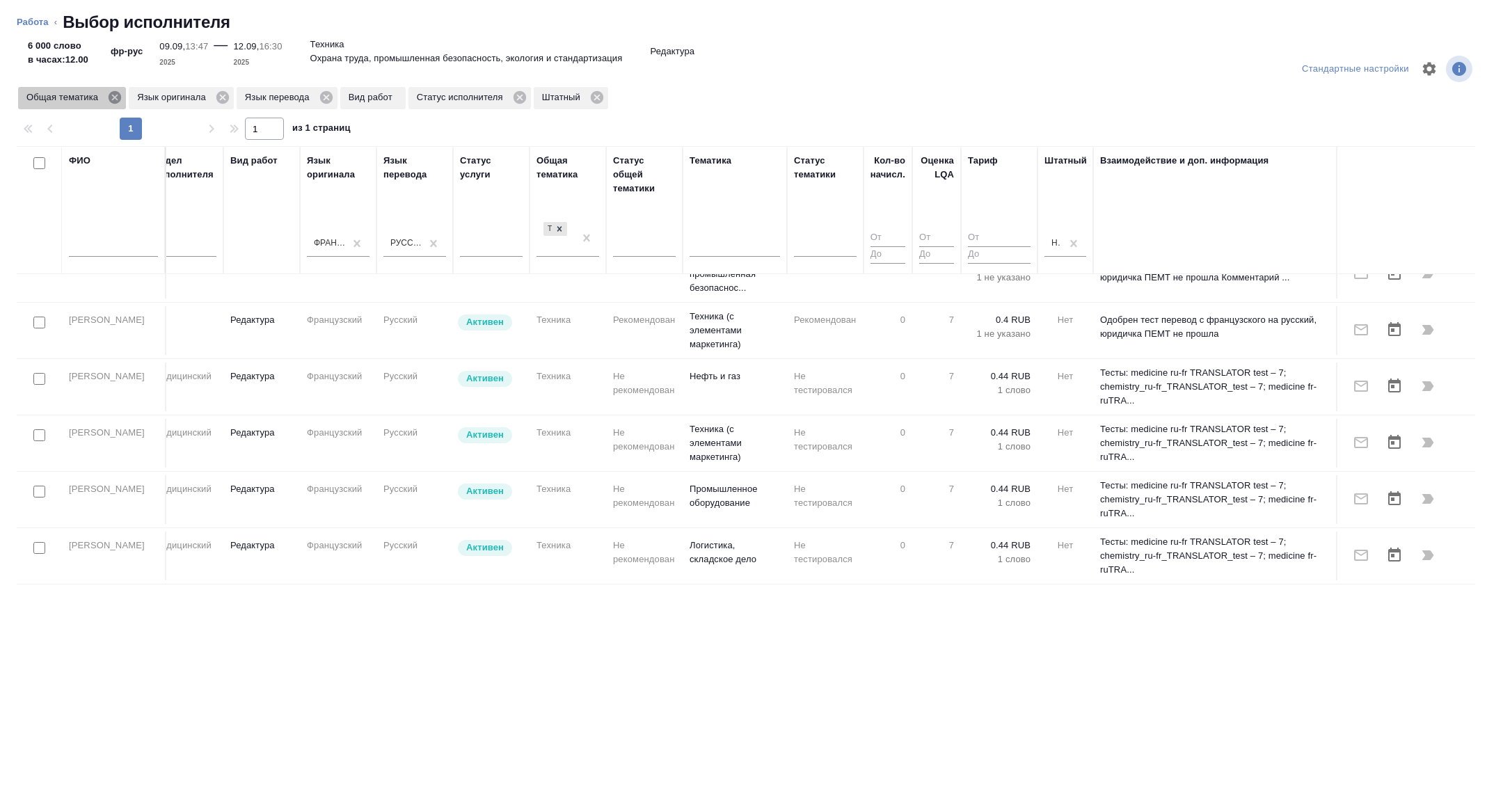
click at [110, 101] on icon at bounding box center [115, 97] width 16 height 16
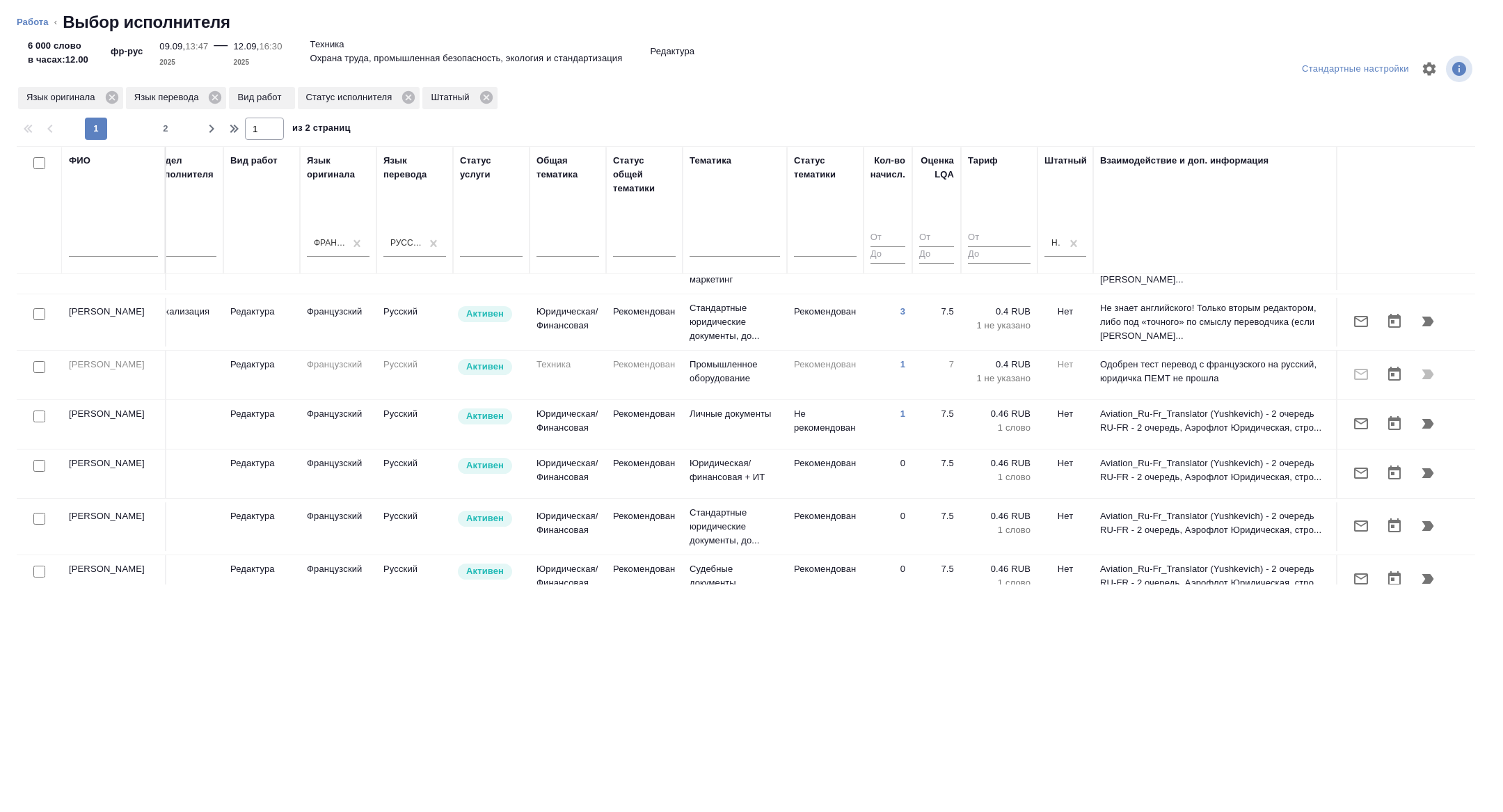
scroll to position [643, 562]
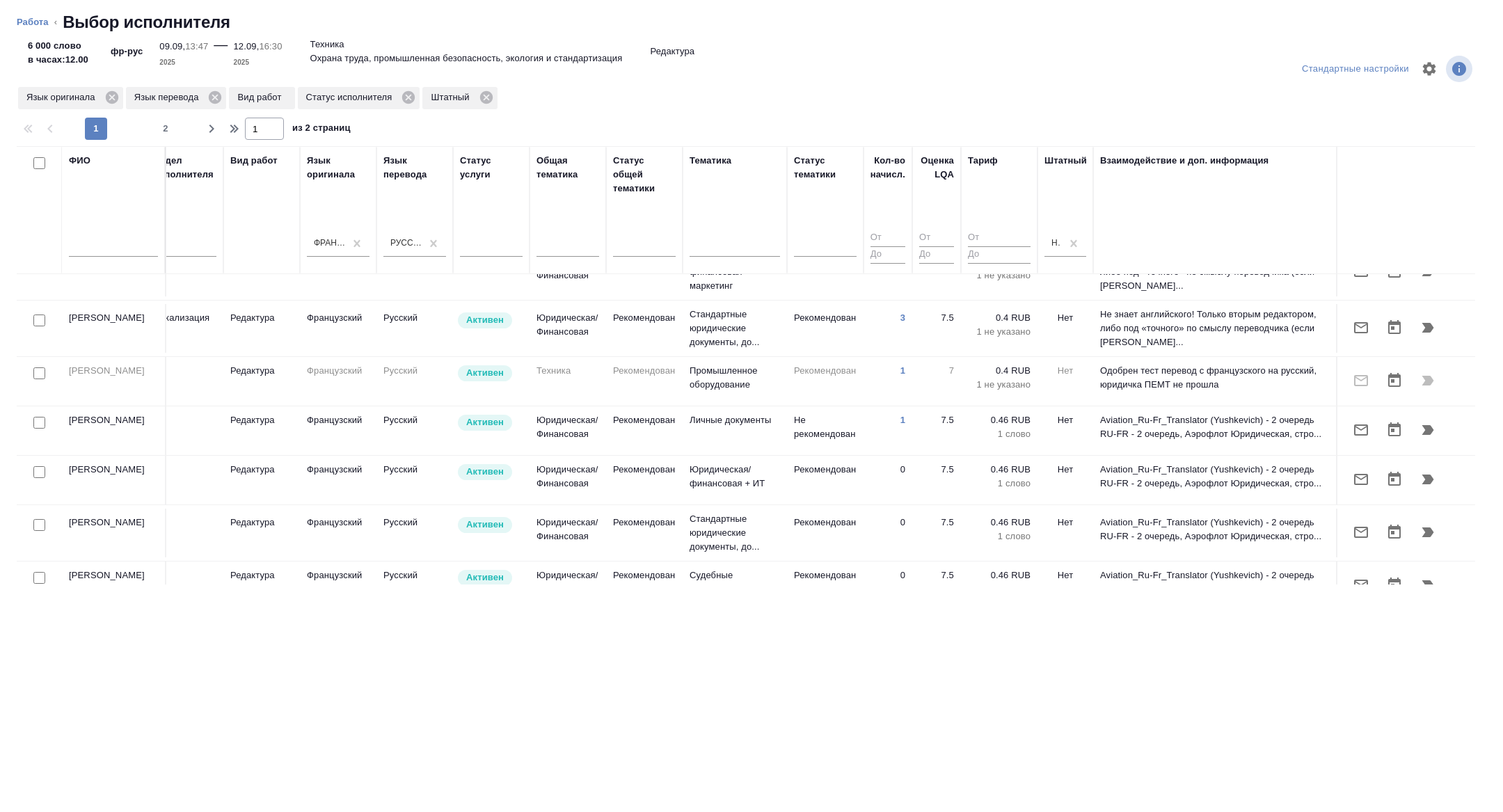
click at [35, 327] on input "checkbox" at bounding box center [39, 320] width 12 height 12
checkbox input "true"
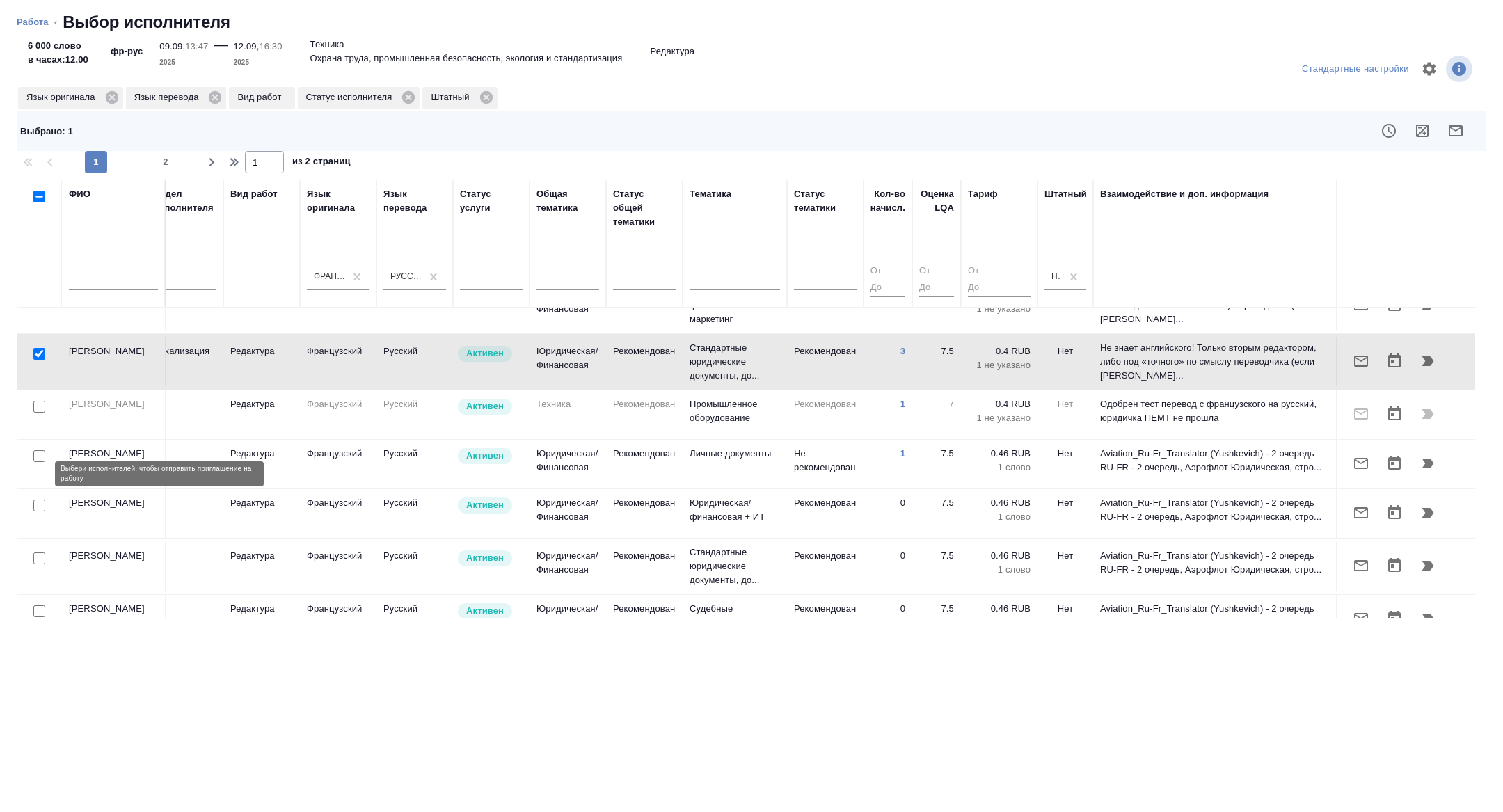
click at [40, 462] on input "checkbox" at bounding box center [39, 456] width 12 height 12
checkbox input "true"
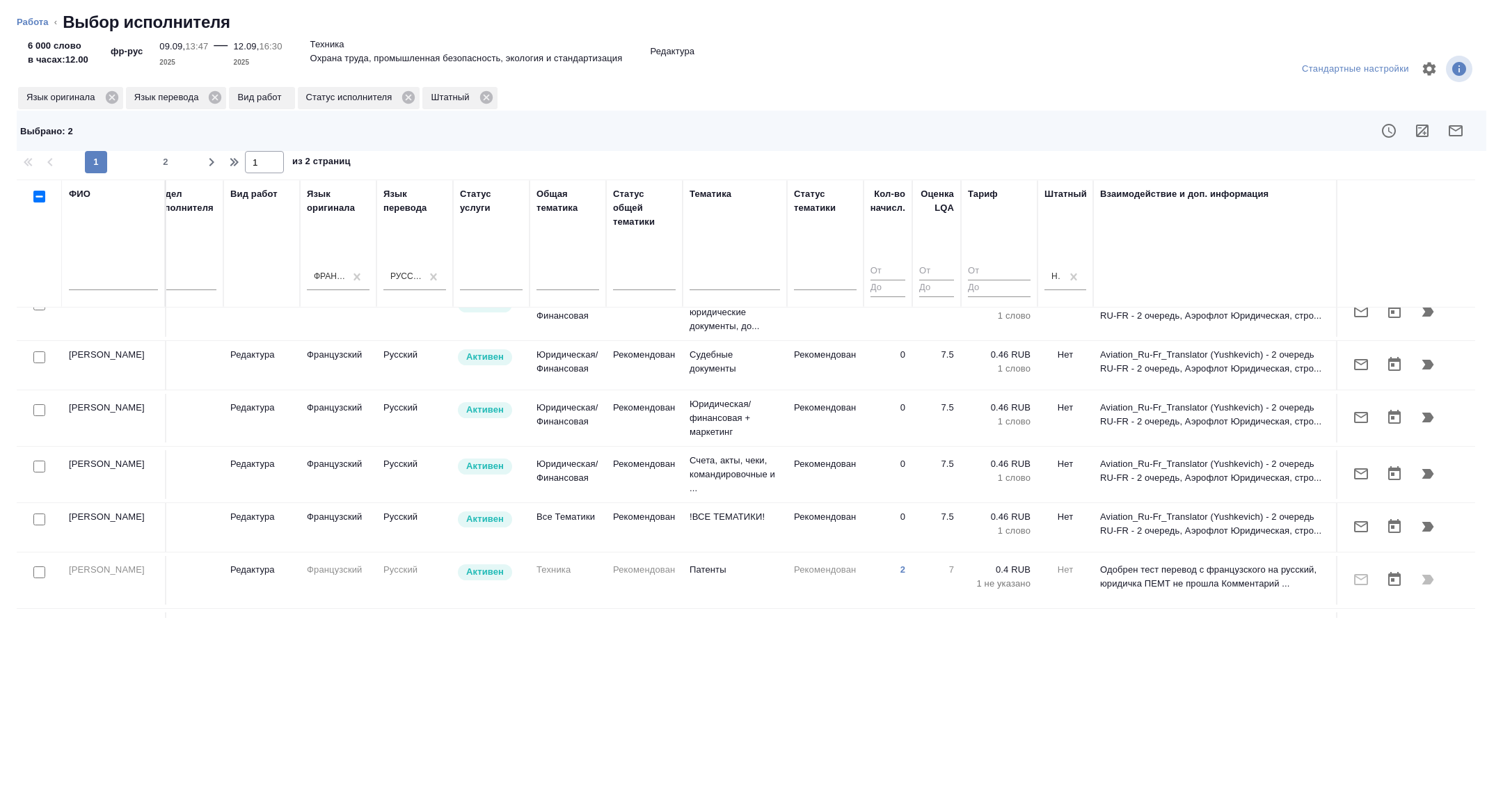
scroll to position [1087, 562]
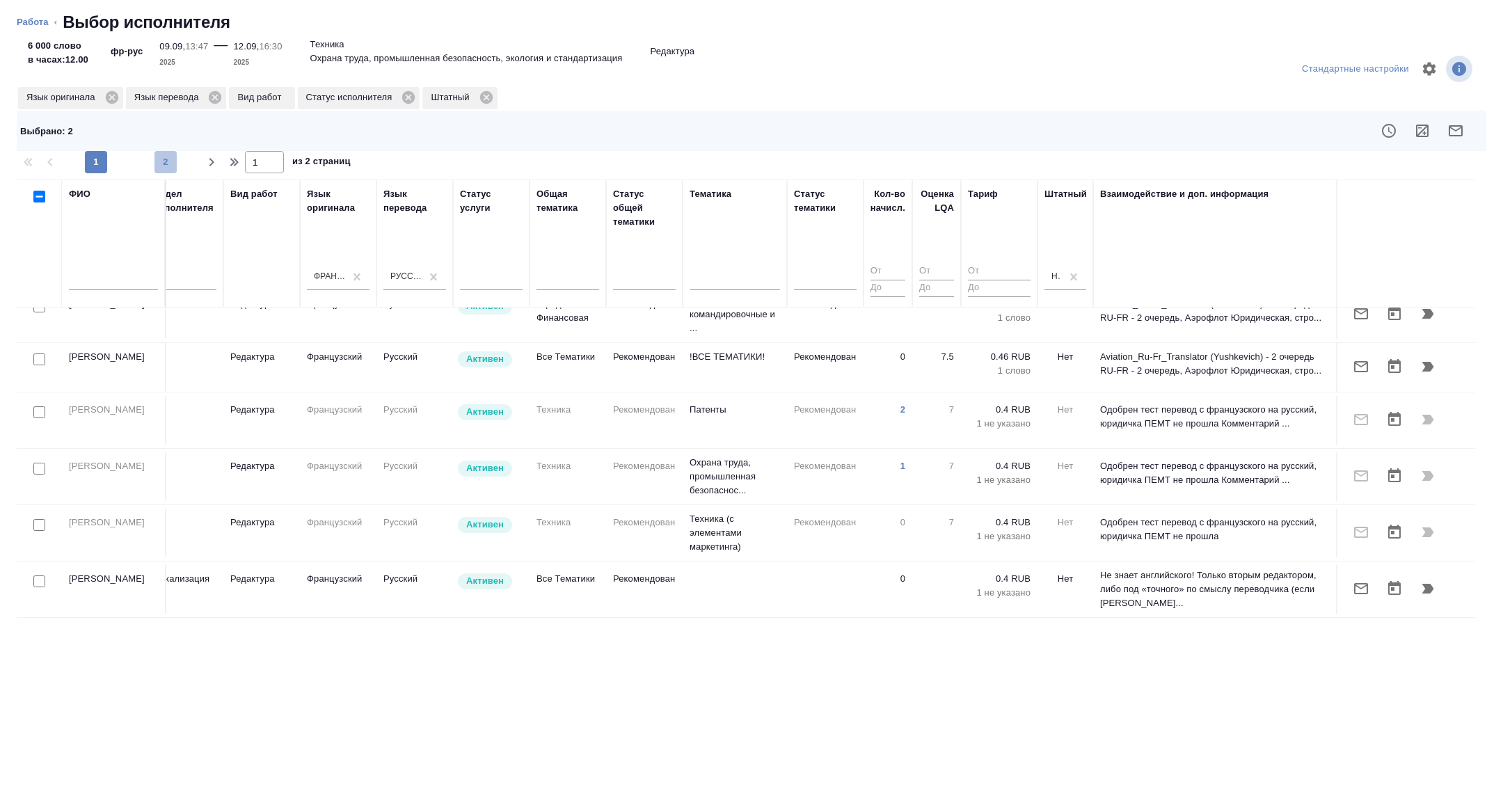
click at [155, 162] on span "2" at bounding box center [165, 162] width 22 height 14
type input "2"
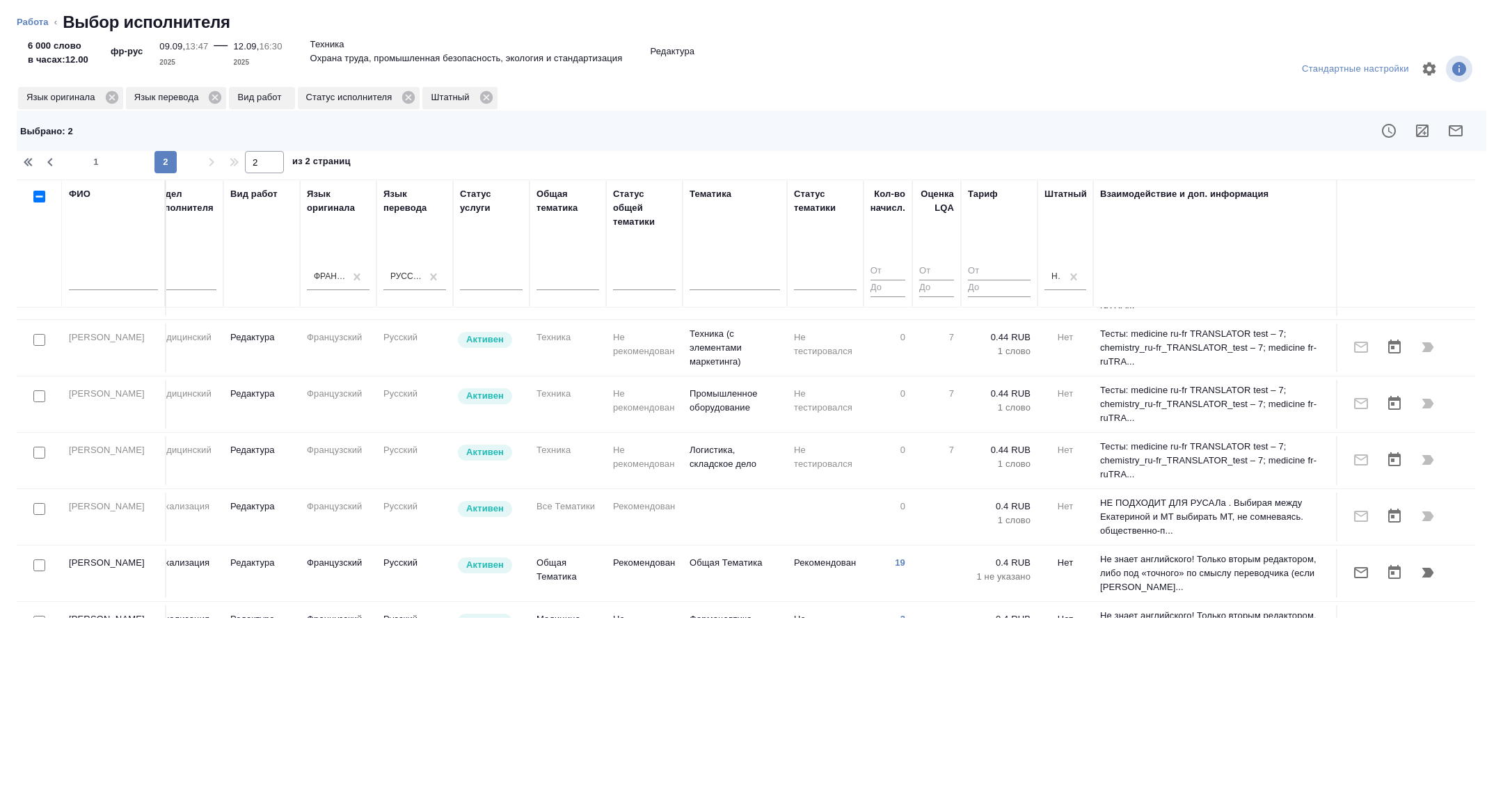
scroll to position [217, 562]
click at [1461, 114] on div at bounding box center [897, 130] width 1170 height 33
click at [1460, 125] on icon "button" at bounding box center [1455, 130] width 16 height 16
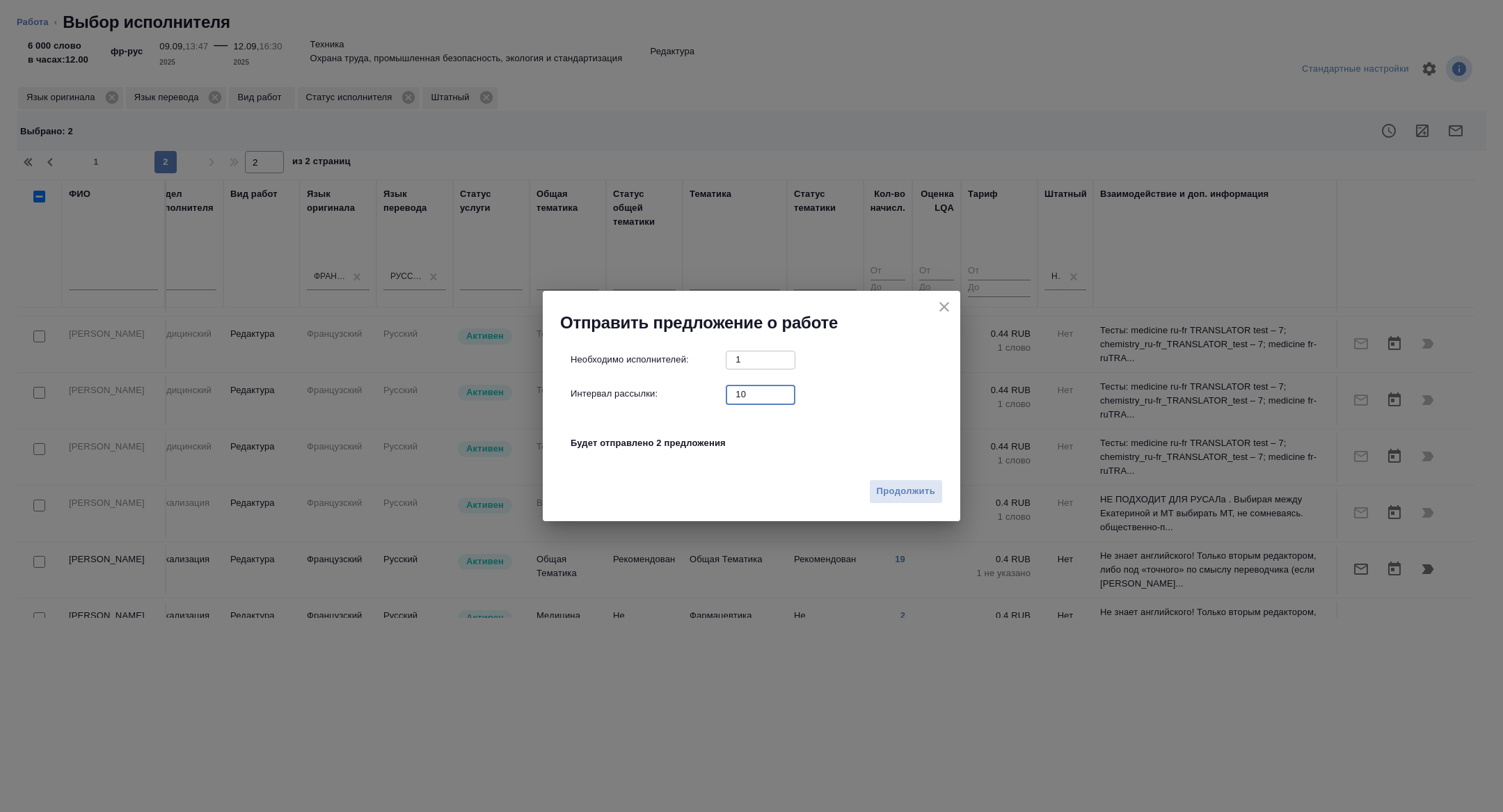
drag, startPoint x: 755, startPoint y: 396, endPoint x: 679, endPoint y: 384, distance: 76.9
click at [679, 384] on div "Необходимо исполнителей: 1 ​ Интервал рассылки: 10 ​ Будет отправлено 2 предлож…" at bounding box center [757, 408] width 373 height 116
type input "1"
click at [895, 492] on span "Продолжить" at bounding box center [906, 492] width 58 height 16
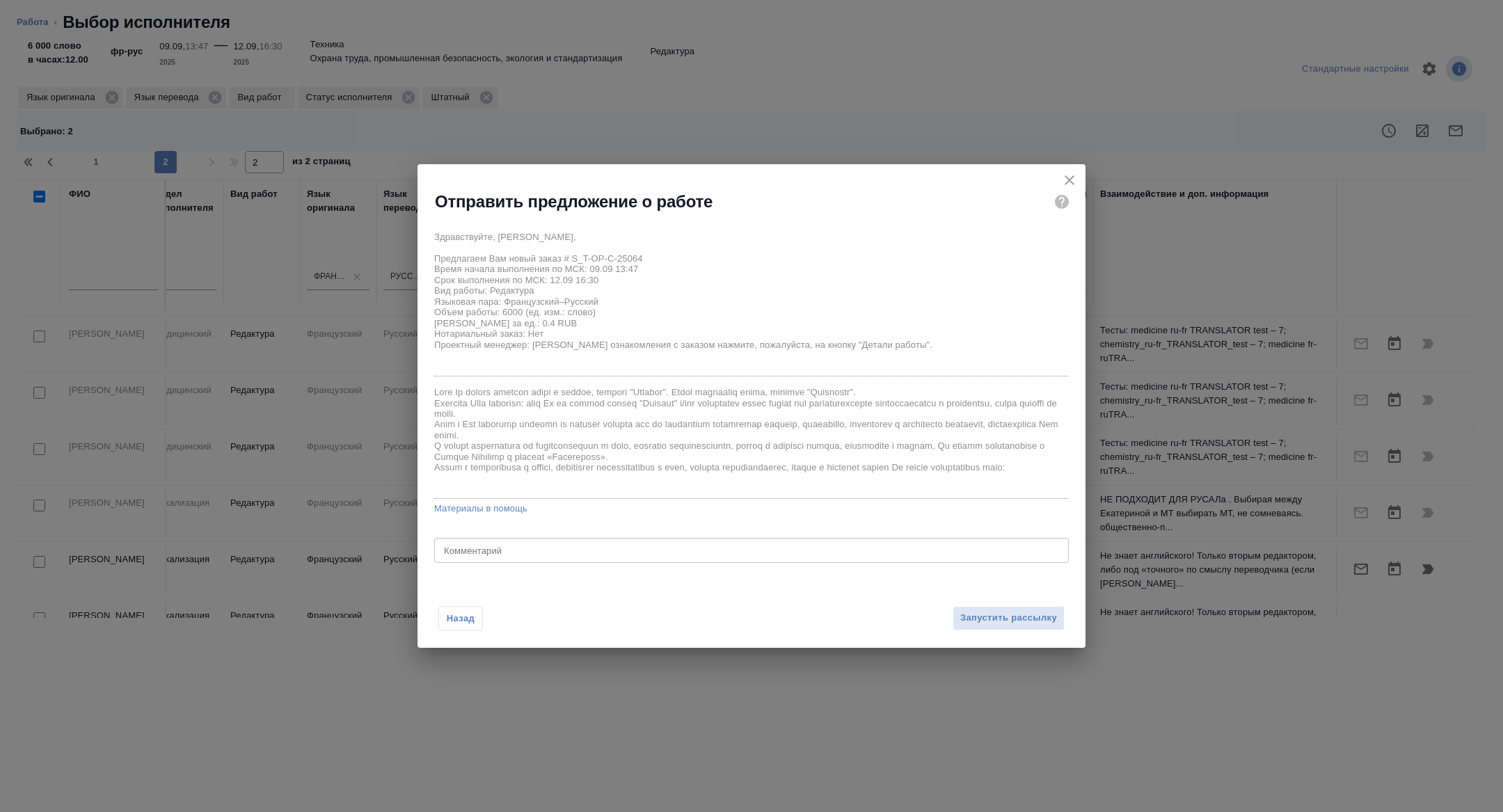
click at [642, 544] on div "x Комментарий" at bounding box center [752, 550] width 635 height 25
type textarea "можно взять половину"
click at [1041, 616] on span "Запустить рассылку" at bounding box center [1008, 618] width 97 height 16
